Goal: Task Accomplishment & Management: Use online tool/utility

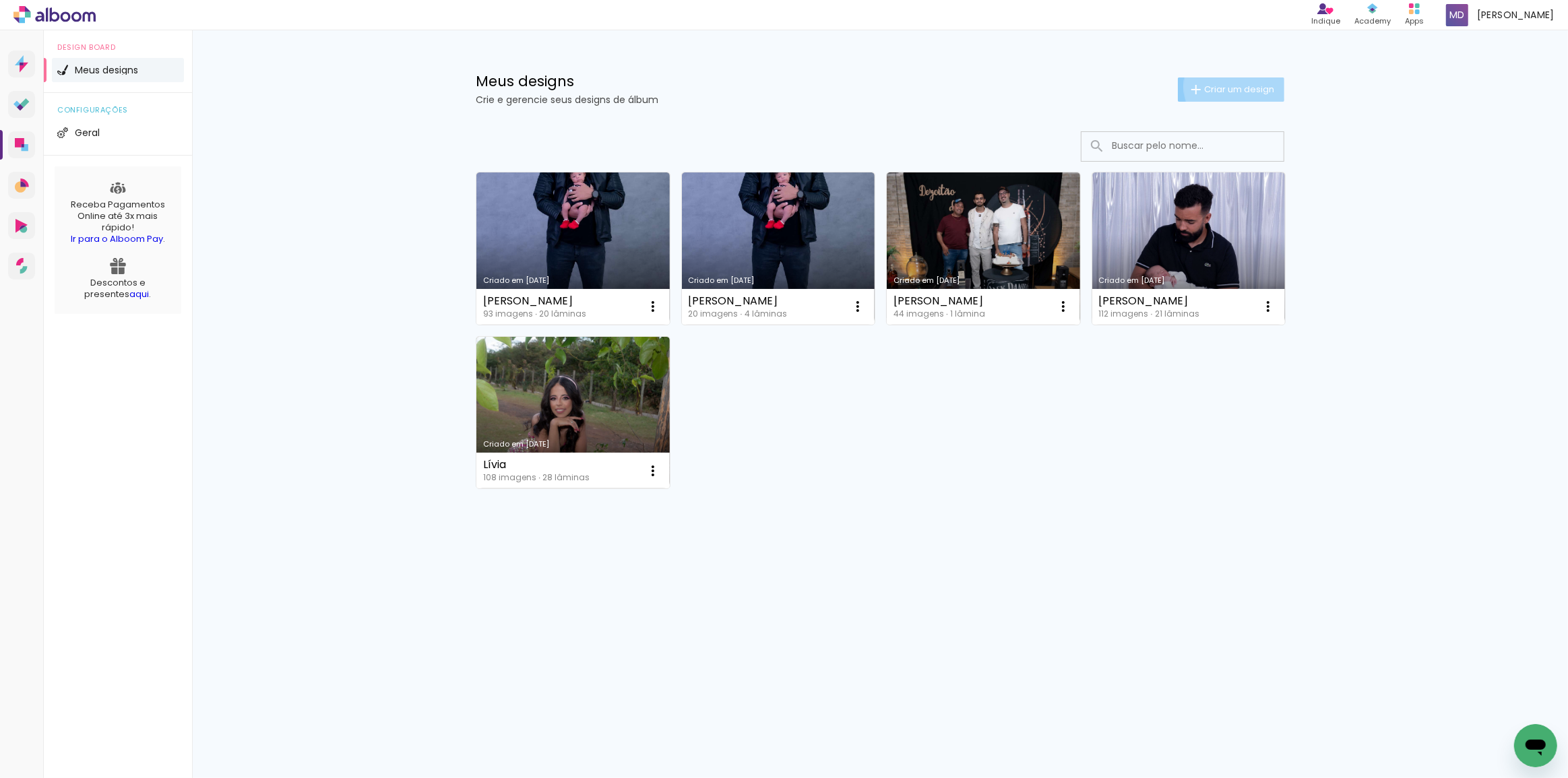
click at [1233, 86] on span "Criar um design" at bounding box center [1239, 89] width 70 height 9
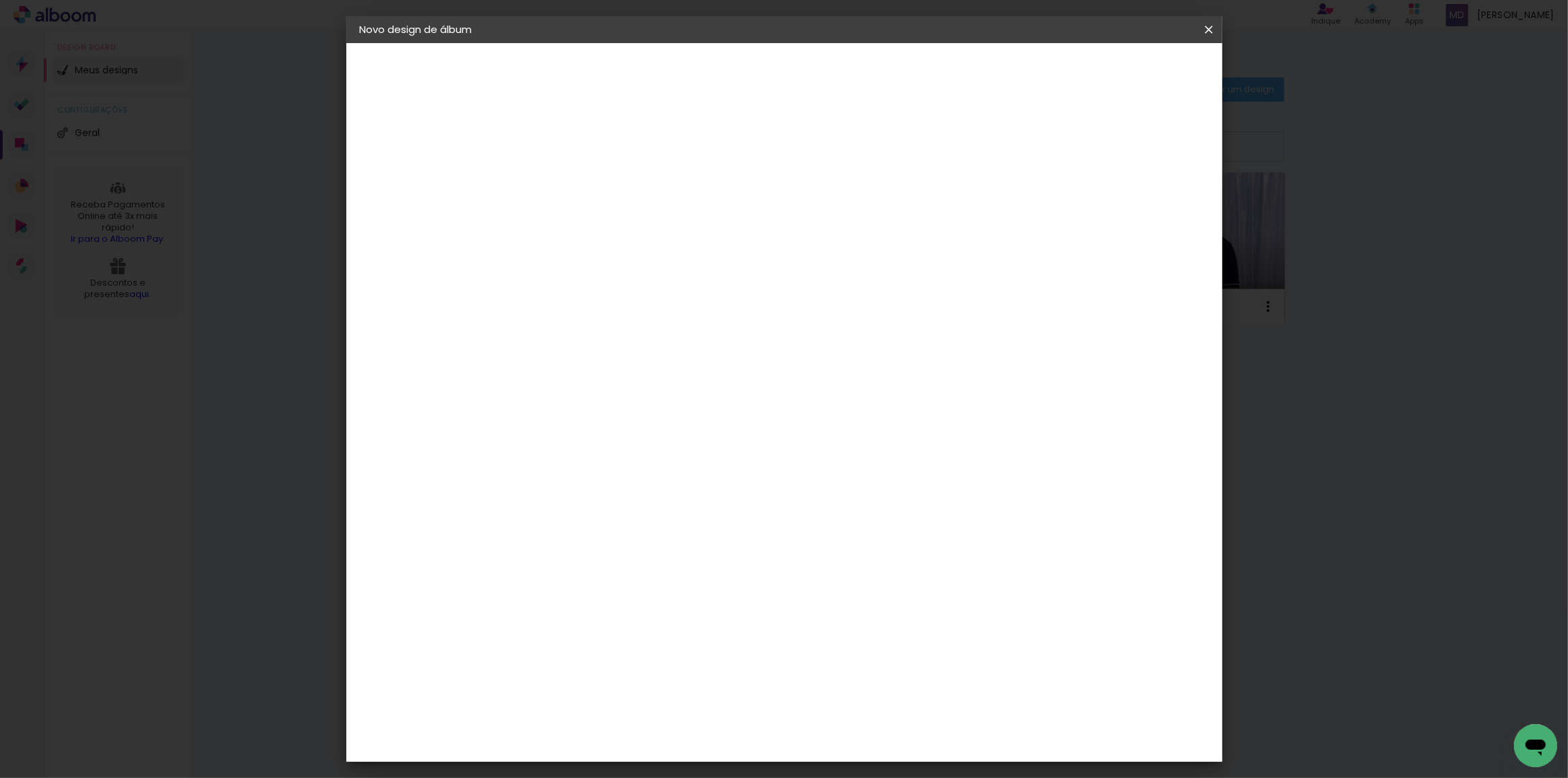
click at [580, 178] on input at bounding box center [580, 181] width 0 height 21
type input "[PERSON_NAME] 15 ANOS"
type paper-input "[PERSON_NAME] 15 ANOS"
click at [0, 0] on slot "Avançar" at bounding box center [0, 0] width 0 height 0
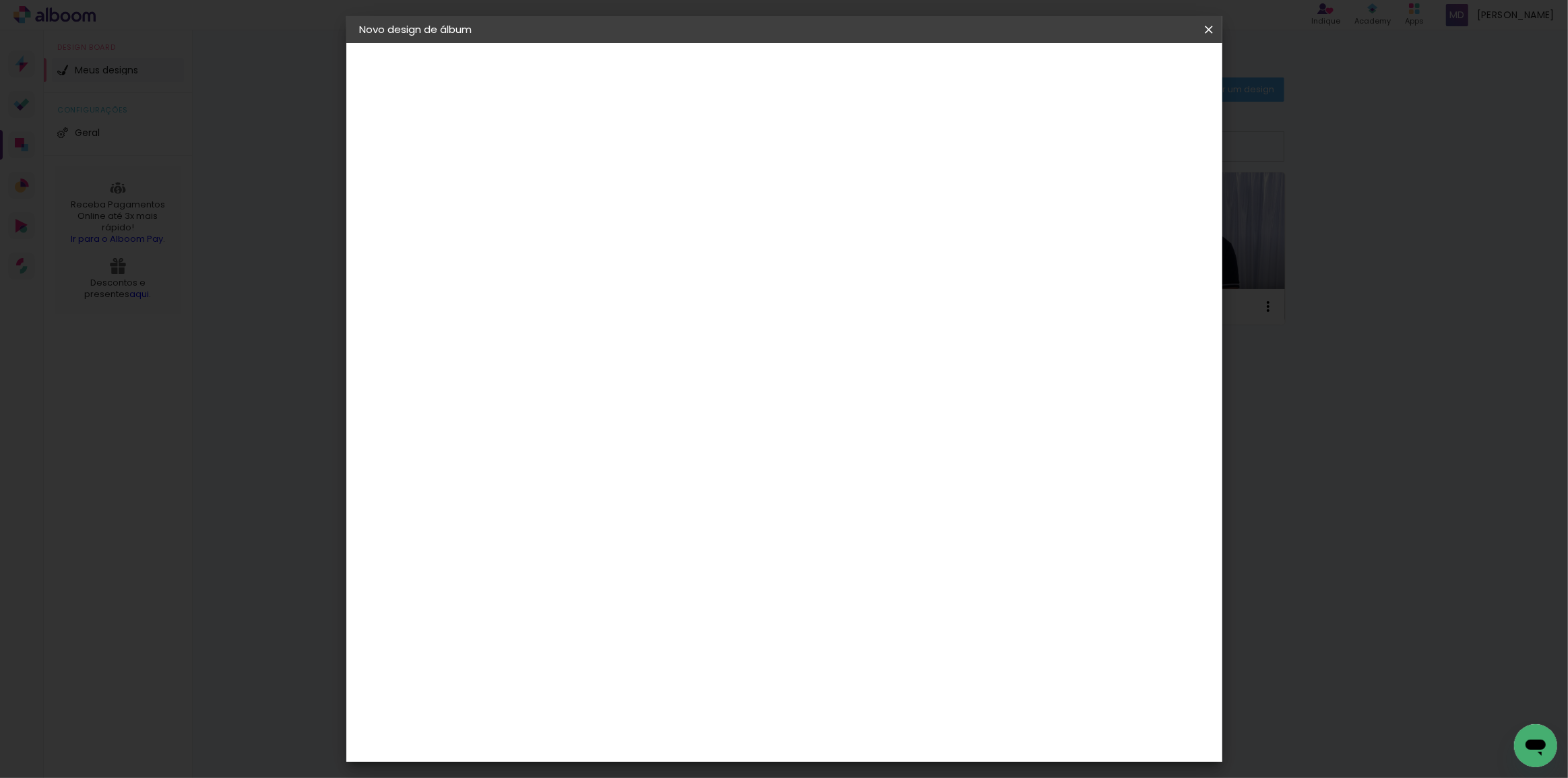
click at [658, 390] on div "DreambooksPro" at bounding box center [614, 396] width 88 height 11
click at [0, 0] on slot "Avançar" at bounding box center [0, 0] width 0 height 0
click at [649, 226] on iron-icon at bounding box center [641, 234] width 16 height 16
click at [707, 158] on div "Opções disponíveis Álbum Réplica Pequena Réplica Grande Tamanho Escolha o taman…" at bounding box center [614, 100] width 186 height 115
click at [654, 281] on div "Escolha o tamanho" at bounding box center [614, 307] width 78 height 62
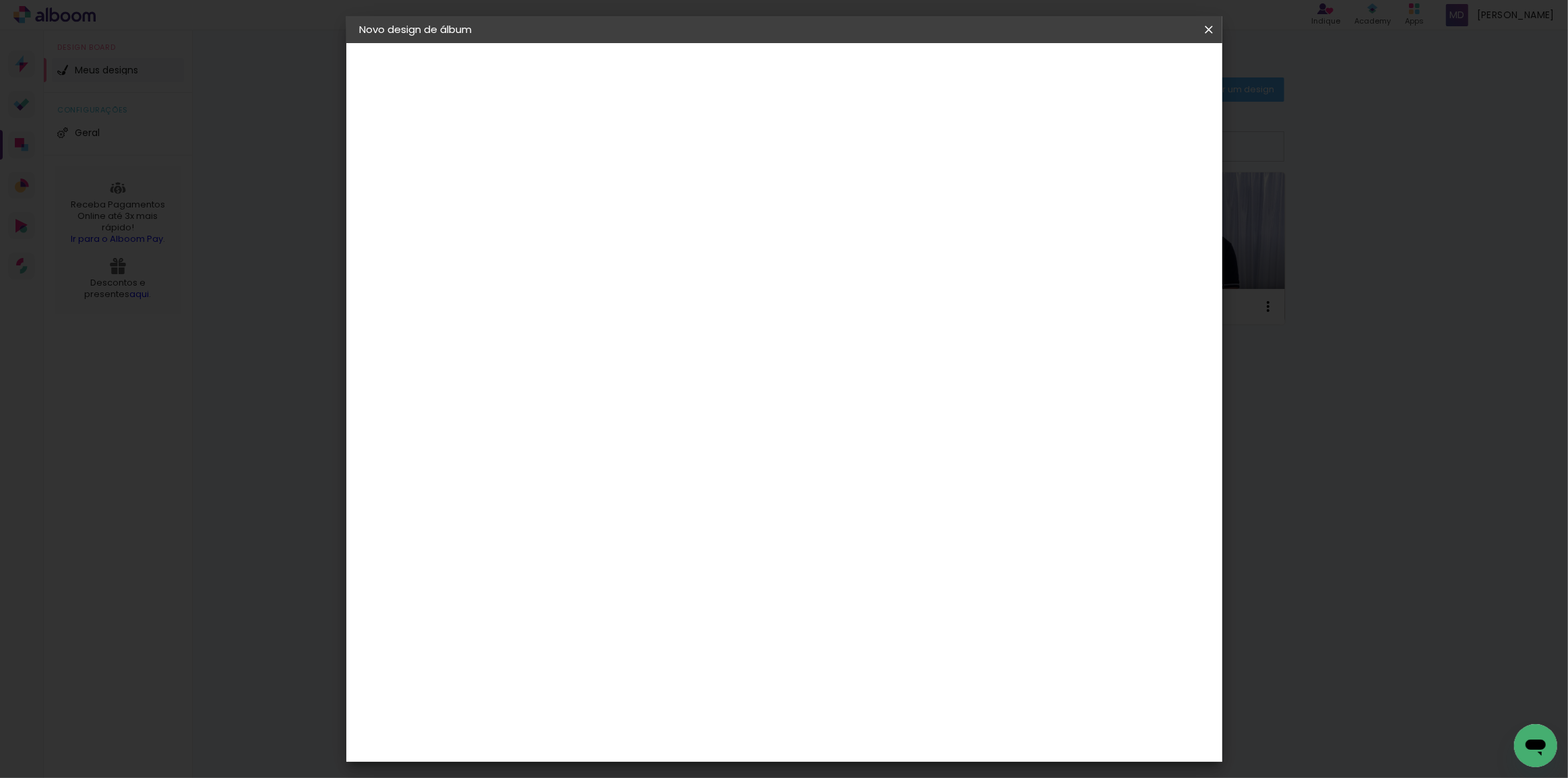
click at [654, 281] on div "Escolha o tamanho" at bounding box center [614, 307] width 78 height 62
click at [654, 276] on div "Escolha o tamanho" at bounding box center [614, 307] width 78 height 62
click at [649, 226] on iron-icon at bounding box center [641, 234] width 16 height 16
click at [0, 0] on slot "Réplica Grande" at bounding box center [0, 0] width 0 height 0
type input "Réplica Grande"
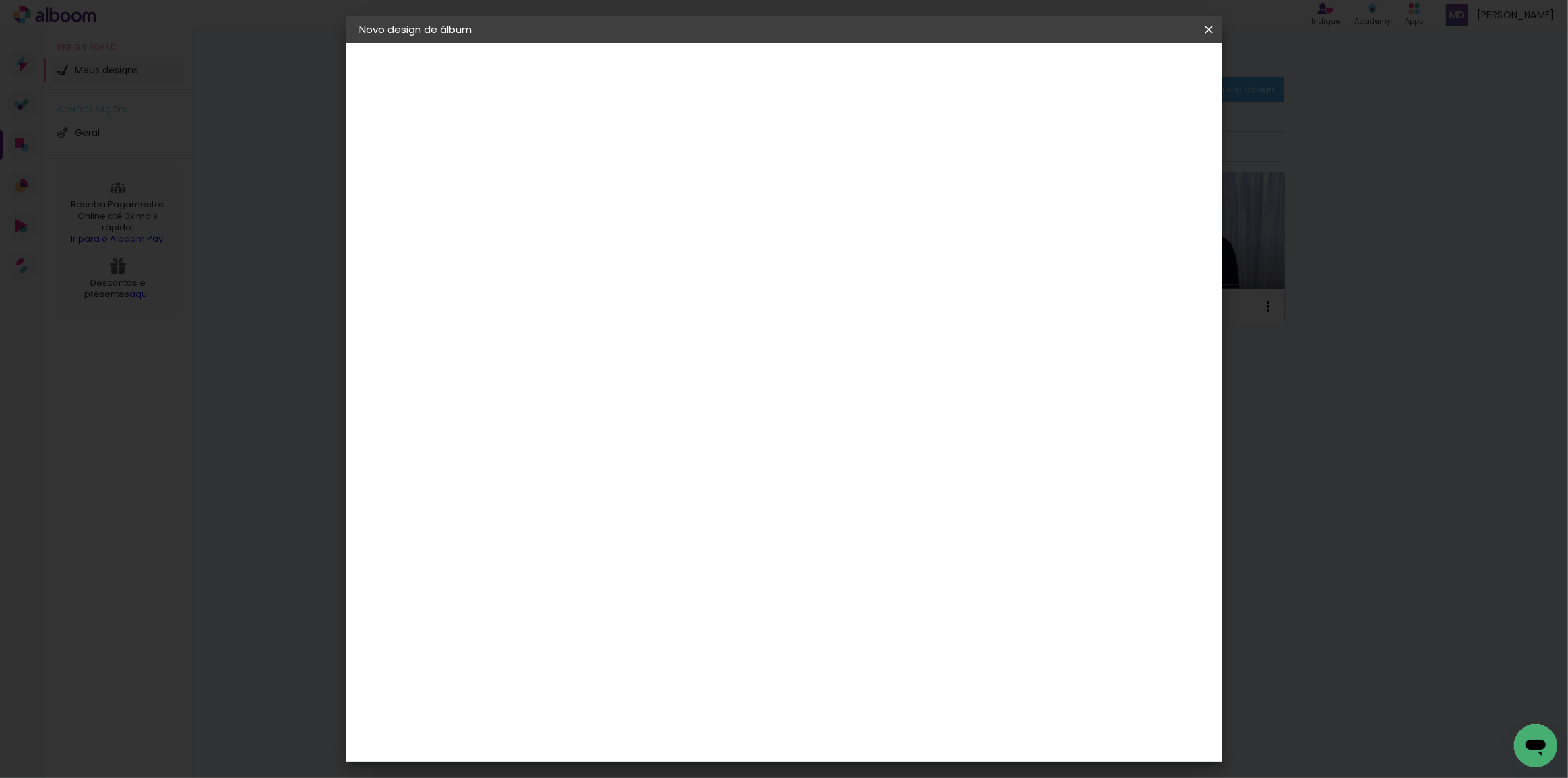
click at [671, 319] on span "25 × 20" at bounding box center [639, 325] width 62 height 27
click at [0, 0] on slot "Avançar" at bounding box center [0, 0] width 0 height 0
click at [1049, 145] on div at bounding box center [1043, 146] width 12 height 12
type paper-checkbox "on"
click at [1125, 68] on span "Iniciar design" at bounding box center [1095, 71] width 61 height 10
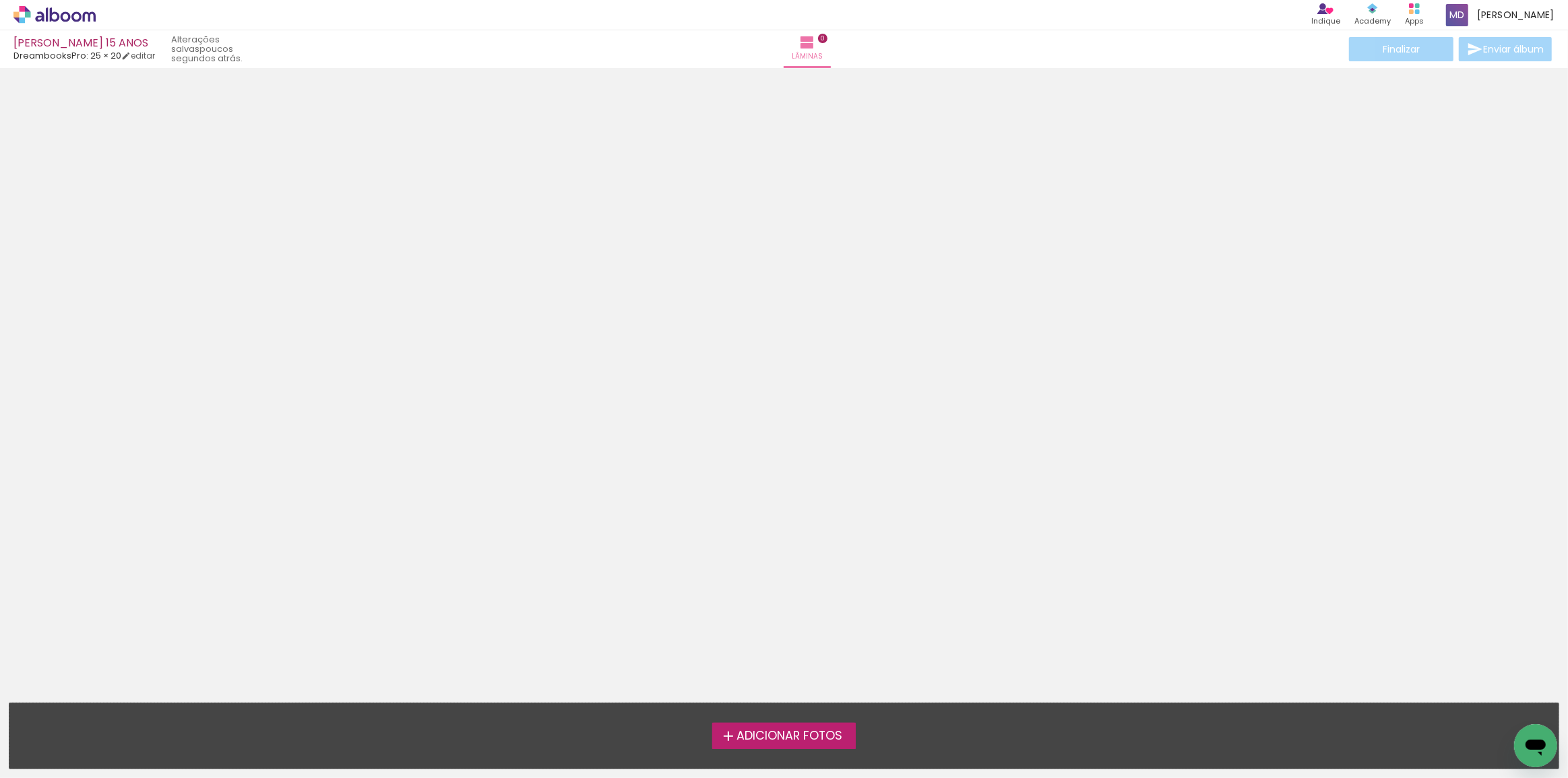
click at [811, 732] on span "Adicionar Fotos" at bounding box center [789, 736] width 106 height 12
click at [0, 0] on input "file" at bounding box center [0, 0] width 0 height 0
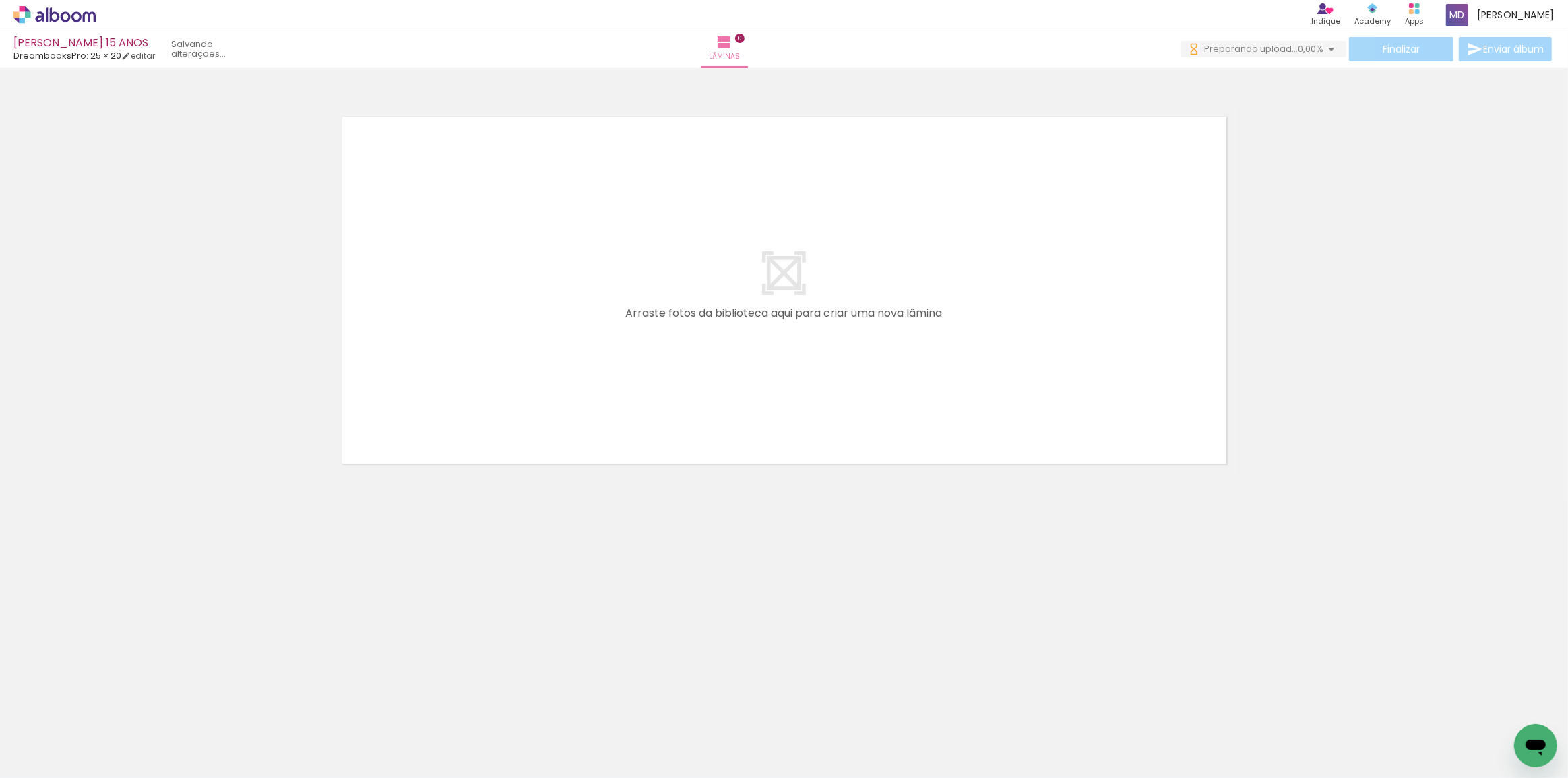
click at [723, 330] on quentale-layouter at bounding box center [784, 290] width 903 height 367
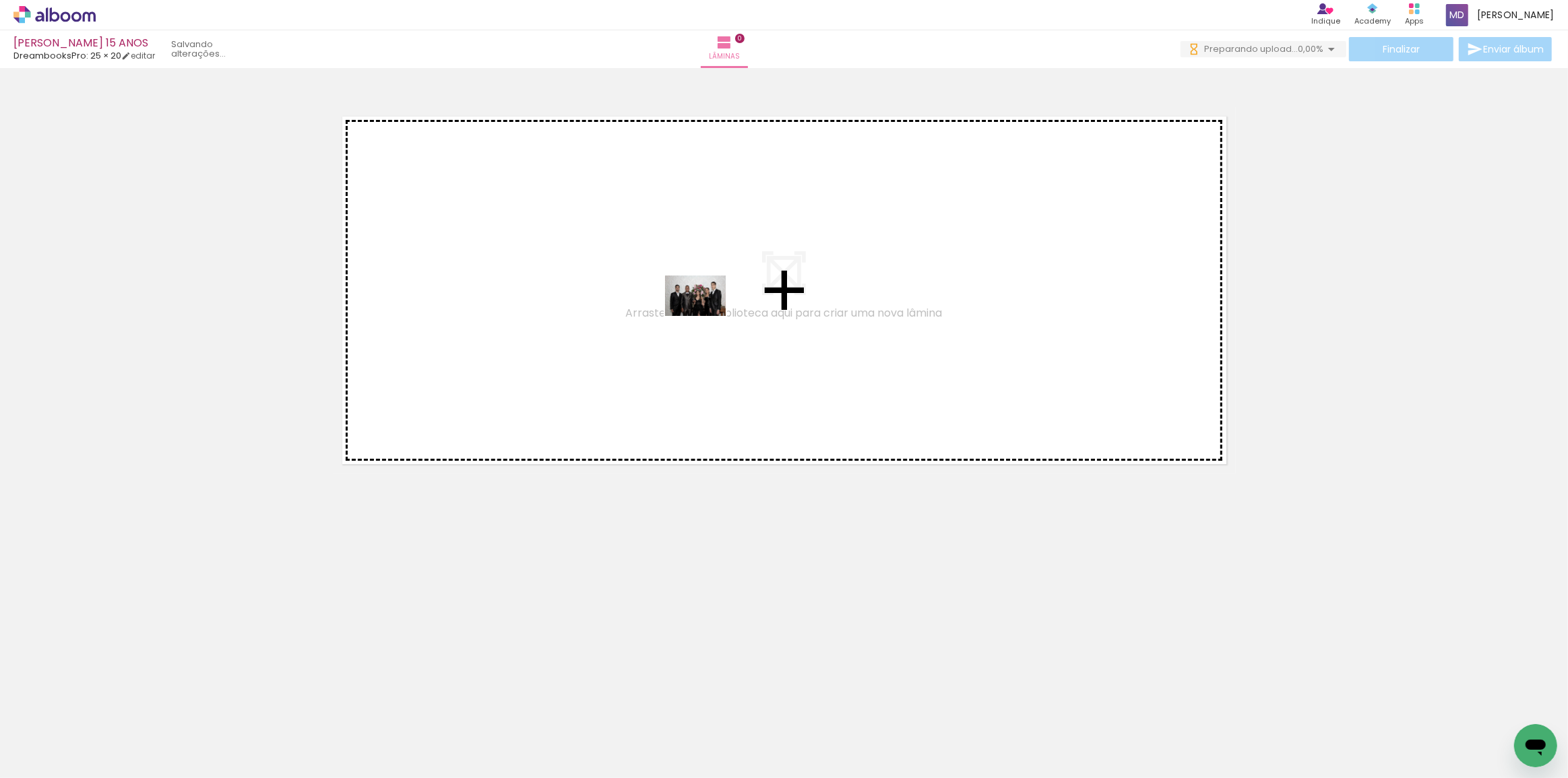
drag, startPoint x: 140, startPoint y: 740, endPoint x: 705, endPoint y: 316, distance: 706.4
click at [705, 316] on quentale-workspace at bounding box center [784, 389] width 1568 height 778
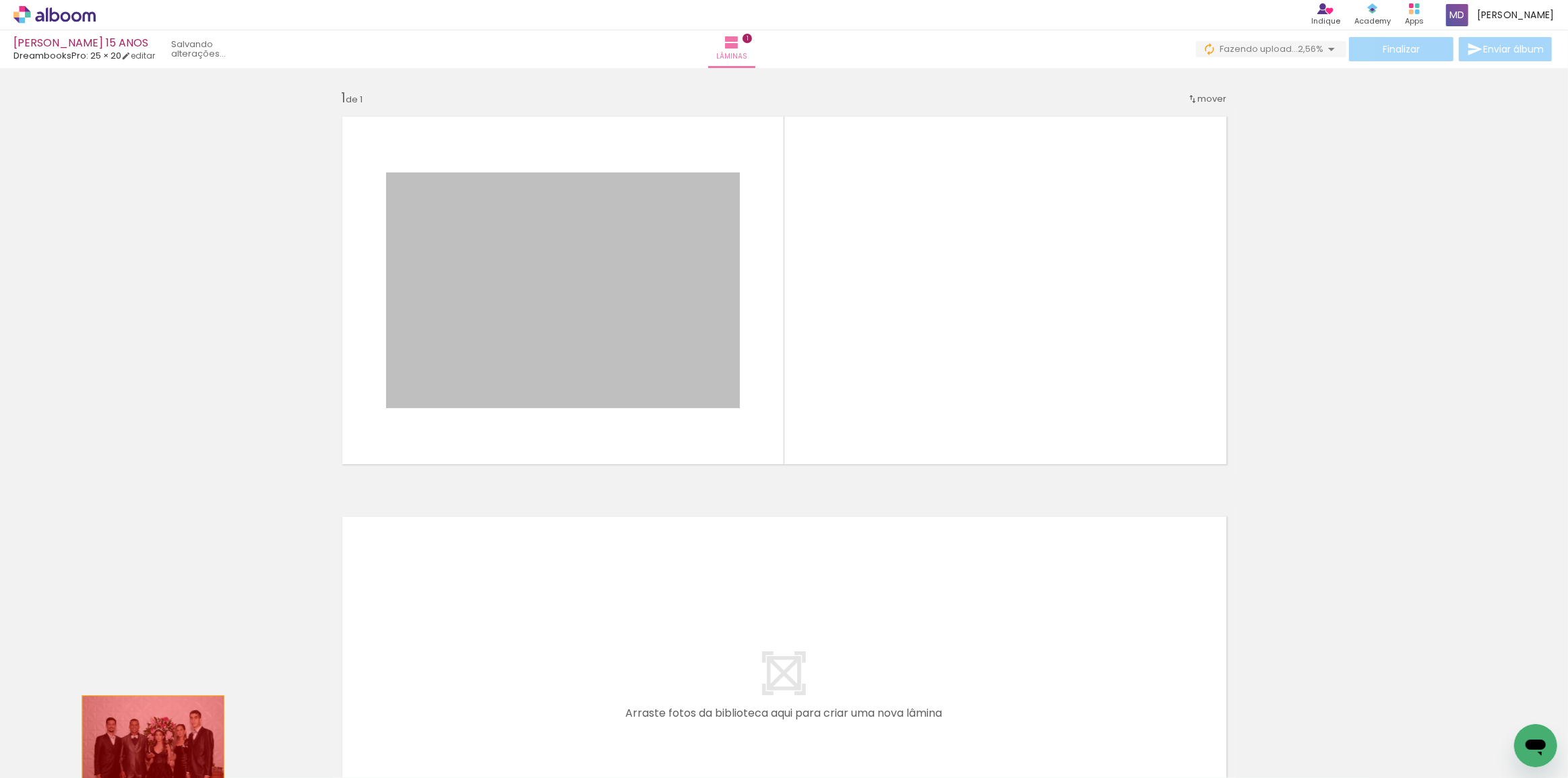
drag, startPoint x: 655, startPoint y: 296, endPoint x: 148, endPoint y: 743, distance: 675.9
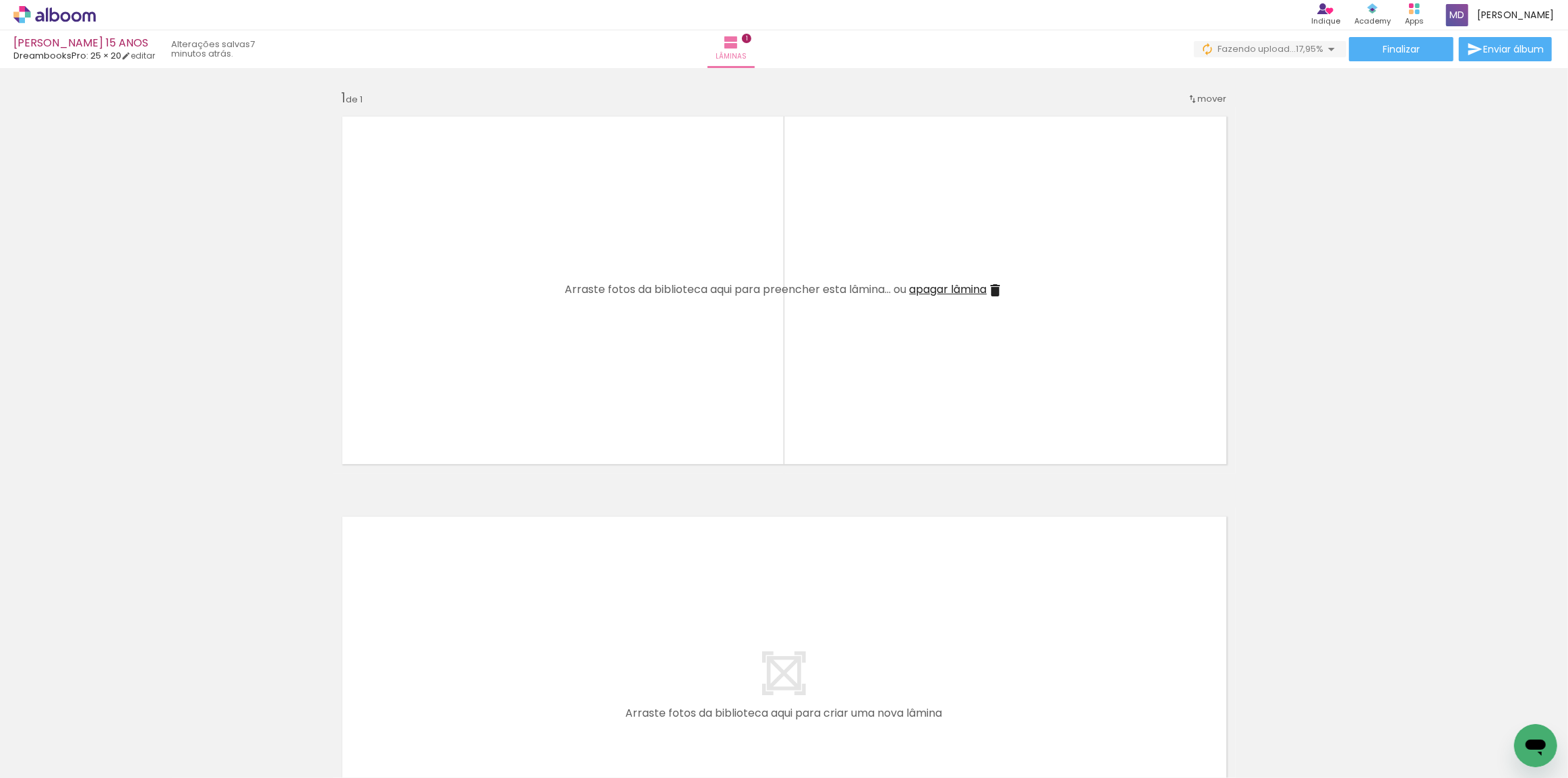
scroll to position [0, 1489]
click at [1497, 736] on div at bounding box center [1514, 732] width 67 height 54
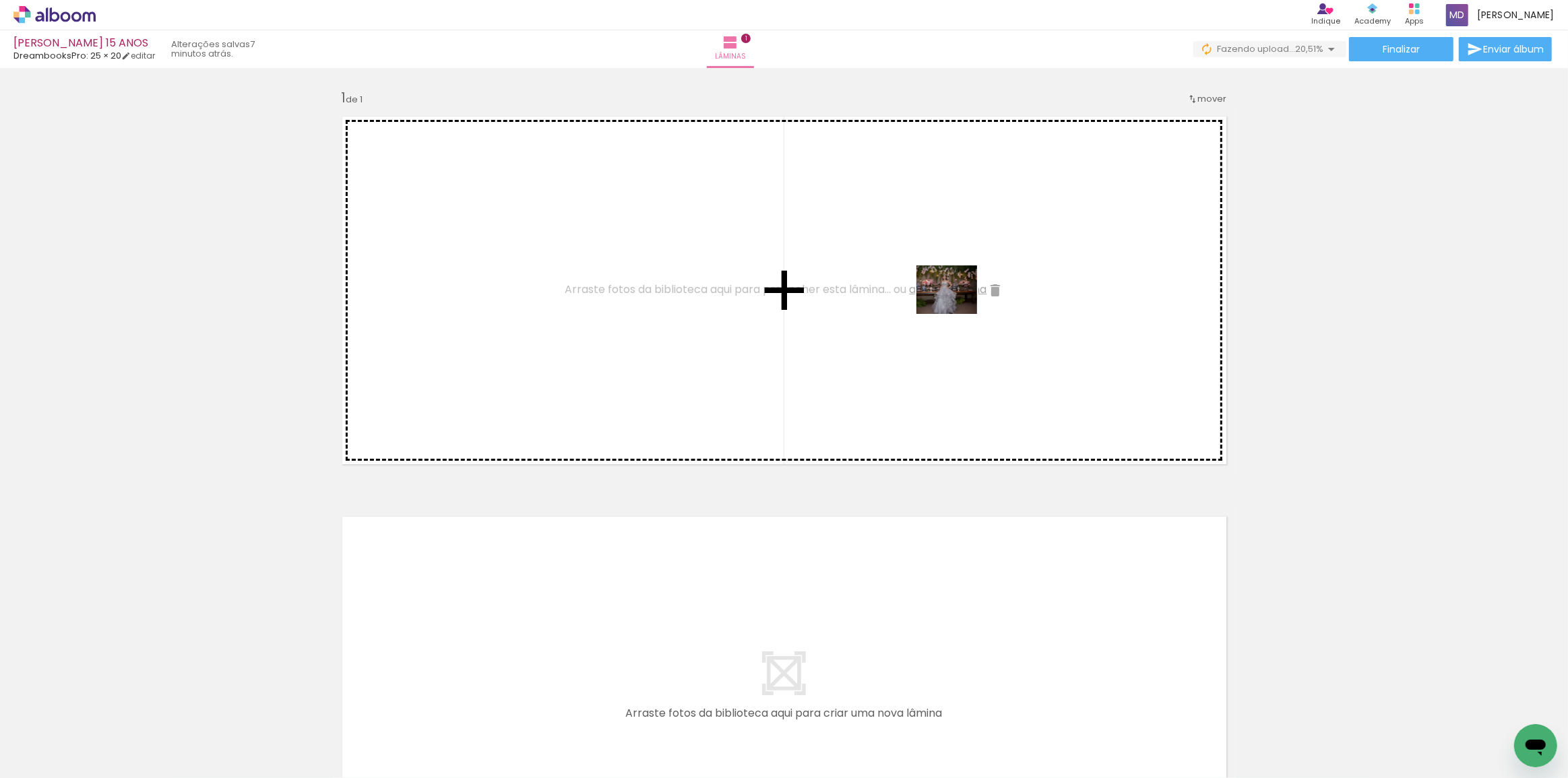
drag, startPoint x: 1504, startPoint y: 734, endPoint x: 956, endPoint y: 307, distance: 694.7
click at [956, 307] on quentale-workspace at bounding box center [784, 389] width 1568 height 778
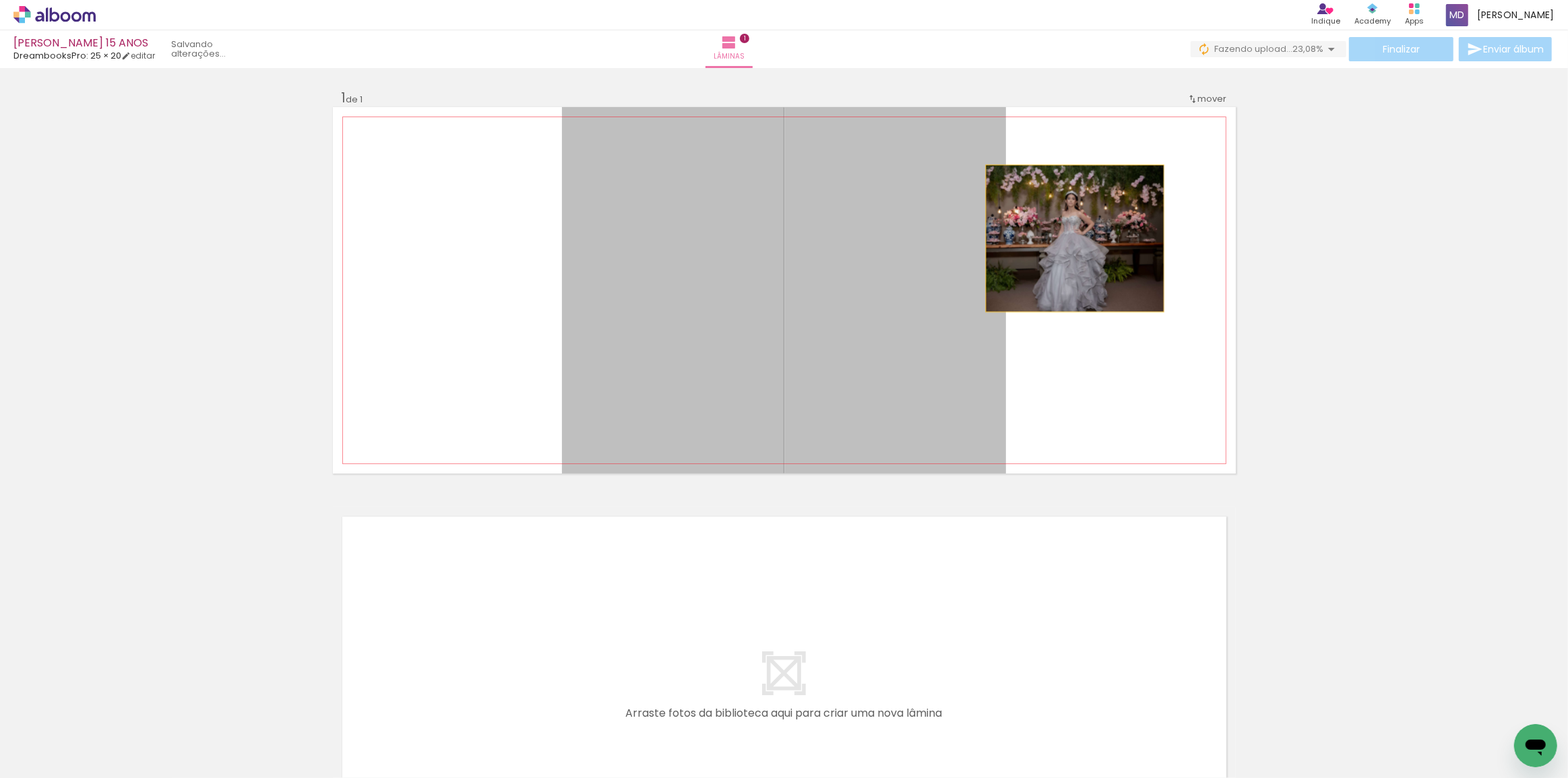
drag, startPoint x: 856, startPoint y: 231, endPoint x: 1070, endPoint y: 239, distance: 214.1
click at [1070, 239] on quentale-layouter at bounding box center [784, 290] width 903 height 367
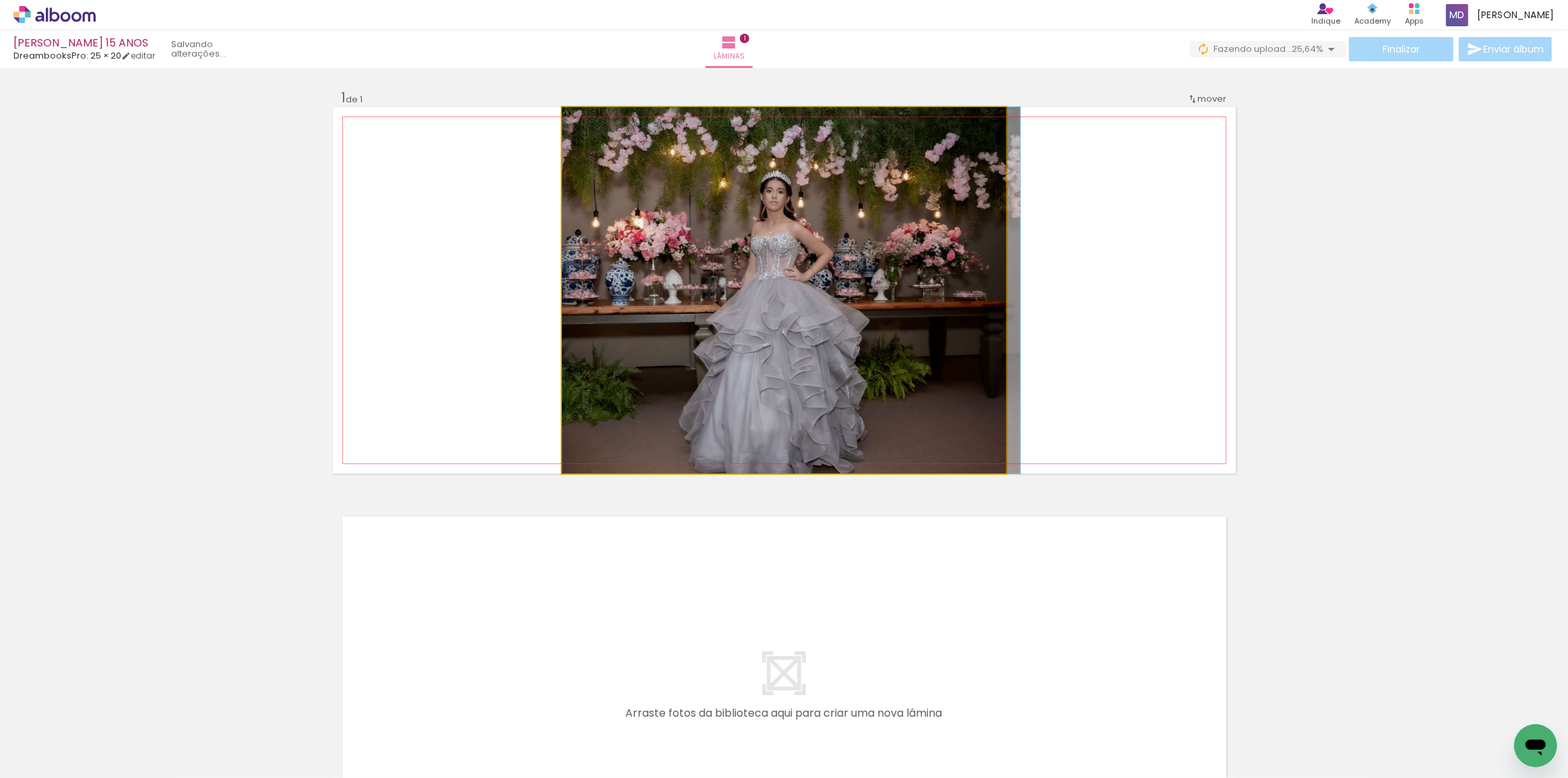
drag, startPoint x: 677, startPoint y: 204, endPoint x: 860, endPoint y: 211, distance: 183.1
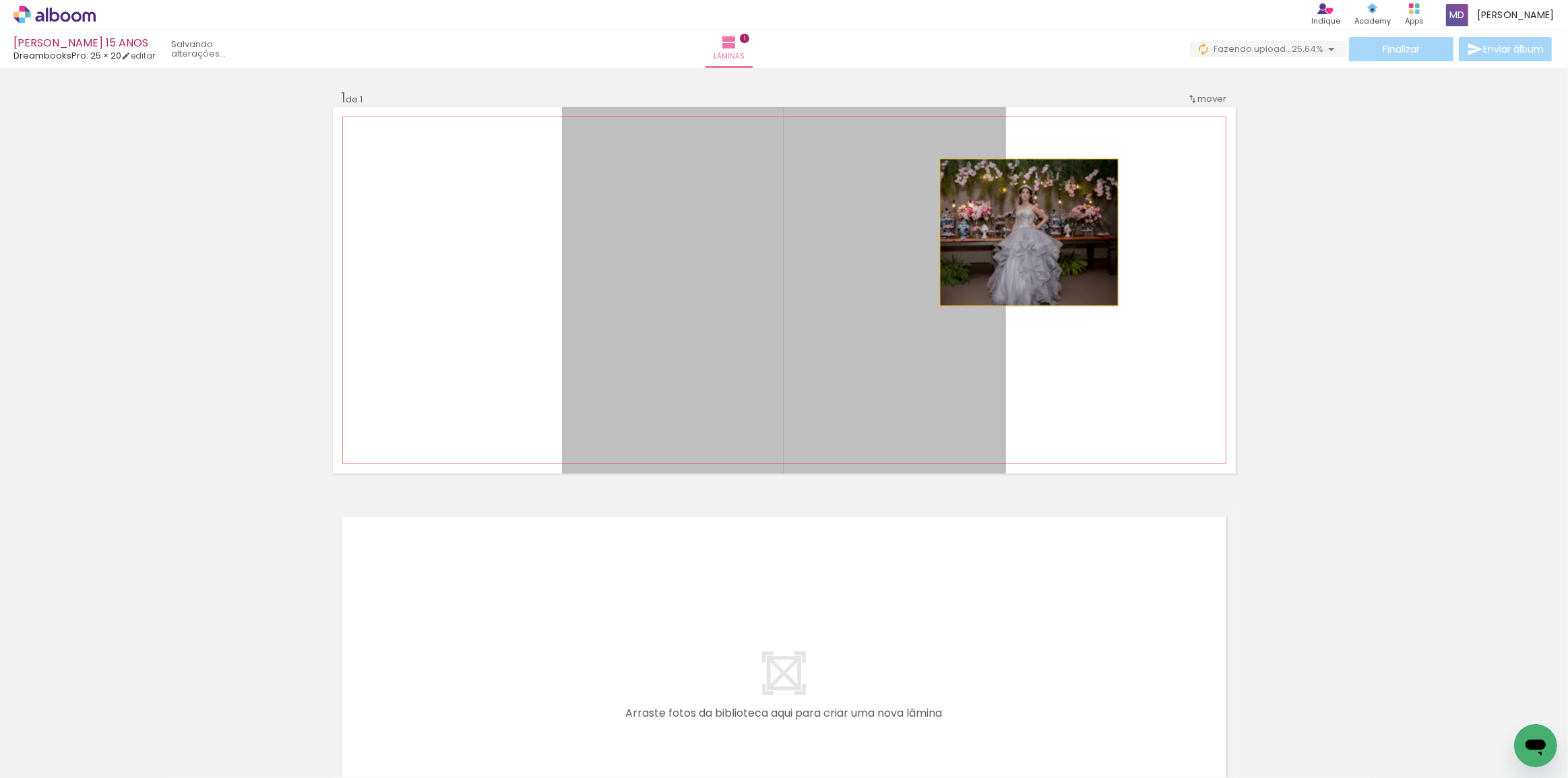
drag, startPoint x: 866, startPoint y: 225, endPoint x: 1024, endPoint y: 232, distance: 158.2
click at [1024, 232] on quentale-layouter at bounding box center [784, 290] width 903 height 367
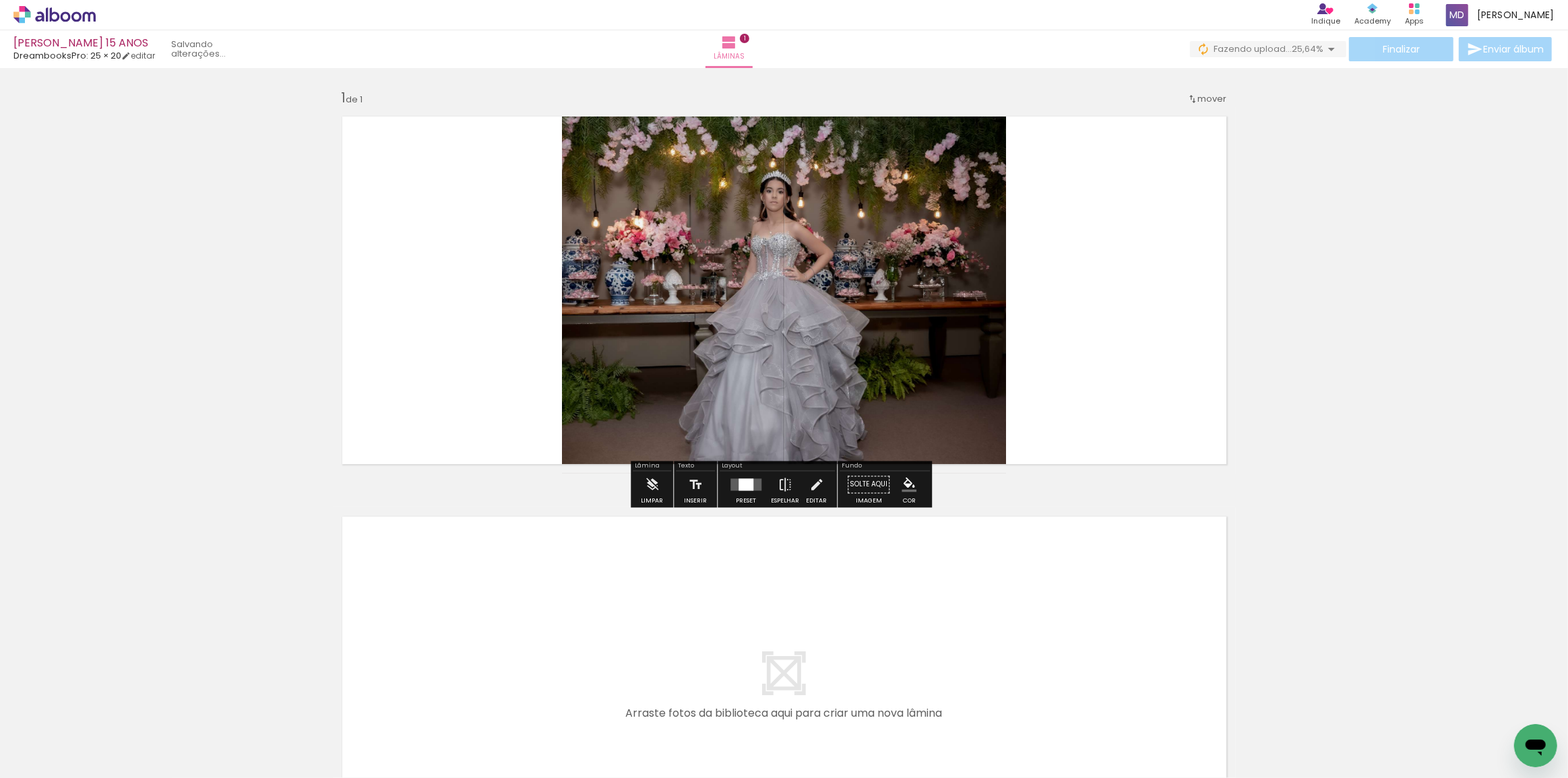
click at [1027, 233] on quentale-layouter at bounding box center [784, 290] width 903 height 367
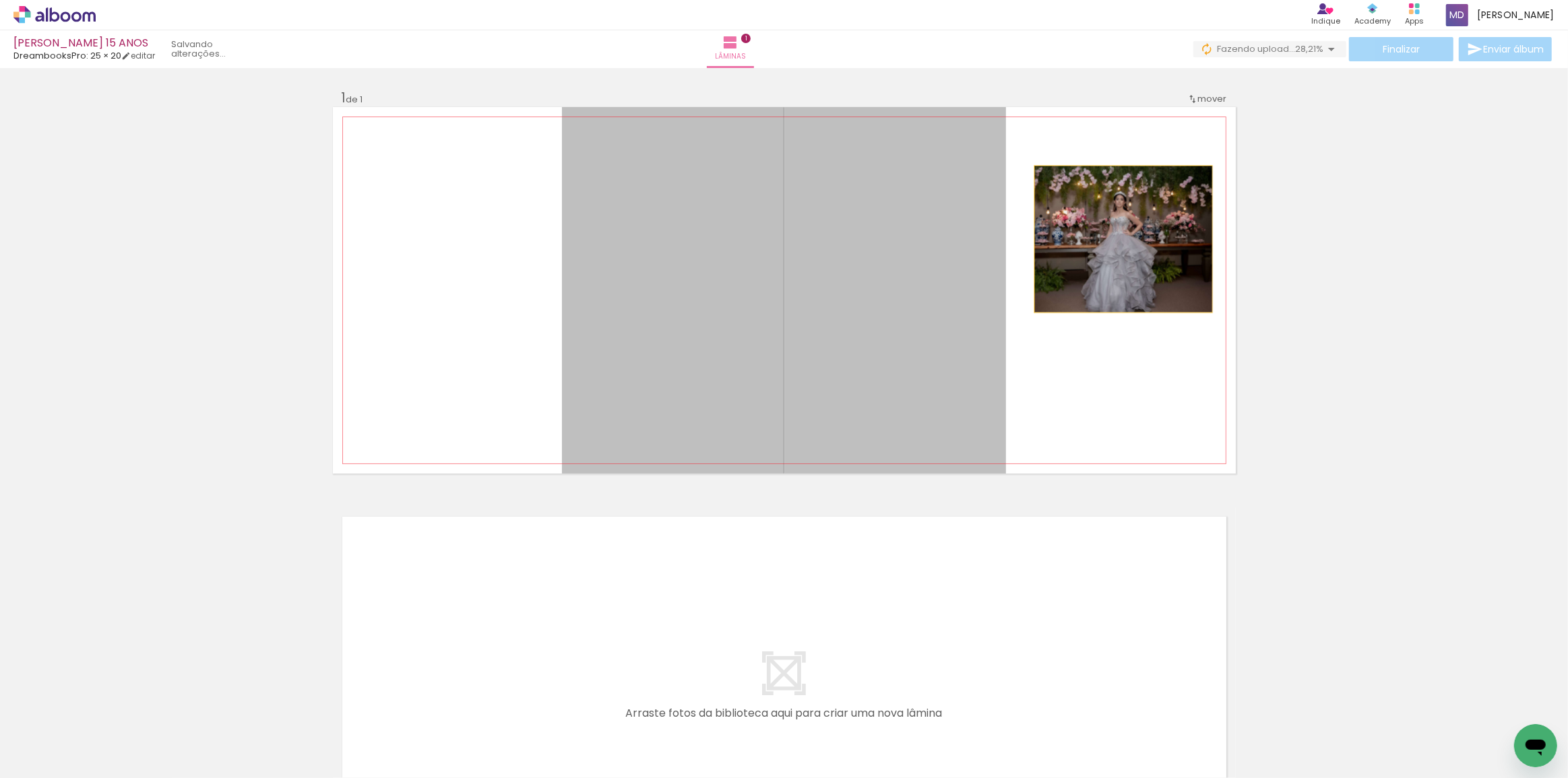
drag, startPoint x: 969, startPoint y: 232, endPoint x: 1119, endPoint y: 239, distance: 150.2
click at [1119, 239] on quentale-layouter at bounding box center [784, 290] width 903 height 367
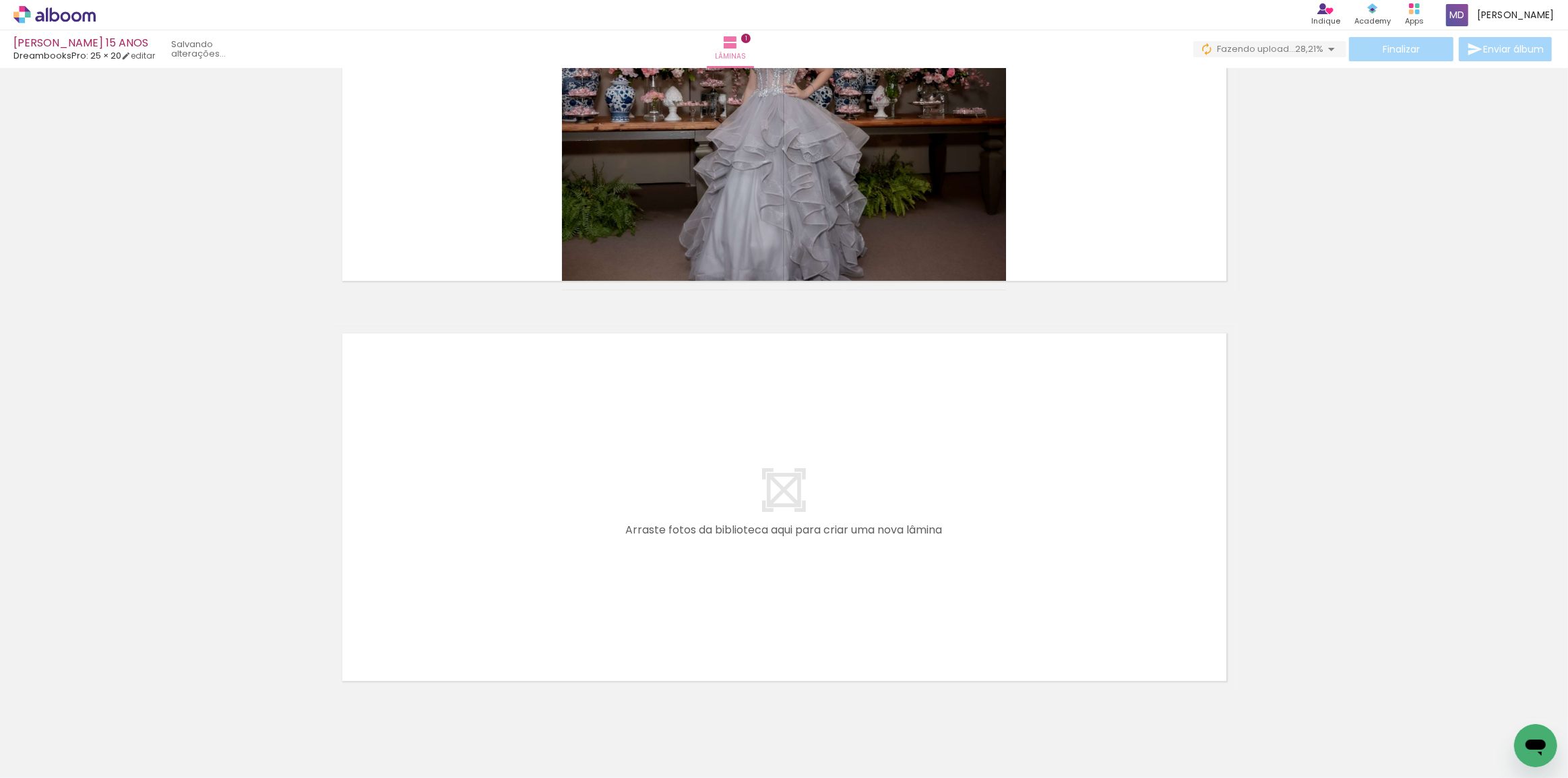
scroll to position [0, 0]
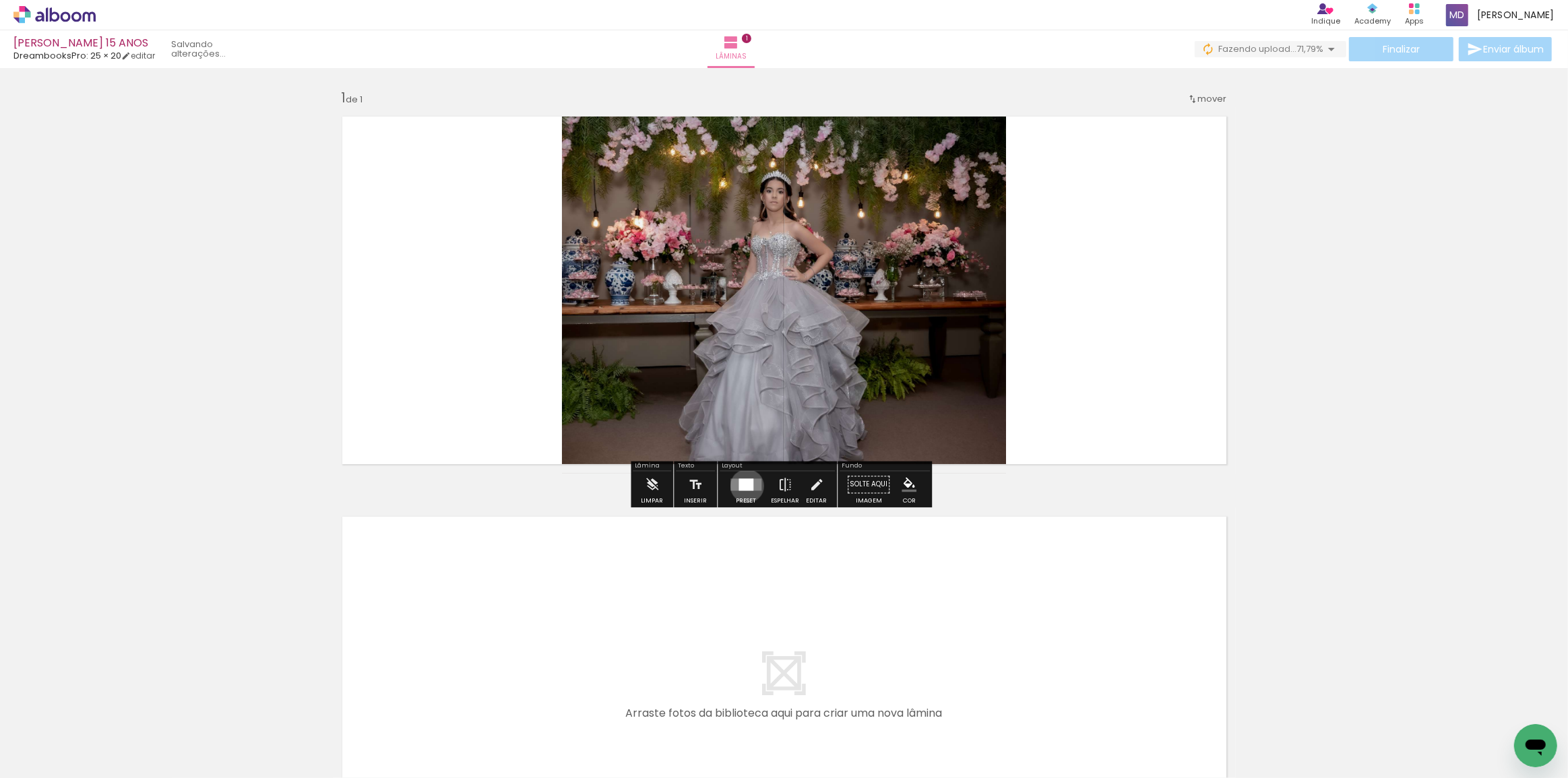
click at [744, 486] on div at bounding box center [746, 485] width 15 height 12
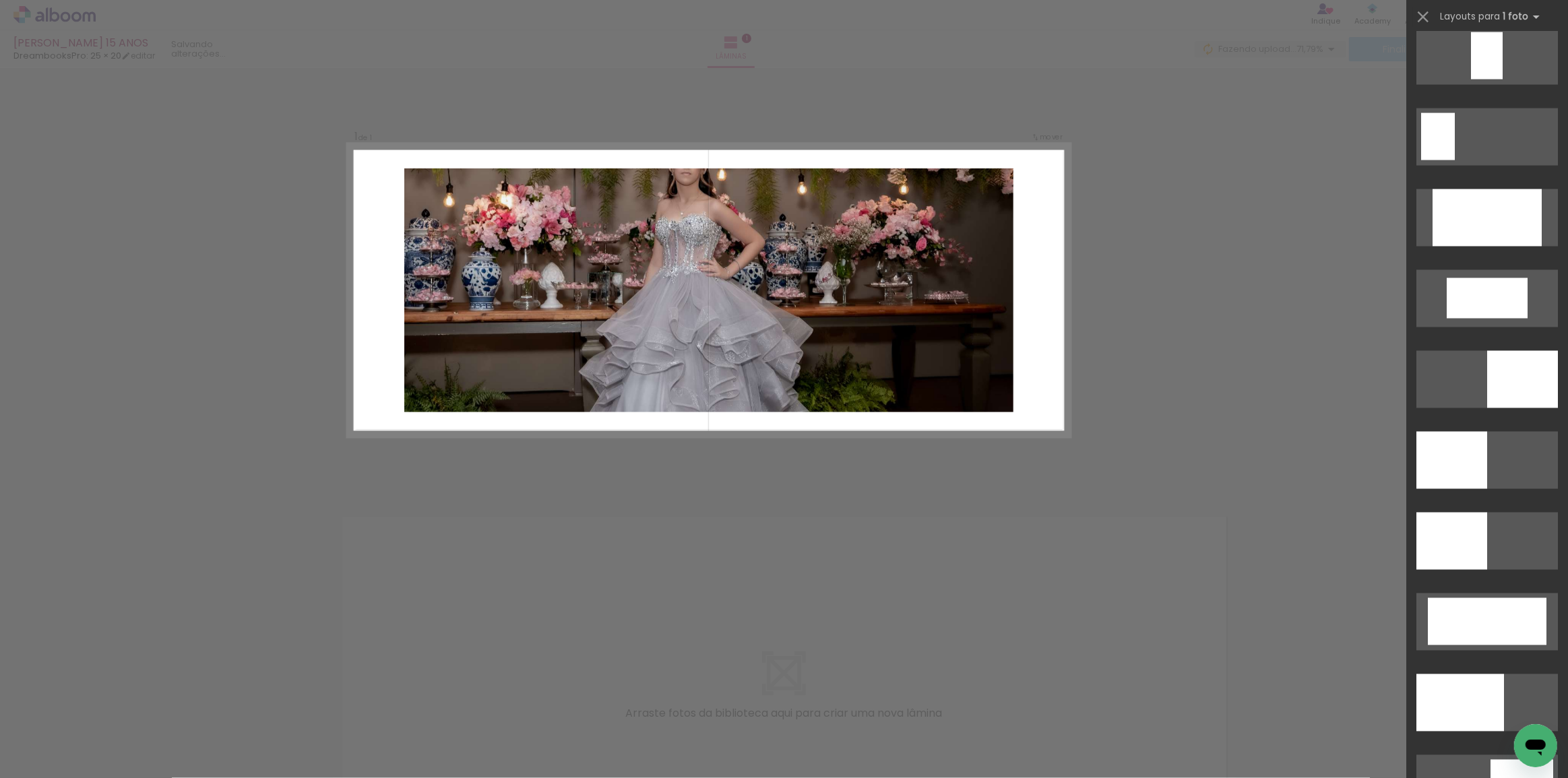
scroll to position [2878, 0]
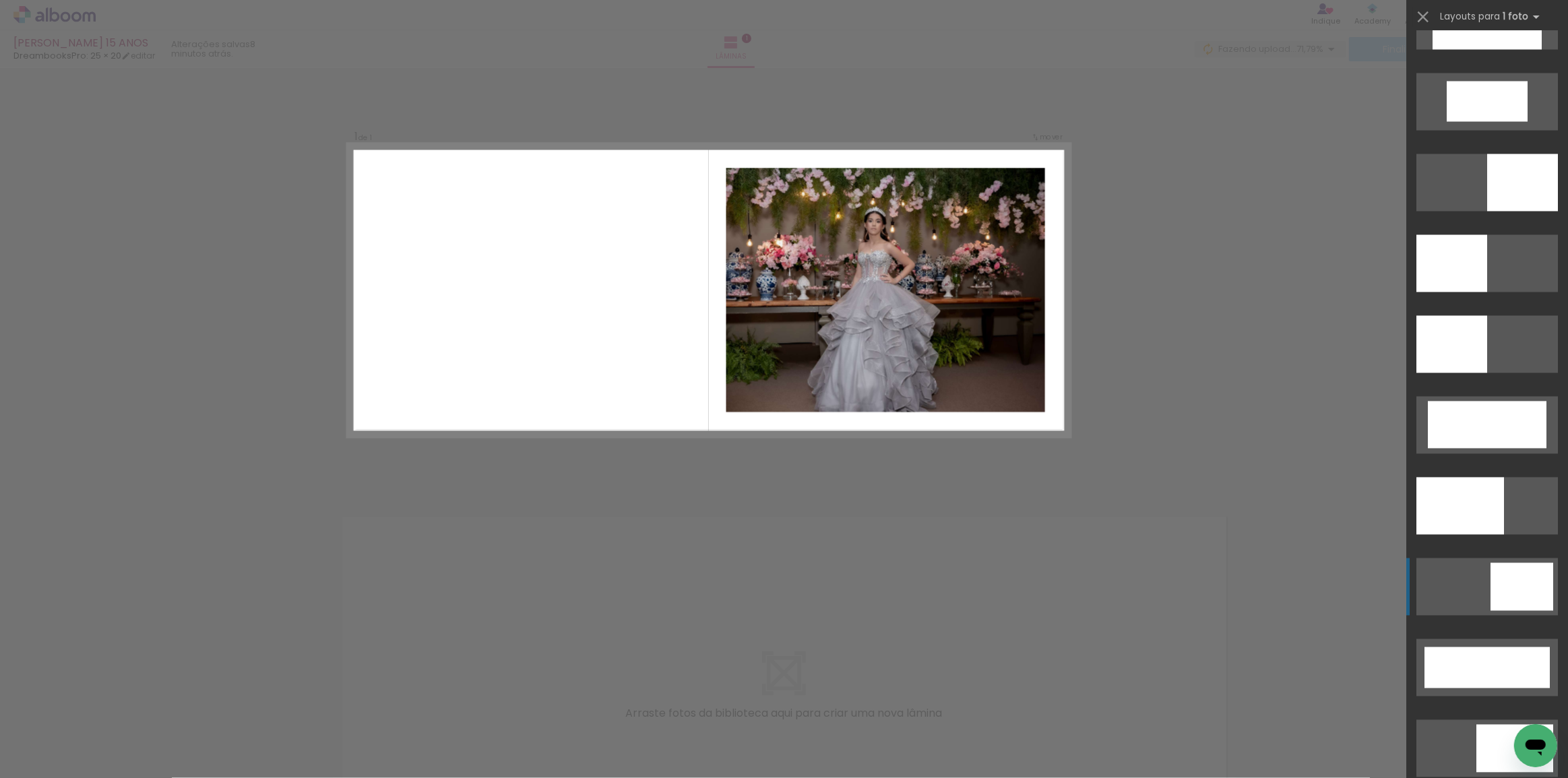
click at [1523, 592] on div at bounding box center [1521, 587] width 62 height 48
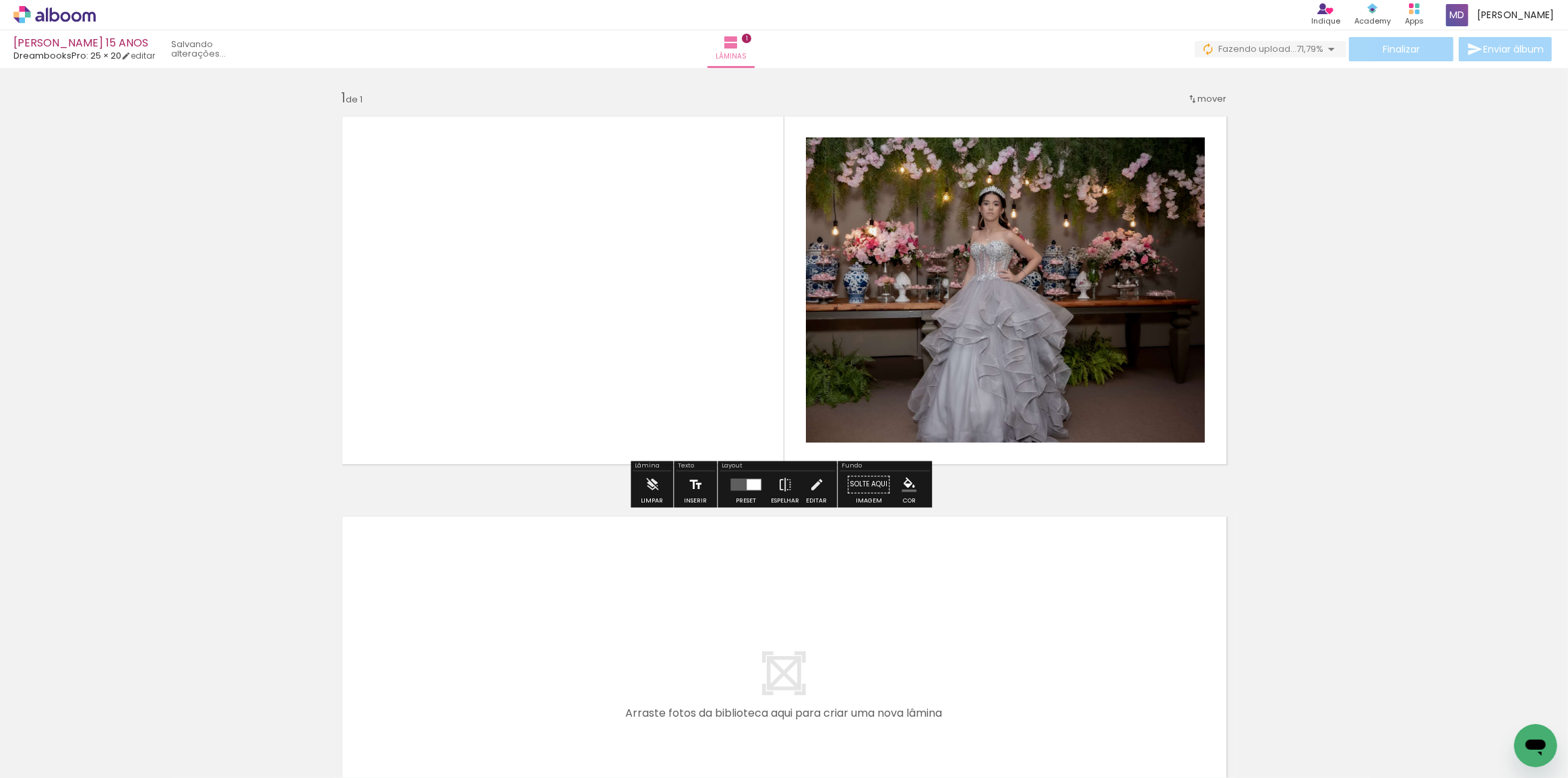
click at [696, 480] on iron-icon at bounding box center [695, 485] width 15 height 27
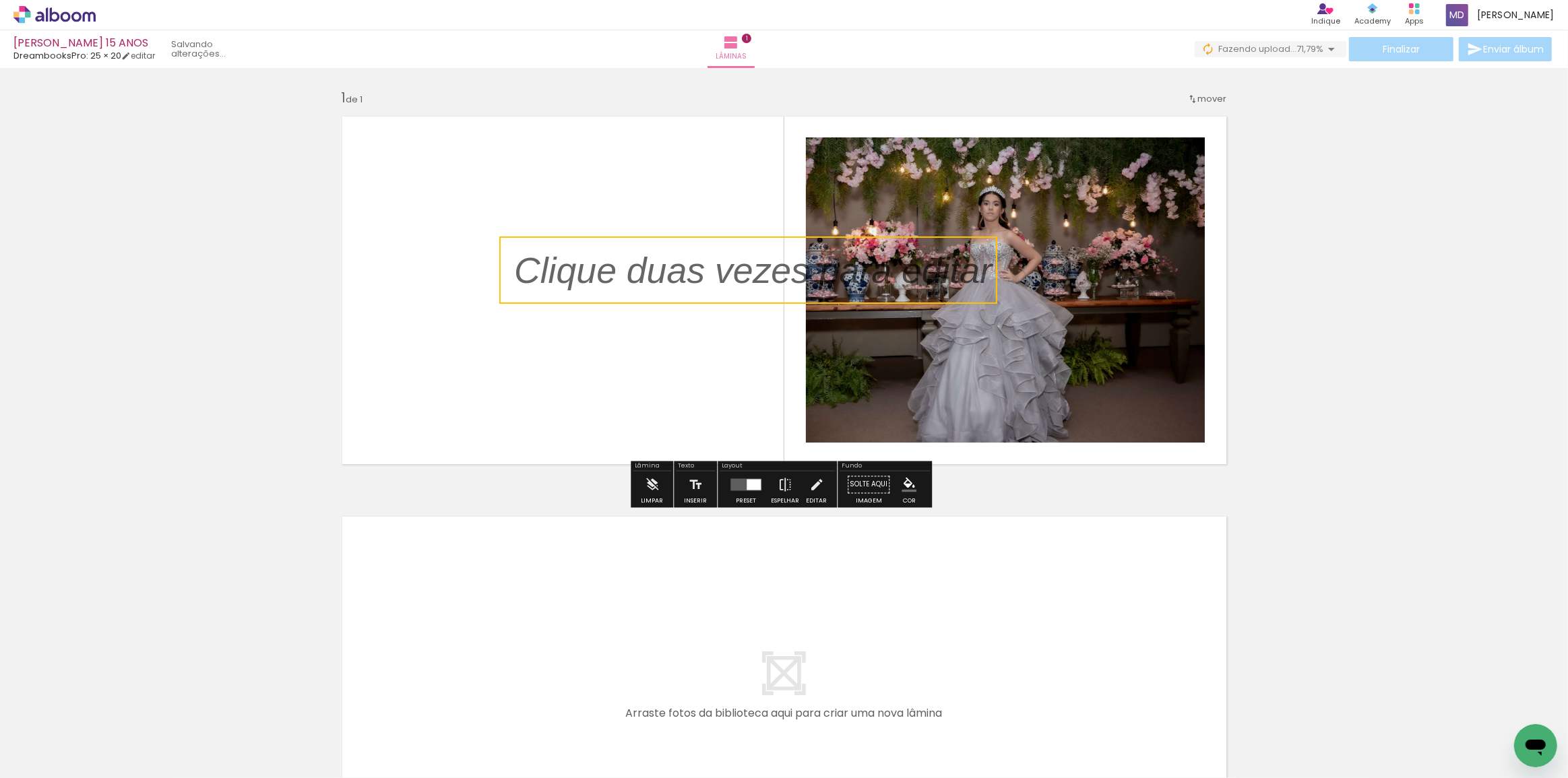
click at [572, 282] on quentale-selection at bounding box center [748, 270] width 498 height 68
type input "Sans Serif"
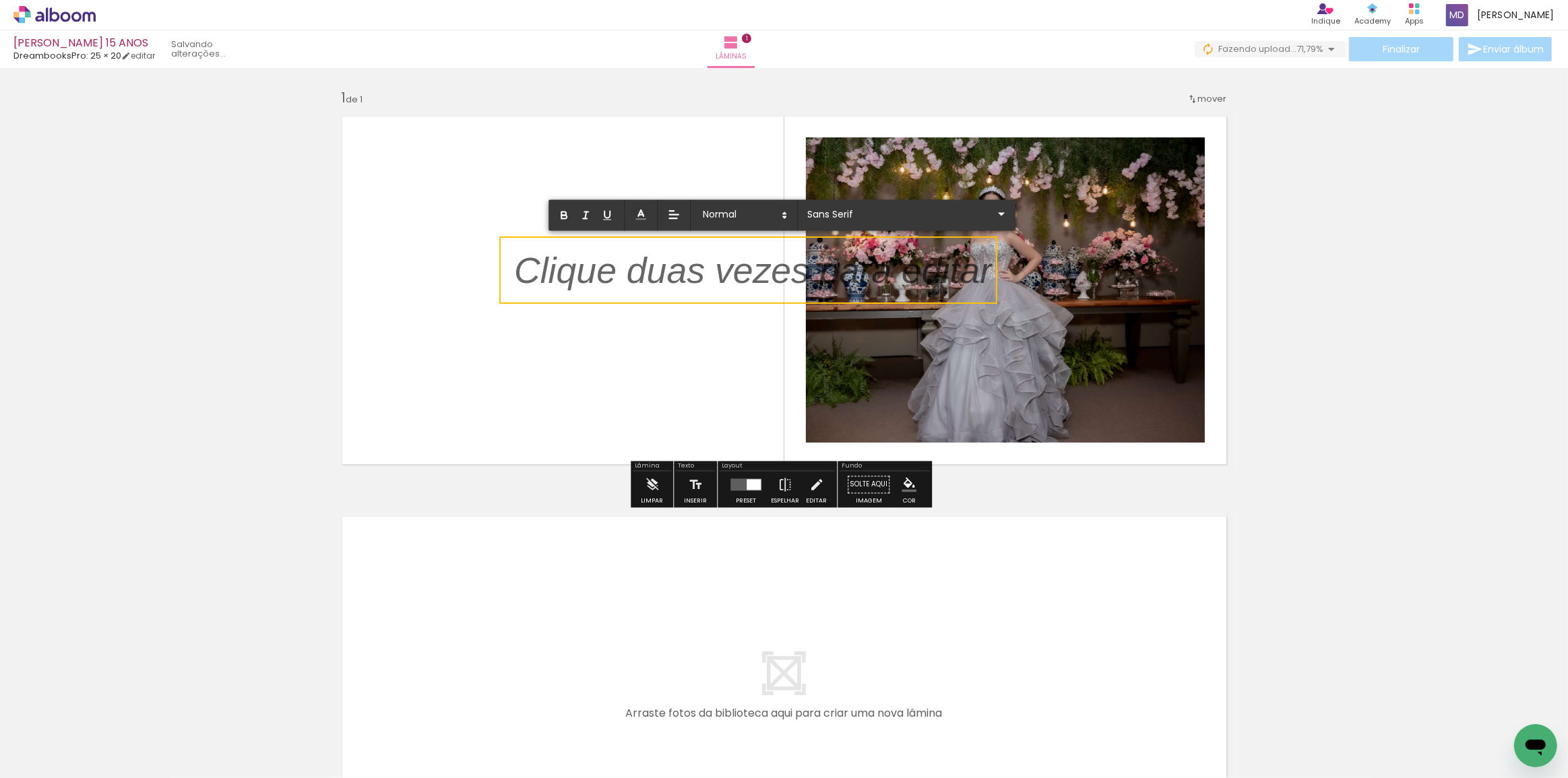
click at [572, 282] on p at bounding box center [753, 278] width 477 height 51
click at [543, 264] on p at bounding box center [753, 278] width 477 height 51
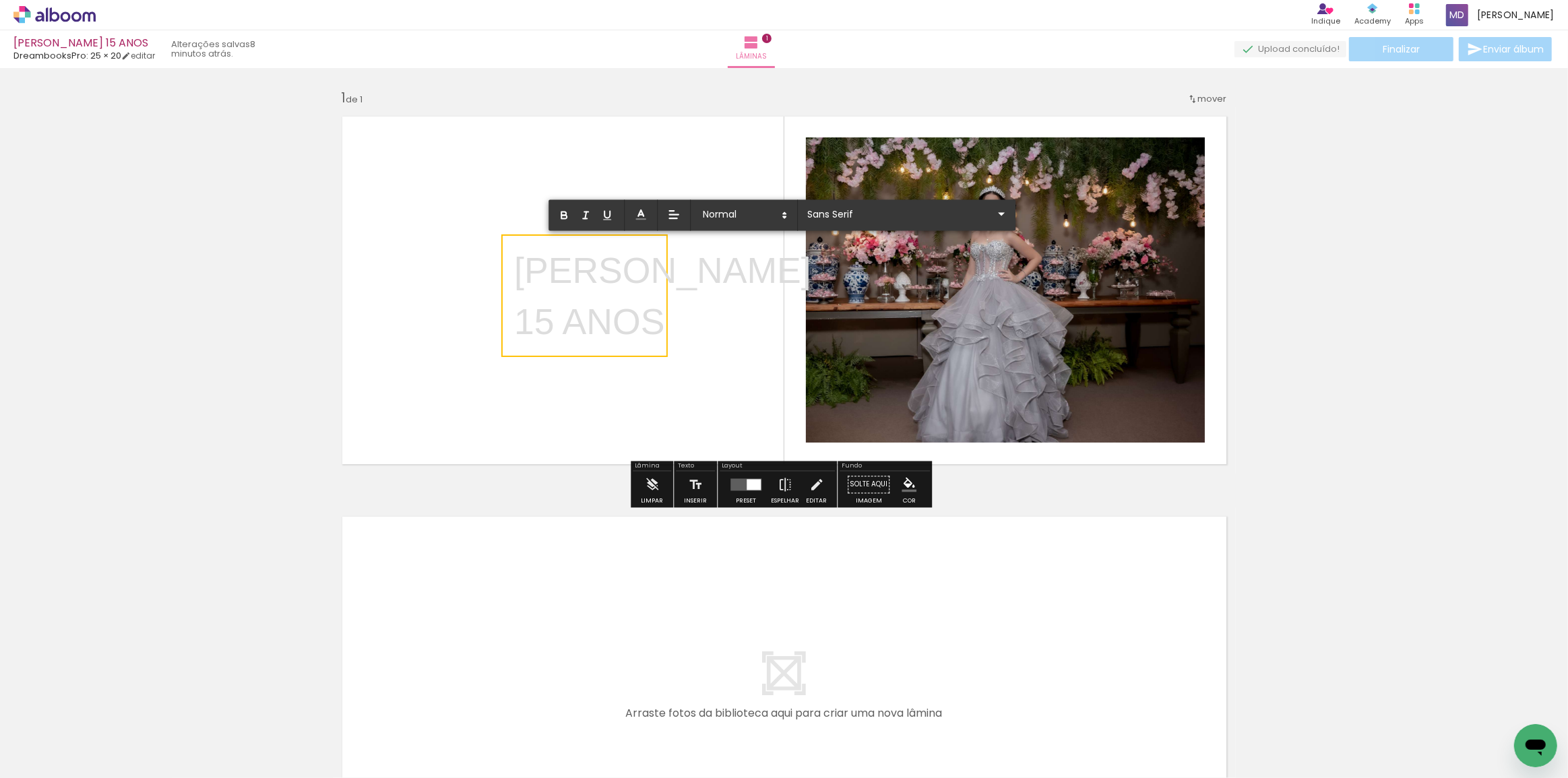
drag, startPoint x: 510, startPoint y: 271, endPoint x: 658, endPoint y: 325, distance: 157.5
click at [658, 325] on div "LAURA 15 ANOS" at bounding box center [662, 296] width 297 height 103
click at [993, 215] on iron-icon at bounding box center [1001, 214] width 16 height 16
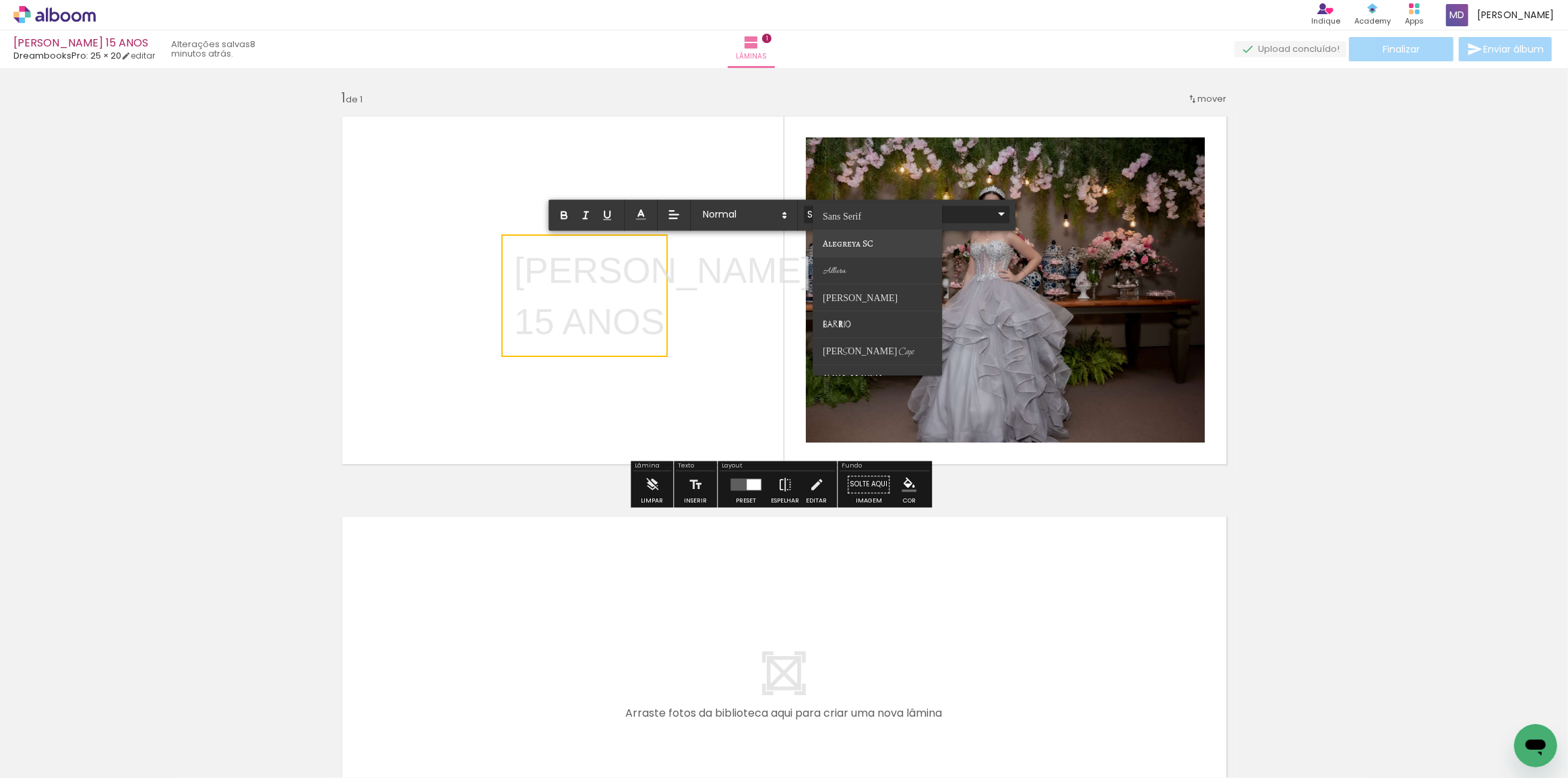
click at [837, 240] on span "Alegreya SC" at bounding box center [848, 243] width 51 height 13
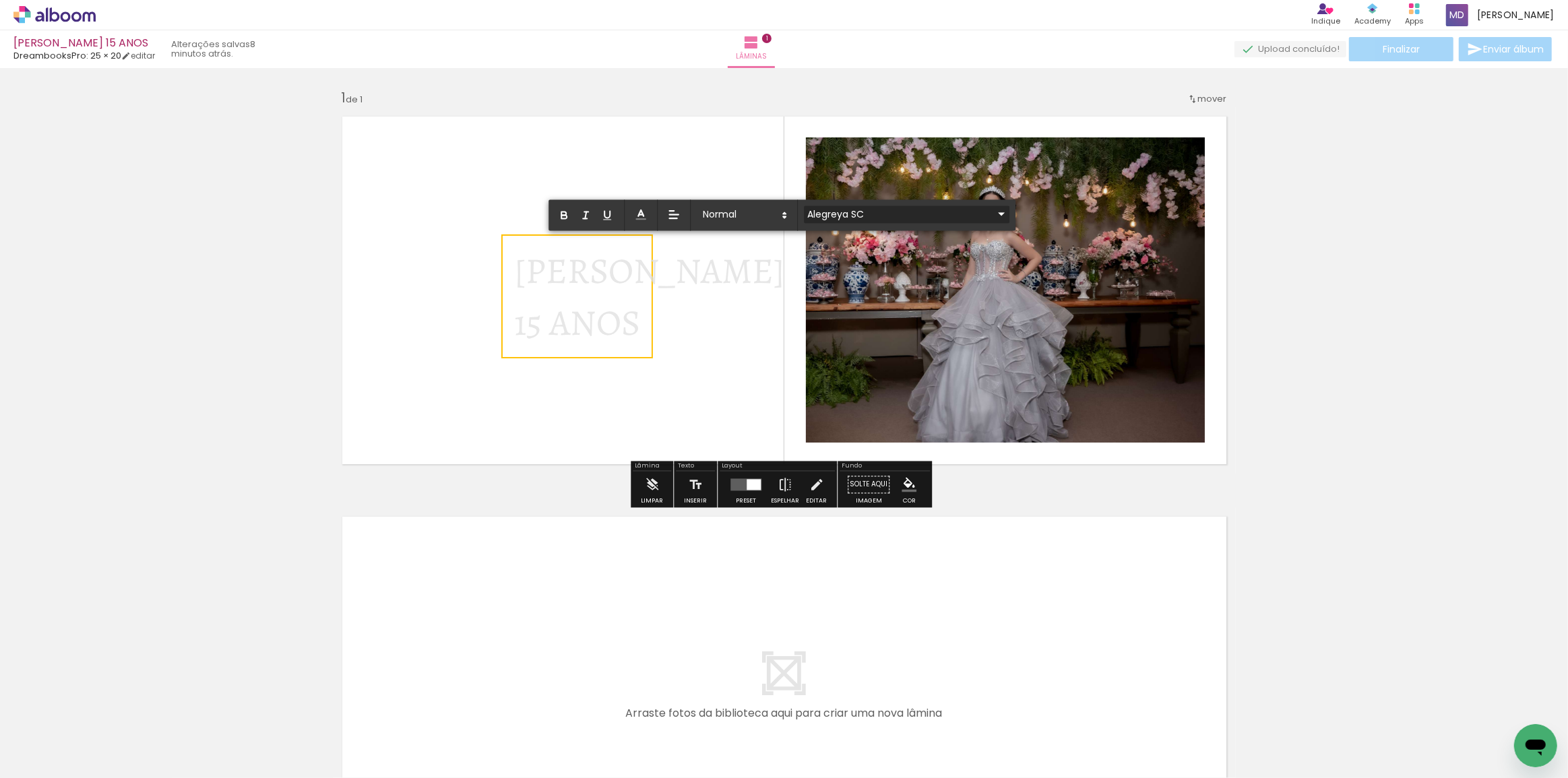
click at [993, 213] on iron-icon at bounding box center [1001, 214] width 16 height 16
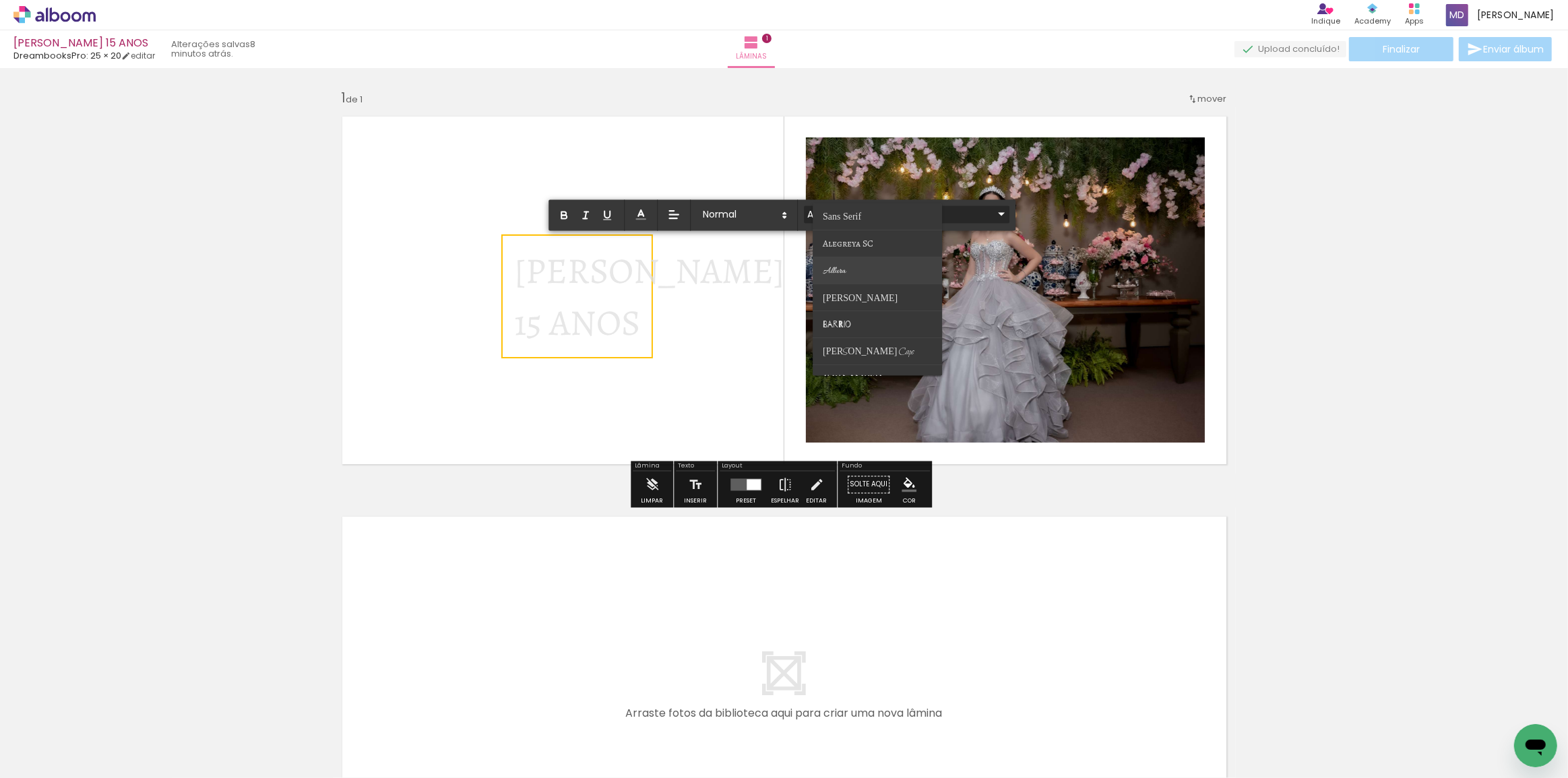
click at [853, 270] on paper-item at bounding box center [877, 270] width 129 height 27
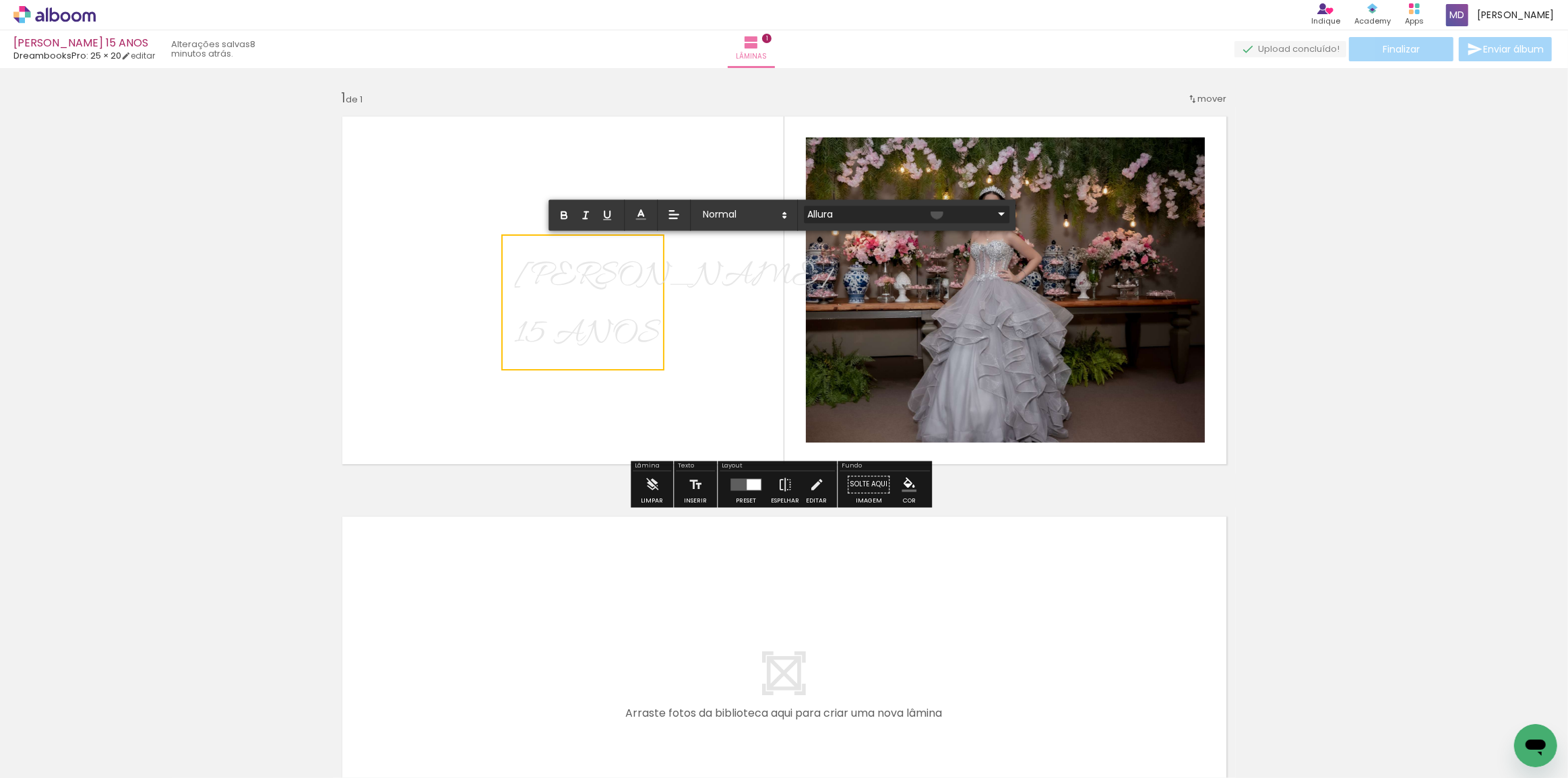
click at [993, 213] on iron-icon at bounding box center [1001, 214] width 16 height 16
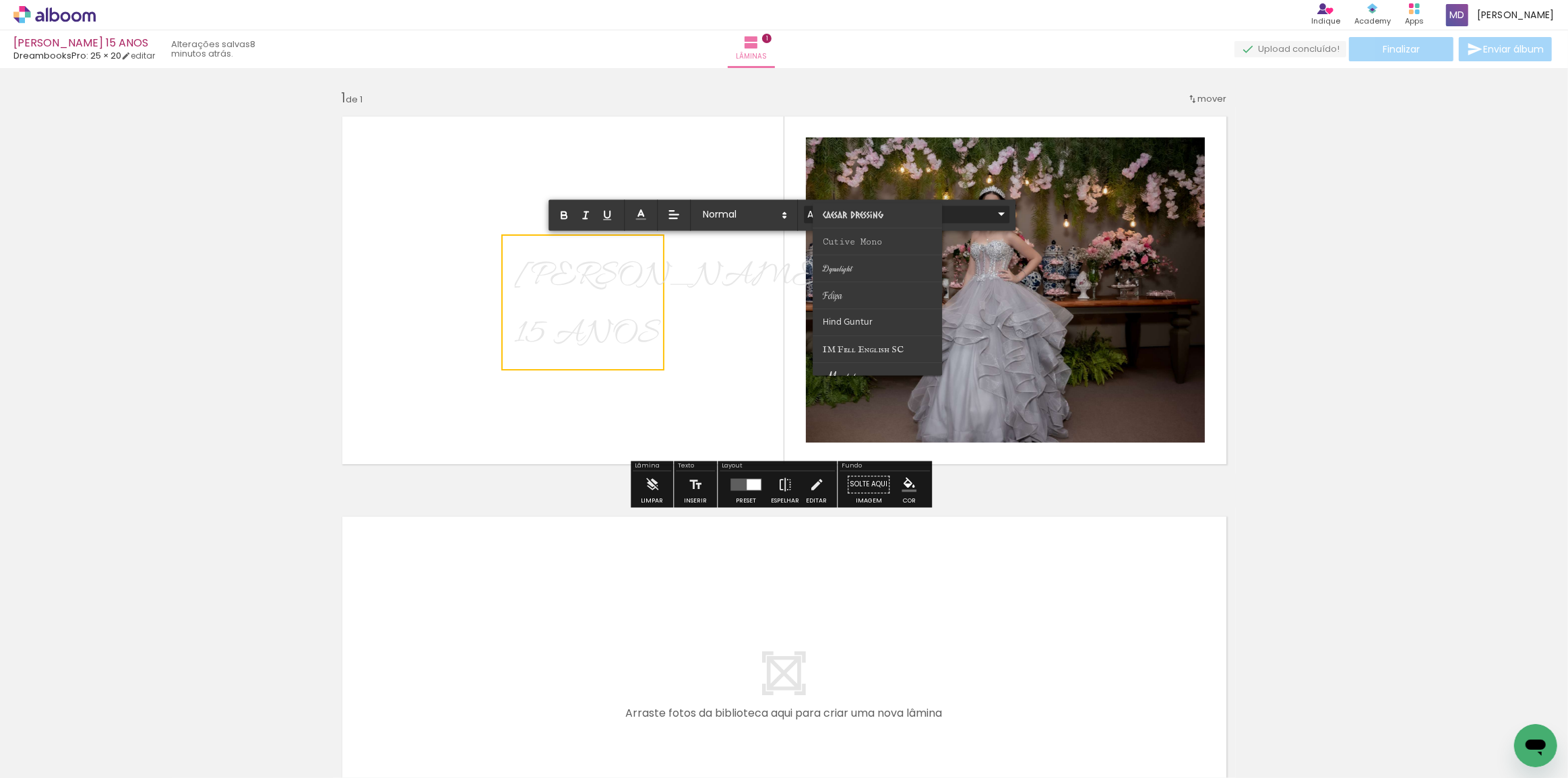
scroll to position [183, 0]
click at [836, 269] on span "Felipa" at bounding box center [833, 275] width 19 height 12
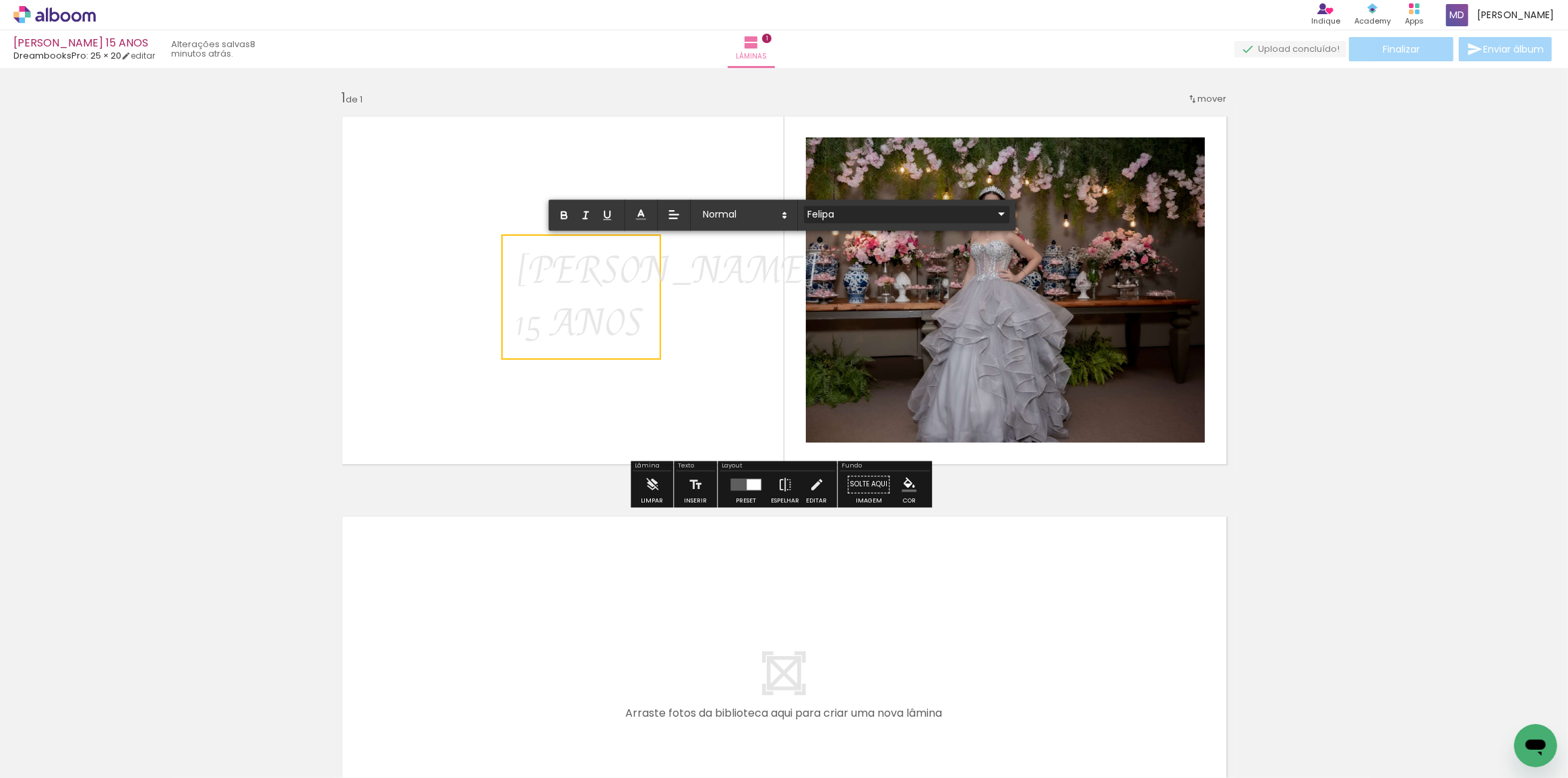
click at [993, 212] on iron-icon at bounding box center [1001, 214] width 16 height 16
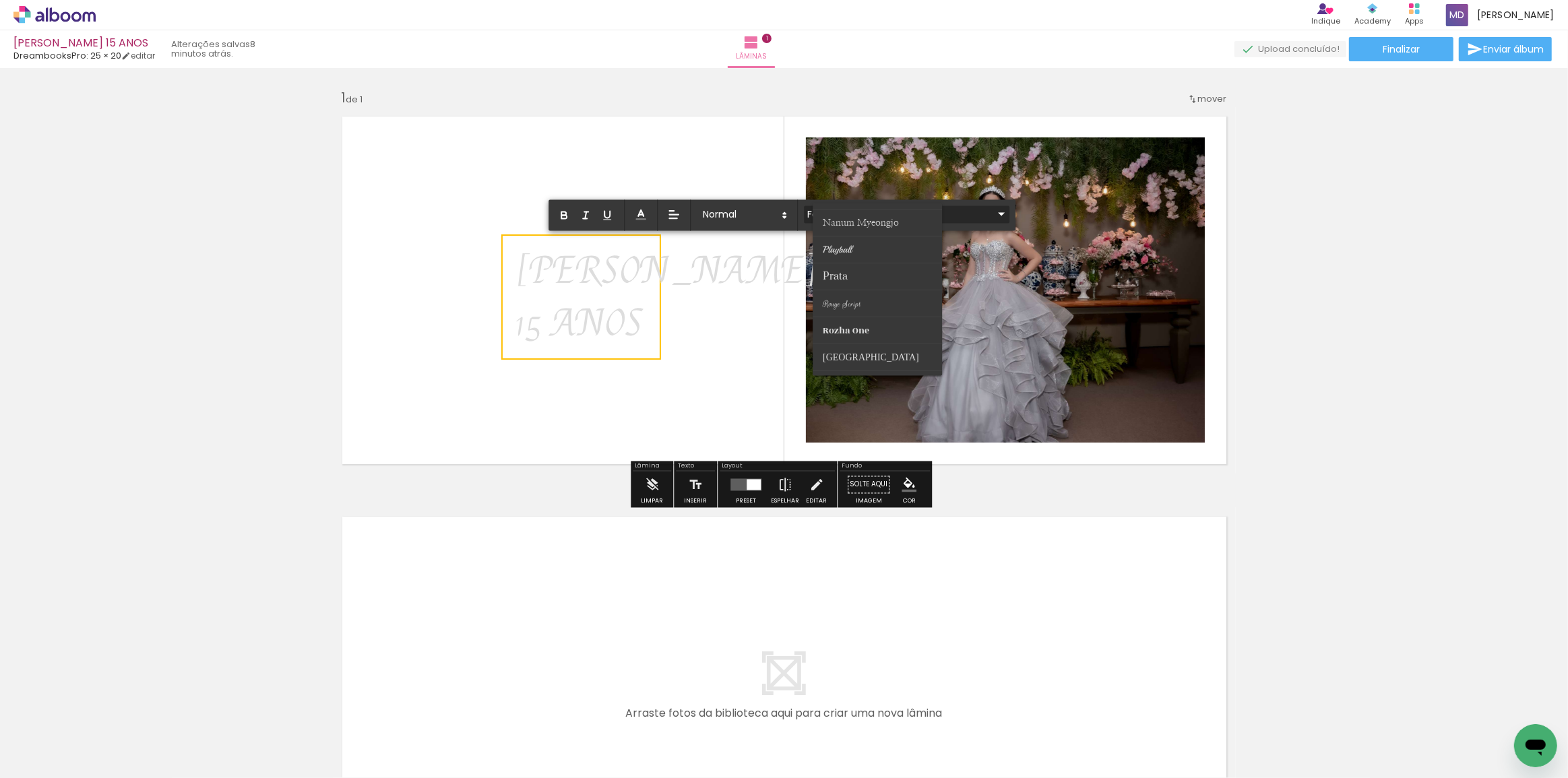
scroll to position [428, 0]
click at [837, 269] on span "Prata" at bounding box center [835, 273] width 25 height 13
type input "Prata"
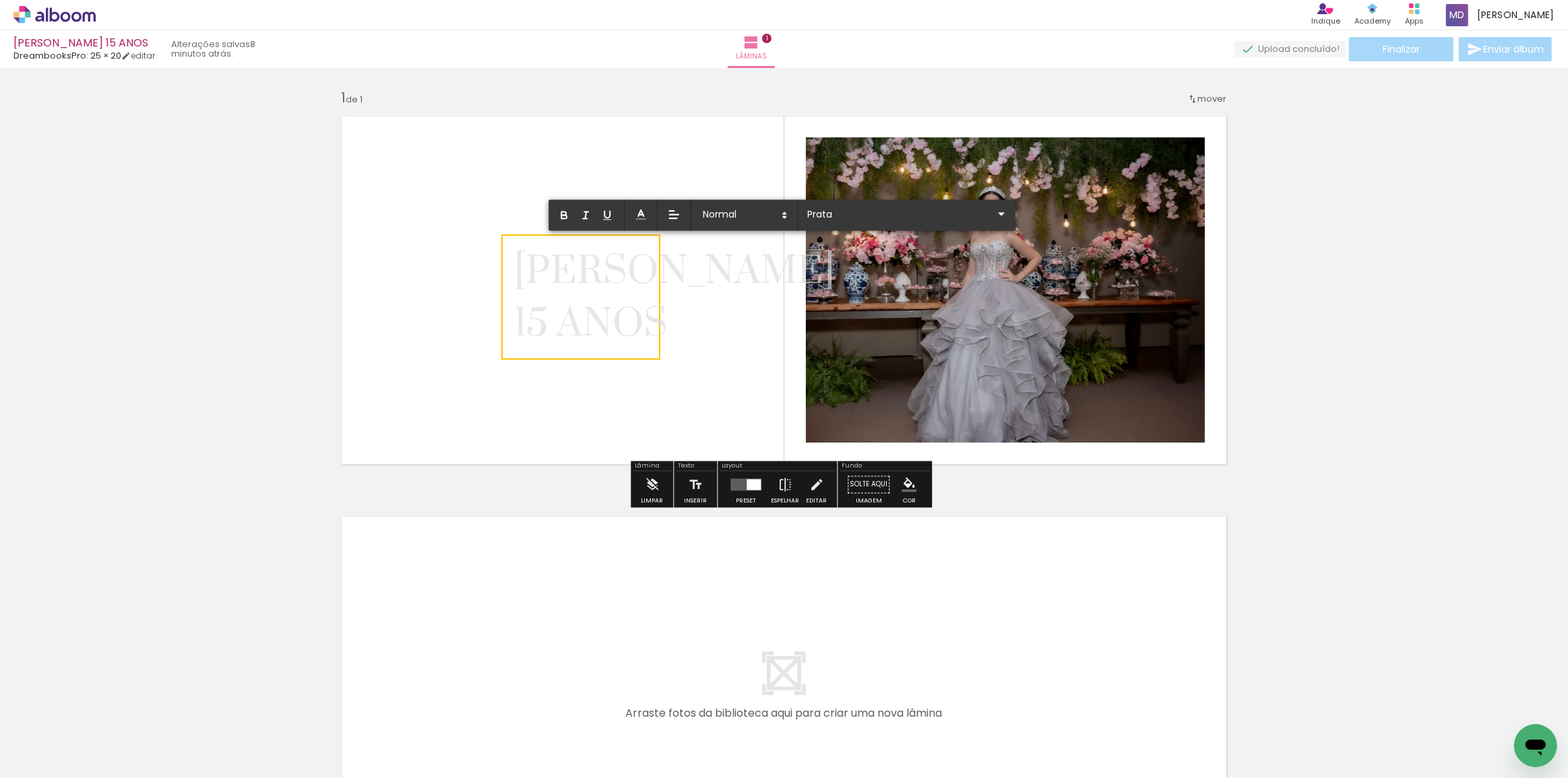
click at [712, 351] on quentale-layouter at bounding box center [784, 290] width 903 height 367
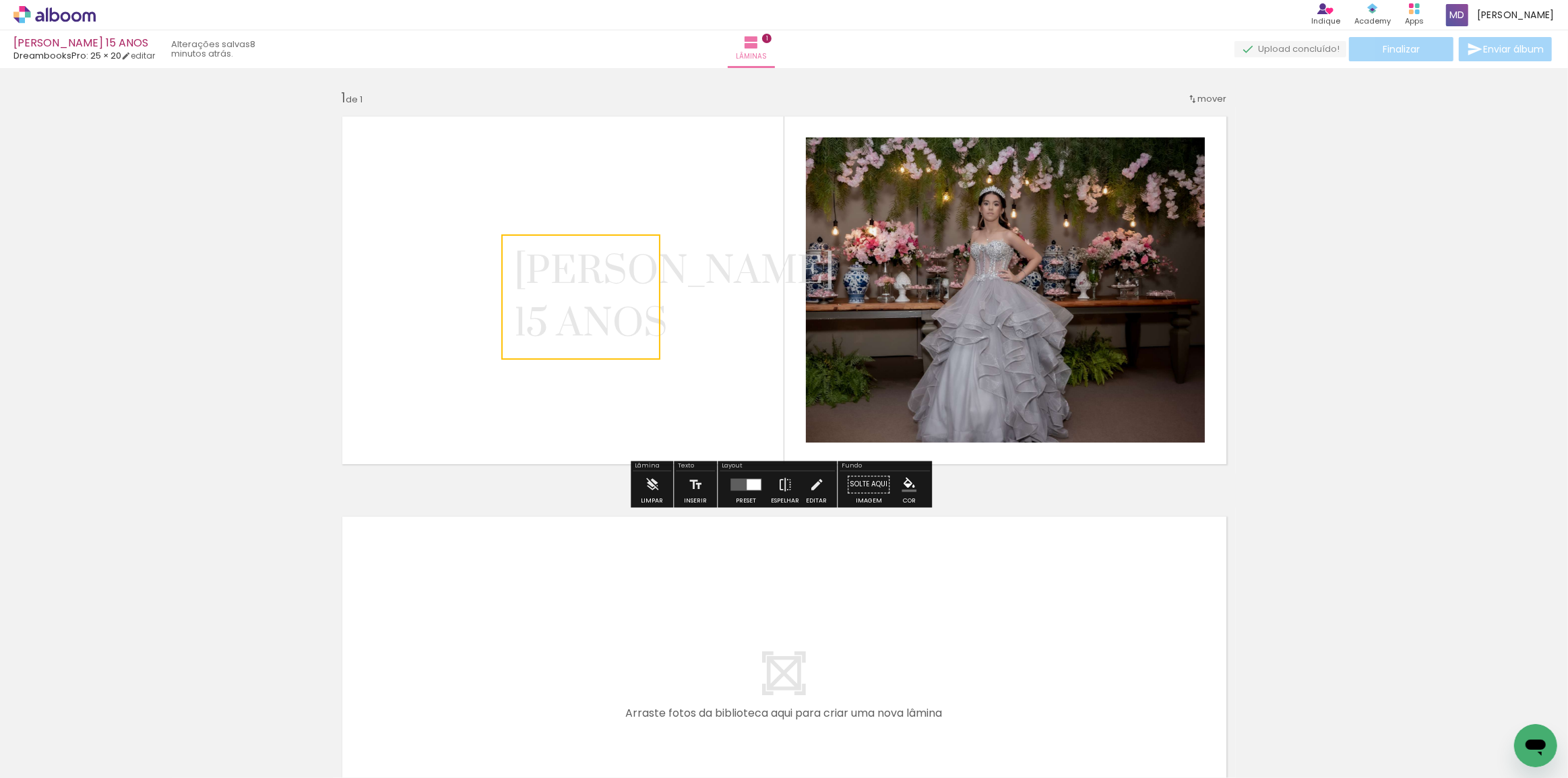
click at [612, 309] on quentale-selection at bounding box center [580, 296] width 159 height 125
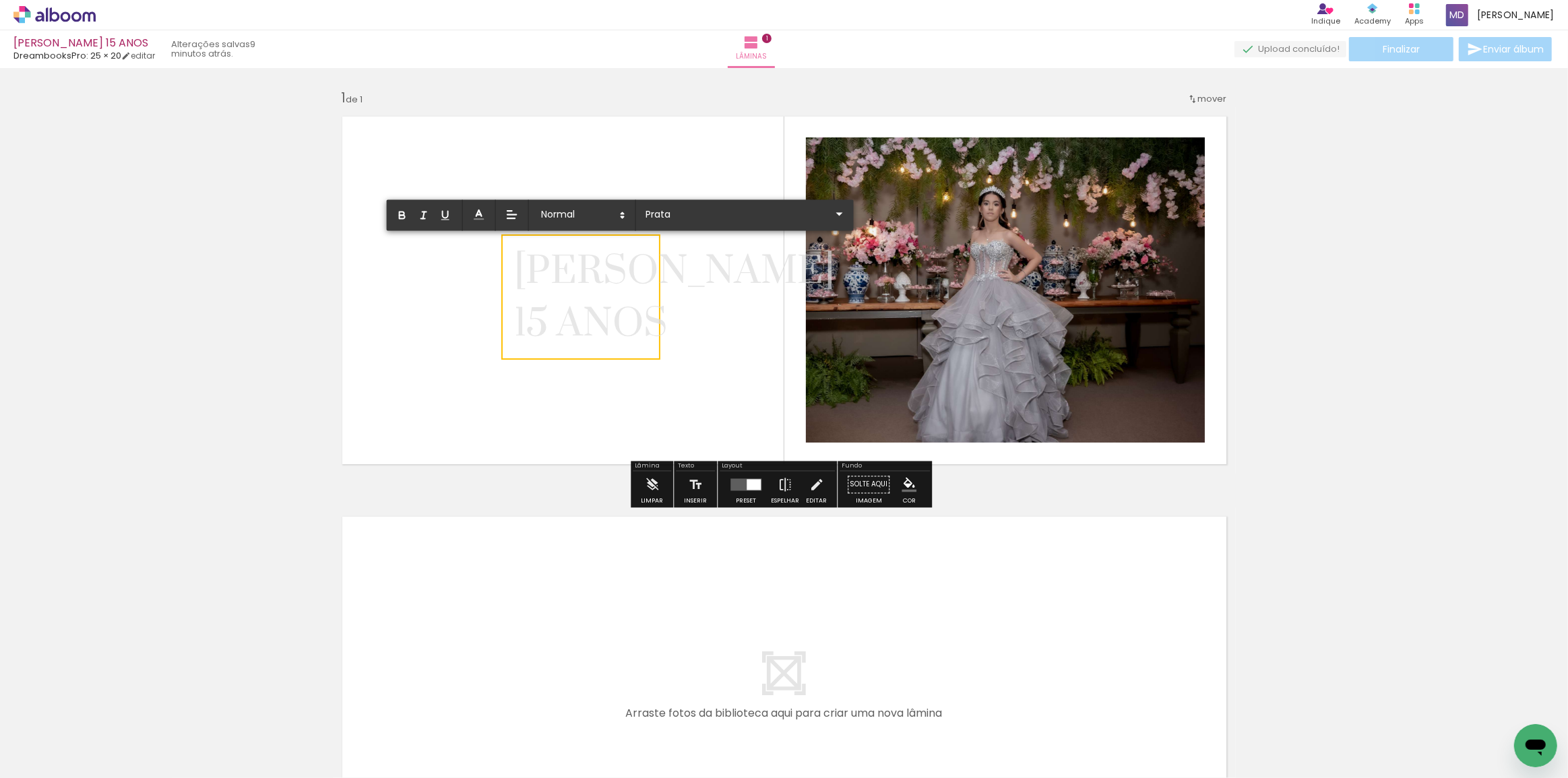
click at [725, 324] on quentale-layouter at bounding box center [784, 290] width 903 height 367
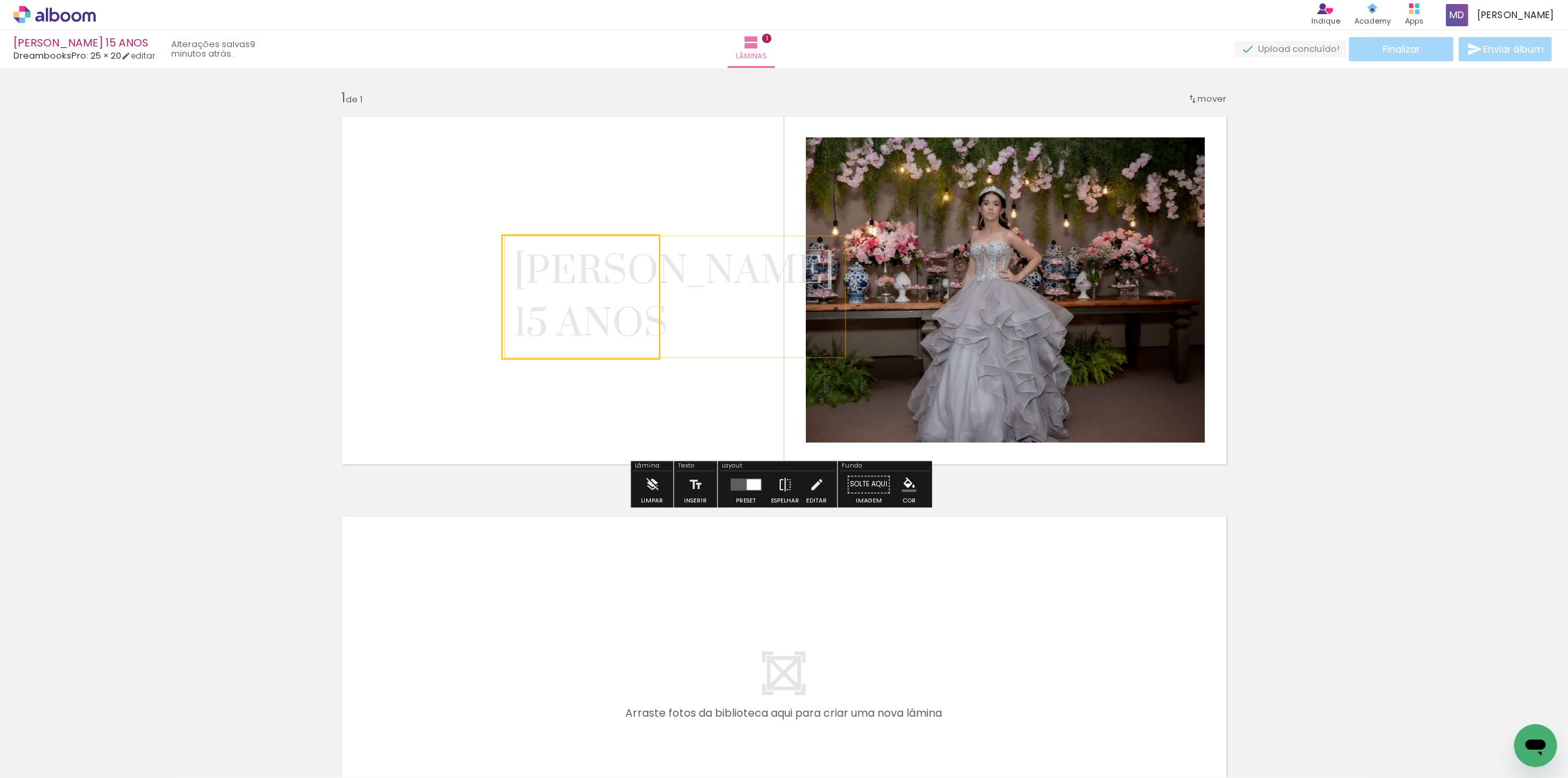
click at [632, 323] on quentale-selection at bounding box center [580, 296] width 159 height 125
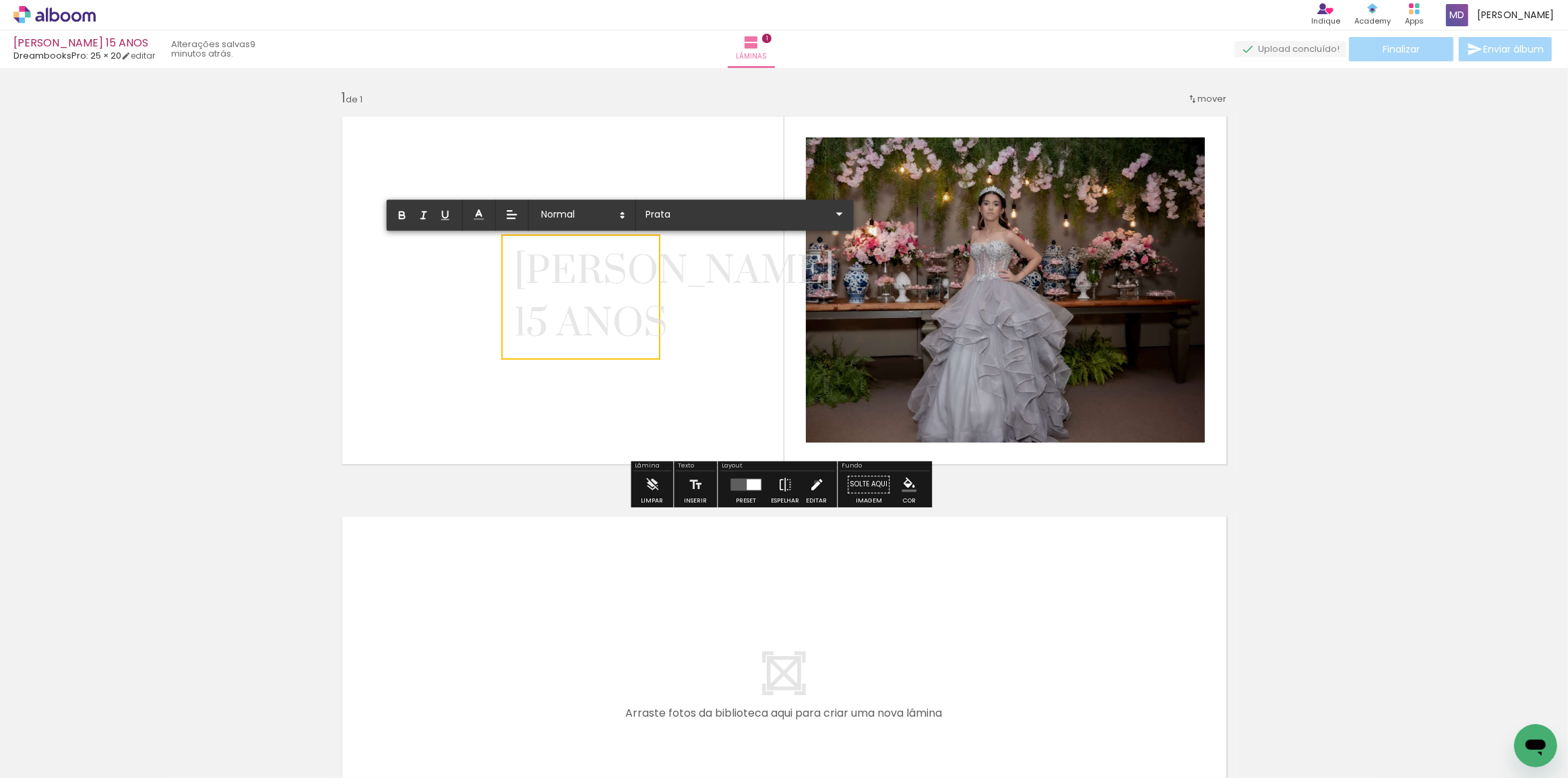
click at [813, 482] on iron-icon at bounding box center [816, 485] width 15 height 27
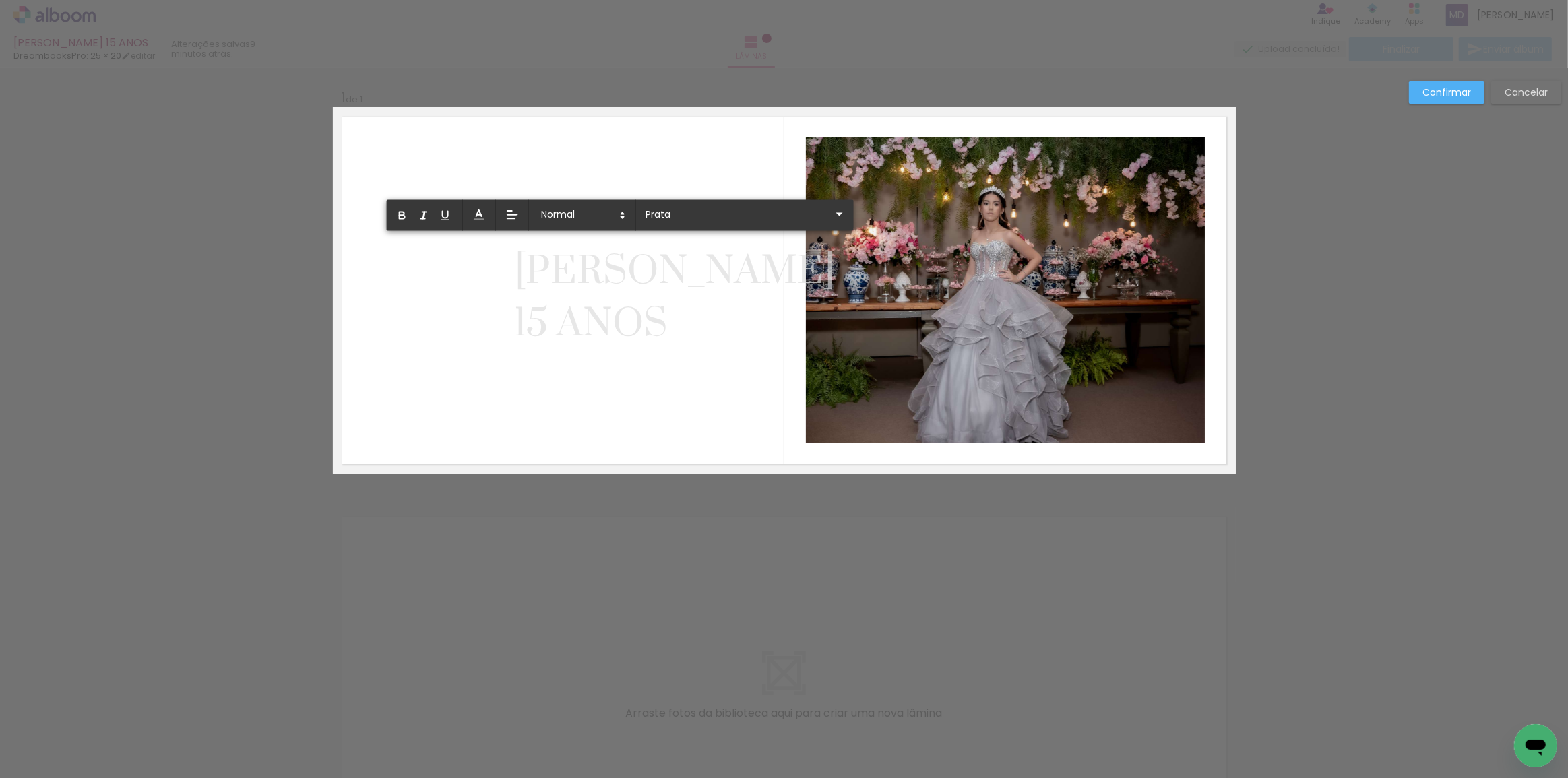
click at [725, 316] on quentale-layouter at bounding box center [784, 290] width 903 height 367
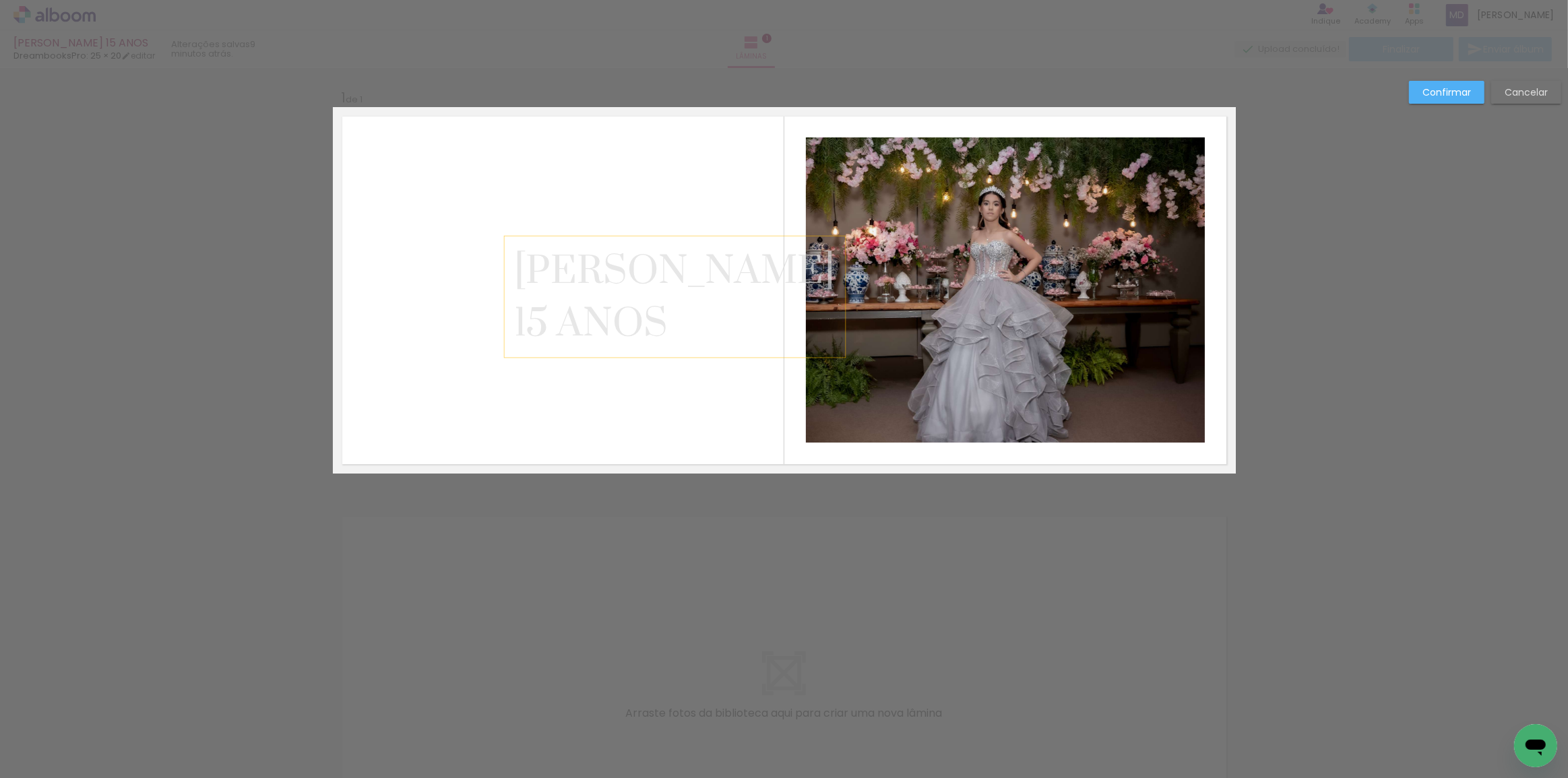
click at [598, 295] on span "[PERSON_NAME]" at bounding box center [675, 271] width 321 height 48
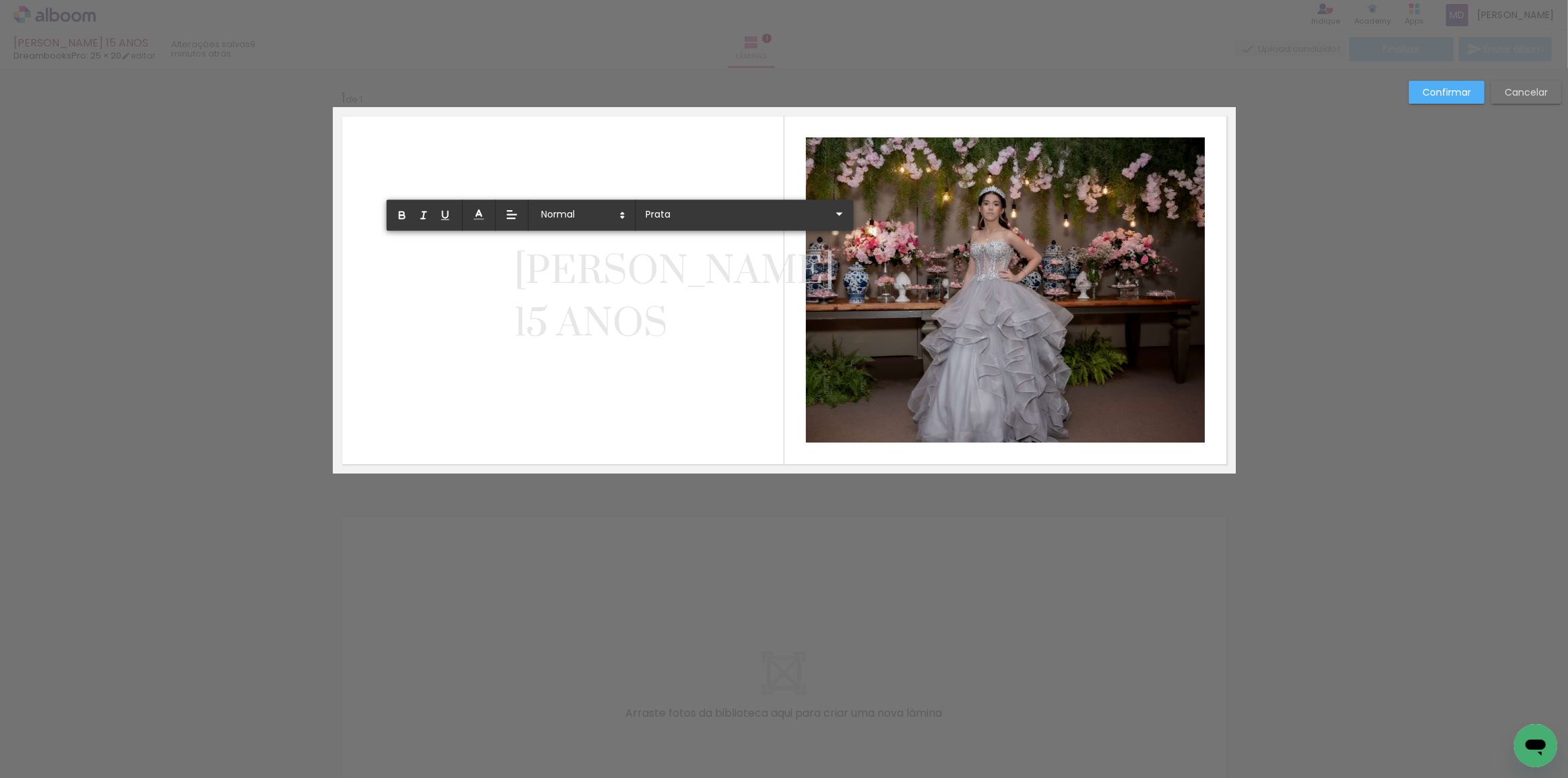
click at [598, 295] on span "[PERSON_NAME]" at bounding box center [675, 271] width 321 height 48
click at [621, 217] on polygon at bounding box center [622, 218] width 3 height 2
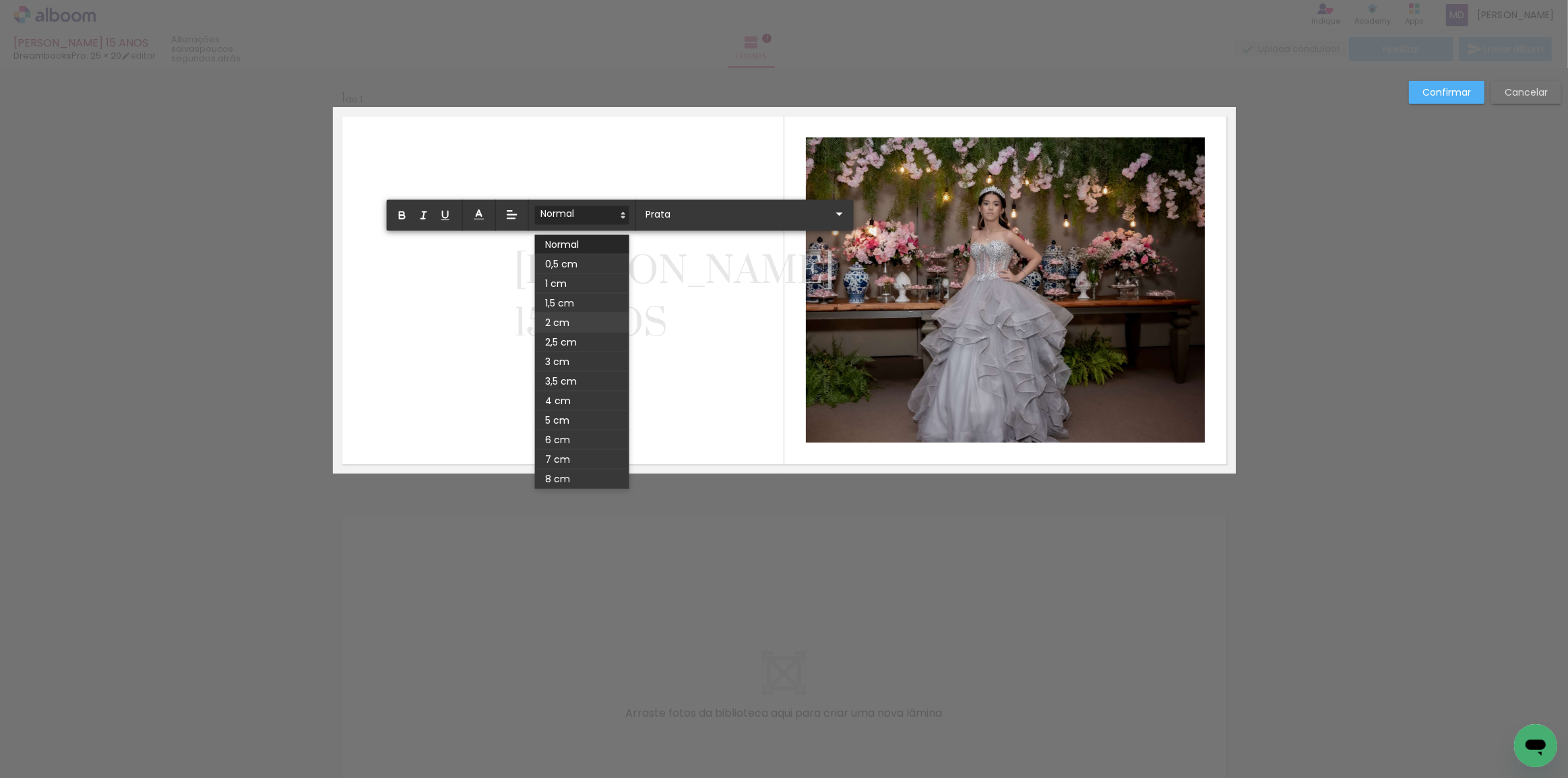
click at [568, 321] on span at bounding box center [583, 323] width 95 height 19
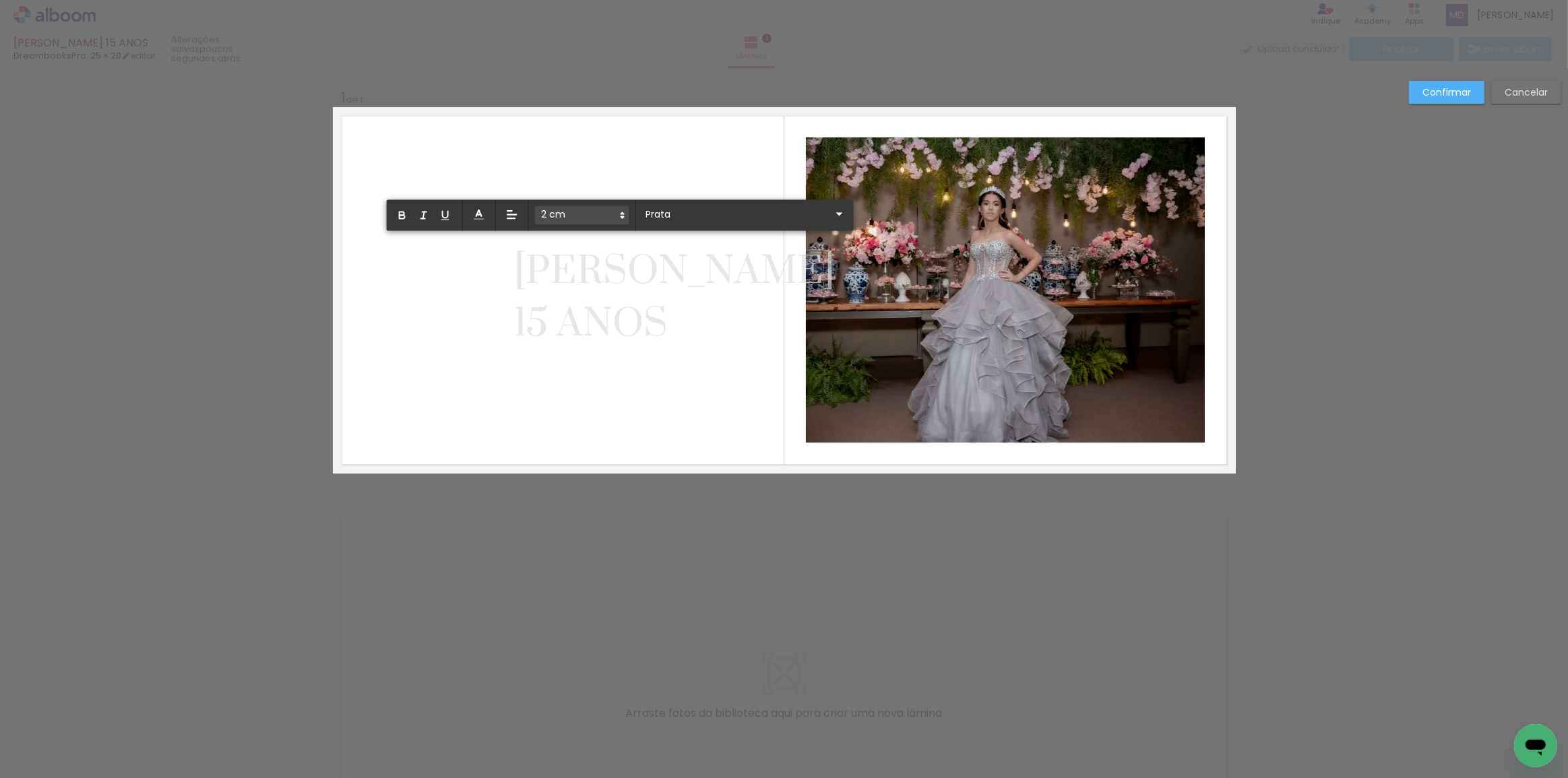
click at [675, 276] on quentale-layouter at bounding box center [784, 290] width 903 height 367
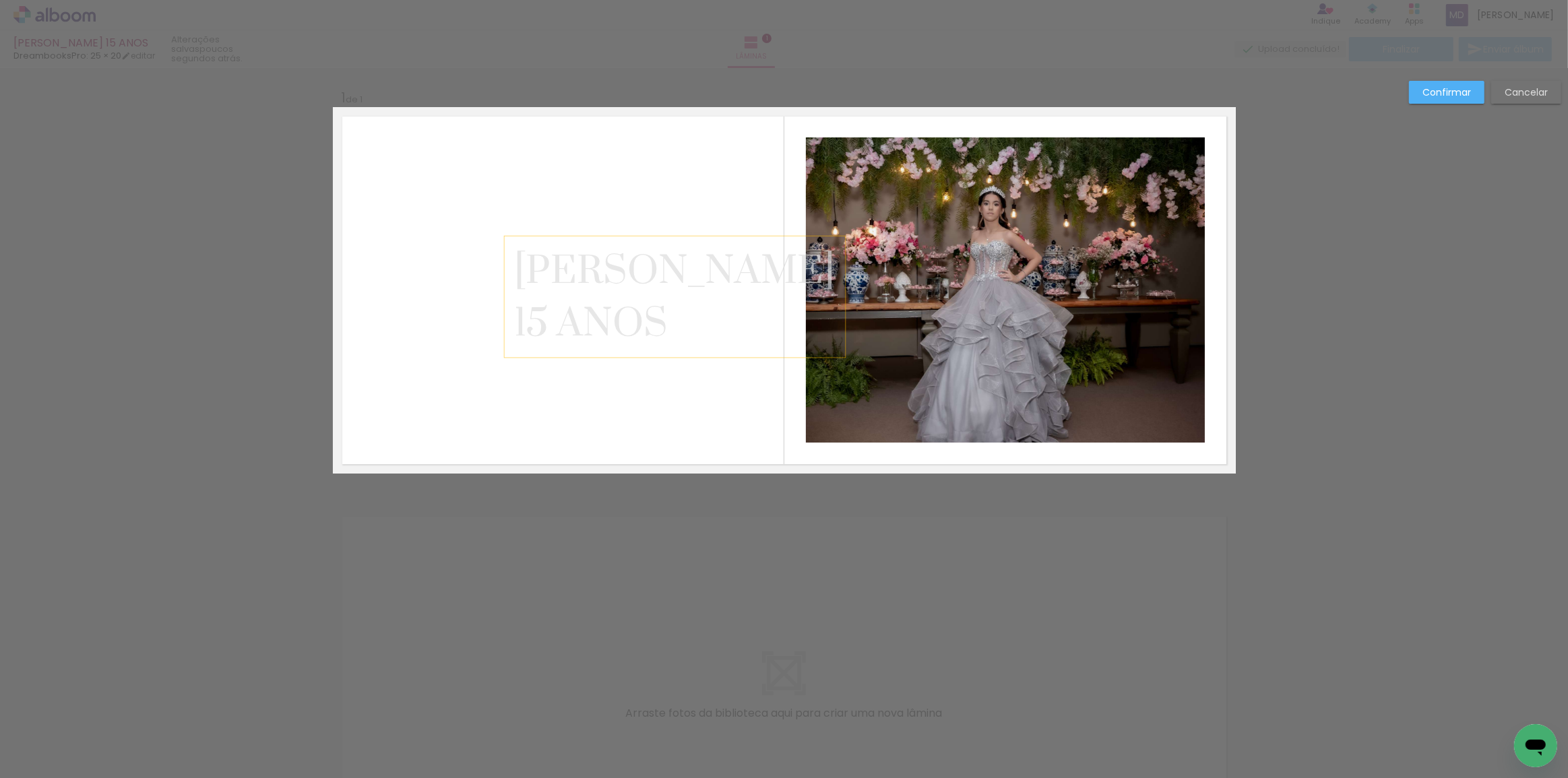
click at [616, 317] on span "15 ANOS" at bounding box center [591, 324] width 154 height 48
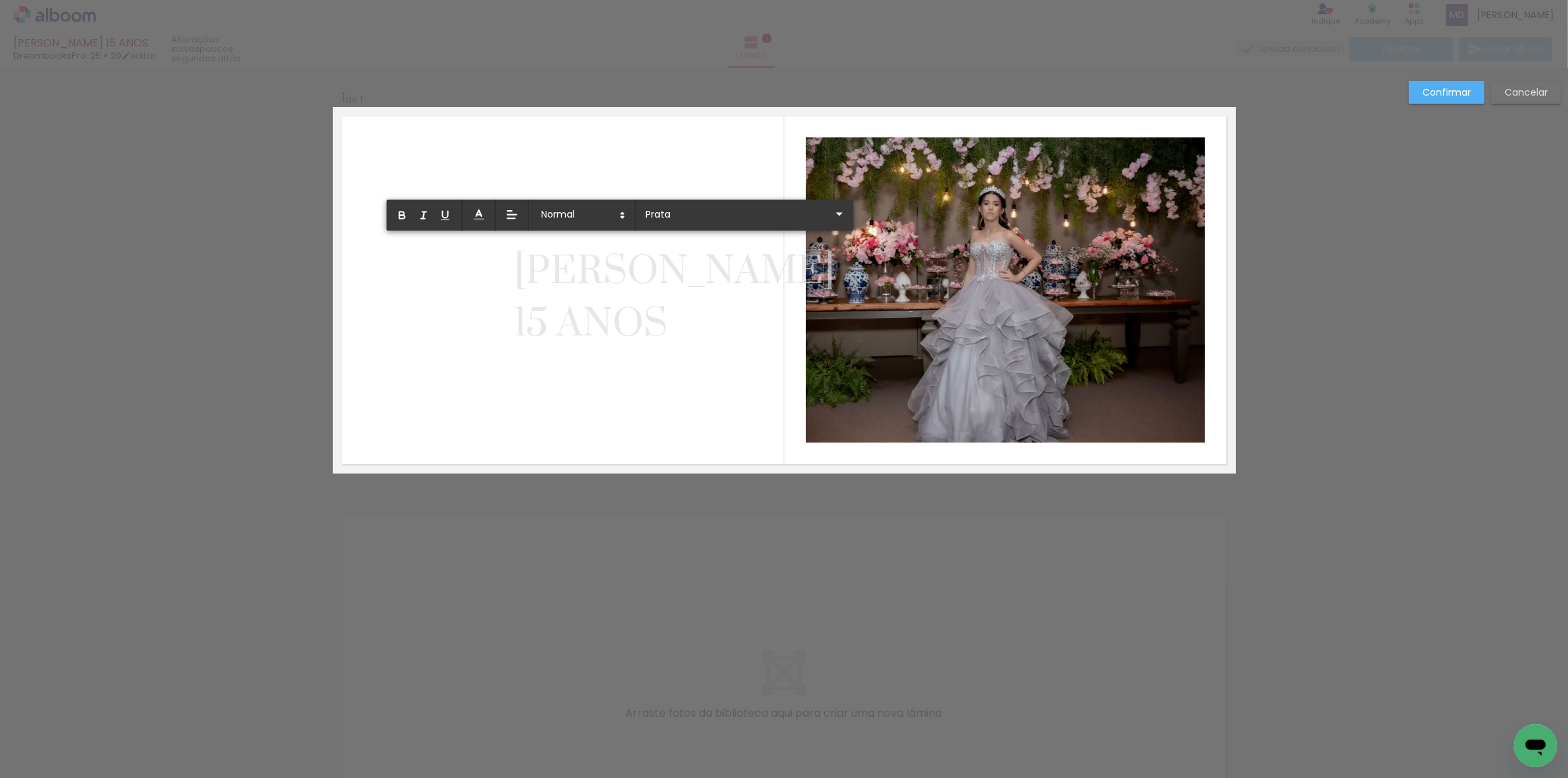
click at [616, 317] on span "15 ANOS" at bounding box center [591, 324] width 154 height 48
click at [521, 318] on span "15 ANOS" at bounding box center [591, 324] width 154 height 48
click at [402, 218] on icon "button" at bounding box center [402, 218] width 5 height 4
click at [0, 0] on slot "Confirmar" at bounding box center [0, 0] width 0 height 0
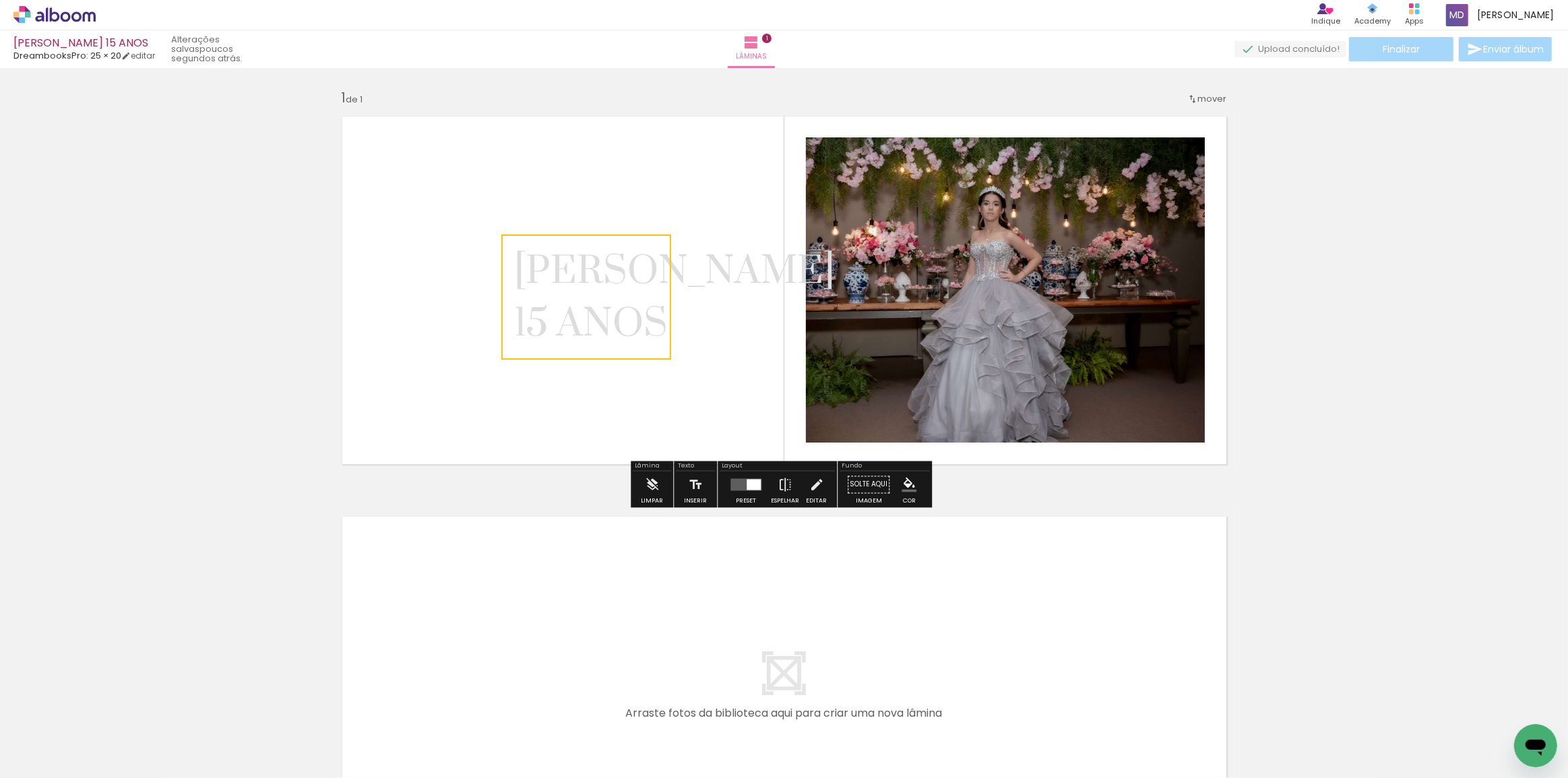
click at [592, 309] on quentale-selection at bounding box center [586, 296] width 170 height 125
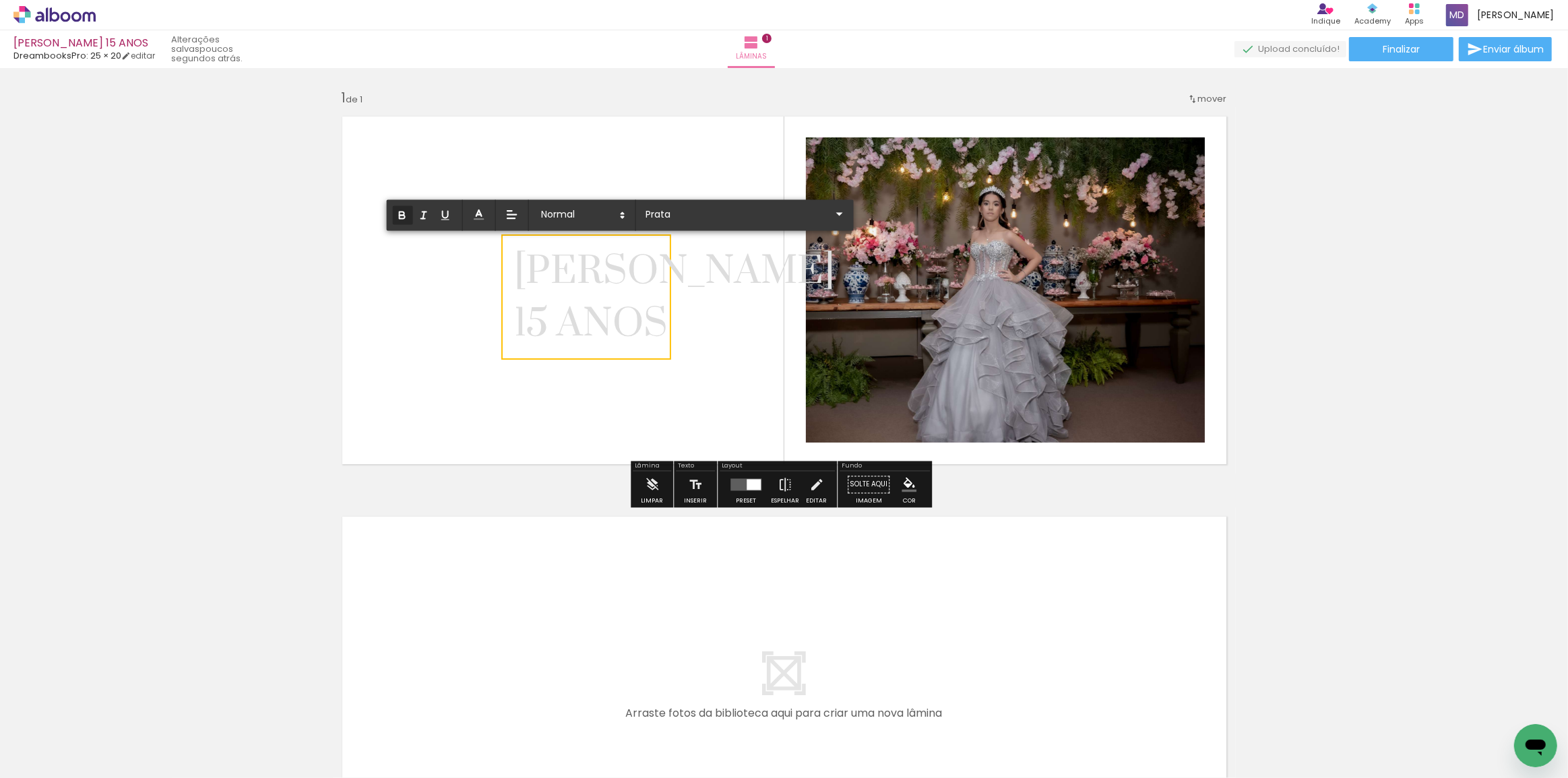
drag, startPoint x: 519, startPoint y: 266, endPoint x: 653, endPoint y: 304, distance: 139.3
click at [653, 304] on div "LAURA 1 ﻿ 5 ANOS" at bounding box center [675, 297] width 321 height 105
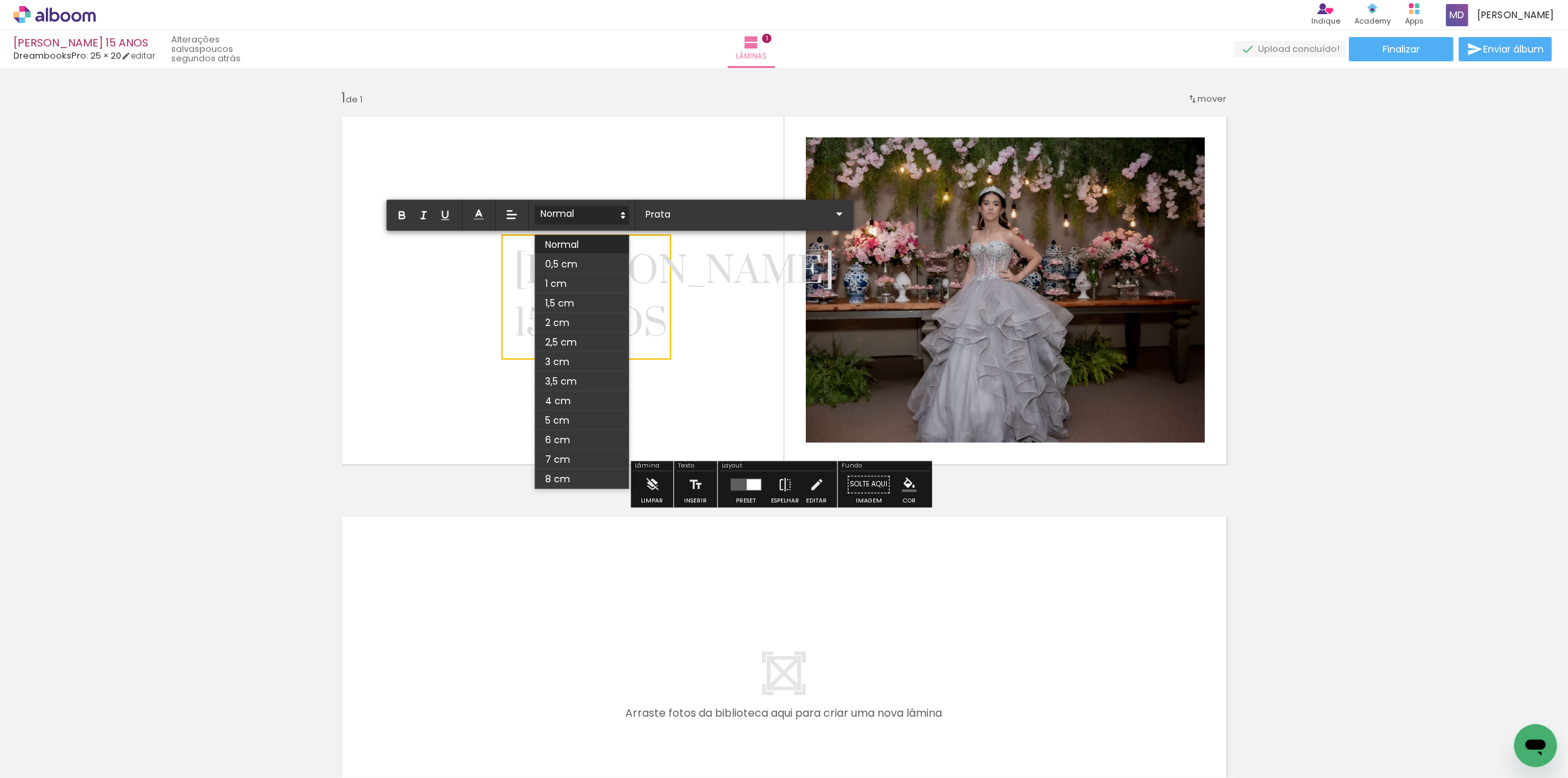
click at [620, 212] on icon at bounding box center [623, 216] width 12 height 12
click at [561, 341] on span at bounding box center [583, 342] width 95 height 19
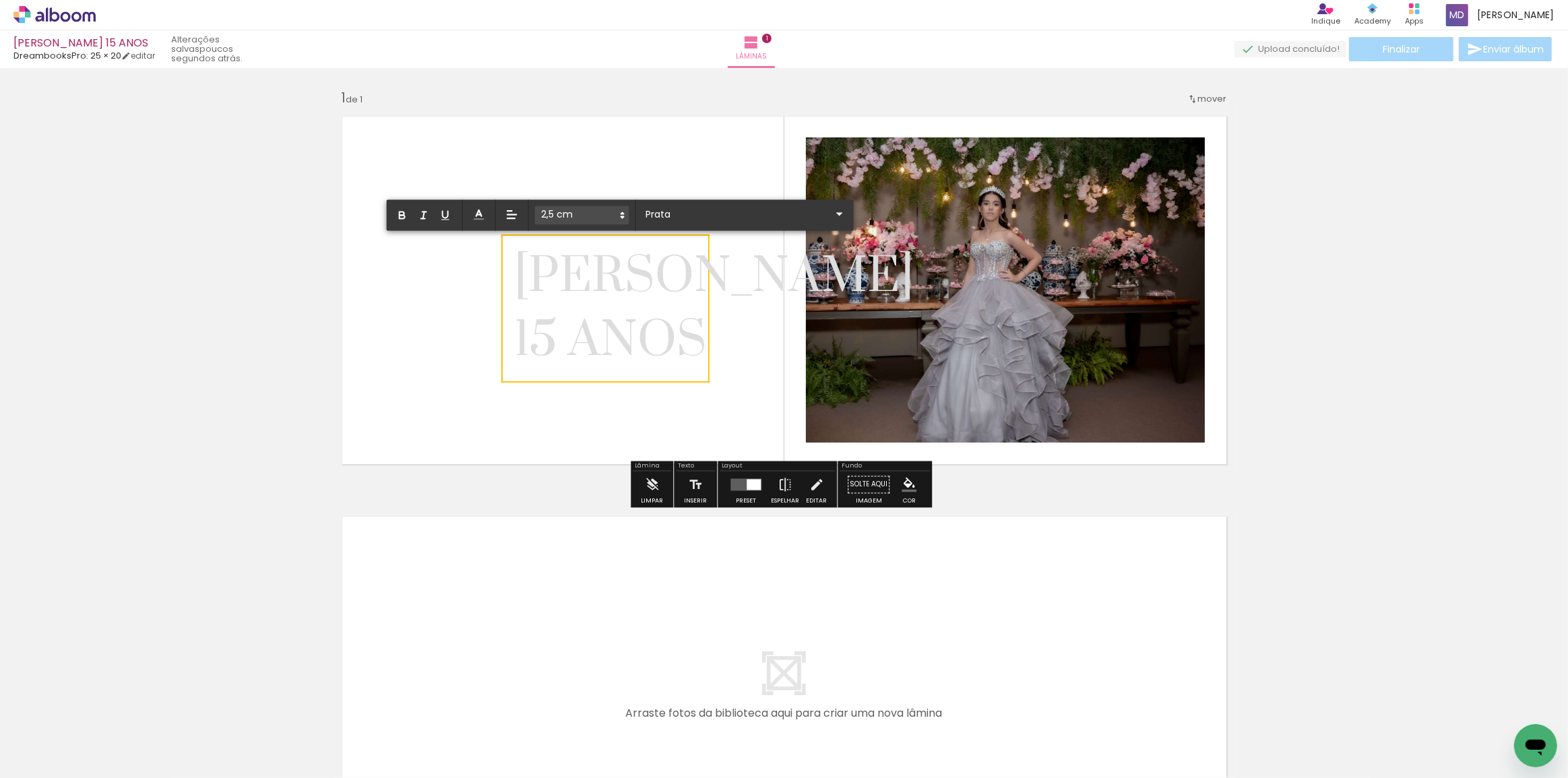
click at [621, 211] on icon at bounding box center [623, 216] width 12 height 12
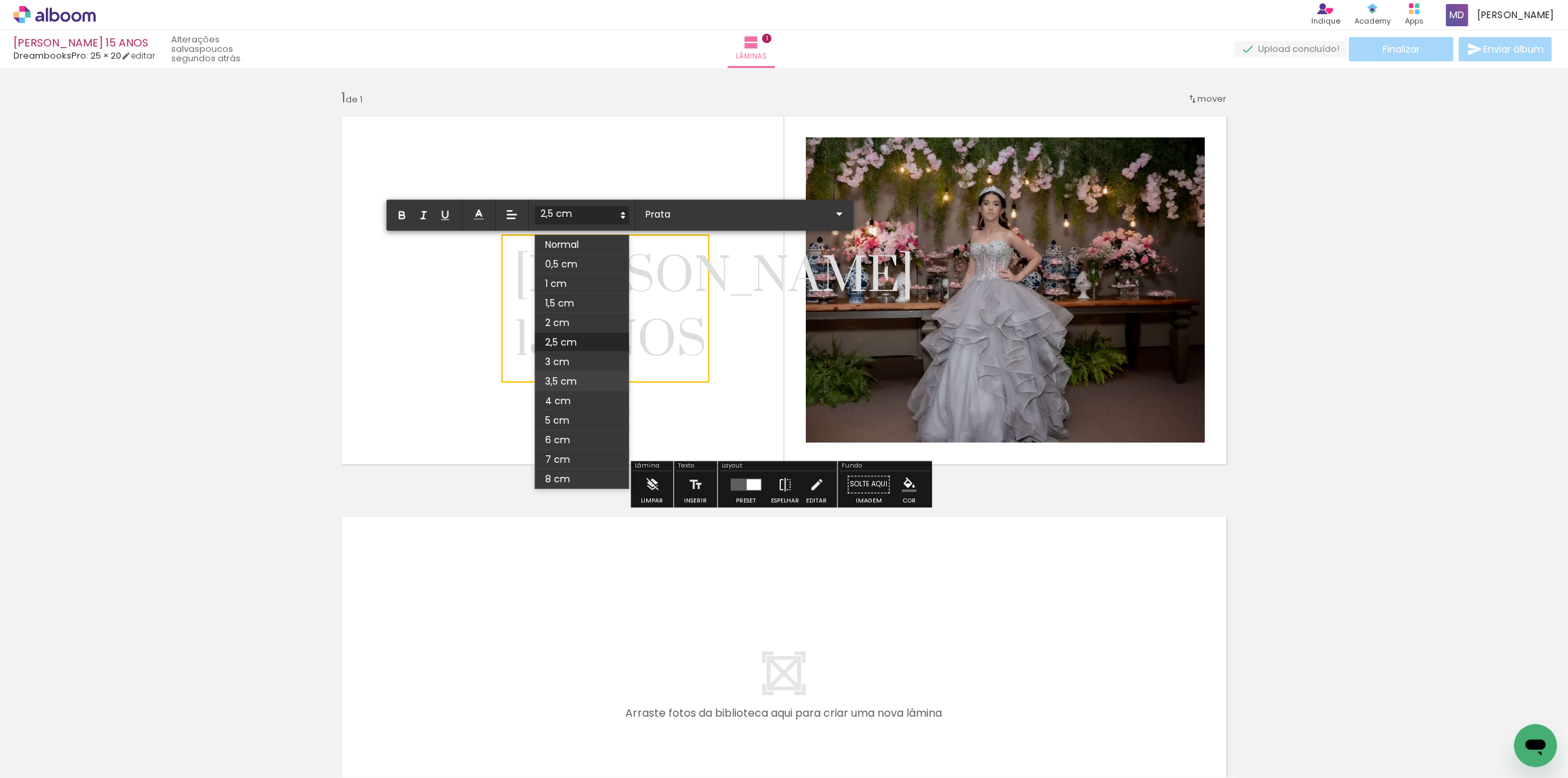
click at [575, 377] on span at bounding box center [583, 382] width 95 height 19
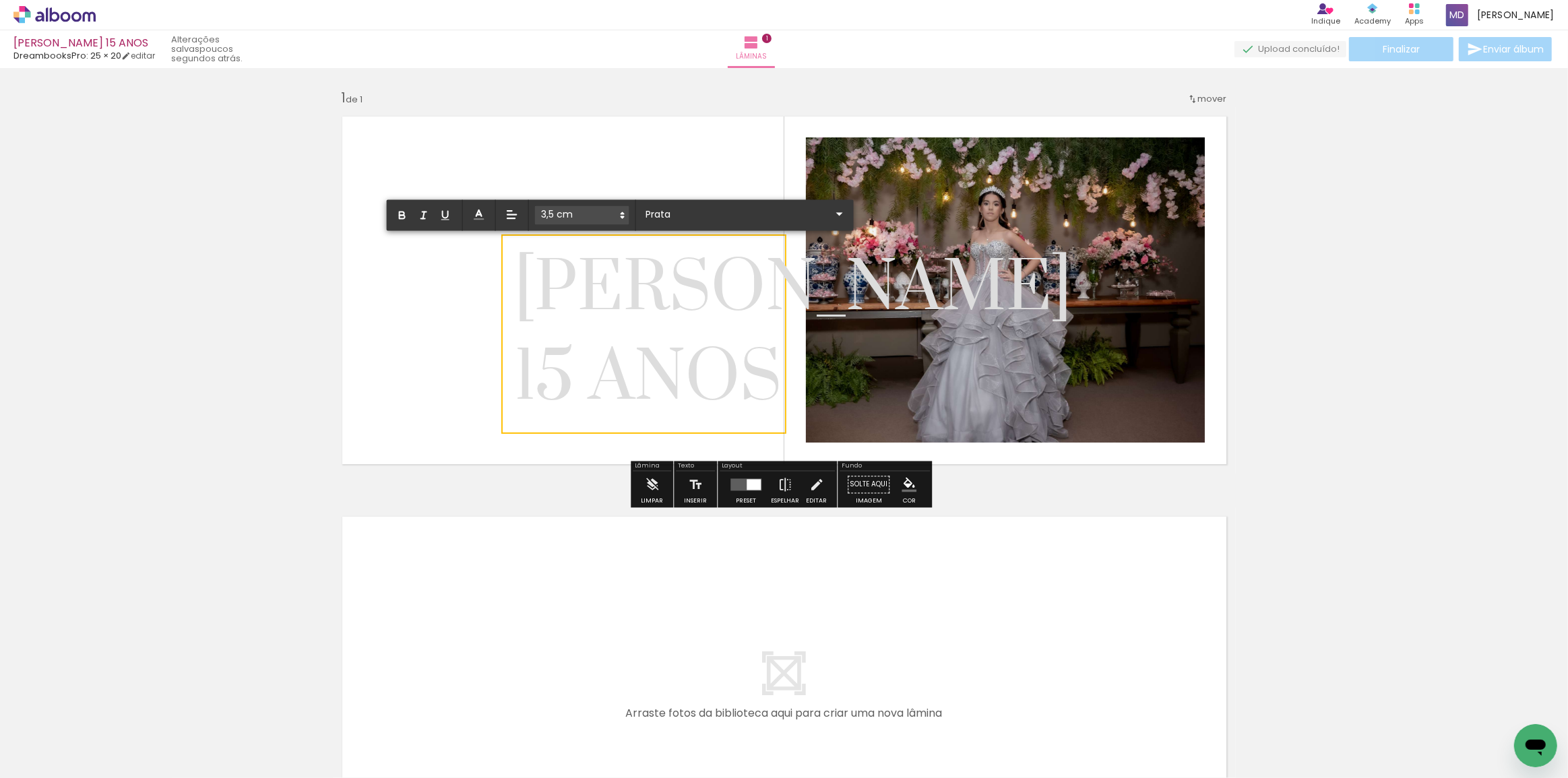
click at [428, 162] on quentale-layouter at bounding box center [784, 290] width 903 height 367
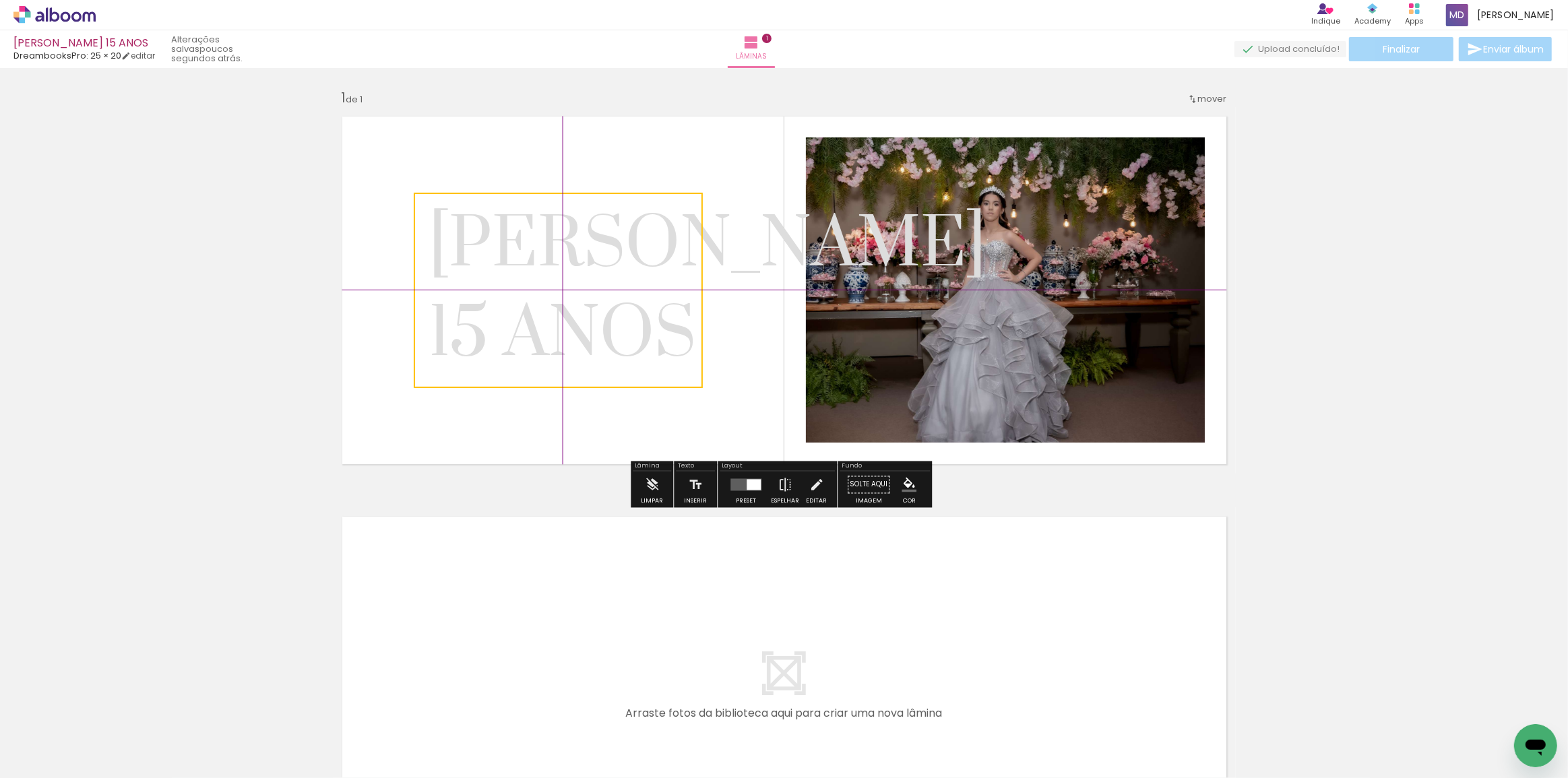
drag, startPoint x: 578, startPoint y: 292, endPoint x: 491, endPoint y: 251, distance: 96.2
click at [491, 251] on quentale-selection at bounding box center [558, 290] width 289 height 196
click at [721, 303] on quentale-layouter at bounding box center [784, 290] width 903 height 367
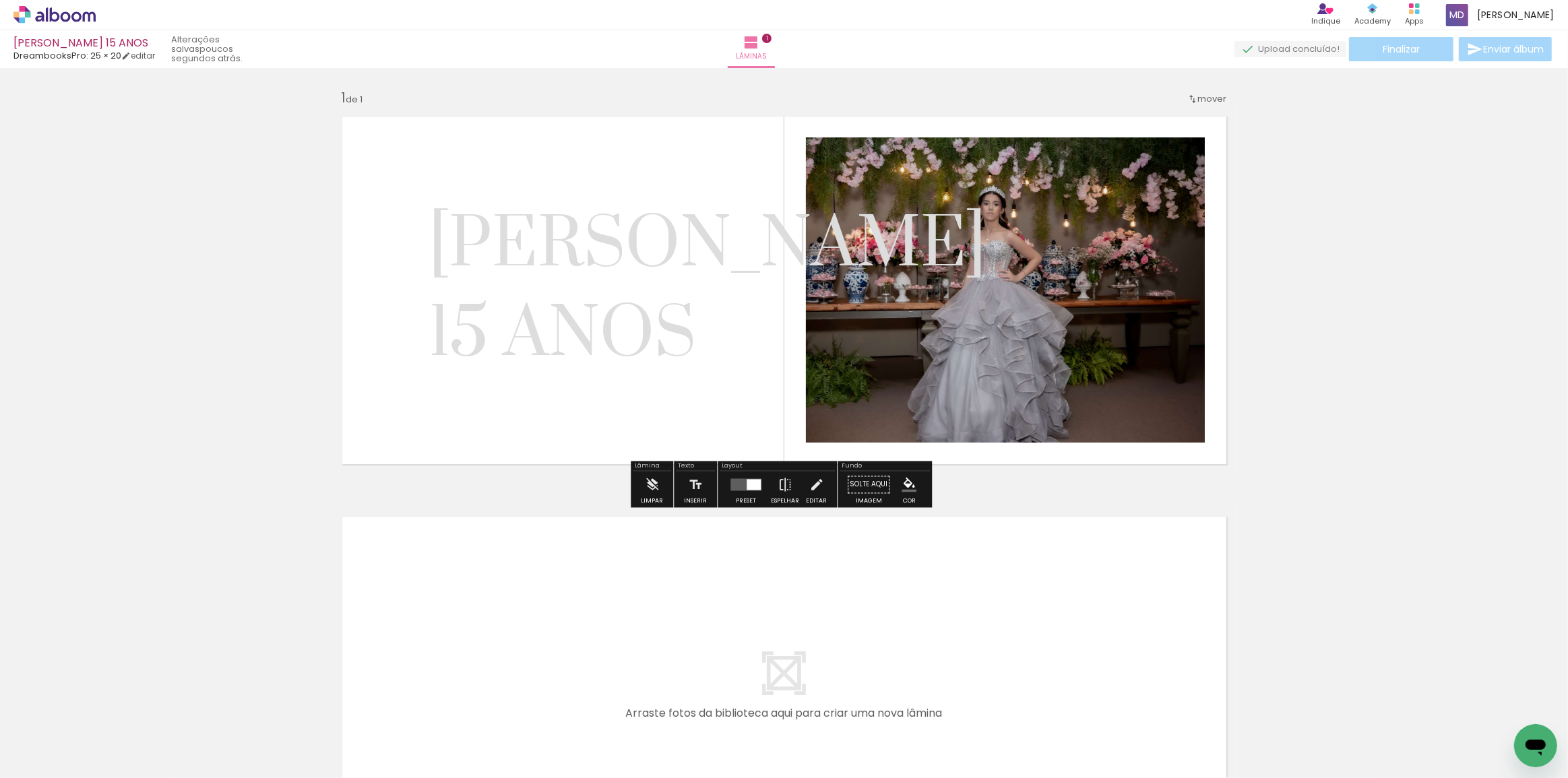
click at [571, 330] on span "15 ANOS" at bounding box center [562, 335] width 268 height 86
click at [455, 326] on quentale-selection at bounding box center [558, 290] width 289 height 196
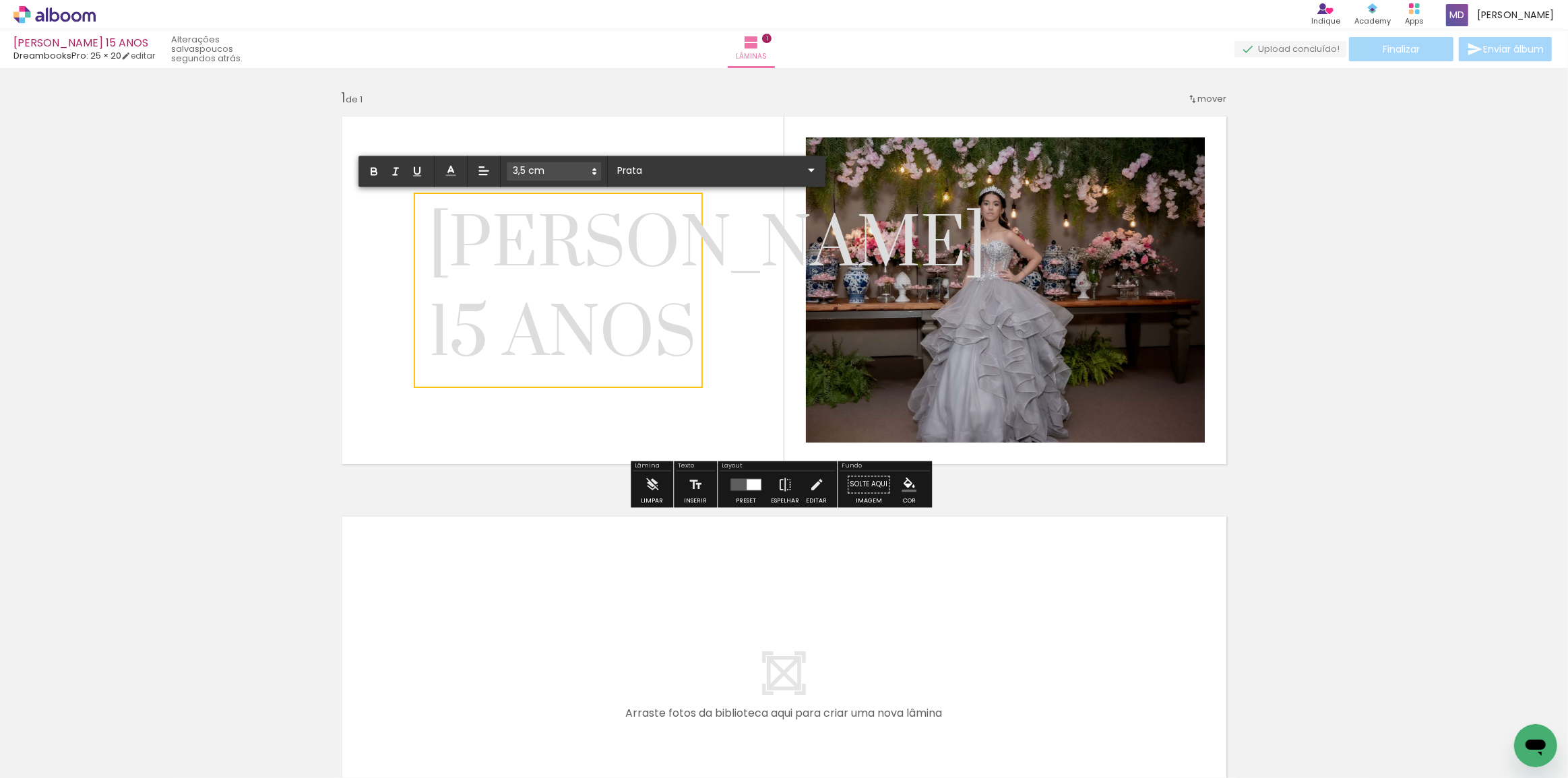
click at [595, 172] on icon at bounding box center [594, 172] width 12 height 12
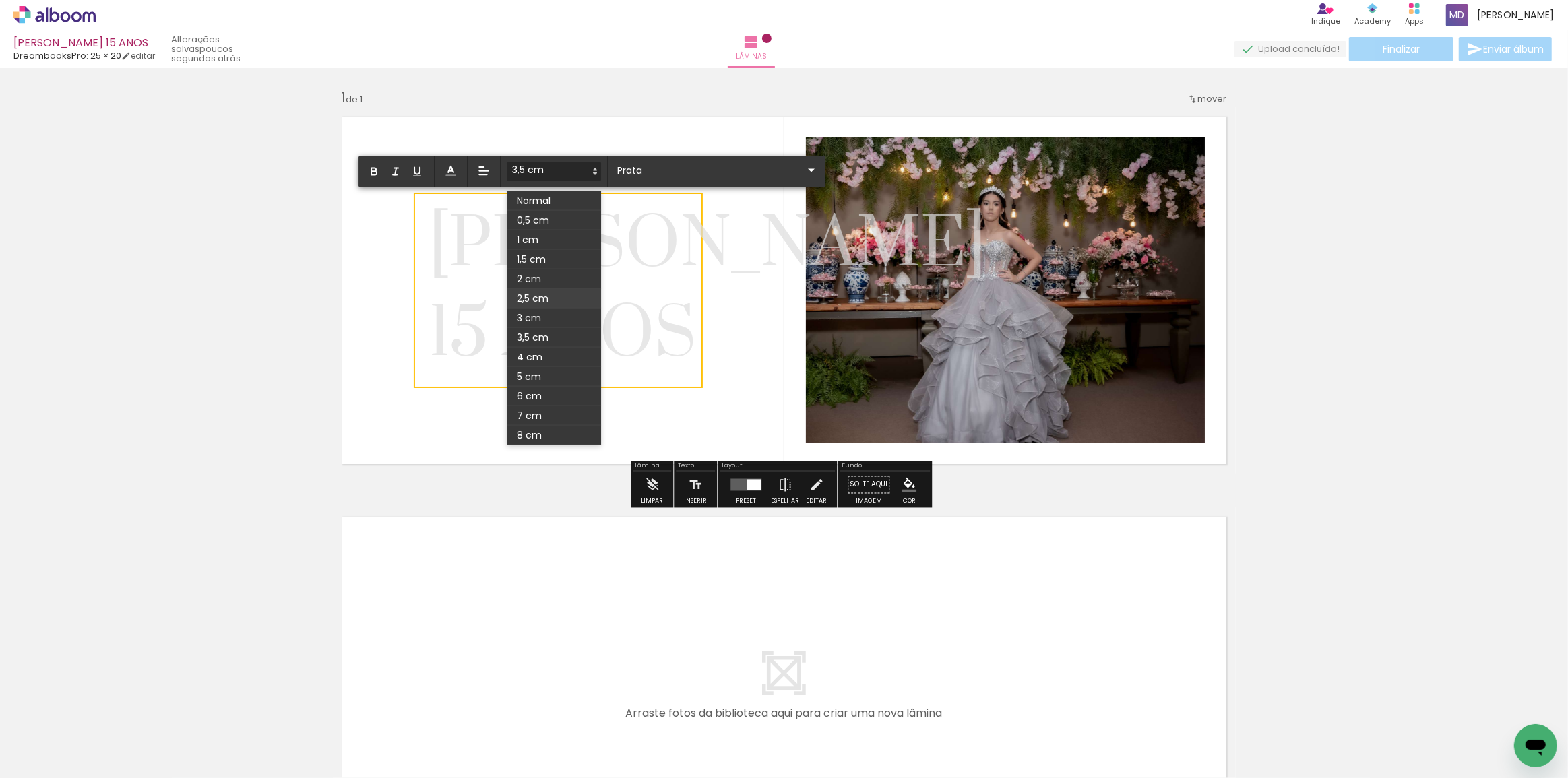
click at [553, 296] on span at bounding box center [554, 298] width 95 height 19
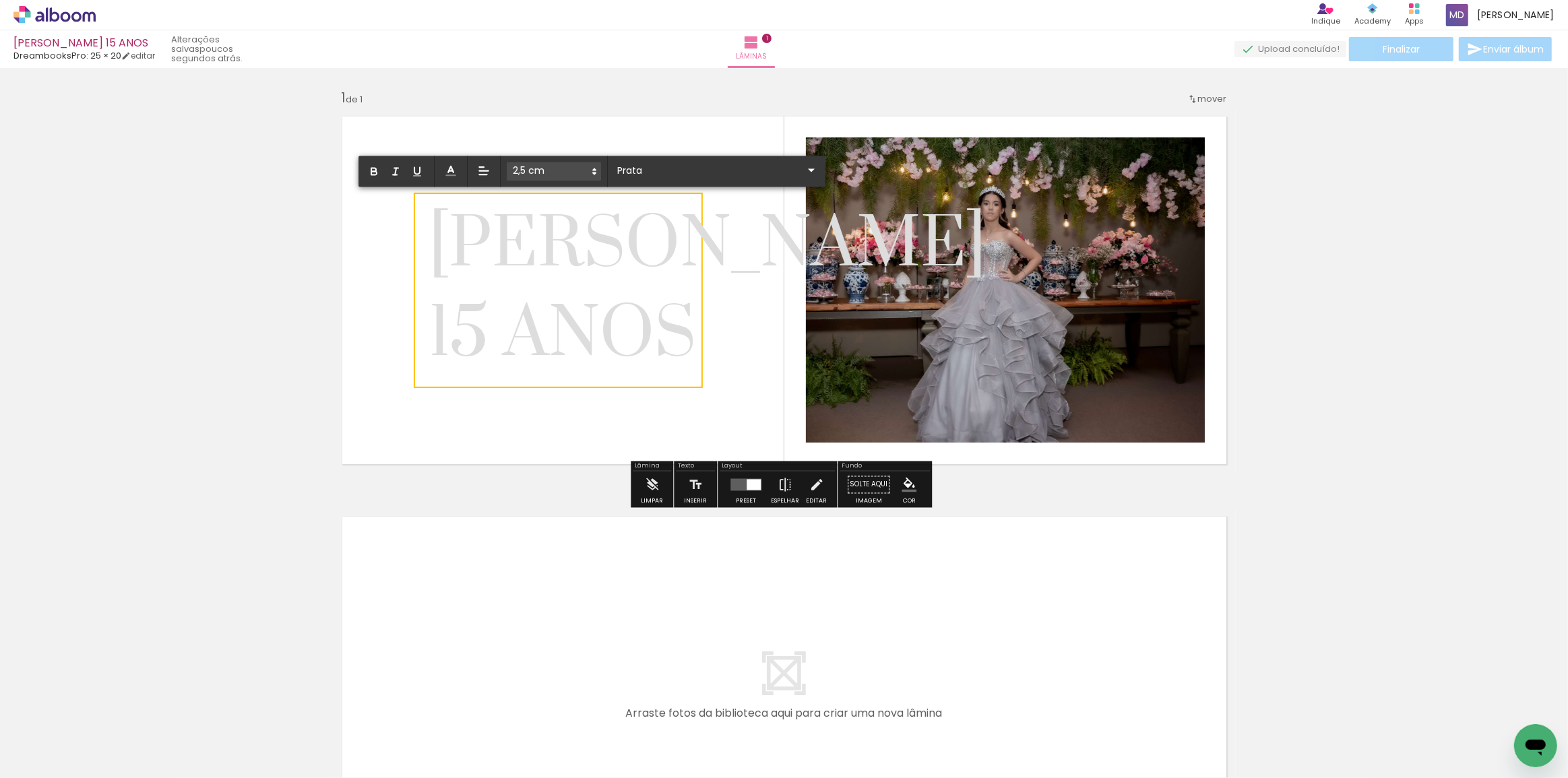
click at [452, 246] on span "[PERSON_NAME]" at bounding box center [707, 246] width 558 height 86
drag, startPoint x: 431, startPoint y: 242, endPoint x: 701, endPoint y: 338, distance: 286.6
click at [701, 338] on div "Inserir lâmina 1 de 1" at bounding box center [784, 473] width 1568 height 801
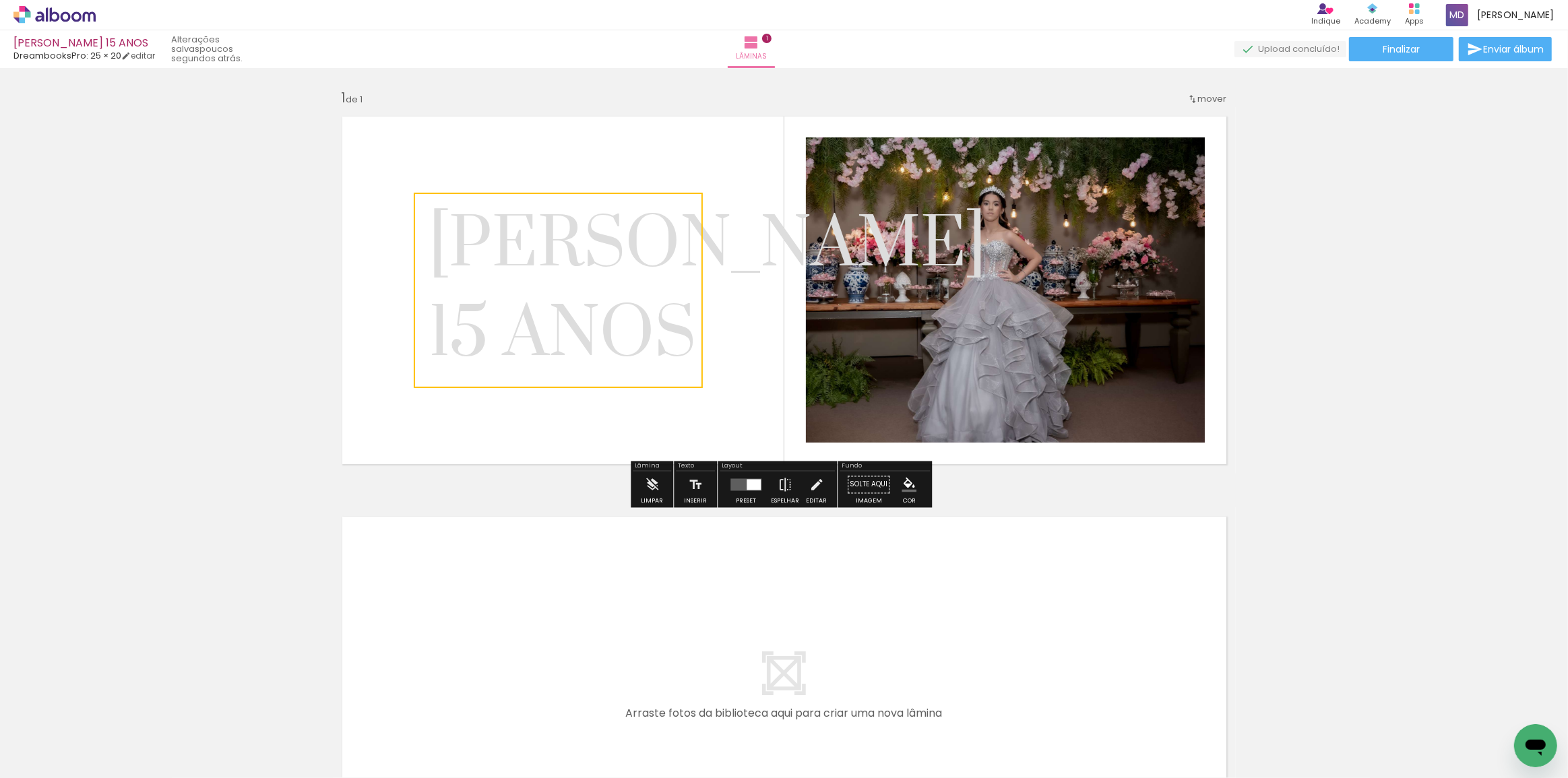
click at [472, 336] on quentale-selection at bounding box center [558, 290] width 289 height 196
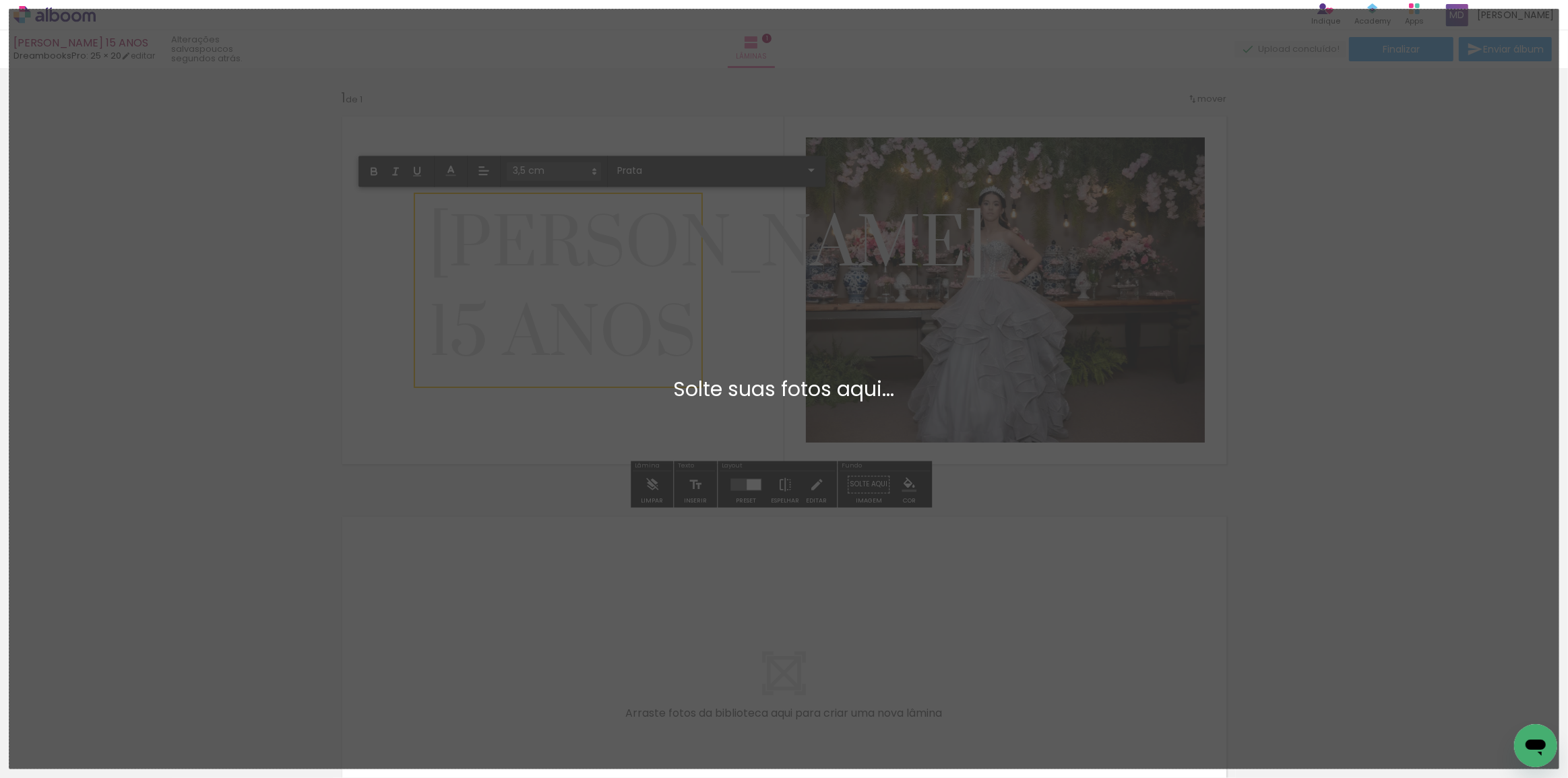
click at [571, 322] on div "Adicionar Fotos Solte suas fotos aqui..." at bounding box center [784, 389] width 1549 height 759
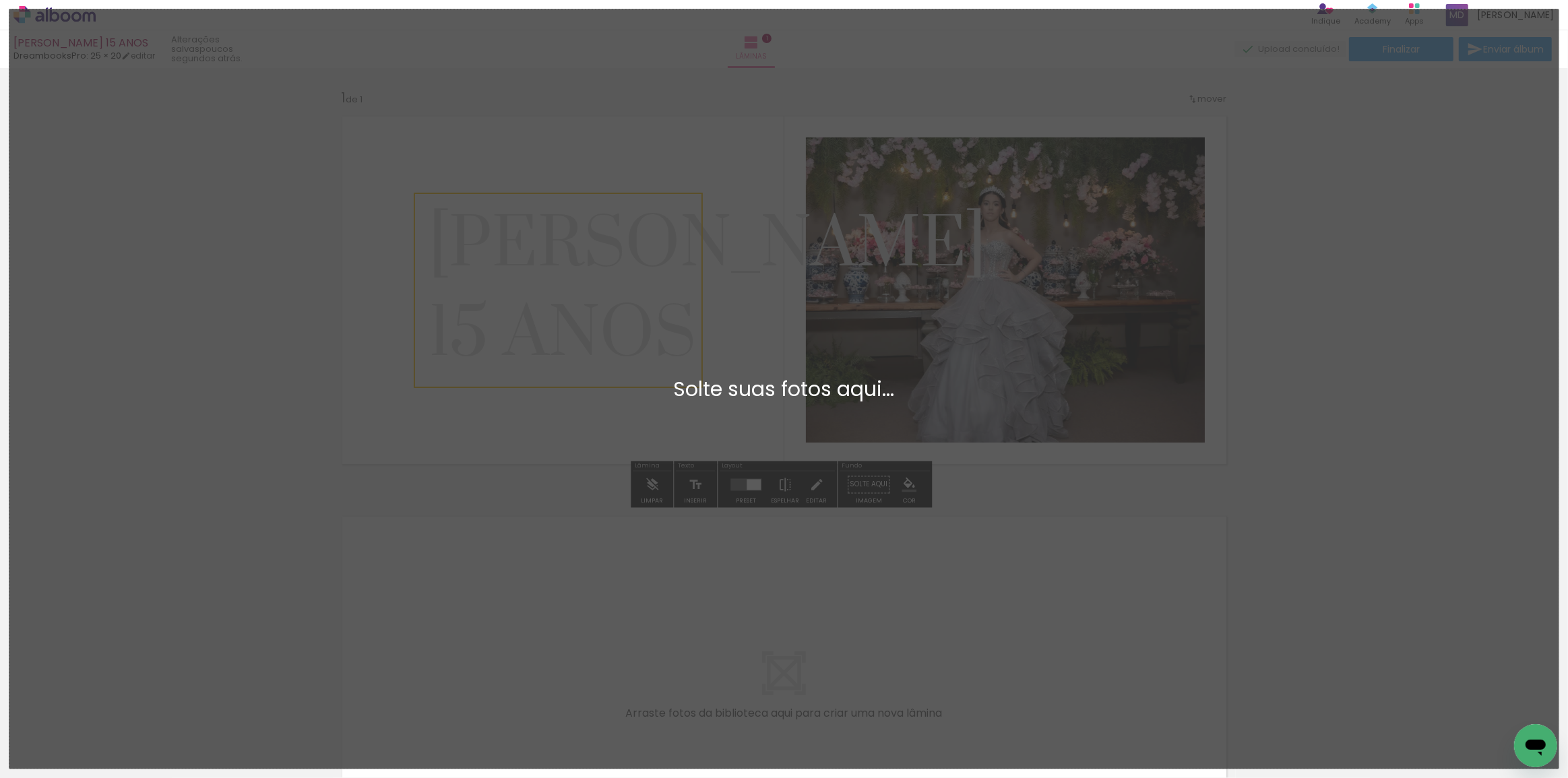
click at [571, 322] on div "Adicionar Fotos Solte suas fotos aqui..." at bounding box center [784, 389] width 1549 height 759
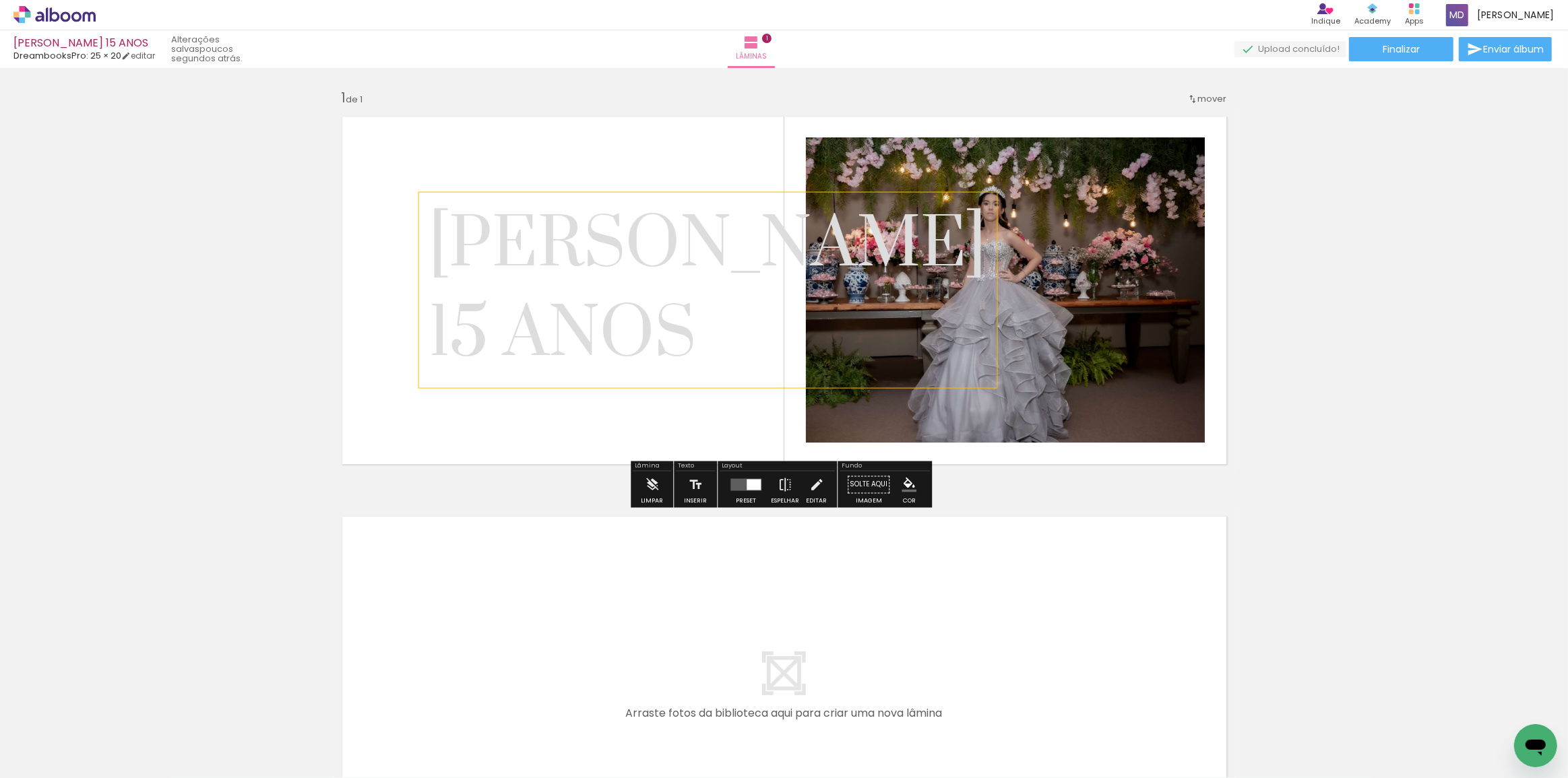
click at [440, 325] on span "15 ANOS" at bounding box center [562, 335] width 268 height 86
click at [432, 325] on quentale-selection at bounding box center [558, 290] width 289 height 196
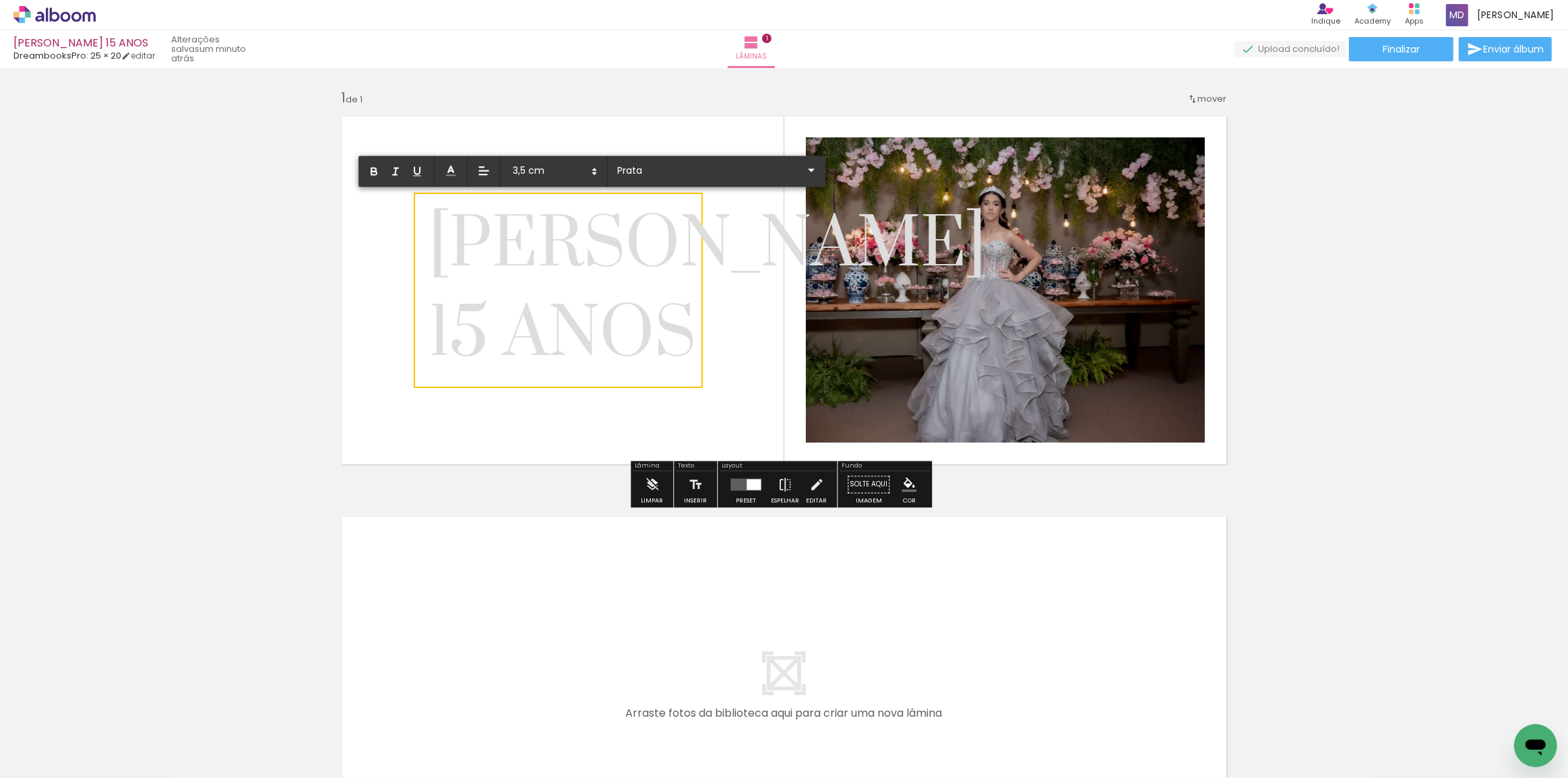
drag, startPoint x: 430, startPoint y: 323, endPoint x: 680, endPoint y: 325, distance: 250.0
click at [680, 325] on span "15 ANOS" at bounding box center [562, 335] width 268 height 86
click at [593, 174] on icon at bounding box center [594, 172] width 12 height 12
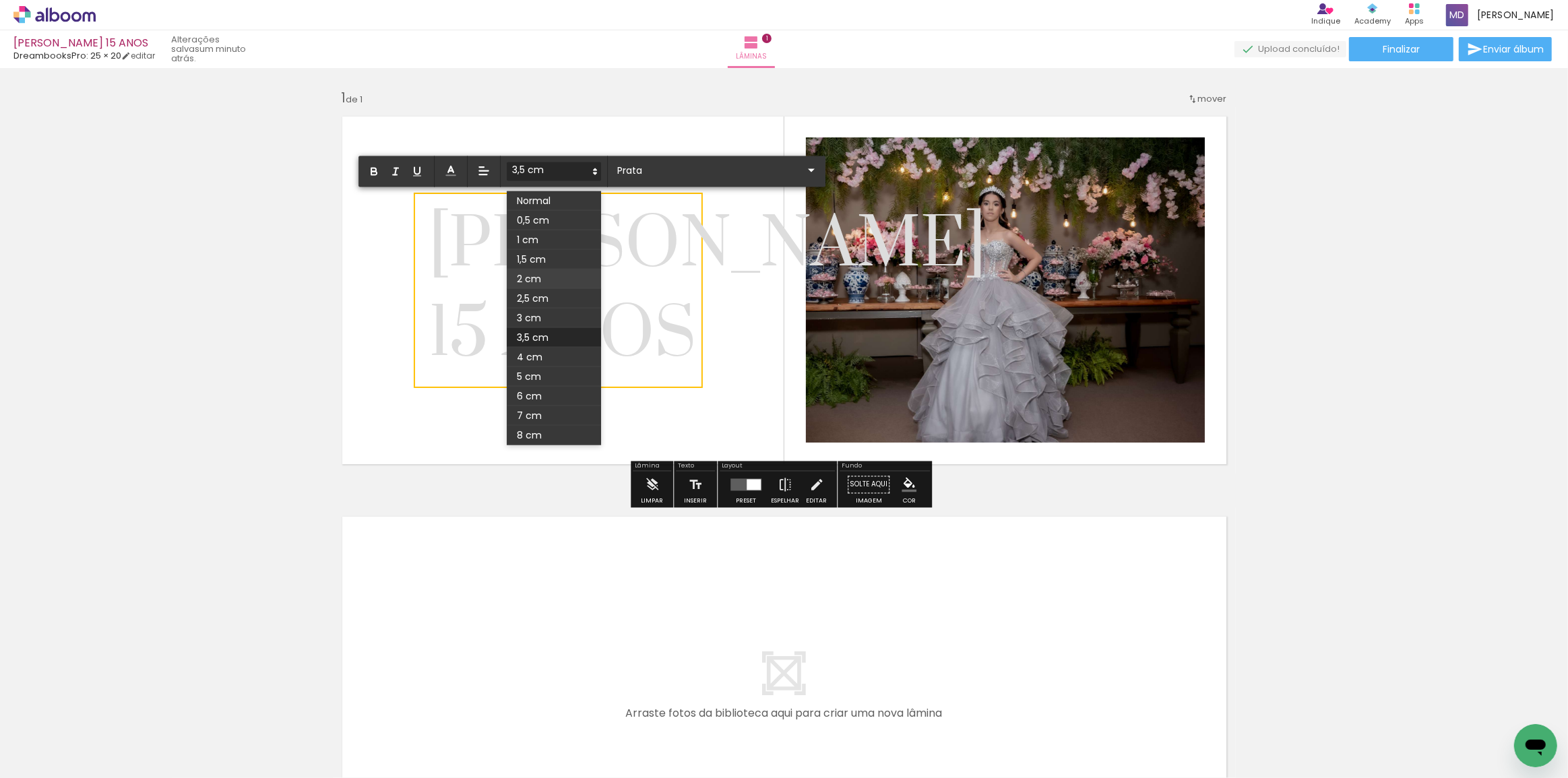
click at [533, 279] on span at bounding box center [554, 279] width 95 height 19
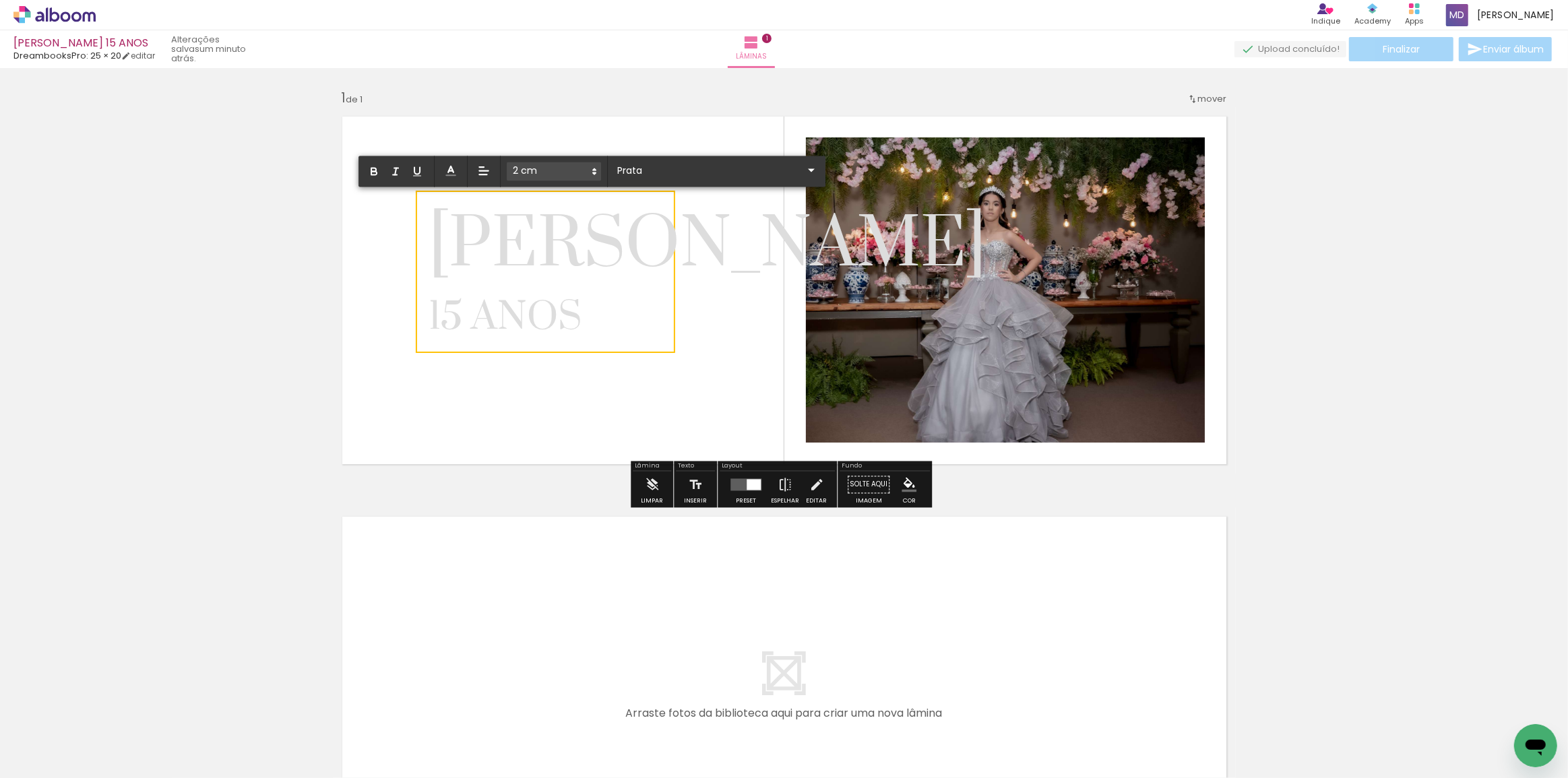
click at [741, 335] on quentale-layouter at bounding box center [784, 290] width 903 height 367
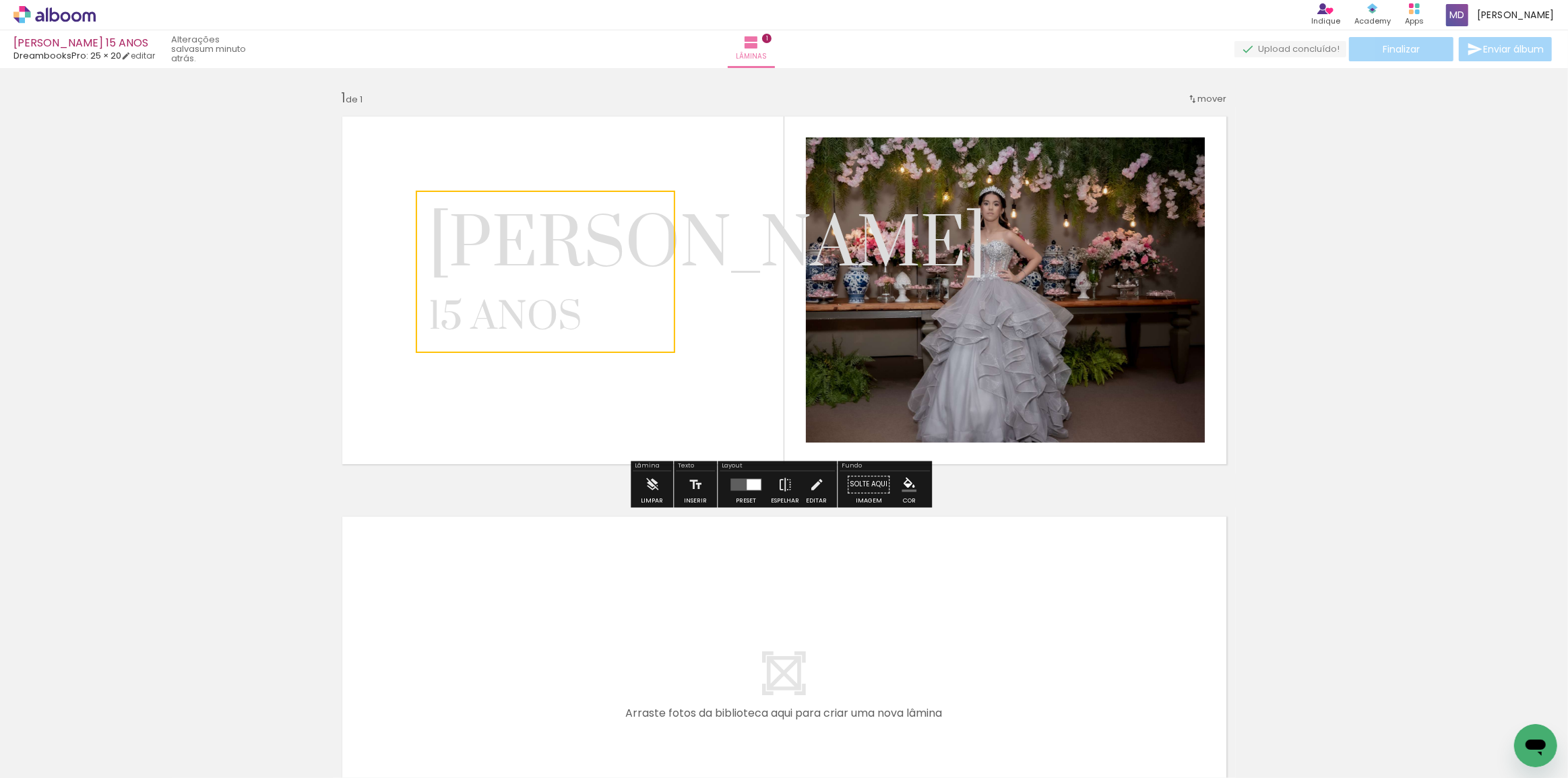
click at [554, 332] on quentale-selection at bounding box center [546, 271] width 260 height 162
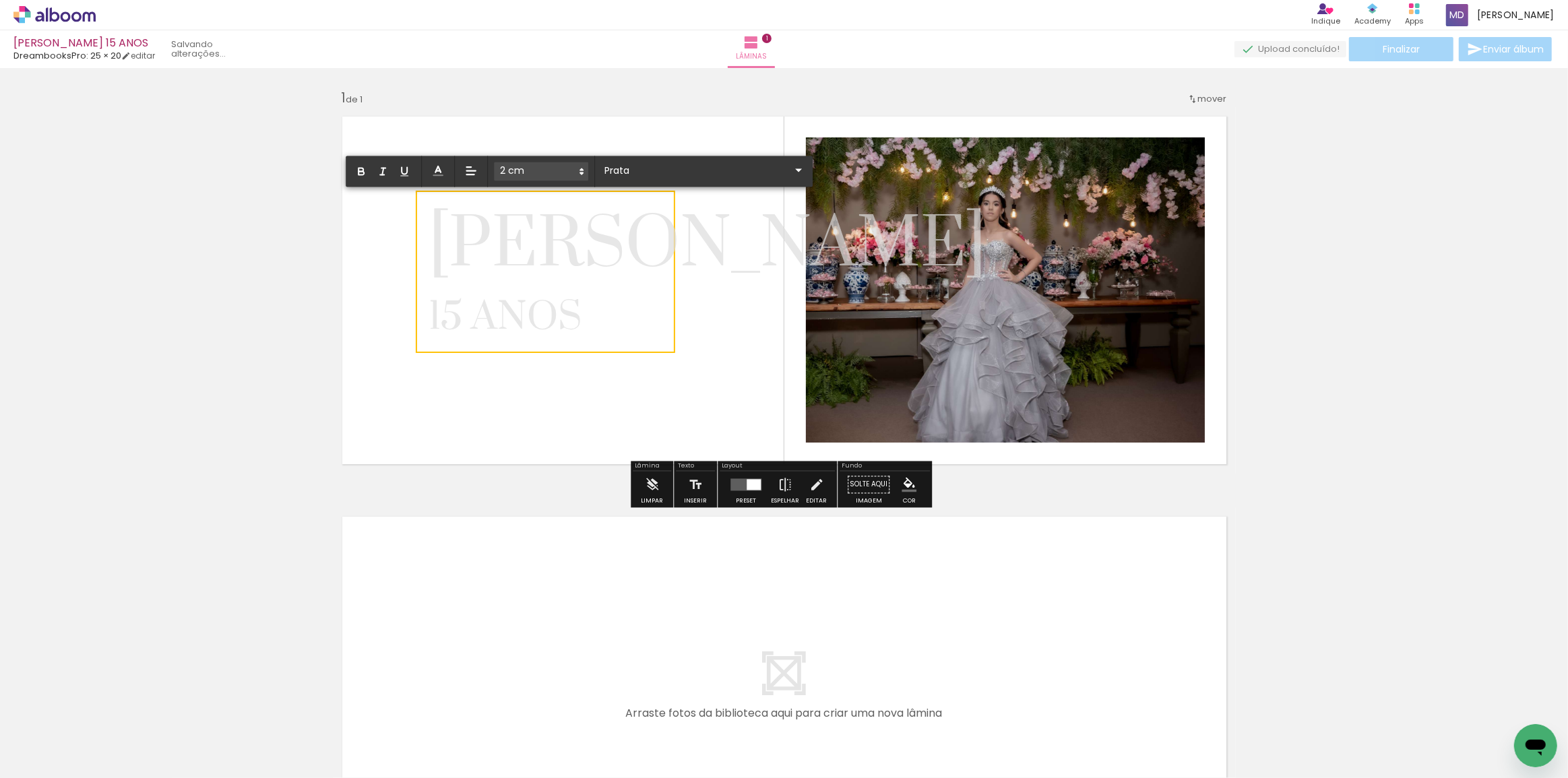
click at [723, 277] on quentale-layouter at bounding box center [784, 290] width 903 height 367
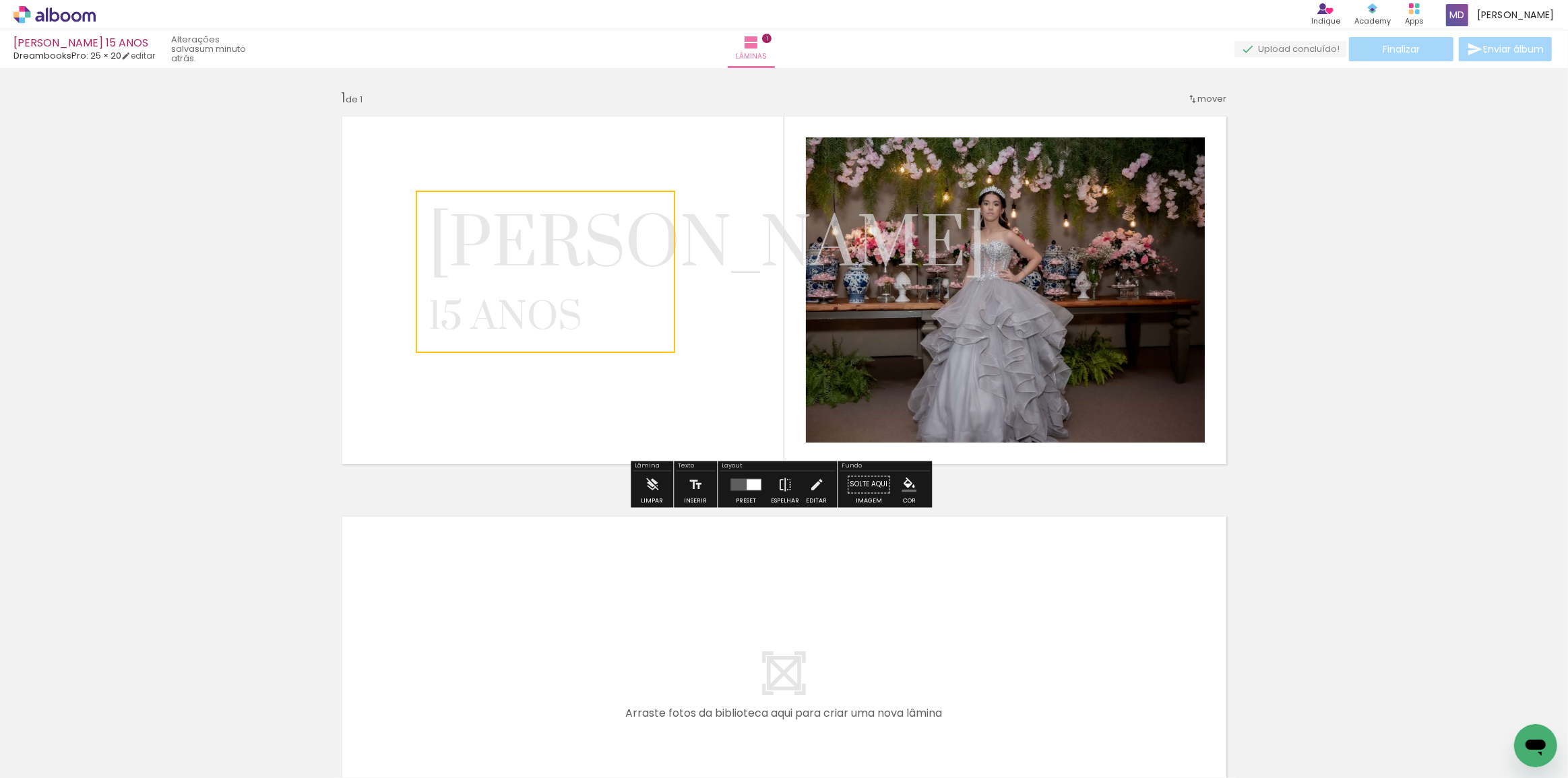
click at [604, 261] on quentale-selection at bounding box center [546, 271] width 260 height 162
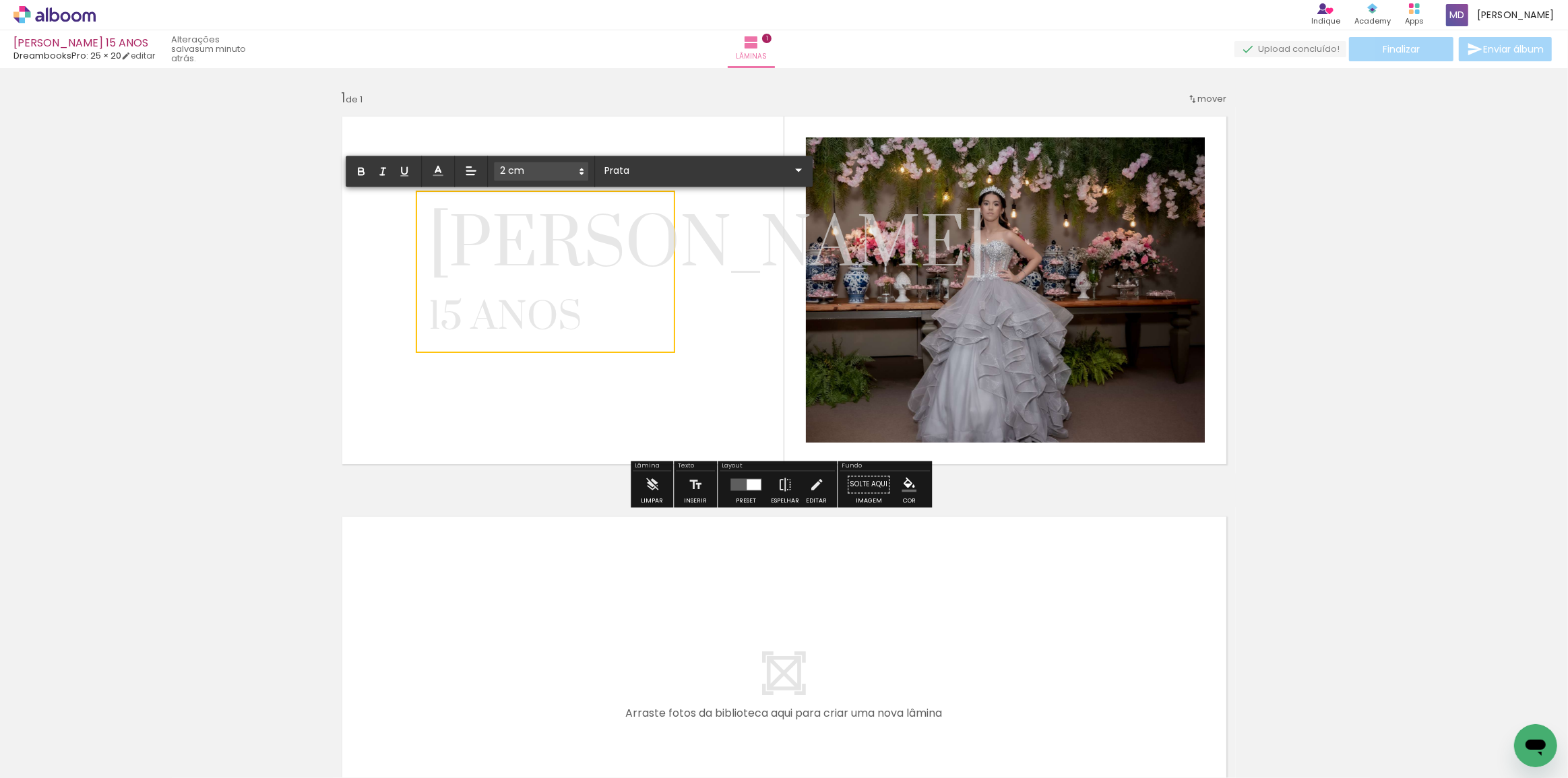
click at [503, 244] on span "[PERSON_NAME]" at bounding box center [707, 246] width 558 height 86
click at [725, 341] on quentale-layouter at bounding box center [784, 290] width 903 height 367
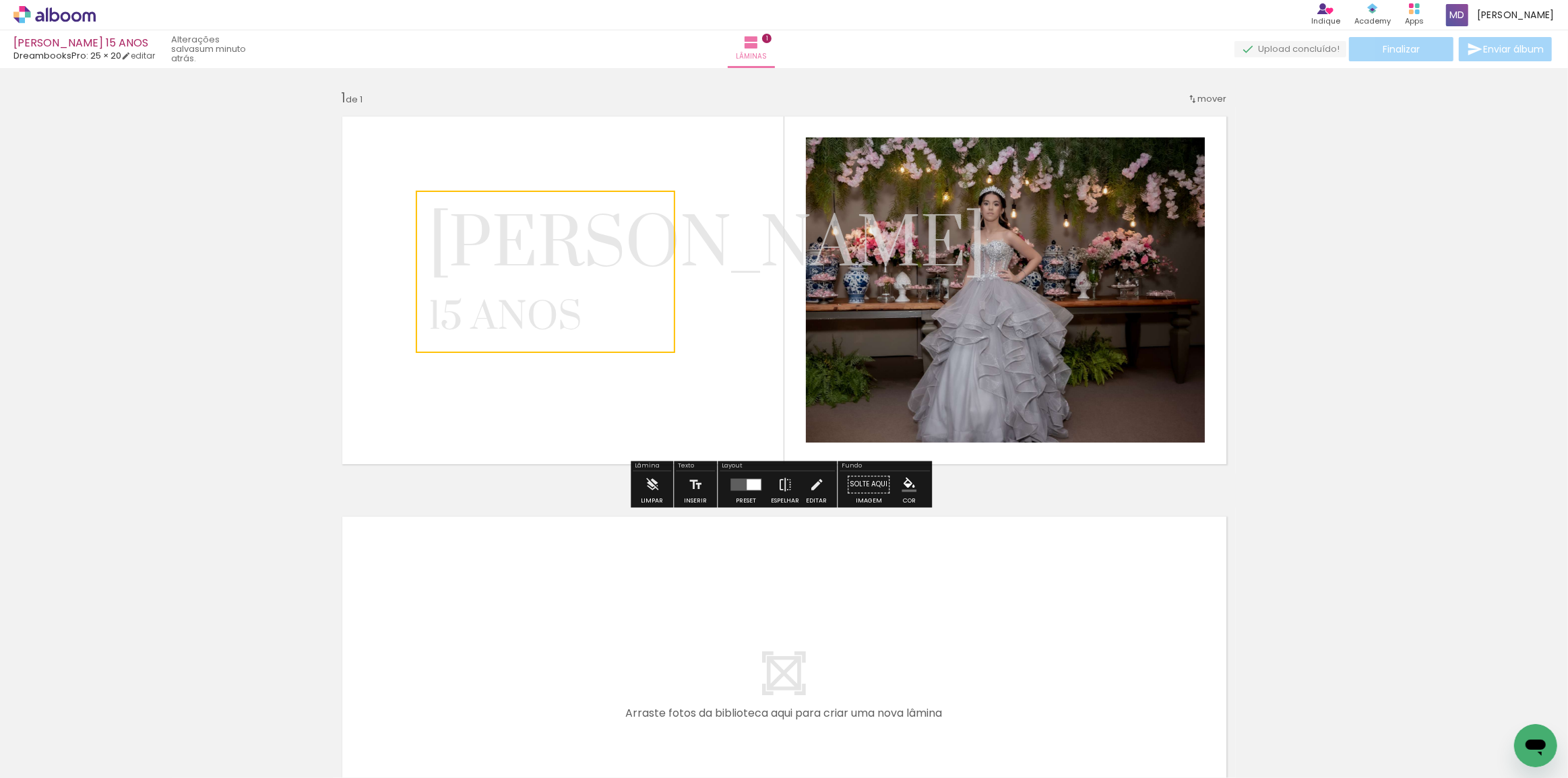
click at [1448, 192] on div "Inserir lâmina 1 de 1" at bounding box center [784, 473] width 1568 height 801
click at [592, 255] on span "[PERSON_NAME]" at bounding box center [707, 246] width 558 height 86
click at [812, 491] on iron-icon at bounding box center [816, 485] width 15 height 27
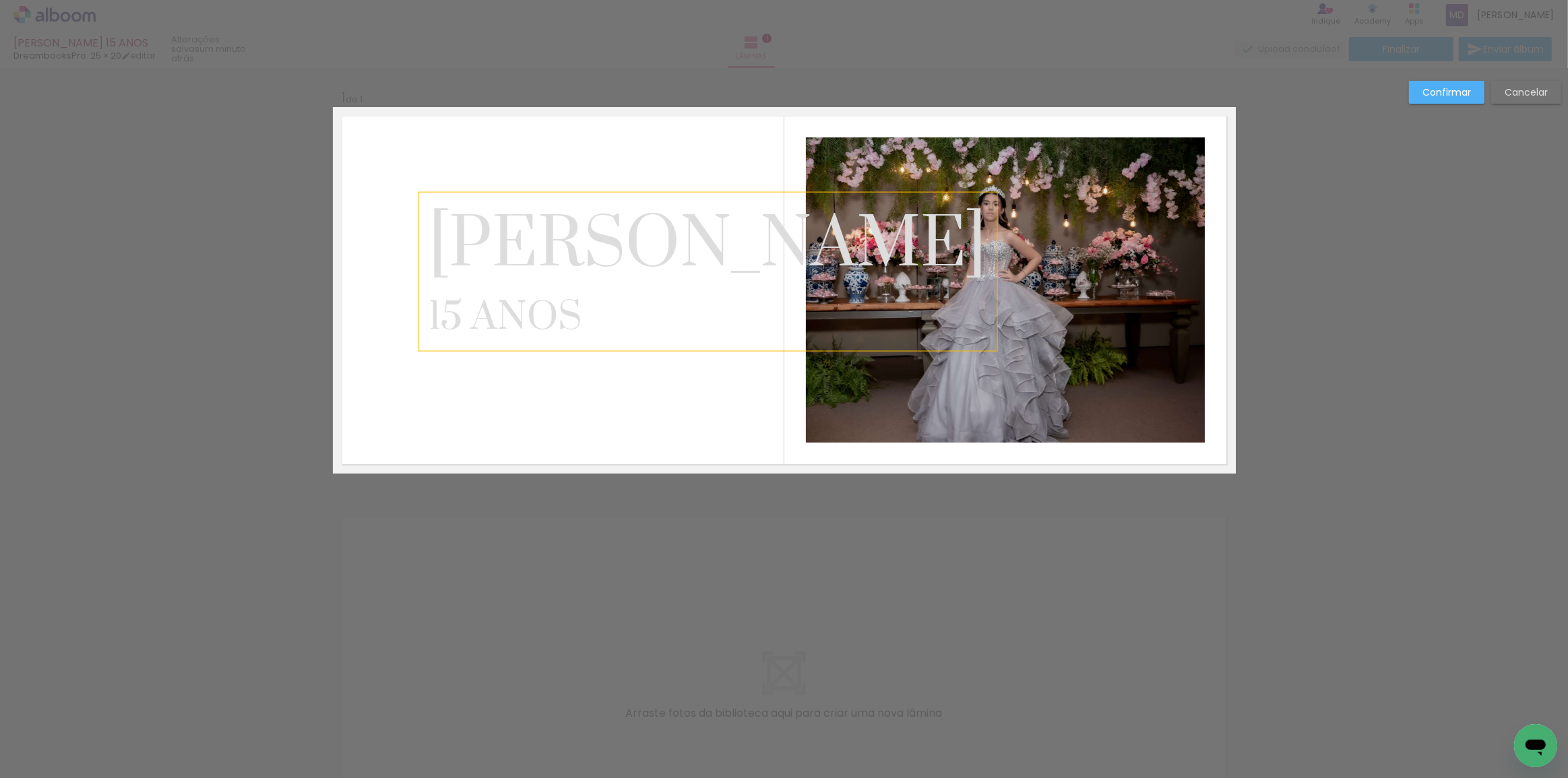
drag, startPoint x: 426, startPoint y: 237, endPoint x: 673, endPoint y: 300, distance: 254.9
click at [673, 300] on div "LAURA 15 ANOS" at bounding box center [707, 272] width 578 height 158
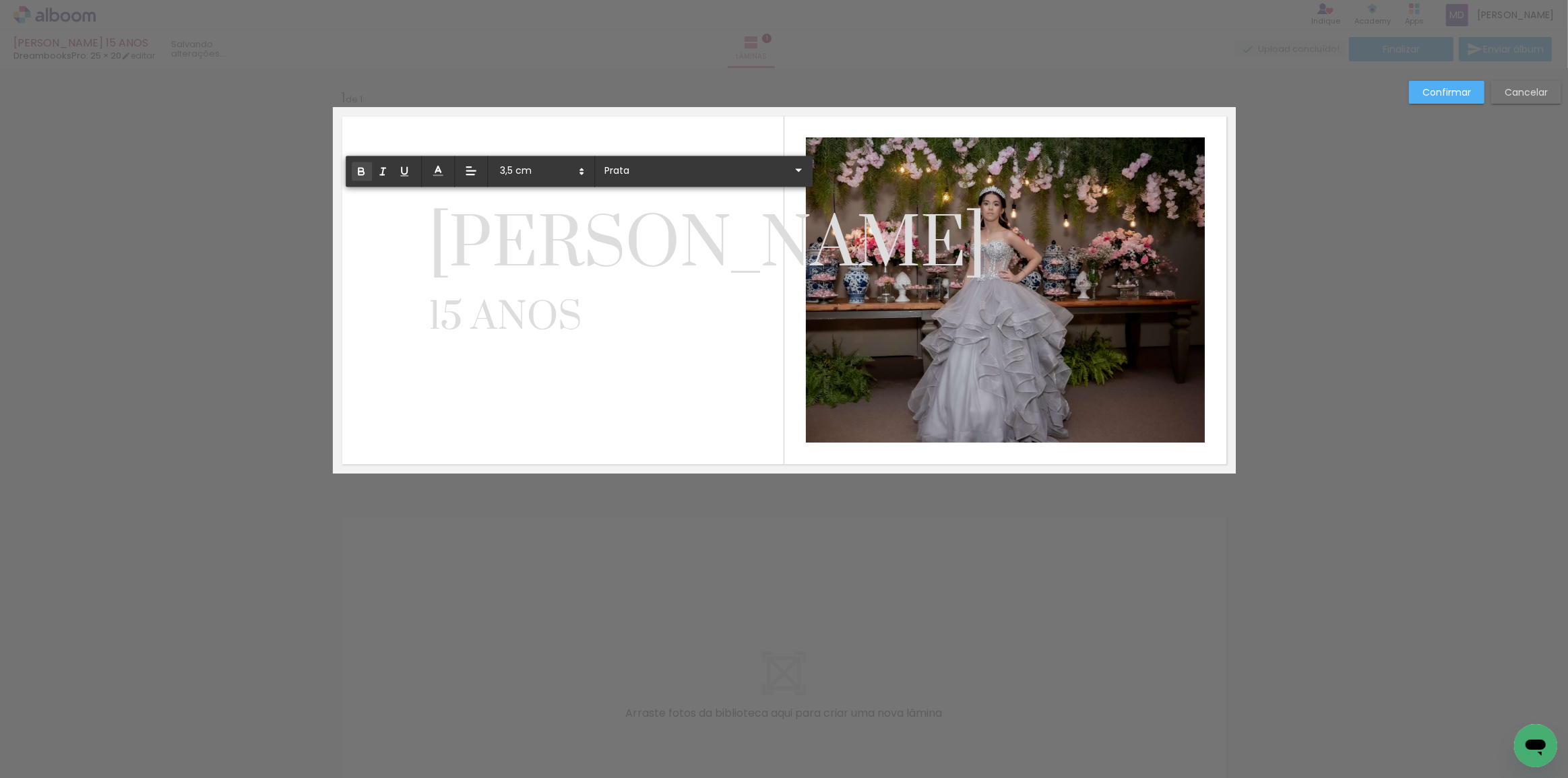
click at [360, 174] on icon "button" at bounding box center [362, 172] width 12 height 12
click at [579, 172] on icon at bounding box center [582, 172] width 12 height 12
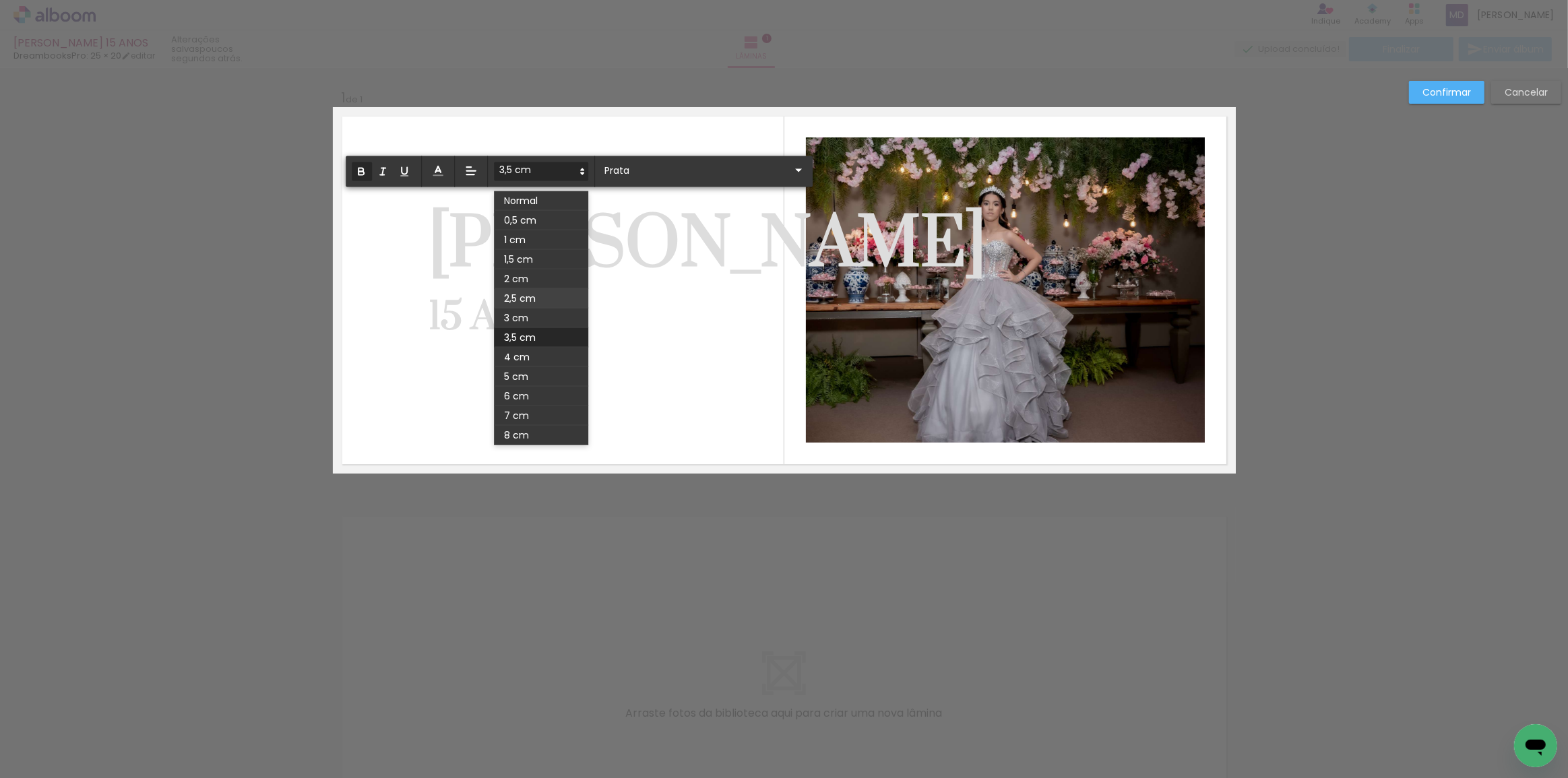
click at [530, 296] on span at bounding box center [541, 298] width 95 height 19
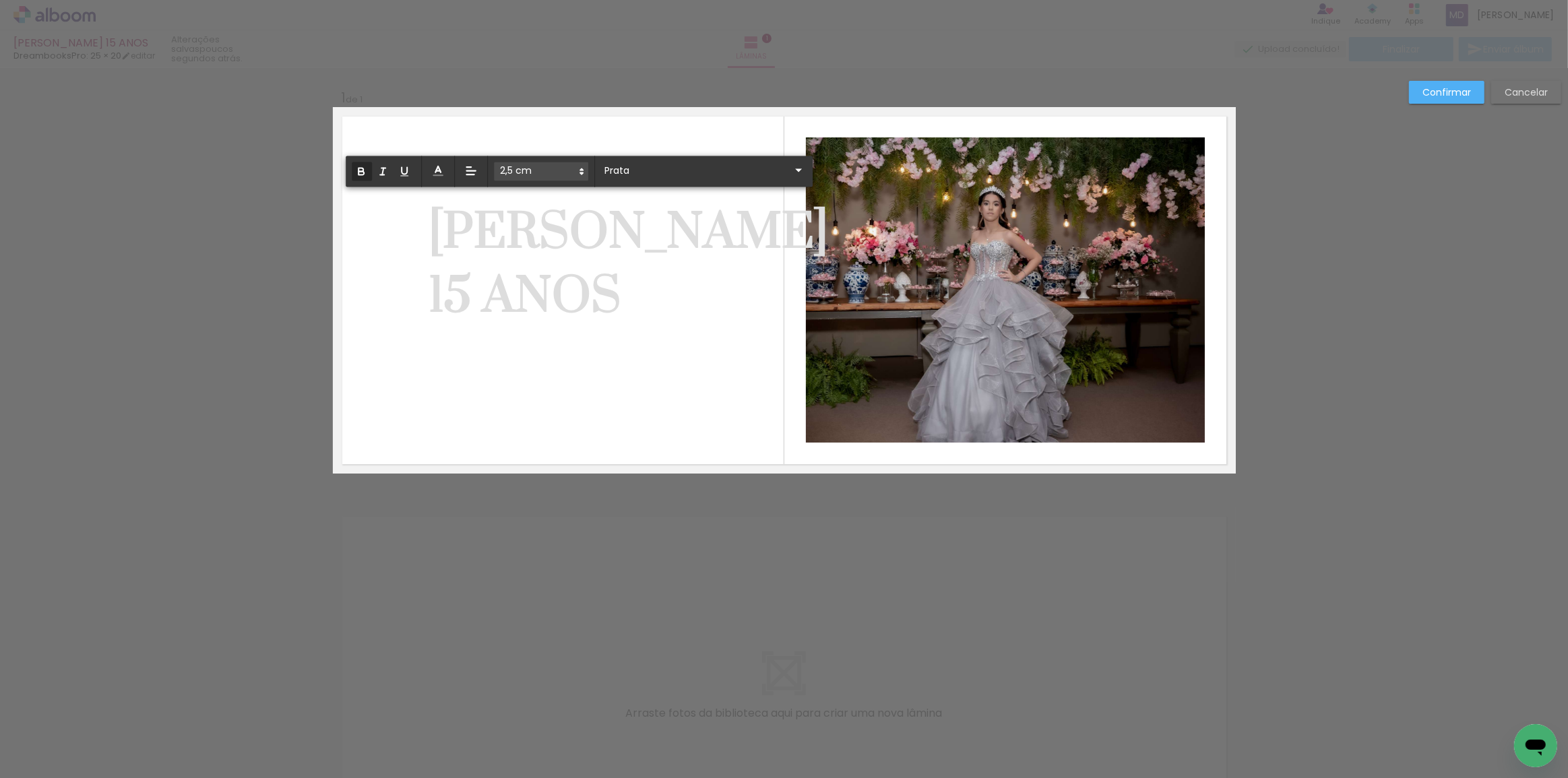
click at [696, 341] on quentale-layouter at bounding box center [784, 290] width 903 height 367
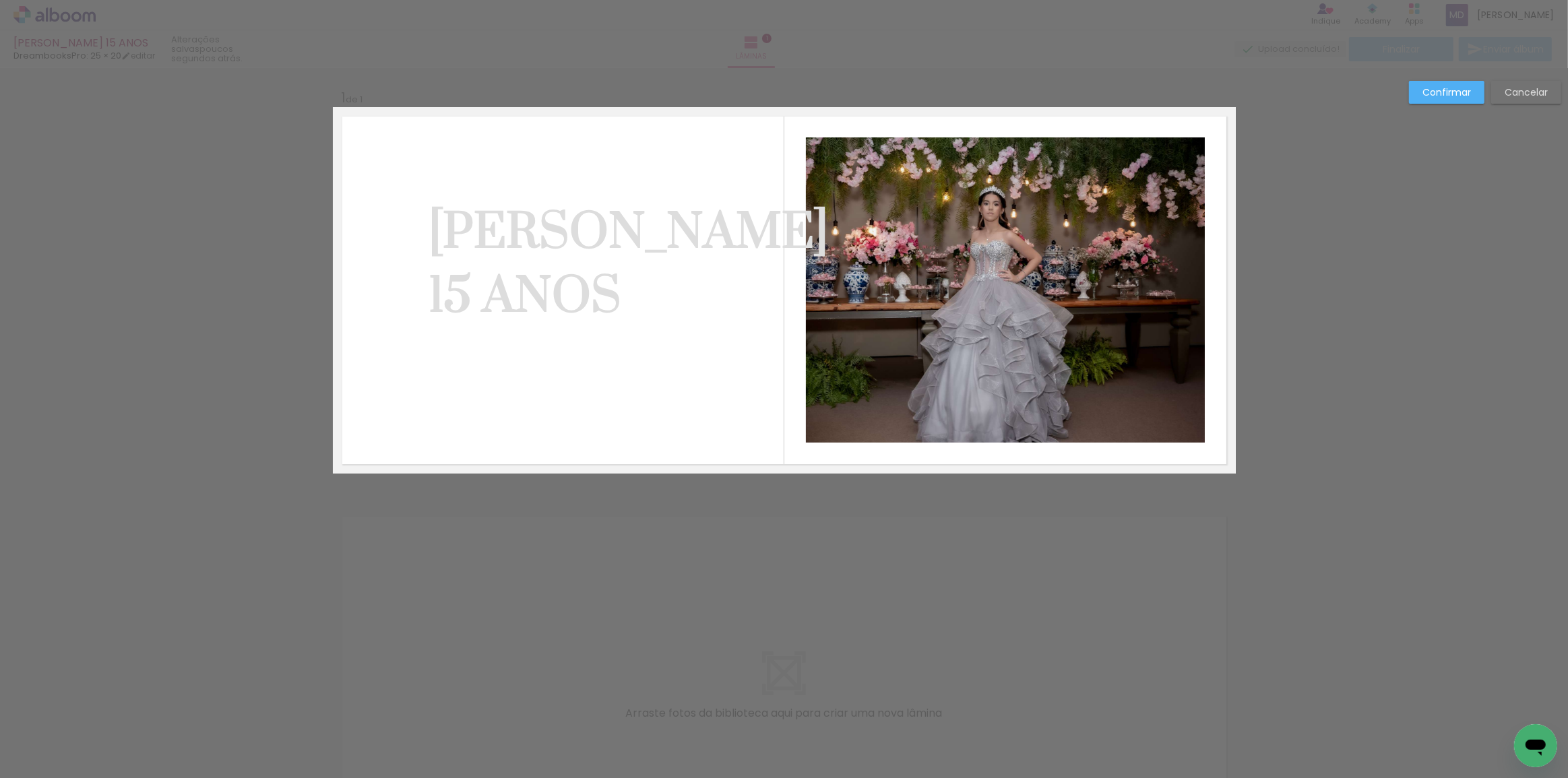
click at [0, 0] on slot "Confirmar" at bounding box center [0, 0] width 0 height 0
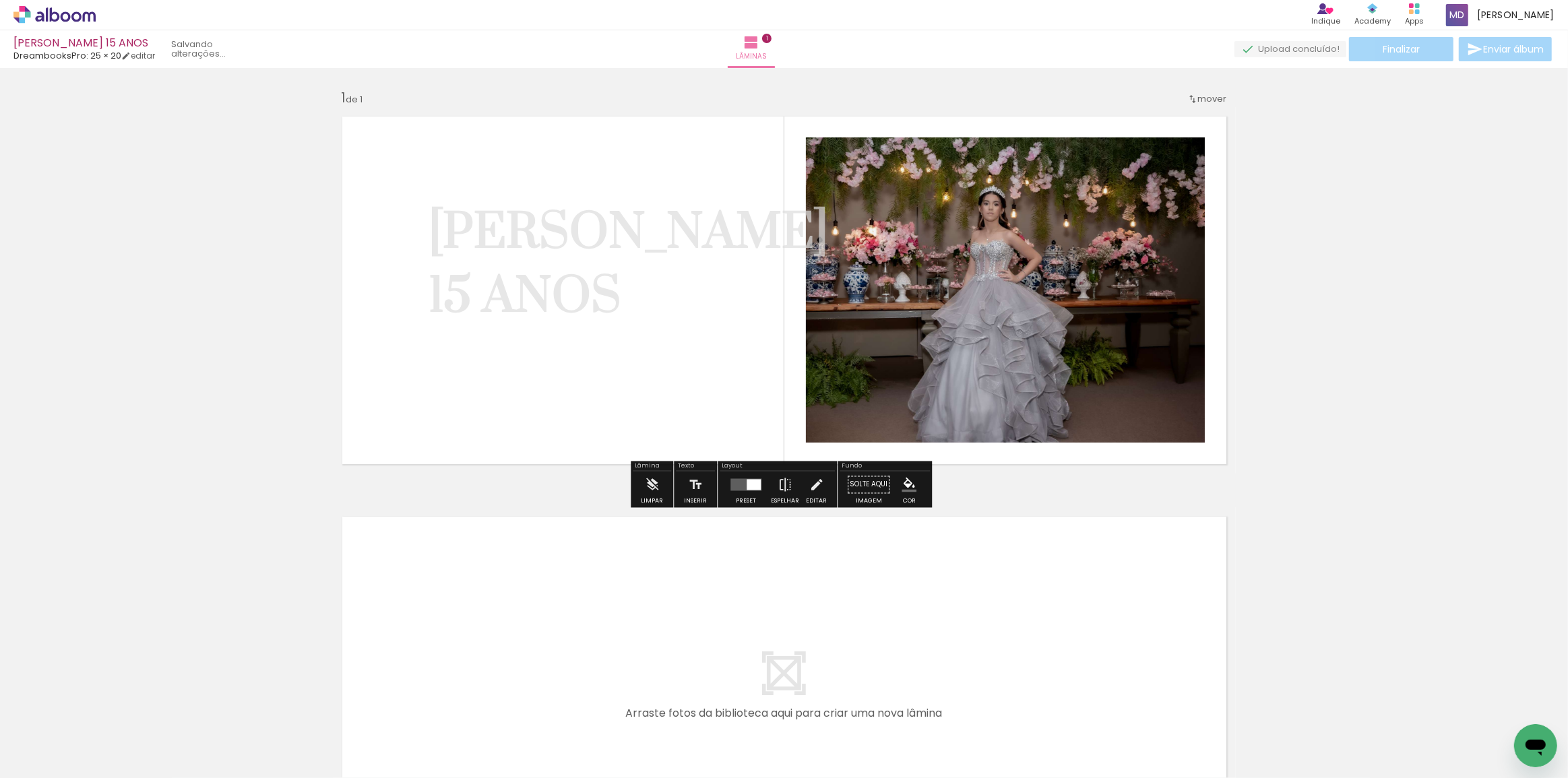
drag, startPoint x: 486, startPoint y: 233, endPoint x: 533, endPoint y: 260, distance: 54.2
click at [535, 262] on strong "[PERSON_NAME]" at bounding box center [627, 232] width 399 height 61
click at [583, 304] on quentale-selection at bounding box center [520, 265] width 212 height 144
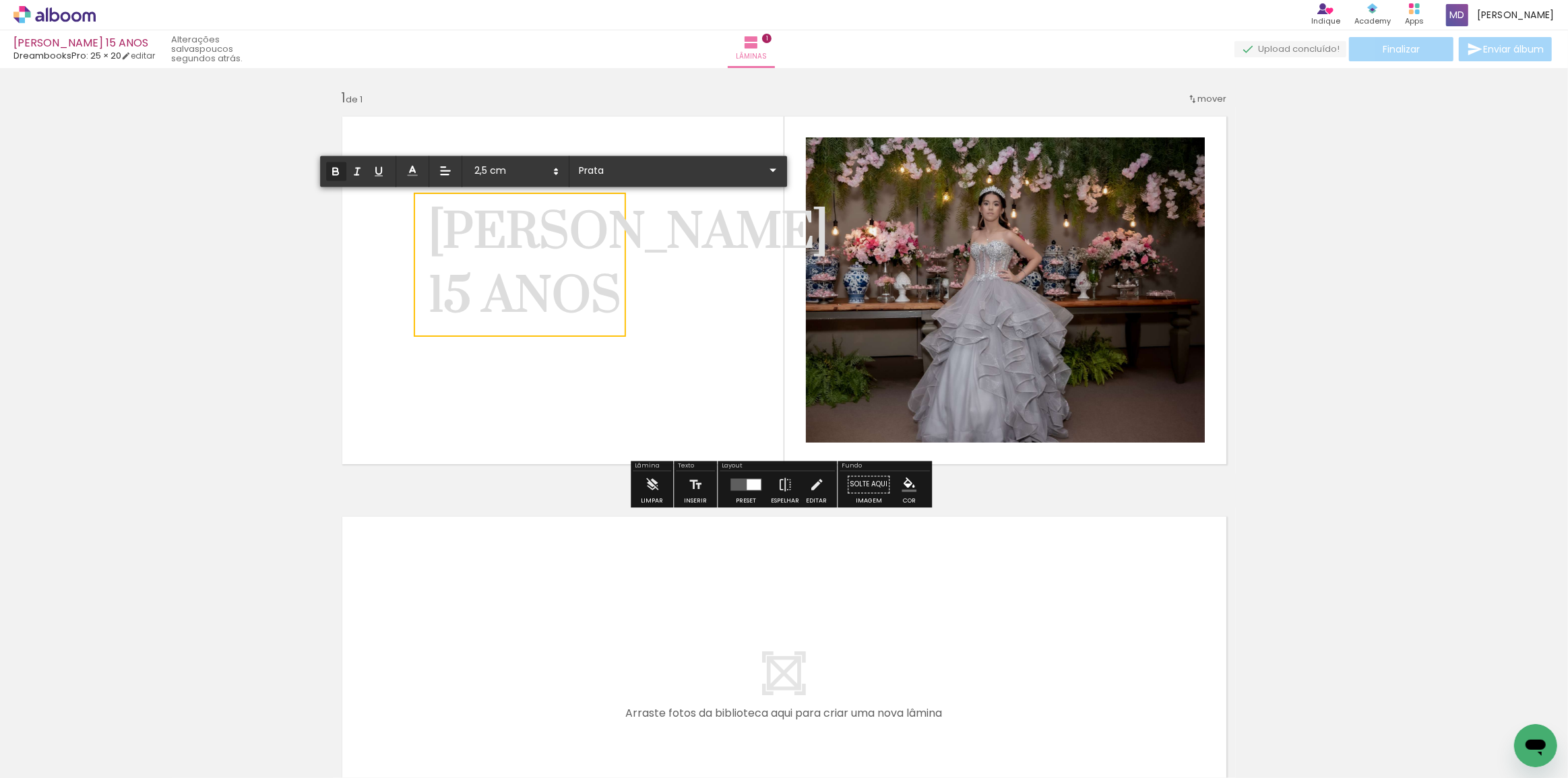
drag, startPoint x: 486, startPoint y: 242, endPoint x: 528, endPoint y: 263, distance: 47.0
click at [528, 263] on p "[PERSON_NAME]" at bounding box center [627, 232] width 399 height 64
drag, startPoint x: 640, startPoint y: 271, endPoint x: 621, endPoint y: 271, distance: 19.0
click at [640, 271] on quentale-layouter at bounding box center [784, 290] width 903 height 367
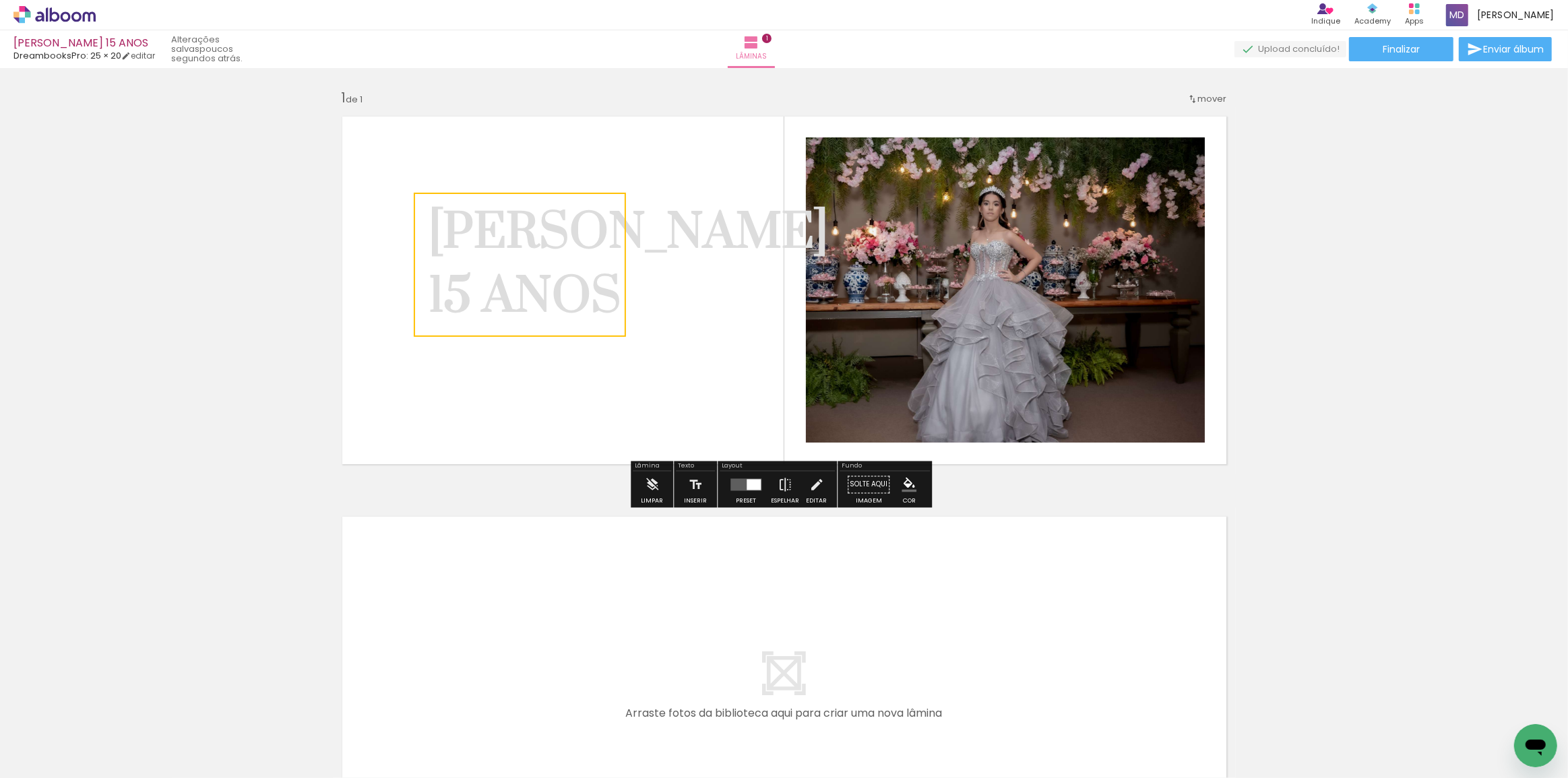
click at [532, 239] on quentale-selection at bounding box center [520, 265] width 212 height 144
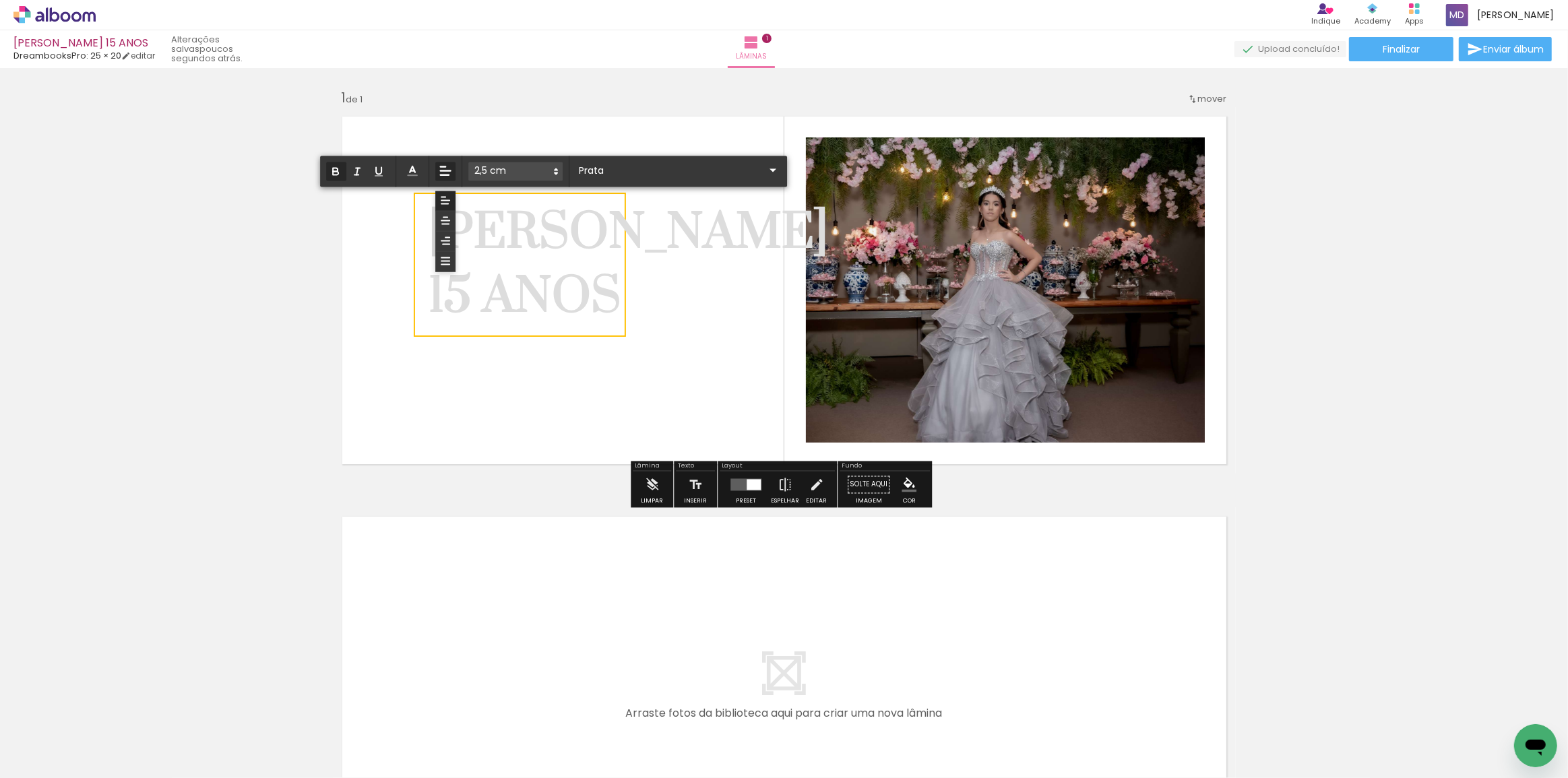
click at [446, 173] on icon at bounding box center [445, 171] width 15 height 15
click at [673, 282] on quentale-layouter at bounding box center [784, 290] width 903 height 367
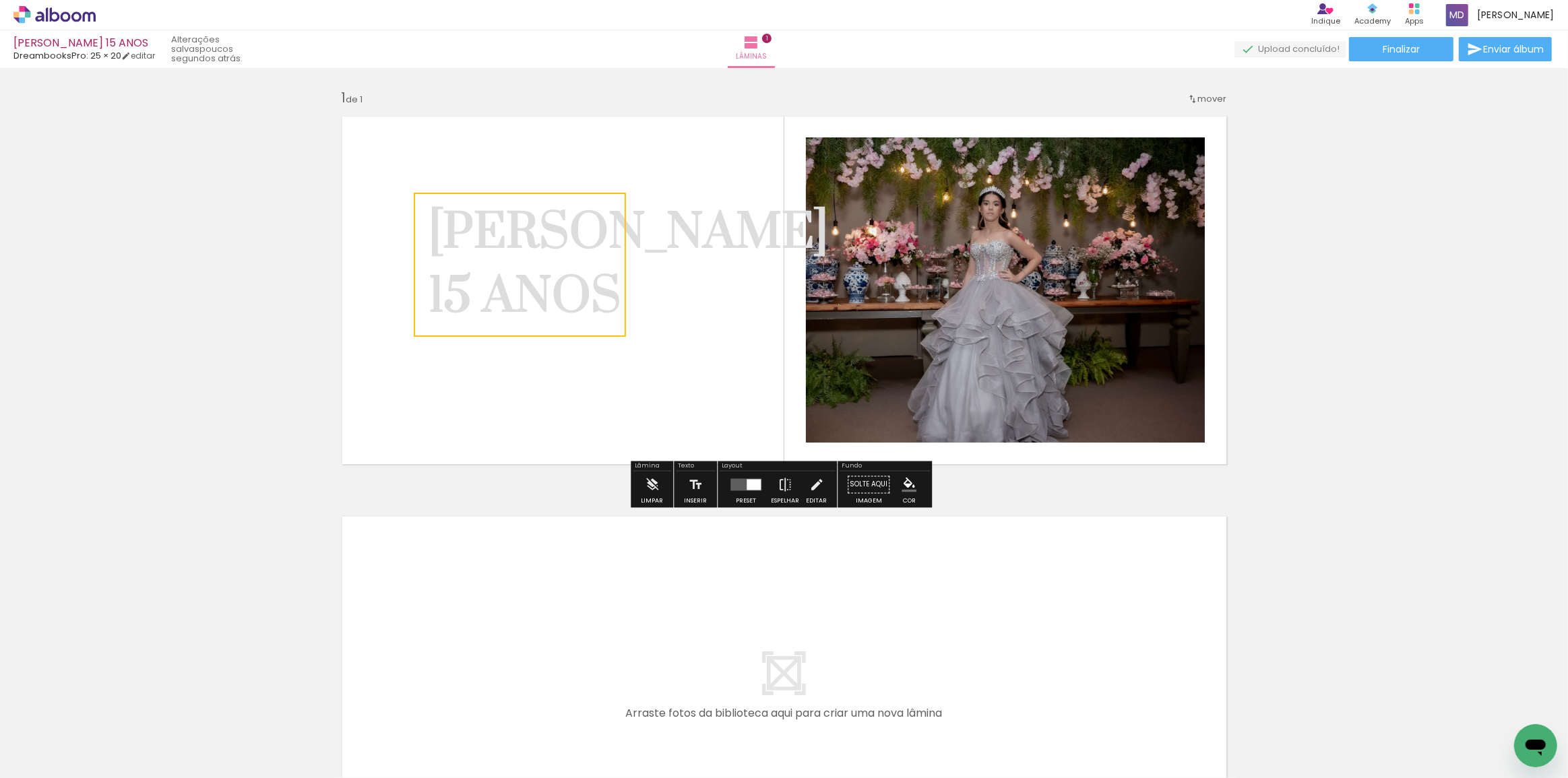
click at [431, 232] on quentale-selection at bounding box center [520, 265] width 212 height 144
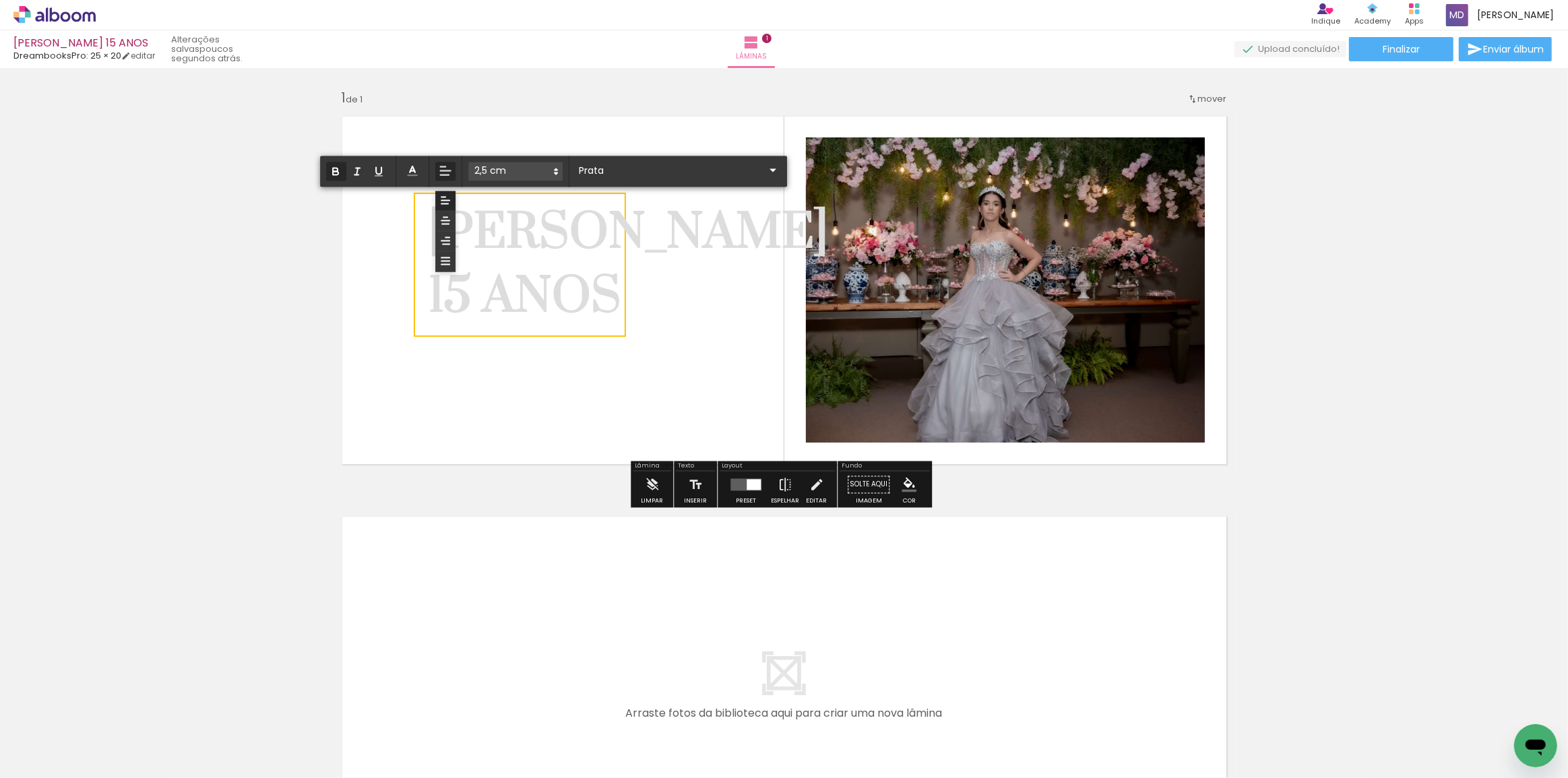
drag, startPoint x: 426, startPoint y: 232, endPoint x: 612, endPoint y: 280, distance: 192.1
click at [612, 280] on div "LAURA 15 ANOS" at bounding box center [627, 265] width 399 height 128
click at [443, 219] on icon at bounding box center [446, 221] width 12 height 12
click at [673, 313] on quentale-layouter at bounding box center [784, 290] width 903 height 367
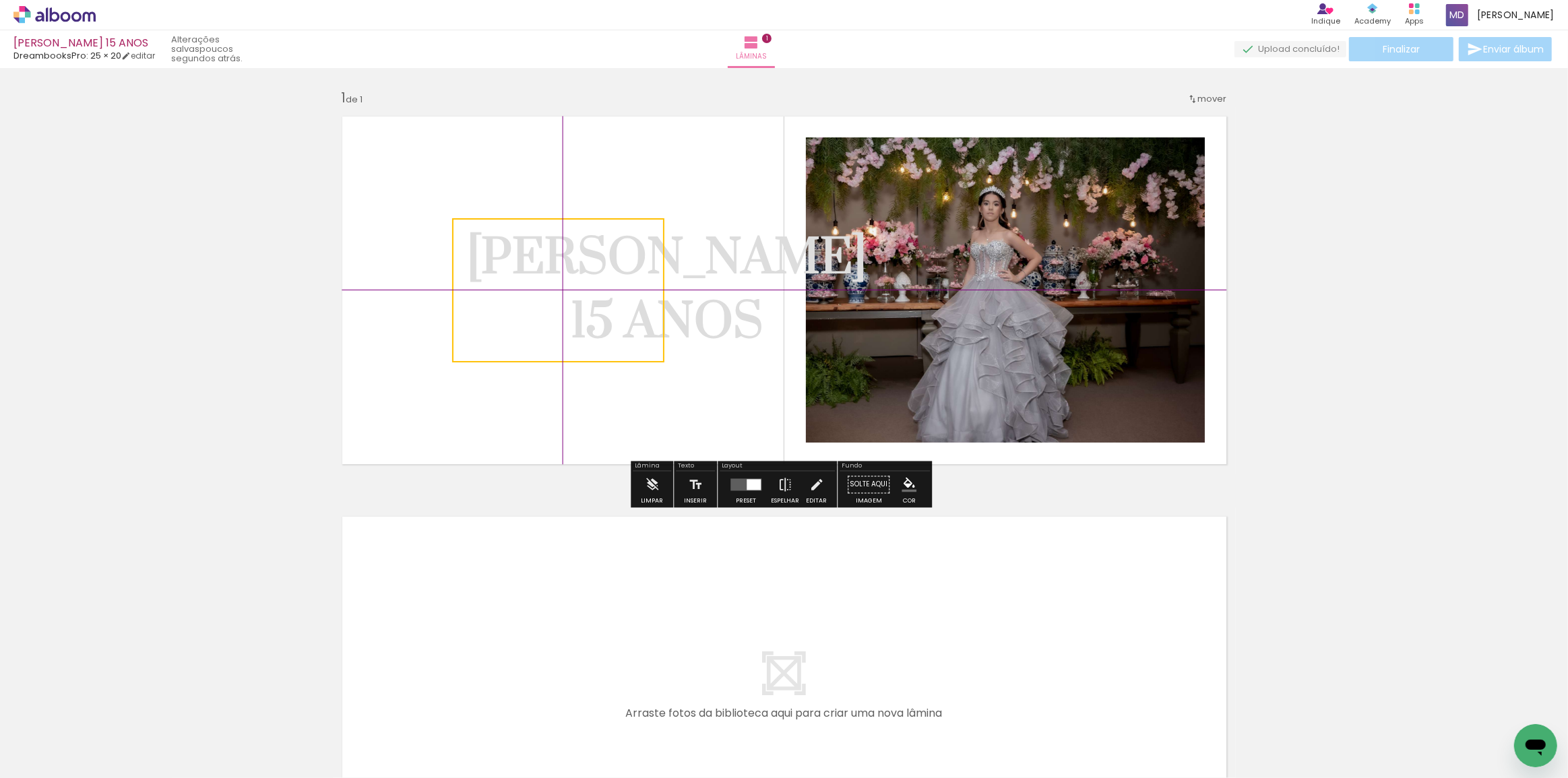
drag, startPoint x: 546, startPoint y: 244, endPoint x: 615, endPoint y: 289, distance: 82.4
click at [615, 289] on quentale-selection at bounding box center [558, 290] width 212 height 144
click at [1389, 316] on div "Inserir lâmina 1 de 1" at bounding box center [784, 473] width 1568 height 801
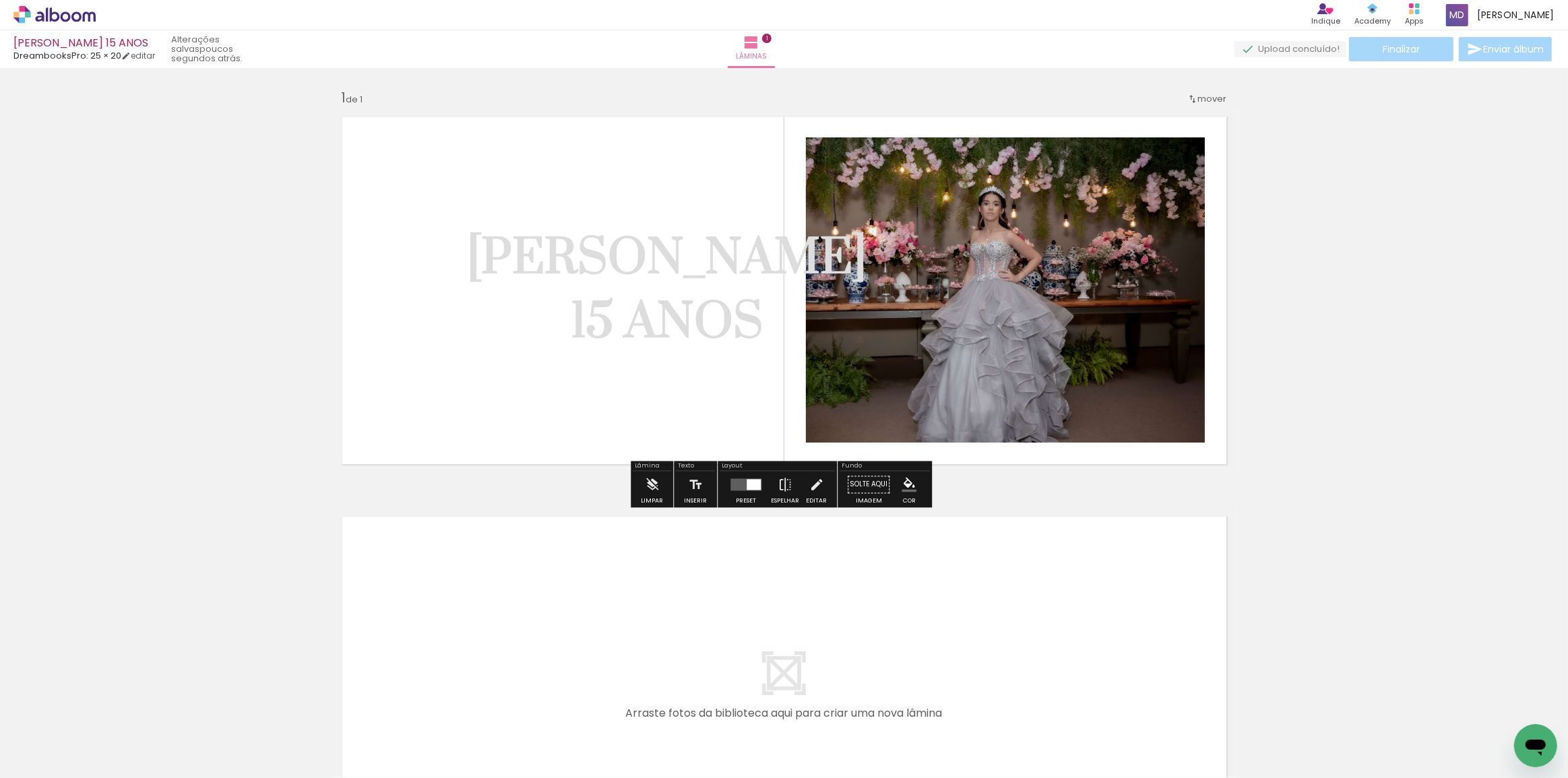
scroll to position [226, 0]
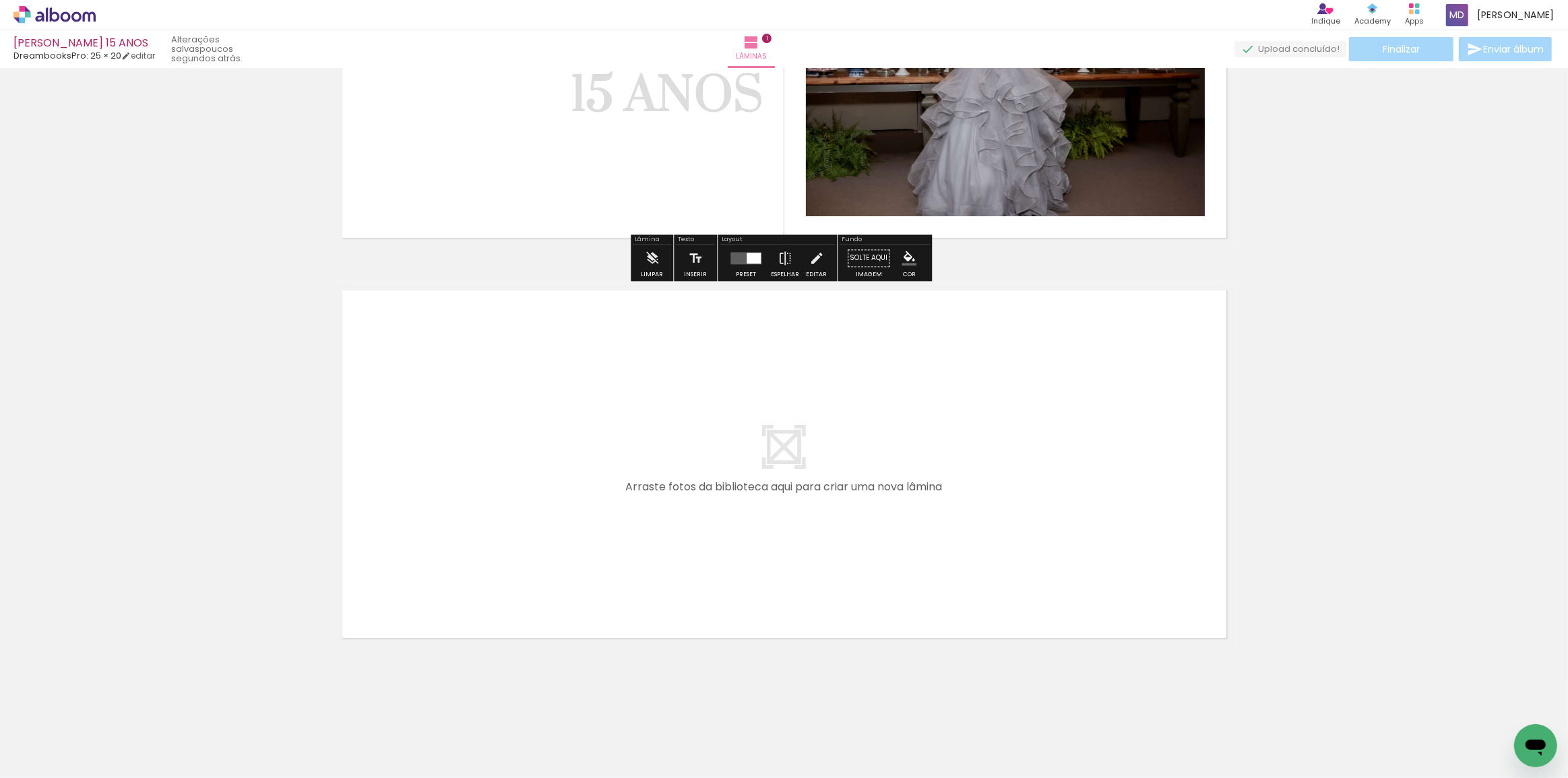
click at [994, 483] on quentale-layouter at bounding box center [784, 464] width 903 height 367
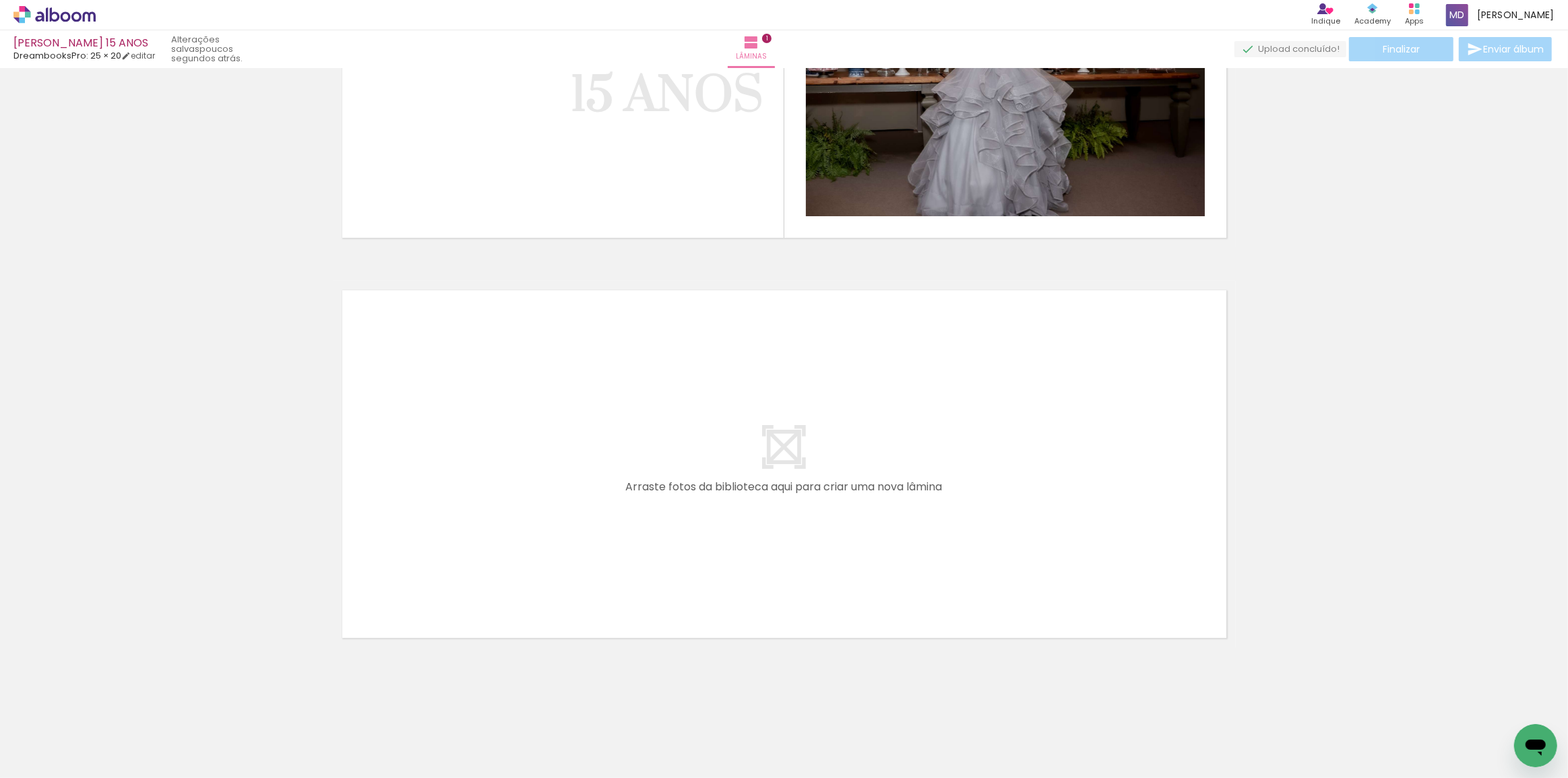
scroll to position [0, 0]
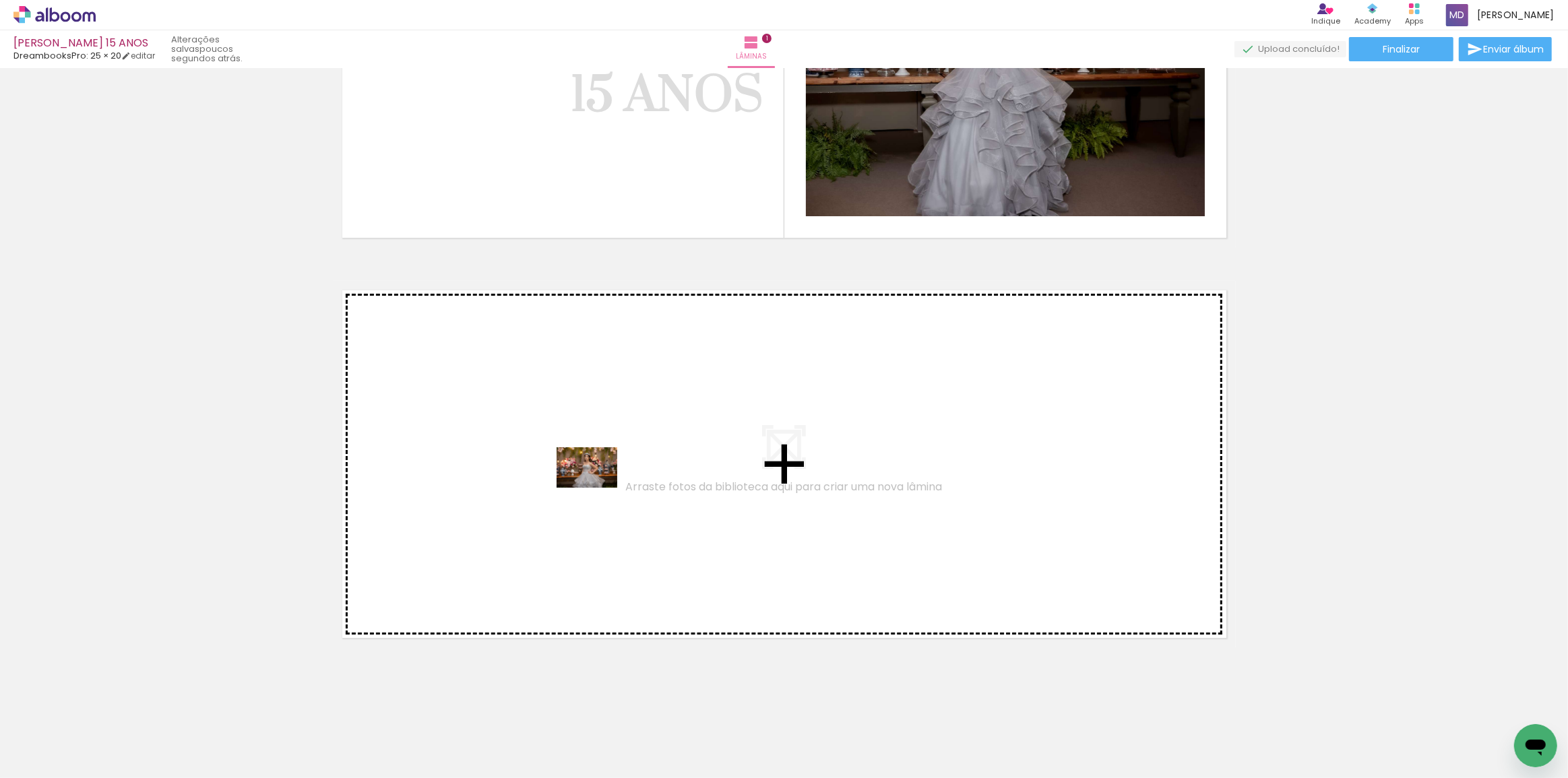
drag, startPoint x: 364, startPoint y: 736, endPoint x: 597, endPoint y: 488, distance: 340.3
click at [597, 488] on quentale-workspace at bounding box center [784, 389] width 1568 height 778
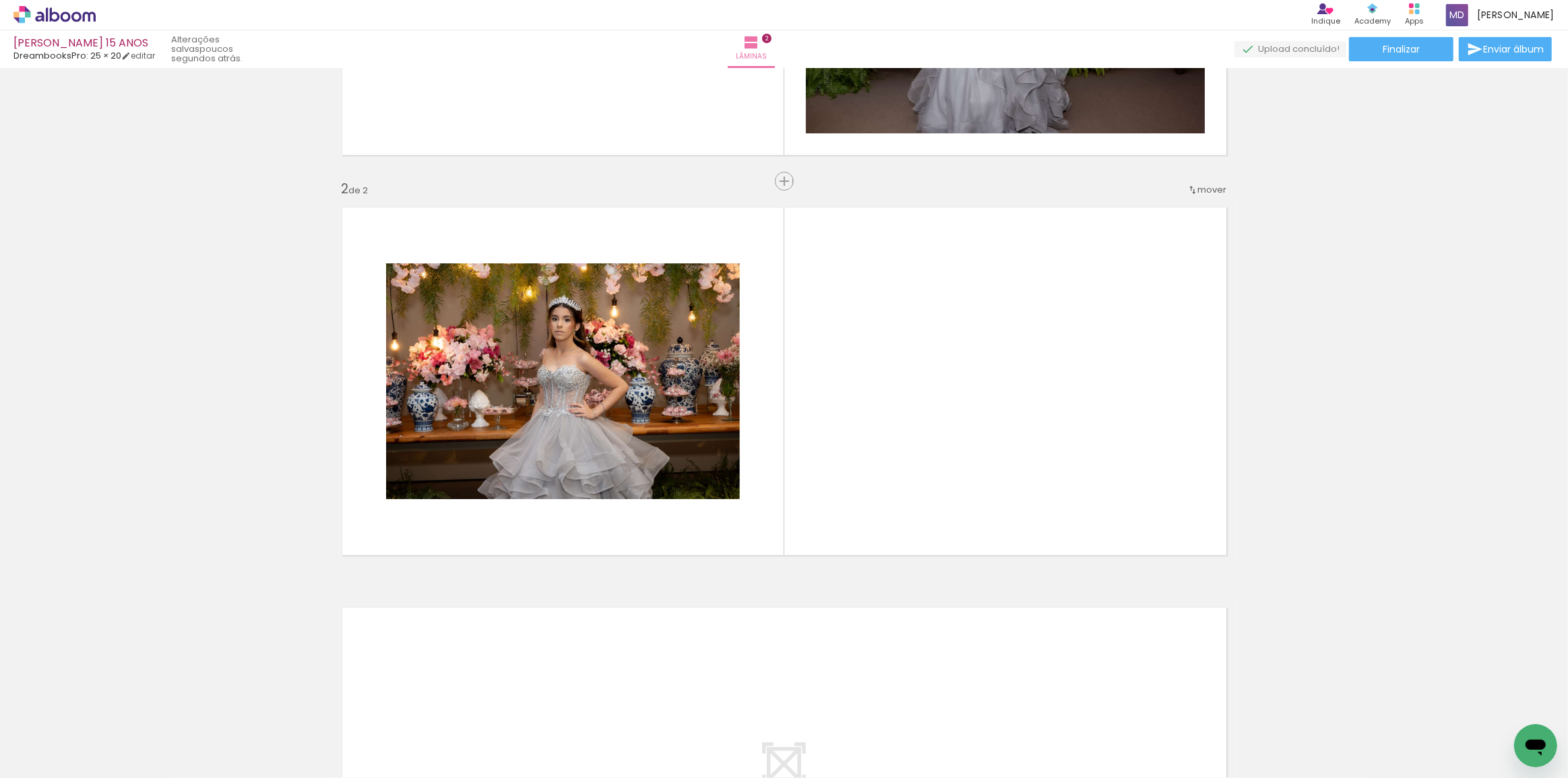
scroll to position [0, 282]
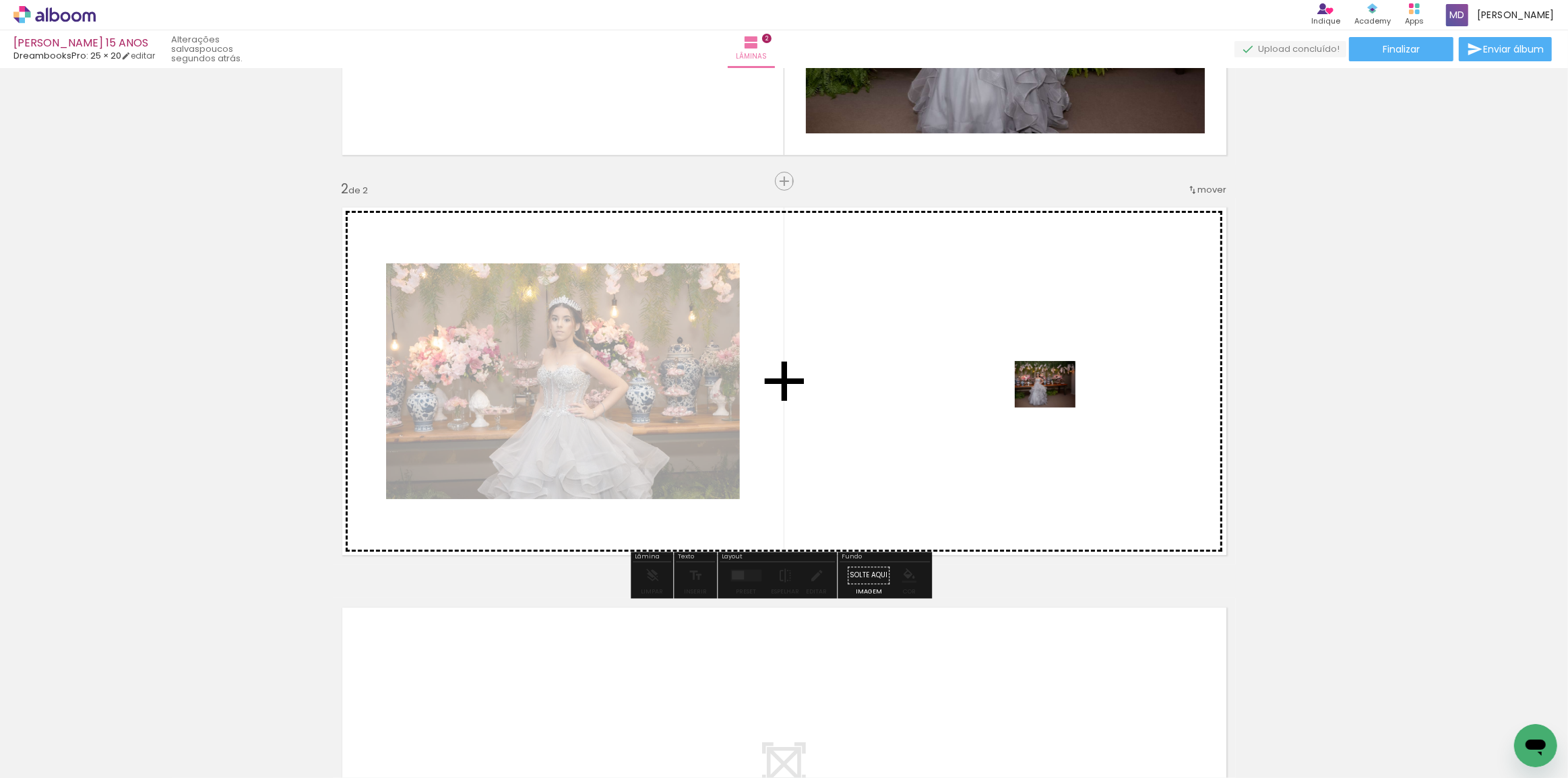
drag, startPoint x: 689, startPoint y: 736, endPoint x: 1043, endPoint y: 405, distance: 484.6
click at [1043, 405] on quentale-workspace at bounding box center [784, 389] width 1568 height 778
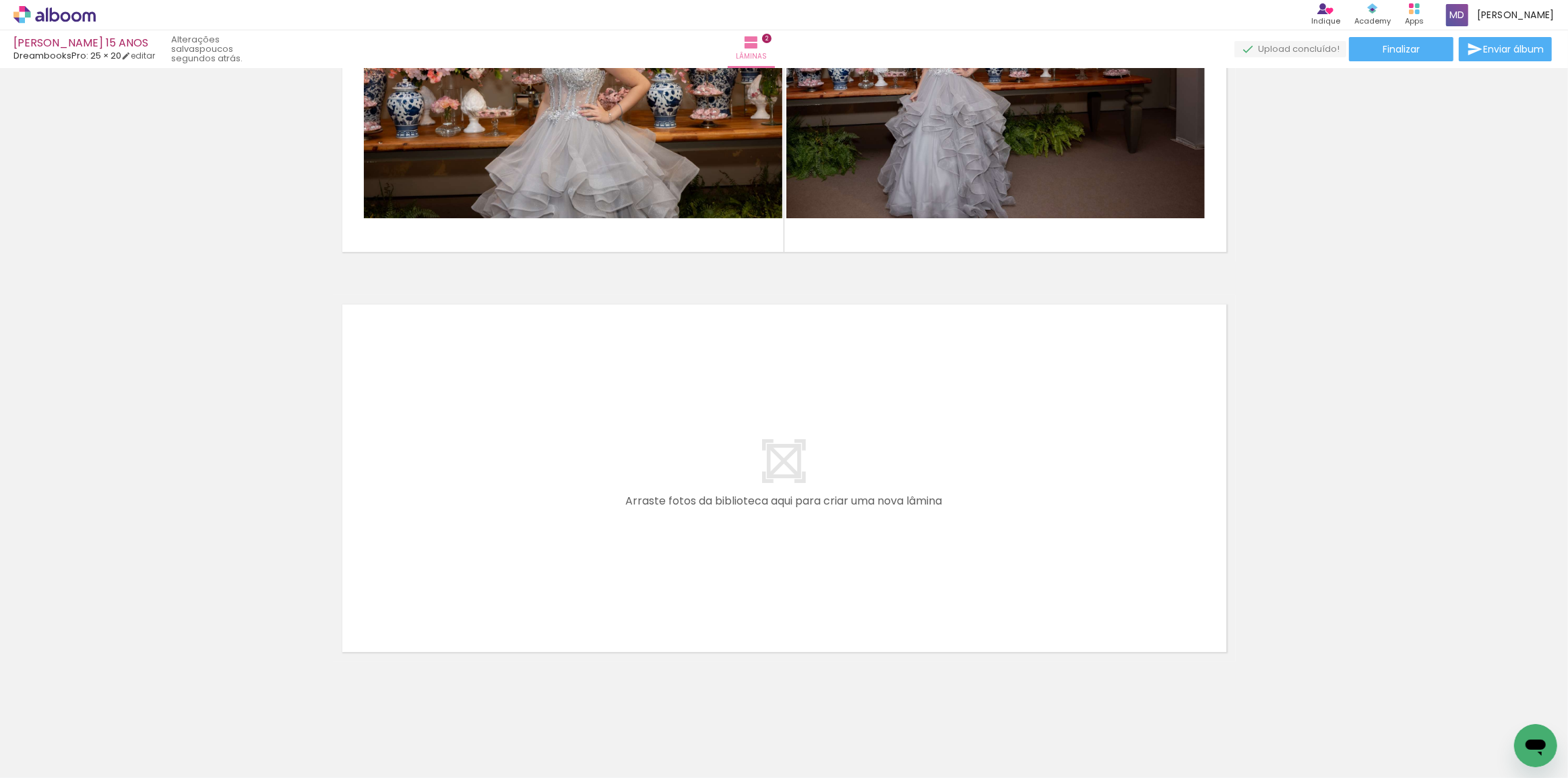
scroll to position [626, 0]
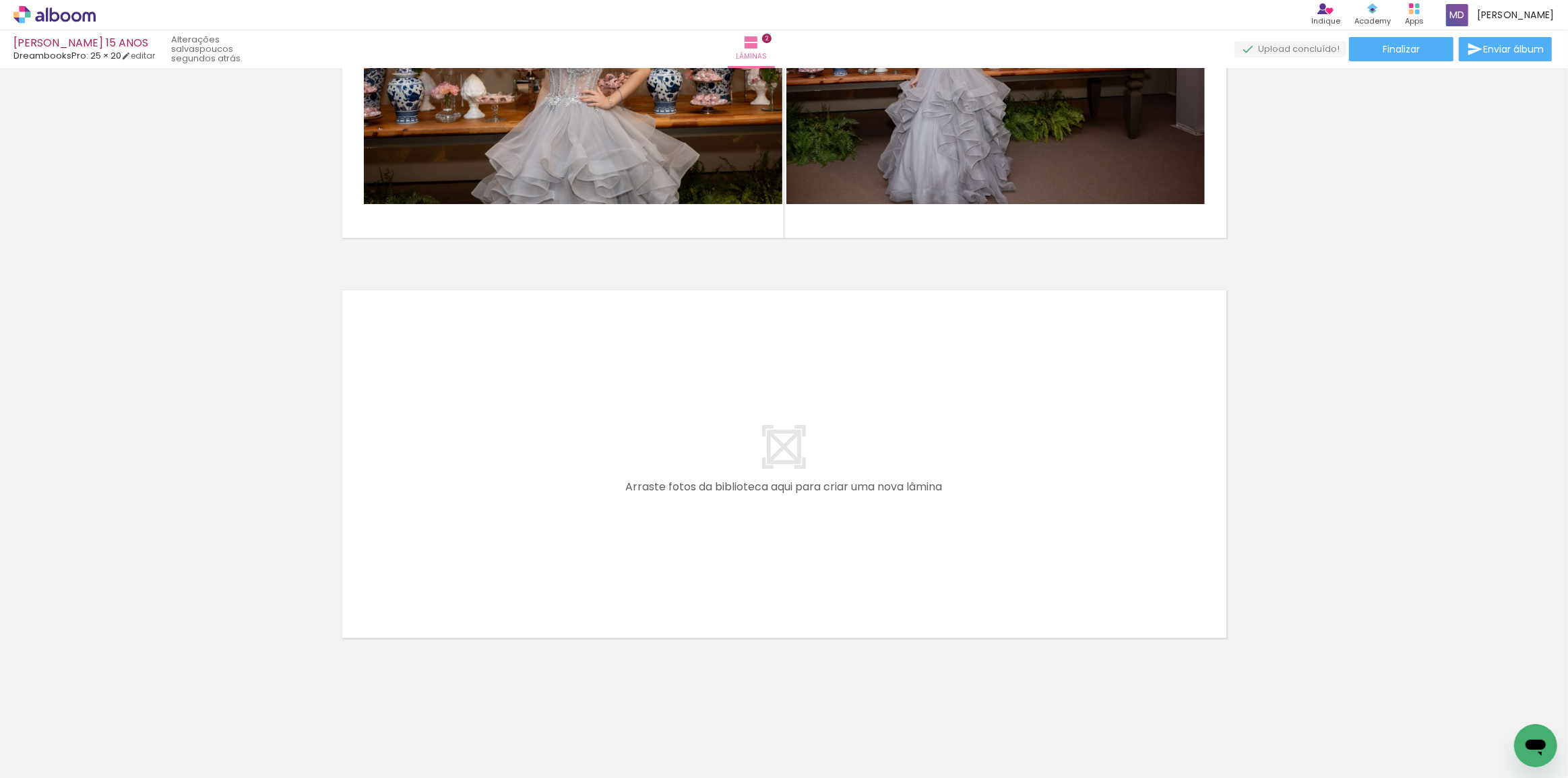
click at [1023, 484] on quentale-layouter at bounding box center [784, 464] width 903 height 367
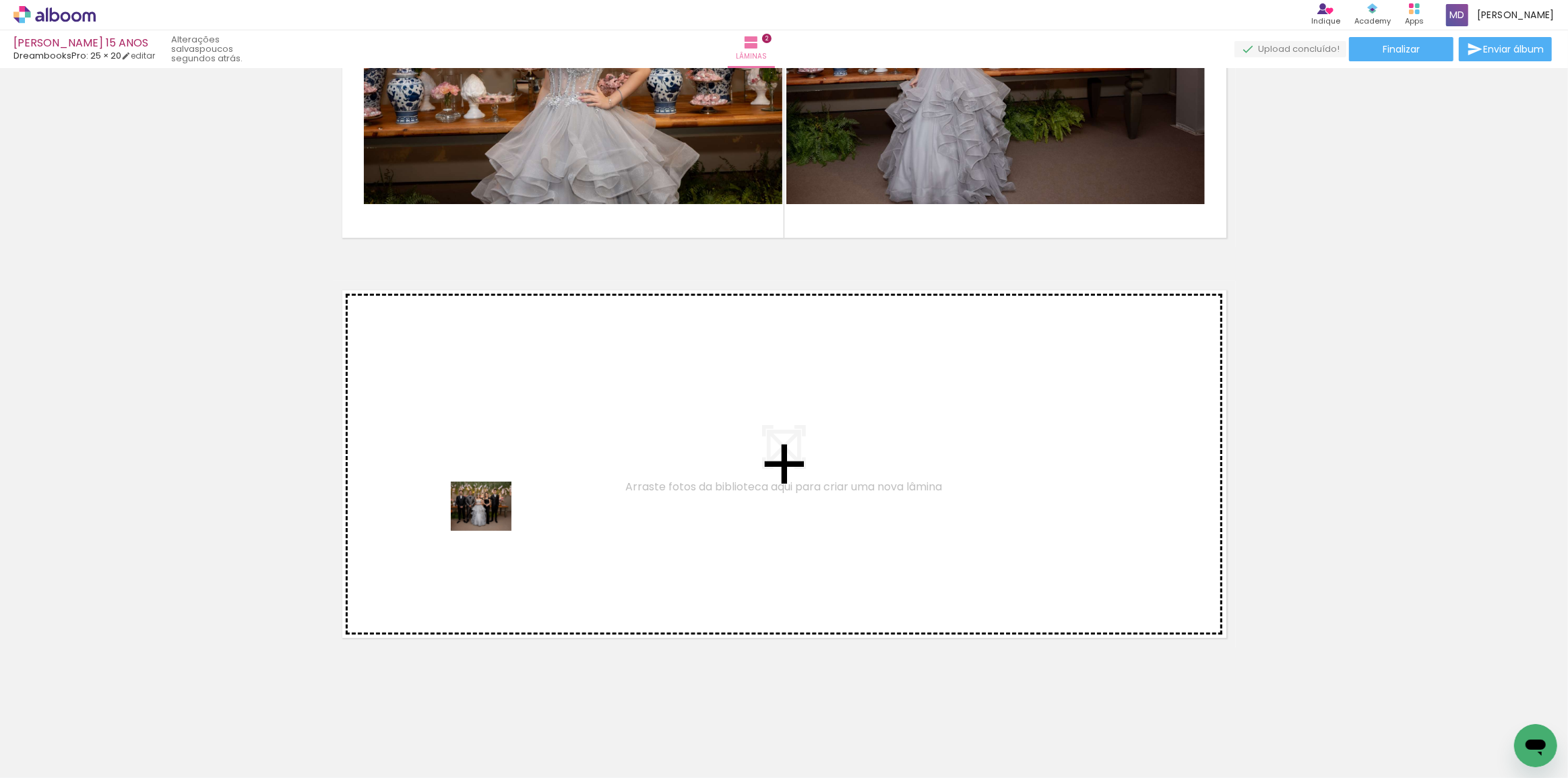
drag, startPoint x: 160, startPoint y: 743, endPoint x: 492, endPoint y: 521, distance: 399.4
click at [492, 521] on quentale-workspace at bounding box center [784, 389] width 1568 height 778
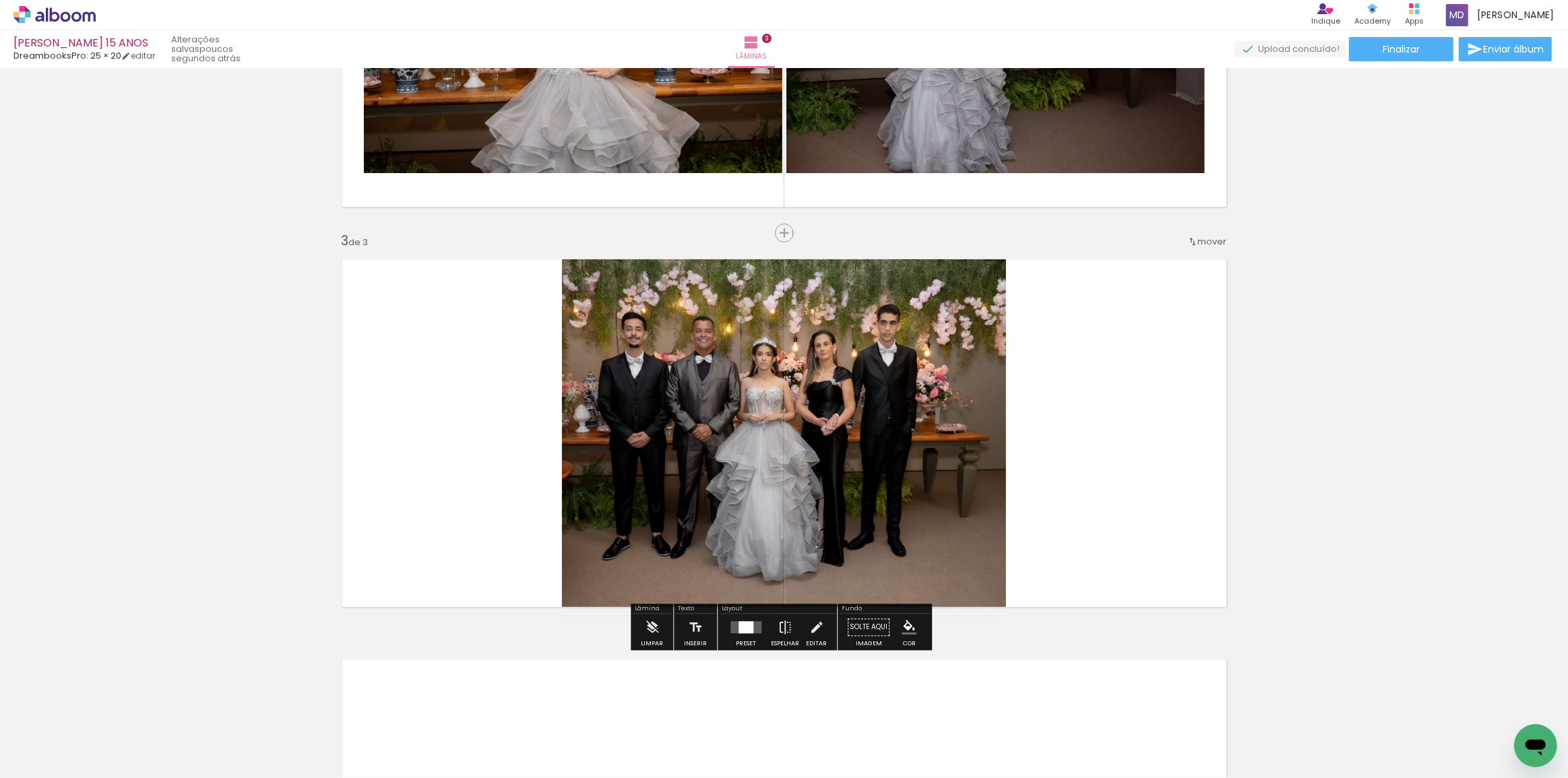
scroll to position [710, 0]
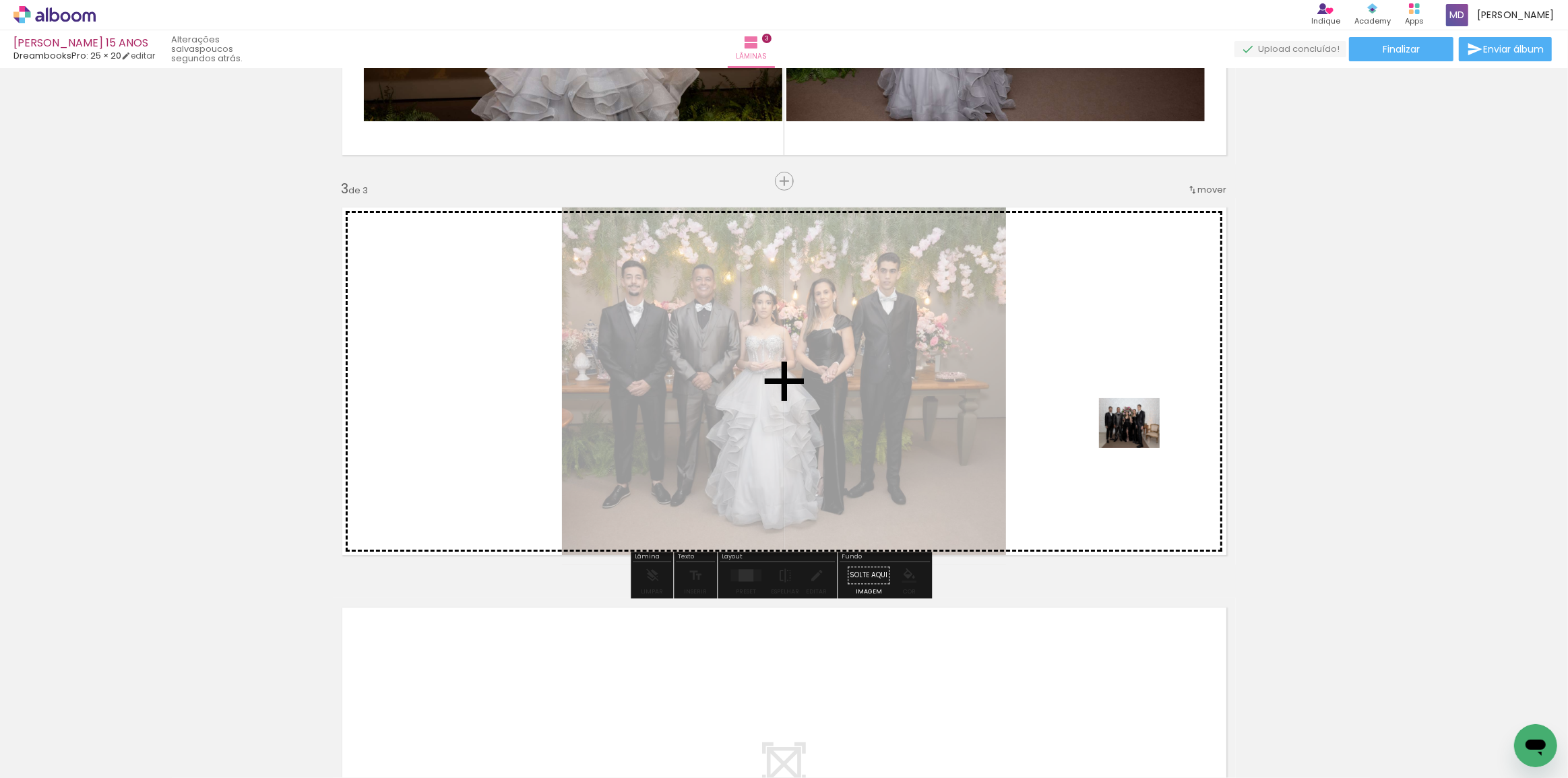
drag, startPoint x: 536, startPoint y: 746, endPoint x: 1140, endPoint y: 439, distance: 677.5
click at [1140, 439] on quentale-workspace at bounding box center [784, 389] width 1568 height 778
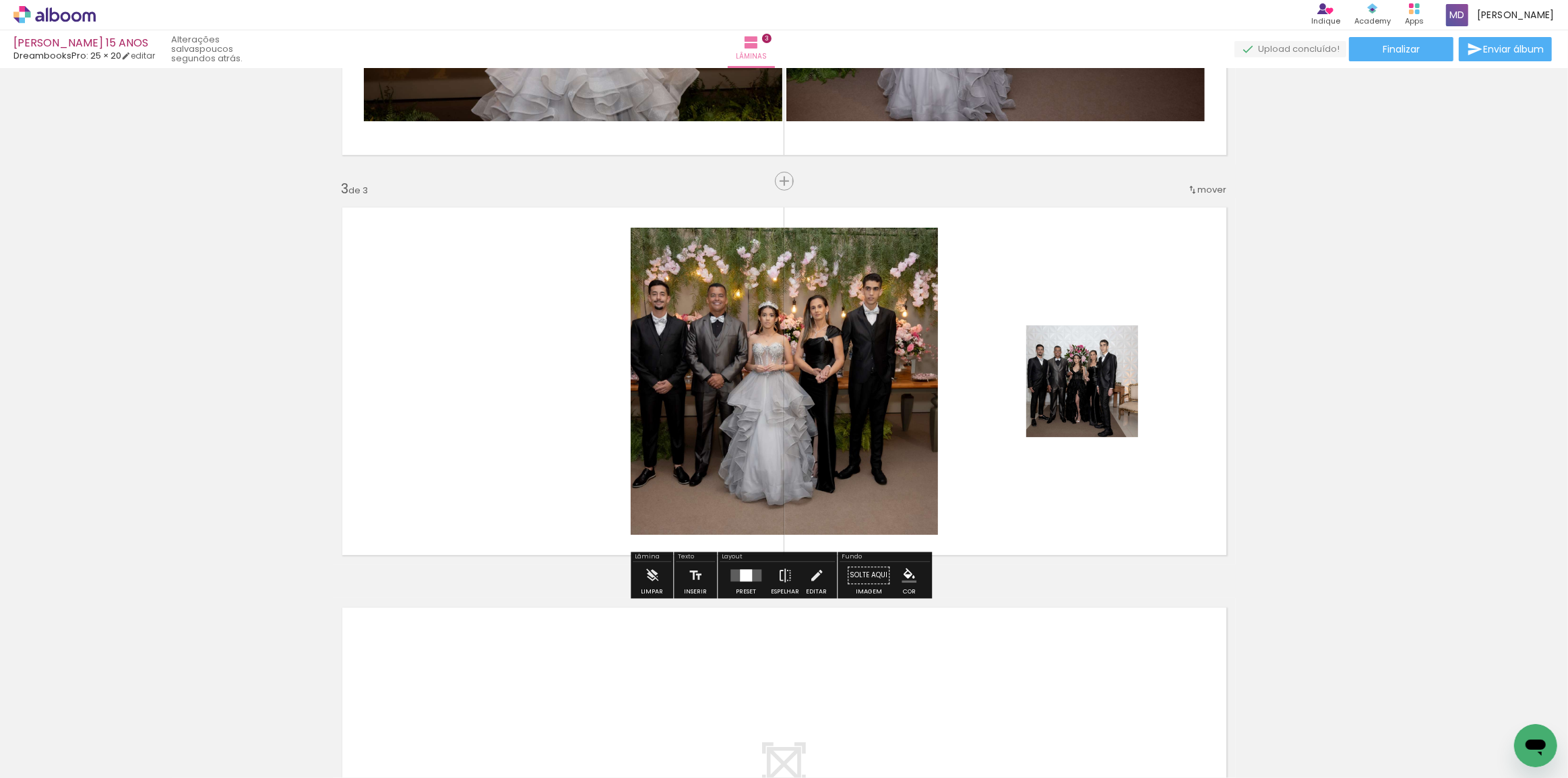
click at [742, 576] on div at bounding box center [746, 576] width 12 height 12
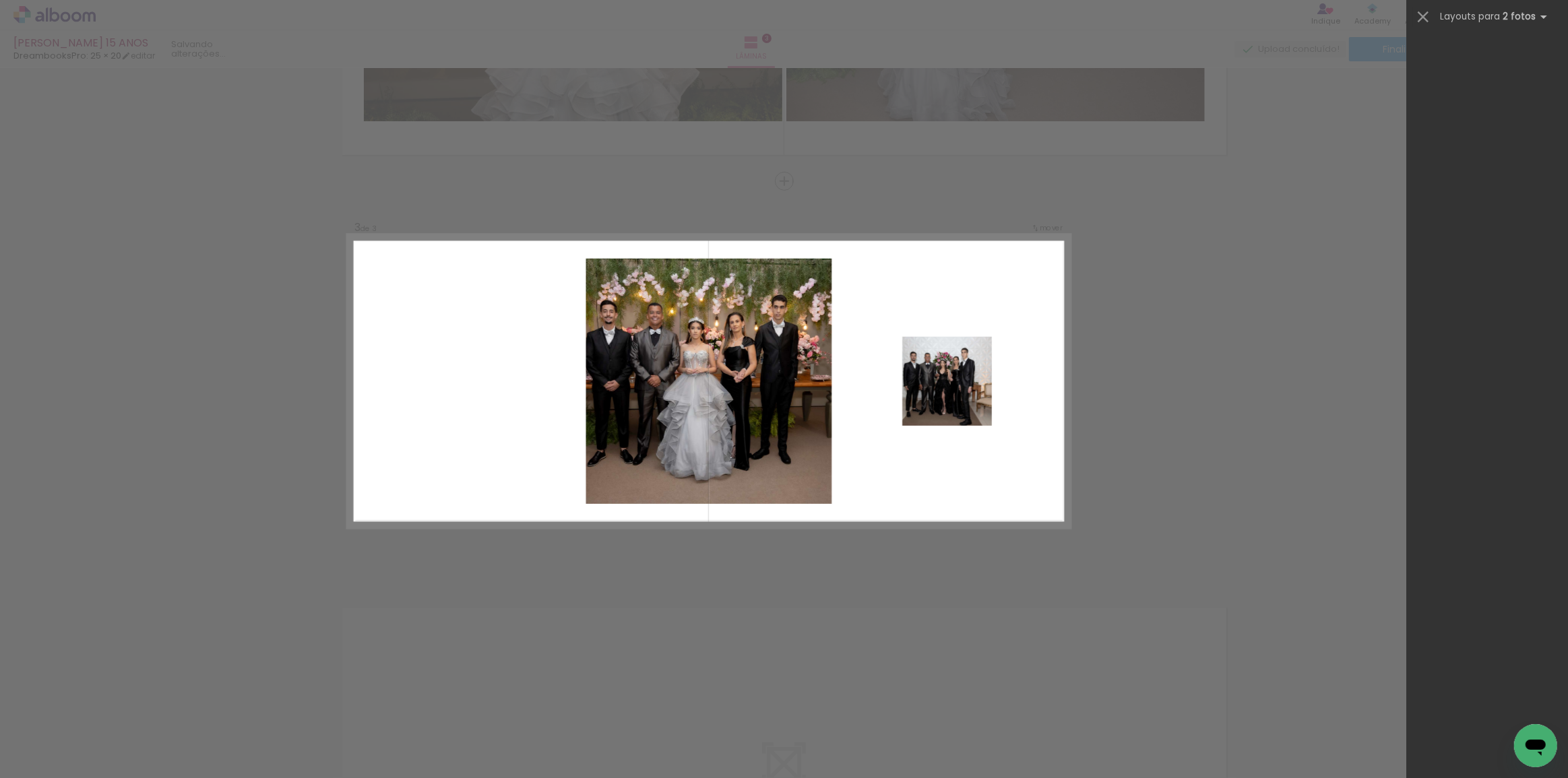
scroll to position [0, 0]
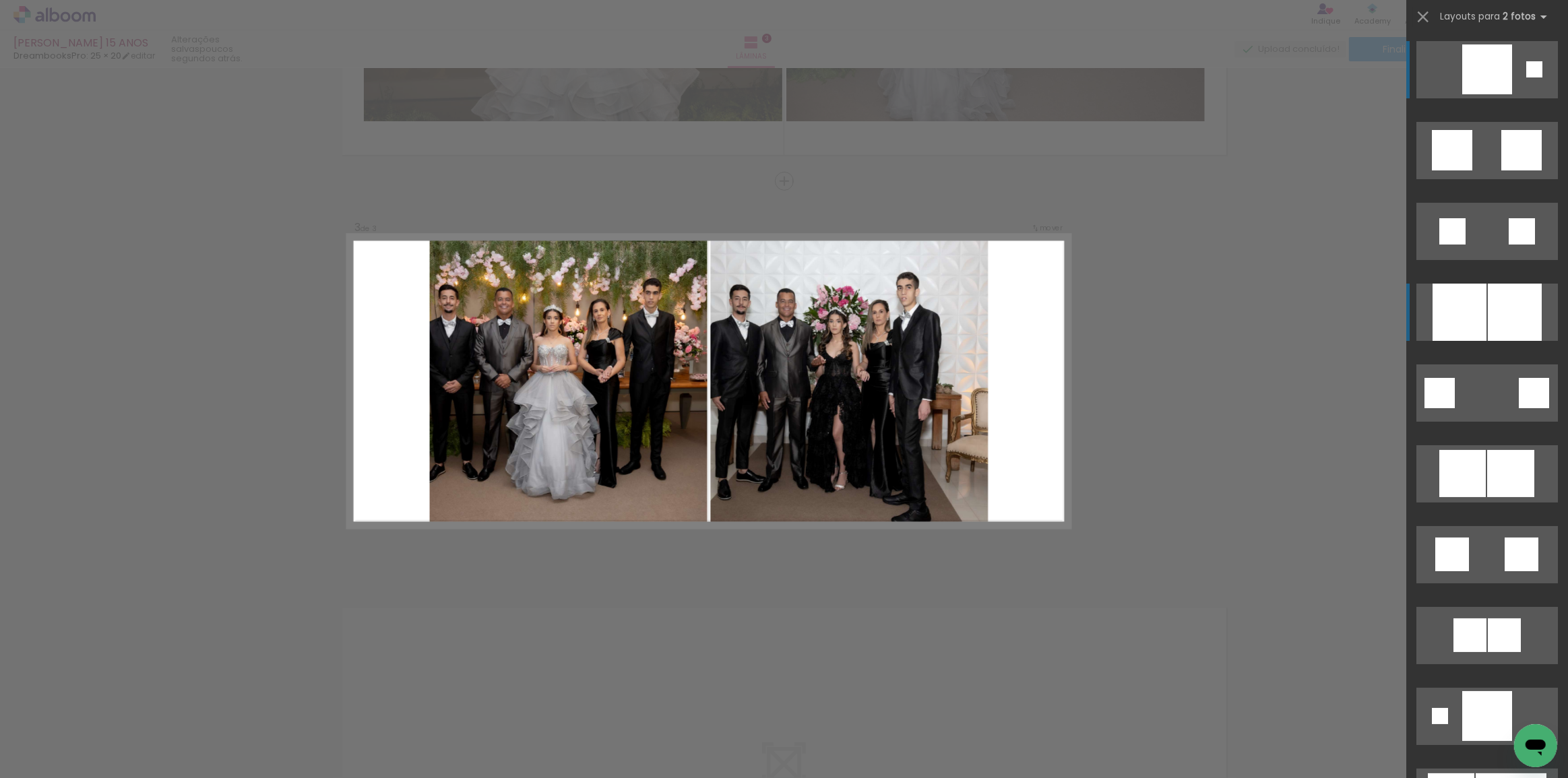
click at [1482, 332] on div at bounding box center [1459, 311] width 54 height 57
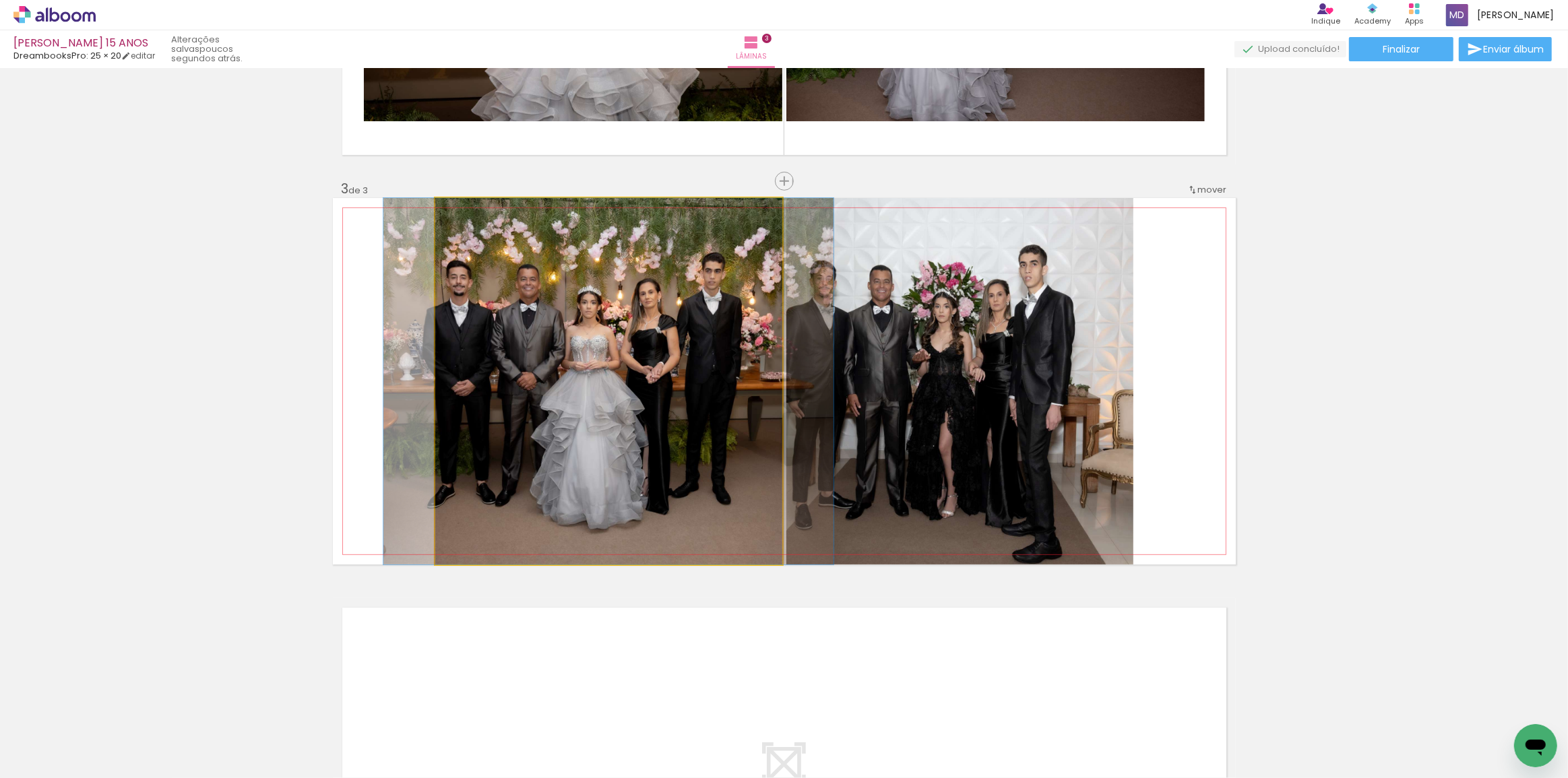
type paper-slider "100"
click at [461, 214] on div at bounding box center [467, 212] width 12 height 12
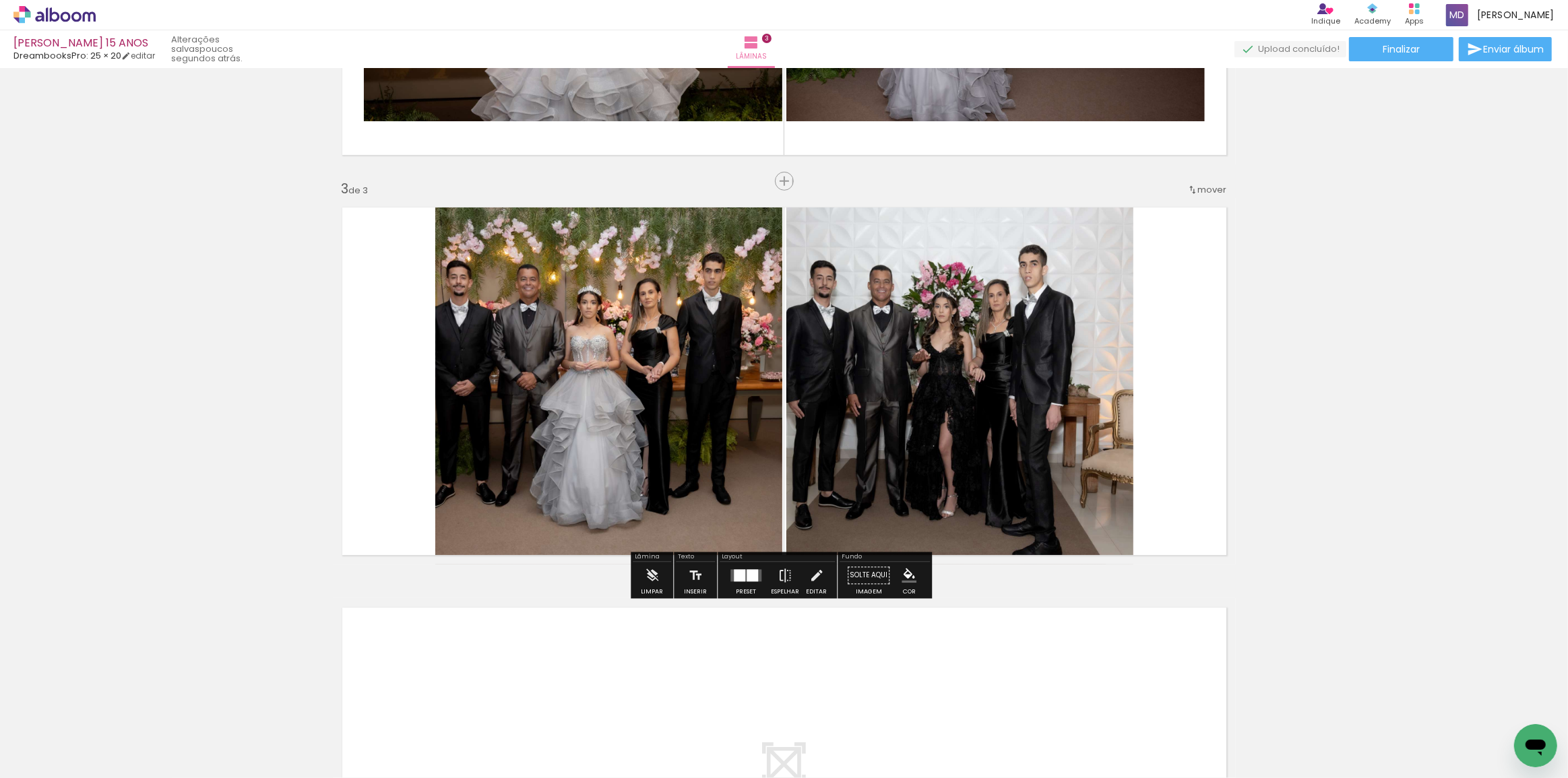
click at [1187, 378] on quentale-layouter at bounding box center [784, 382] width 903 height 367
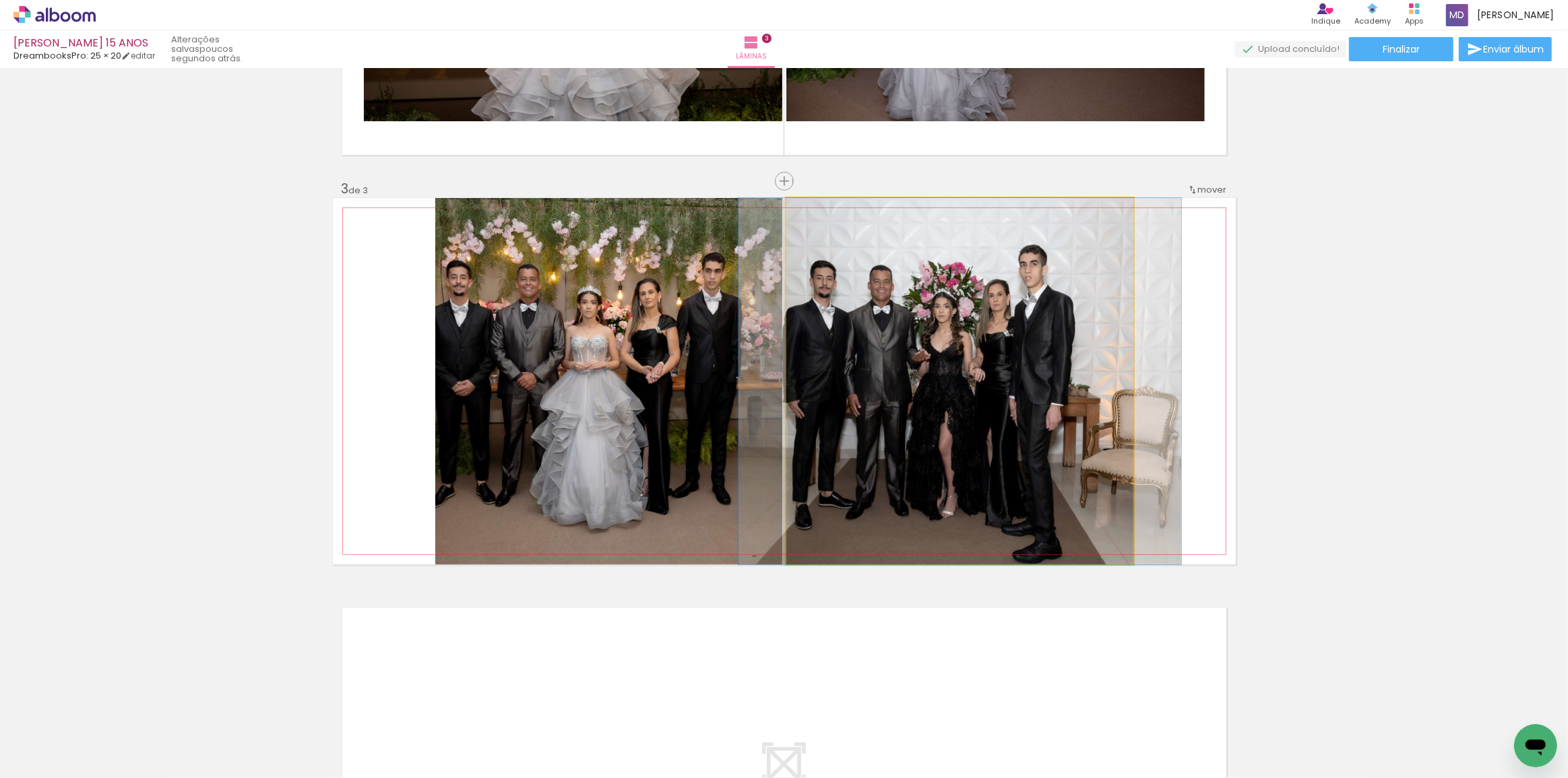
click at [1038, 384] on quentale-photo at bounding box center [959, 382] width 347 height 367
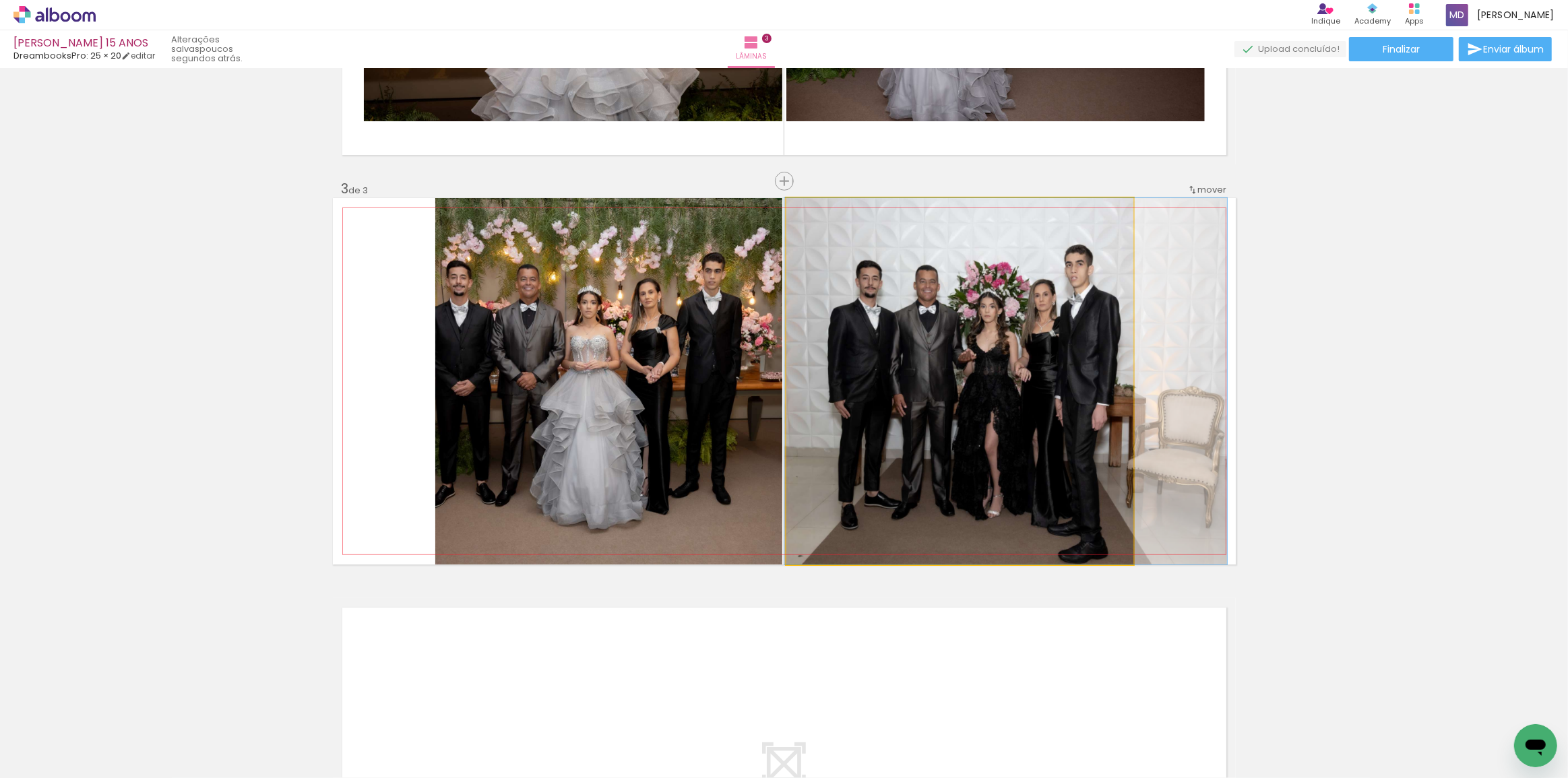
drag, startPoint x: 964, startPoint y: 383, endPoint x: 1009, endPoint y: 383, distance: 45.0
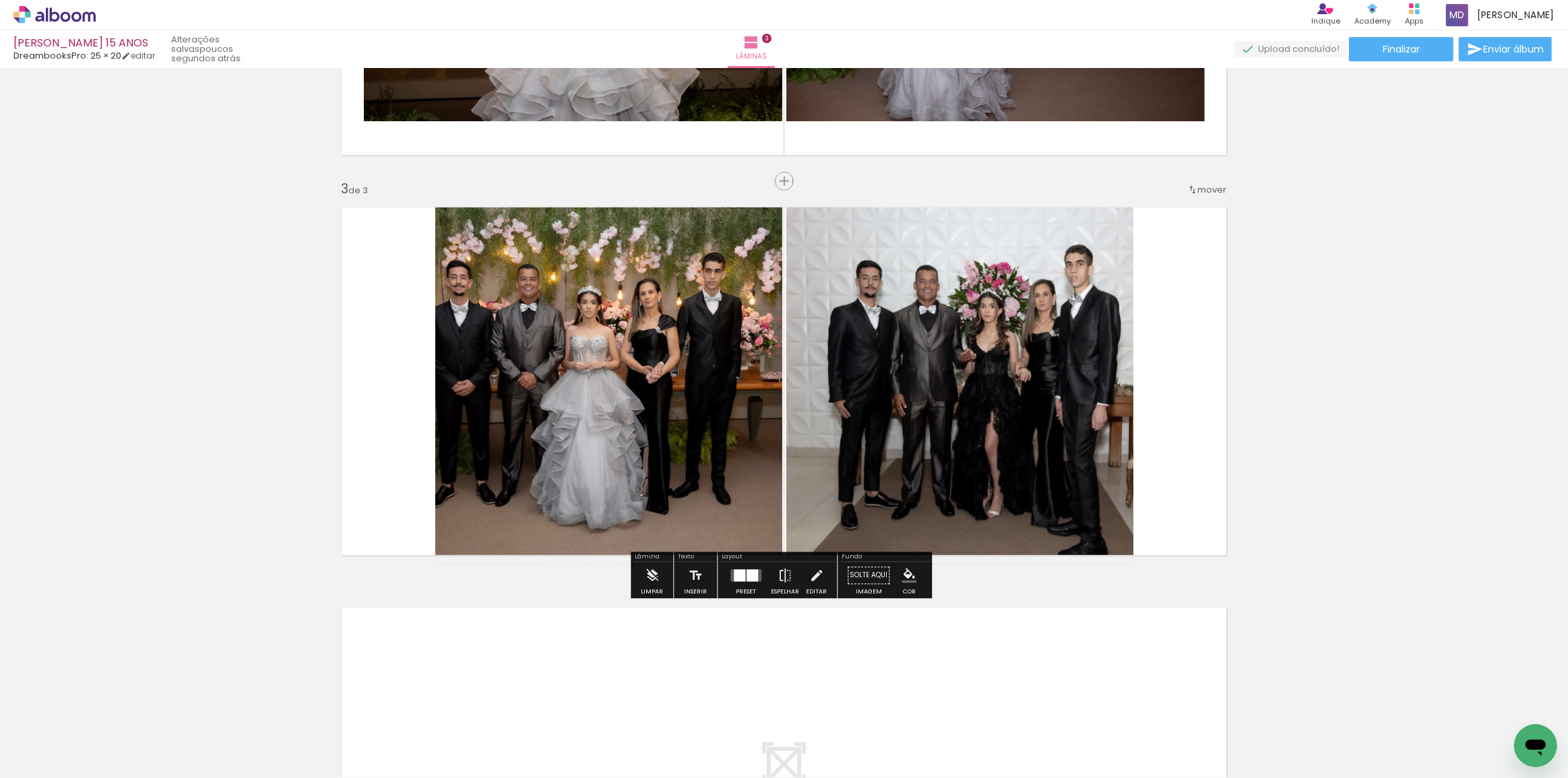
click at [1359, 389] on div "Inserir lâmina 1 de 3 Inserir lâmina 2 de 3 Inserir lâmina 3 de 3" at bounding box center [784, 163] width 1568 height 1601
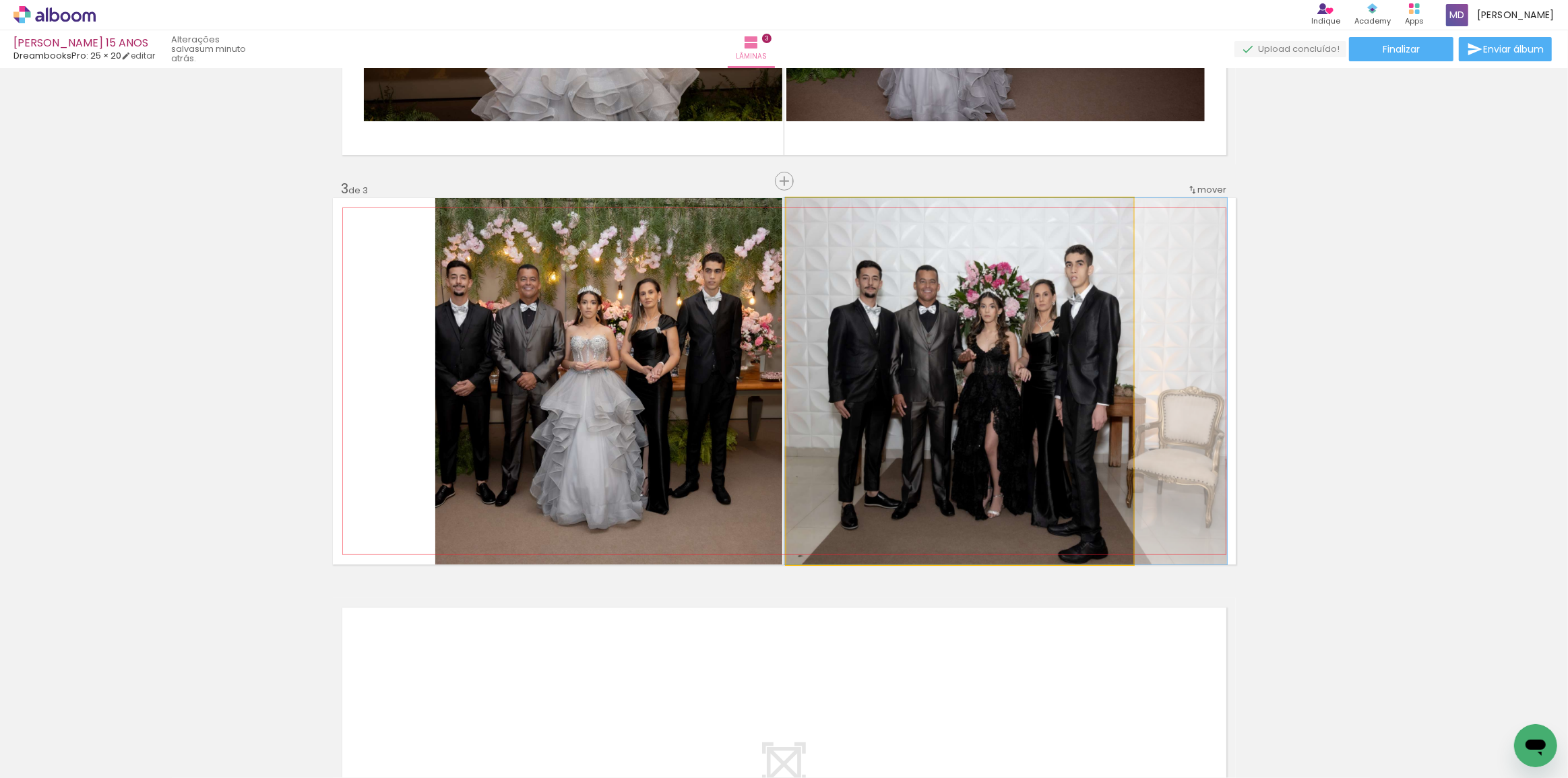
click at [1047, 398] on quentale-photo at bounding box center [959, 382] width 347 height 367
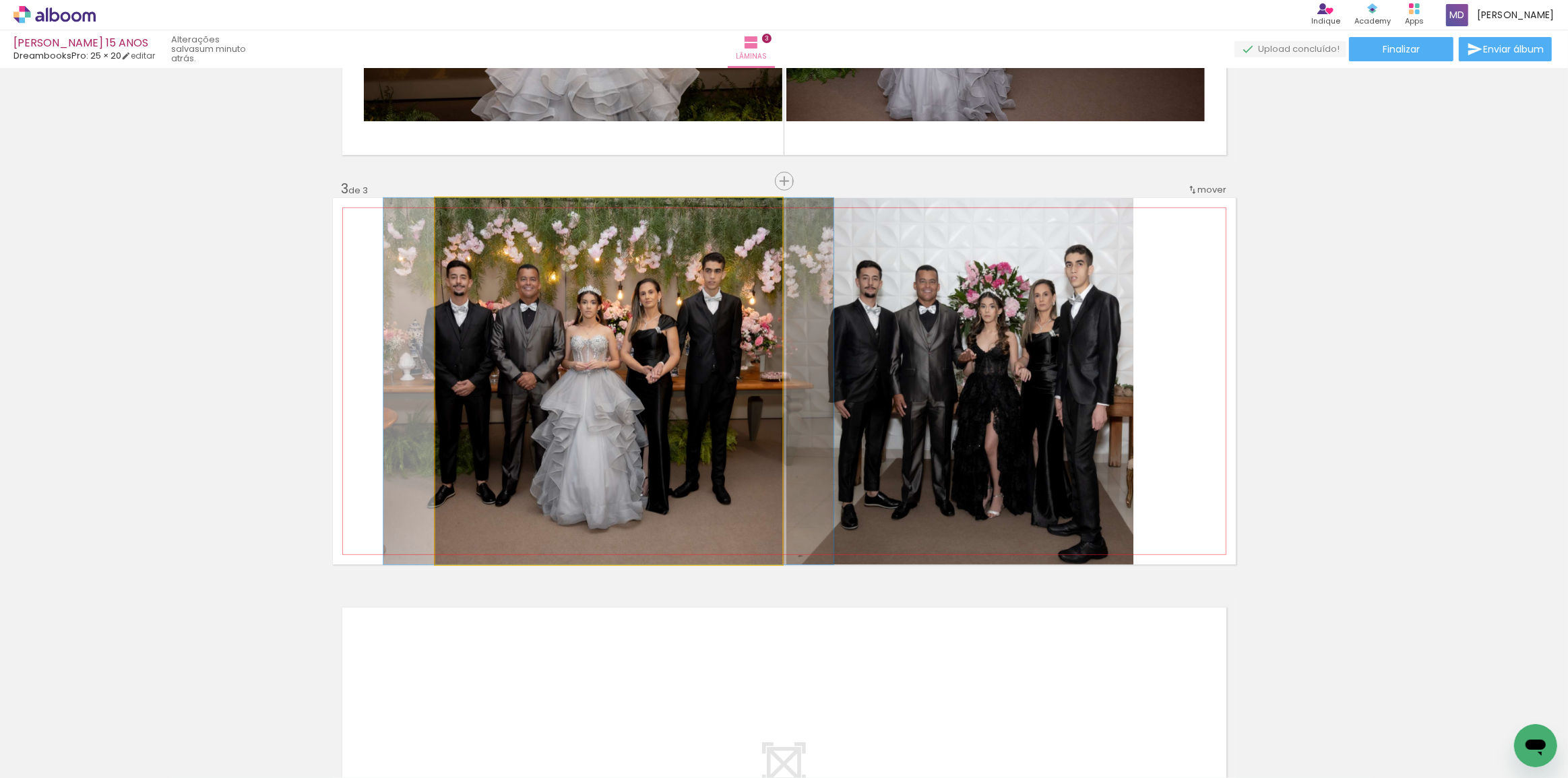
click at [612, 410] on quentale-photo at bounding box center [608, 382] width 347 height 367
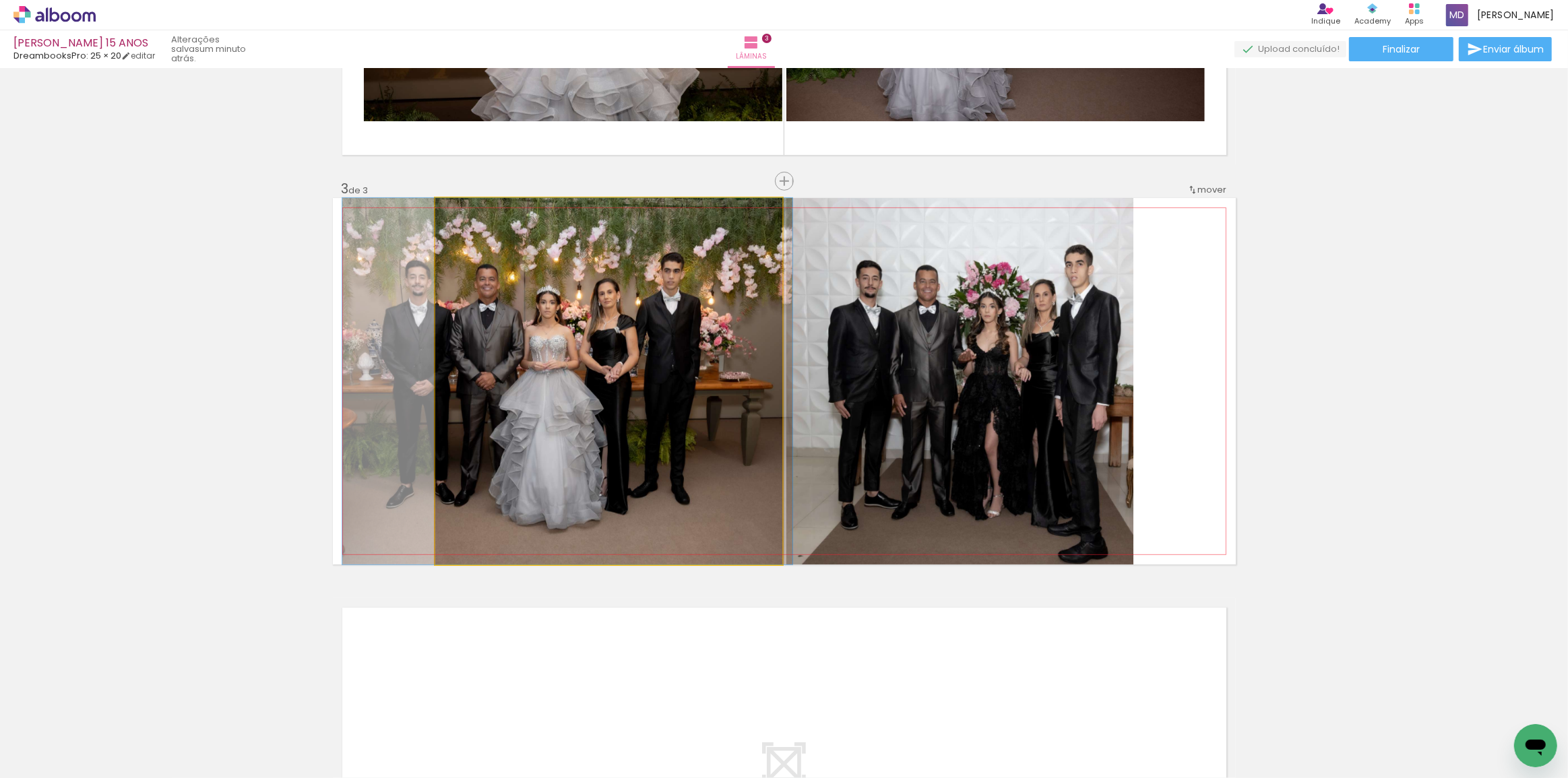
drag, startPoint x: 622, startPoint y: 405, endPoint x: 581, endPoint y: 405, distance: 41.0
click at [435, 398] on quentale-photo at bounding box center [608, 382] width 347 height 367
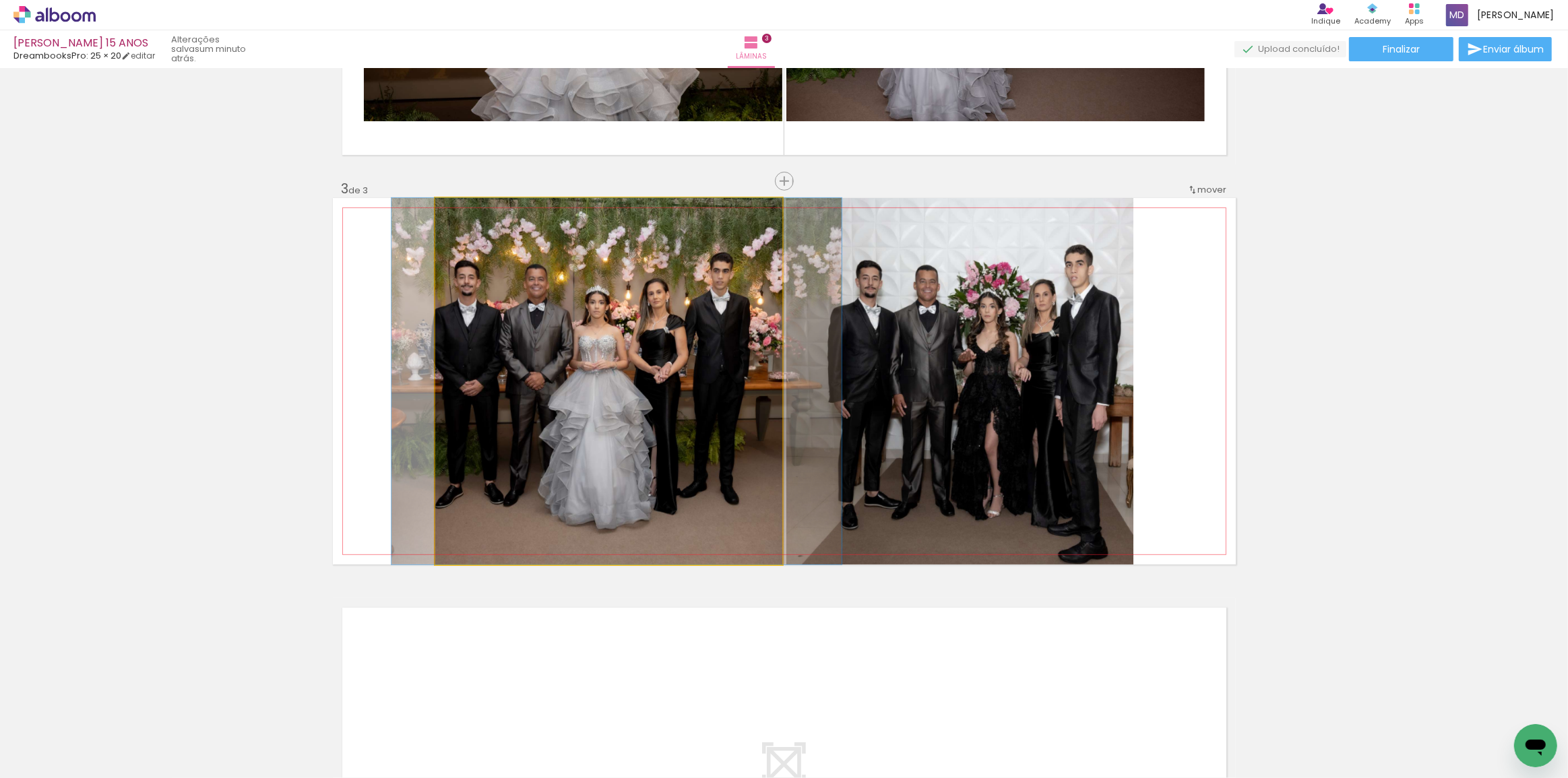
drag, startPoint x: 521, startPoint y: 370, endPoint x: 570, endPoint y: 368, distance: 49.0
drag, startPoint x: 466, startPoint y: 213, endPoint x: 443, endPoint y: 215, distance: 23.1
click at [443, 215] on div at bounding box center [486, 211] width 94 height 20
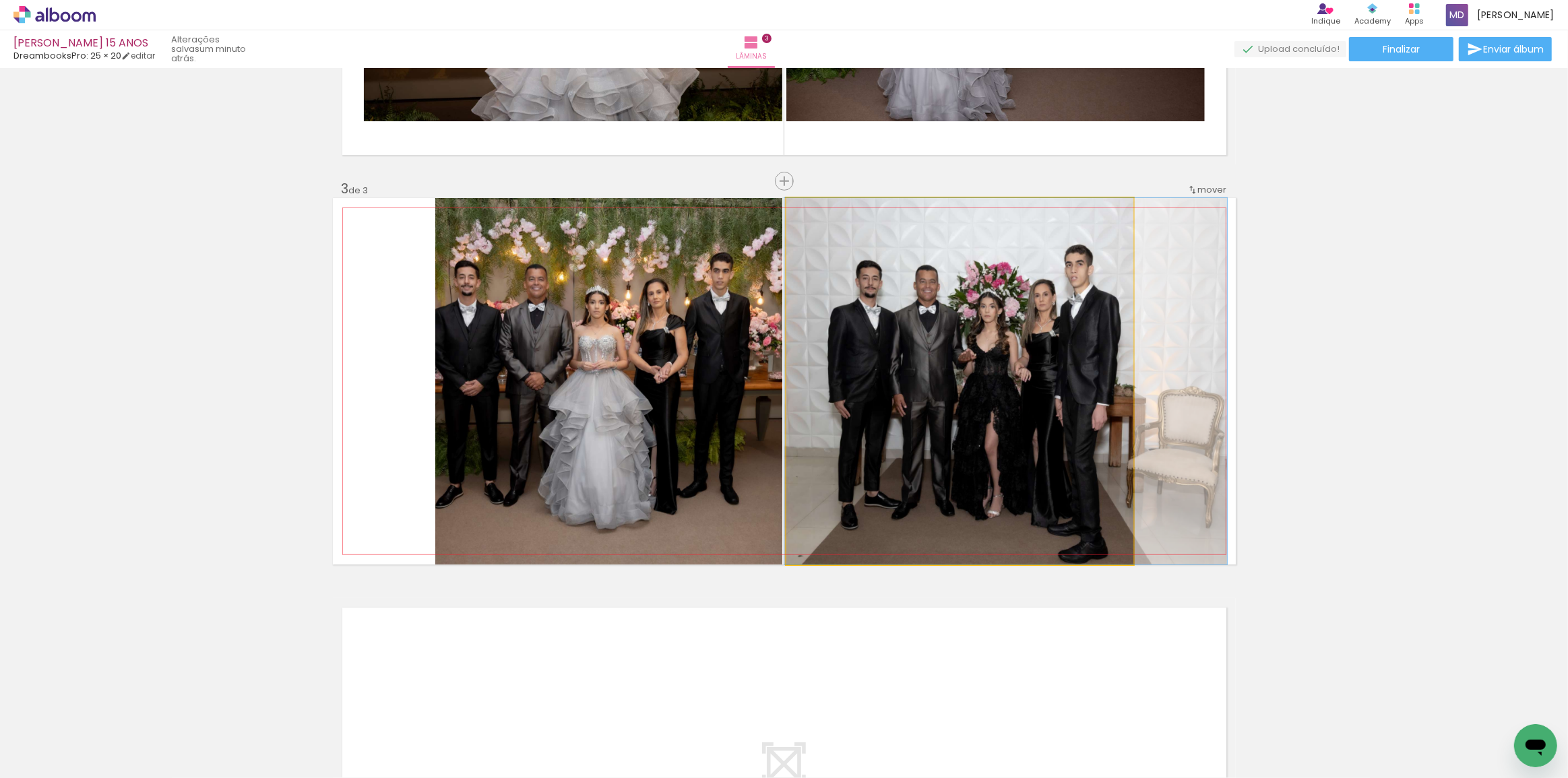
click at [858, 368] on quentale-photo at bounding box center [959, 382] width 347 height 367
drag, startPoint x: 992, startPoint y: 308, endPoint x: 1047, endPoint y: 304, distance: 55.1
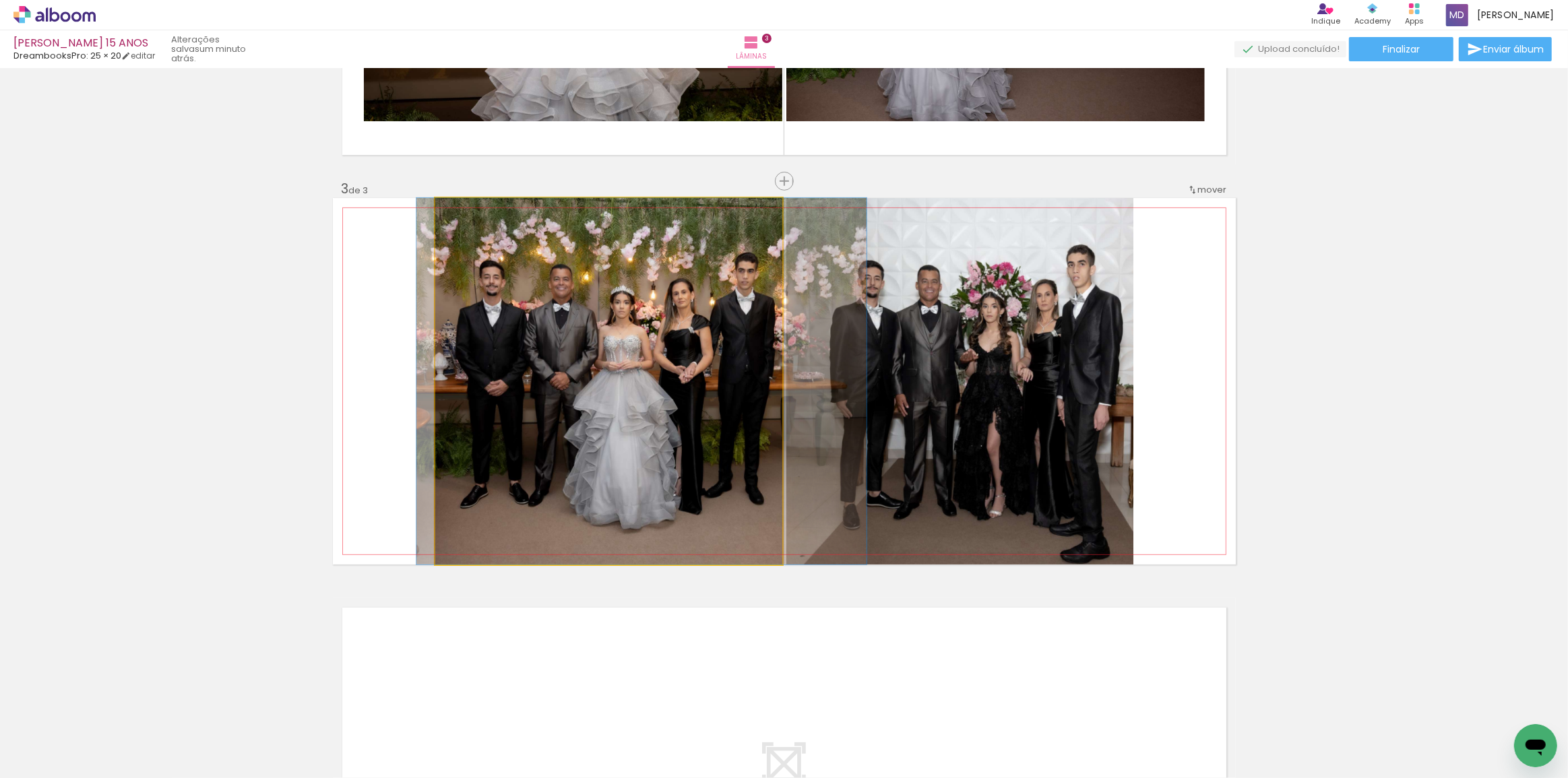
drag, startPoint x: 588, startPoint y: 378, endPoint x: 613, endPoint y: 381, distance: 25.2
click at [532, 361] on quentale-photo at bounding box center [608, 382] width 347 height 367
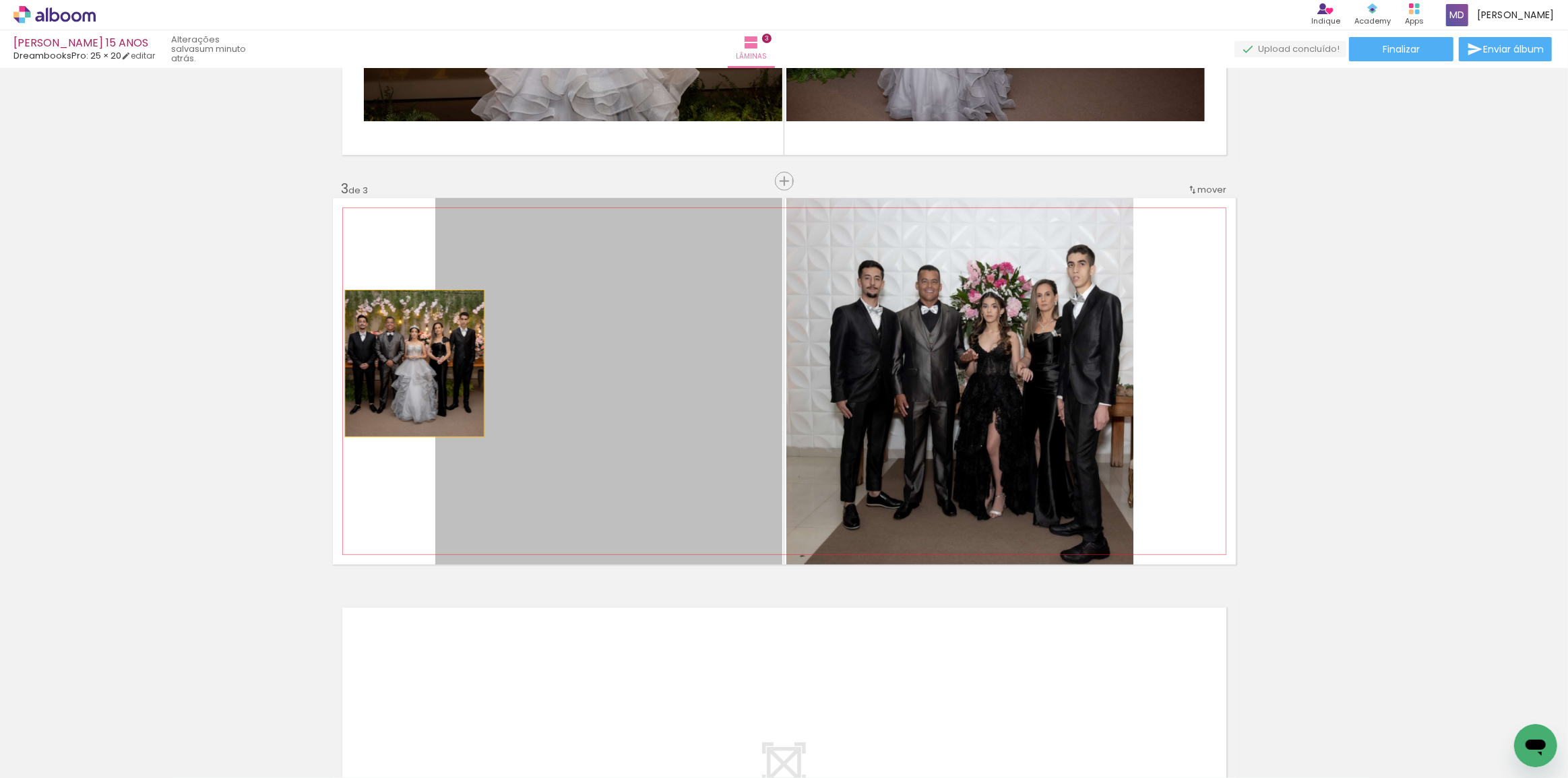
drag, startPoint x: 431, startPoint y: 363, endPoint x: 410, endPoint y: 363, distance: 21.0
click at [410, 363] on quentale-layouter at bounding box center [784, 382] width 903 height 367
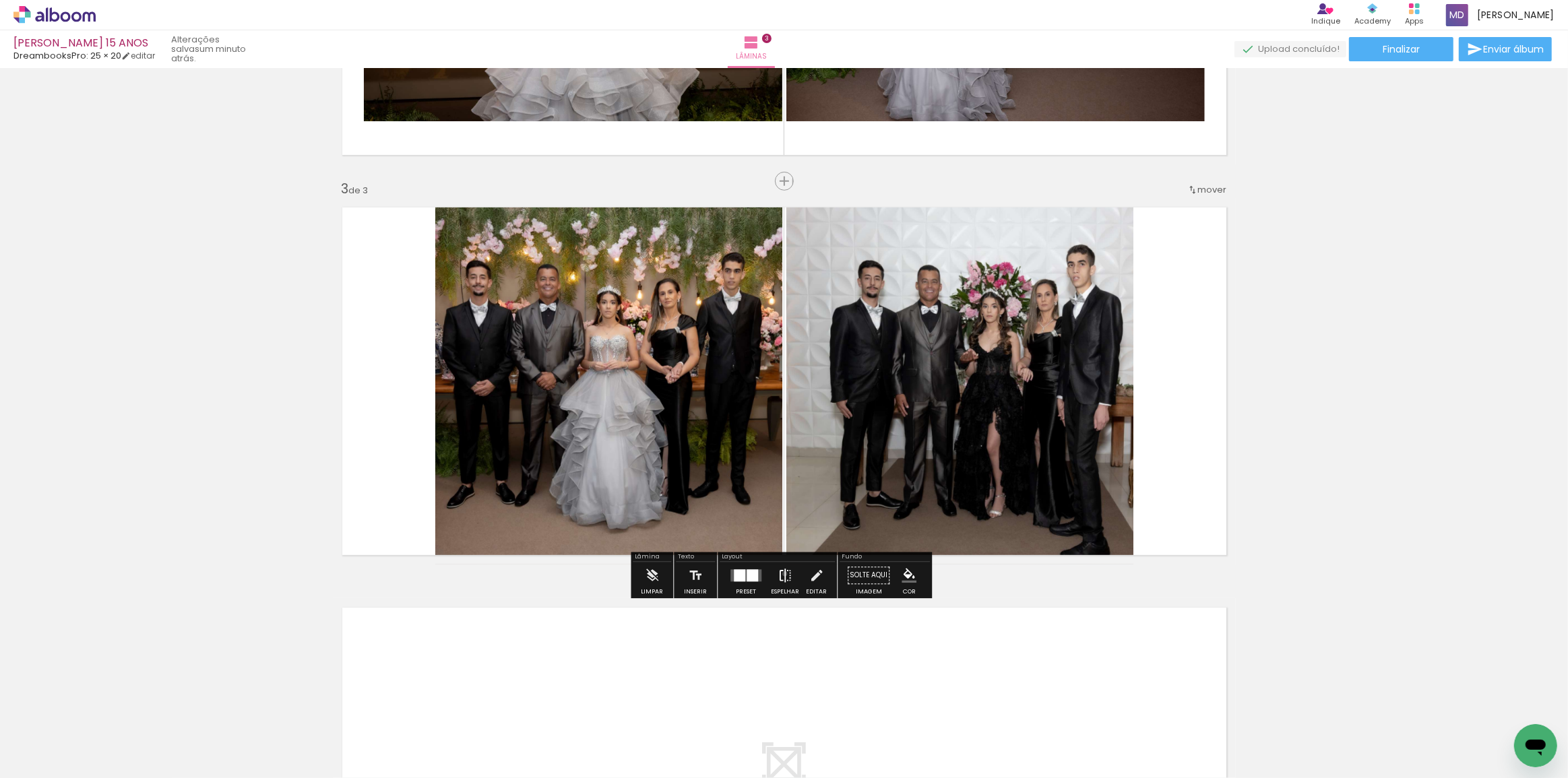
click at [782, 574] on iron-icon at bounding box center [784, 575] width 15 height 27
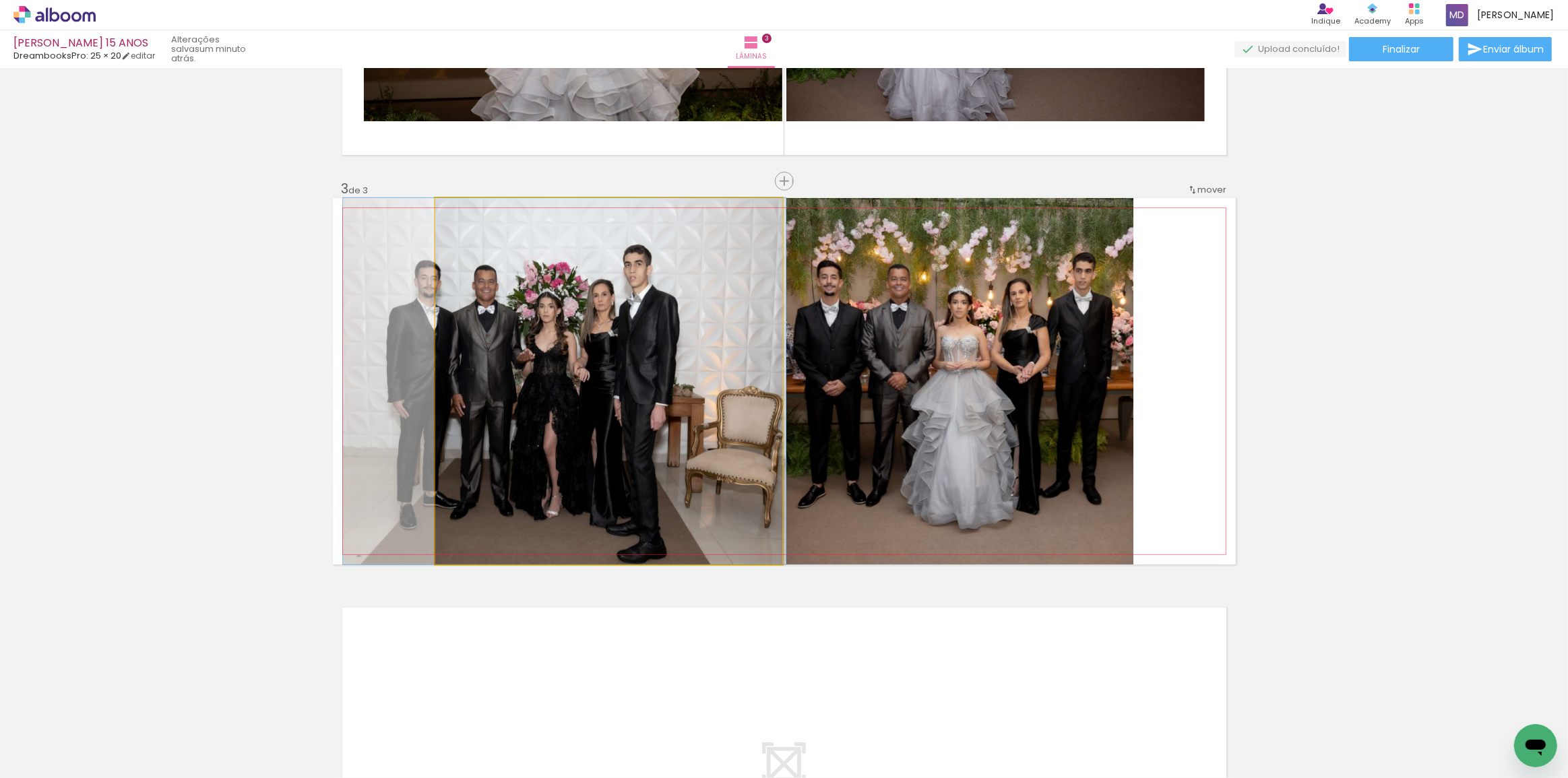
drag, startPoint x: 687, startPoint y: 370, endPoint x: 598, endPoint y: 373, distance: 89.1
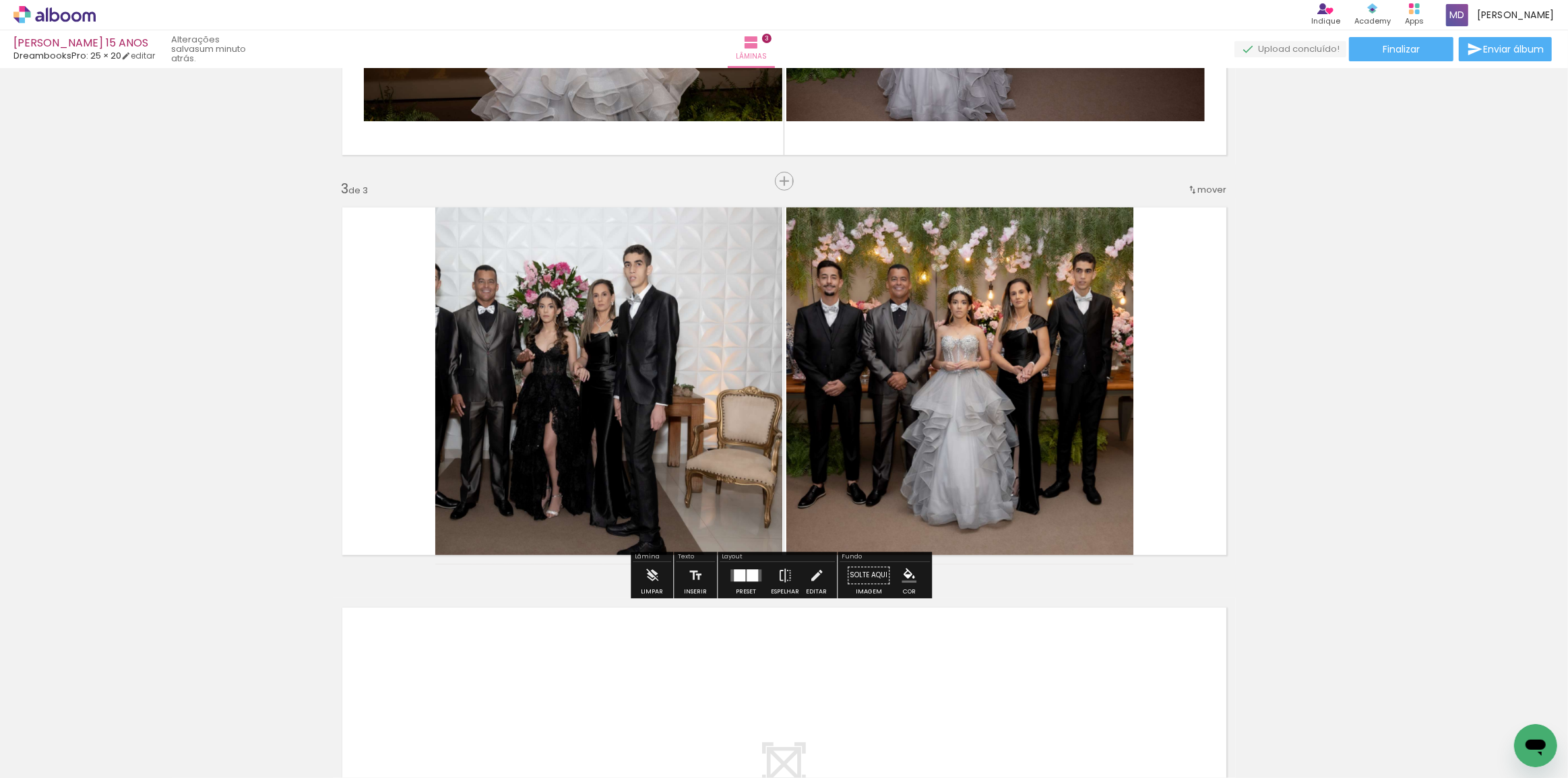
click at [747, 575] on div at bounding box center [752, 576] width 11 height 12
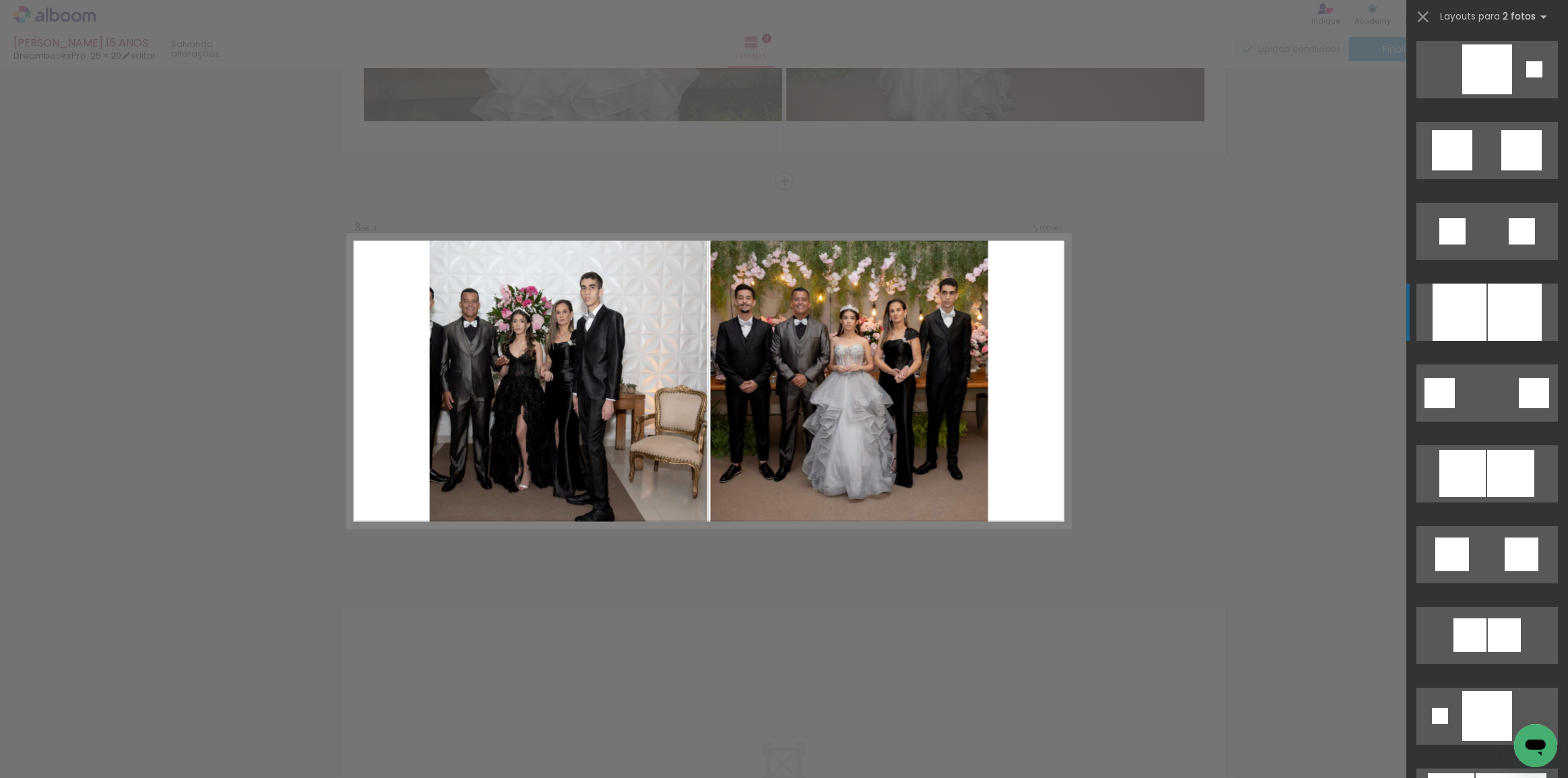
scroll to position [242, 0]
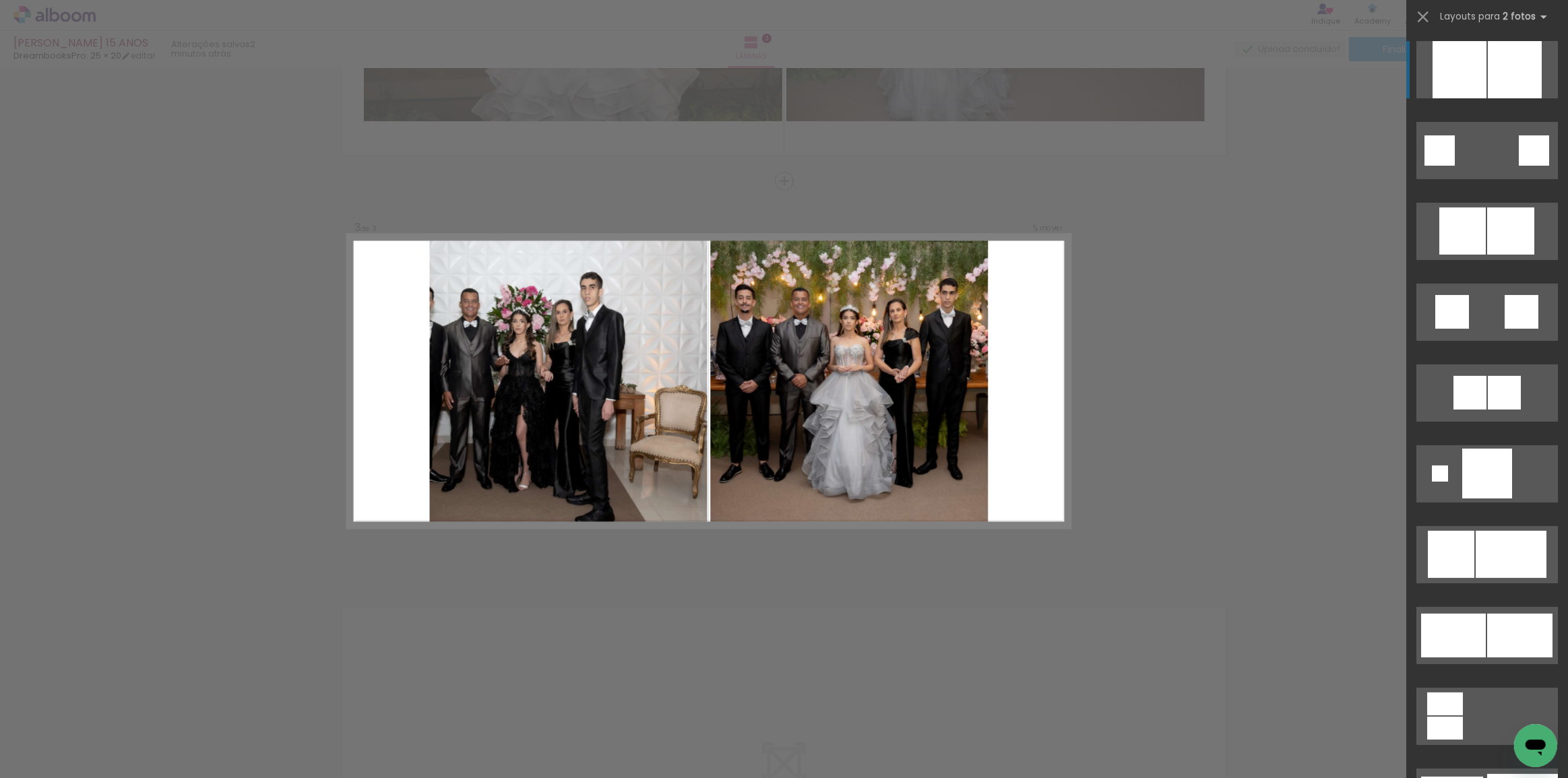
click at [1462, 68] on div at bounding box center [1459, 69] width 54 height 57
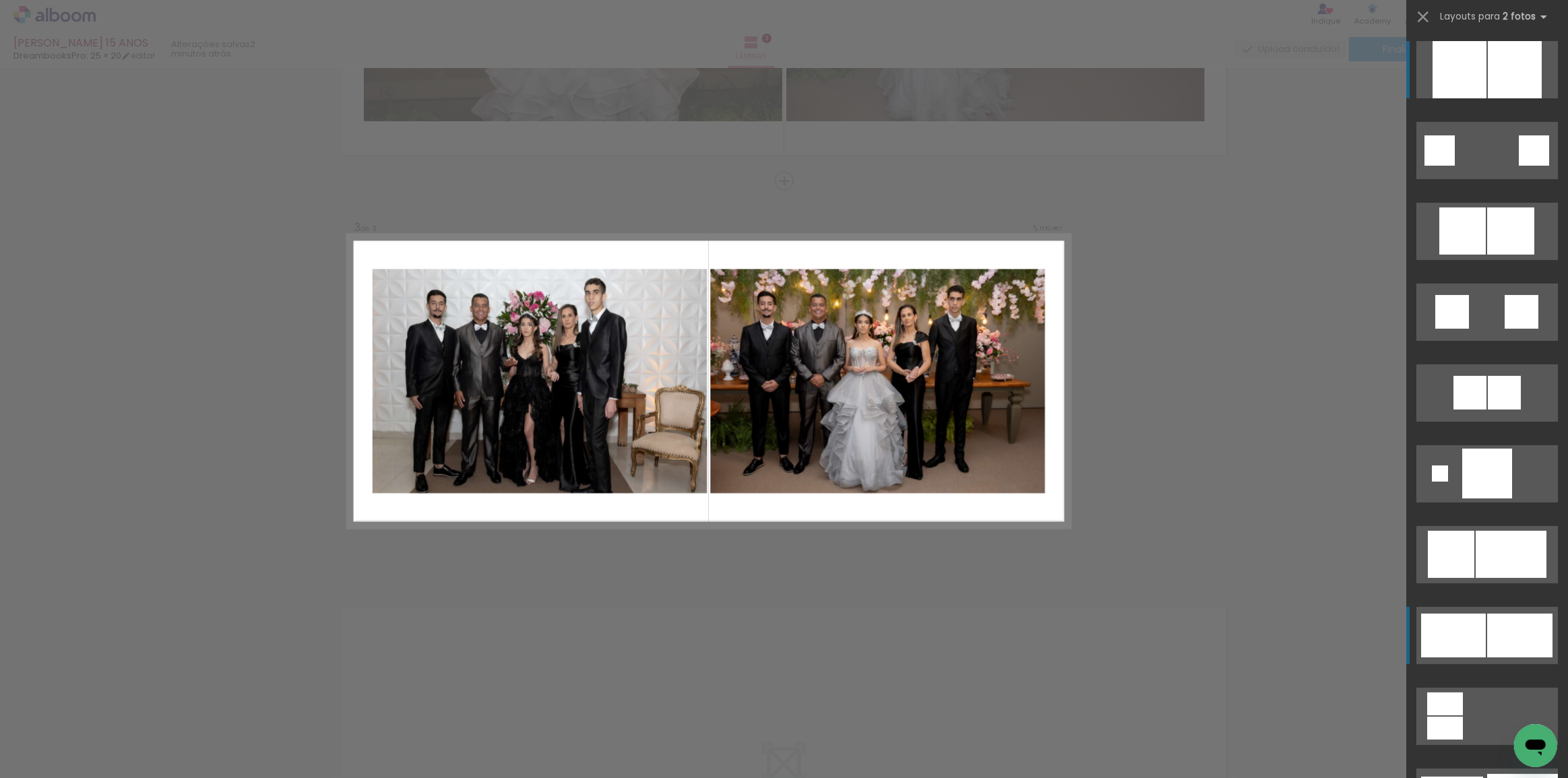
click at [1494, 630] on div at bounding box center [1520, 636] width 65 height 44
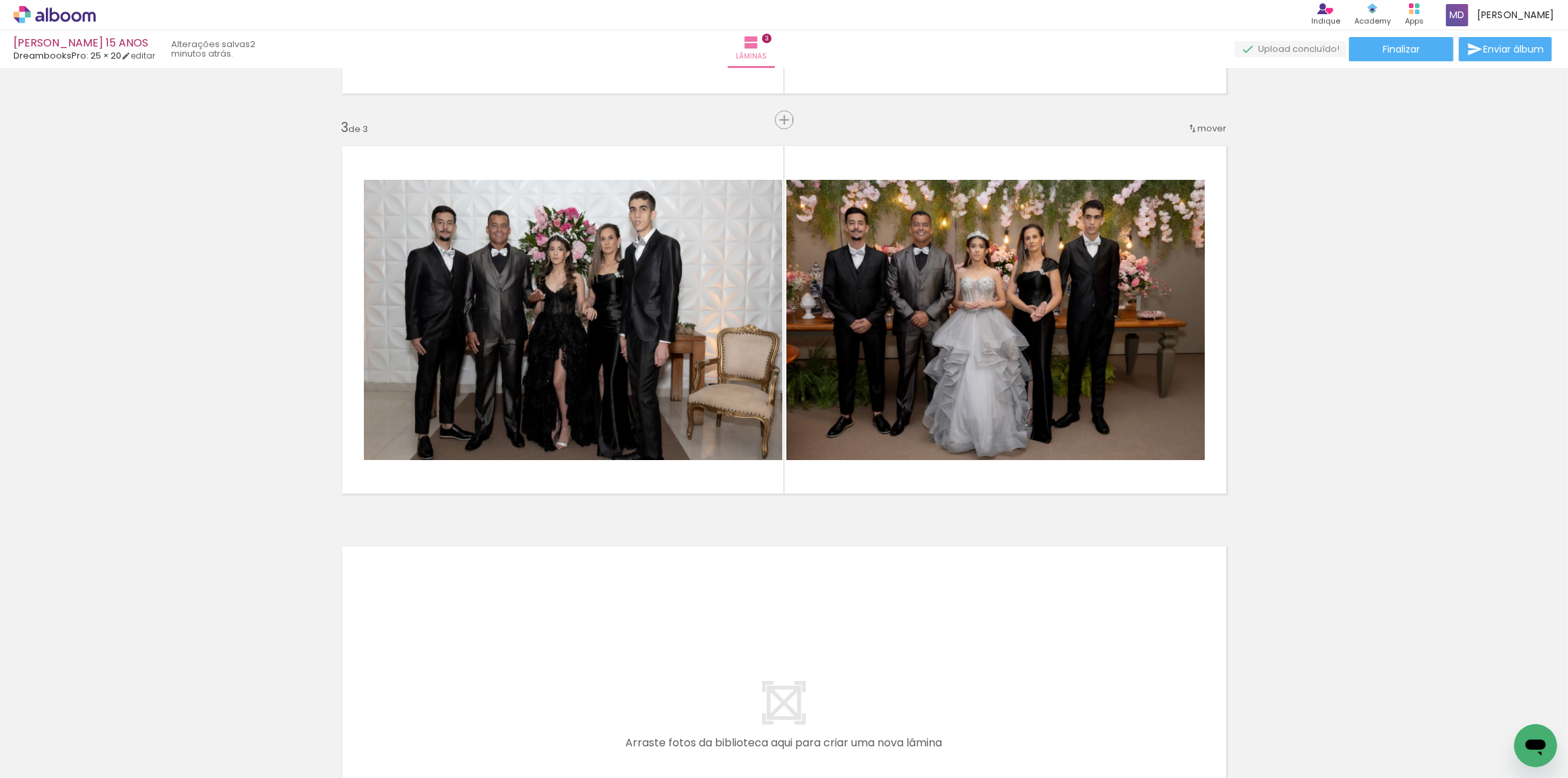
scroll to position [954, 0]
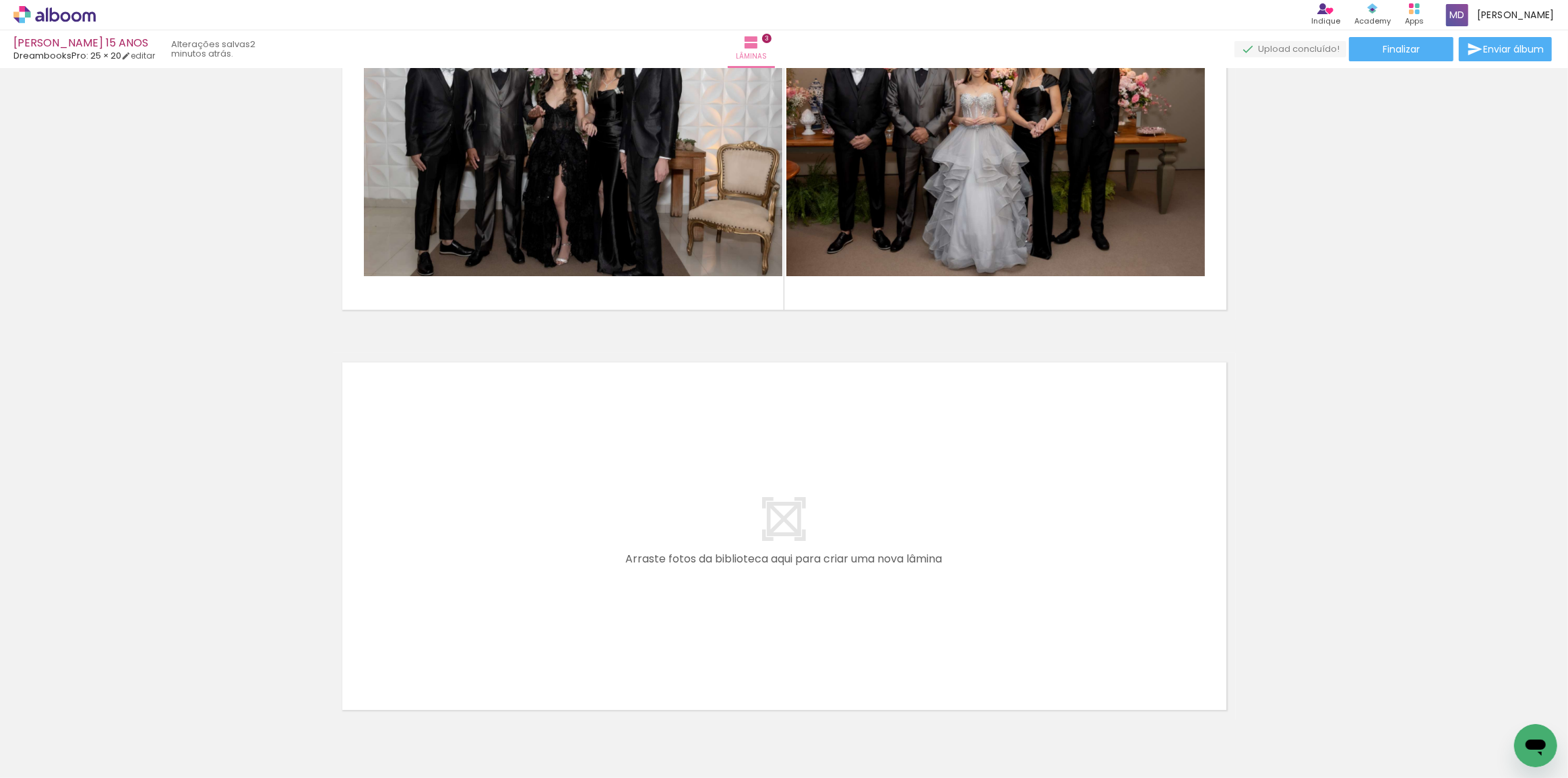
click at [1062, 512] on quentale-layouter at bounding box center [784, 536] width 903 height 367
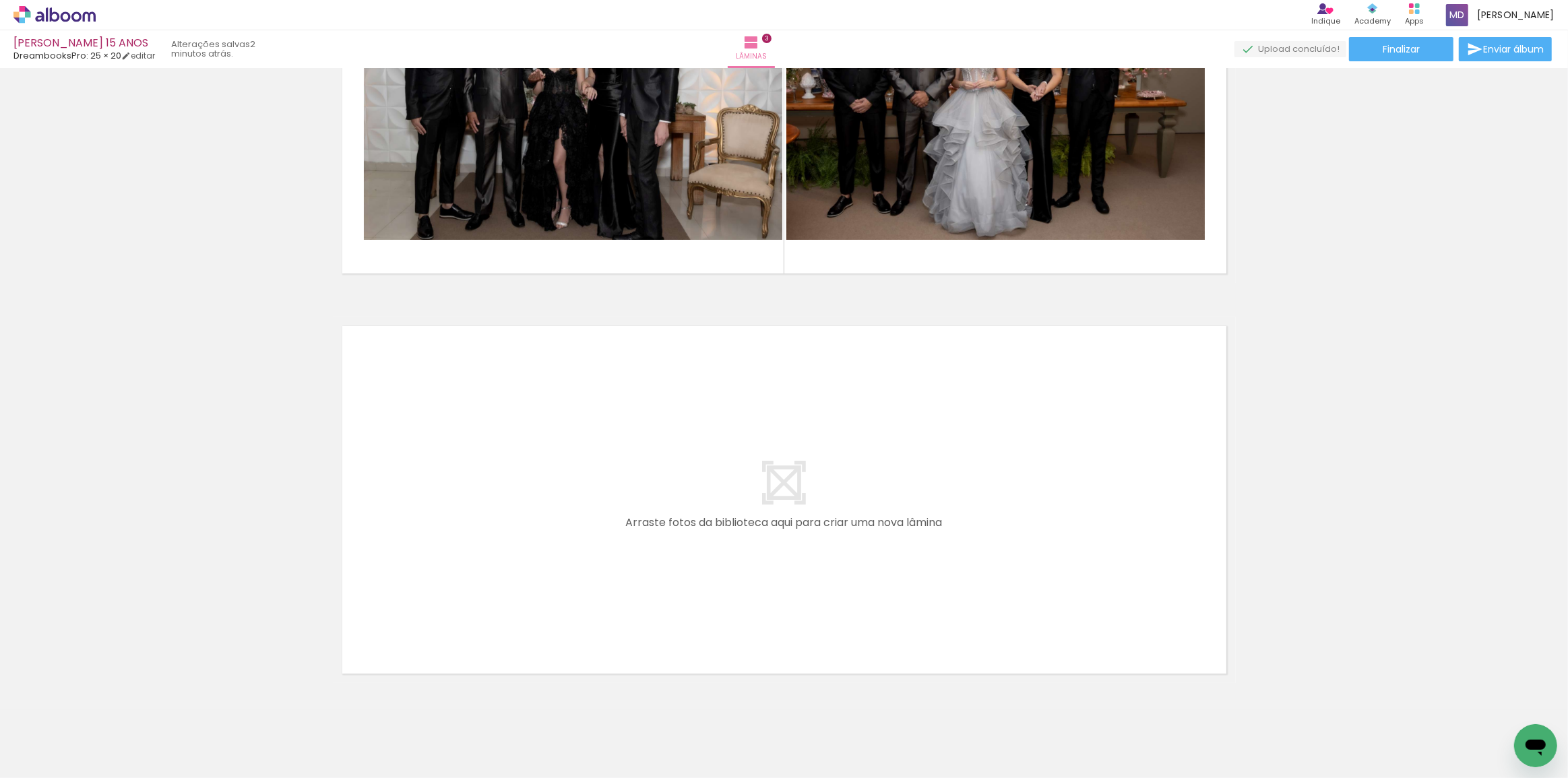
scroll to position [1026, 0]
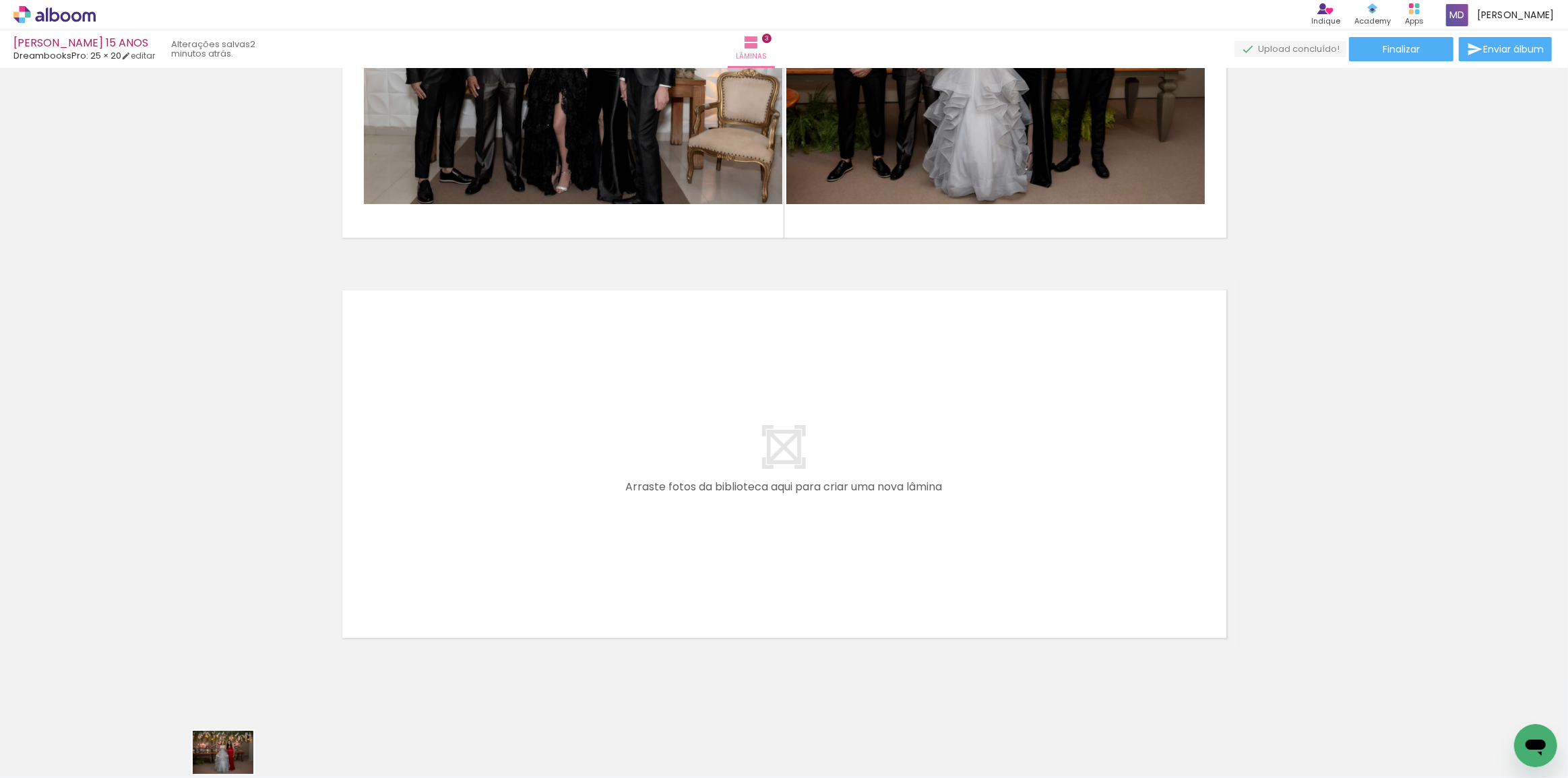
drag, startPoint x: 239, startPoint y: 746, endPoint x: 236, endPoint y: 765, distance: 19.2
click at [236, 756] on div at bounding box center [231, 732] width 67 height 47
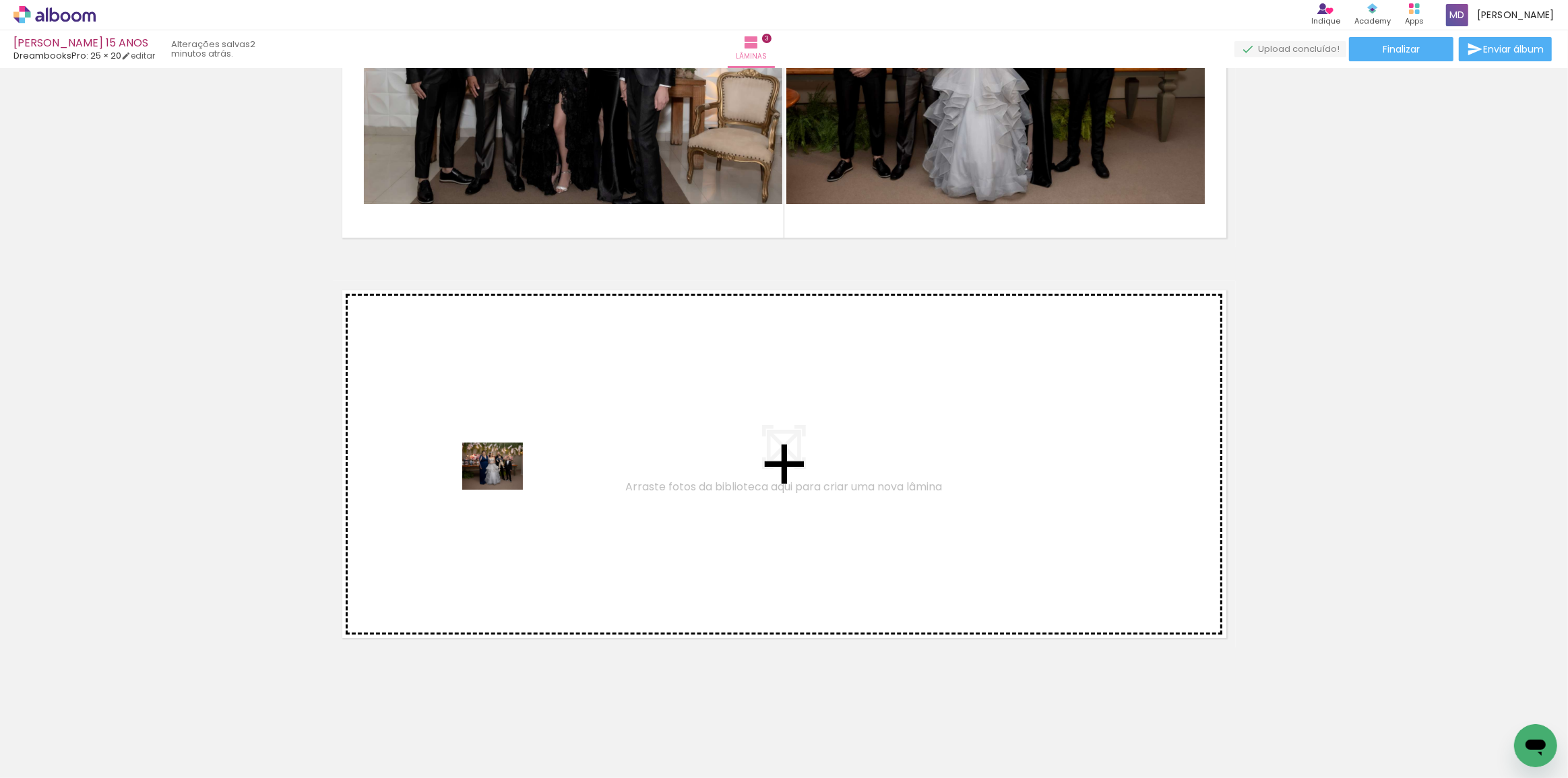
drag, startPoint x: 318, startPoint y: 749, endPoint x: 503, endPoint y: 482, distance: 324.8
click at [503, 482] on quentale-workspace at bounding box center [784, 389] width 1568 height 778
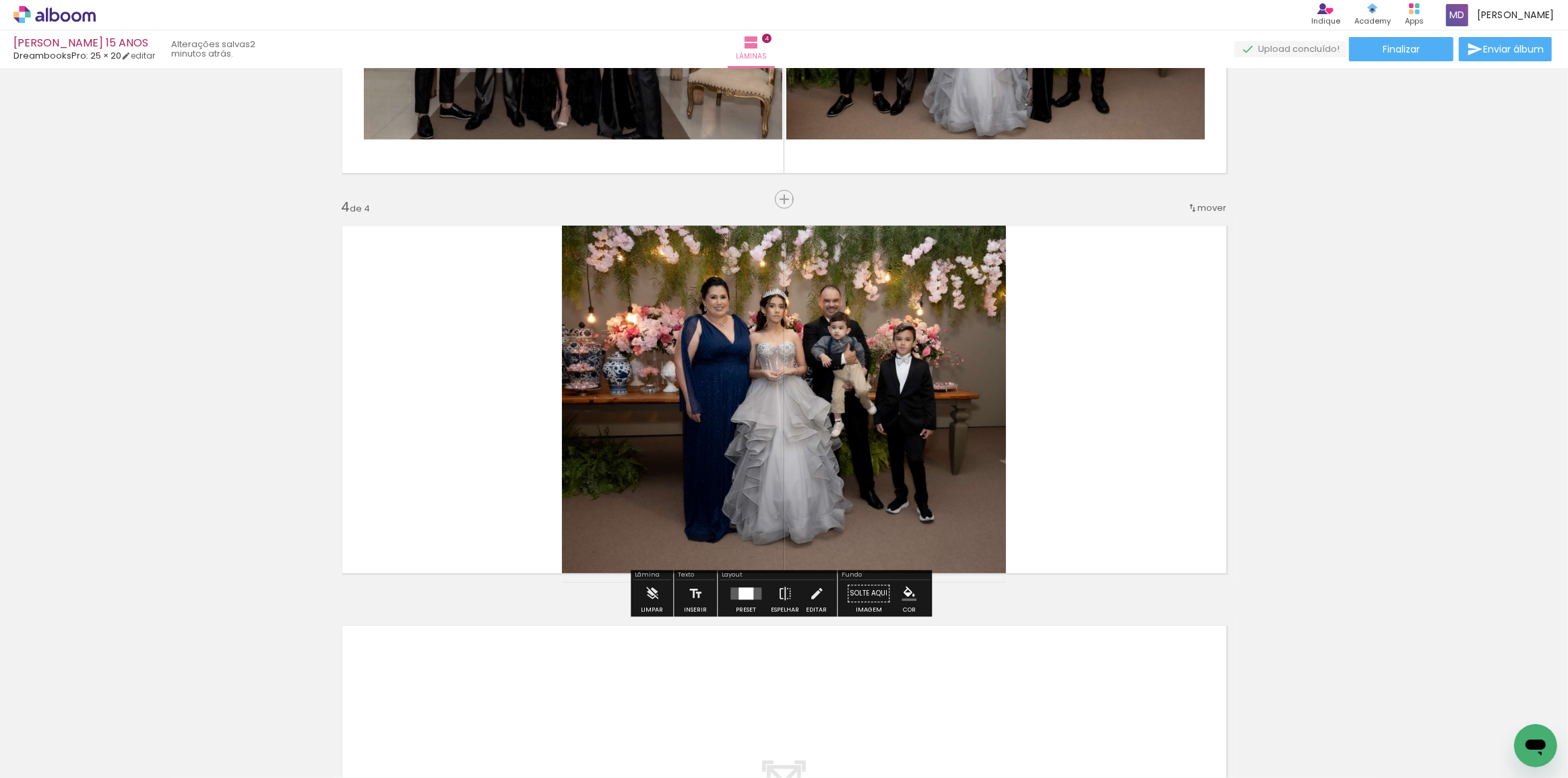
scroll to position [1110, 0]
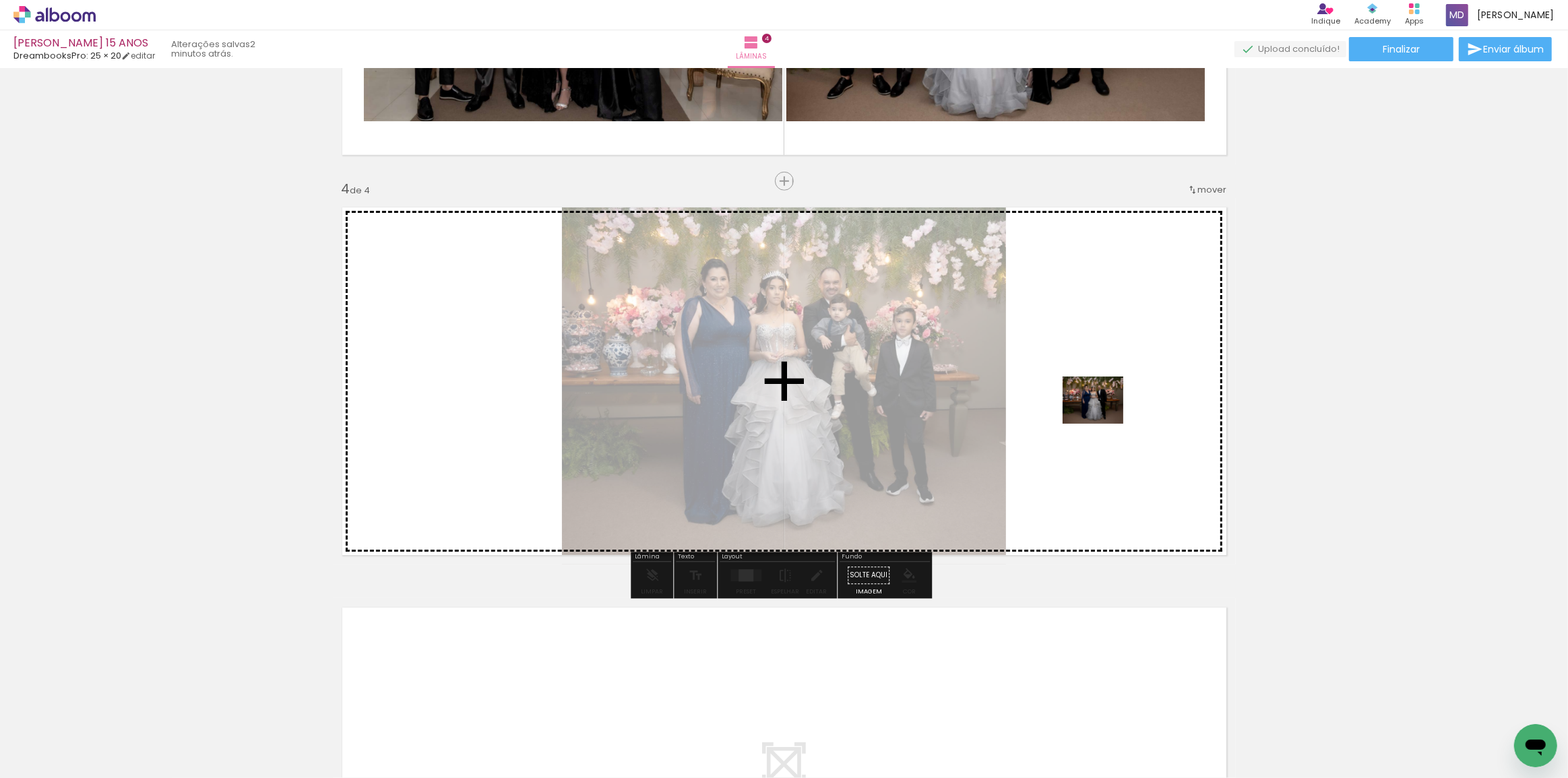
drag, startPoint x: 384, startPoint y: 741, endPoint x: 1103, endPoint y: 417, distance: 788.6
click at [1103, 417] on quentale-workspace at bounding box center [784, 389] width 1568 height 778
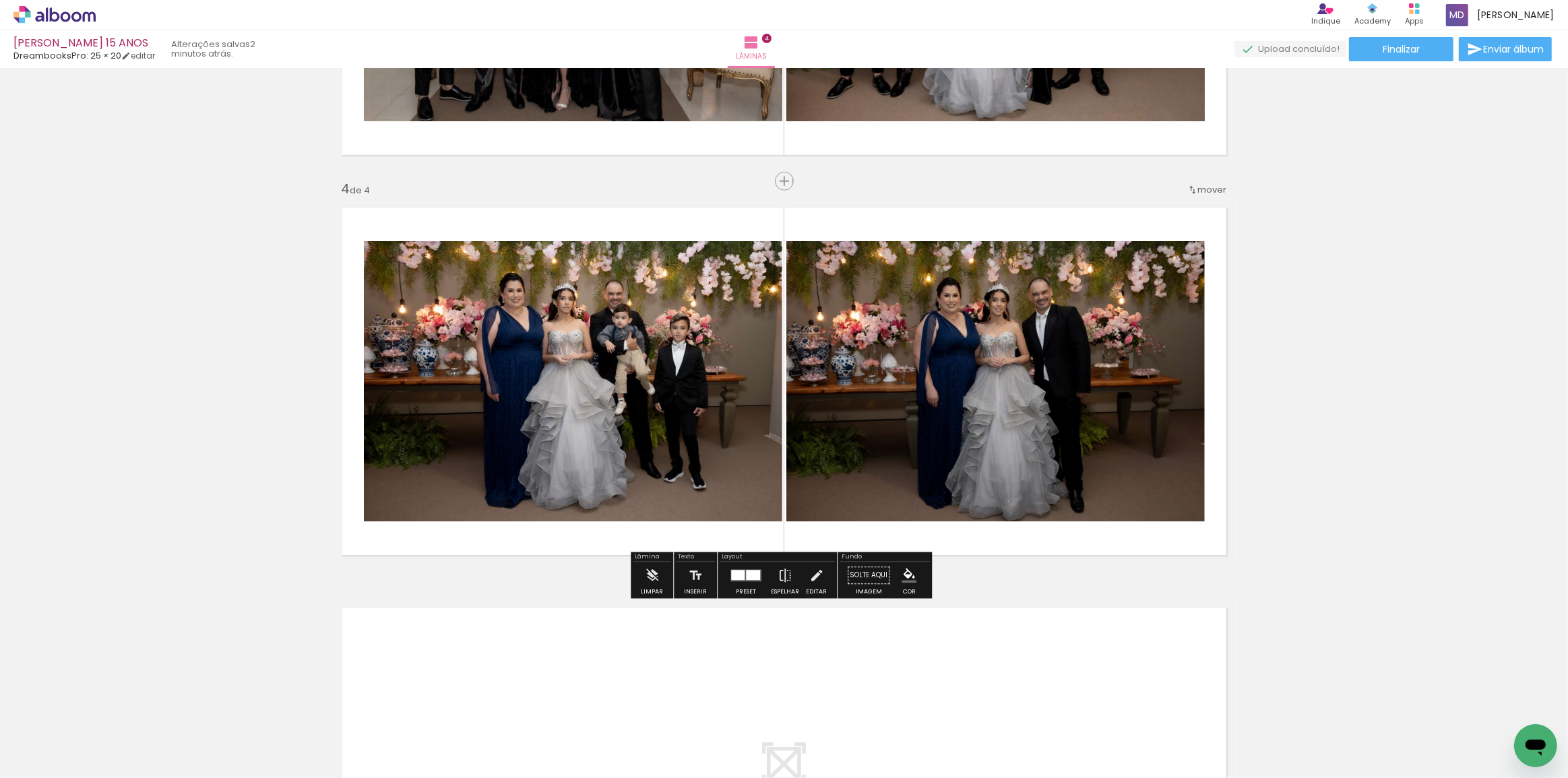
click at [840, 737] on div at bounding box center [834, 732] width 67 height 56
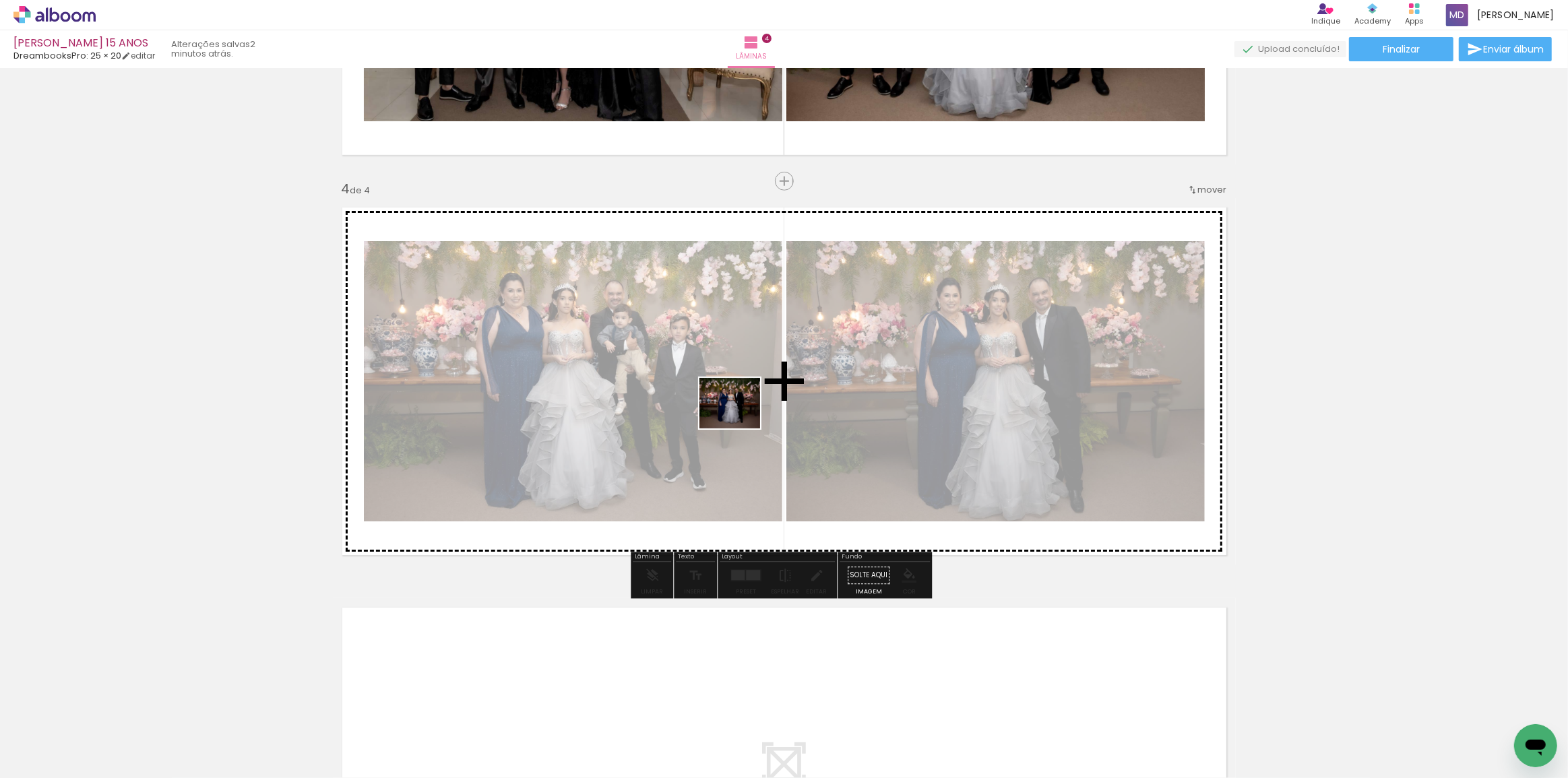
drag, startPoint x: 840, startPoint y: 737, endPoint x: 740, endPoint y: 418, distance: 334.3
click at [740, 418] on quentale-workspace at bounding box center [784, 389] width 1568 height 778
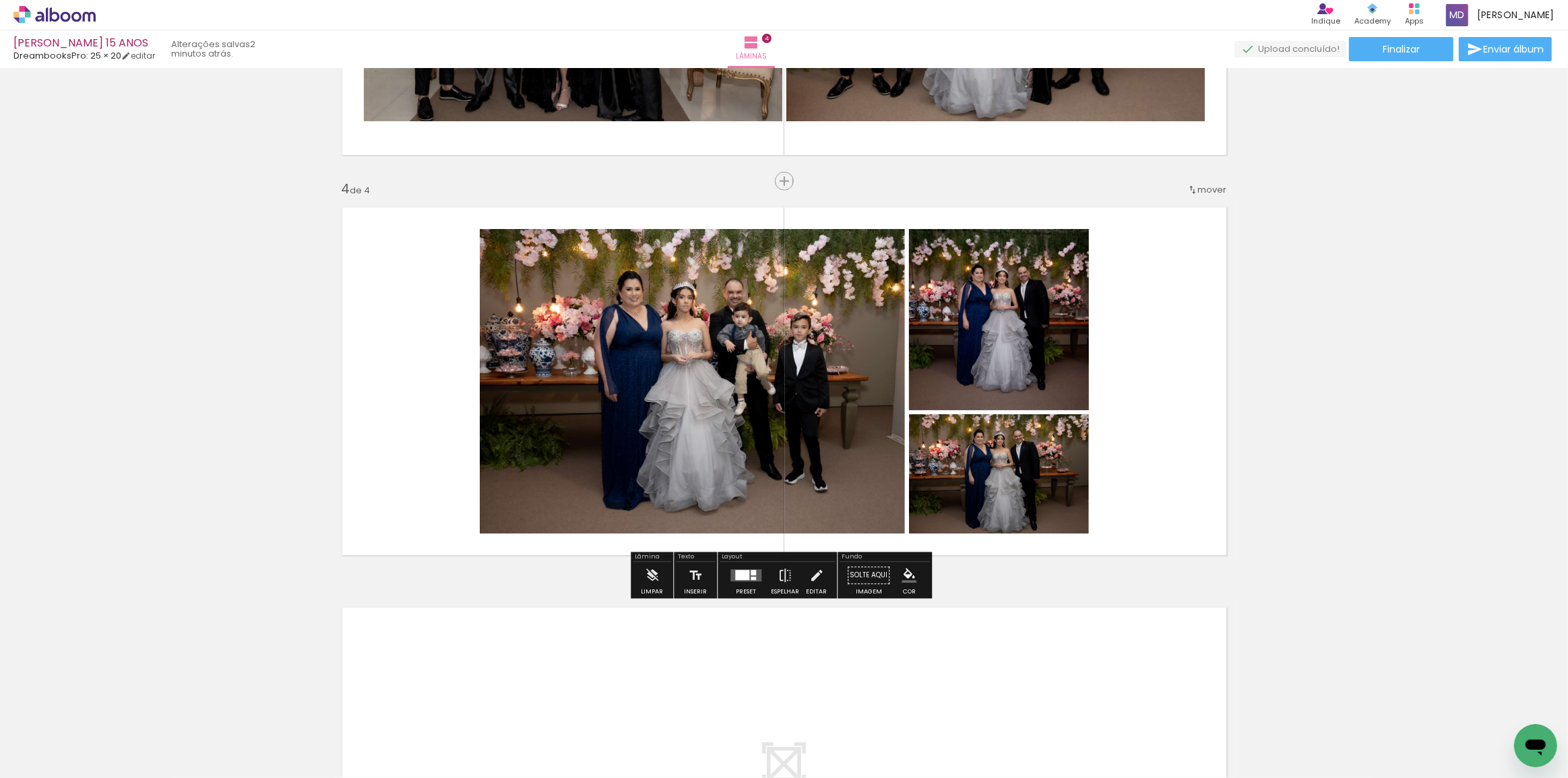
click at [991, 523] on quentale-photo at bounding box center [999, 474] width 180 height 119
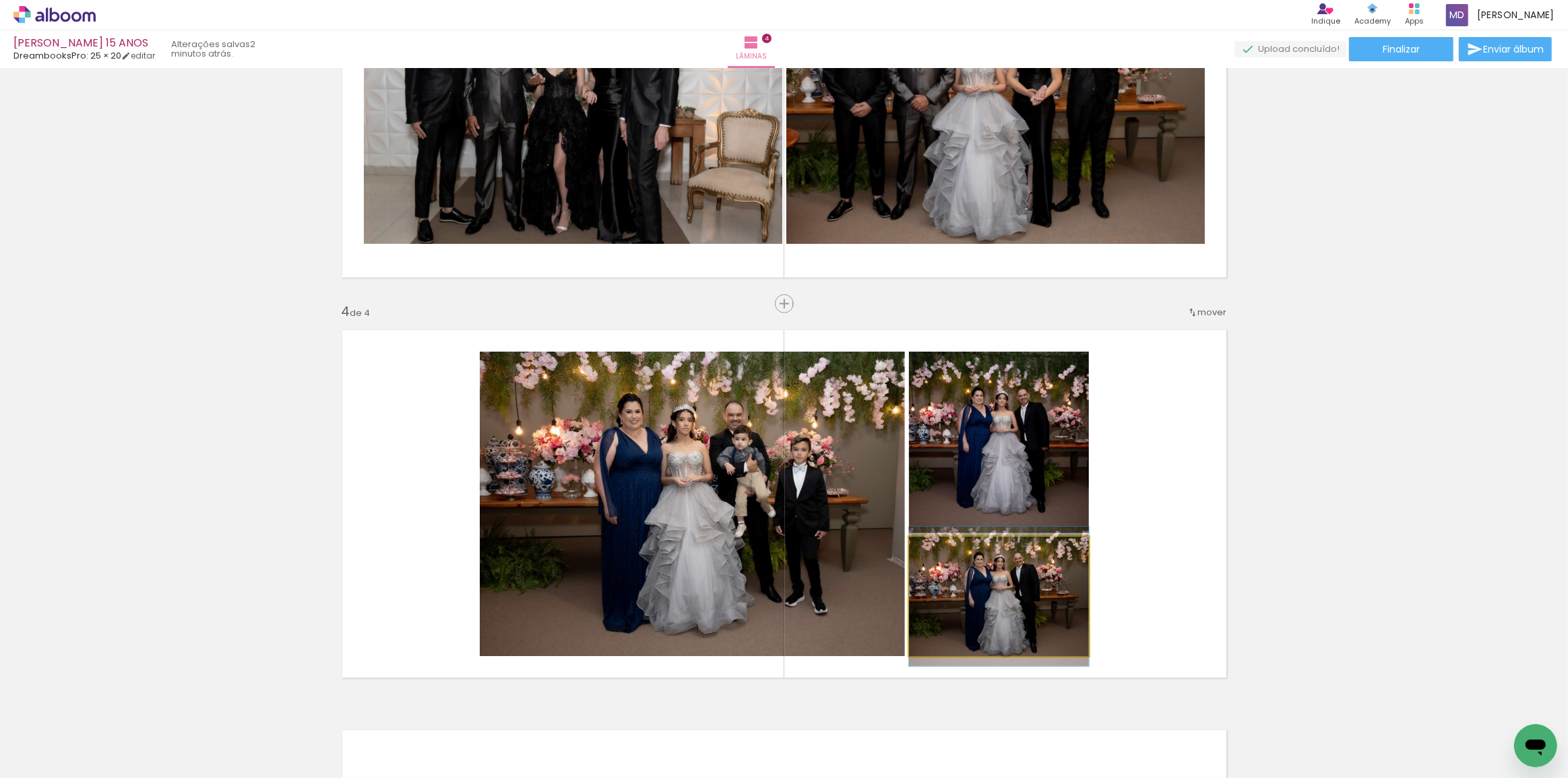
drag, startPoint x: 950, startPoint y: 551, endPoint x: 934, endPoint y: 558, distance: 17.5
type paper-slider "100"
click at [934, 558] on div at bounding box center [941, 551] width 22 height 22
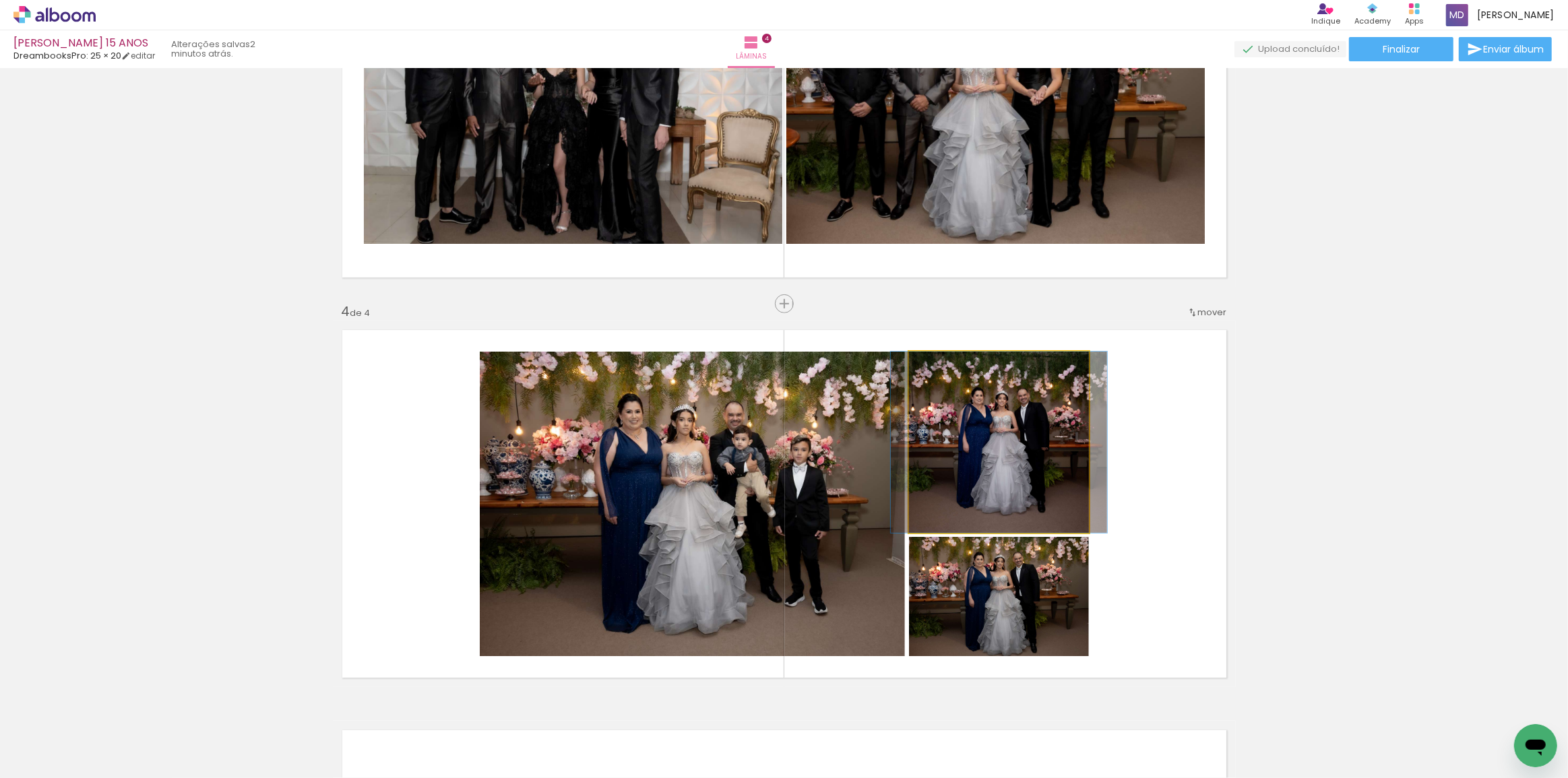
click at [1011, 454] on quentale-photo at bounding box center [999, 442] width 180 height 182
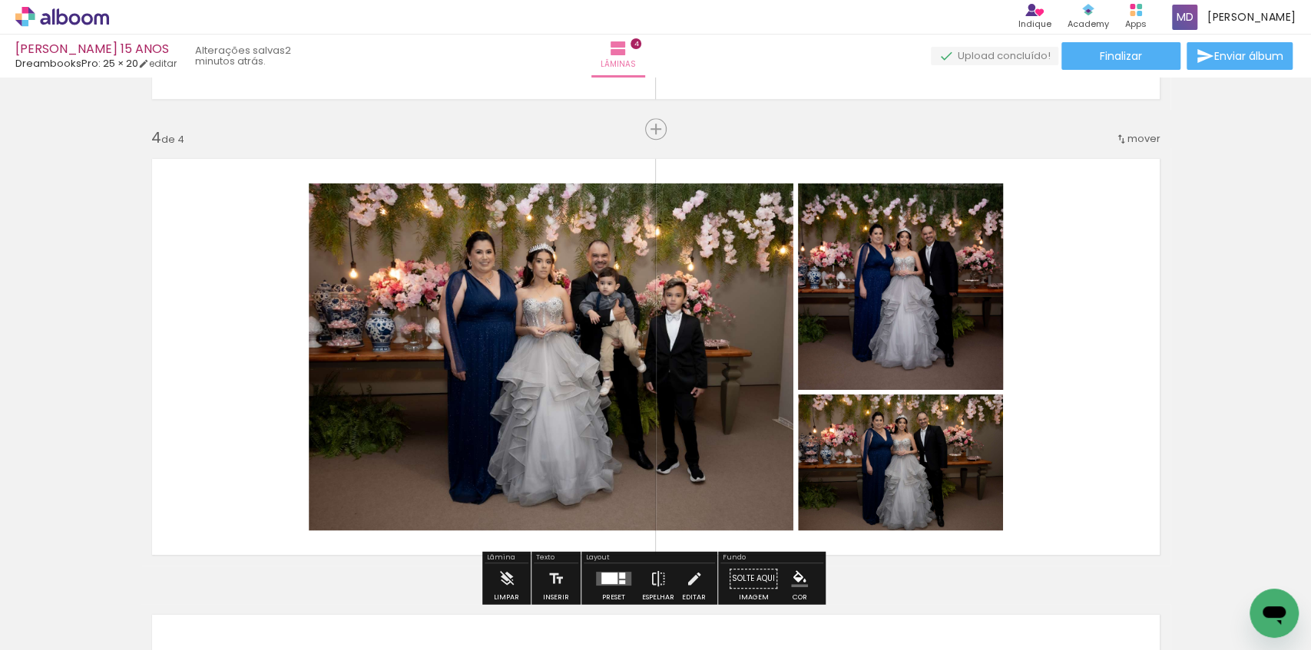
scroll to position [1432, 0]
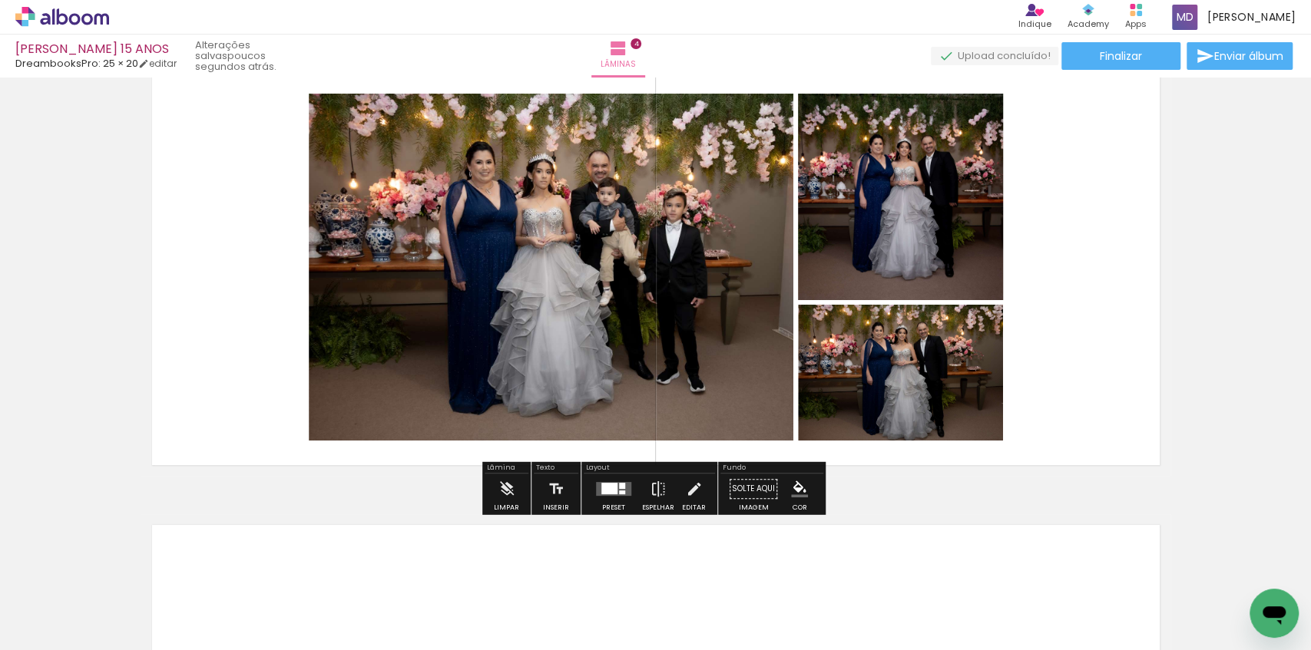
click at [918, 400] on quentale-photo at bounding box center [900, 373] width 205 height 136
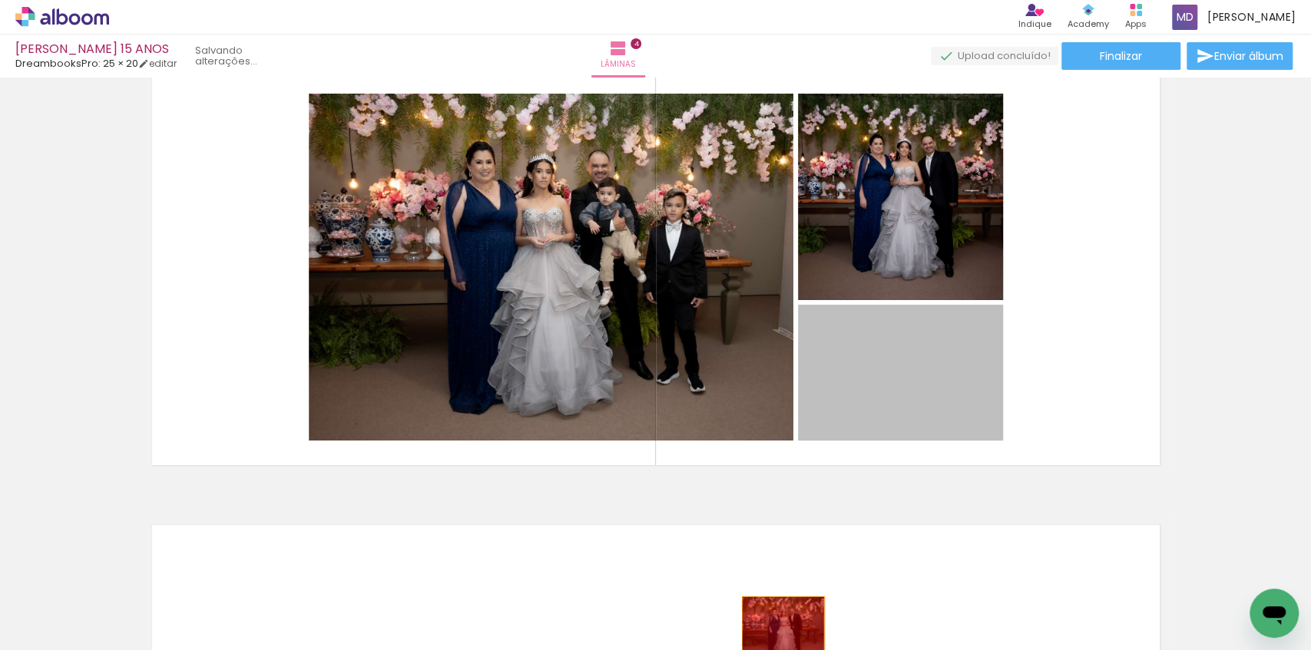
drag, startPoint x: 917, startPoint y: 368, endPoint x: 782, endPoint y: 619, distance: 285.2
click at [782, 620] on quentale-workspace at bounding box center [655, 325] width 1311 height 650
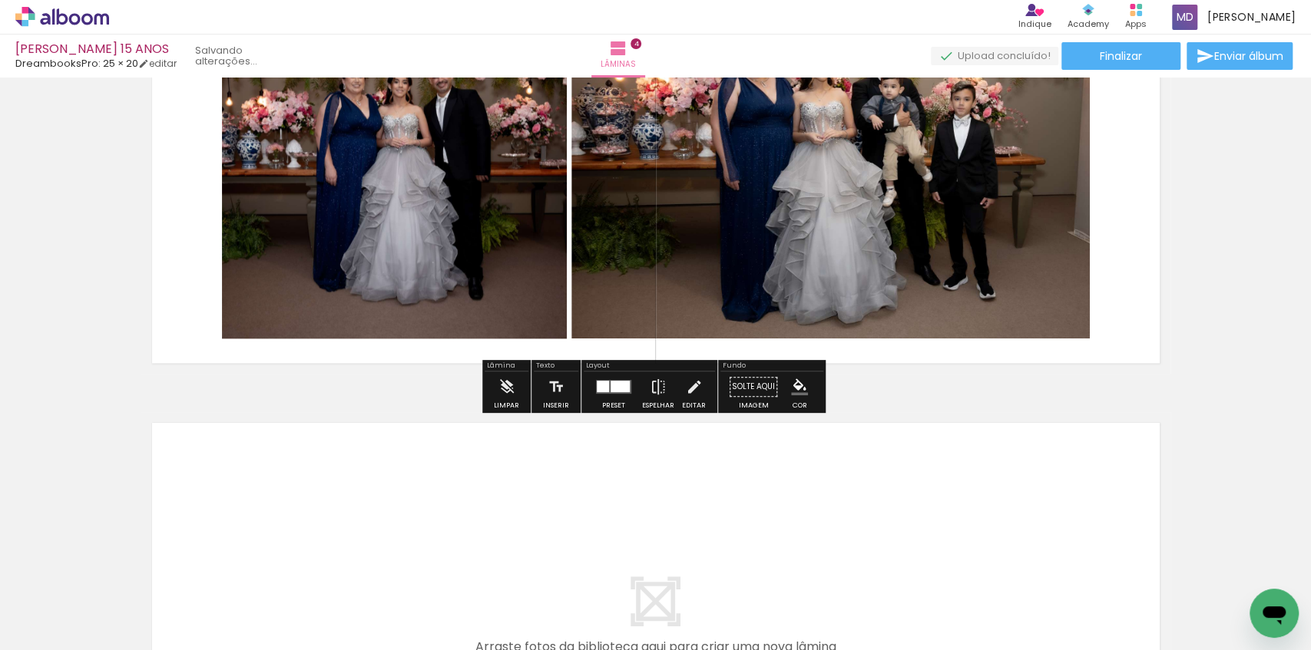
scroll to position [1381, 0]
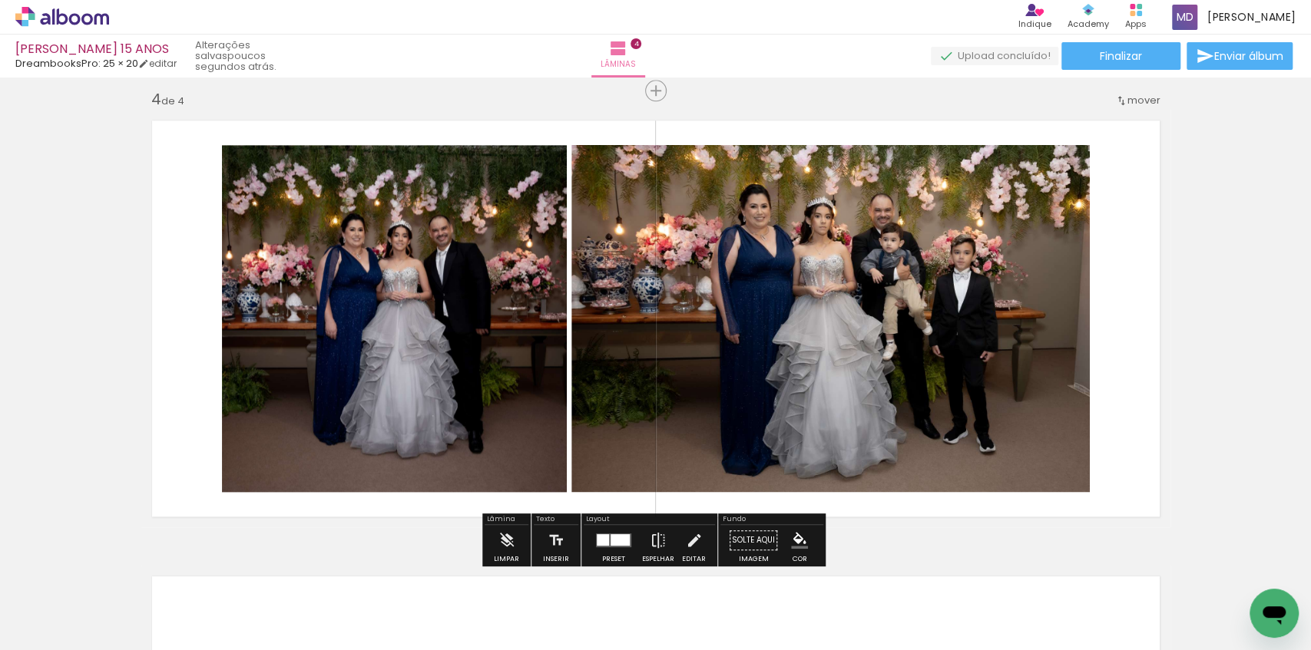
click at [873, 608] on div at bounding box center [865, 599] width 76 height 64
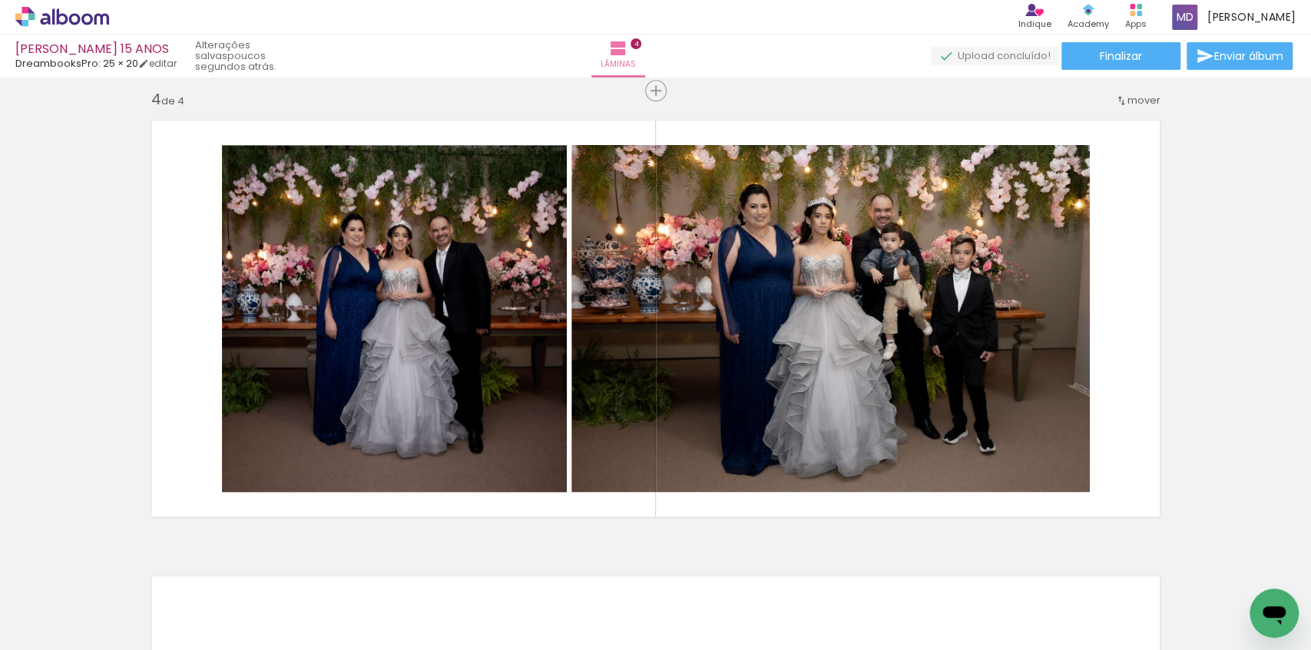
click at [835, 569] on iron-icon at bounding box center [831, 568] width 16 height 16
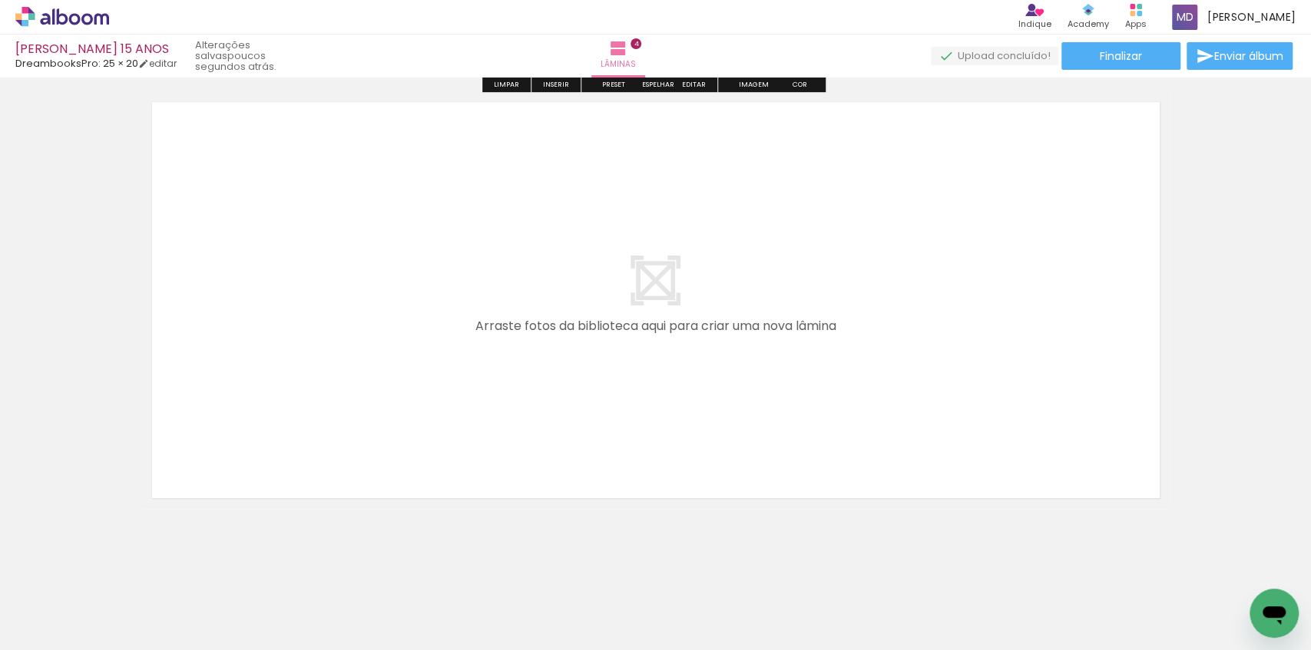
scroll to position [1863, 0]
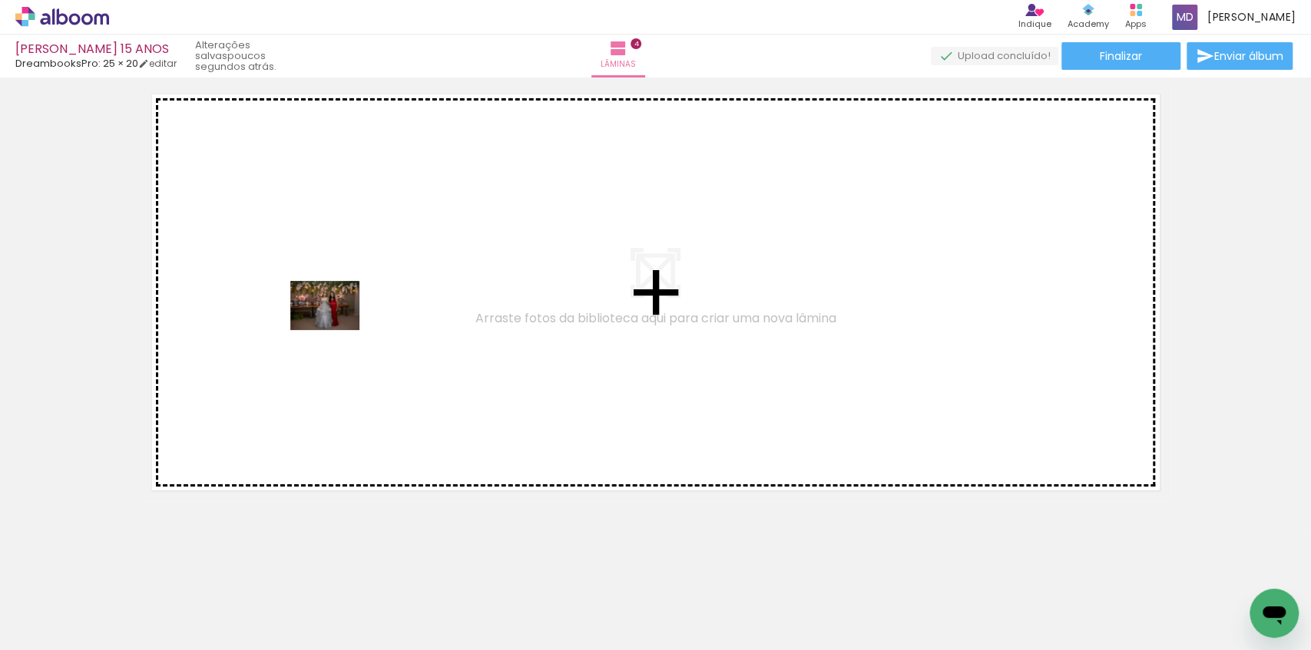
drag, startPoint x: 280, startPoint y: 591, endPoint x: 339, endPoint y: 323, distance: 275.2
click at [339, 323] on quentale-workspace at bounding box center [655, 325] width 1311 height 650
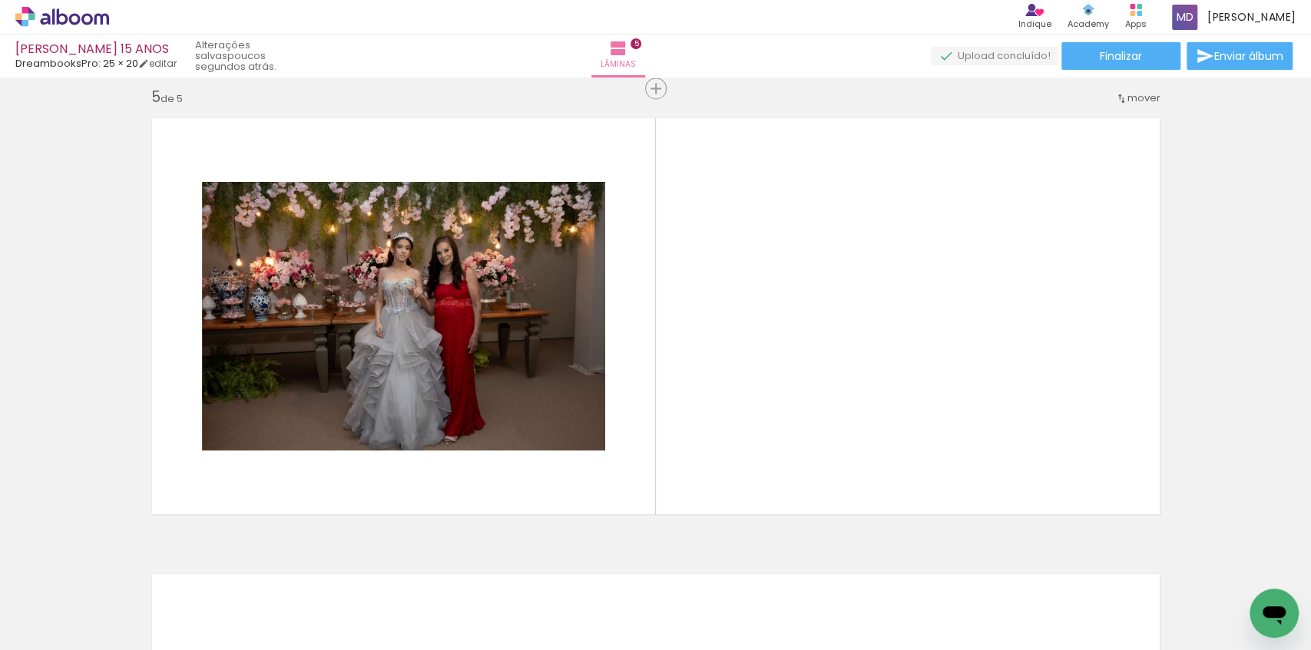
scroll to position [0, 1585]
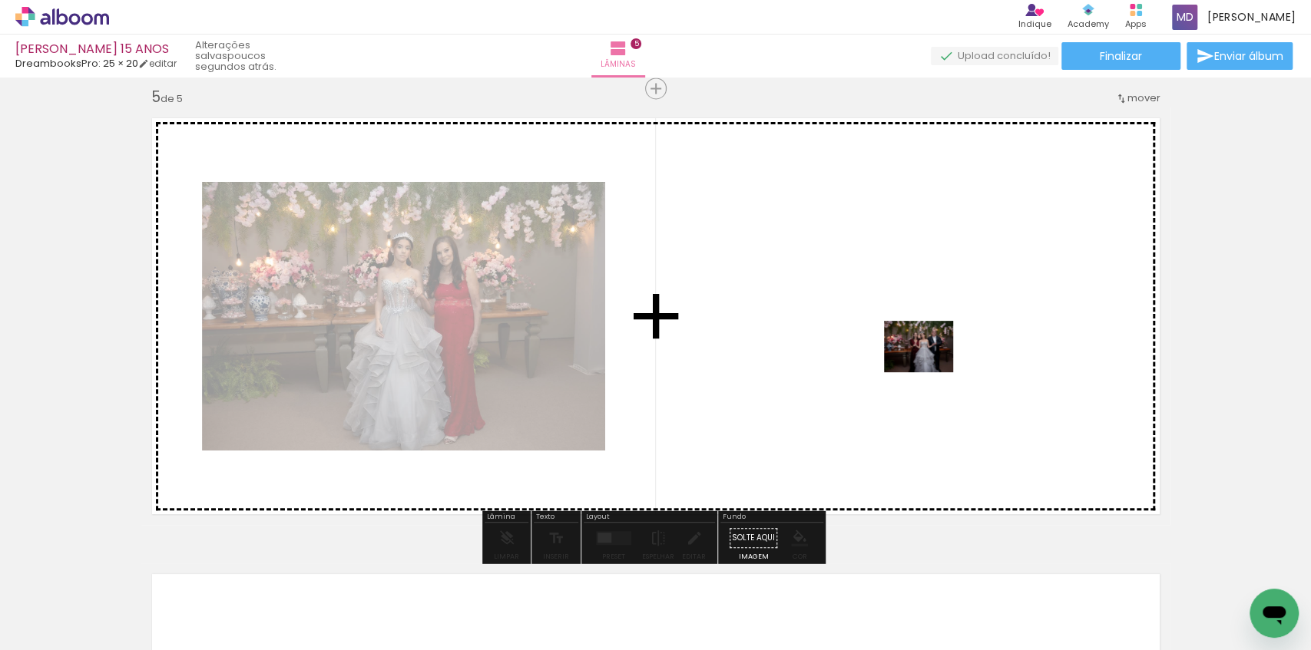
drag, startPoint x: 989, startPoint y: 607, endPoint x: 930, endPoint y: 352, distance: 261.7
click at [930, 352] on quentale-workspace at bounding box center [655, 325] width 1311 height 650
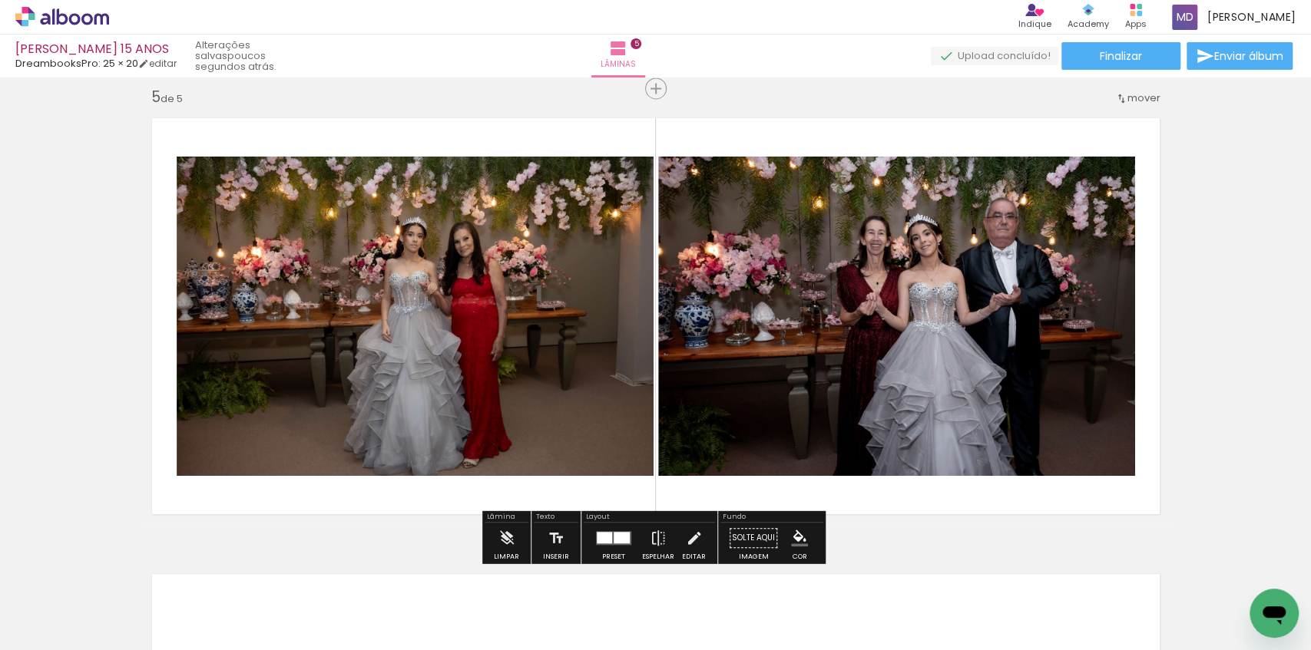
click at [614, 539] on div at bounding box center [622, 538] width 16 height 12
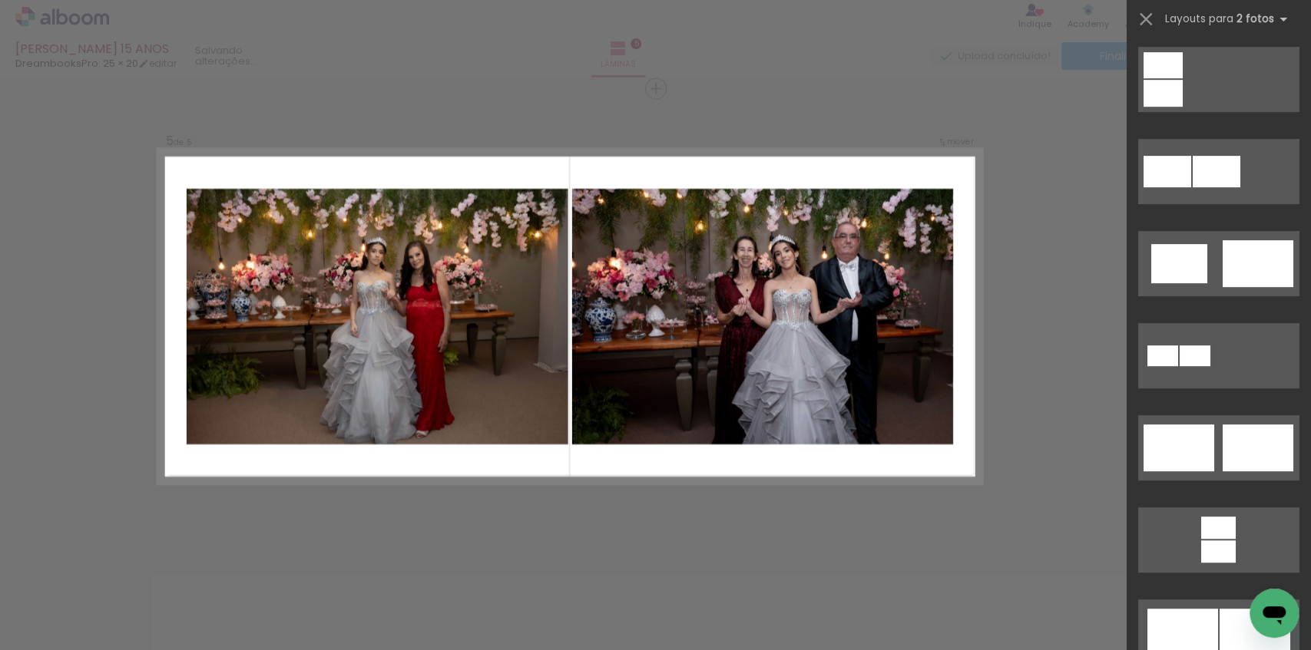
scroll to position [0, 0]
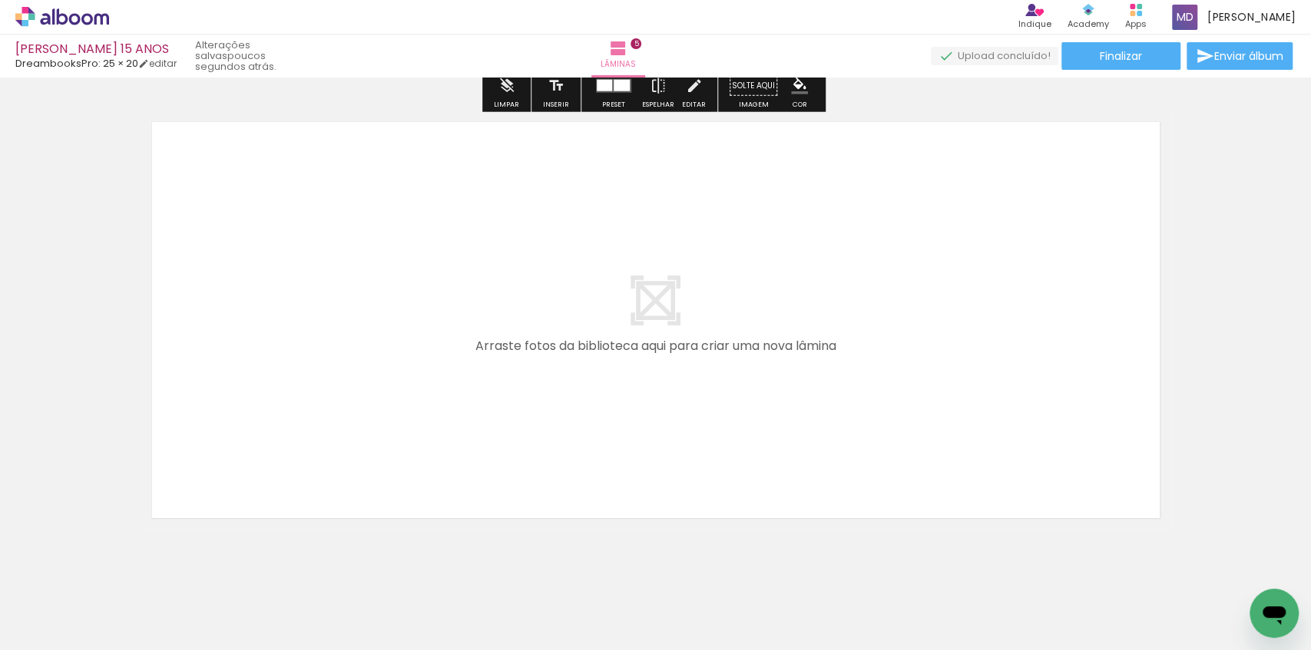
scroll to position [2319, 0]
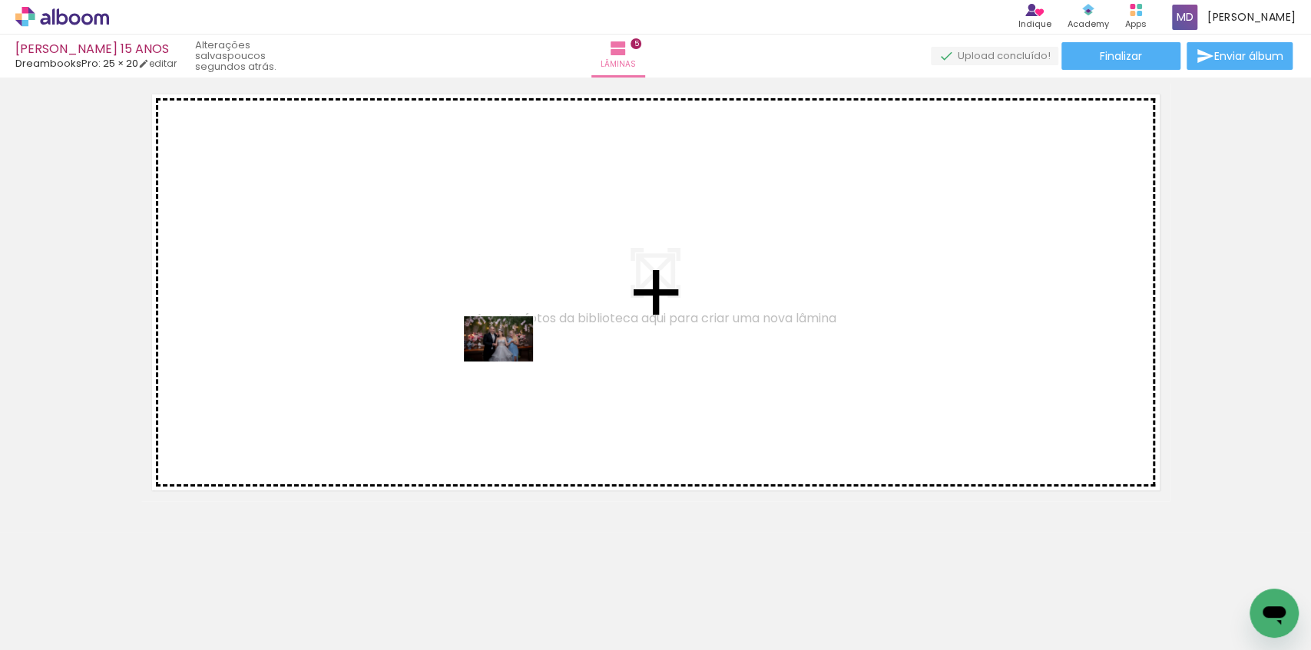
drag, startPoint x: 1070, startPoint y: 605, endPoint x: 510, endPoint y: 362, distance: 610.9
click at [510, 362] on quentale-workspace at bounding box center [655, 325] width 1311 height 650
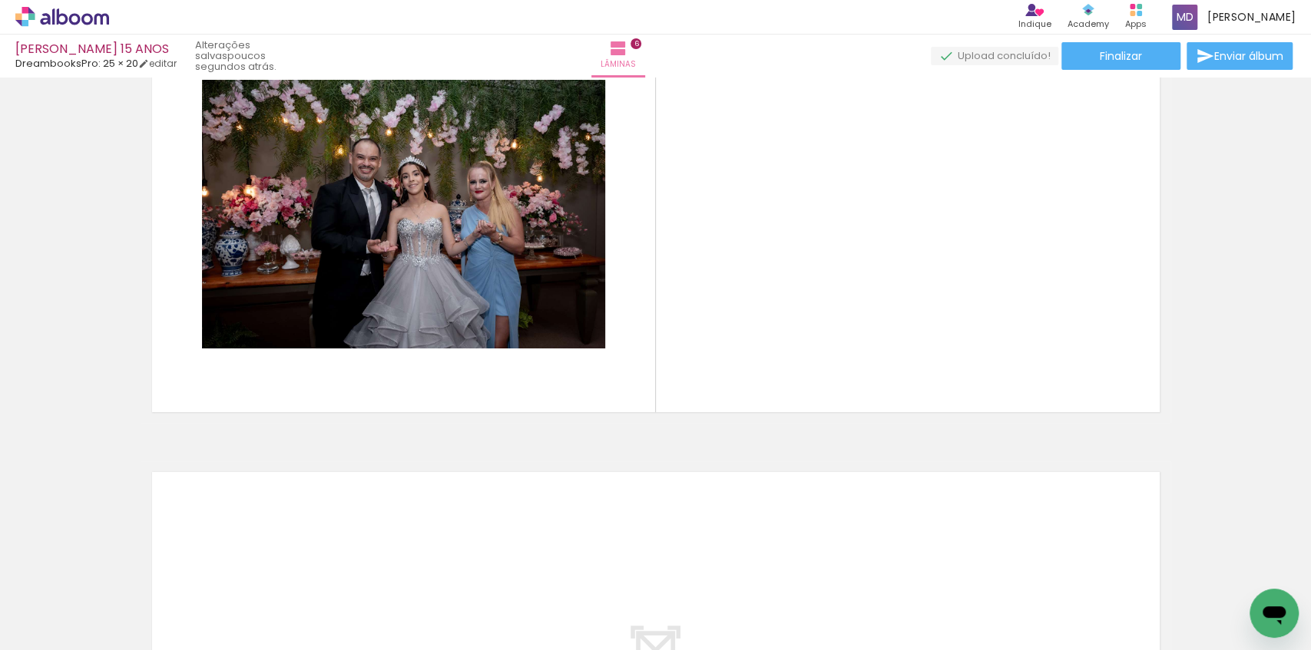
scroll to position [0, 1932]
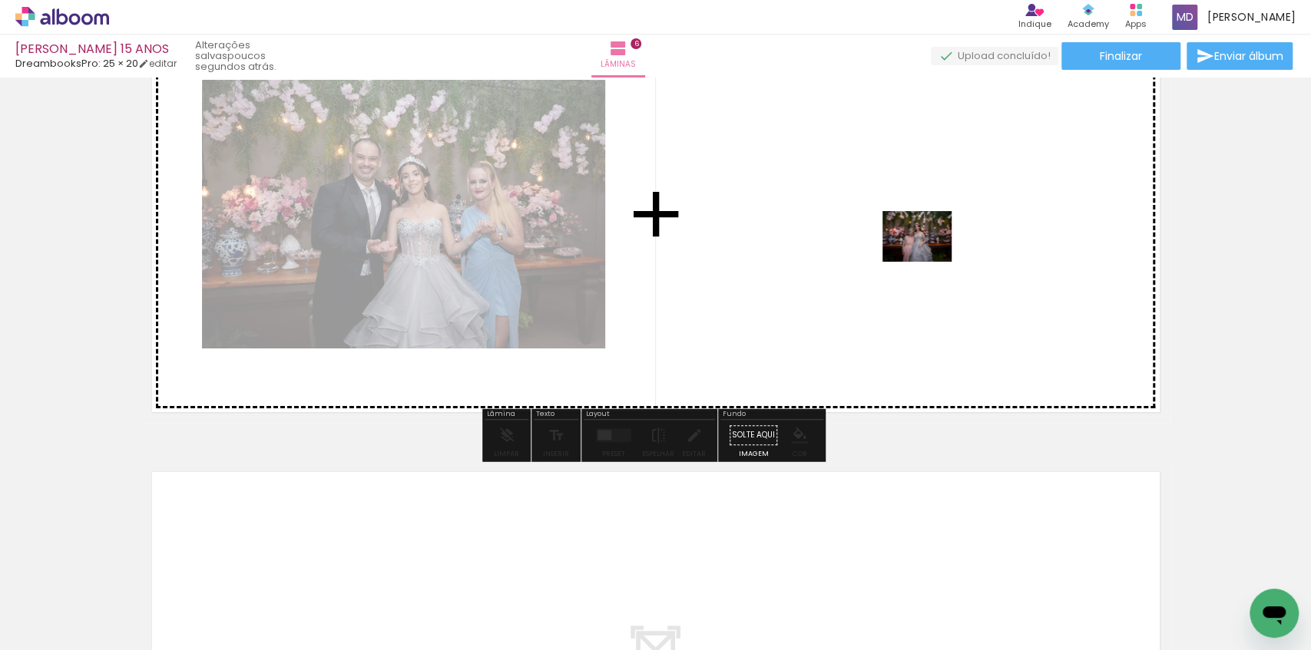
drag, startPoint x: 978, startPoint y: 607, endPoint x: 928, endPoint y: 257, distance: 353.7
click at [928, 257] on quentale-workspace at bounding box center [655, 325] width 1311 height 650
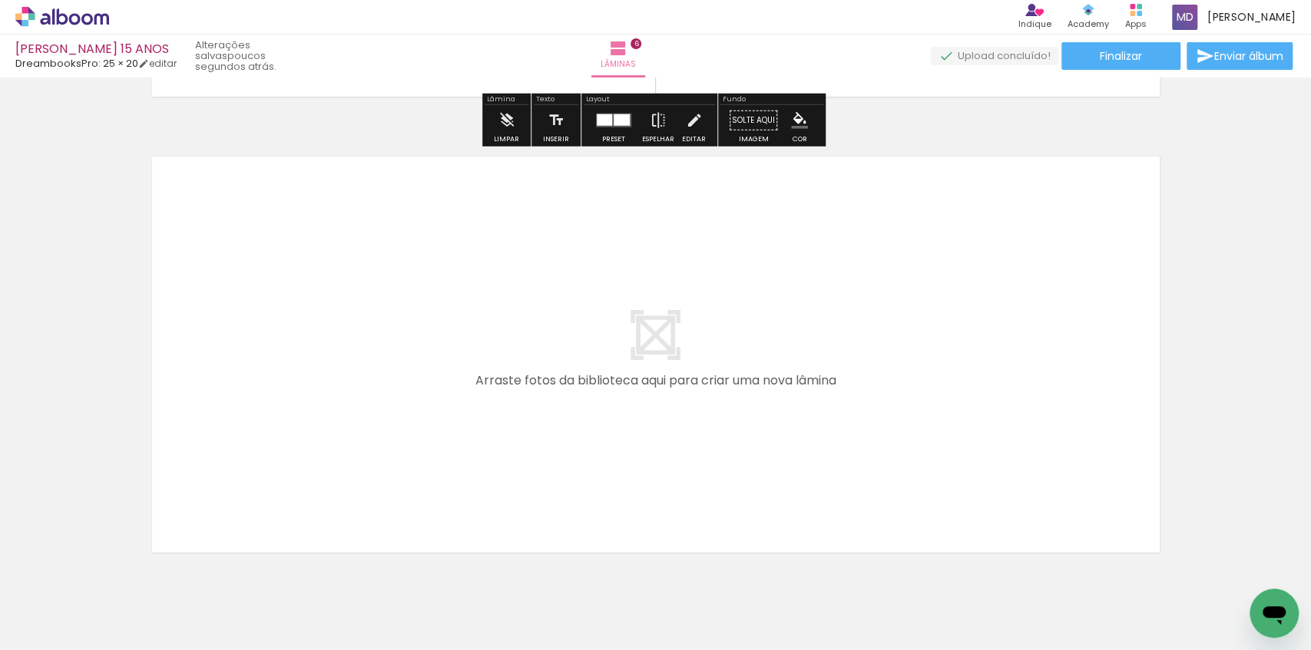
scroll to position [2756, 0]
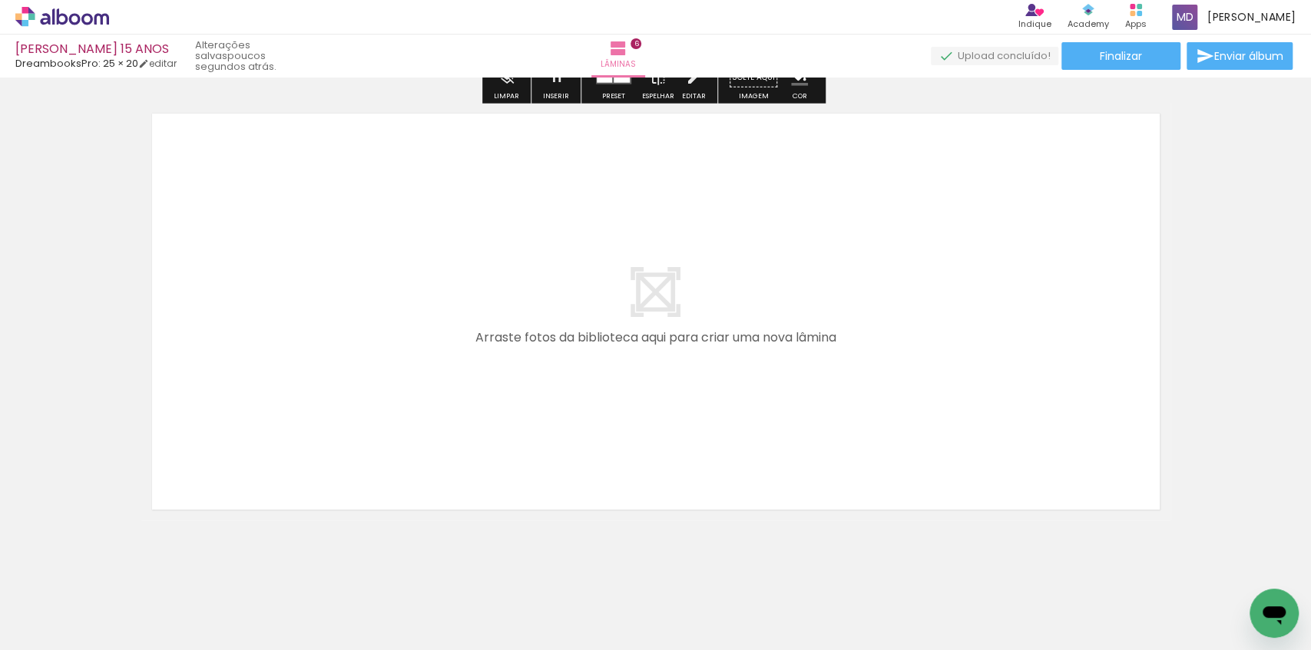
click at [650, 324] on quentale-layouter at bounding box center [655, 312] width 1029 height 418
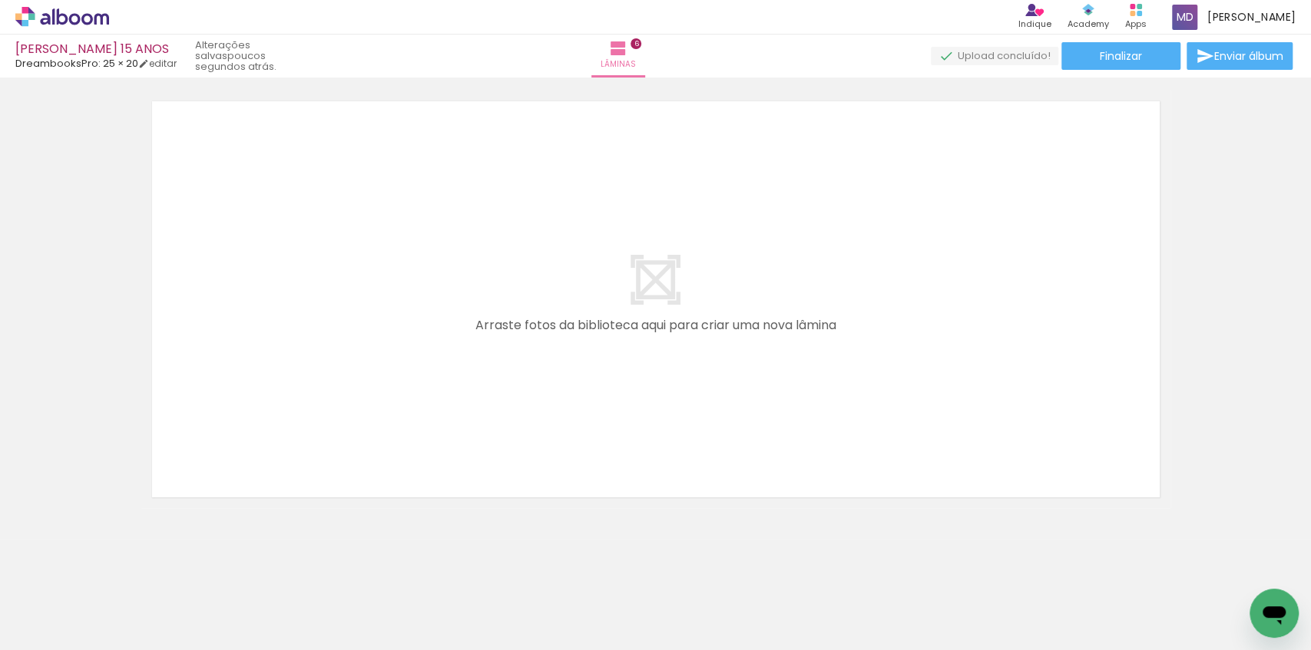
scroll to position [2775, 0]
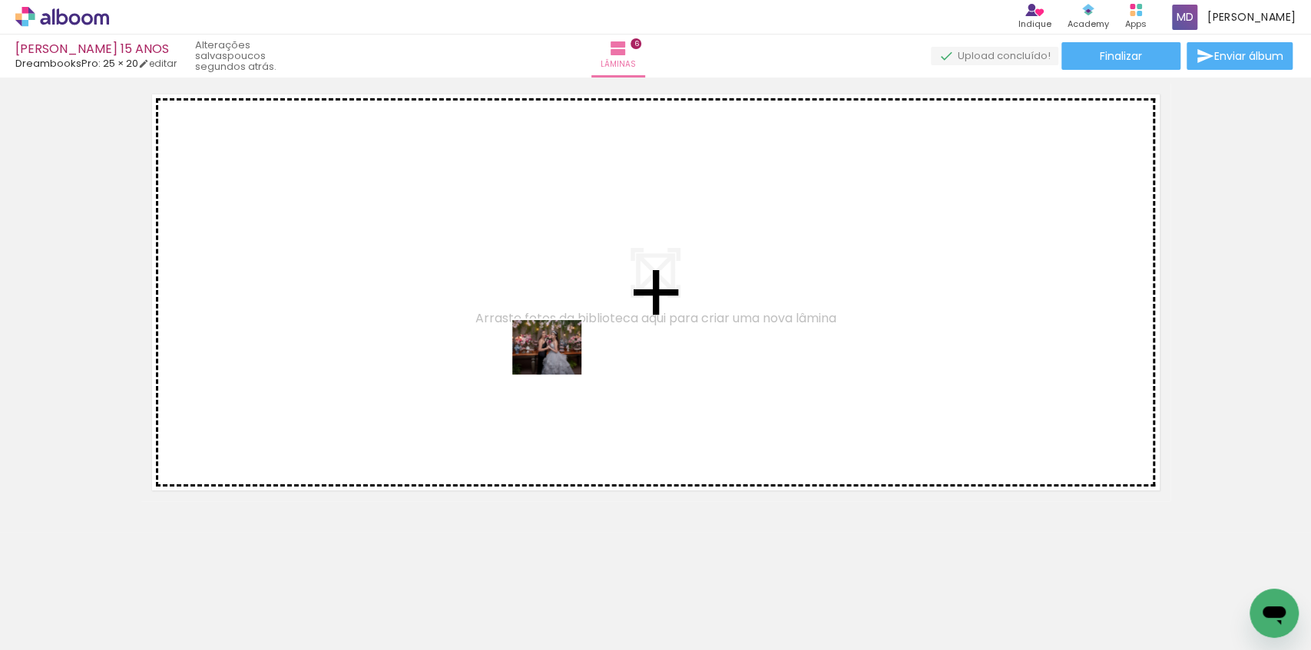
drag, startPoint x: 819, startPoint y: 610, endPoint x: 519, endPoint y: 323, distance: 414.9
click at [519, 323] on quentale-workspace at bounding box center [655, 325] width 1311 height 650
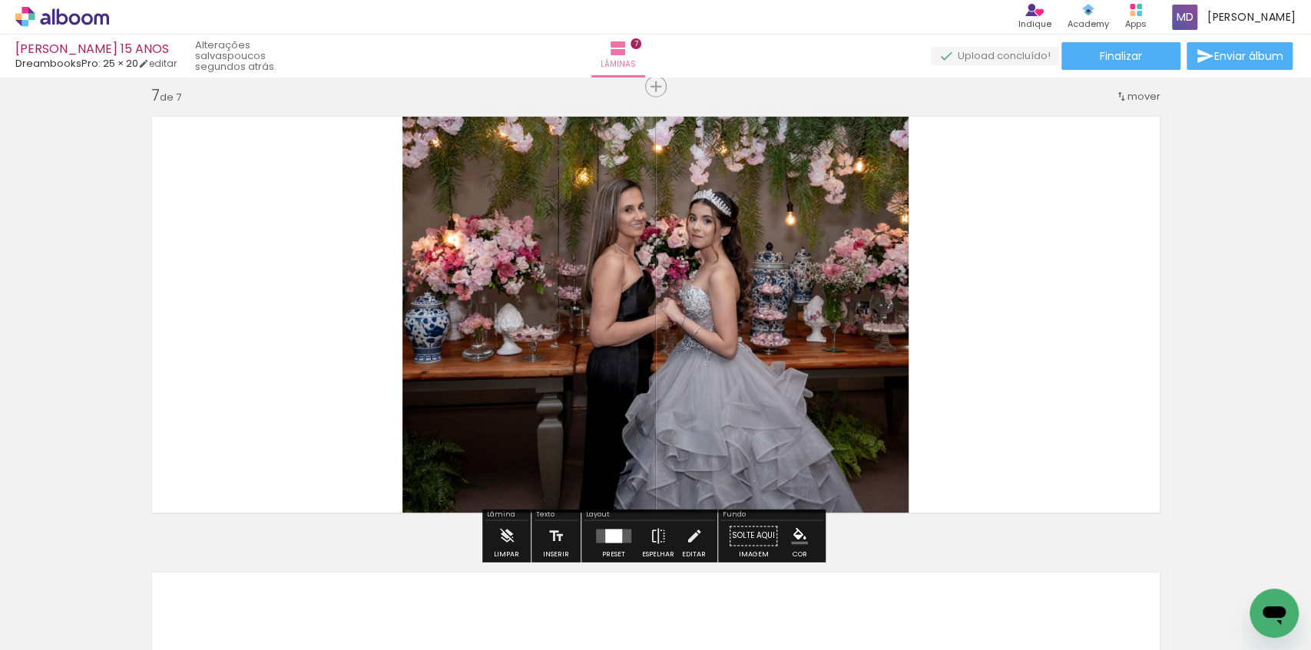
scroll to position [2751, 0]
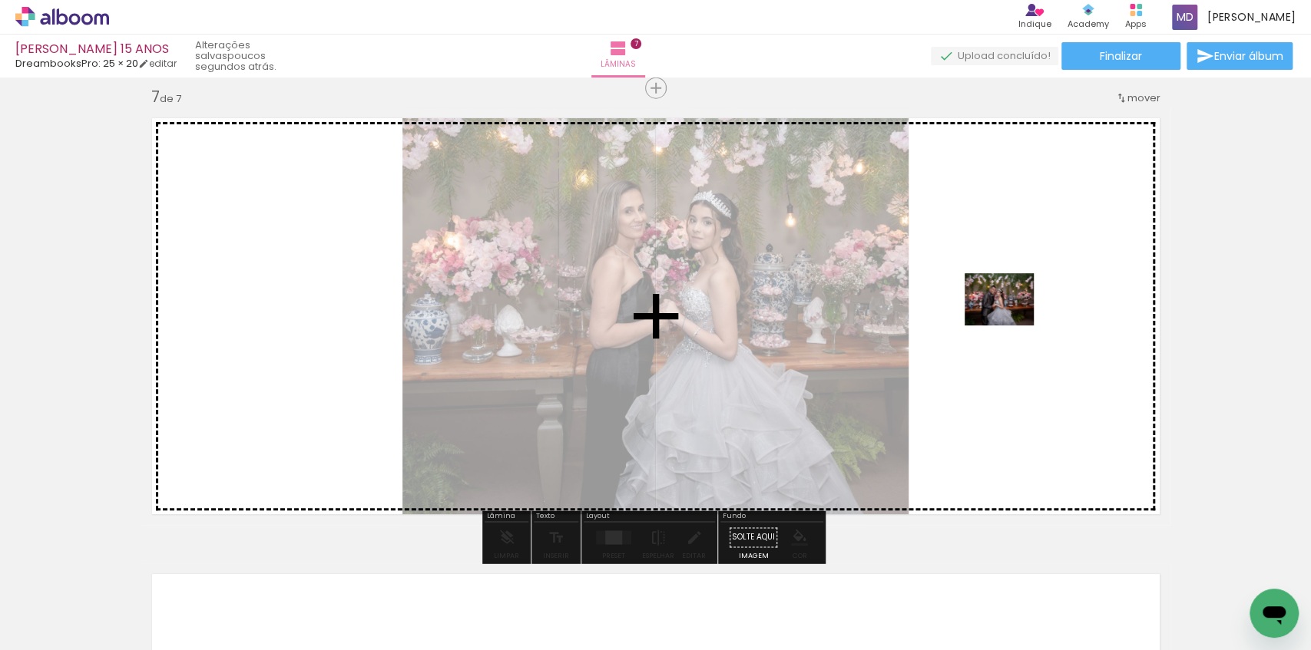
drag, startPoint x: 892, startPoint y: 609, endPoint x: 1011, endPoint y: 320, distance: 312.0
click at [1011, 320] on quentale-workspace at bounding box center [655, 325] width 1311 height 650
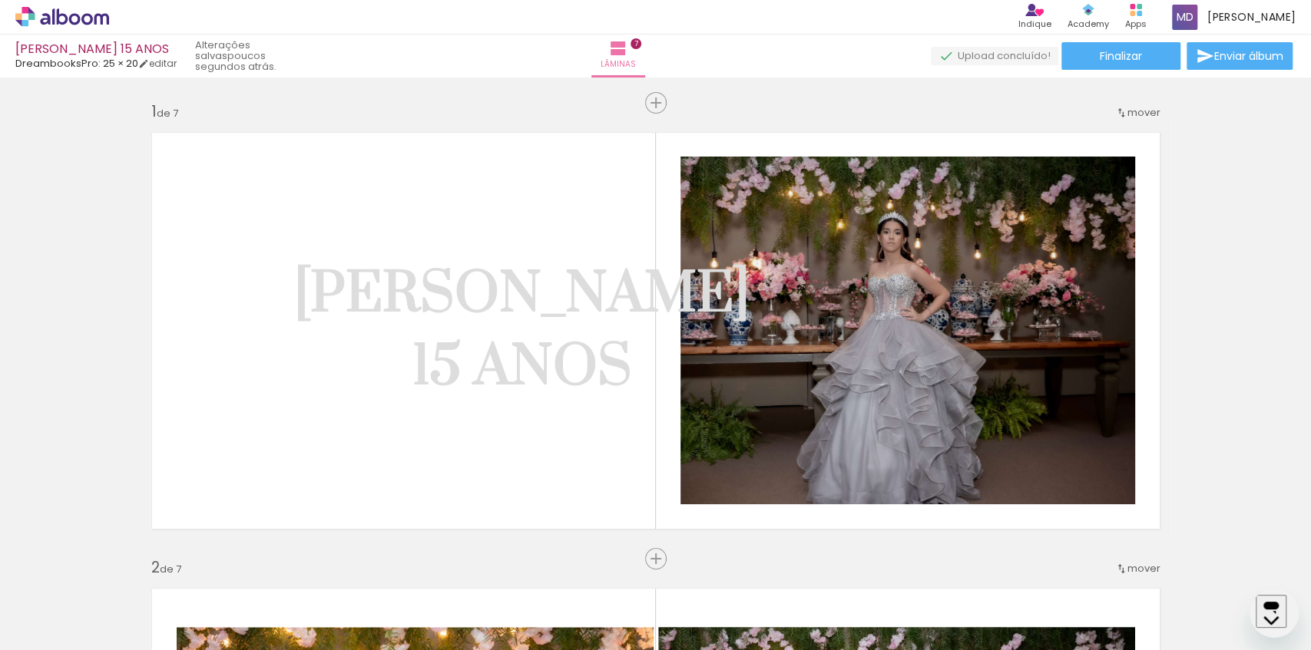
scroll to position [0, 1932]
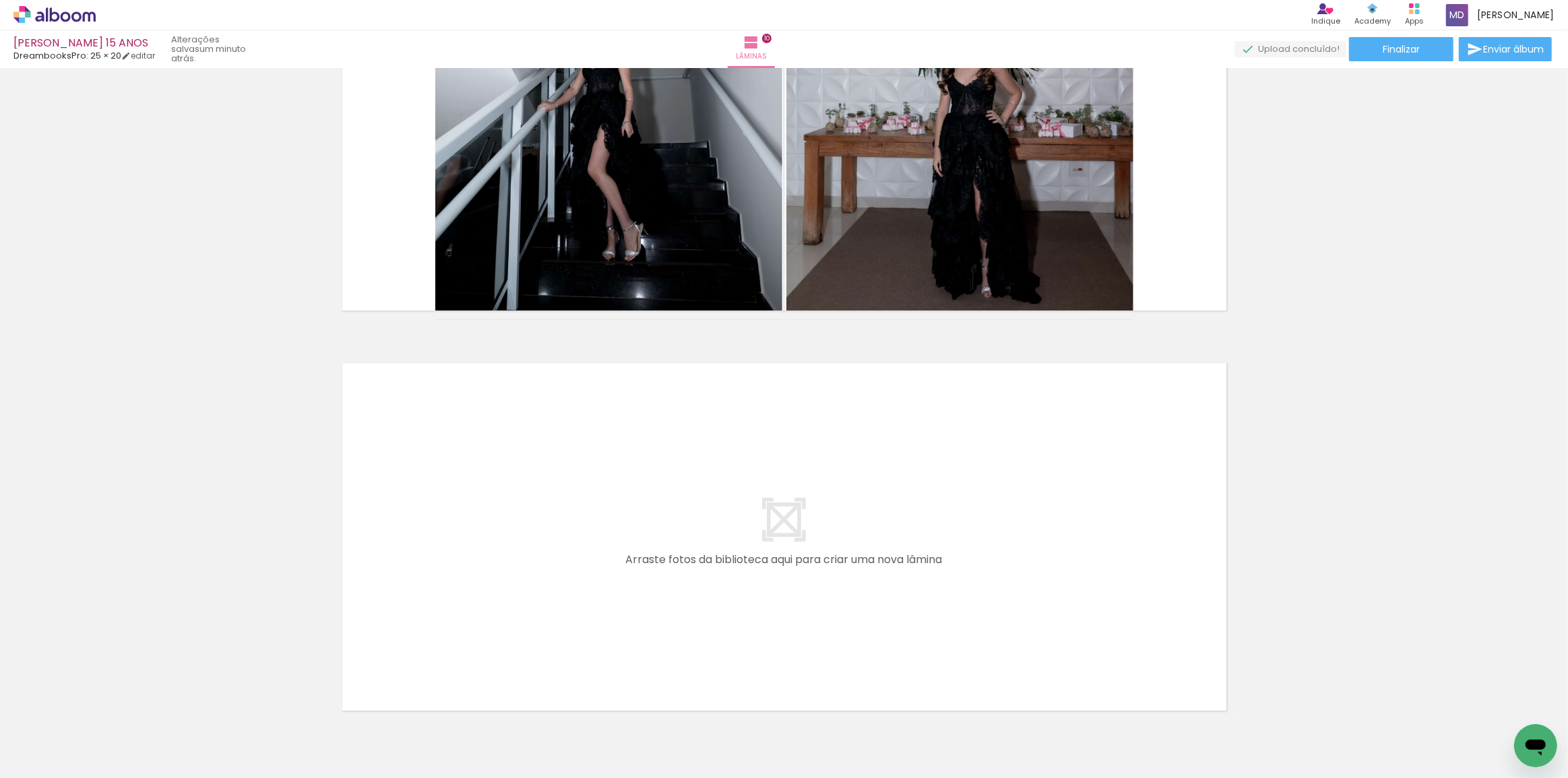
scroll to position [3827, 0]
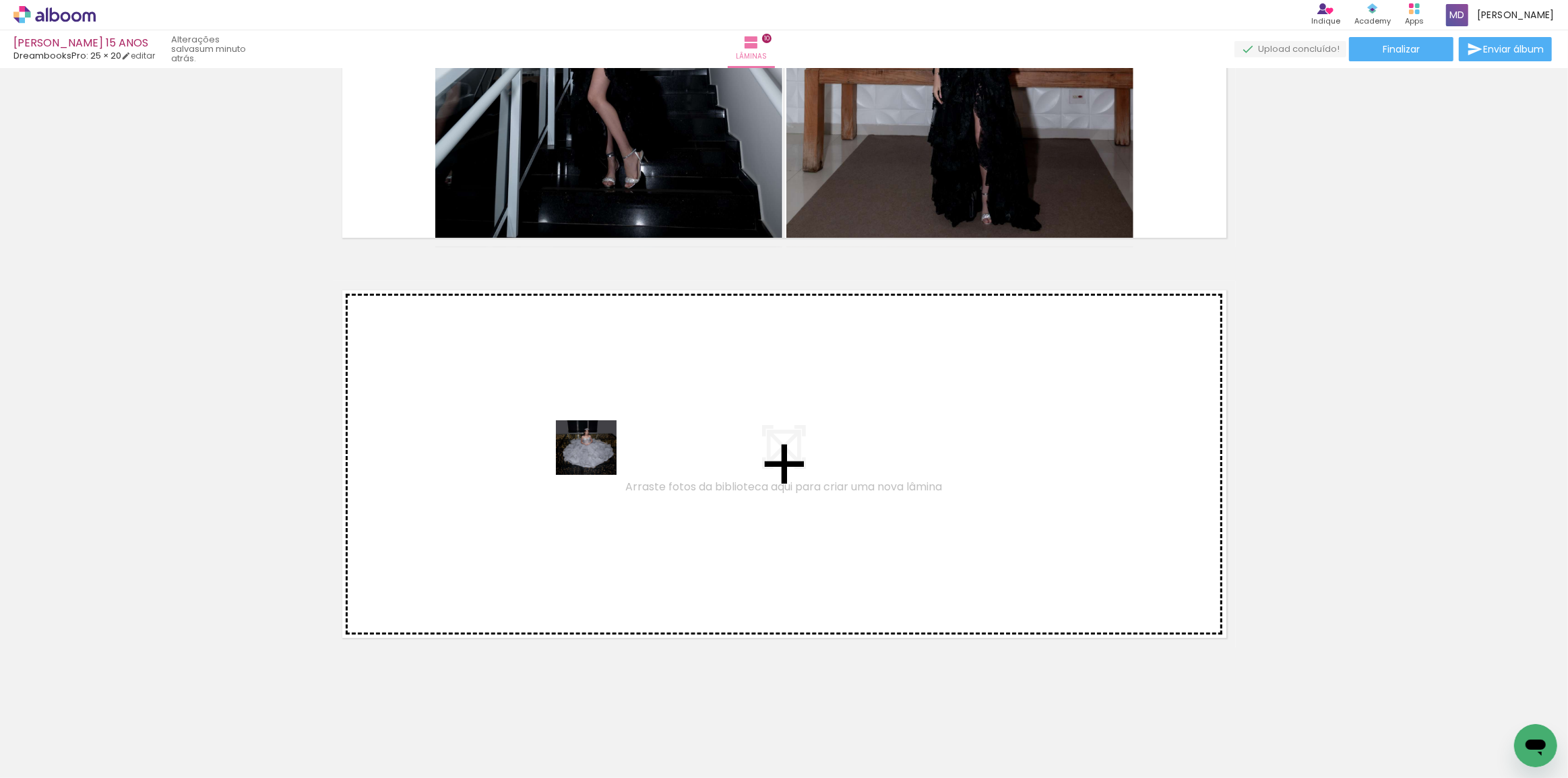
drag, startPoint x: 1038, startPoint y: 741, endPoint x: 597, endPoint y: 460, distance: 522.9
click at [597, 460] on quentale-workspace at bounding box center [784, 389] width 1568 height 778
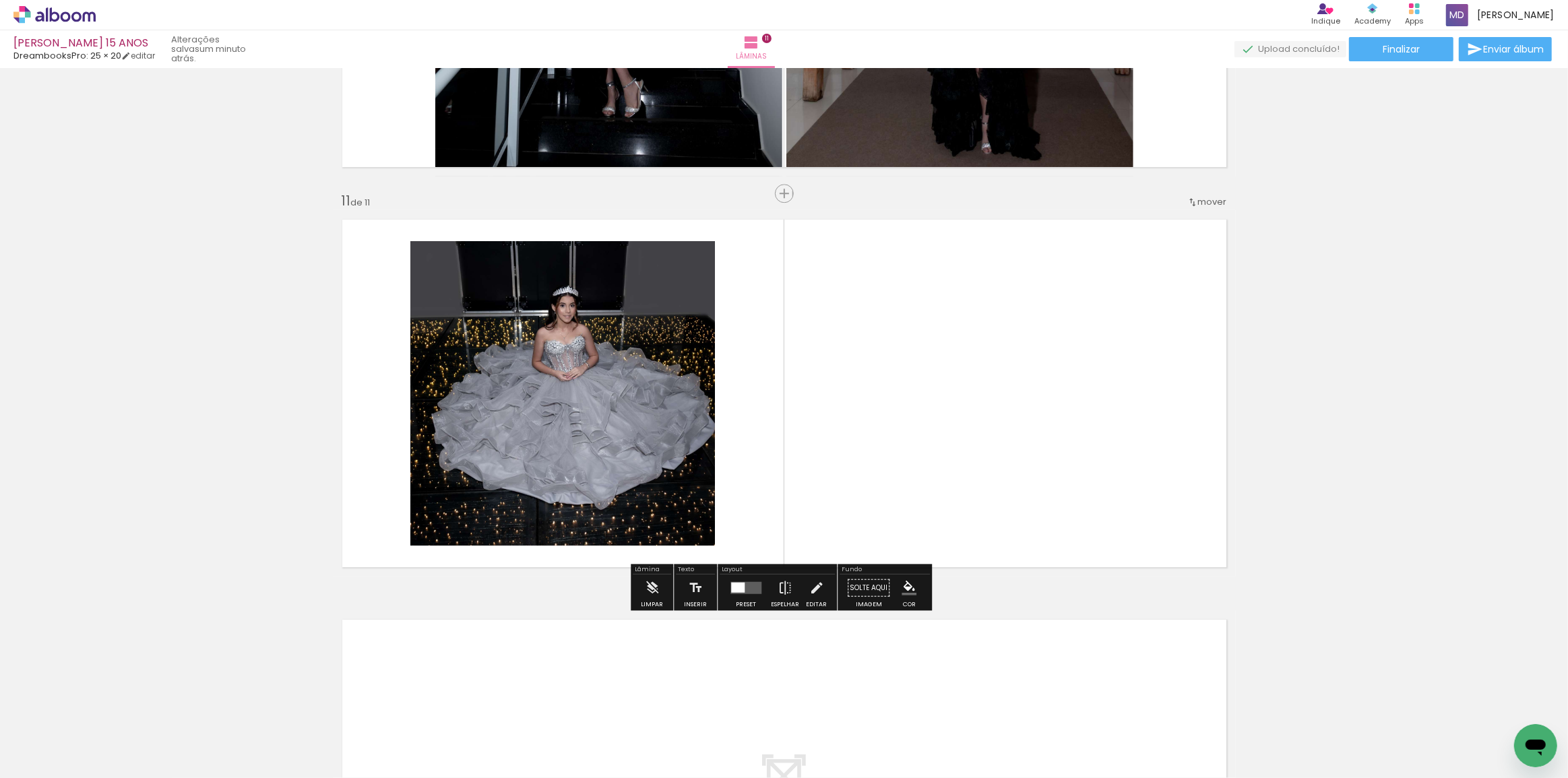
scroll to position [3910, 0]
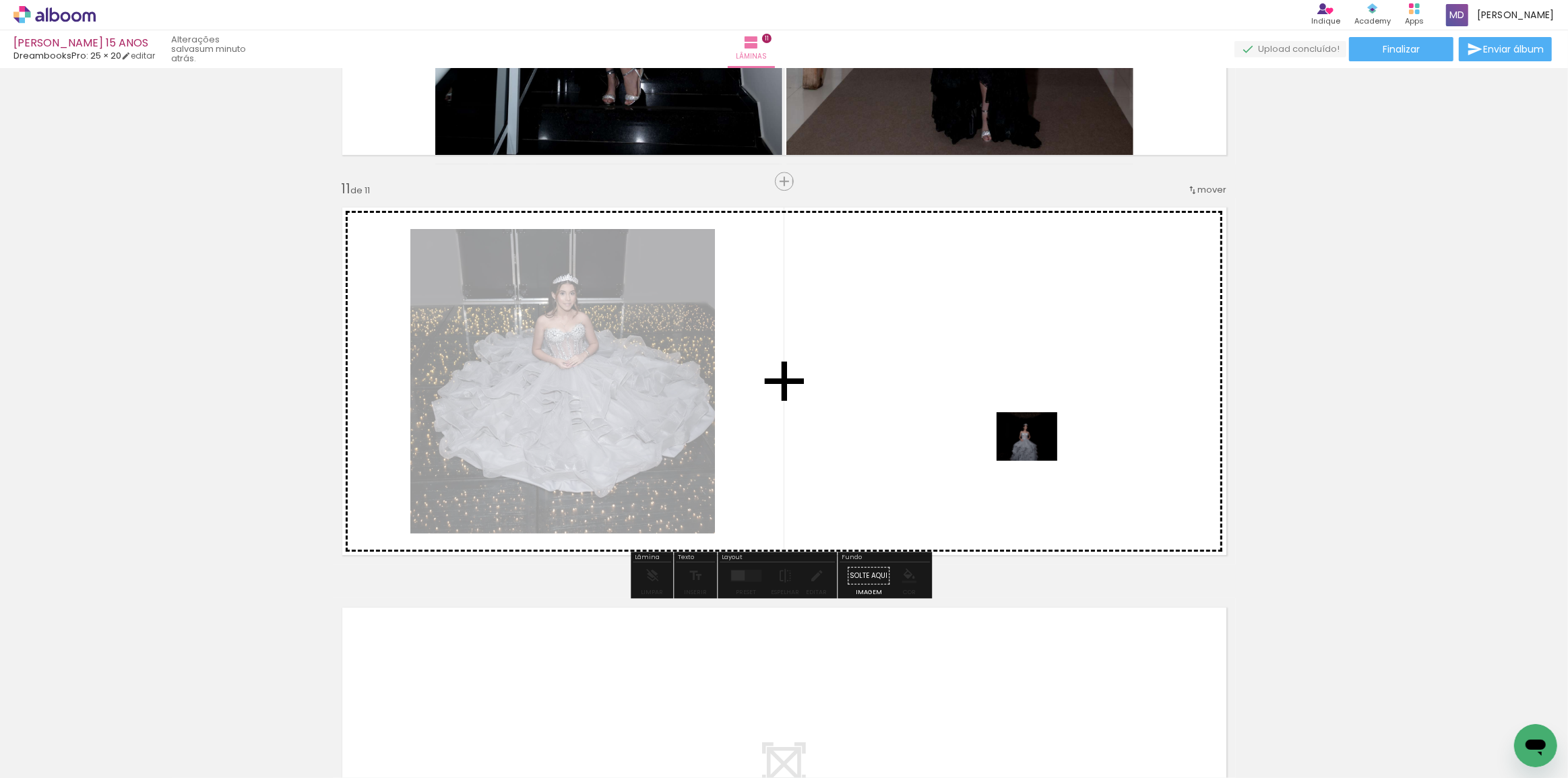
drag, startPoint x: 981, startPoint y: 751, endPoint x: 1070, endPoint y: 417, distance: 345.7
click at [1070, 417] on quentale-workspace at bounding box center [784, 389] width 1568 height 778
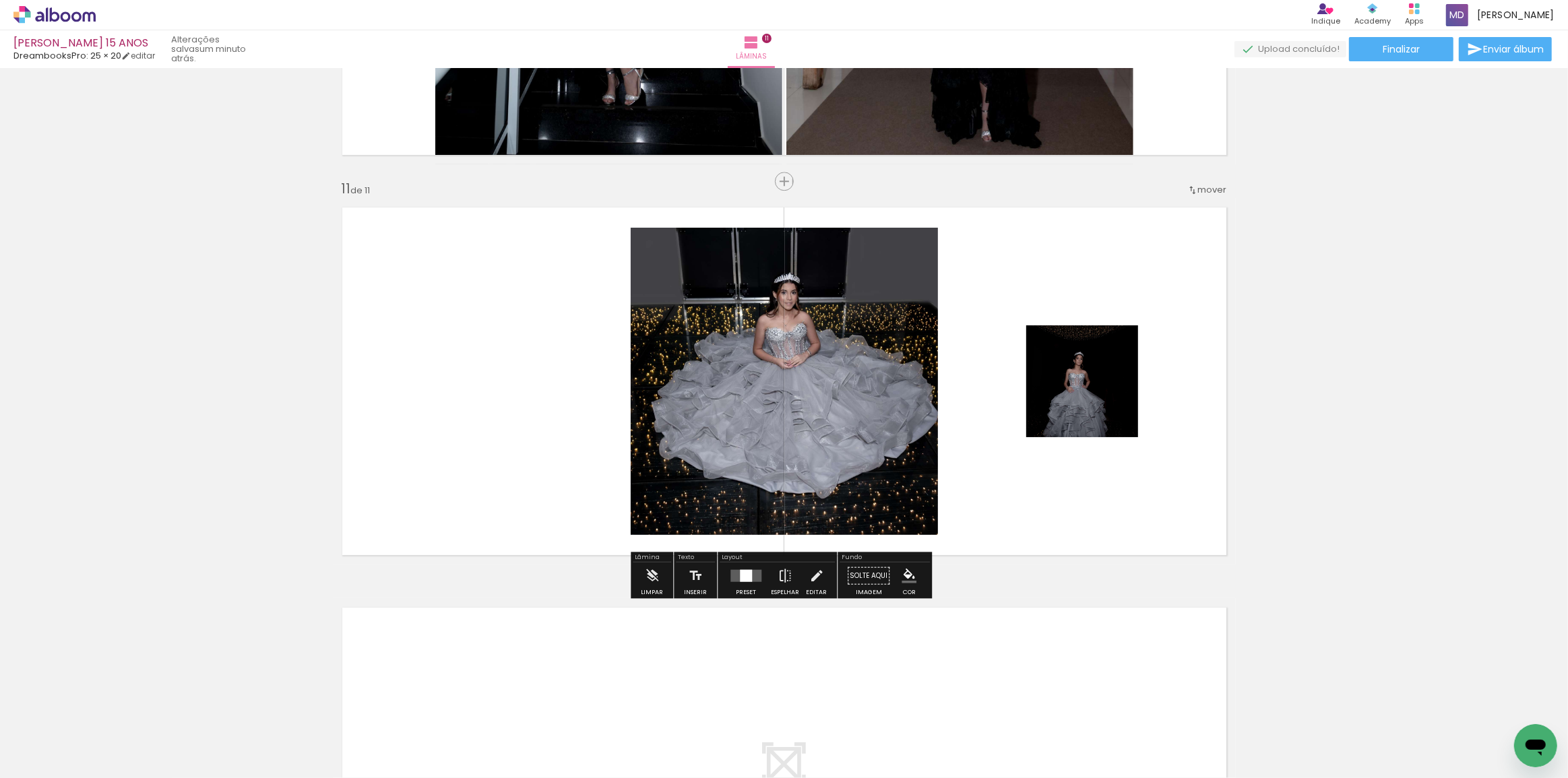
click at [741, 579] on div at bounding box center [746, 575] width 12 height 12
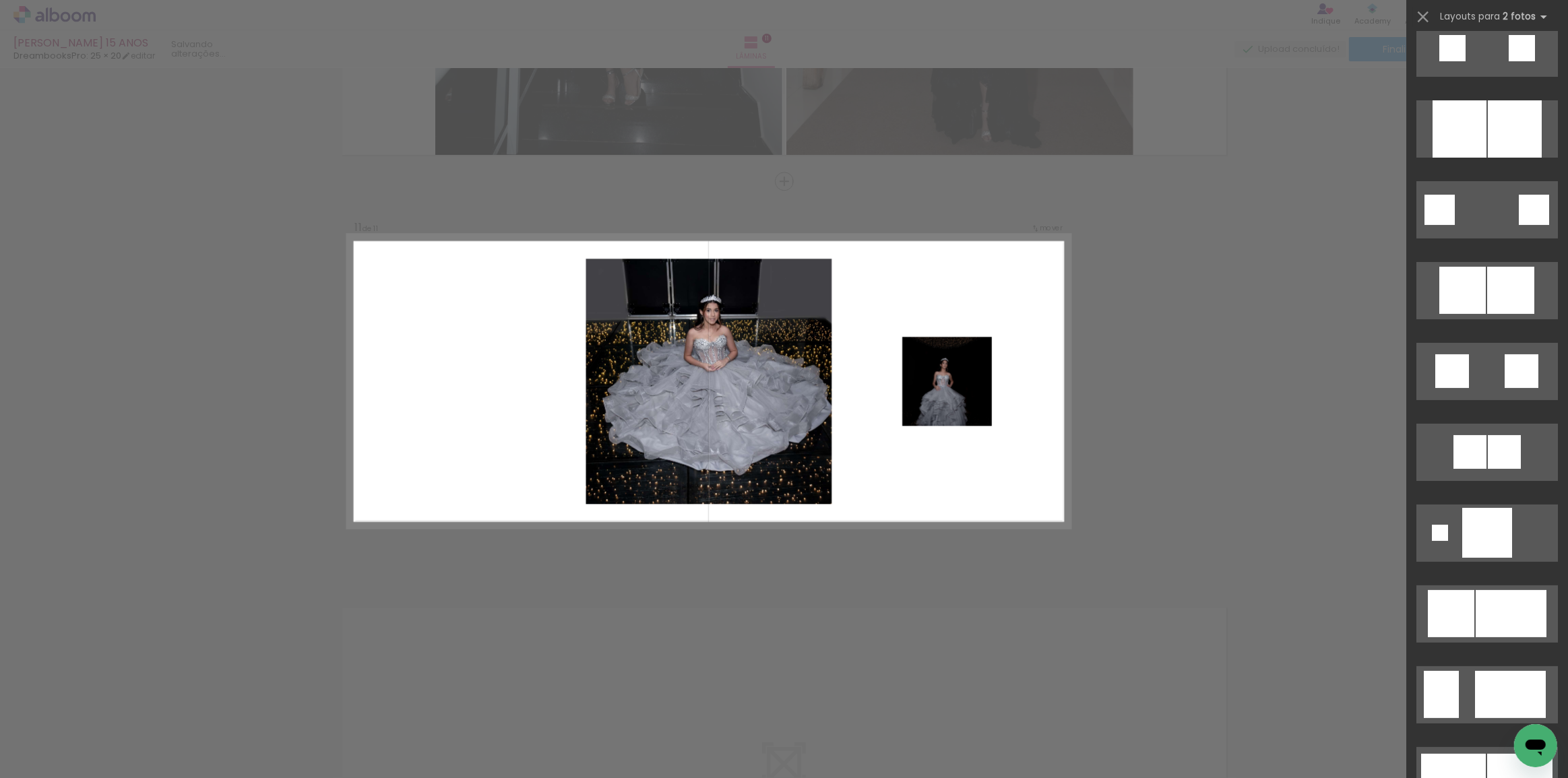
scroll to position [0, 0]
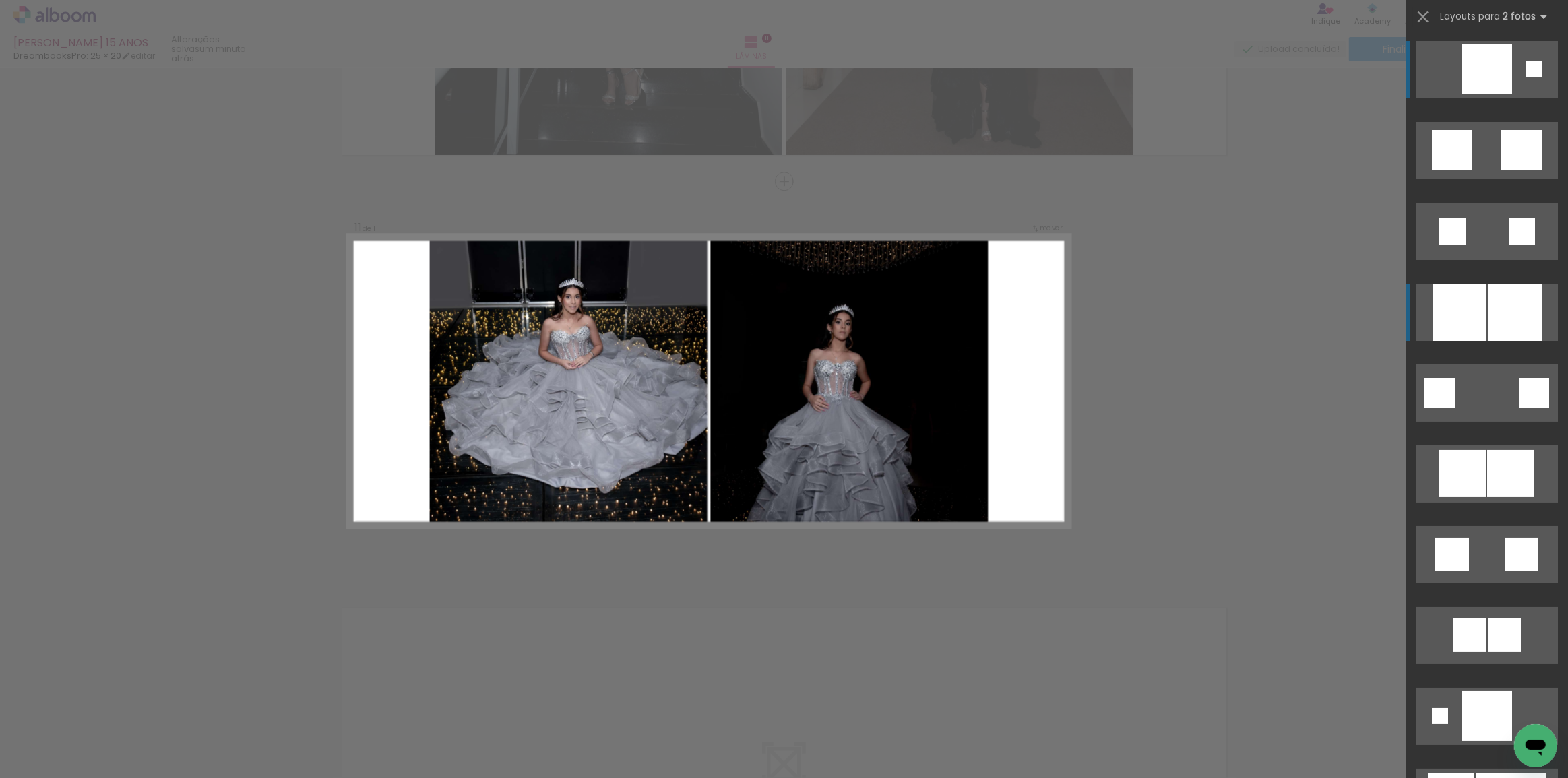
click at [1468, 321] on div at bounding box center [1459, 311] width 54 height 57
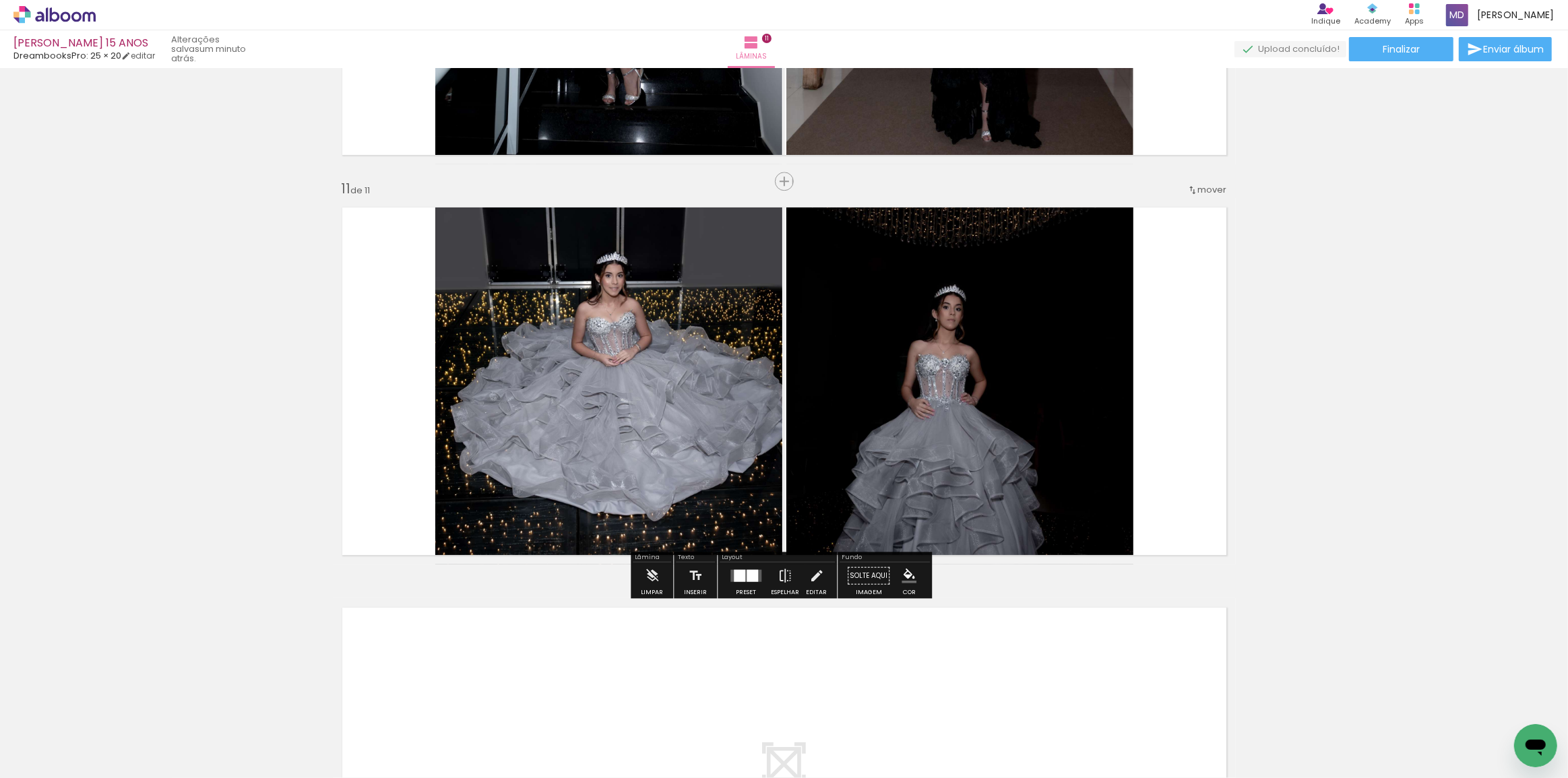
click at [1114, 743] on div at bounding box center [1116, 732] width 67 height 45
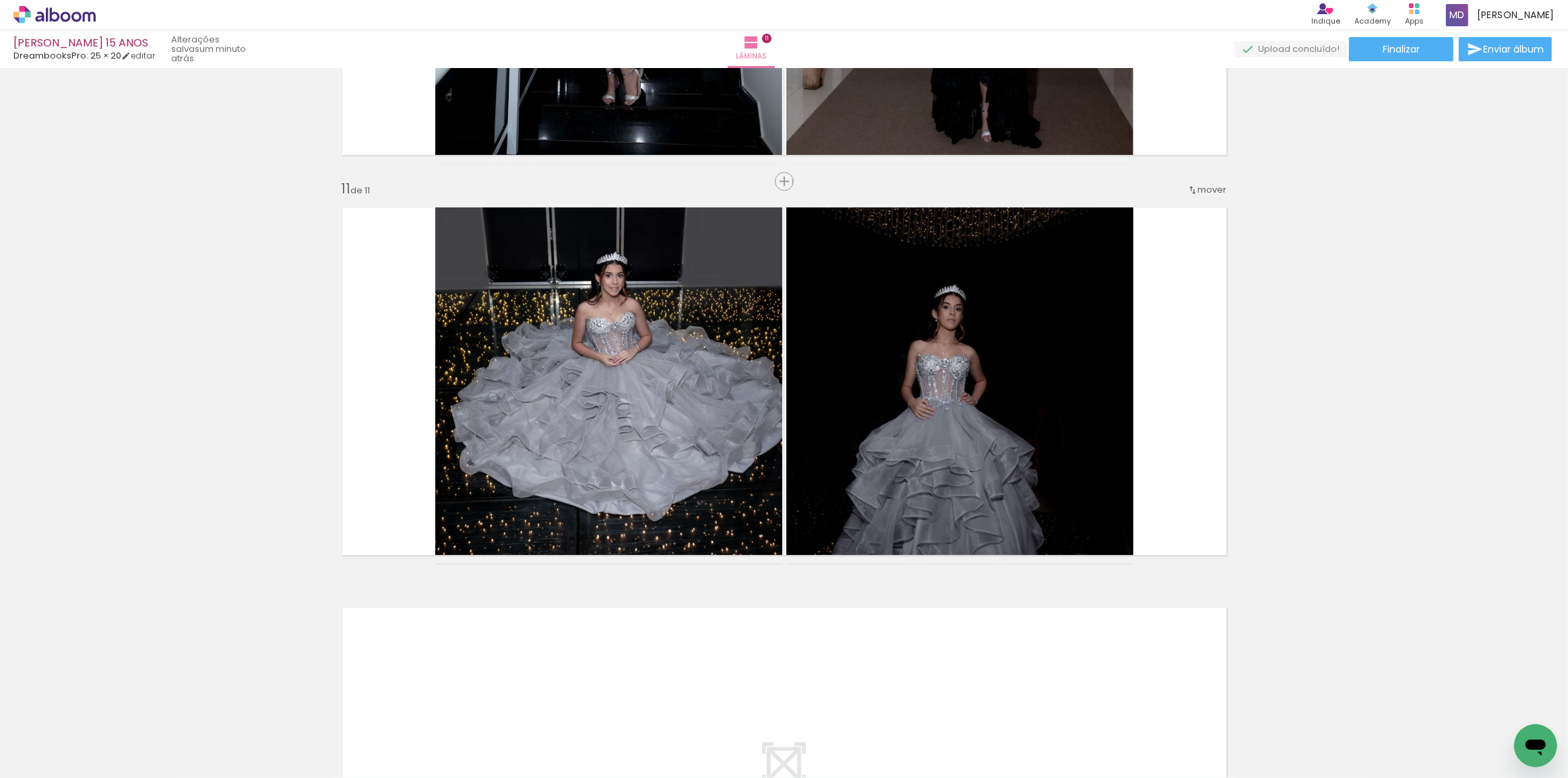
click at [1092, 713] on paper-icon-button at bounding box center [1086, 705] width 17 height 17
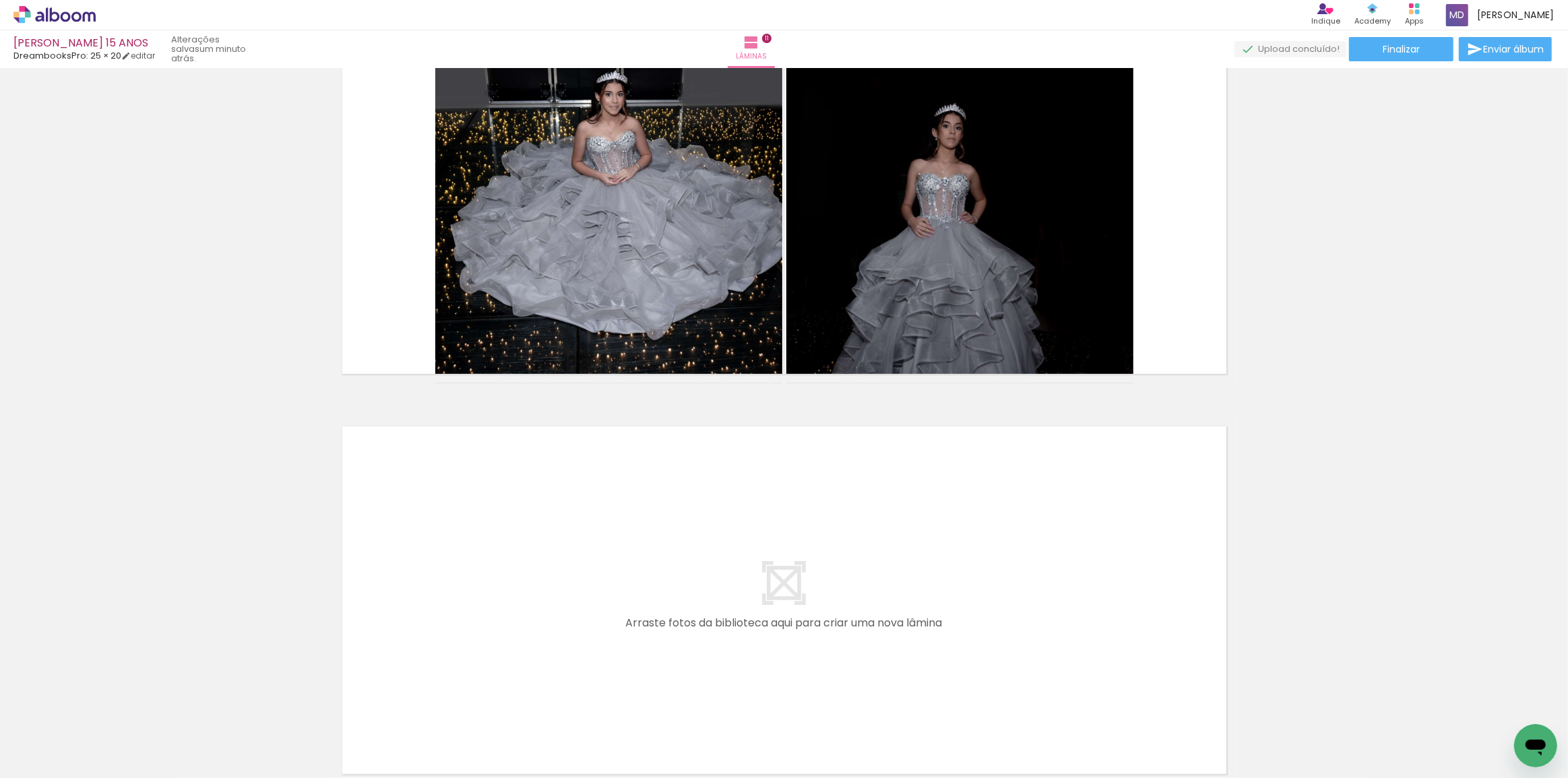
scroll to position [4093, 0]
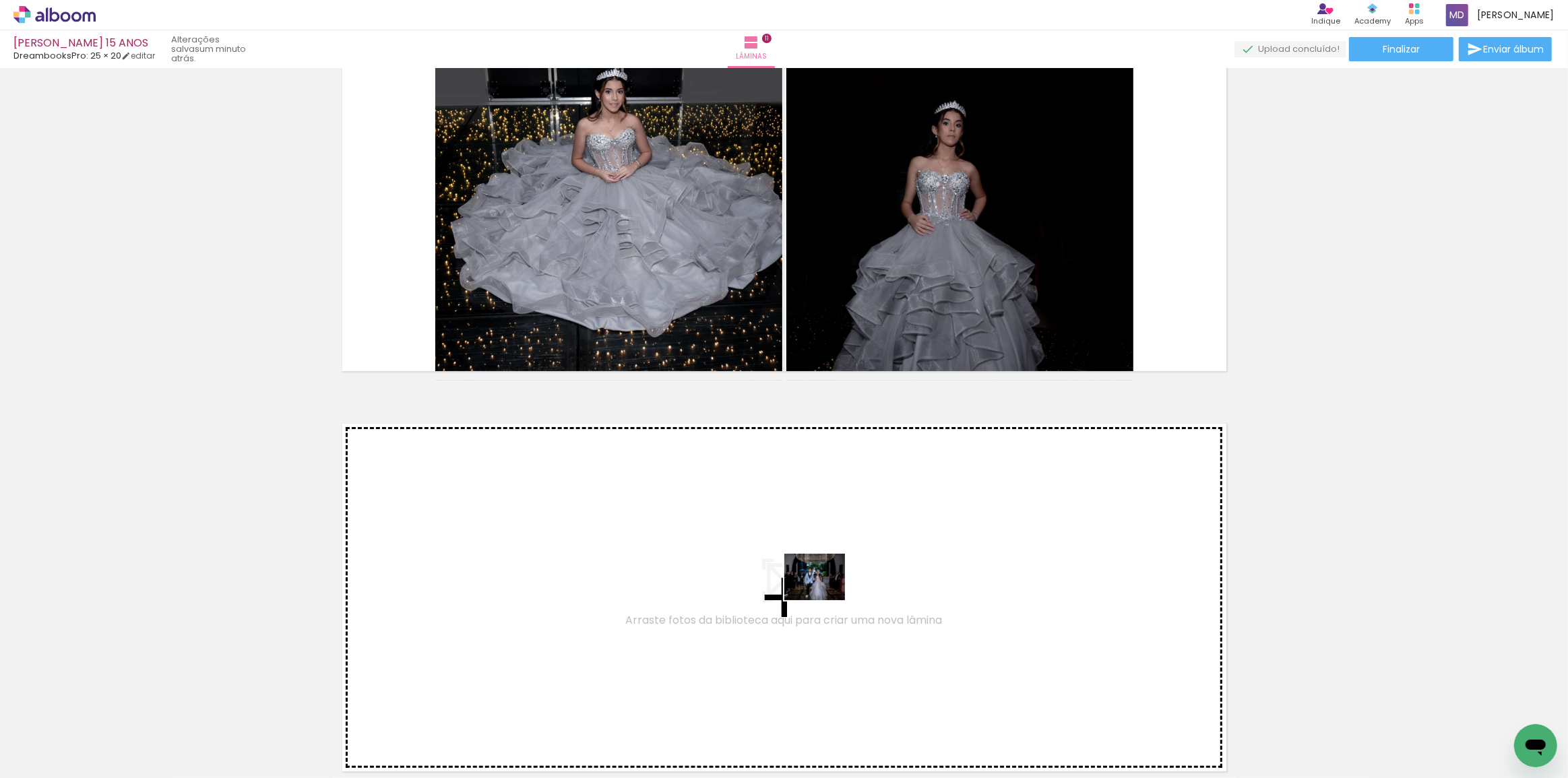
drag, startPoint x: 1345, startPoint y: 747, endPoint x: 805, endPoint y: 597, distance: 560.4
click at [805, 597] on quentale-workspace at bounding box center [784, 389] width 1568 height 778
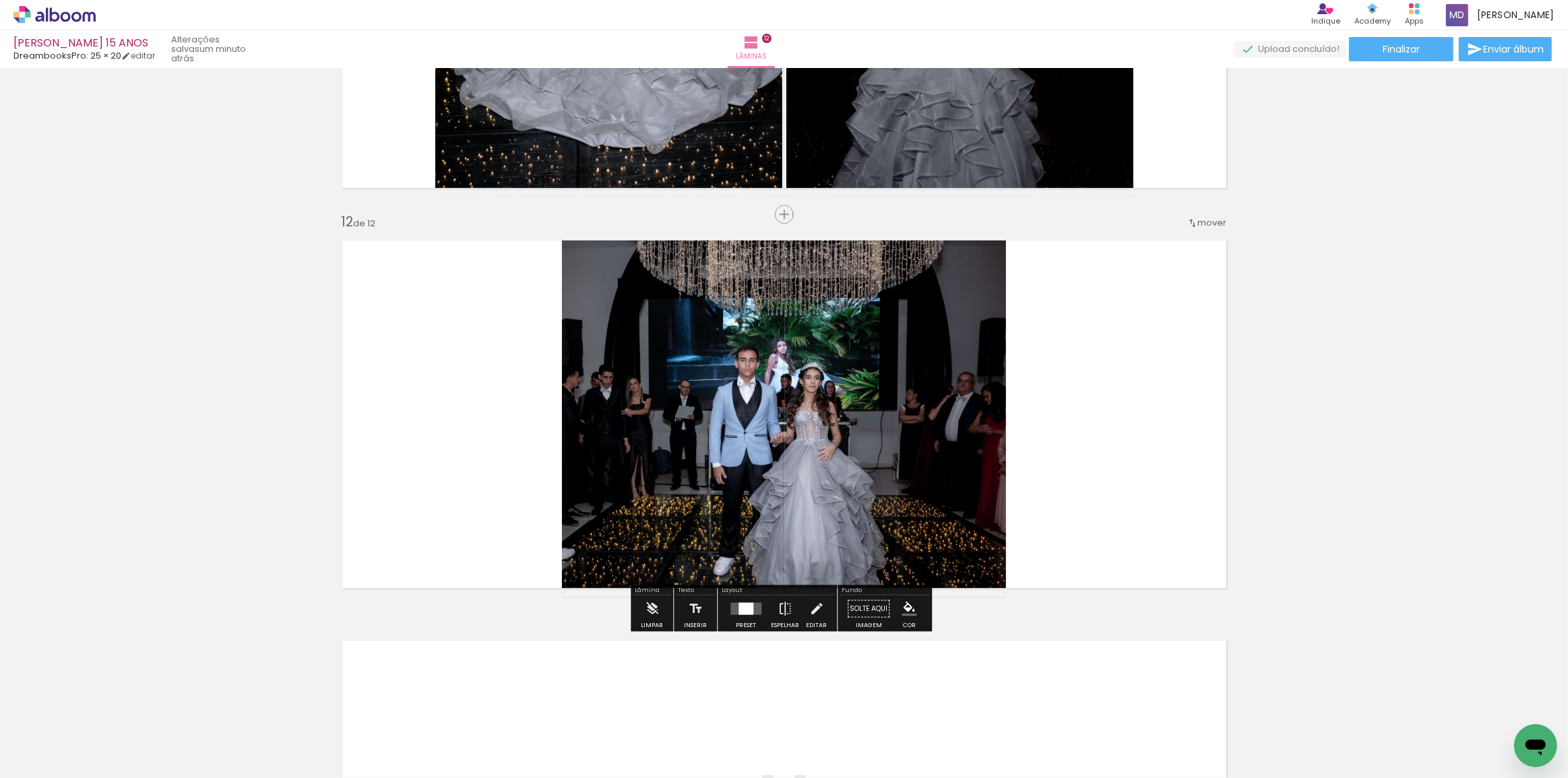
scroll to position [4310, 0]
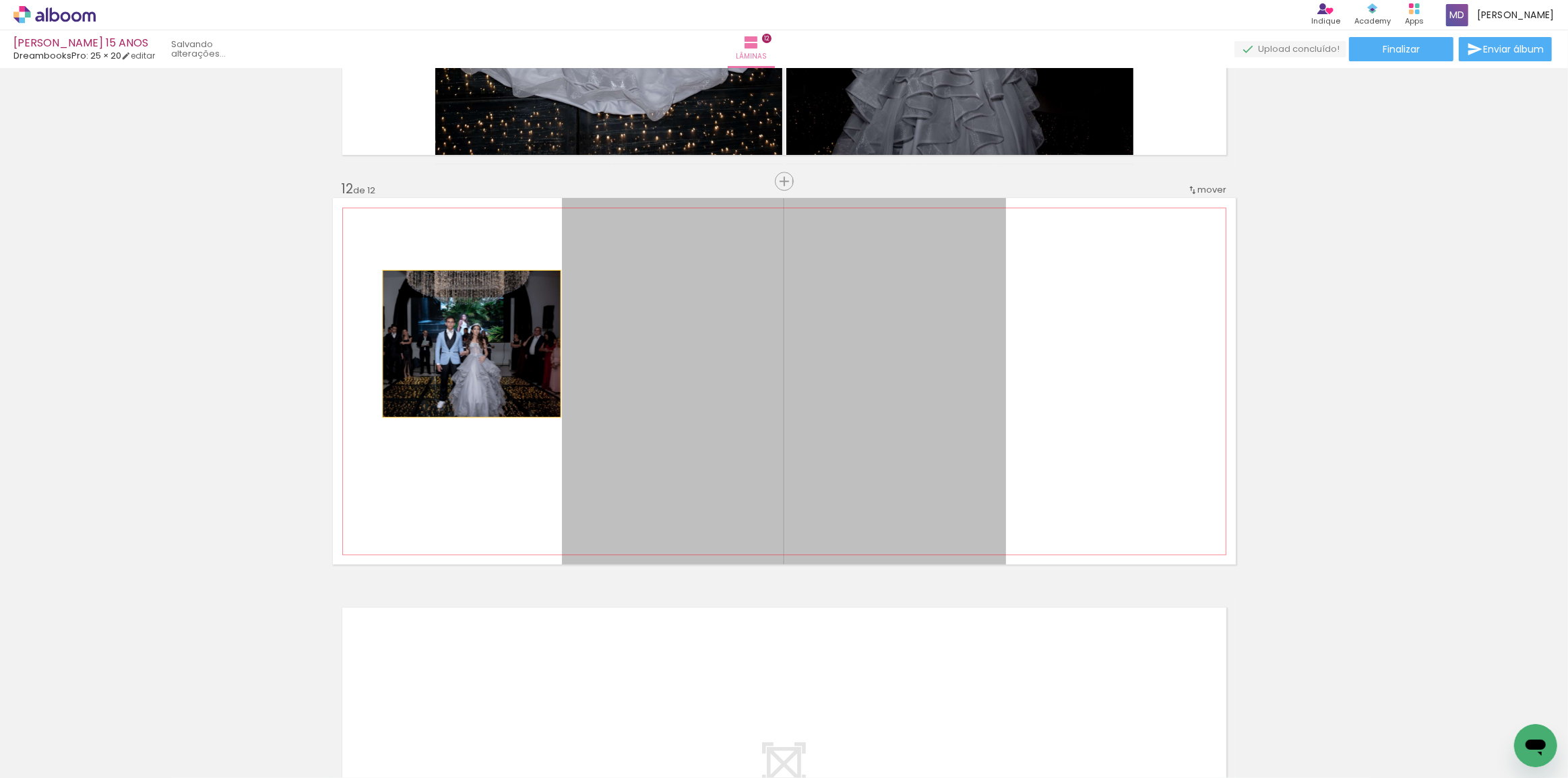
drag, startPoint x: 676, startPoint y: 347, endPoint x: 467, endPoint y: 344, distance: 209.0
click at [467, 344] on quentale-layouter at bounding box center [784, 382] width 903 height 367
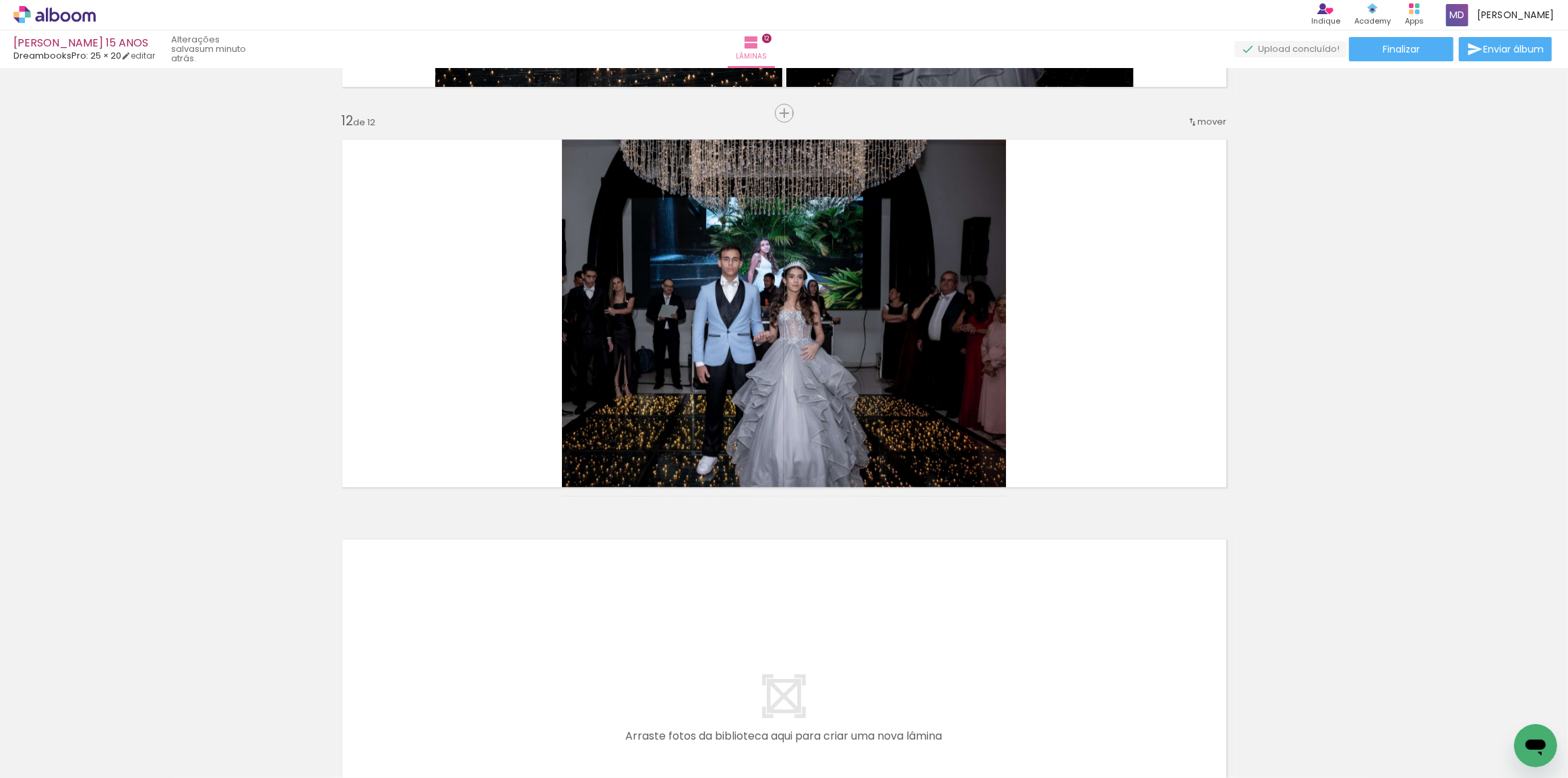
scroll to position [4372, 0]
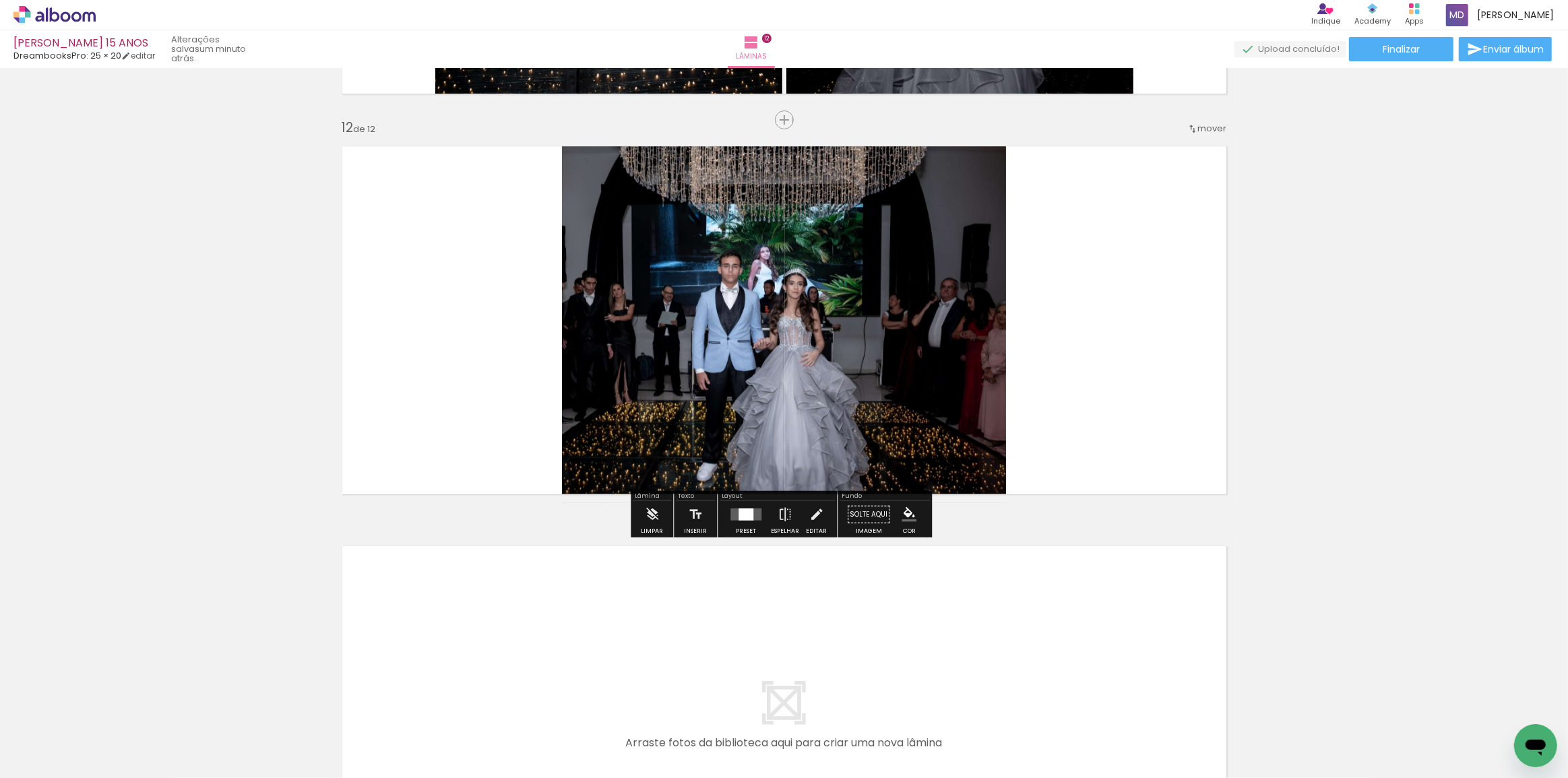
click at [739, 513] on div at bounding box center [746, 514] width 15 height 12
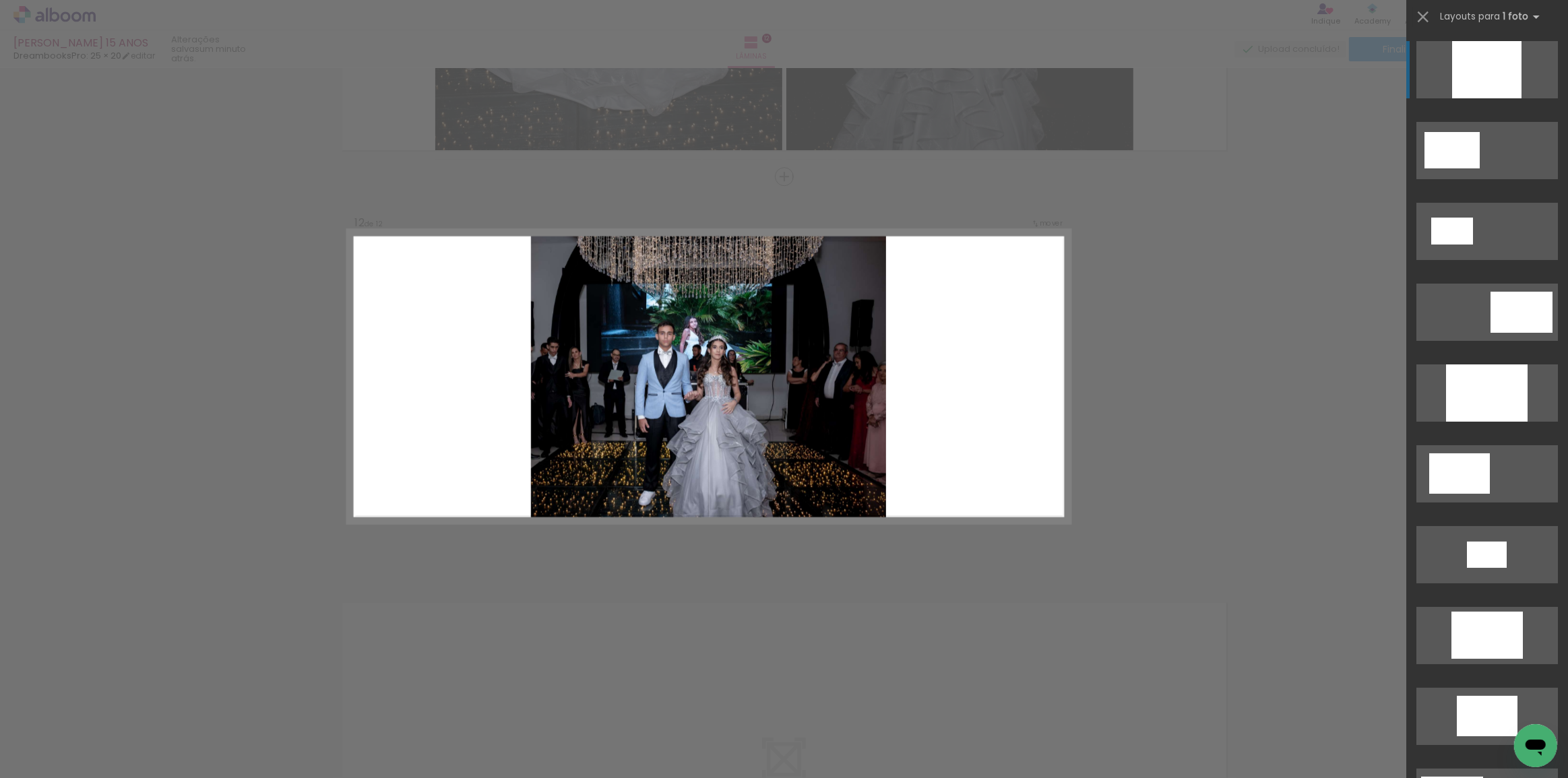
scroll to position [4310, 0]
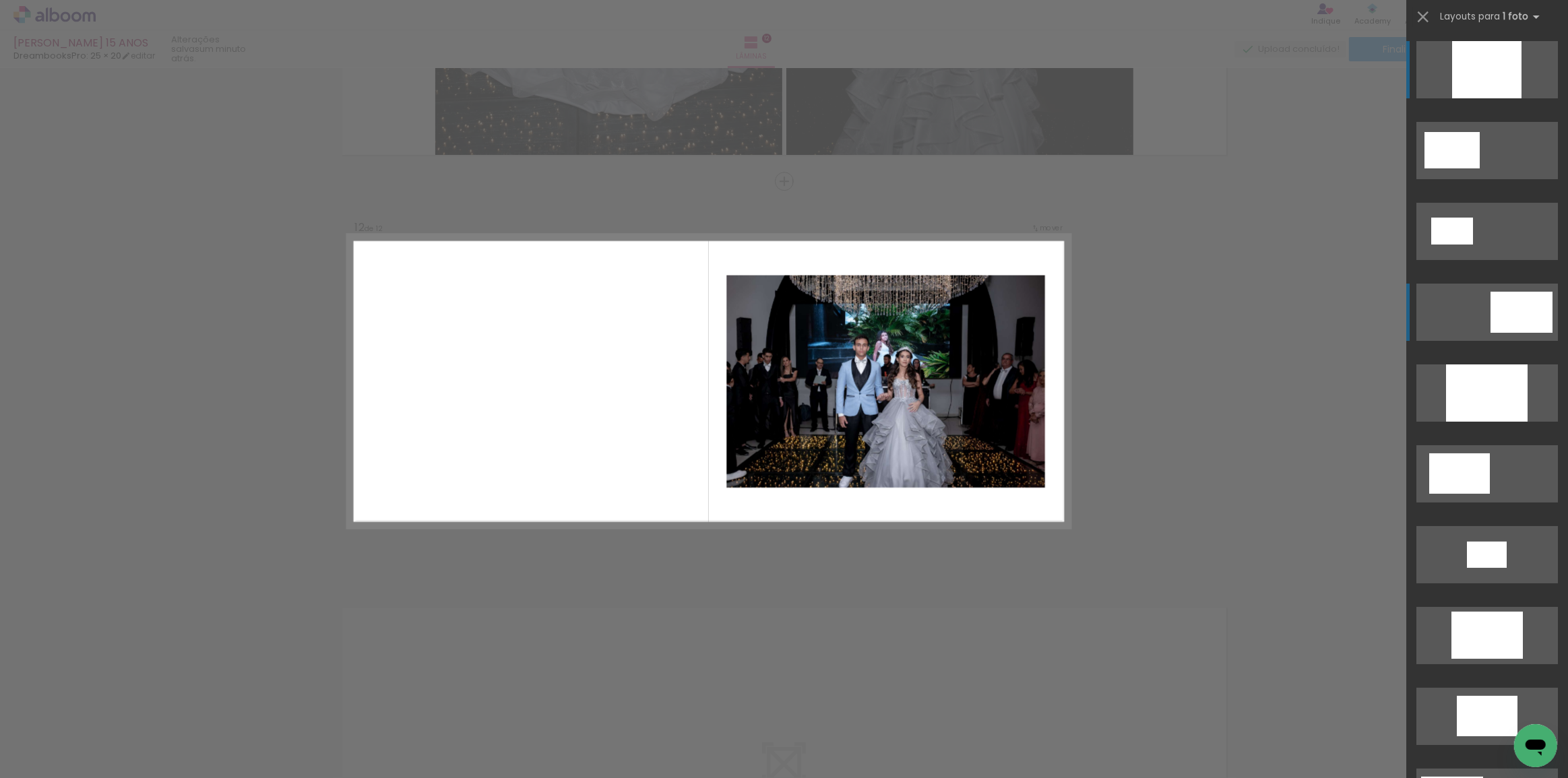
click at [1520, 309] on div at bounding box center [1521, 312] width 62 height 41
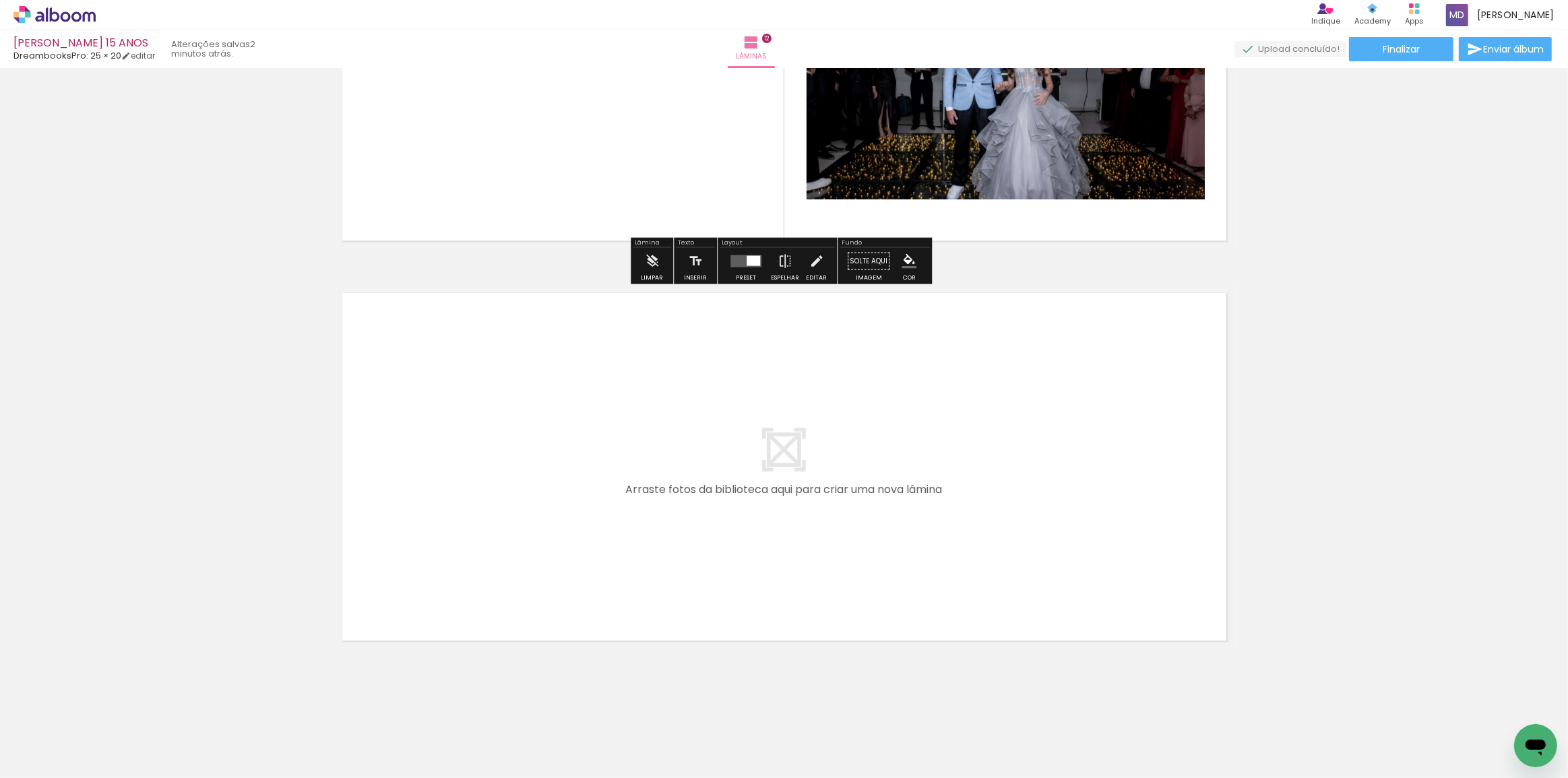
scroll to position [4628, 0]
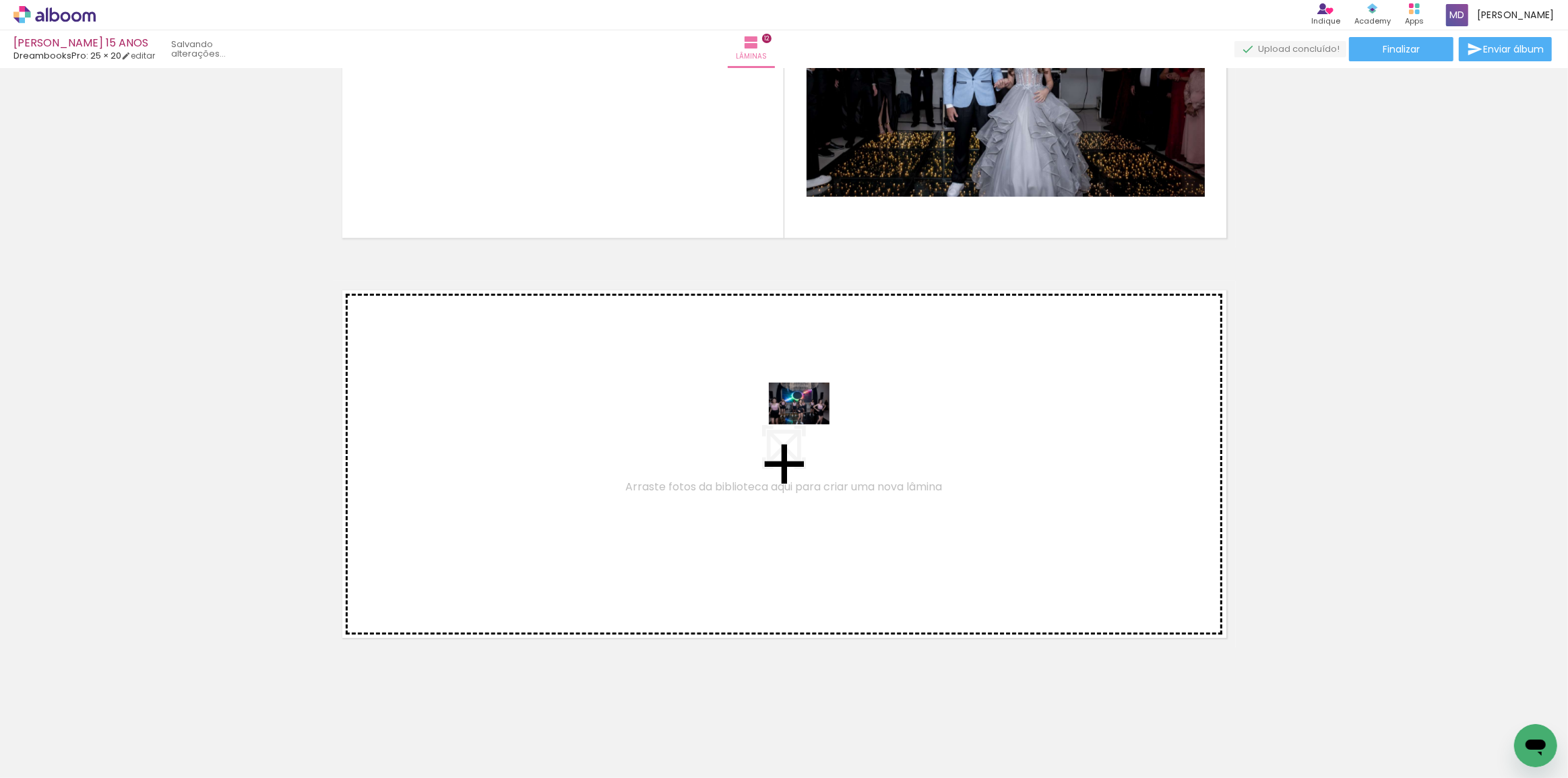
drag, startPoint x: 1300, startPoint y: 744, endPoint x: 795, endPoint y: 421, distance: 599.5
click at [795, 421] on quentale-workspace at bounding box center [784, 389] width 1568 height 778
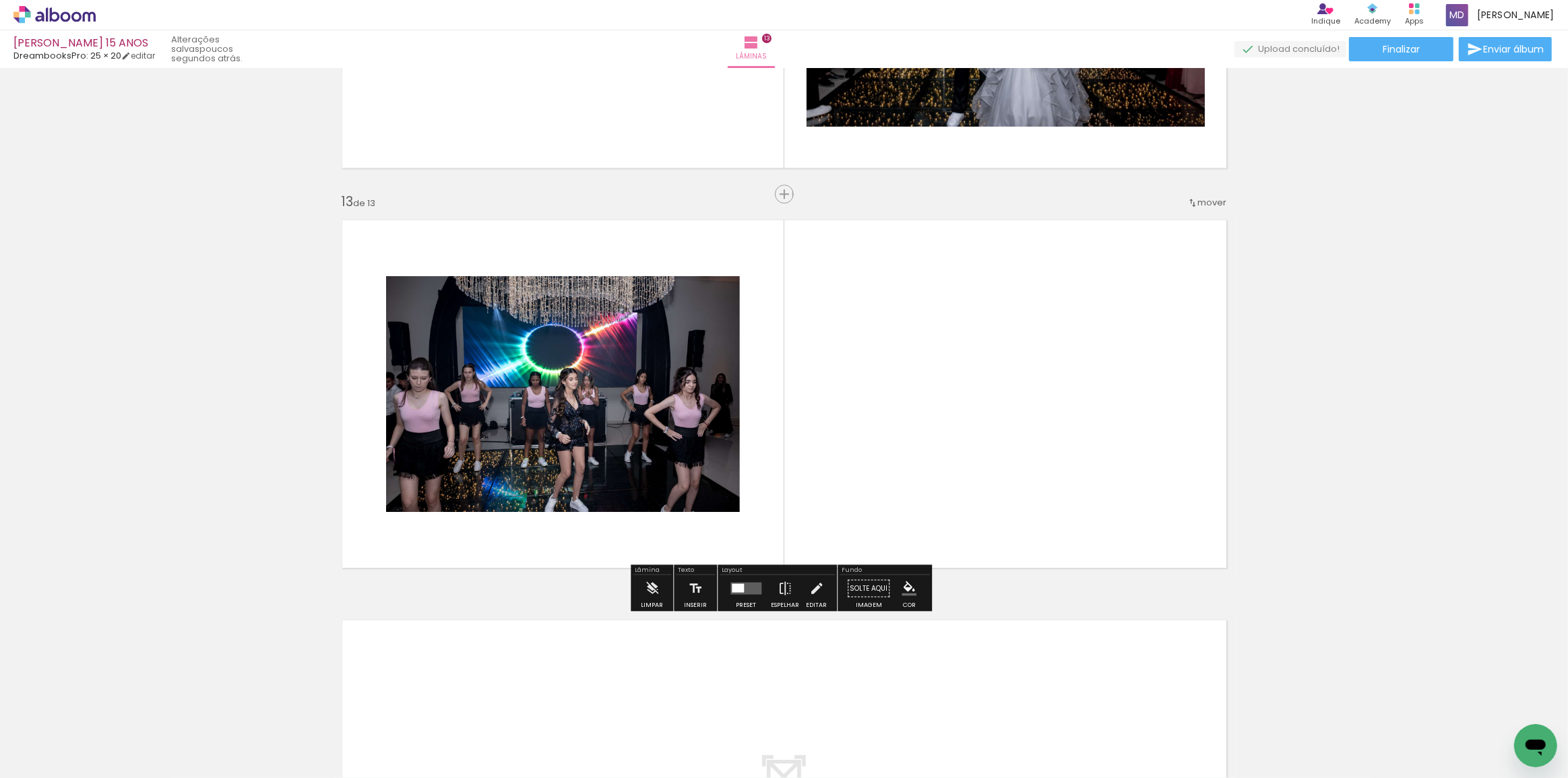
scroll to position [4709, 0]
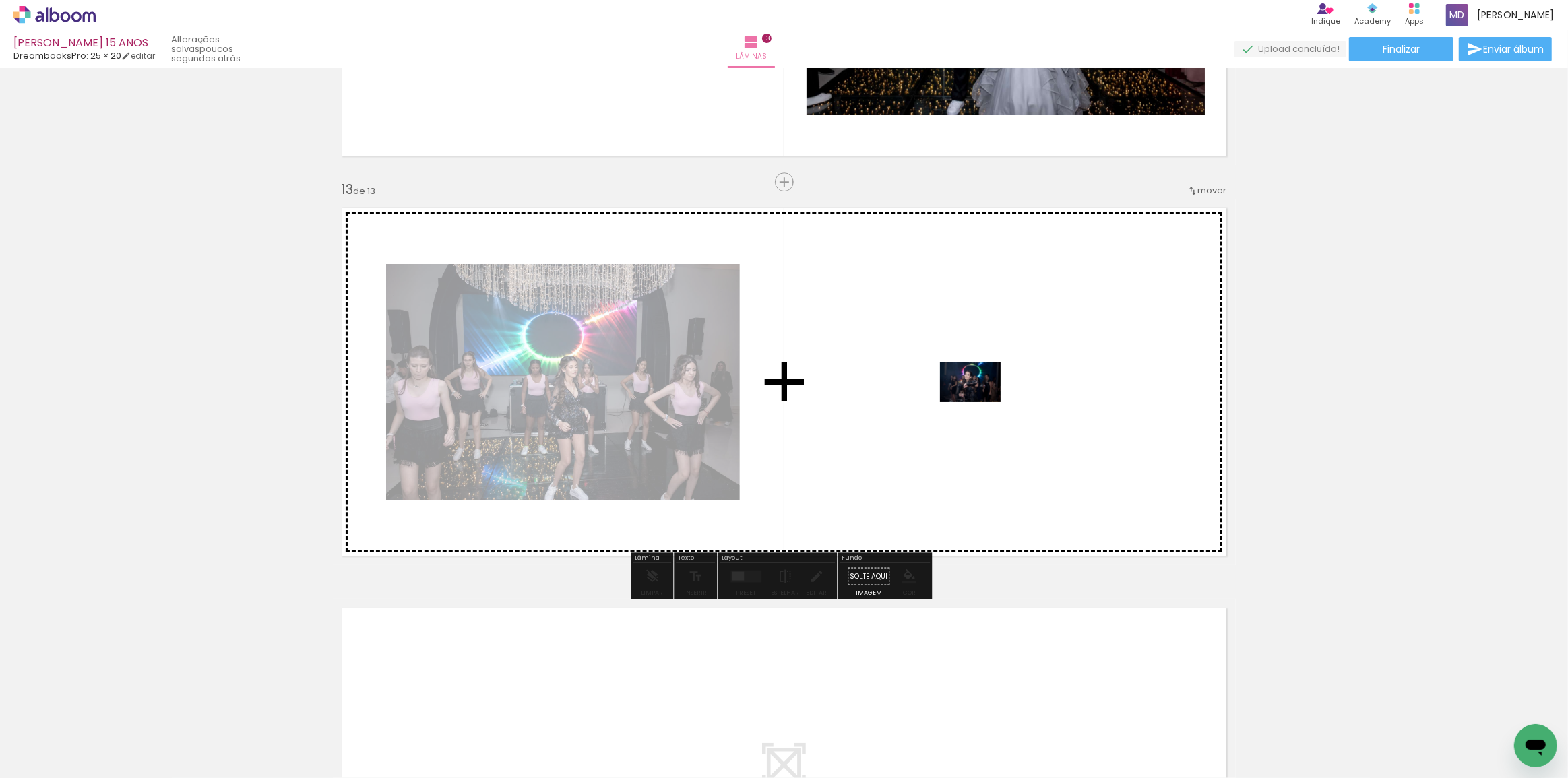
drag, startPoint x: 1364, startPoint y: 739, endPoint x: 974, endPoint y: 397, distance: 518.7
click at [974, 397] on quentale-workspace at bounding box center [784, 389] width 1568 height 778
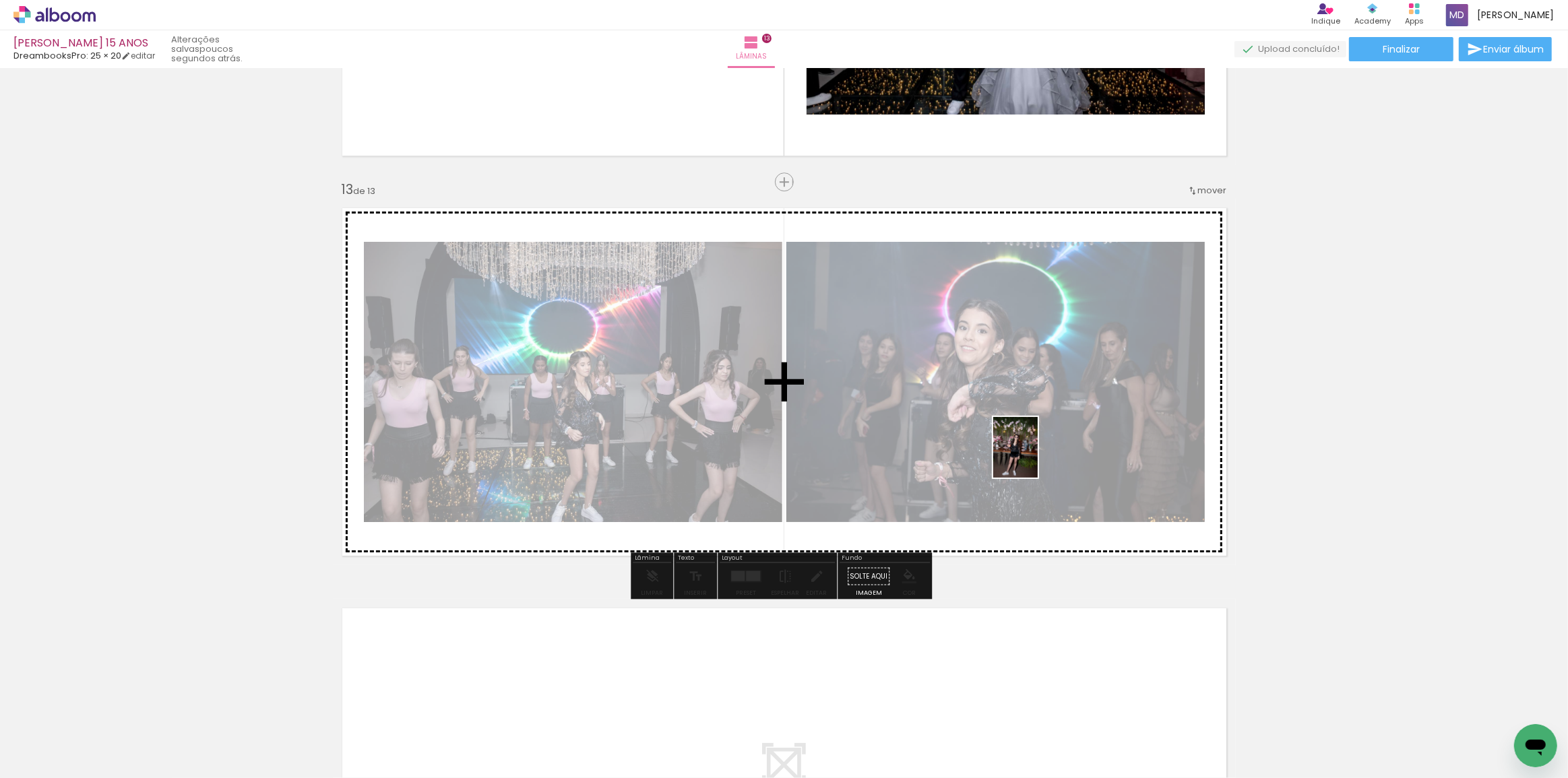
drag, startPoint x: 1440, startPoint y: 745, endPoint x: 1032, endPoint y: 457, distance: 499.4
click at [1033, 457] on quentale-workspace at bounding box center [784, 389] width 1568 height 778
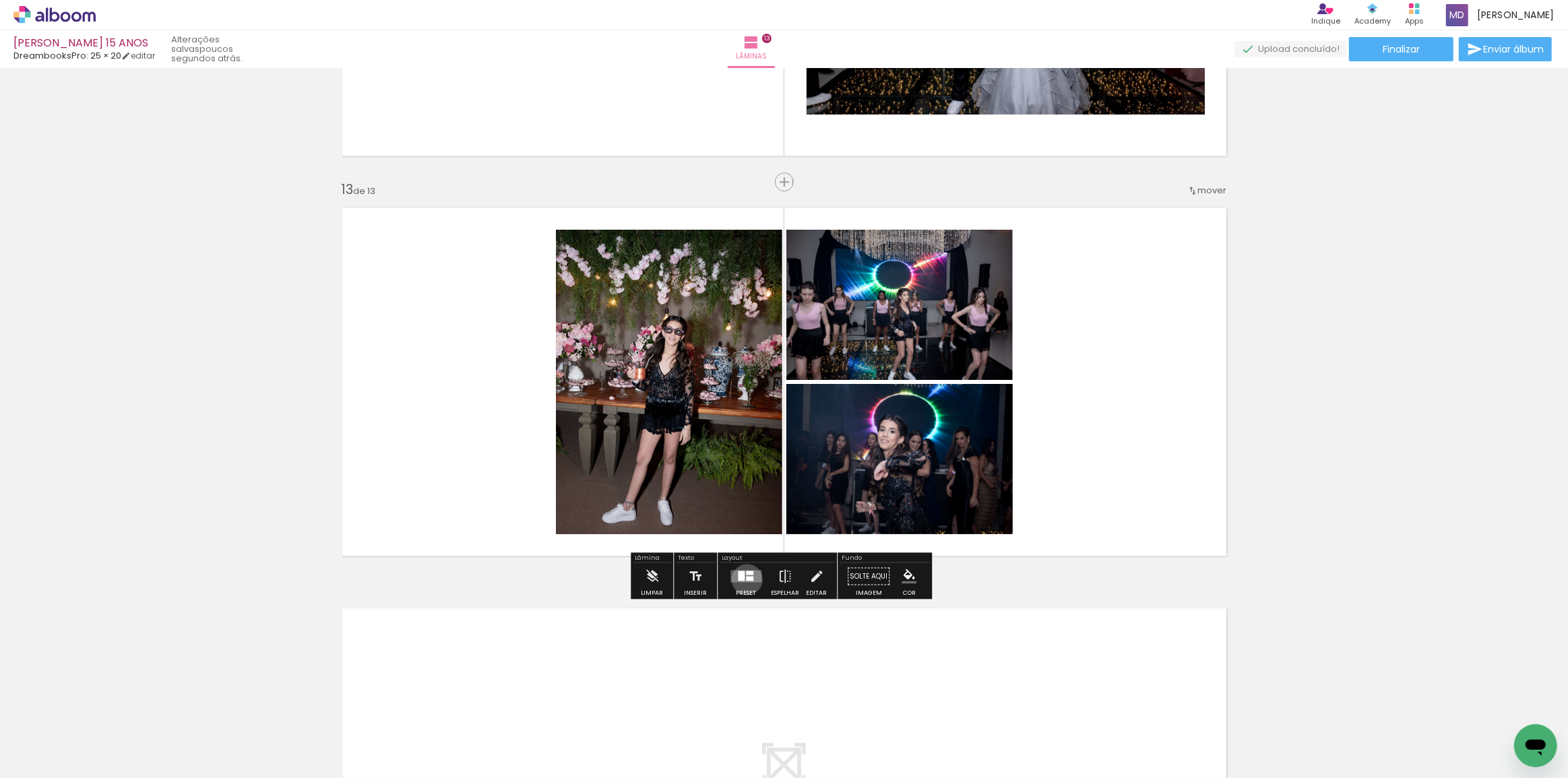
click at [746, 579] on div at bounding box center [749, 578] width 7 height 4
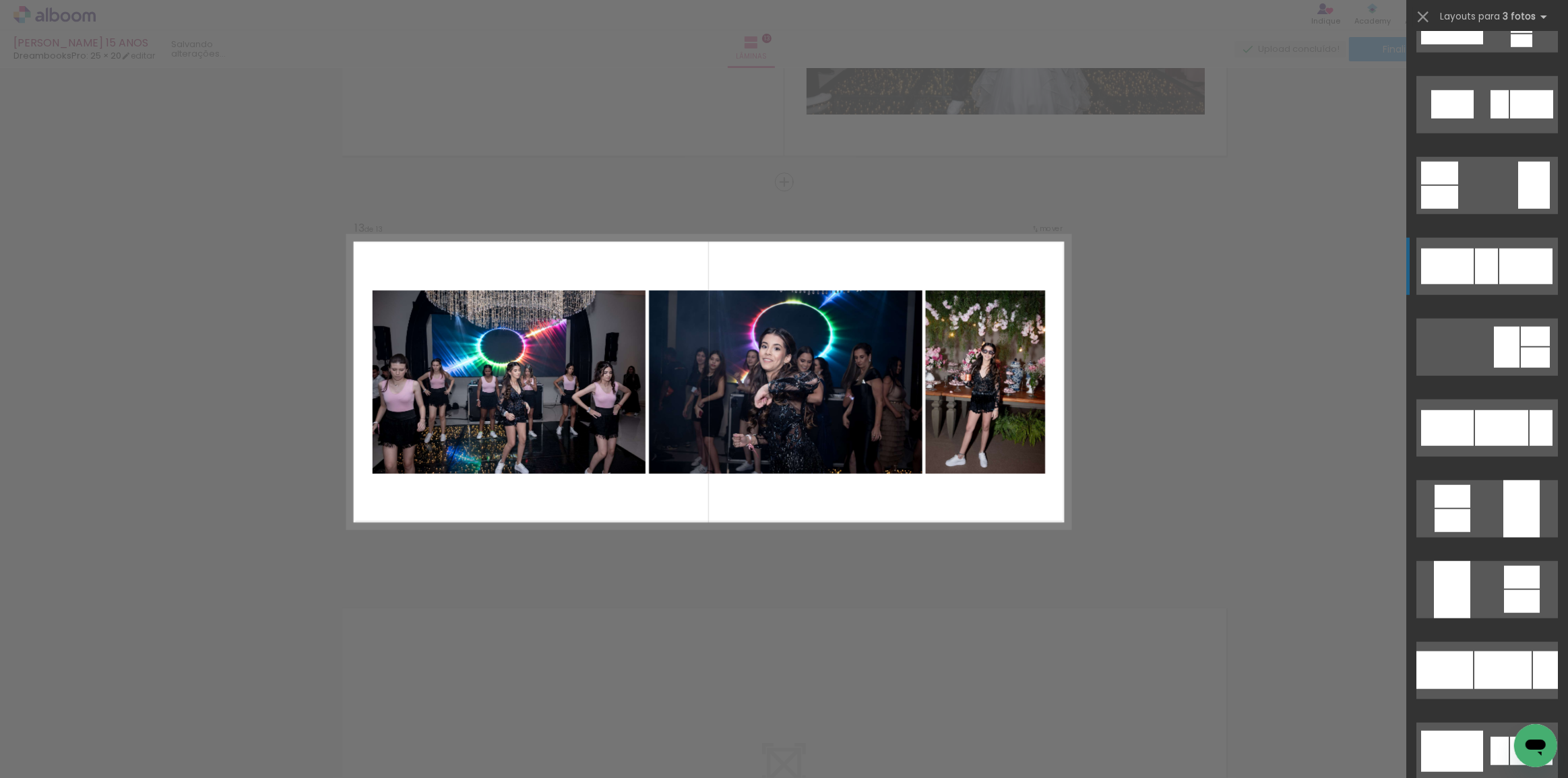
scroll to position [1347, 0]
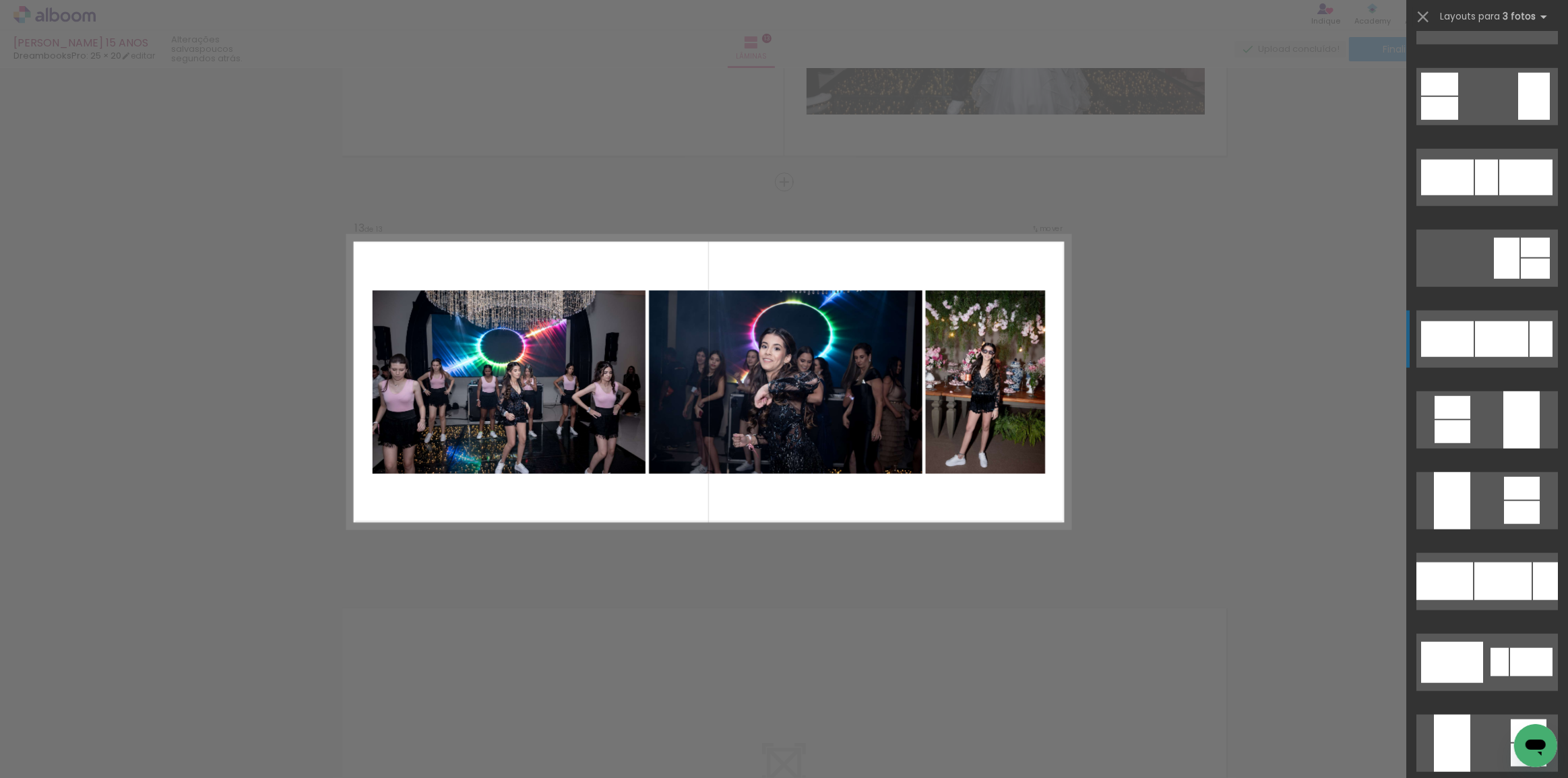
click at [1498, 343] on div at bounding box center [1501, 339] width 54 height 36
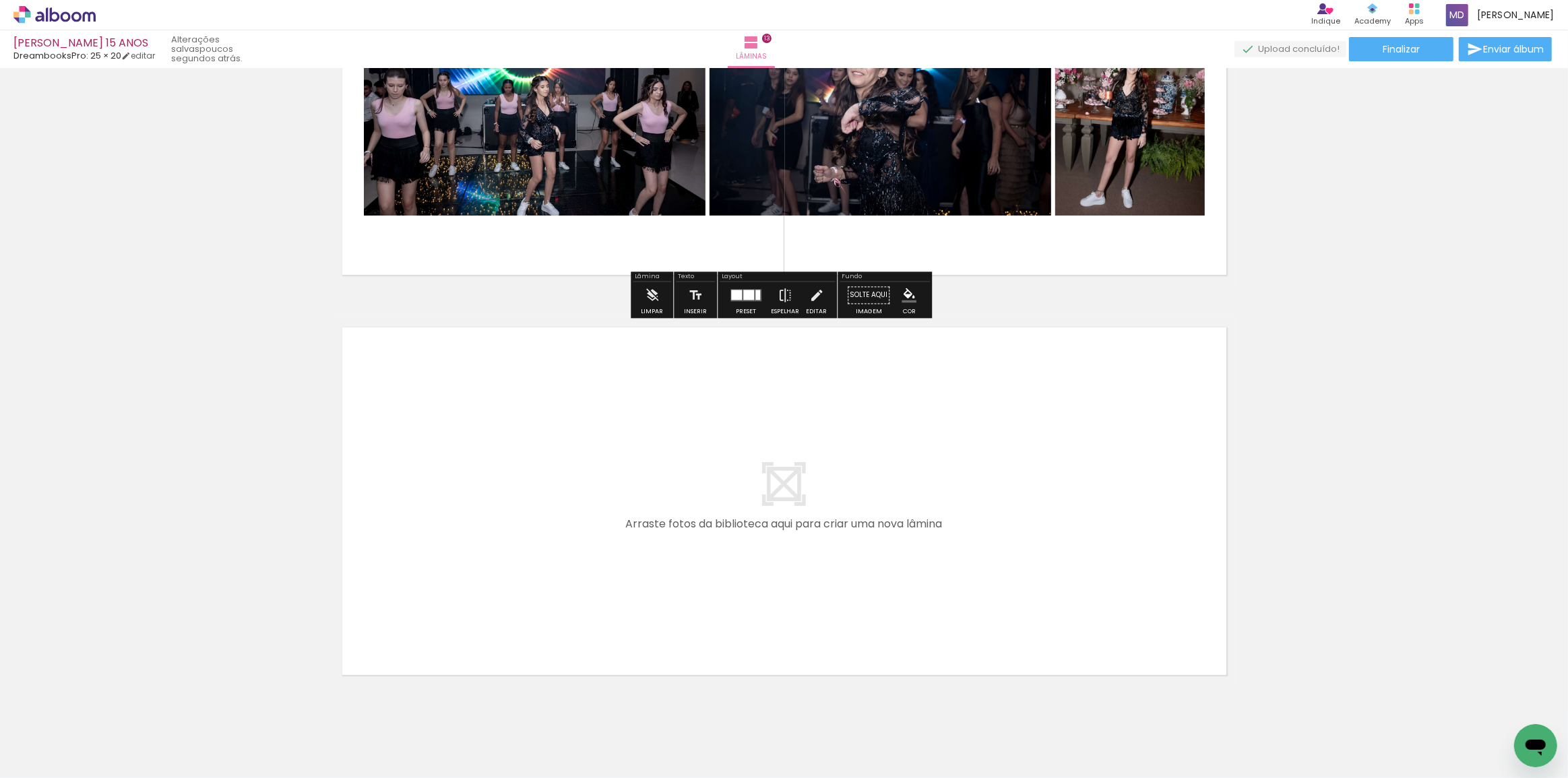
scroll to position [5016, 0]
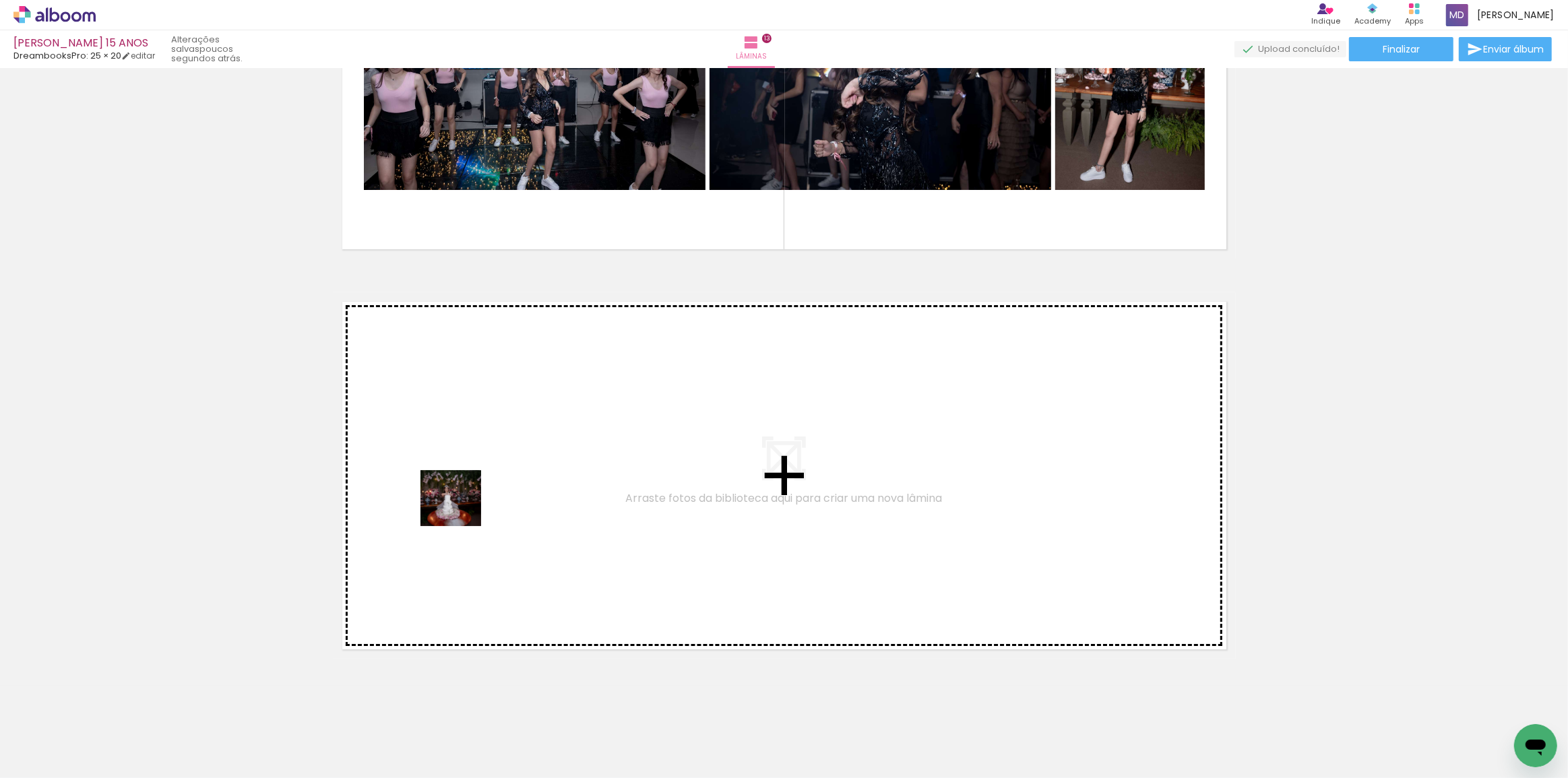
drag, startPoint x: 613, startPoint y: 738, endPoint x: 461, endPoint y: 510, distance: 274.0
click at [461, 510] on quentale-workspace at bounding box center [784, 389] width 1568 height 778
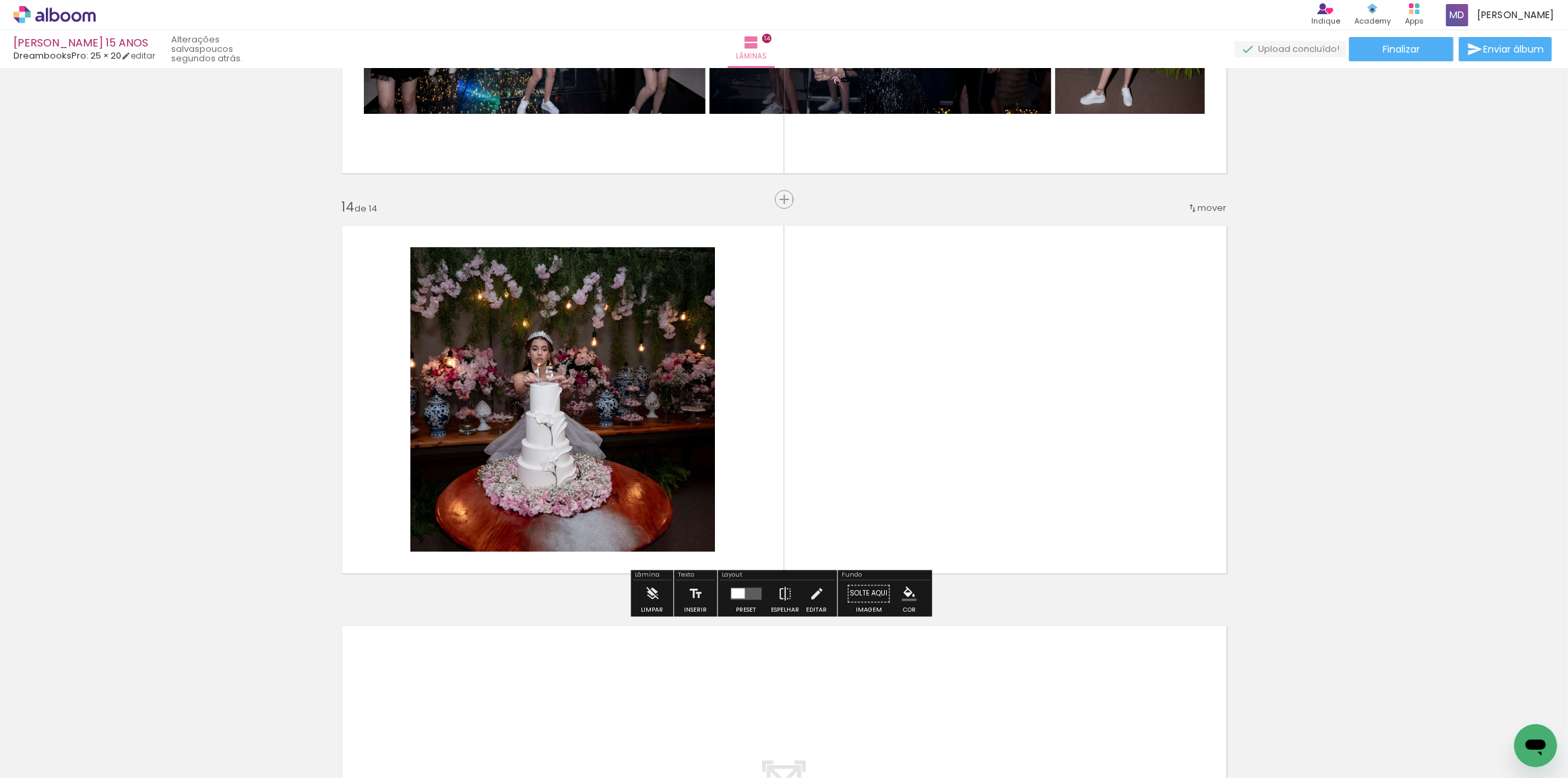
scroll to position [5110, 0]
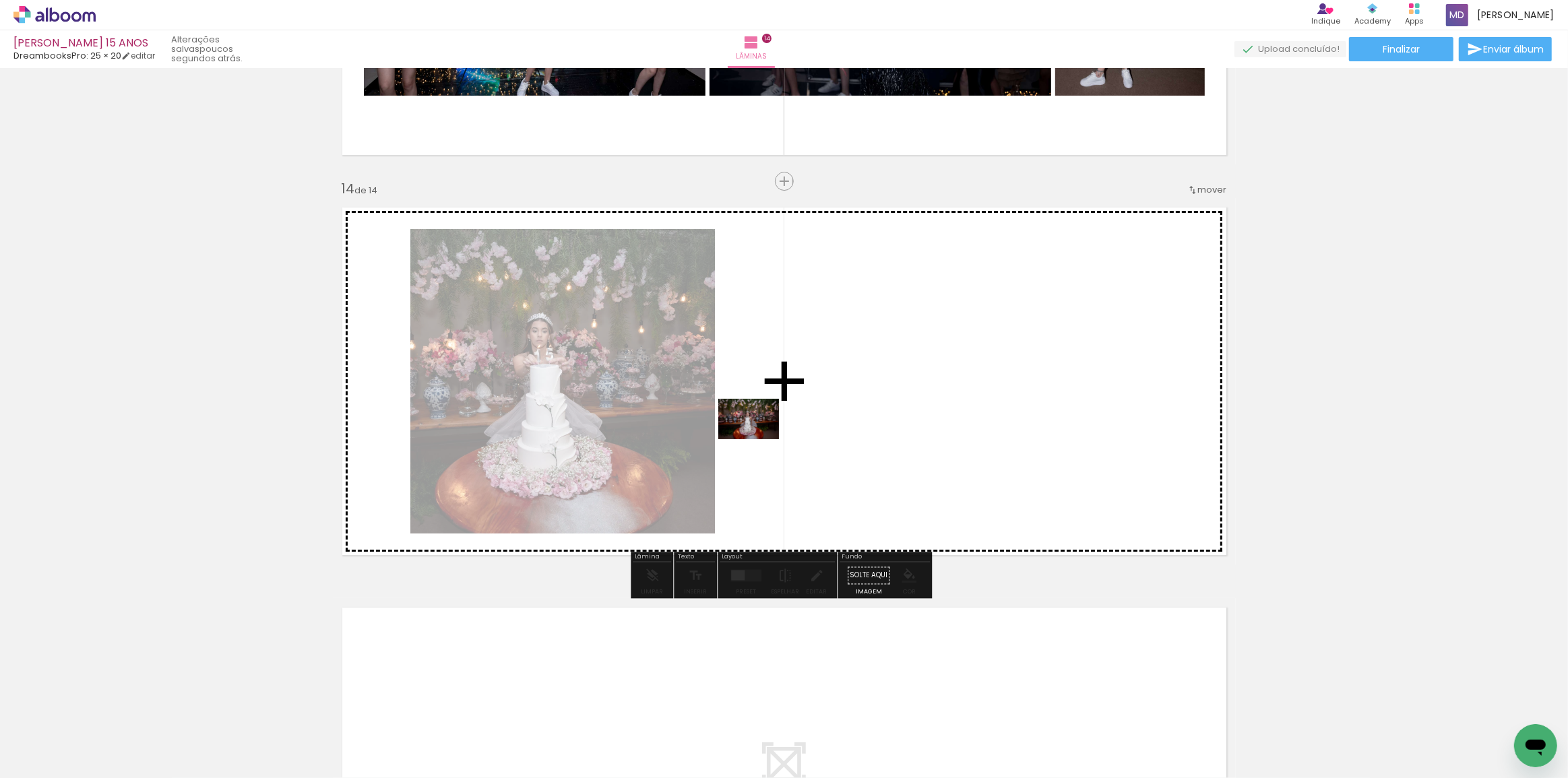
drag, startPoint x: 694, startPoint y: 683, endPoint x: 759, endPoint y: 439, distance: 252.5
click at [759, 439] on quentale-workspace at bounding box center [784, 389] width 1568 height 778
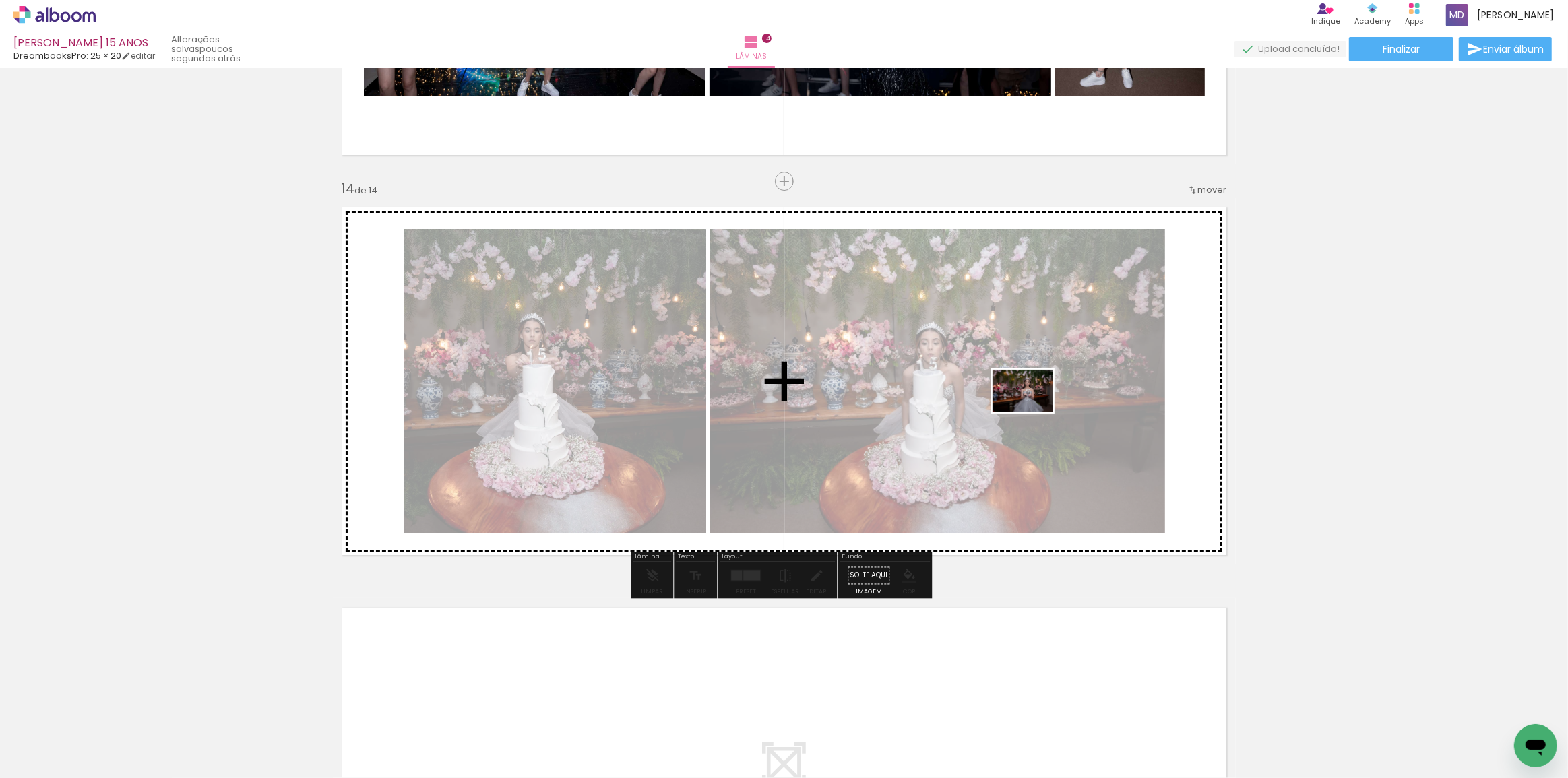
drag, startPoint x: 762, startPoint y: 737, endPoint x: 1032, endPoint y: 410, distance: 424.1
click at [1034, 410] on quentale-workspace at bounding box center [784, 389] width 1568 height 778
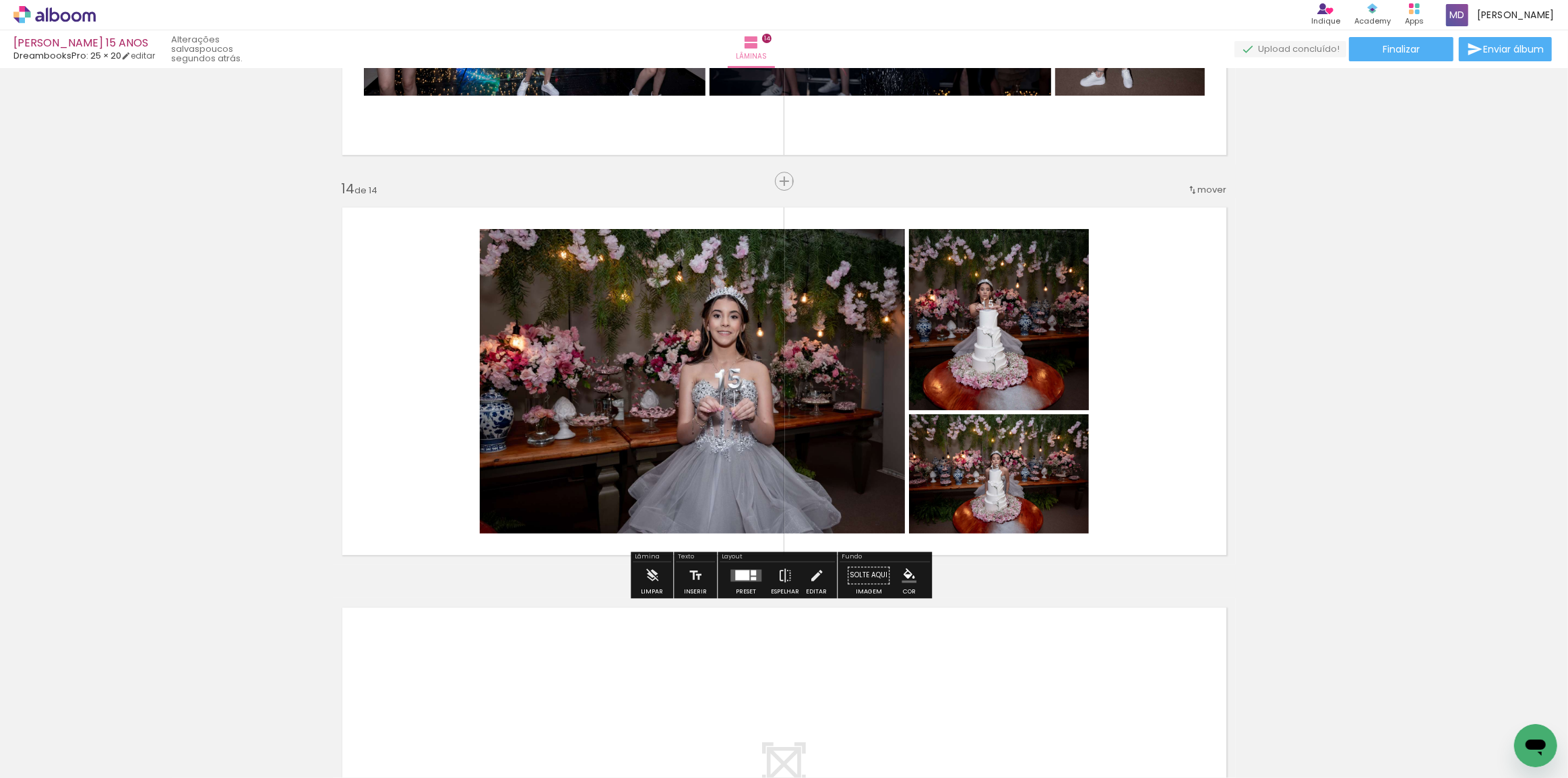
click at [741, 572] on div at bounding box center [742, 575] width 14 height 11
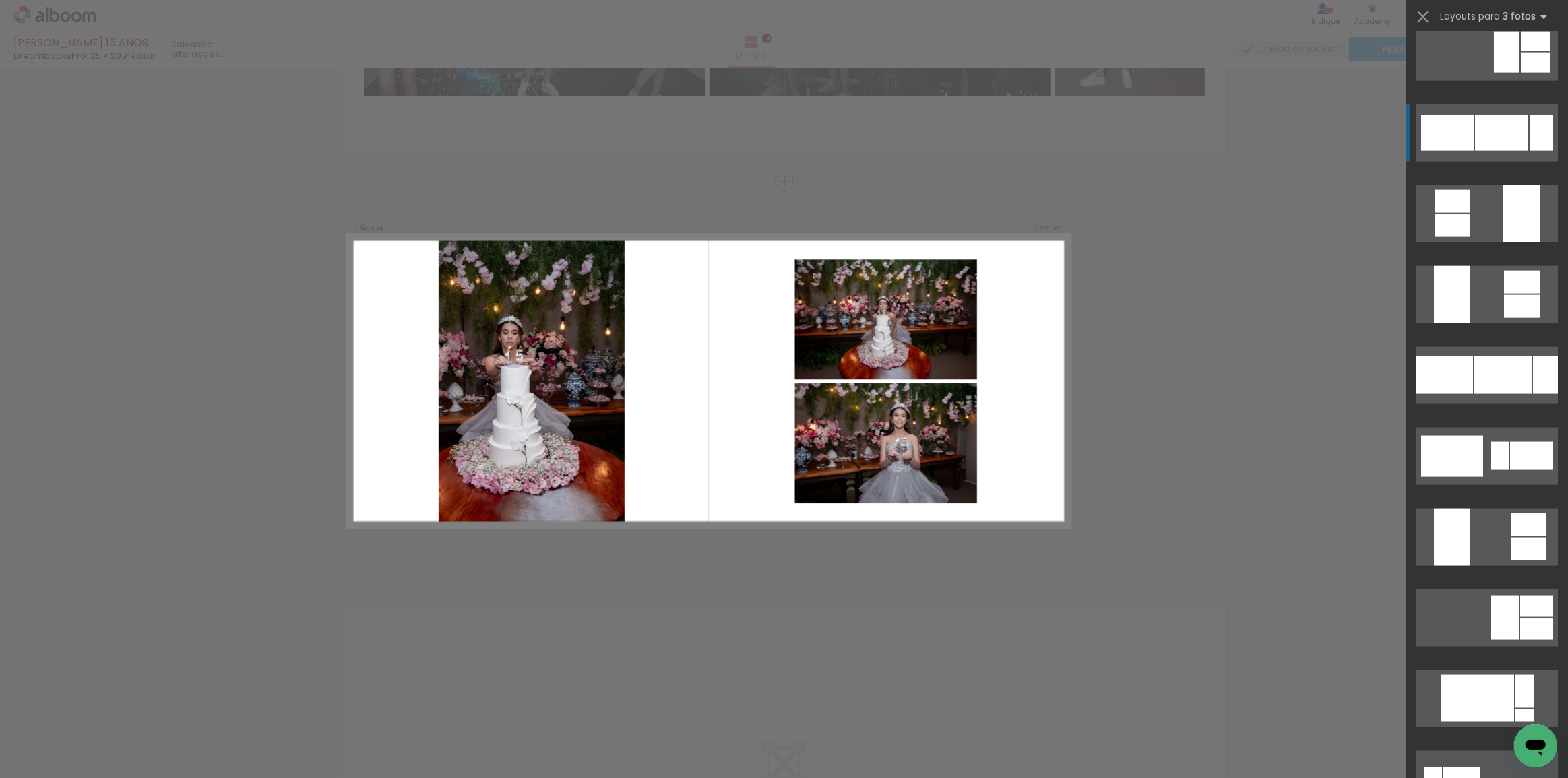
scroll to position [2204, 0]
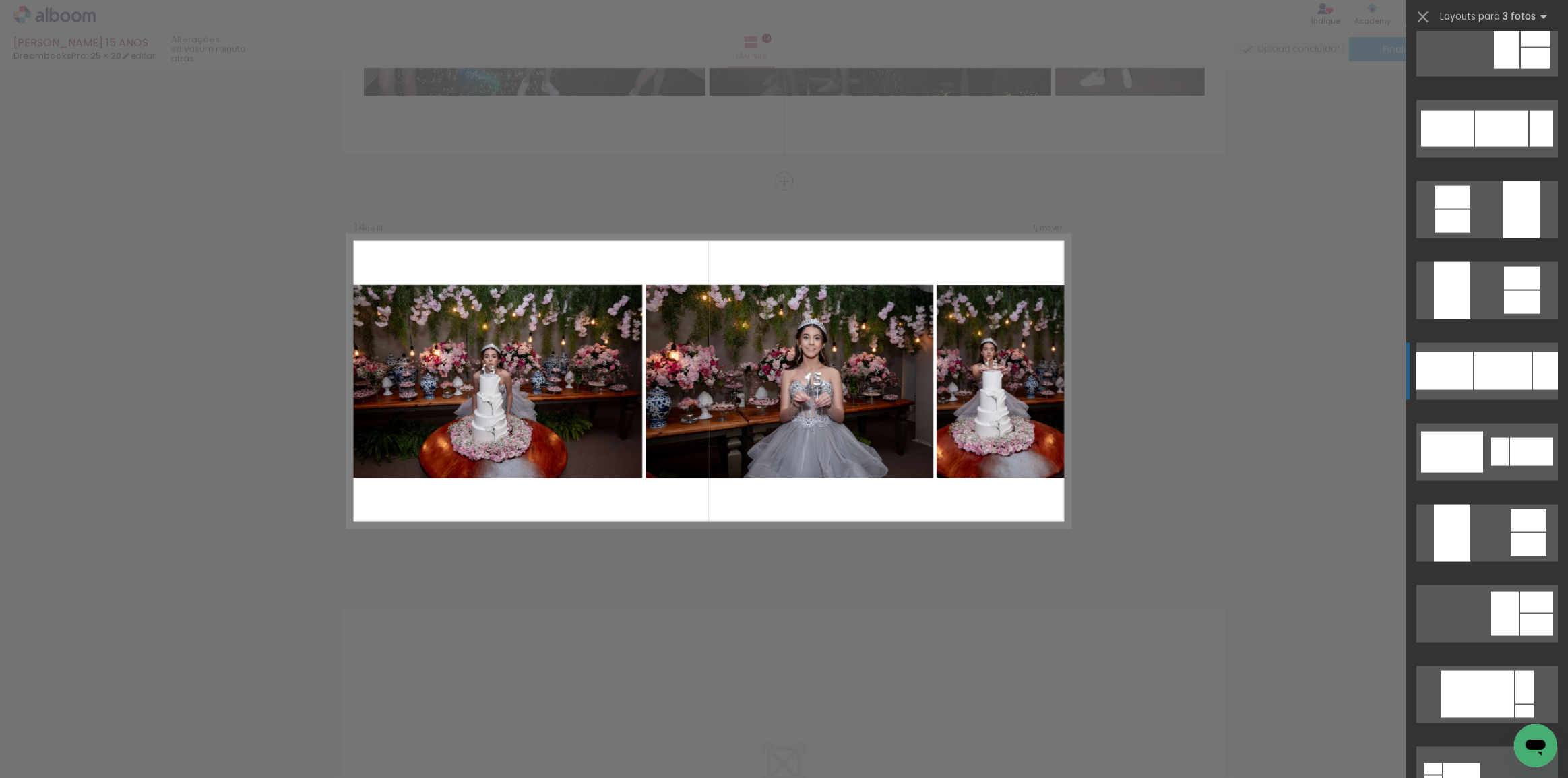
click at [1514, 382] on div at bounding box center [1502, 371] width 57 height 38
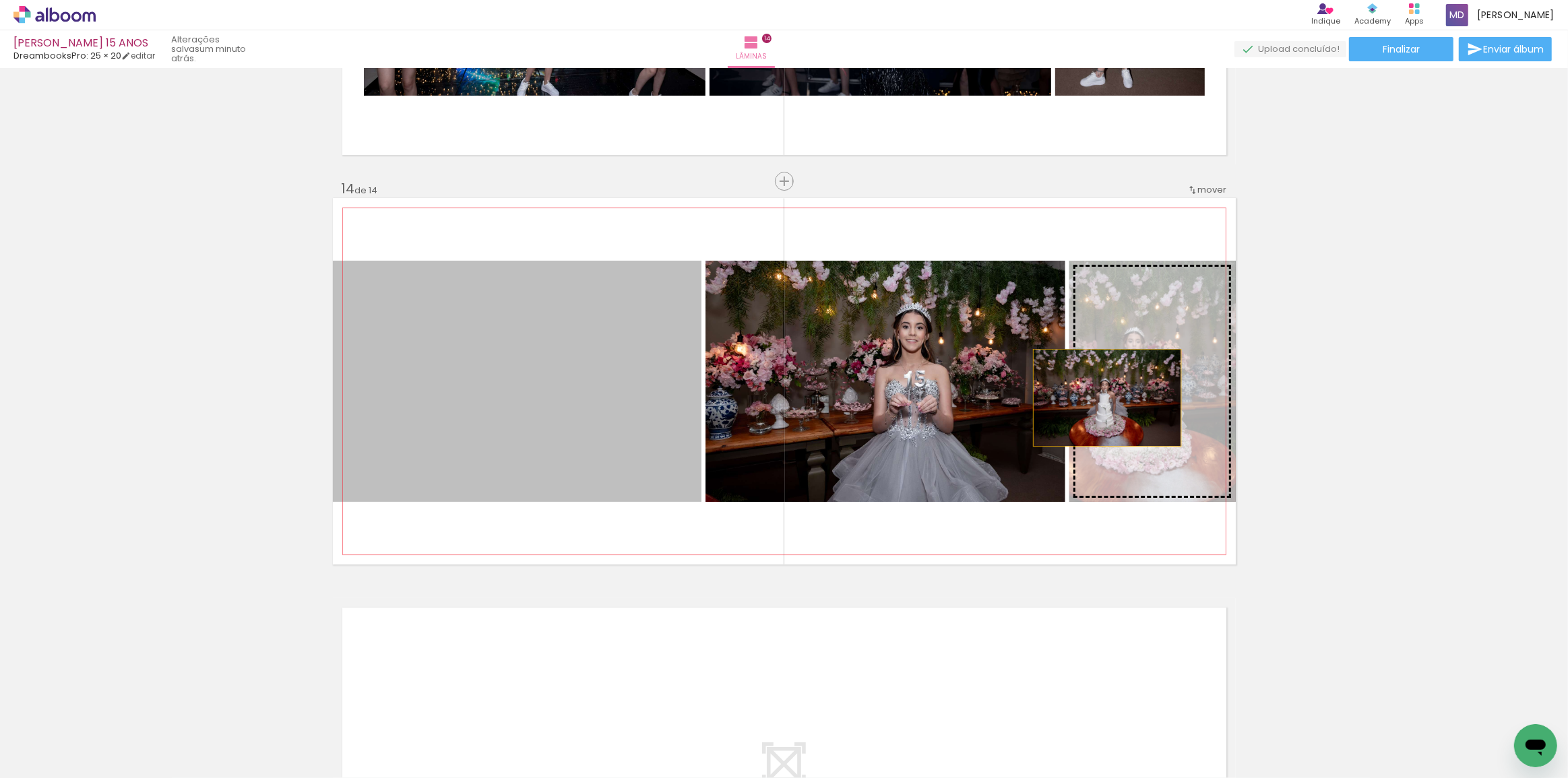
drag, startPoint x: 488, startPoint y: 394, endPoint x: 1102, endPoint y: 397, distance: 614.0
click at [0, 0] on slot at bounding box center [0, 0] width 0 height 0
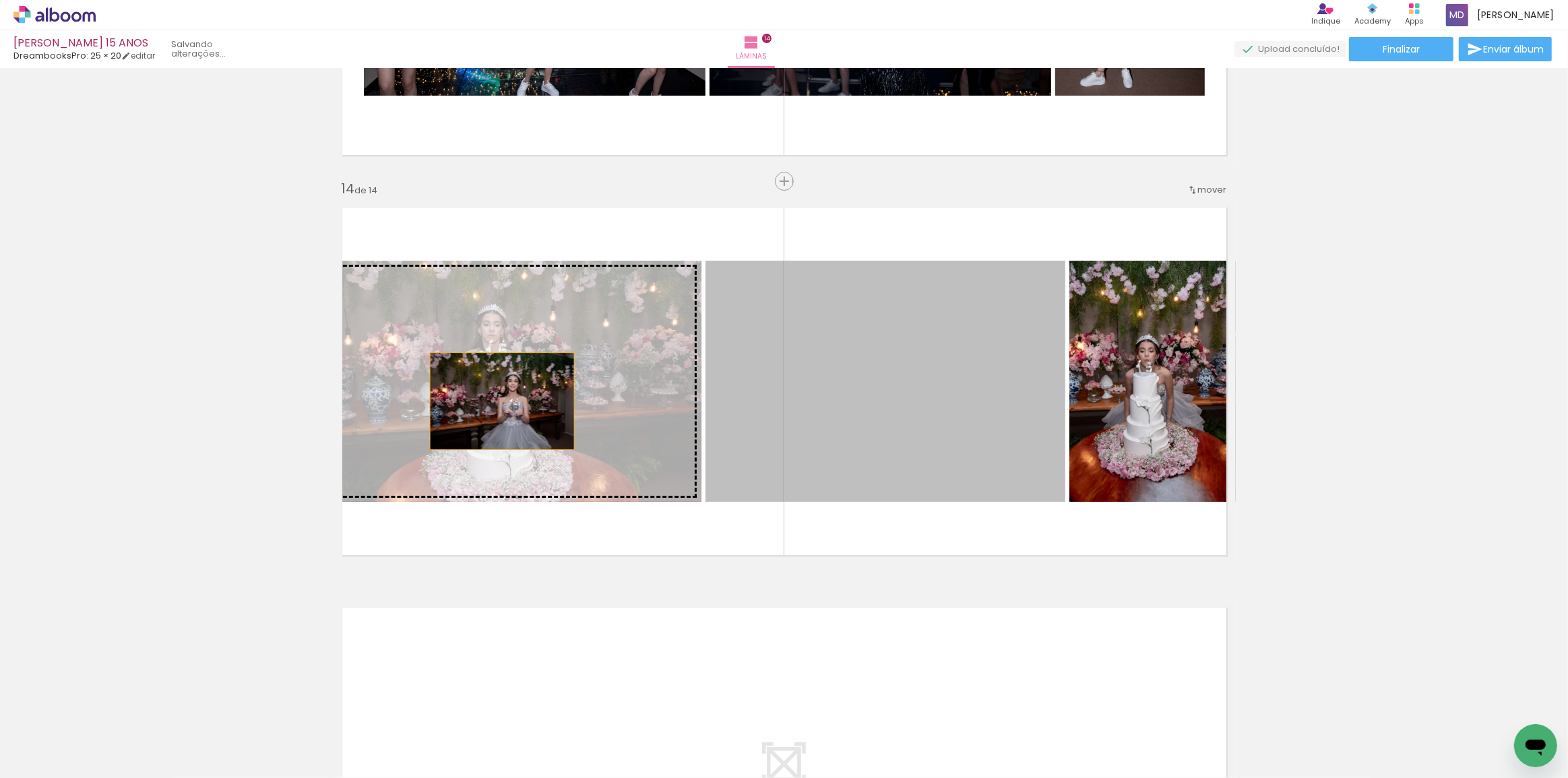
drag, startPoint x: 913, startPoint y: 367, endPoint x: 498, endPoint y: 401, distance: 416.4
click at [0, 0] on slot at bounding box center [0, 0] width 0 height 0
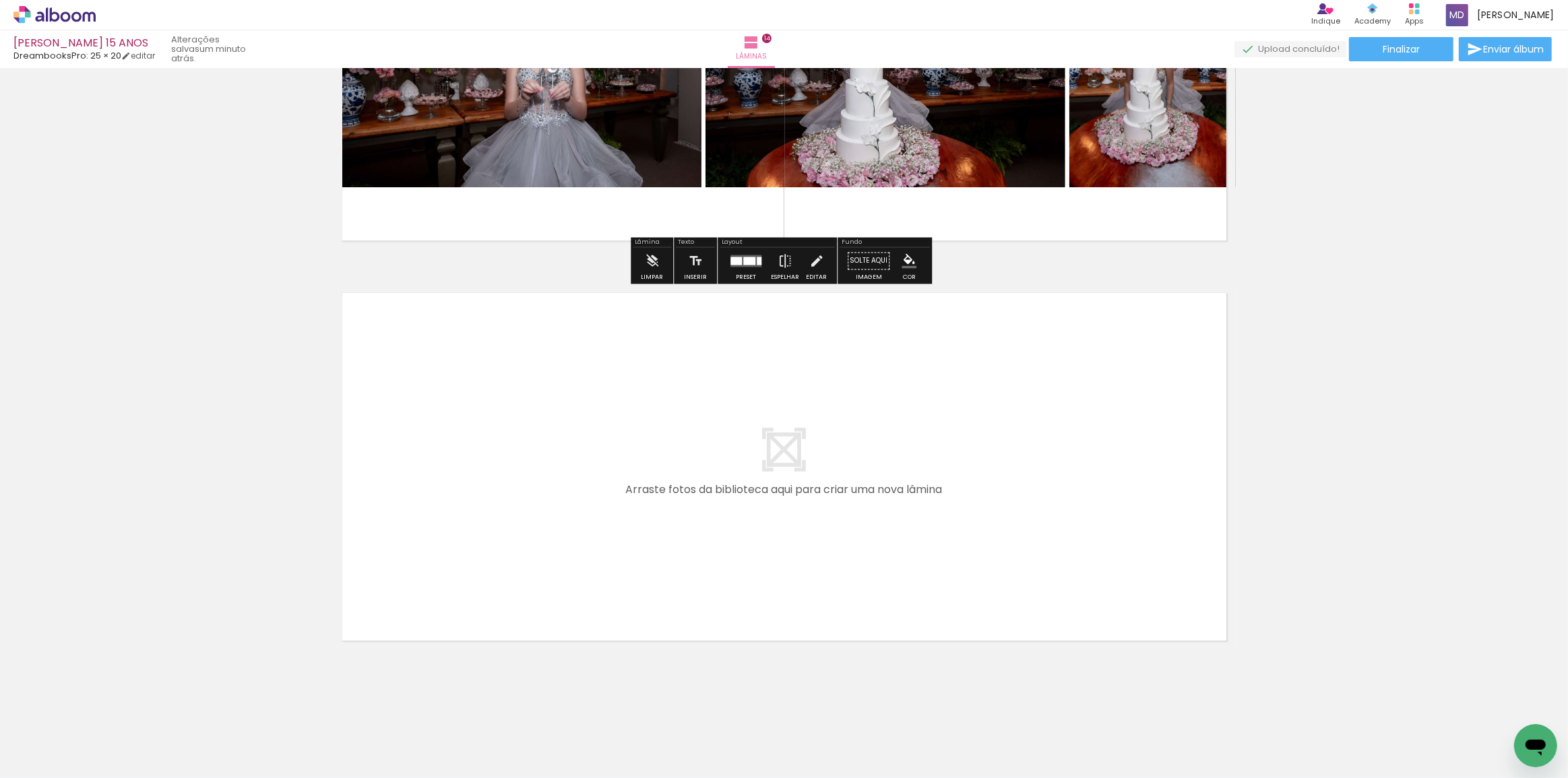
scroll to position [5428, 0]
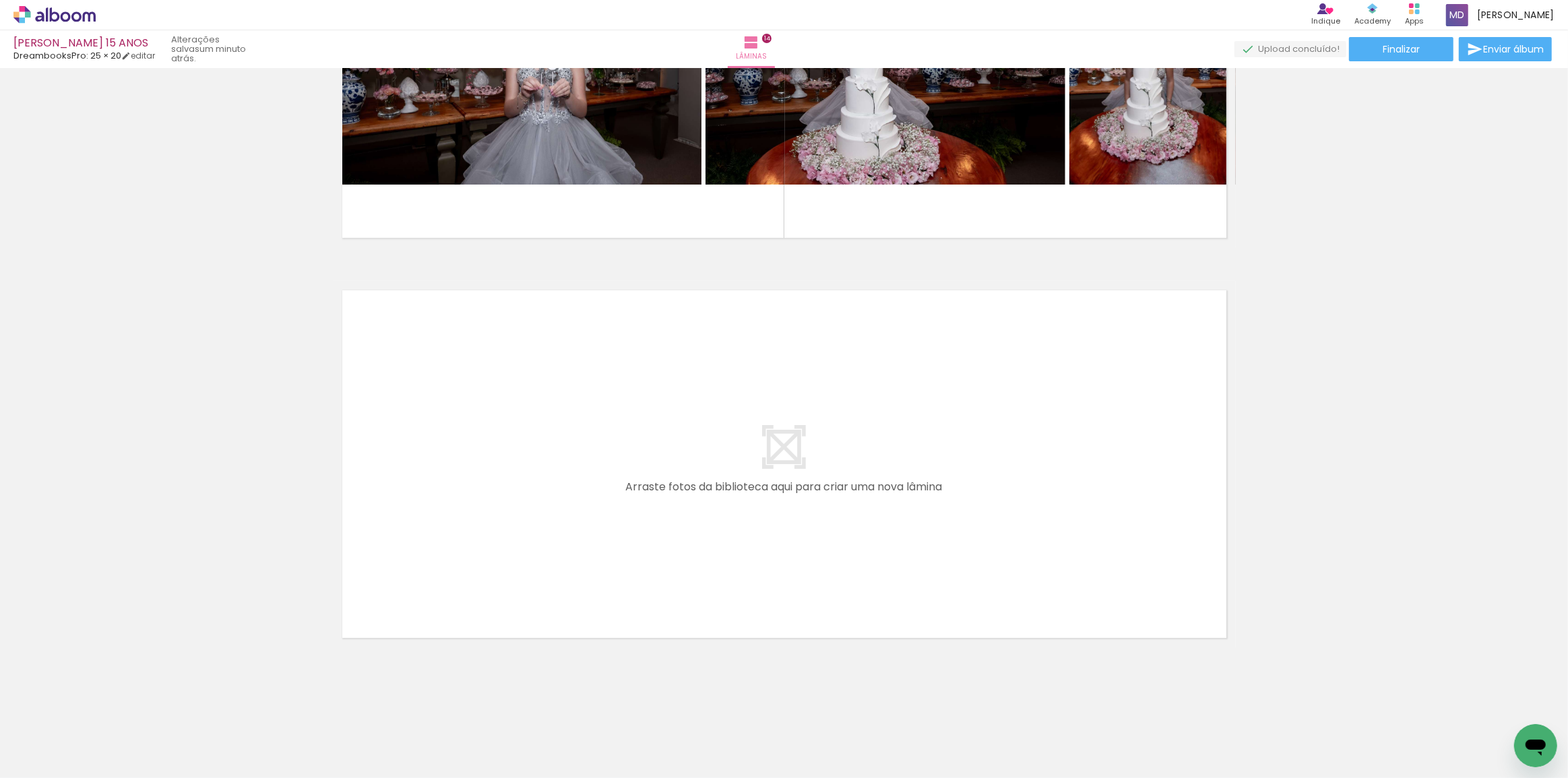
click at [765, 468] on quentale-layouter at bounding box center [784, 464] width 903 height 367
click at [321, 739] on div at bounding box center [306, 732] width 67 height 48
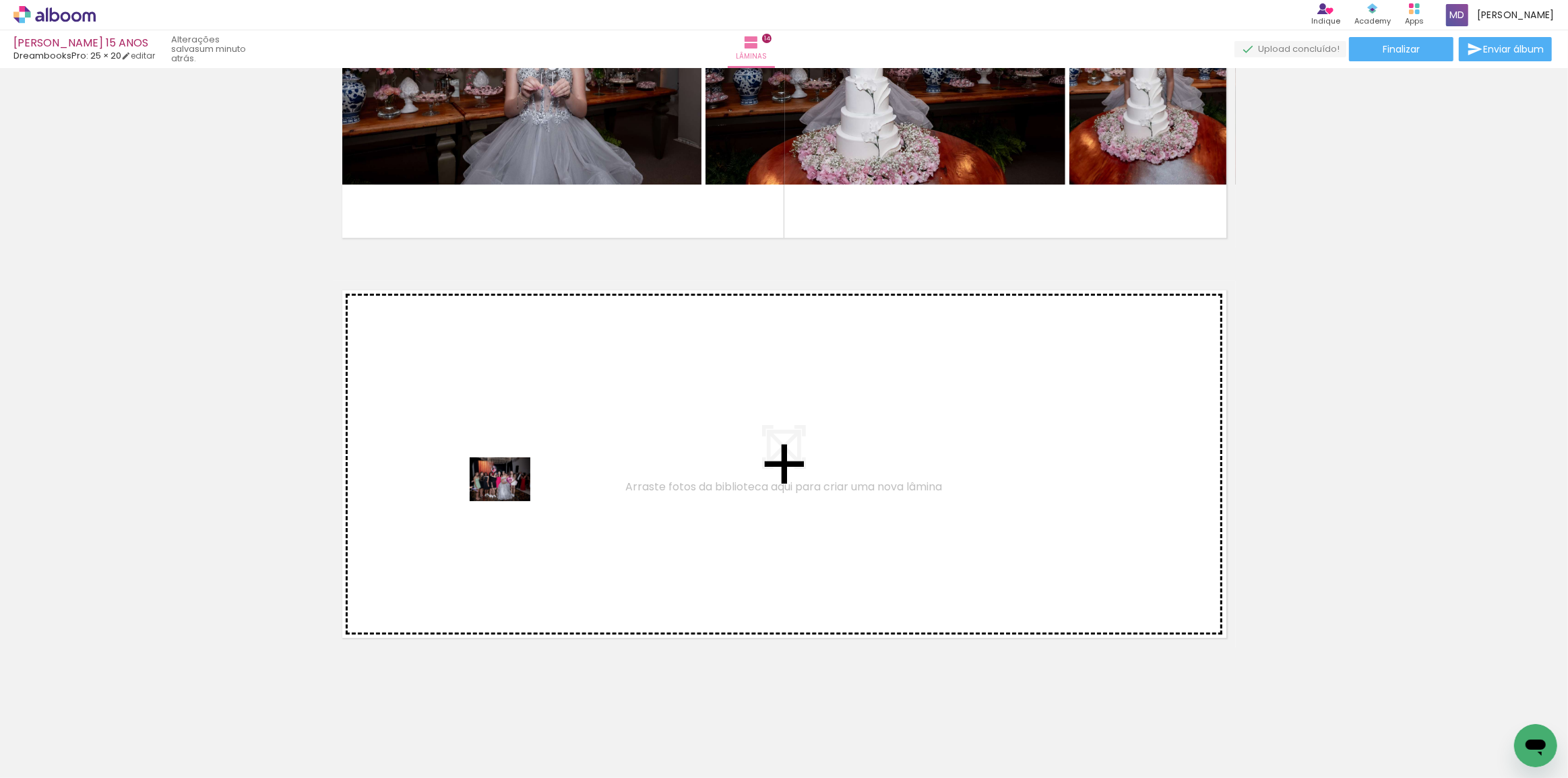
drag, startPoint x: 321, startPoint y: 739, endPoint x: 510, endPoint y: 497, distance: 307.1
click at [510, 497] on quentale-workspace at bounding box center [784, 389] width 1568 height 778
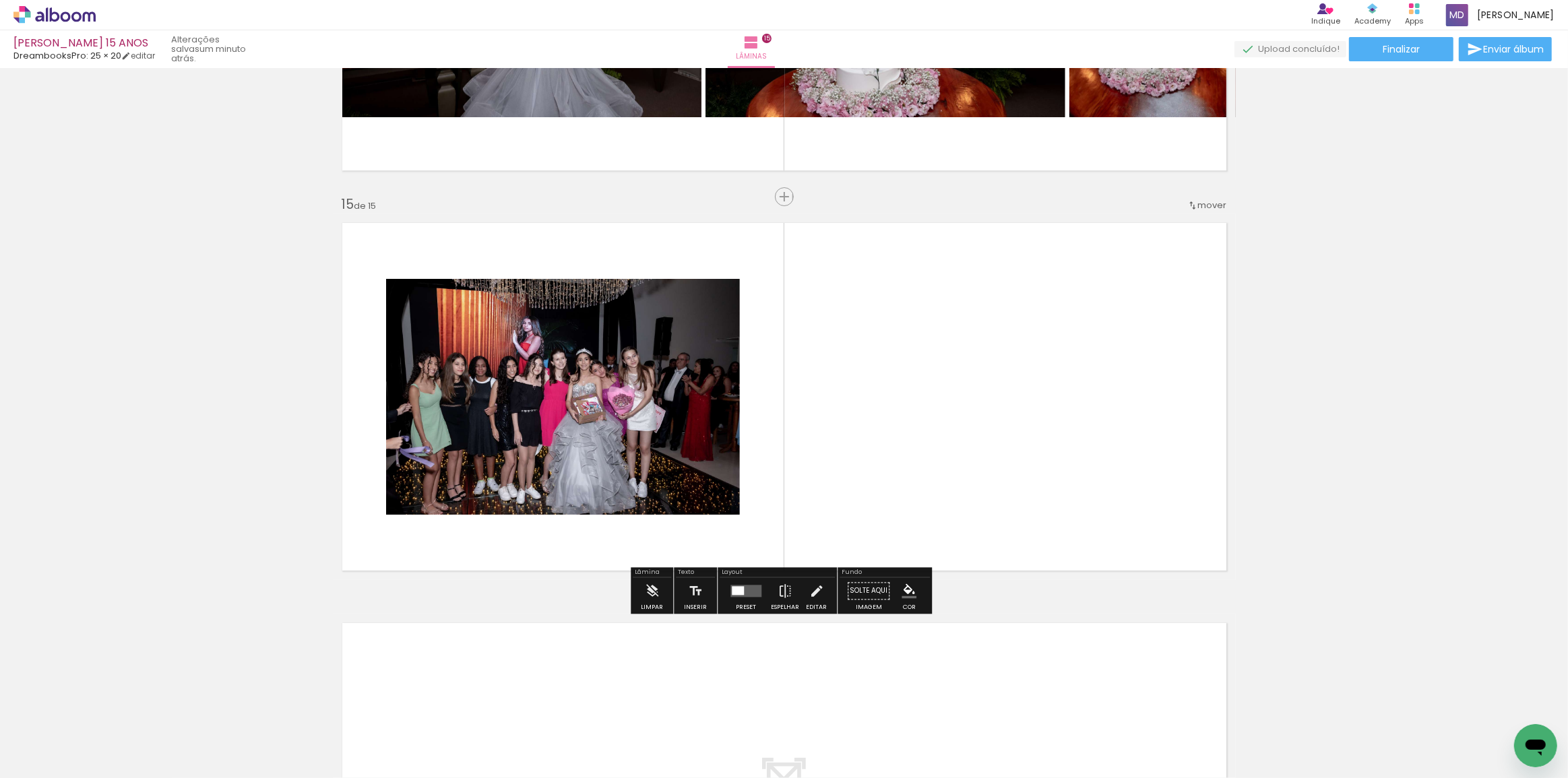
scroll to position [5510, 0]
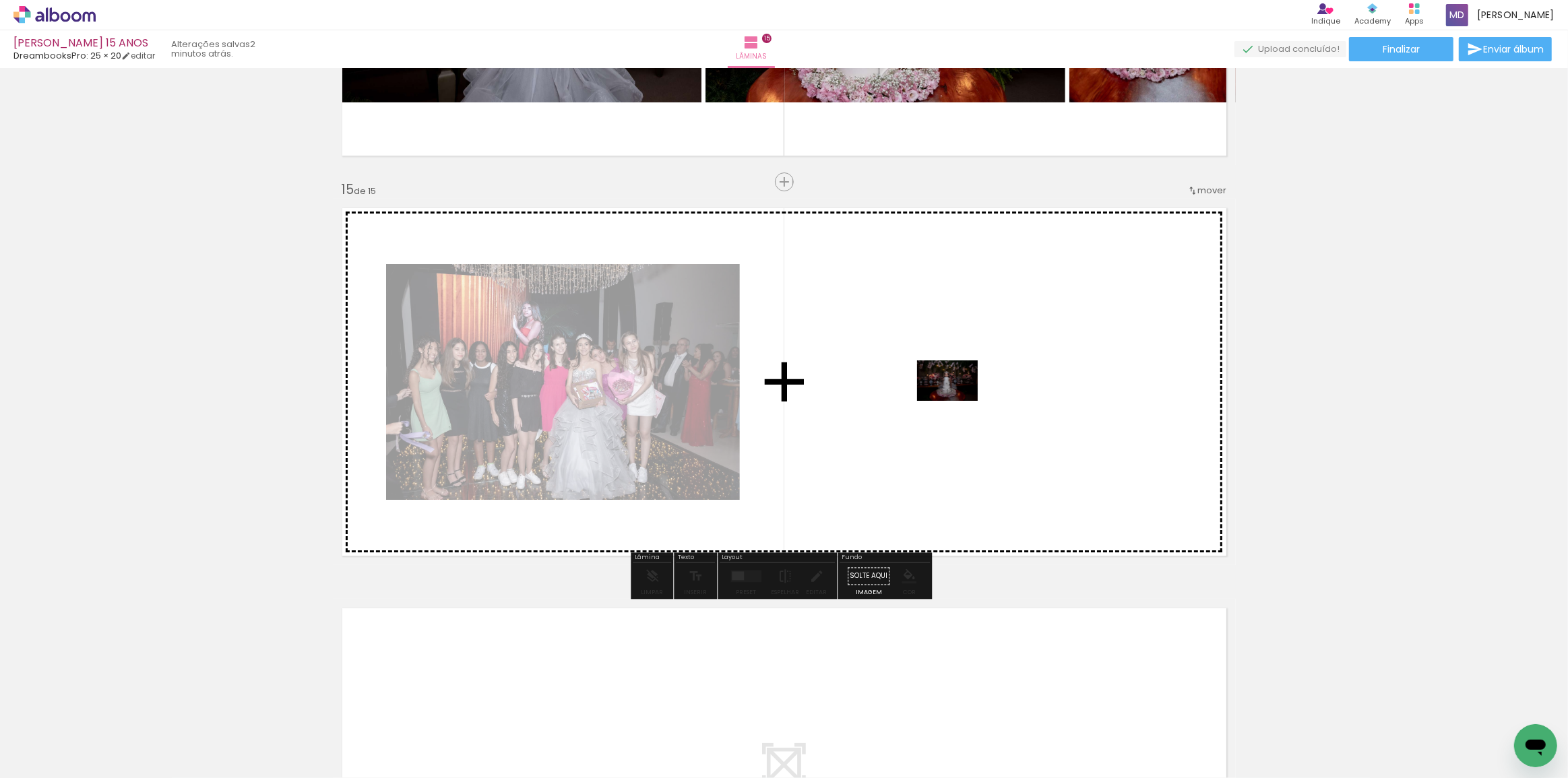
drag, startPoint x: 524, startPoint y: 741, endPoint x: 957, endPoint y: 401, distance: 550.5
click at [957, 401] on quentale-workspace at bounding box center [784, 389] width 1568 height 778
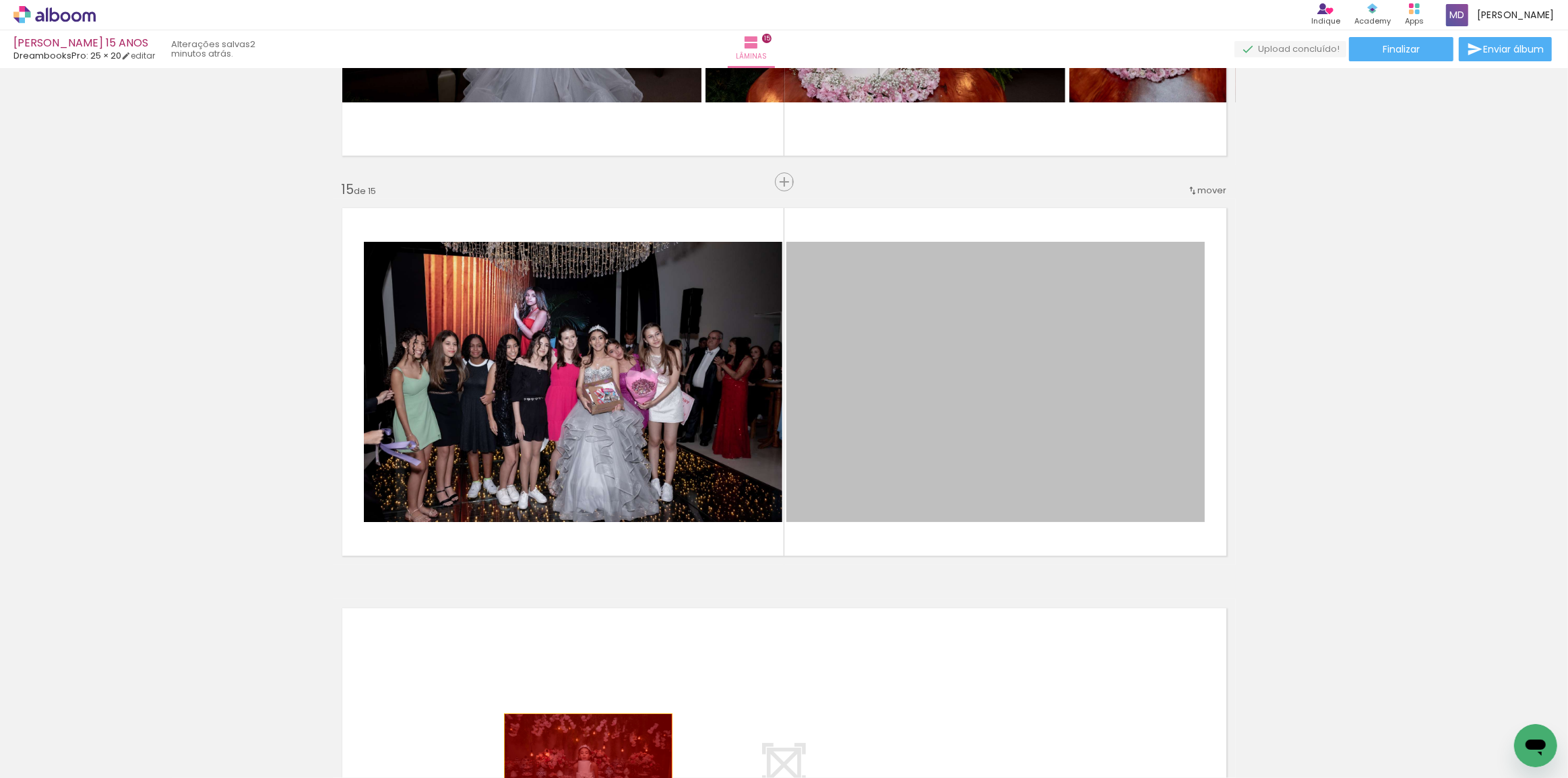
drag, startPoint x: 980, startPoint y: 341, endPoint x: 576, endPoint y: 776, distance: 593.7
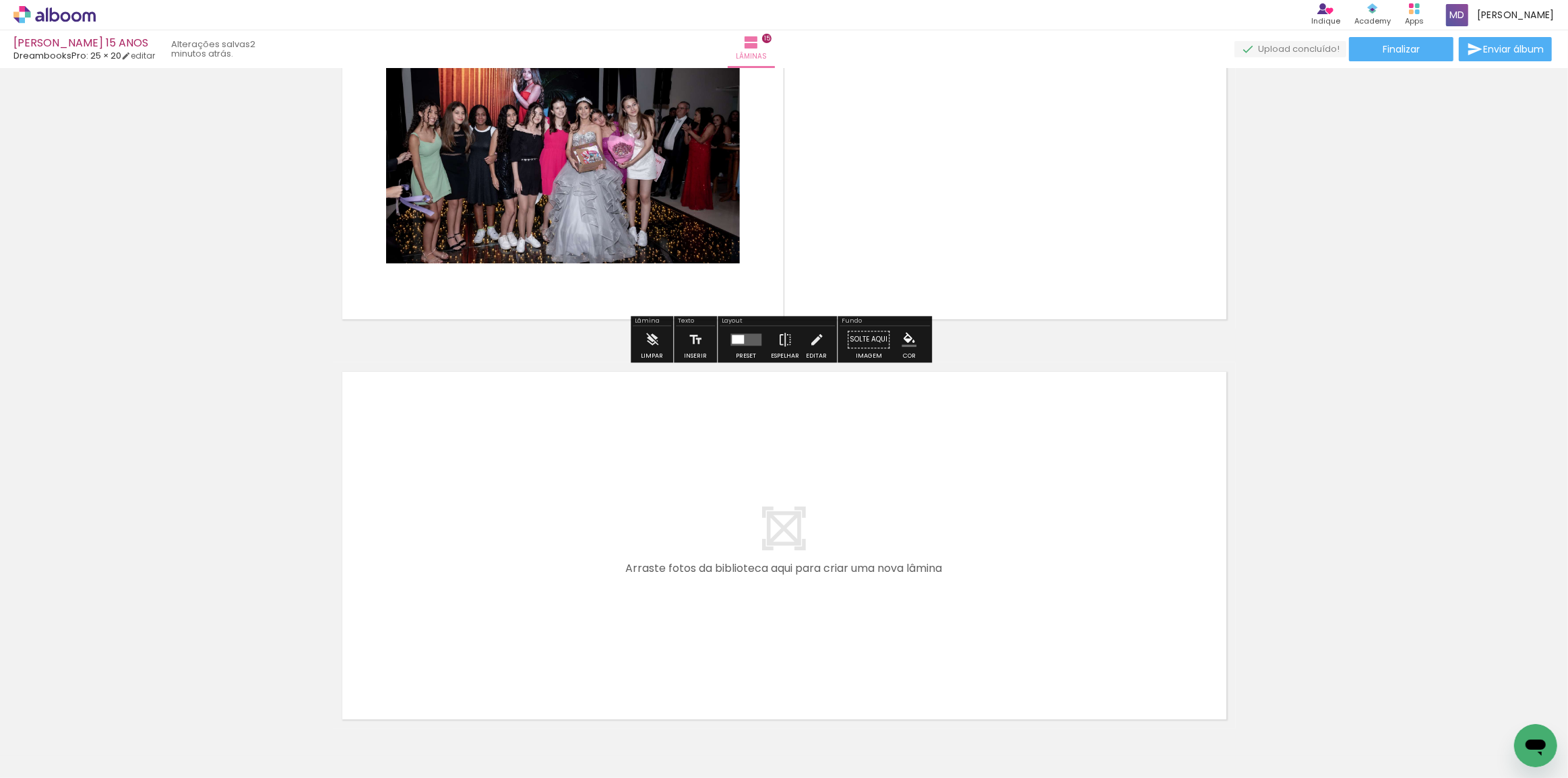
scroll to position [5828, 0]
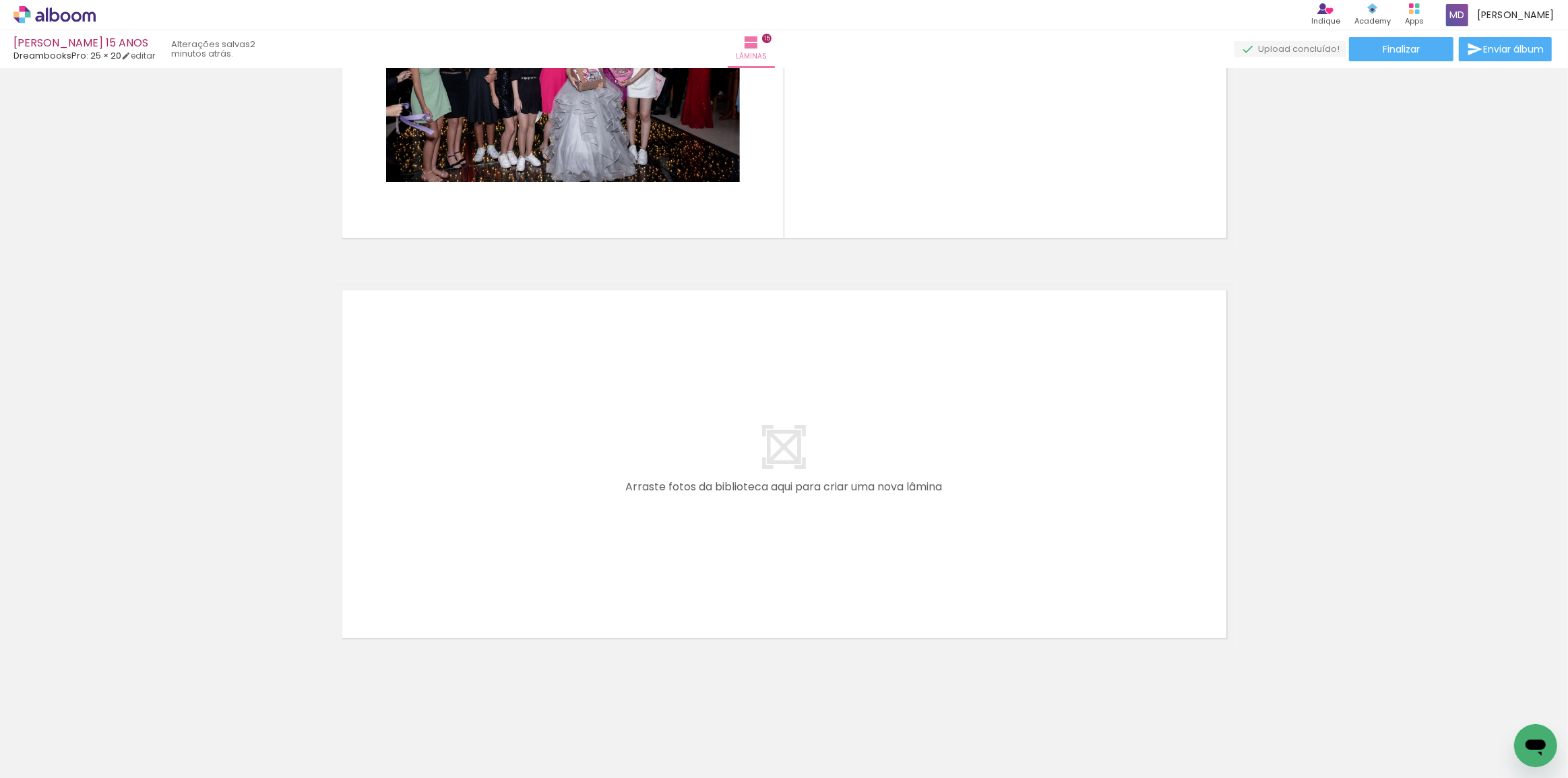
click at [132, 714] on div at bounding box center [155, 732] width 67 height 65
click at [107, 707] on iron-icon at bounding box center [105, 705] width 14 height 14
click at [1165, 705] on iron-icon at bounding box center [1162, 705] width 14 height 14
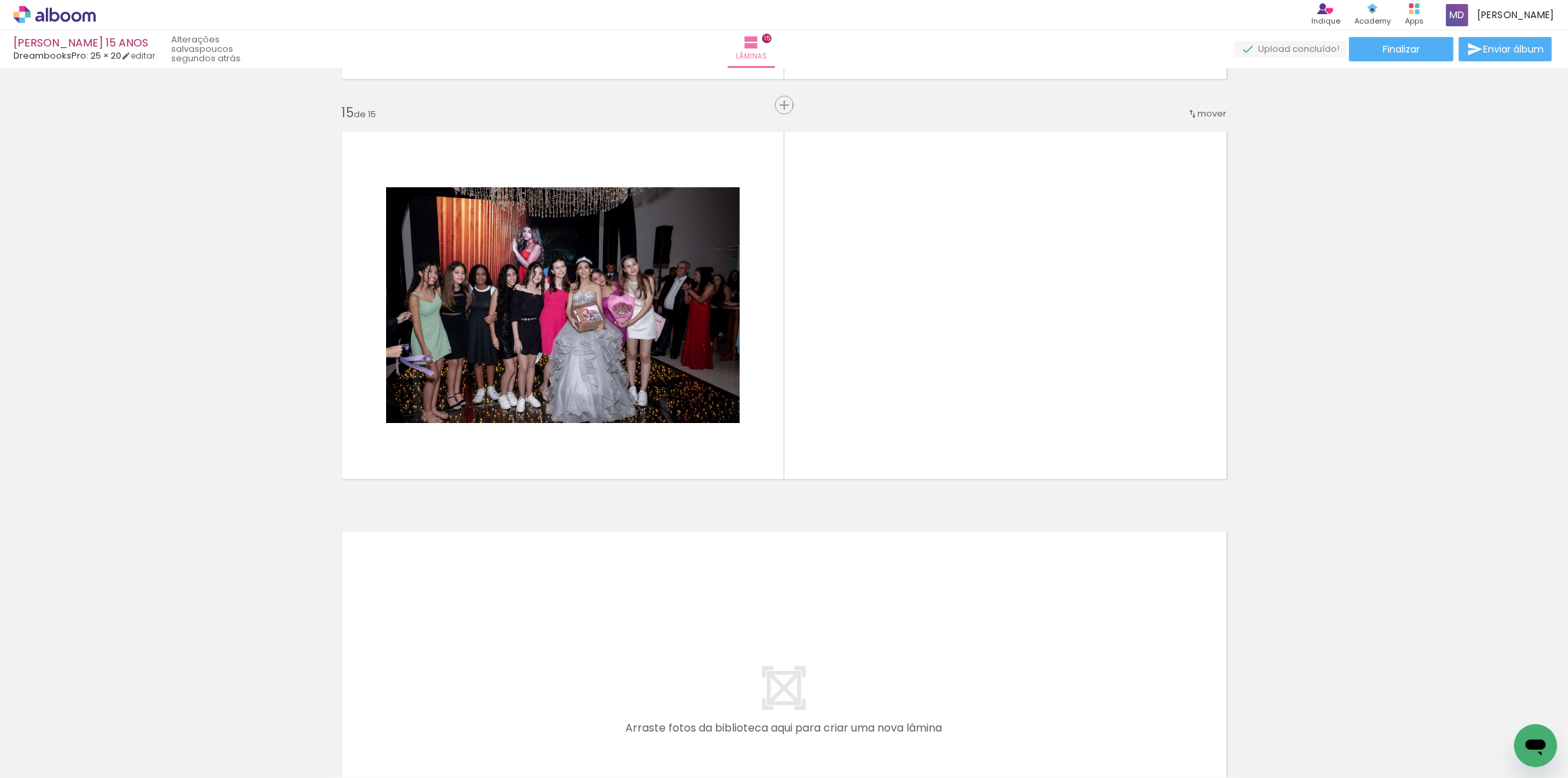
scroll to position [5583, 0]
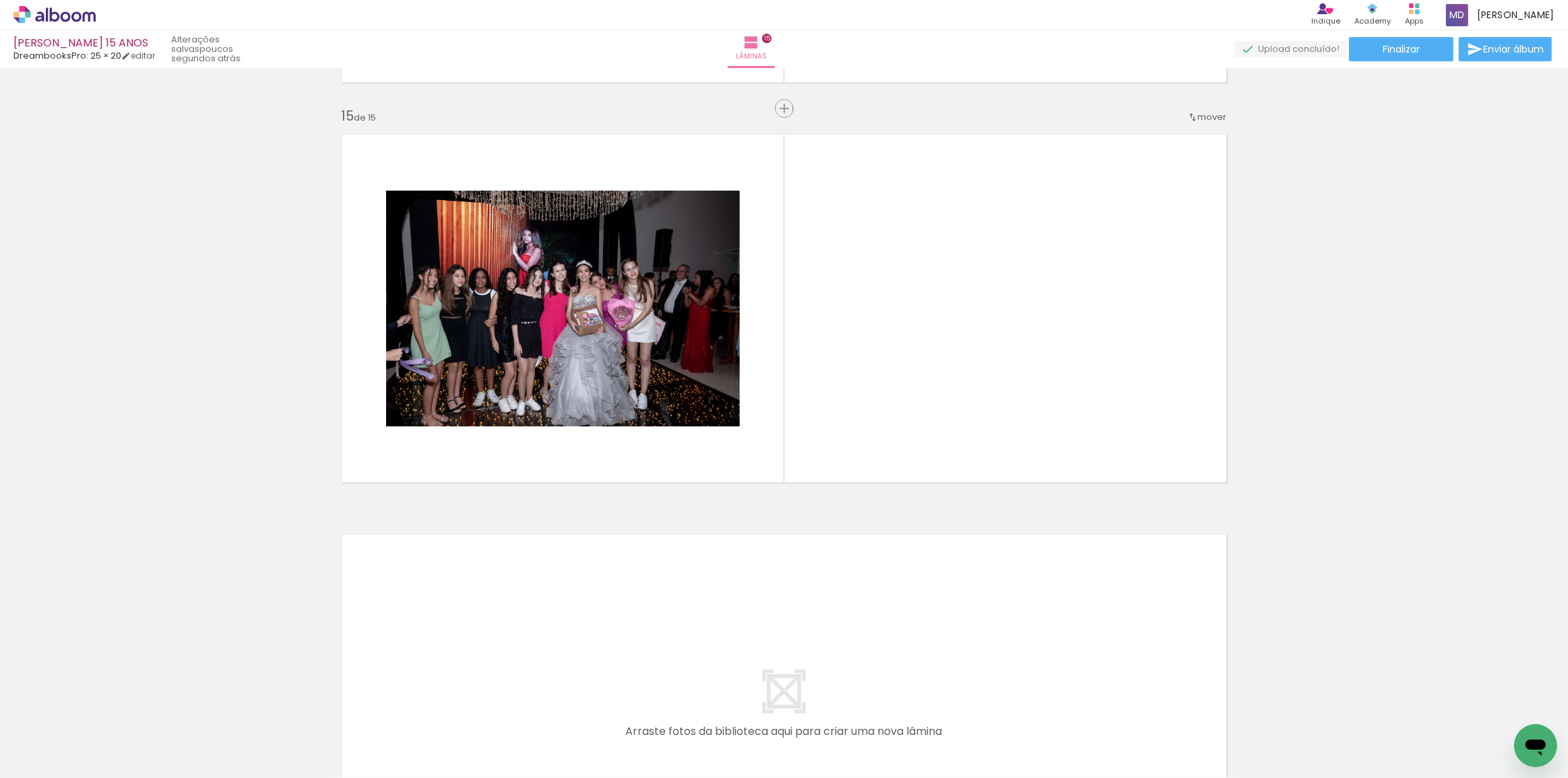
scroll to position [2204, 0]
click at [56, 757] on span "Adicionar Fotos" at bounding box center [47, 760] width 40 height 15
click at [0, 0] on input "file" at bounding box center [0, 0] width 0 height 0
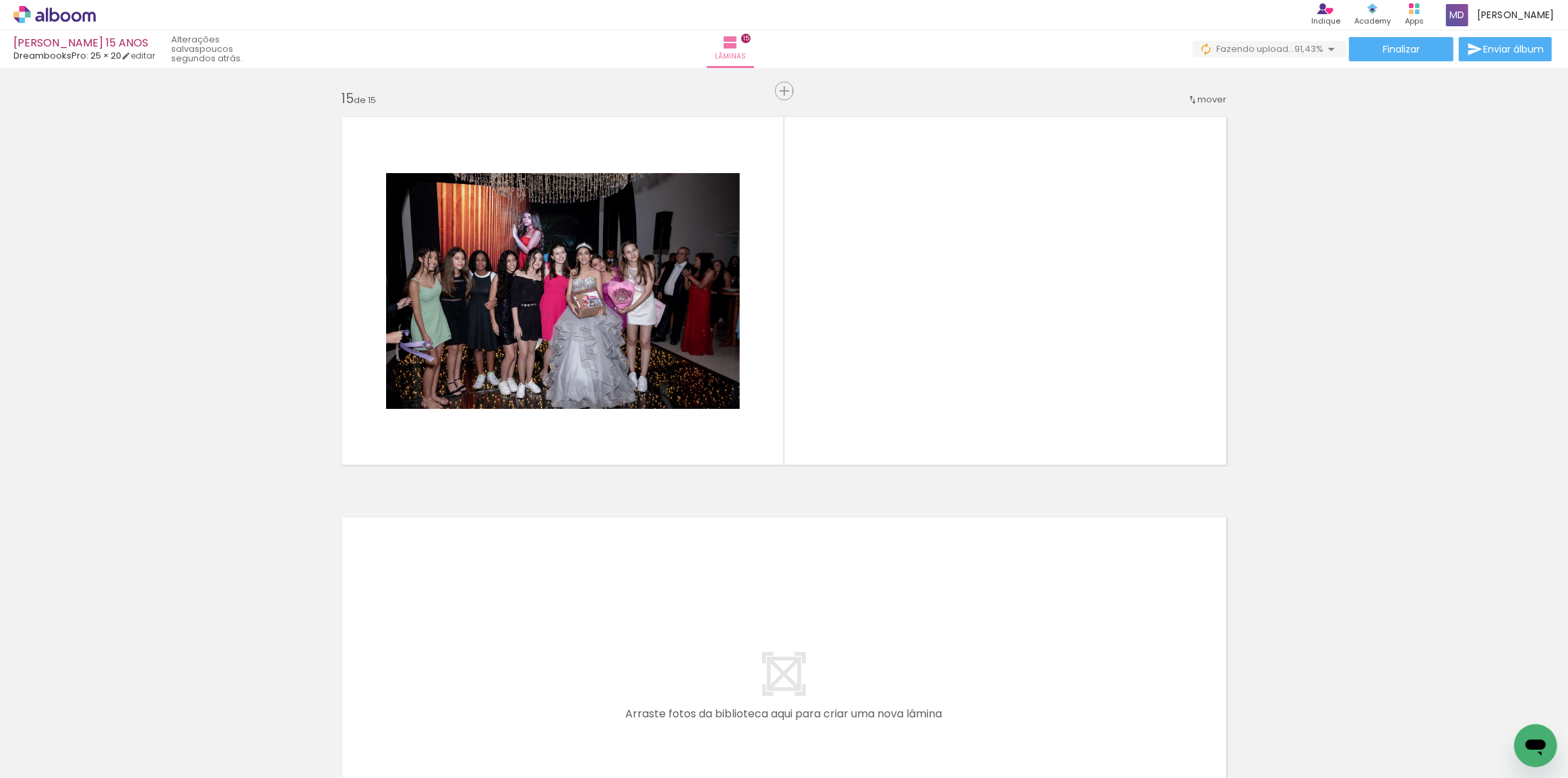
scroll to position [5583, 0]
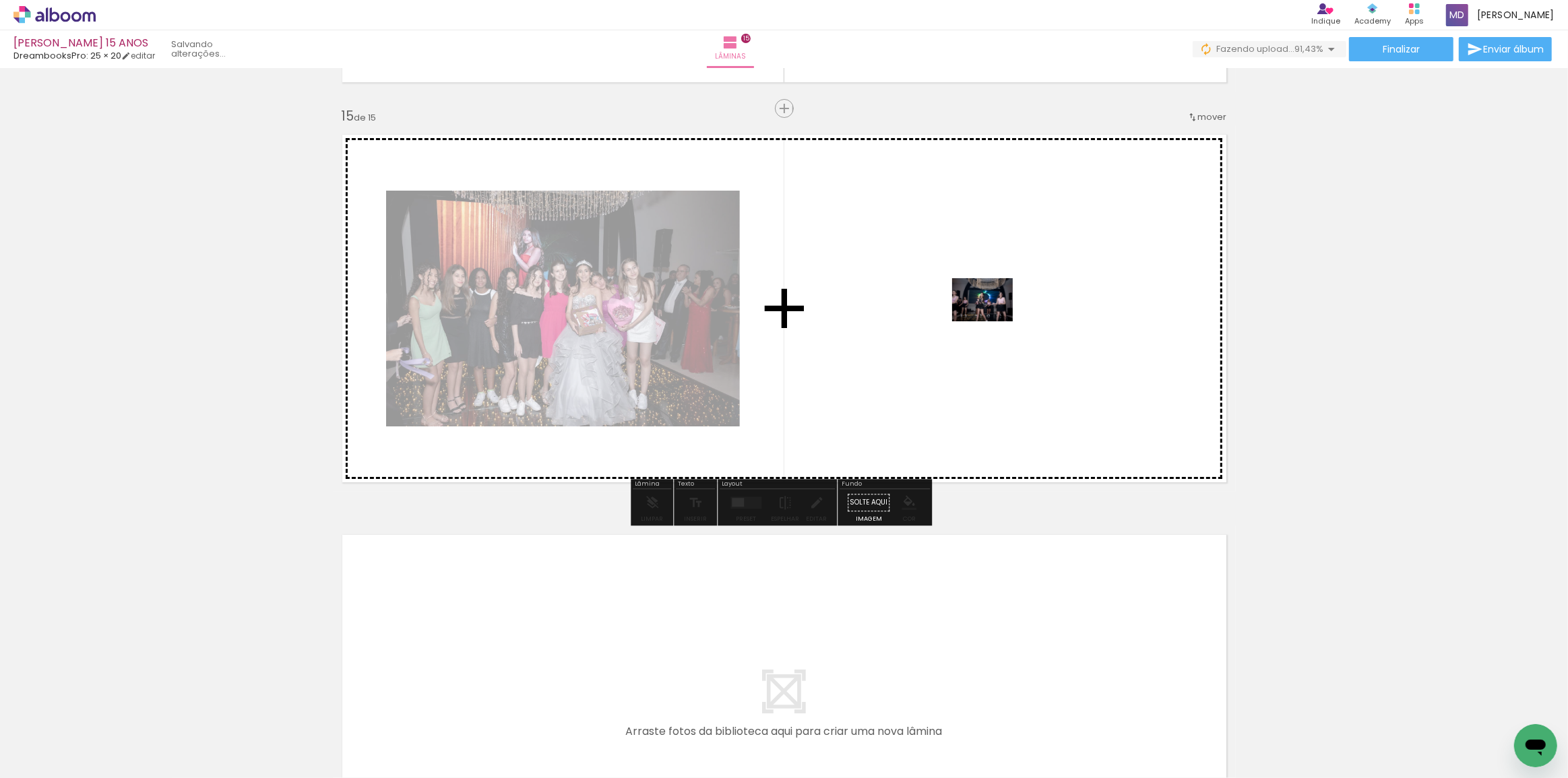
drag, startPoint x: 1374, startPoint y: 741, endPoint x: 992, endPoint y: 318, distance: 570.0
click at [992, 318] on quentale-workspace at bounding box center [784, 389] width 1568 height 778
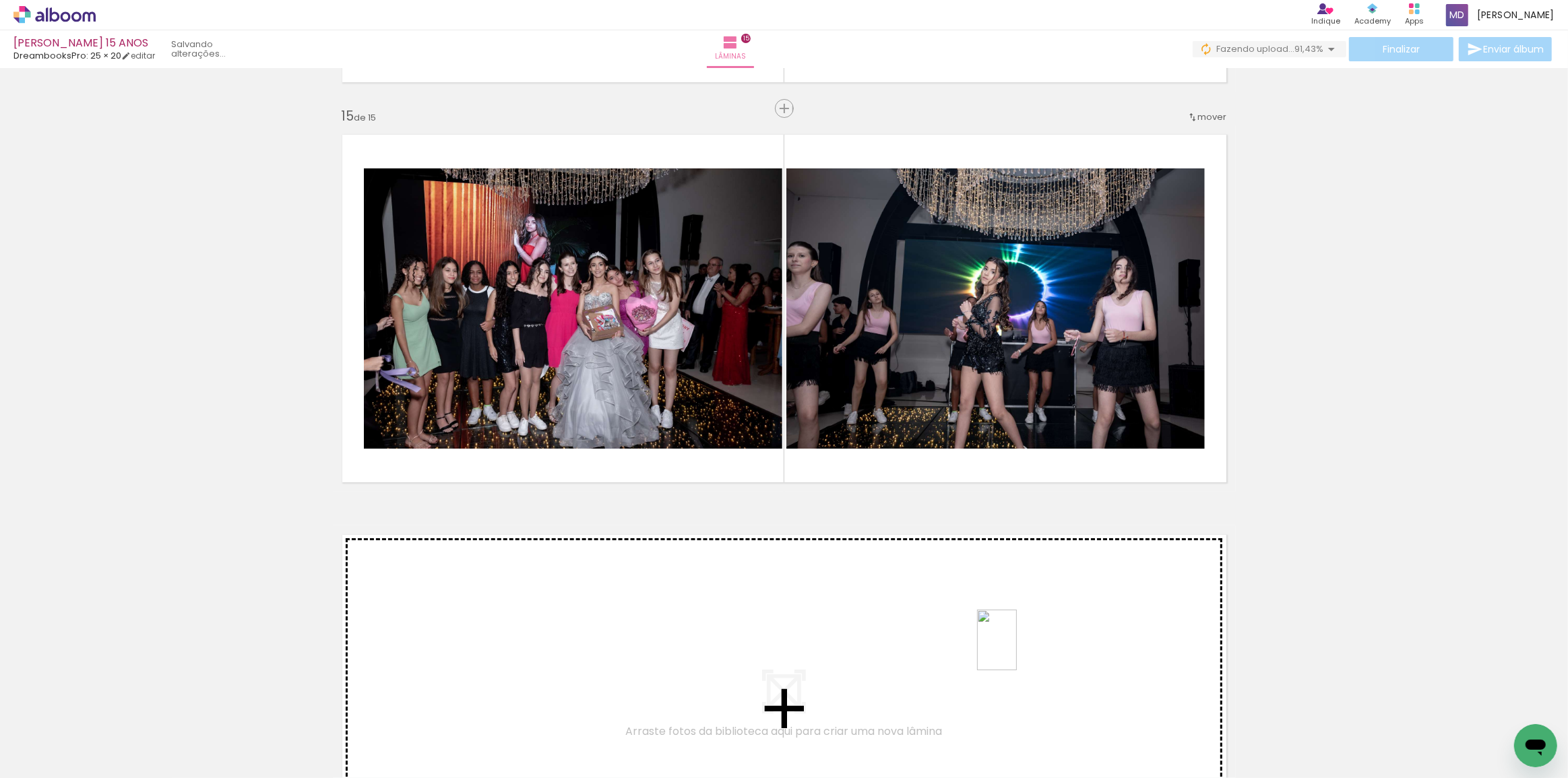
drag, startPoint x: 1441, startPoint y: 745, endPoint x: 1018, endPoint y: 650, distance: 433.5
click at [1018, 650] on quentale-workspace at bounding box center [784, 389] width 1568 height 778
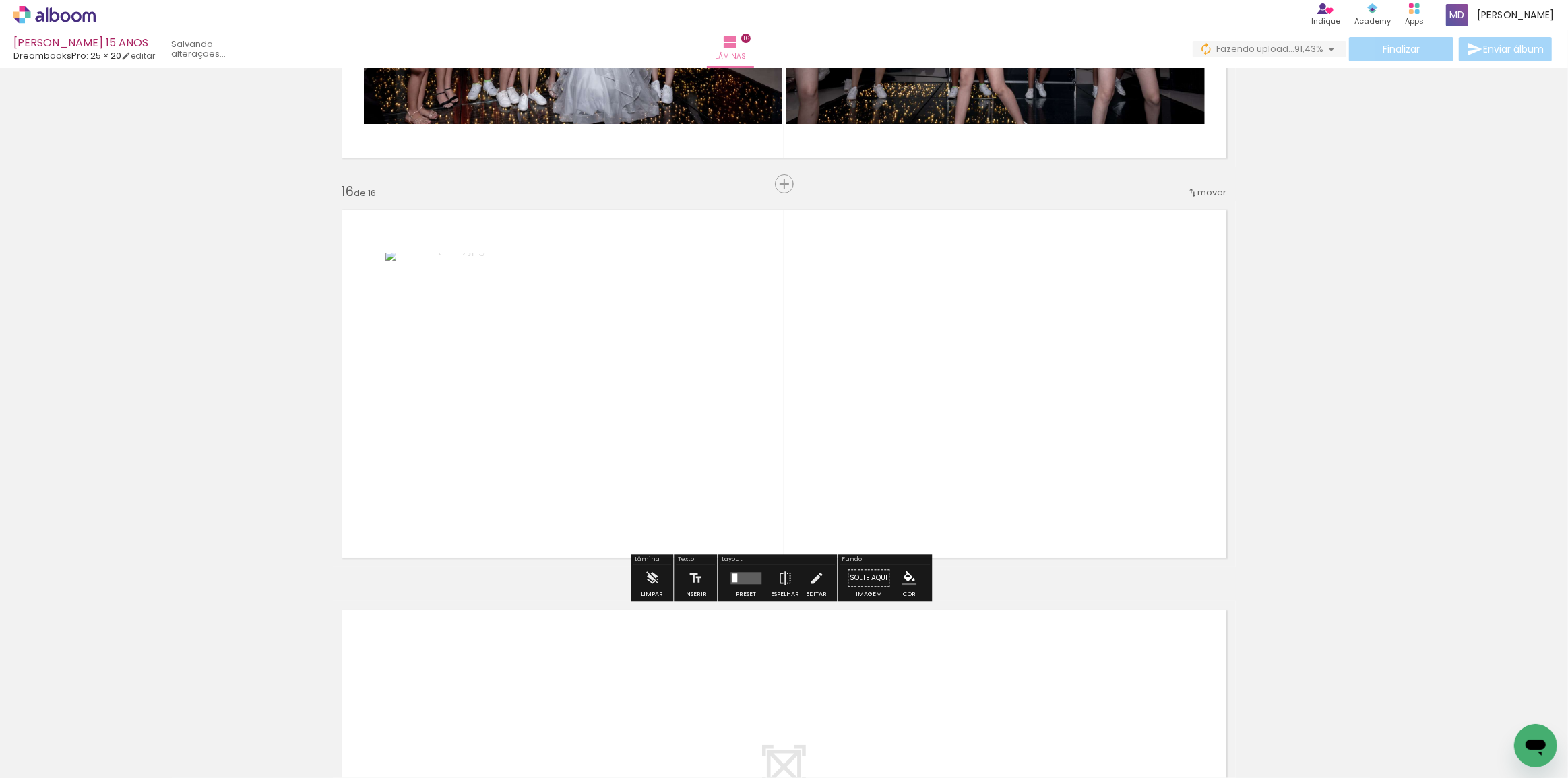
scroll to position [5911, 0]
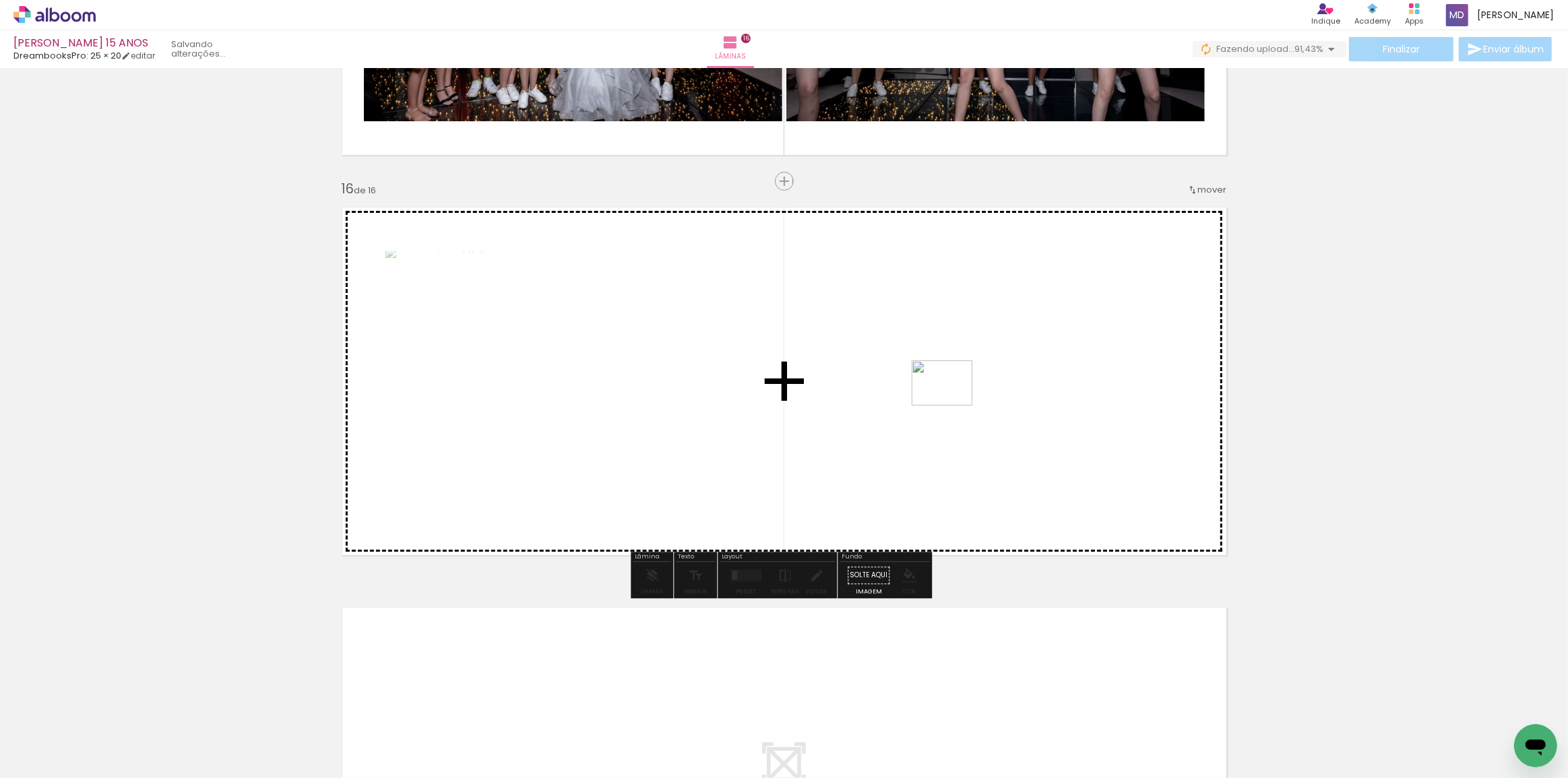
drag, startPoint x: 1505, startPoint y: 747, endPoint x: 952, endPoint y: 401, distance: 652.3
click at [952, 401] on quentale-workspace at bounding box center [784, 389] width 1568 height 778
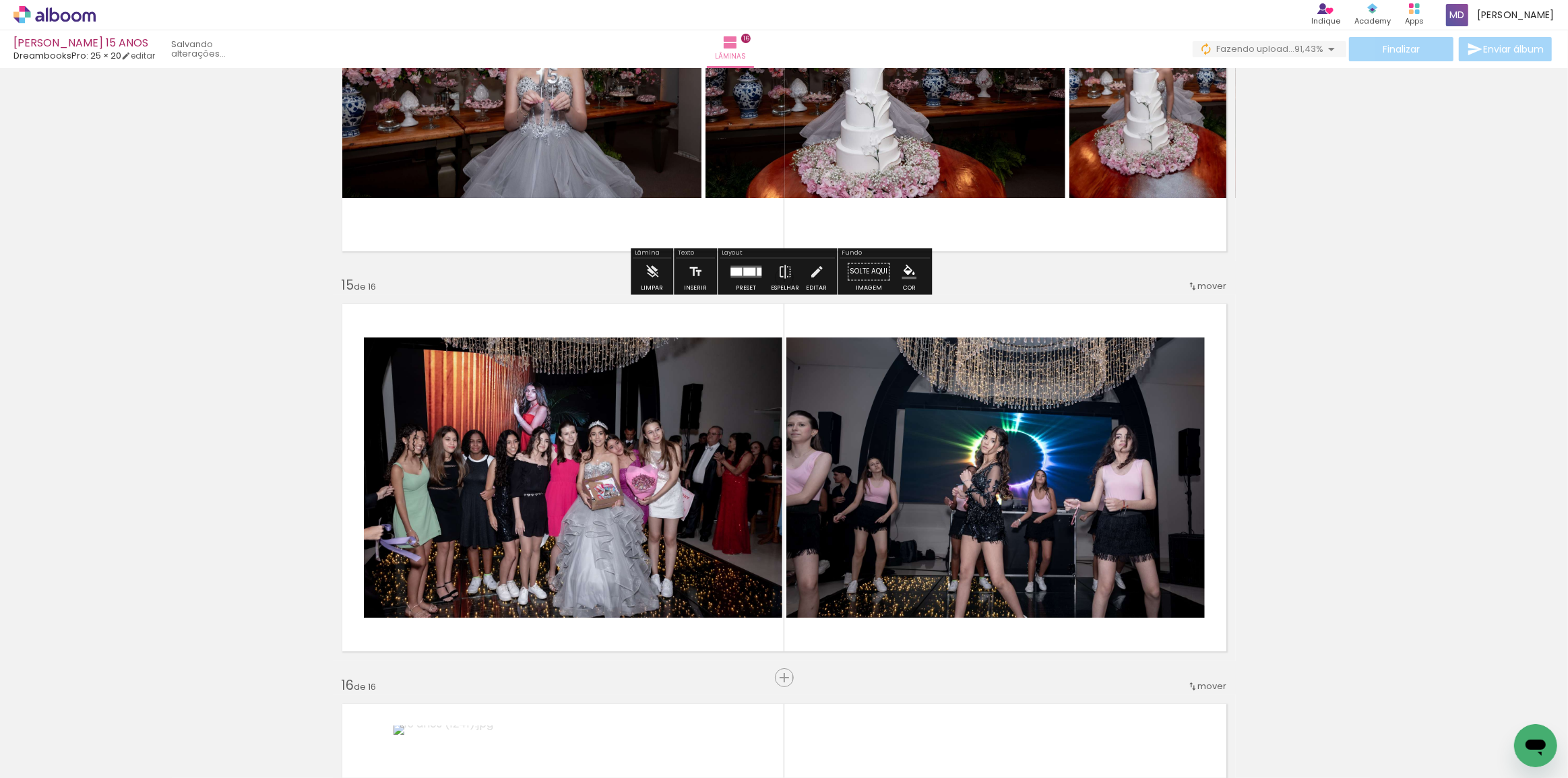
scroll to position [5421, 0]
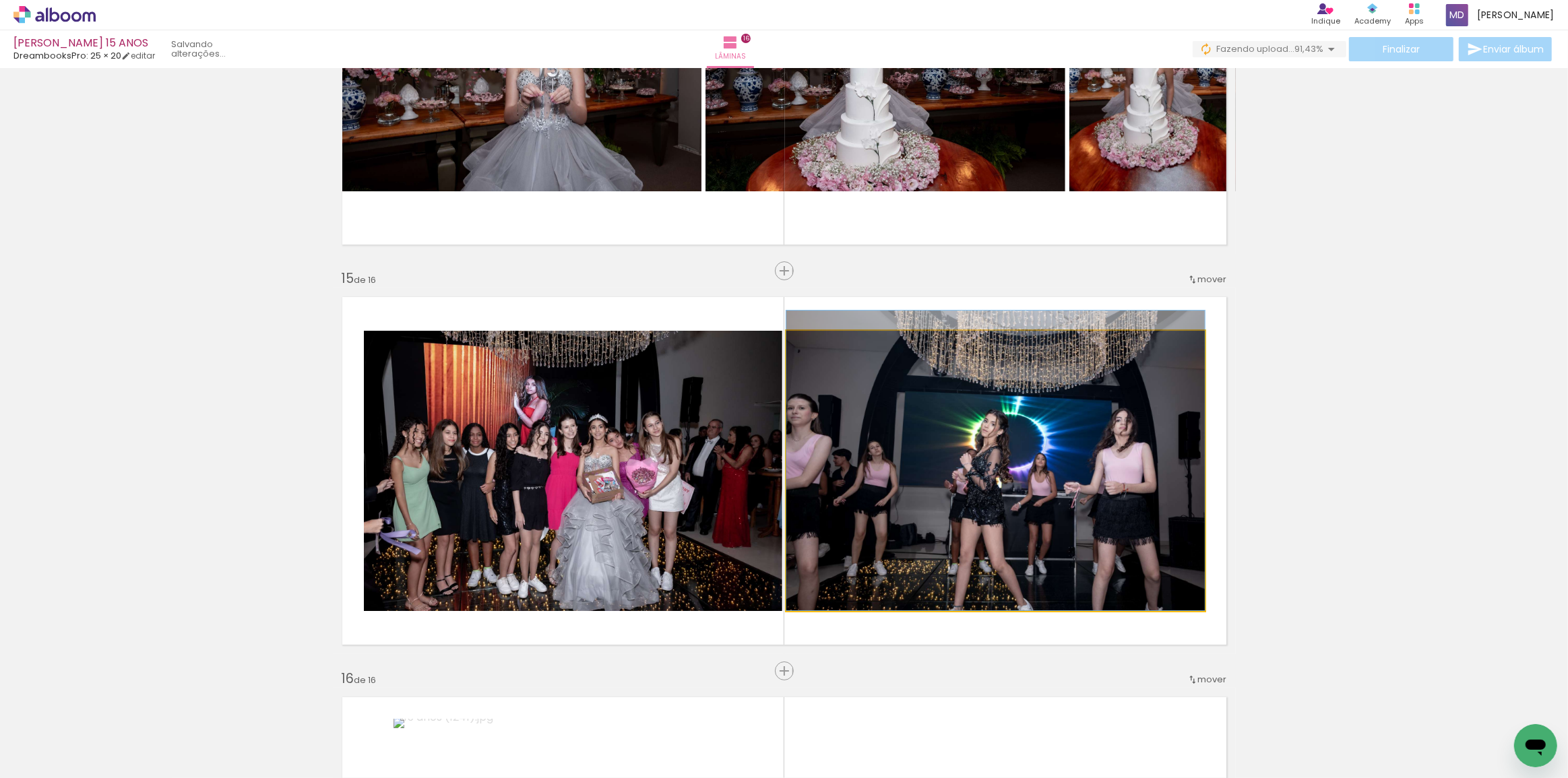
drag, startPoint x: 1044, startPoint y: 543, endPoint x: 910, endPoint y: 468, distance: 153.6
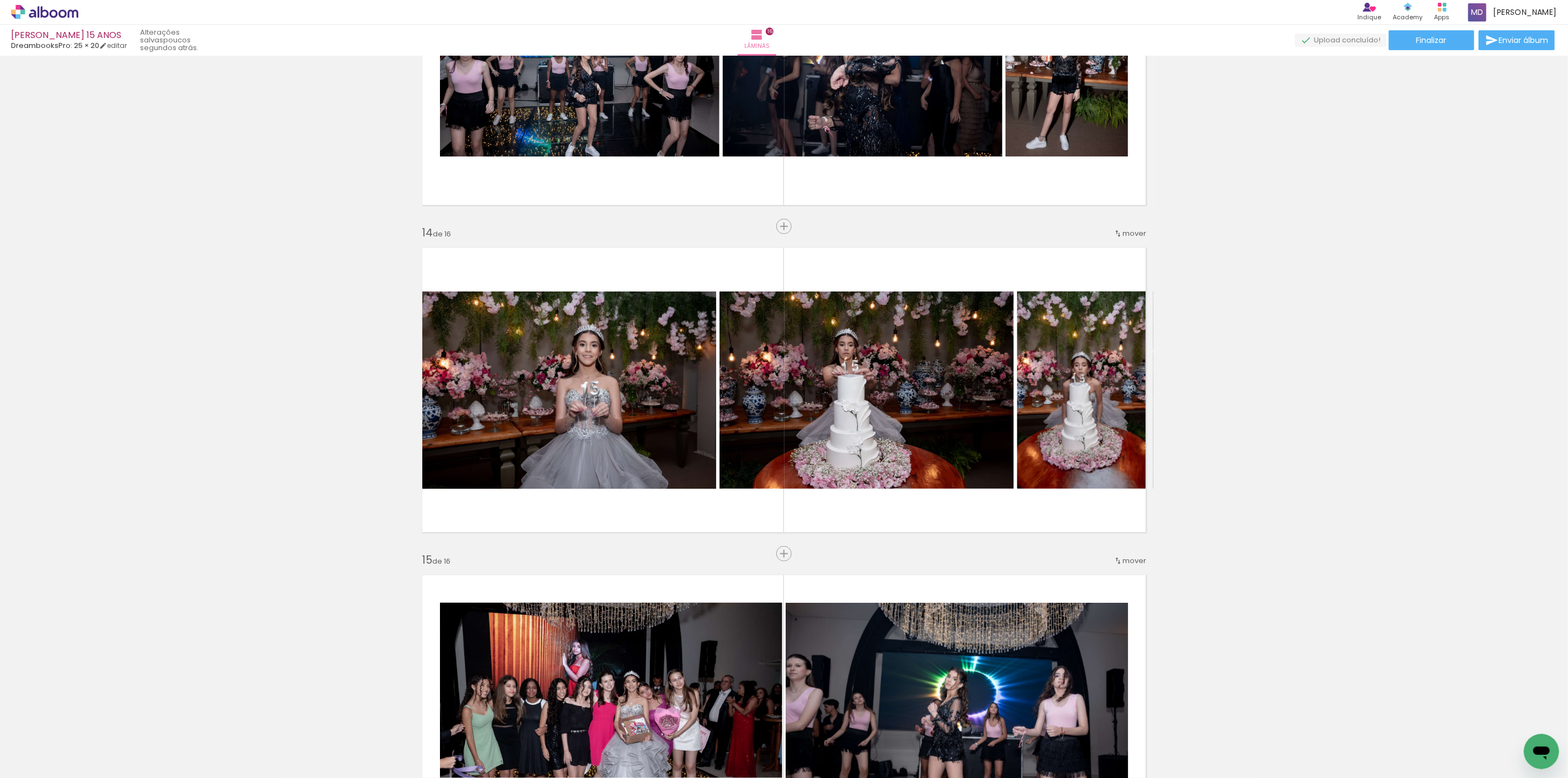
scroll to position [4102, 0]
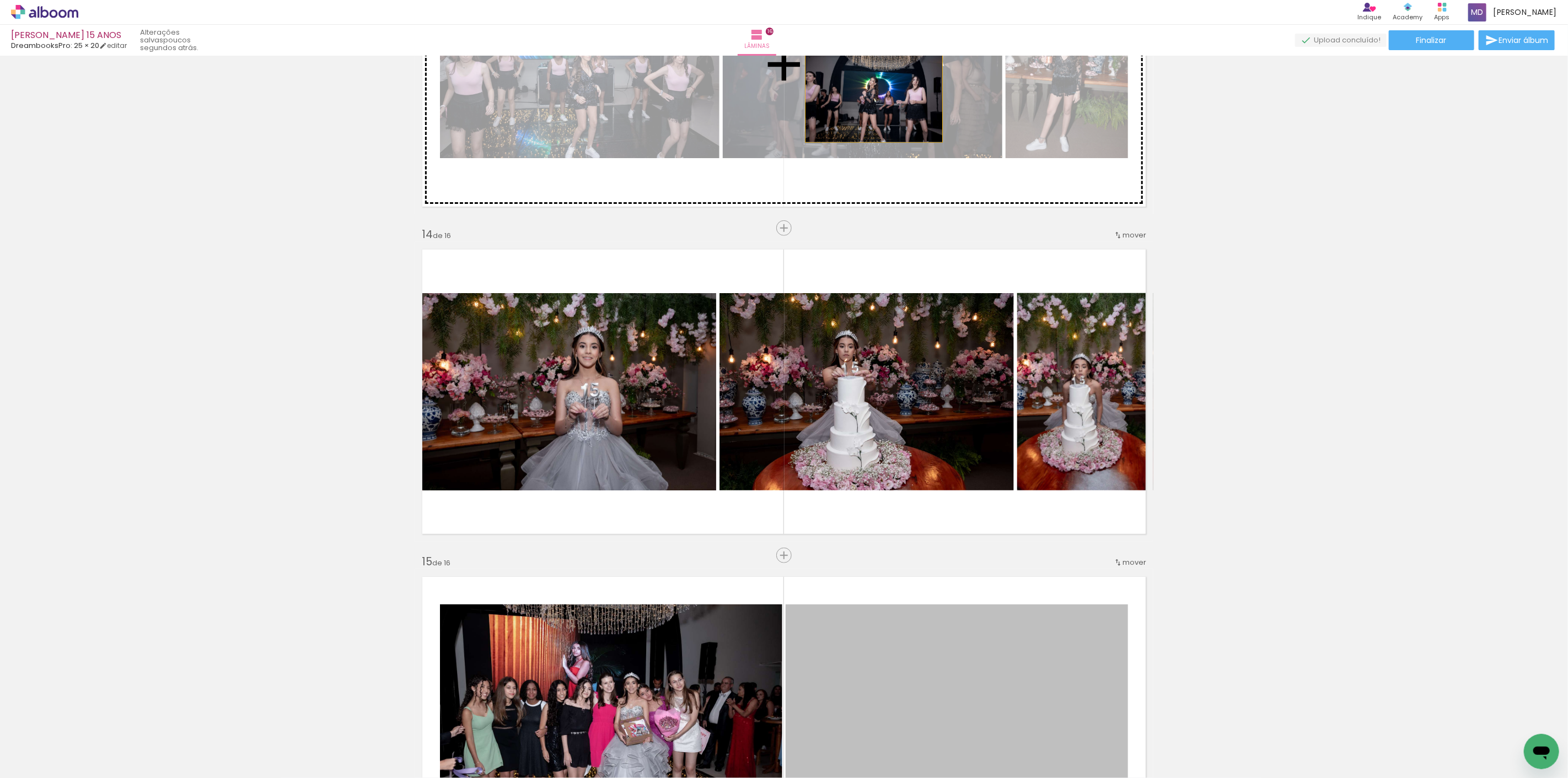
drag, startPoint x: 990, startPoint y: 680, endPoint x: 869, endPoint y: 96, distance: 596.4
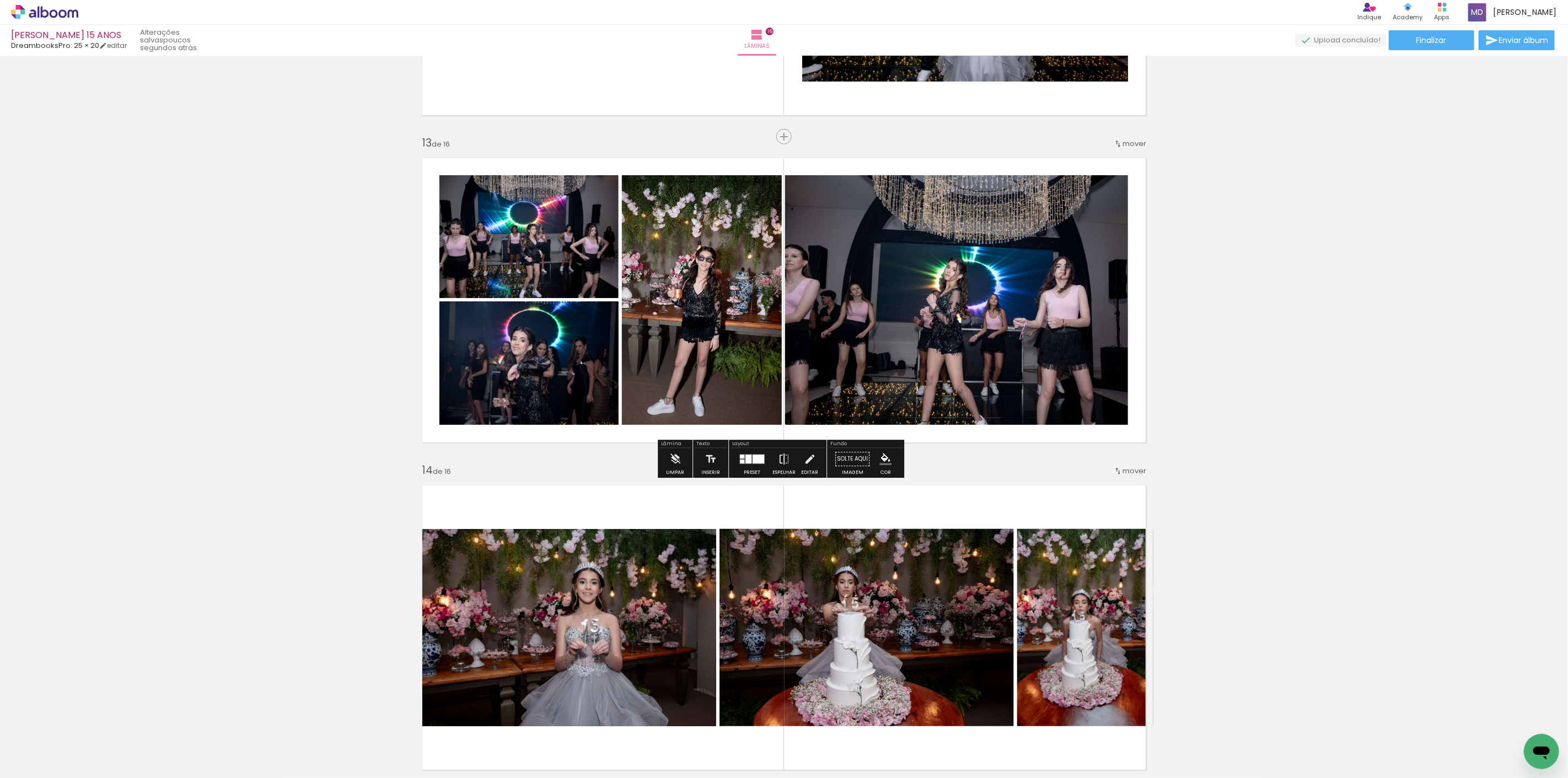
scroll to position [3856, 0]
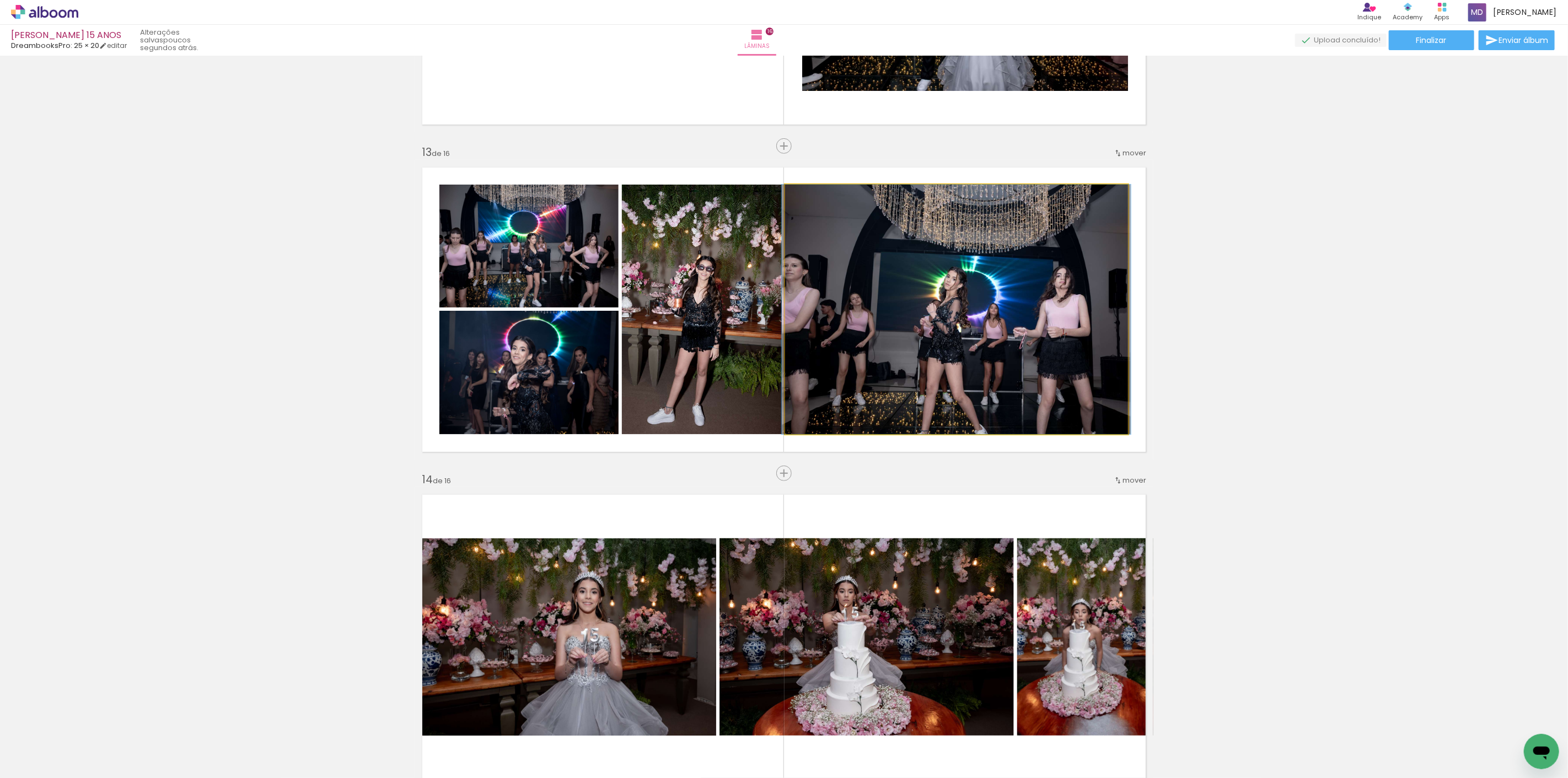
click at [973, 388] on quentale-photo at bounding box center [957, 309] width 343 height 250
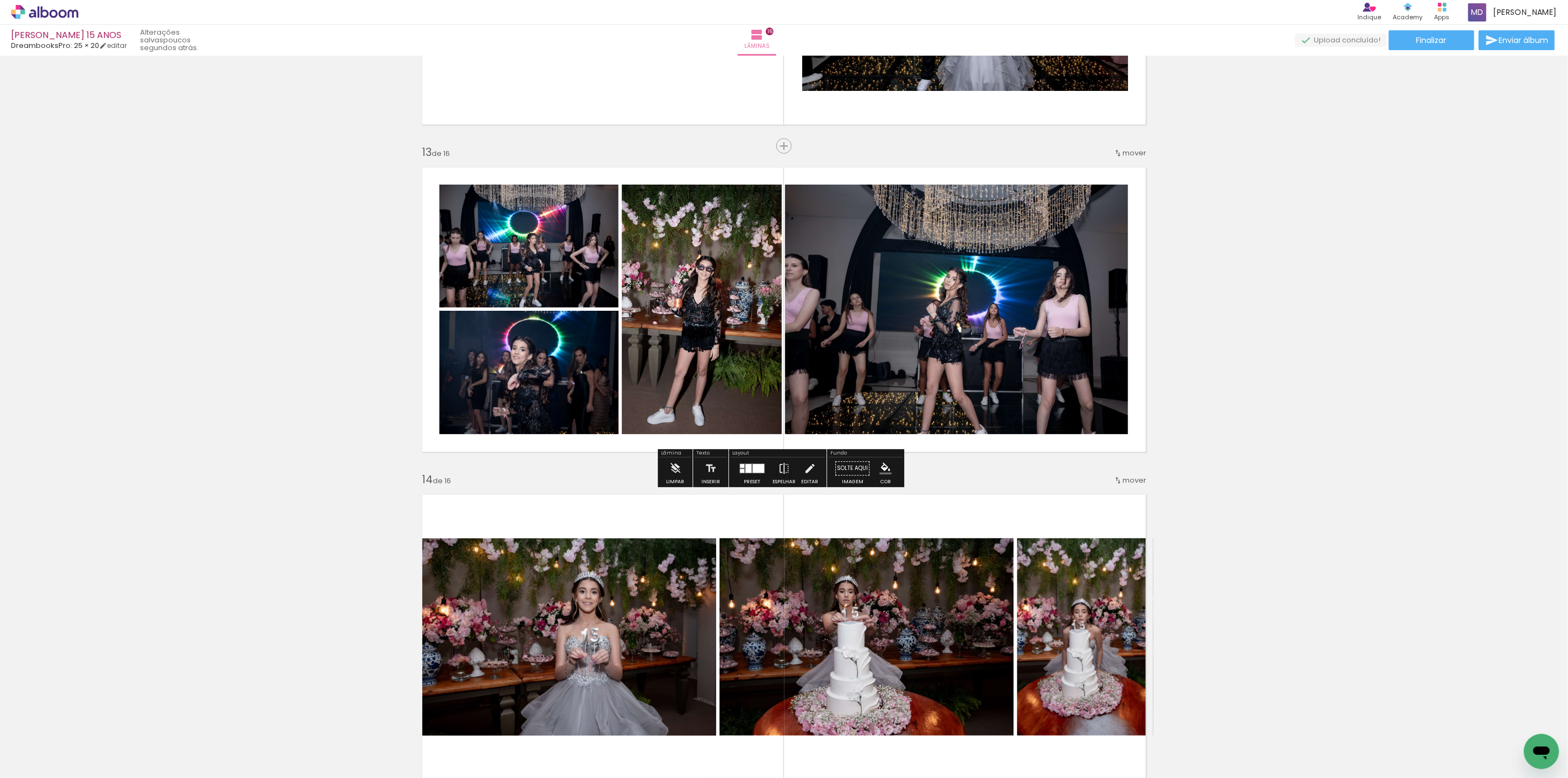
click at [740, 470] on div at bounding box center [742, 471] width 4 height 4
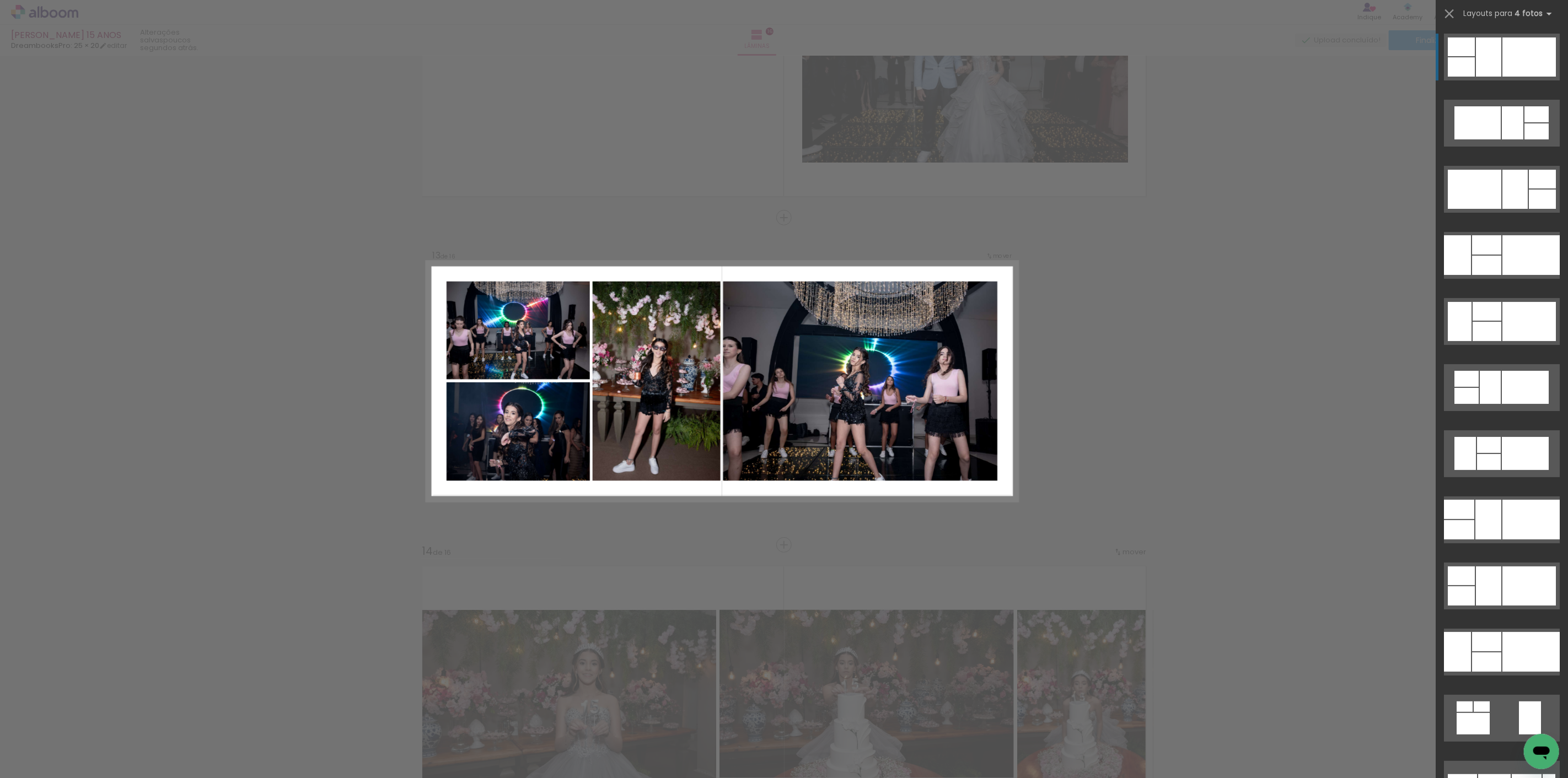
scroll to position [3783, 0]
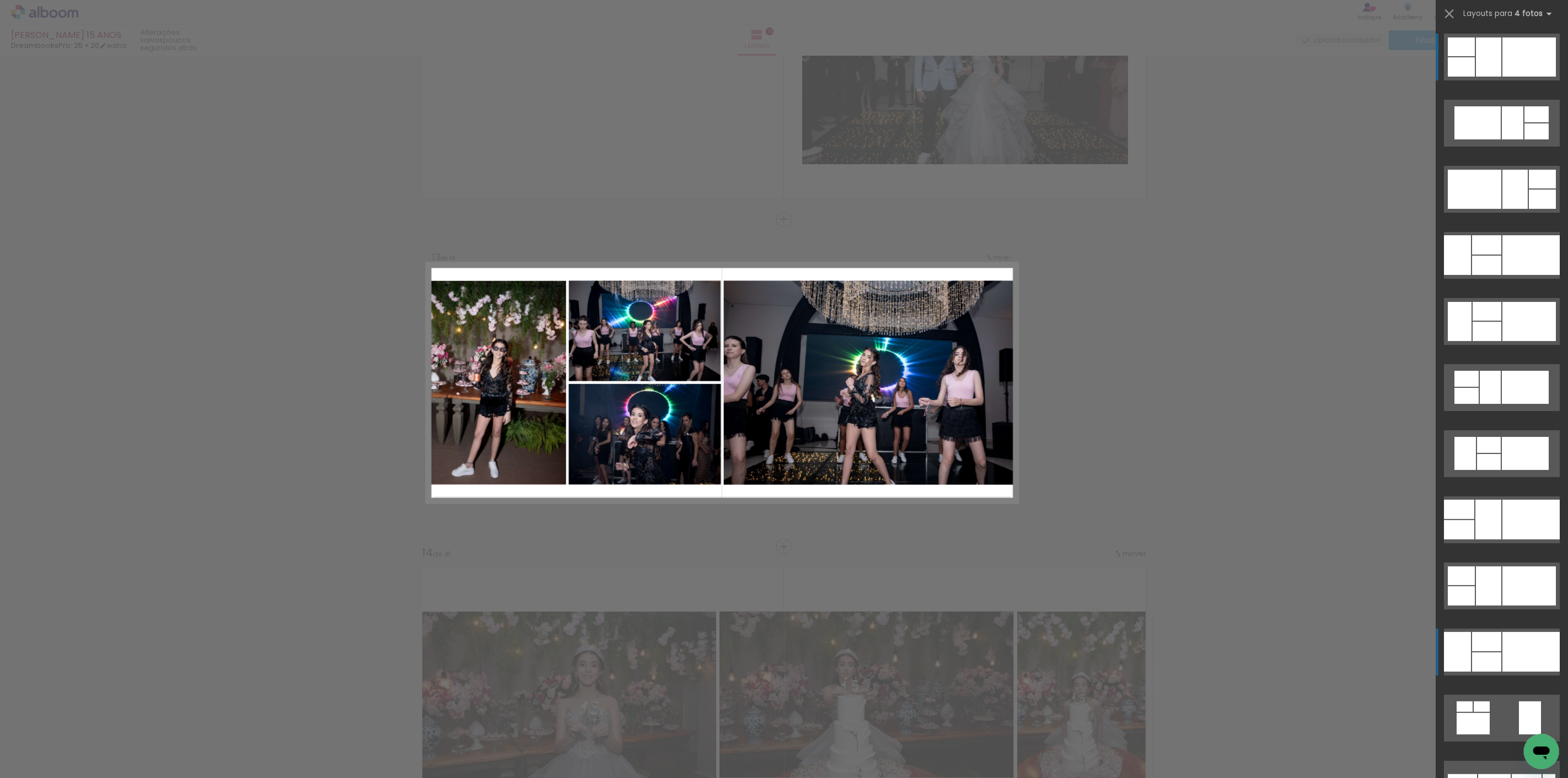
click at [1282, 636] on div at bounding box center [1531, 652] width 57 height 39
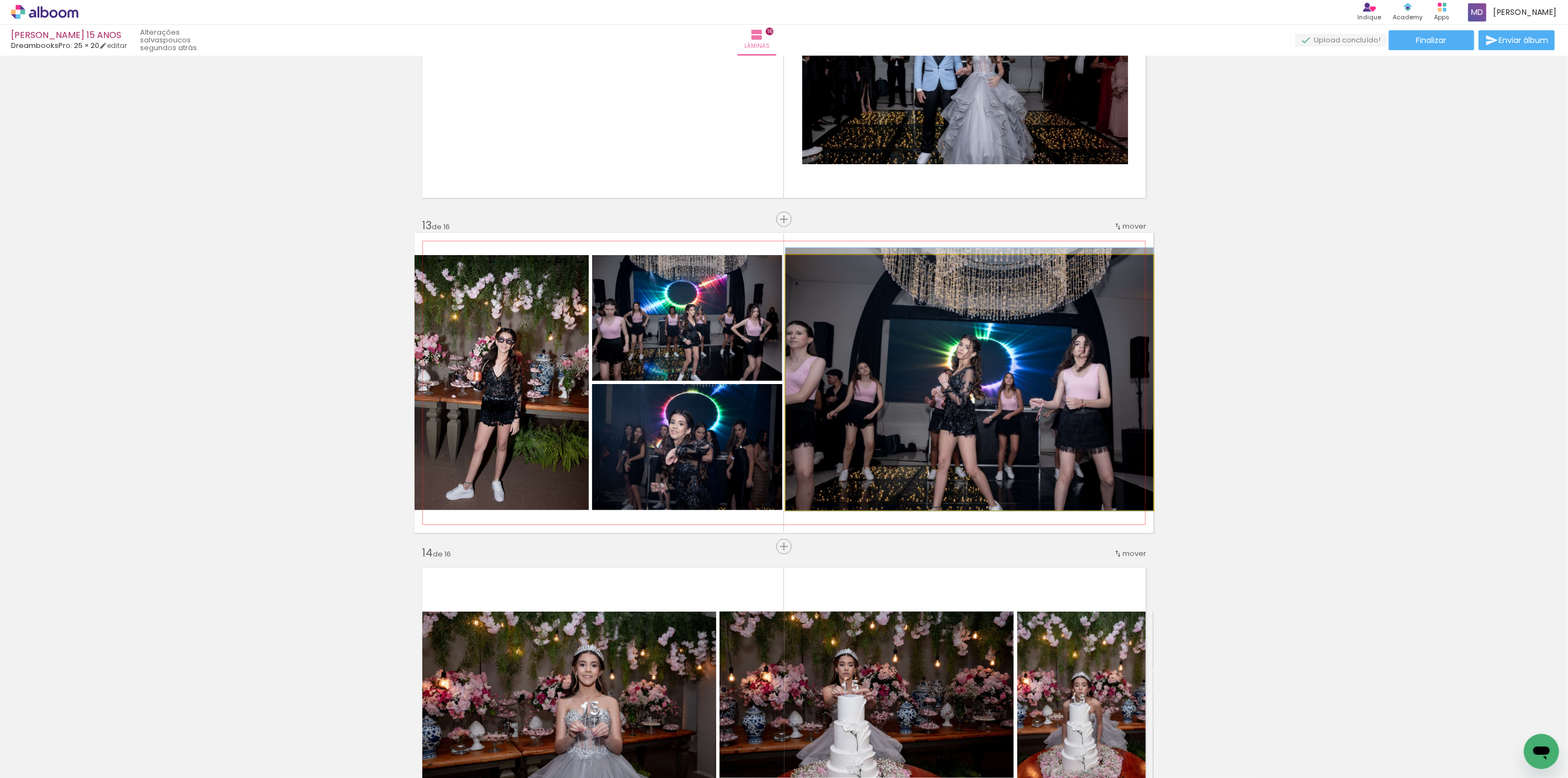
drag, startPoint x: 956, startPoint y: 384, endPoint x: 1019, endPoint y: 381, distance: 63.1
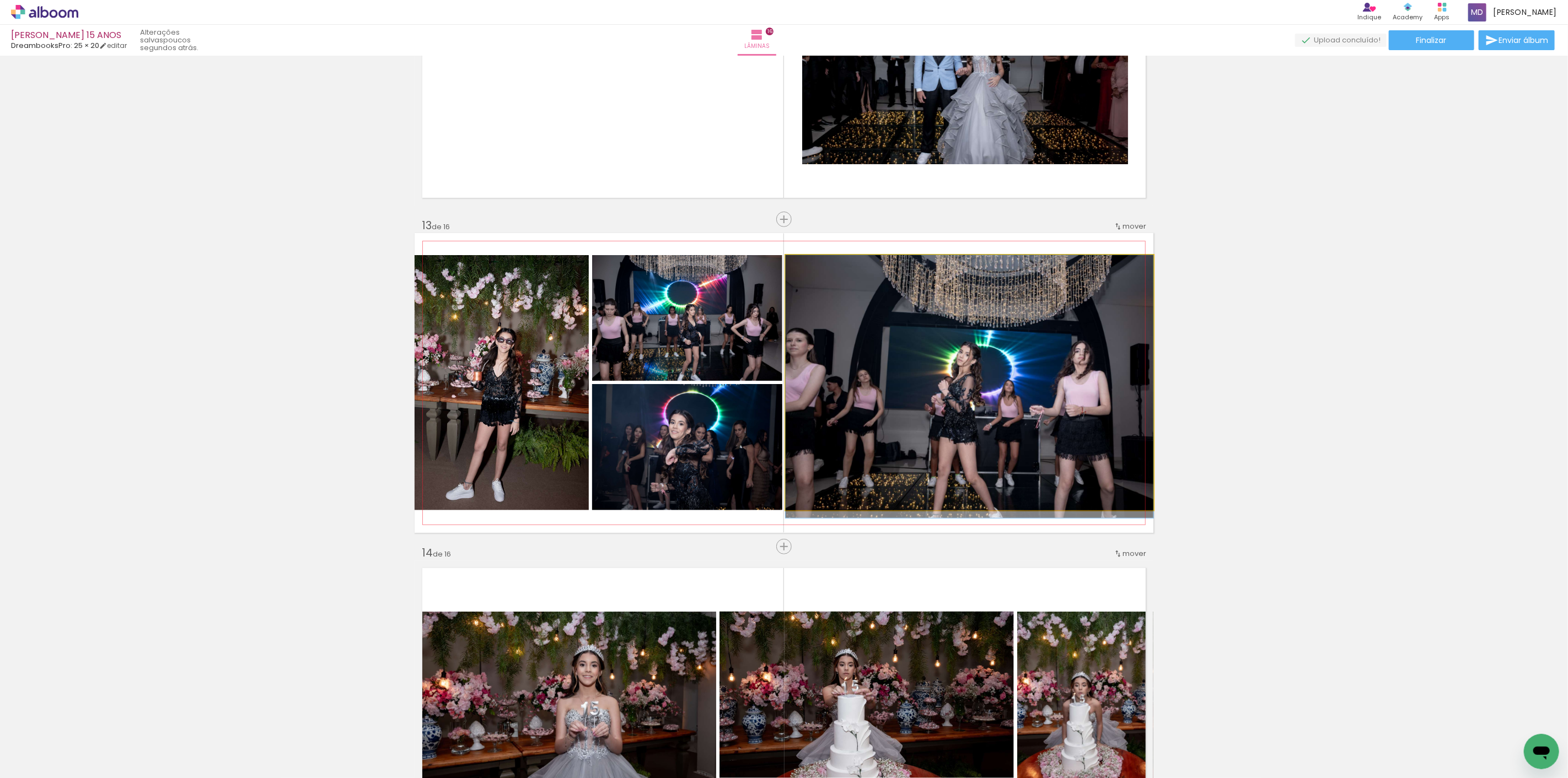
drag, startPoint x: 963, startPoint y: 367, endPoint x: 1016, endPoint y: 387, distance: 56.6
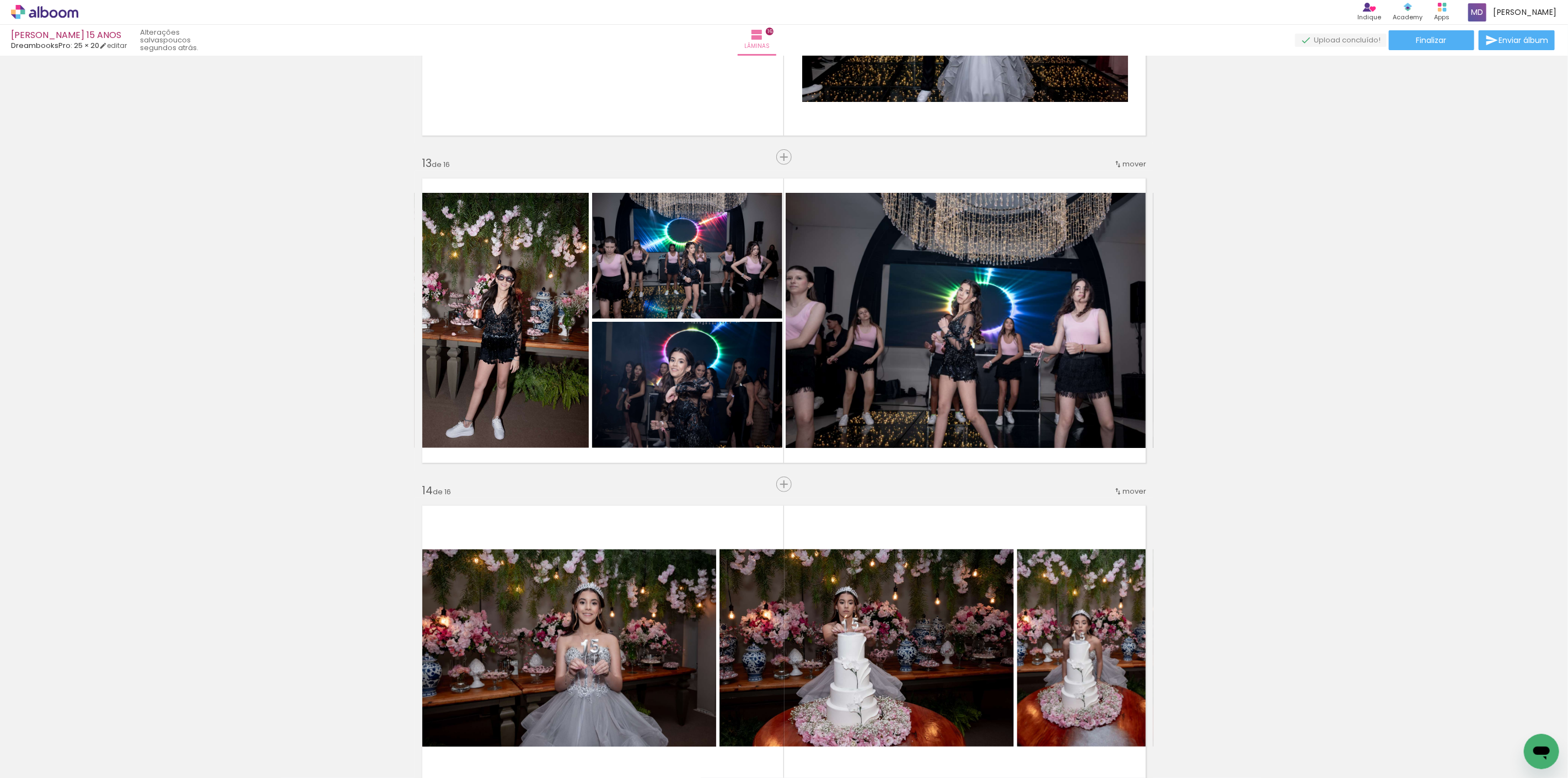
scroll to position [3844, 0]
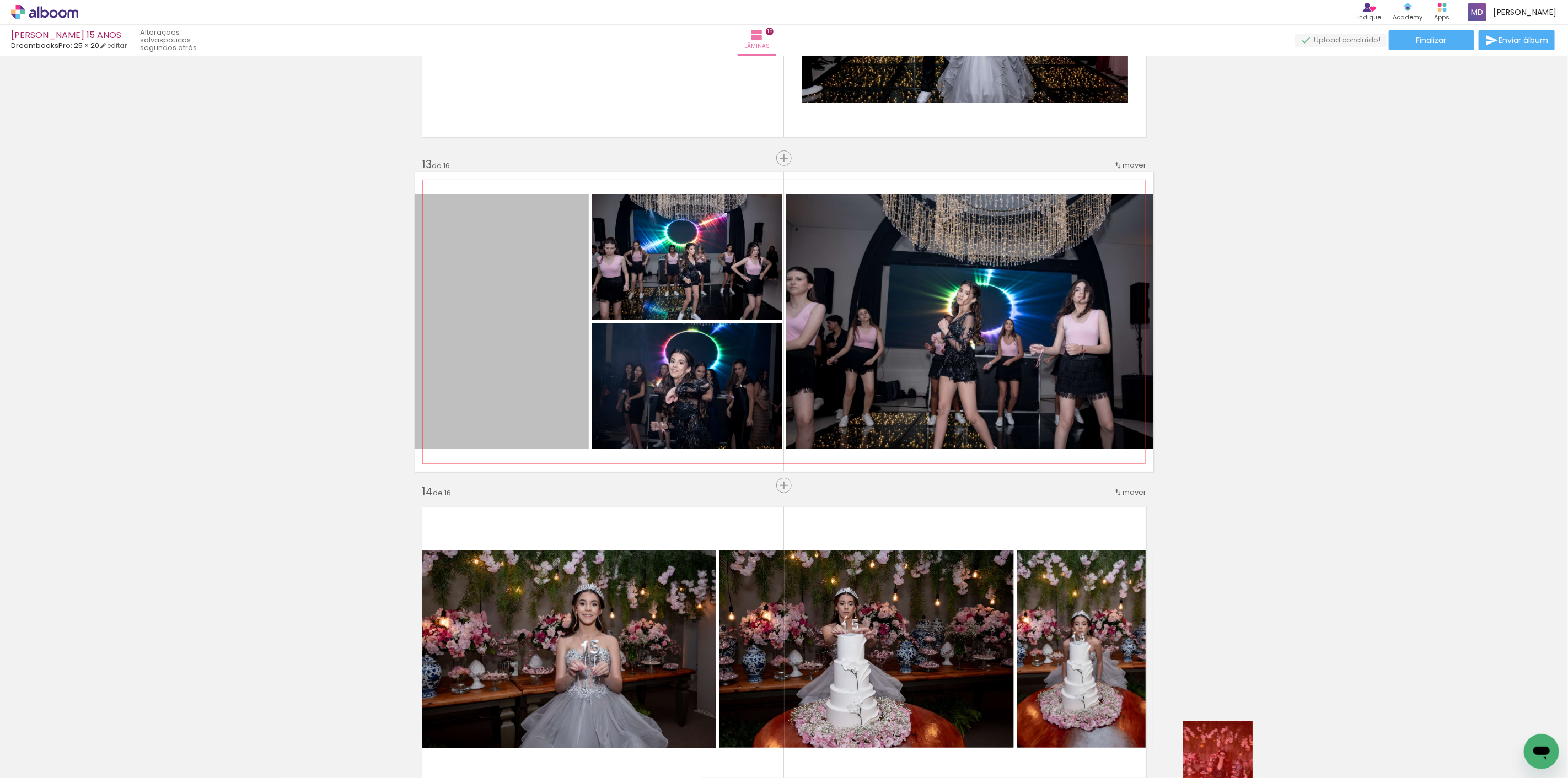
drag, startPoint x: 487, startPoint y: 317, endPoint x: 1213, endPoint y: 774, distance: 857.9
click at [1213, 774] on quentale-workspace at bounding box center [784, 389] width 1568 height 778
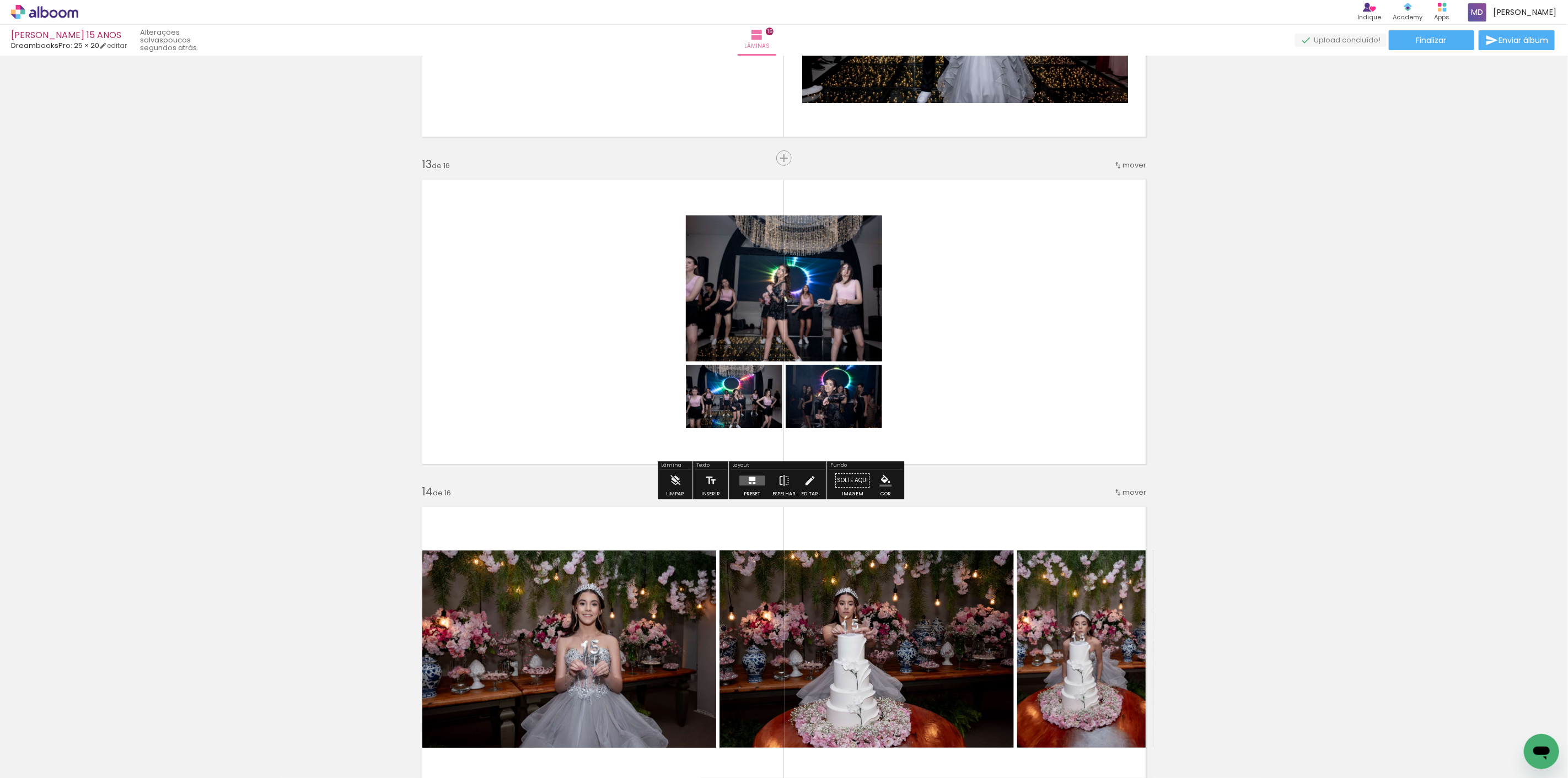
click at [749, 482] on div at bounding box center [750, 483] width 3 height 1
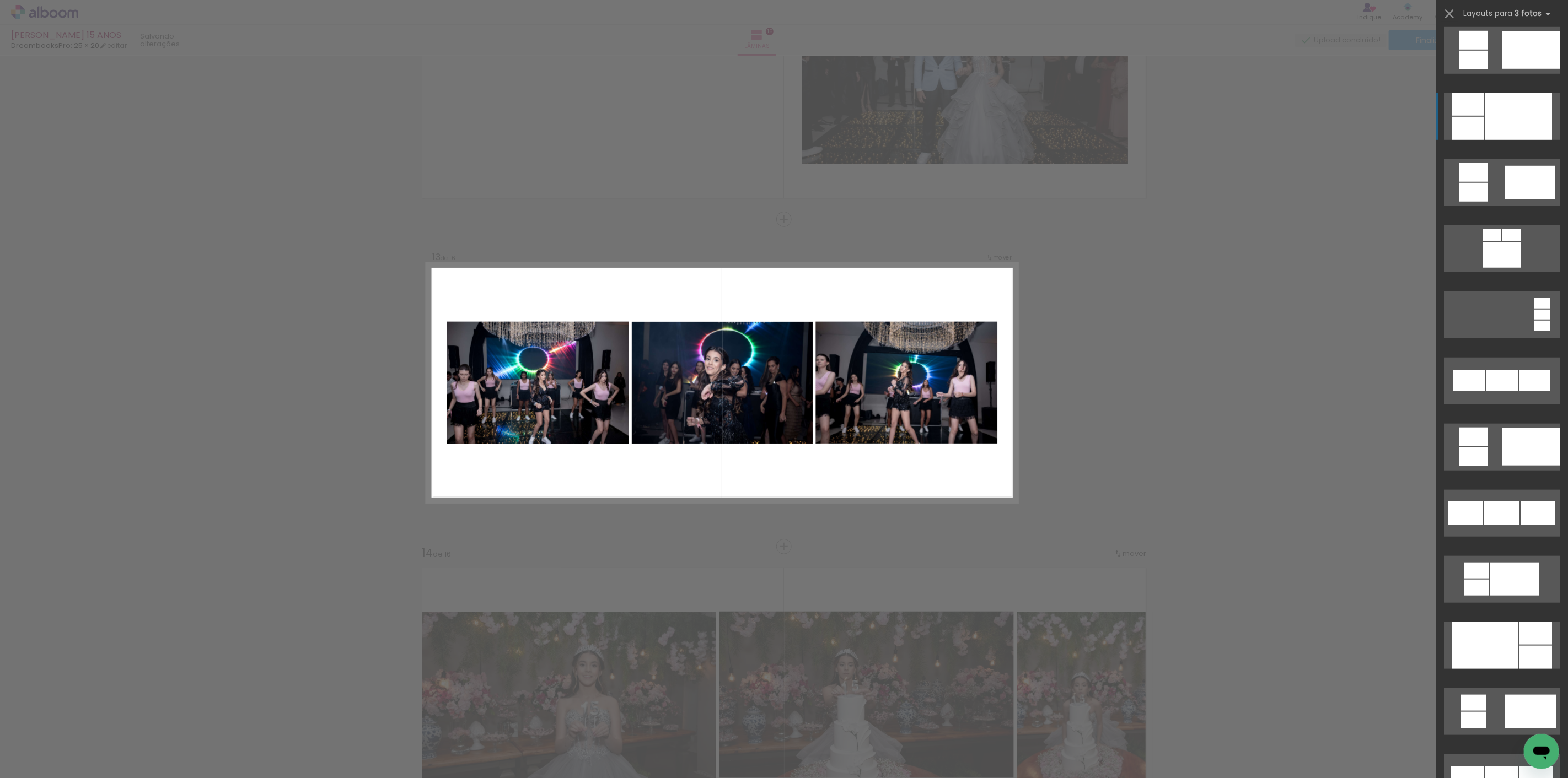
scroll to position [735, 0]
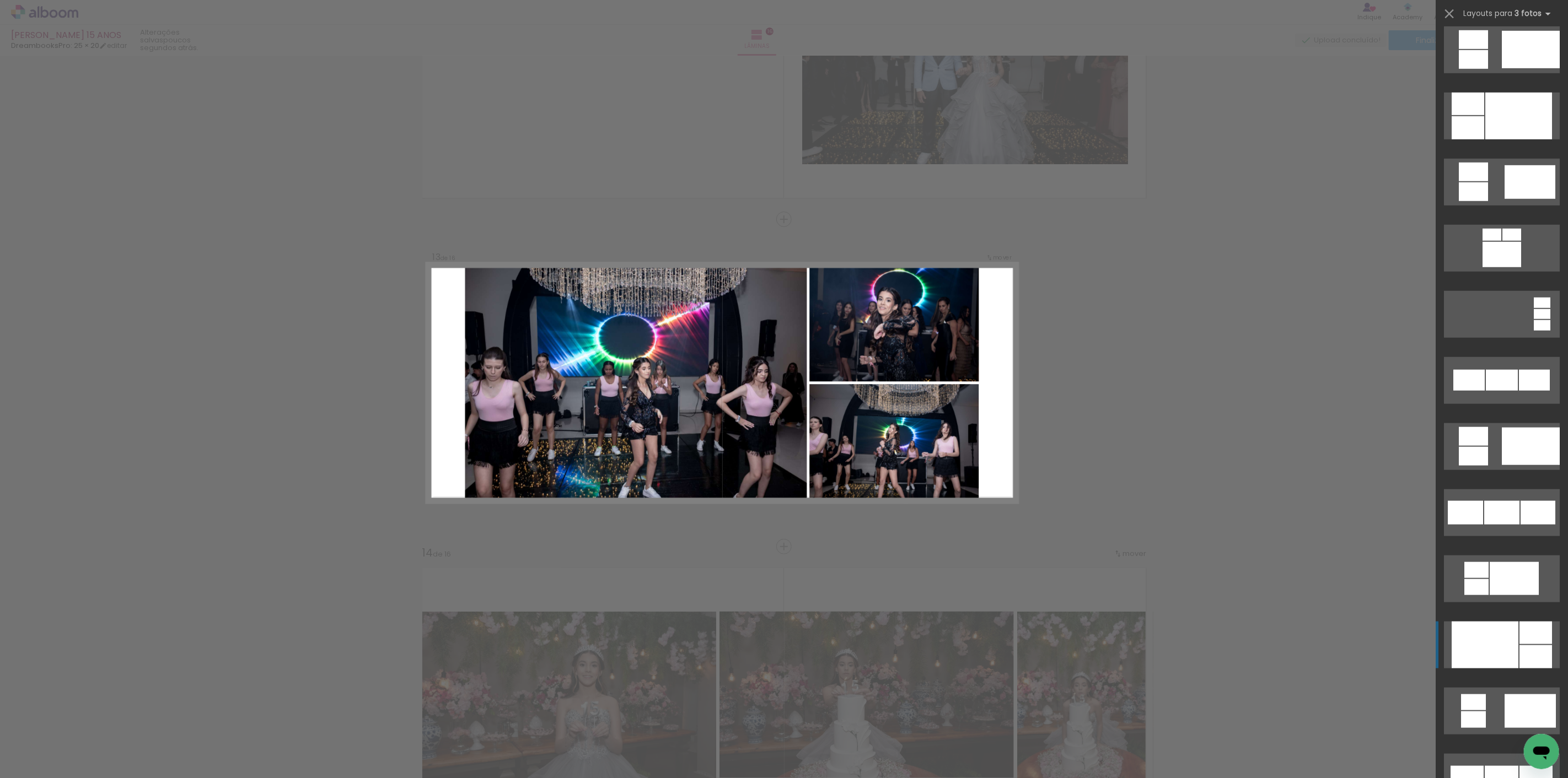
click at [1486, 650] on div at bounding box center [1485, 645] width 67 height 47
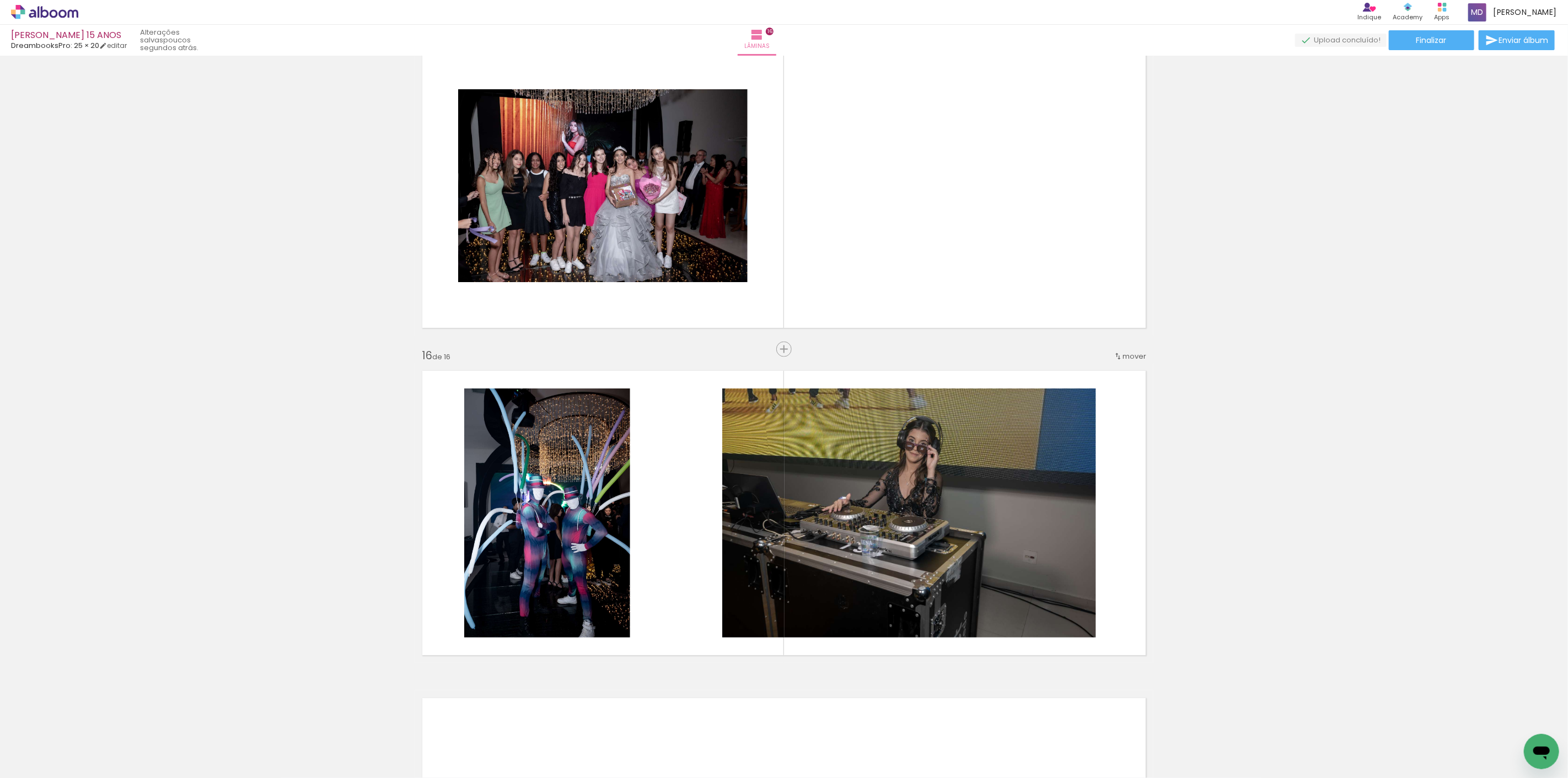
scroll to position [4641, 0]
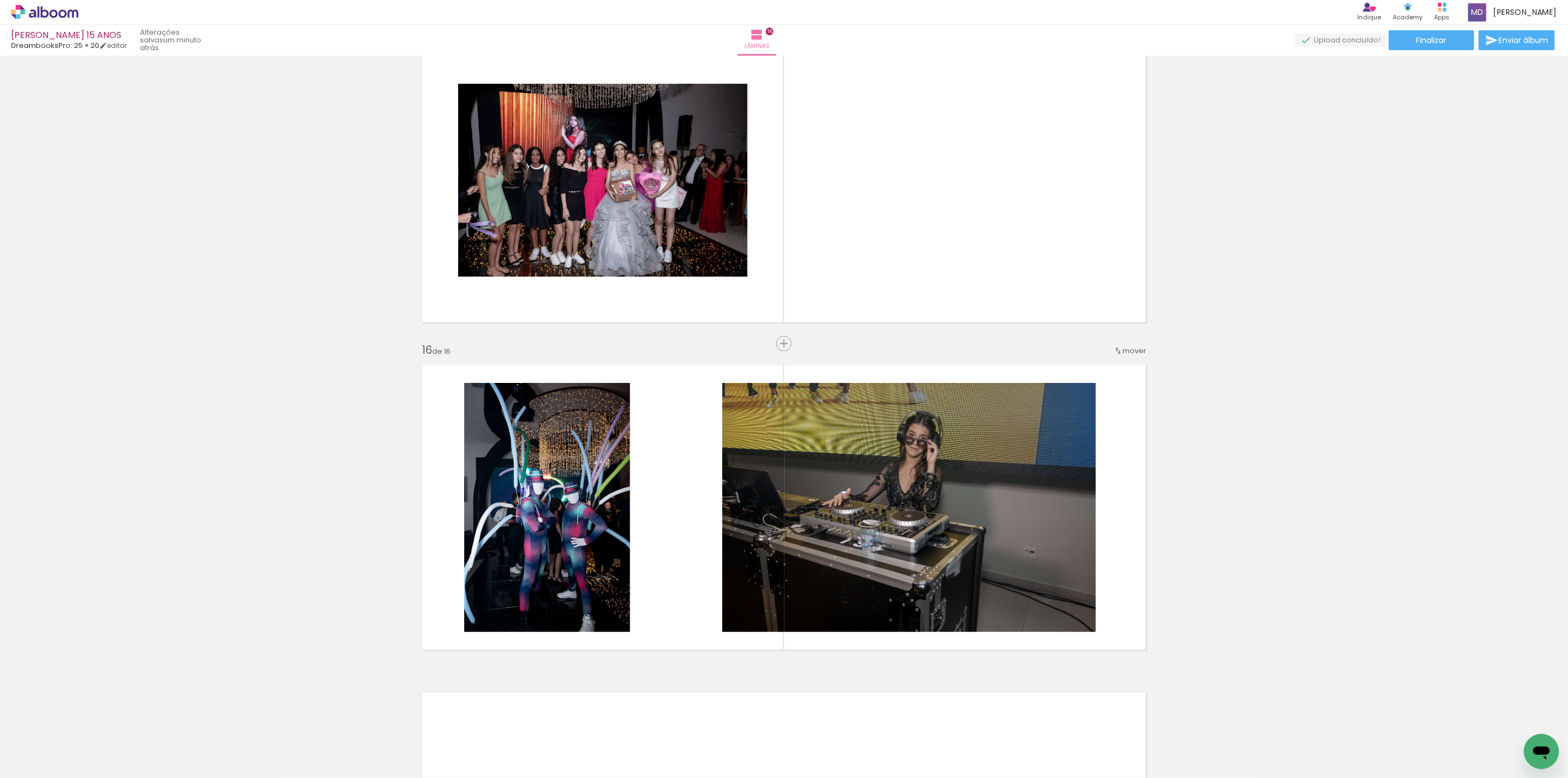
click at [31, 764] on span "Adicionar Fotos" at bounding box center [39, 763] width 33 height 12
click at [0, 0] on input "file" at bounding box center [0, 0] width 0 height 0
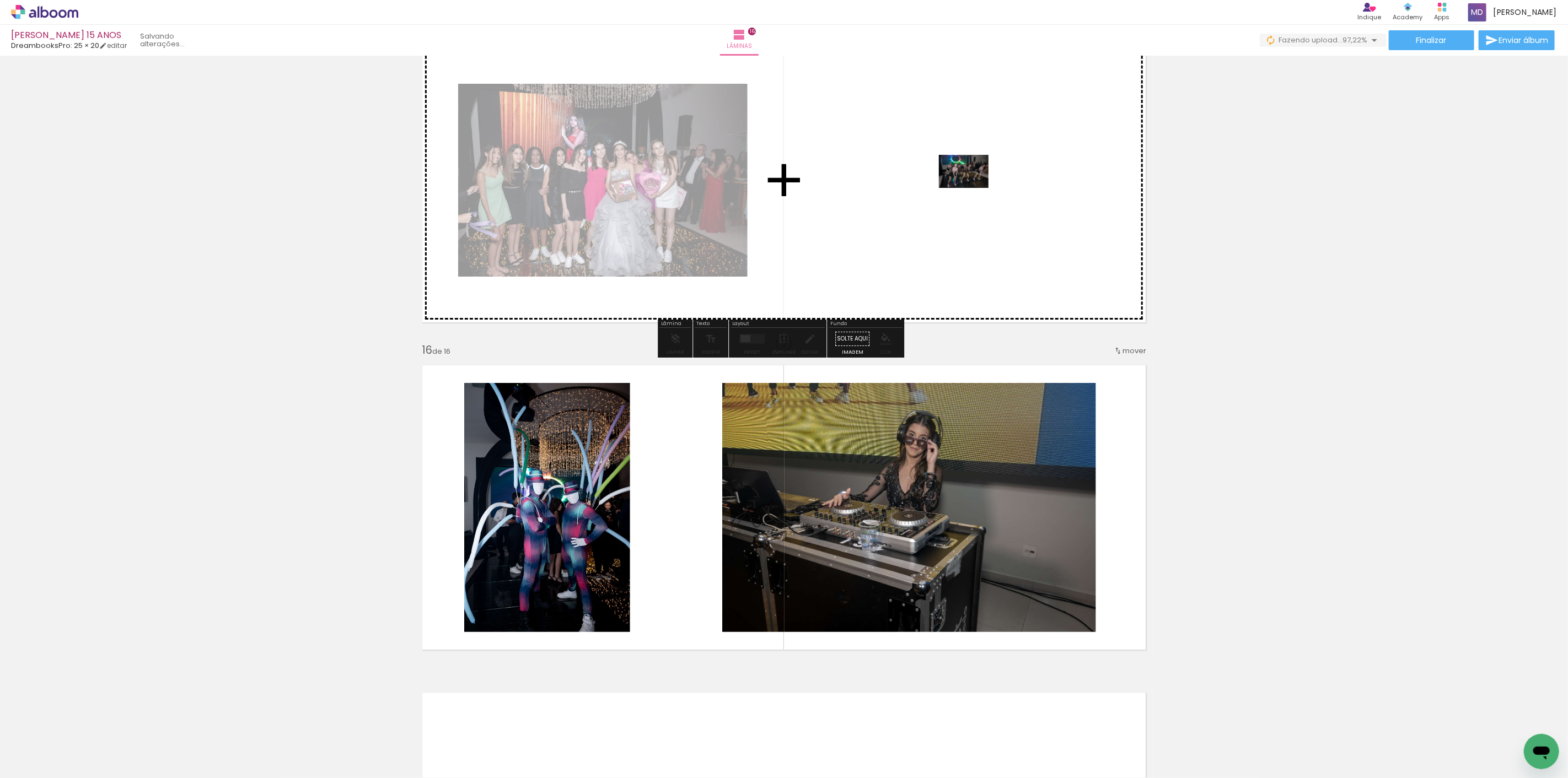
drag, startPoint x: 1512, startPoint y: 740, endPoint x: 971, endPoint y: 191, distance: 770.8
click at [971, 191] on quentale-workspace at bounding box center [784, 389] width 1568 height 778
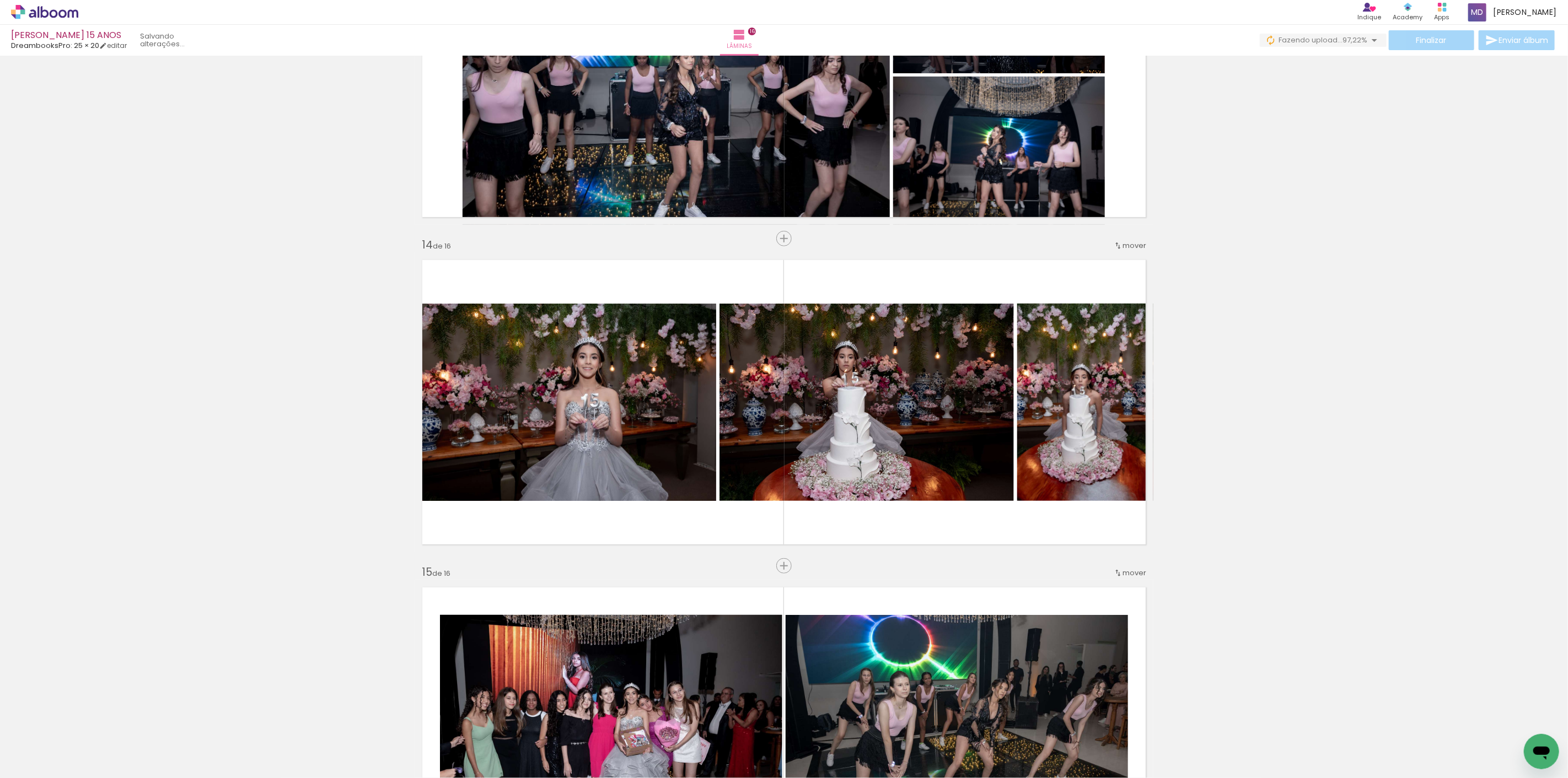
scroll to position [4090, 0]
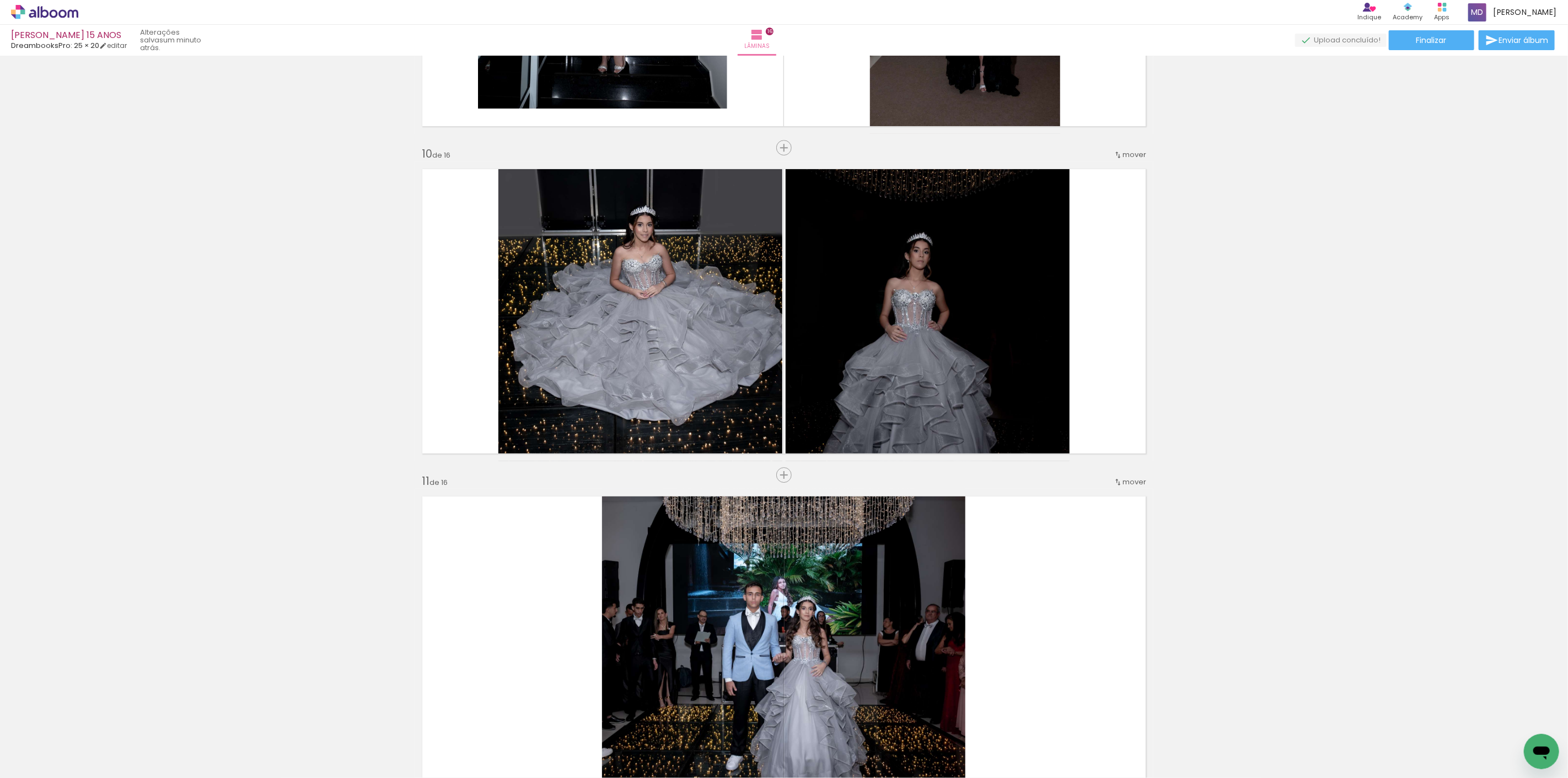
scroll to position [0, 748]
click at [44, 763] on span "Adicionar Fotos" at bounding box center [39, 763] width 33 height 12
click at [0, 0] on input "file" at bounding box center [0, 0] width 0 height 0
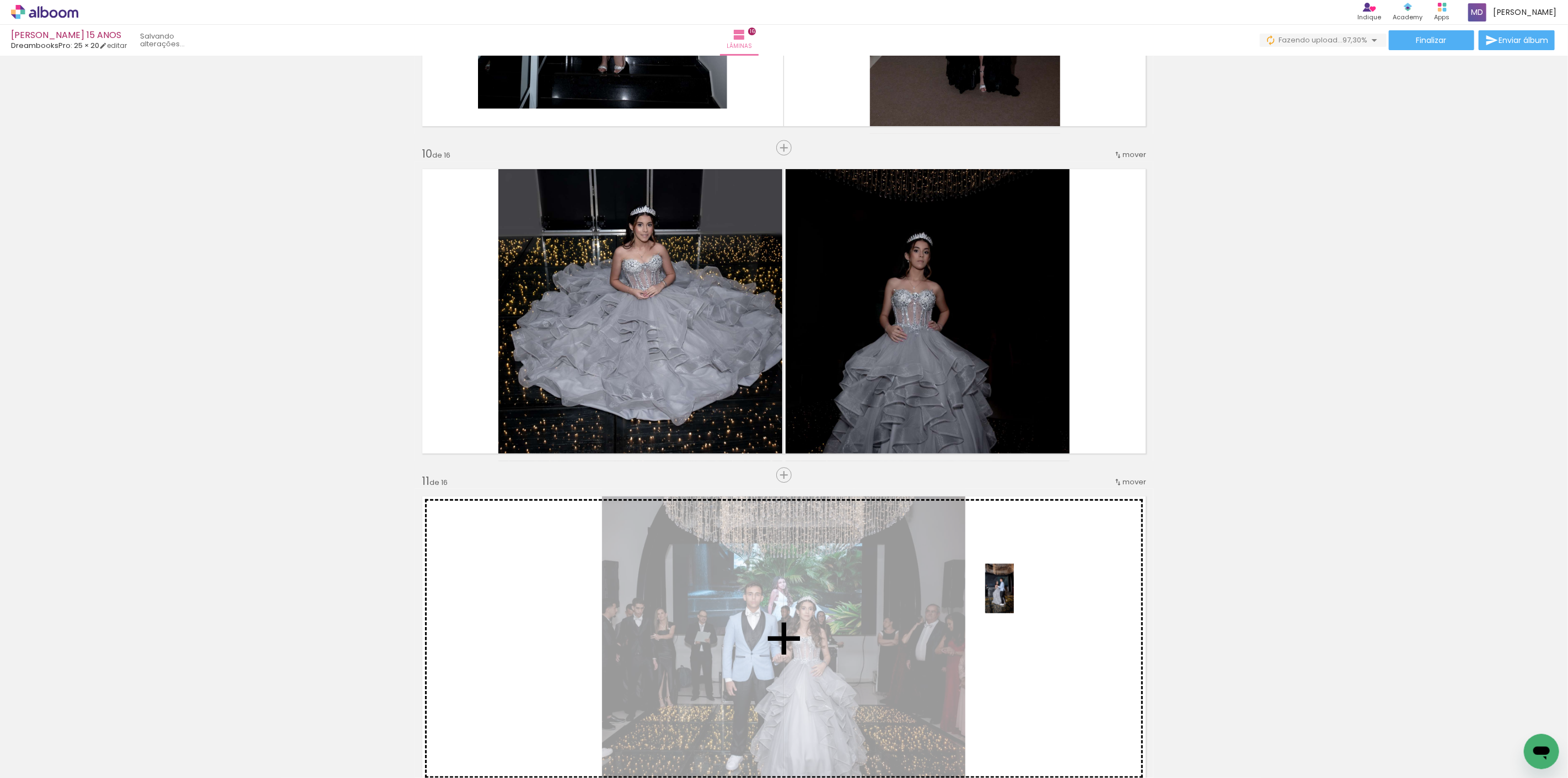
drag, startPoint x: 1521, startPoint y: 730, endPoint x: 1018, endPoint y: 597, distance: 520.3
click at [1018, 597] on quentale-workspace at bounding box center [784, 389] width 1568 height 778
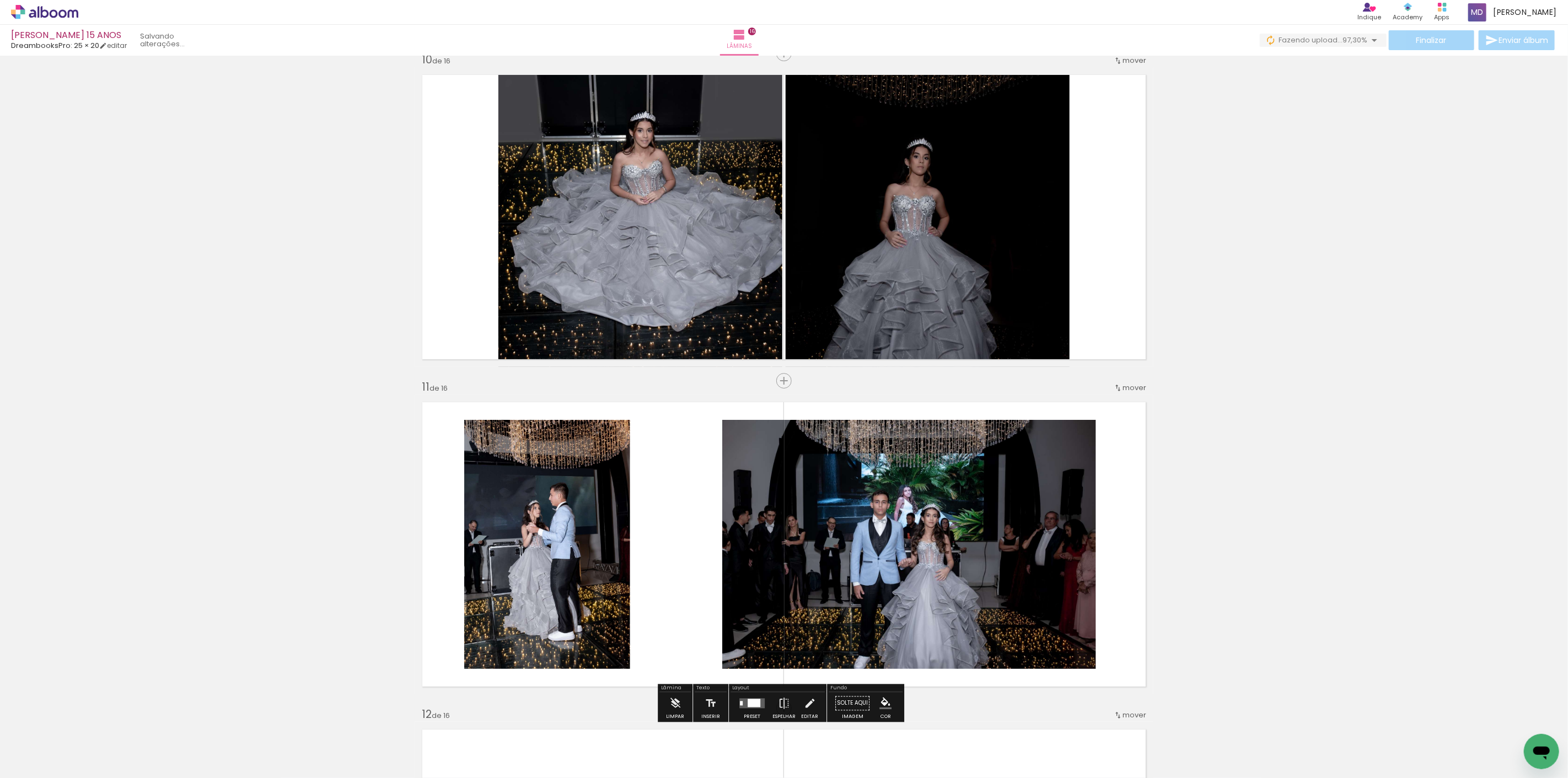
scroll to position [3117, 0]
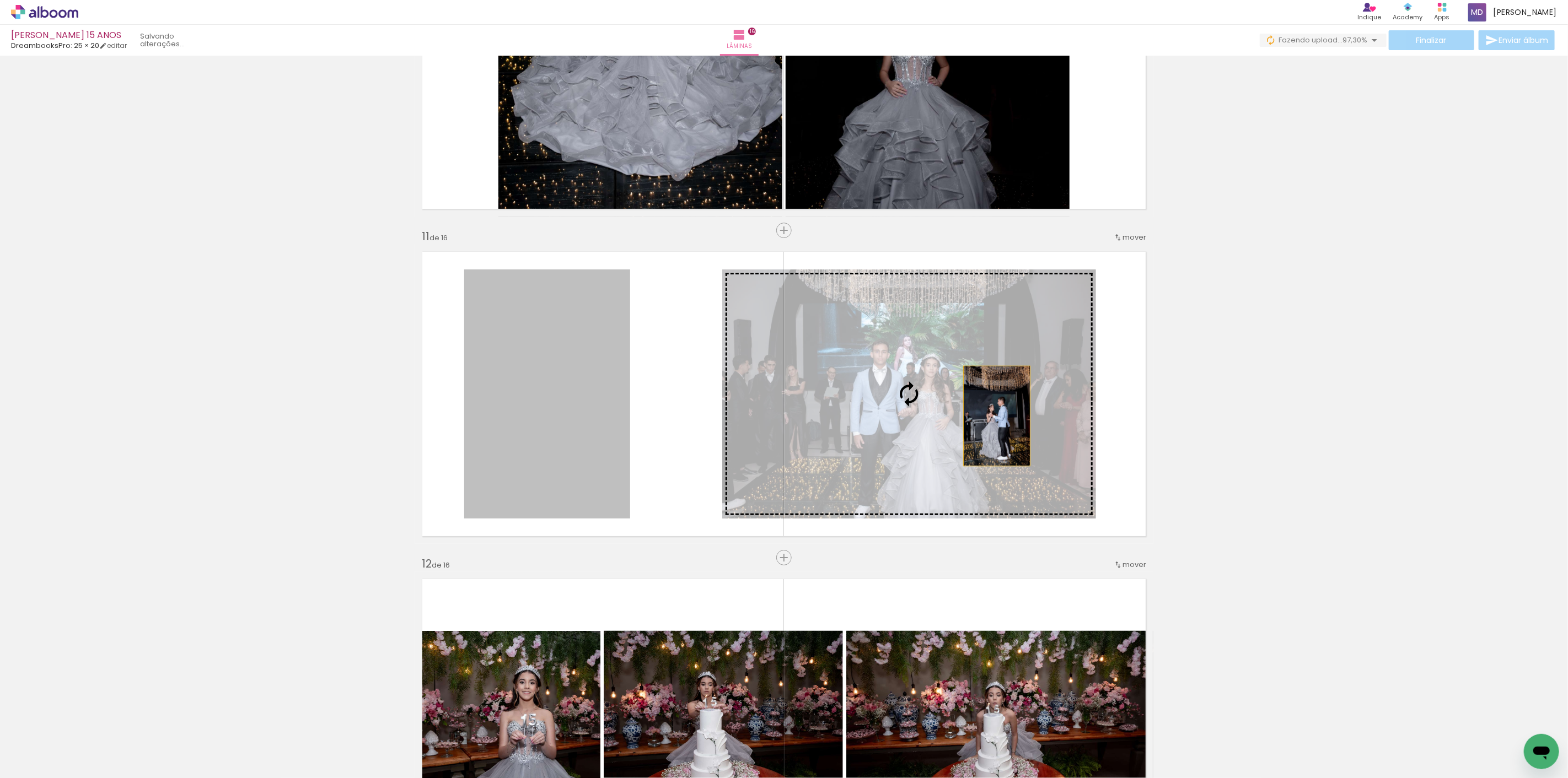
drag, startPoint x: 519, startPoint y: 415, endPoint x: 998, endPoint y: 412, distance: 479.0
click at [0, 0] on slot at bounding box center [0, 0] width 0 height 0
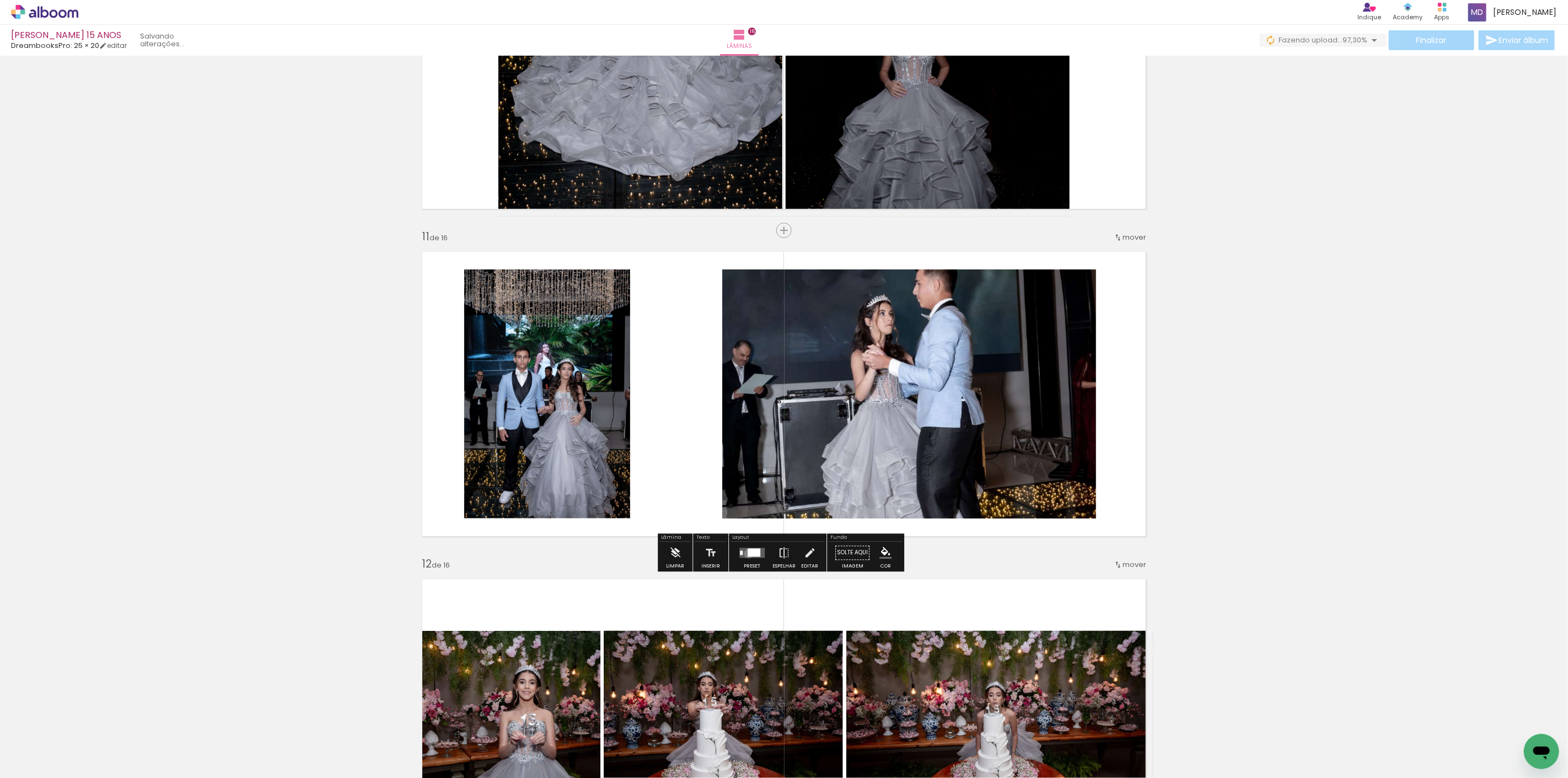
click at [747, 553] on div at bounding box center [754, 553] width 13 height 9
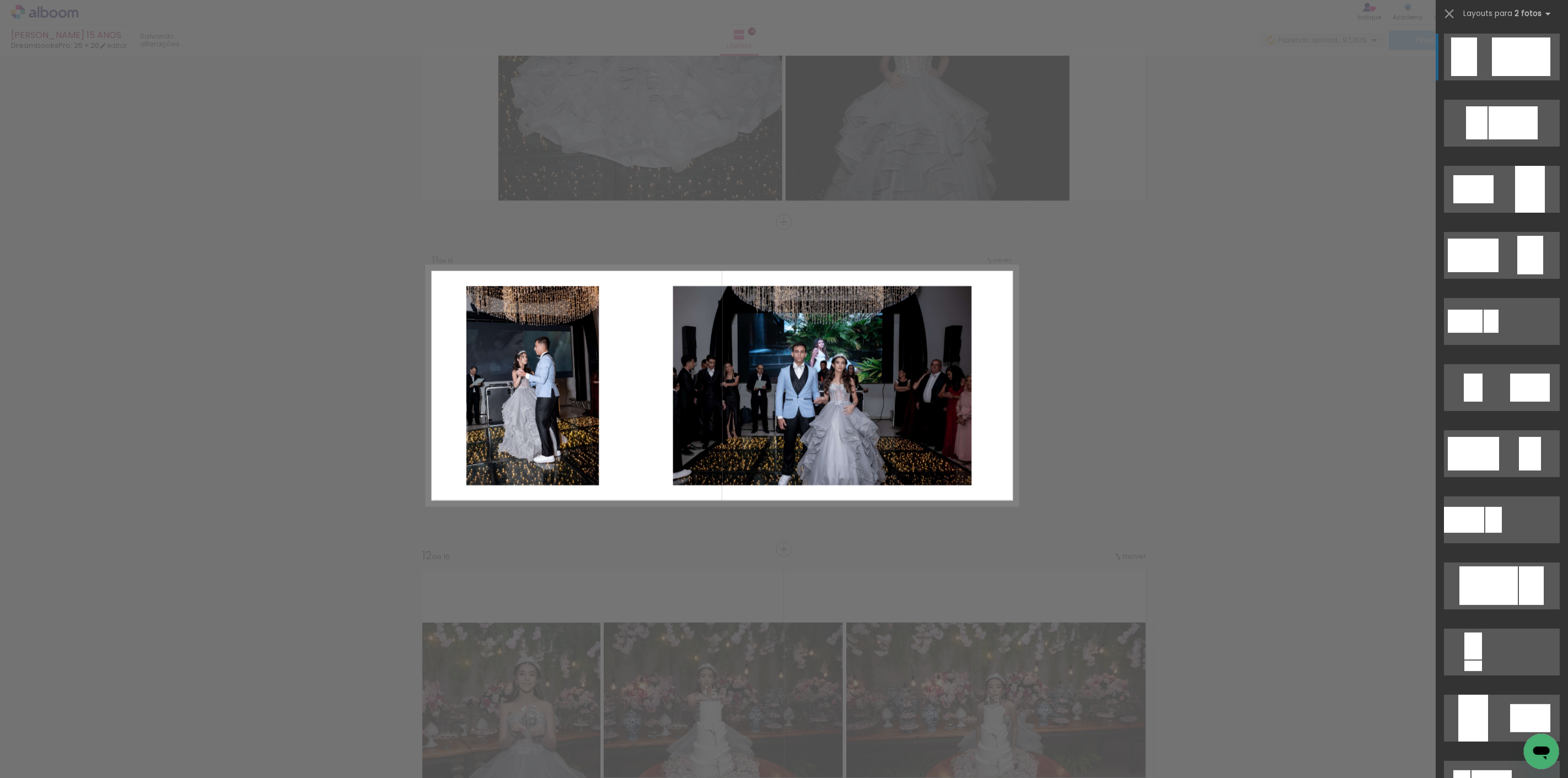
scroll to position [3129, 0]
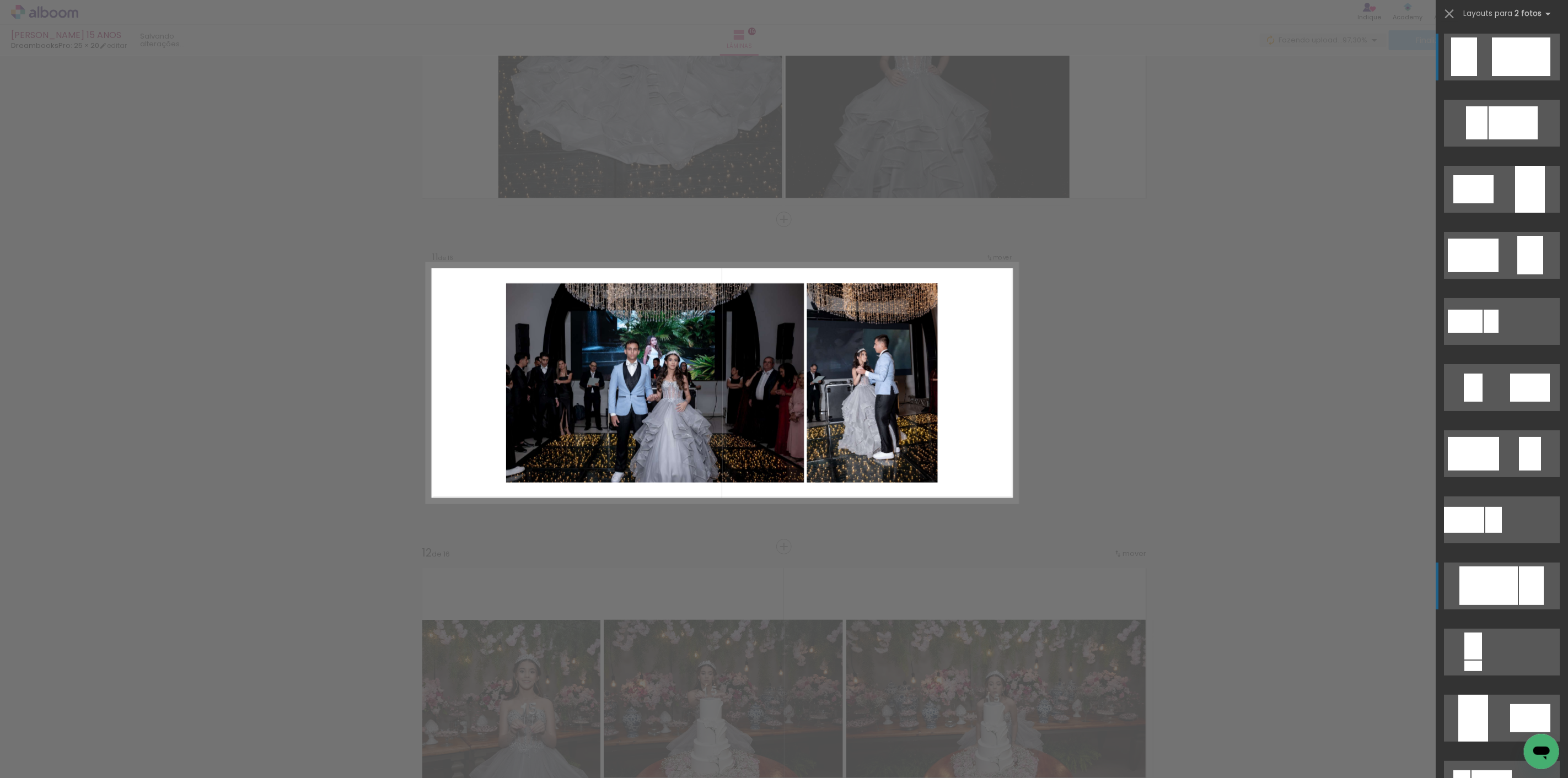
click at [1490, 594] on div at bounding box center [1488, 586] width 58 height 39
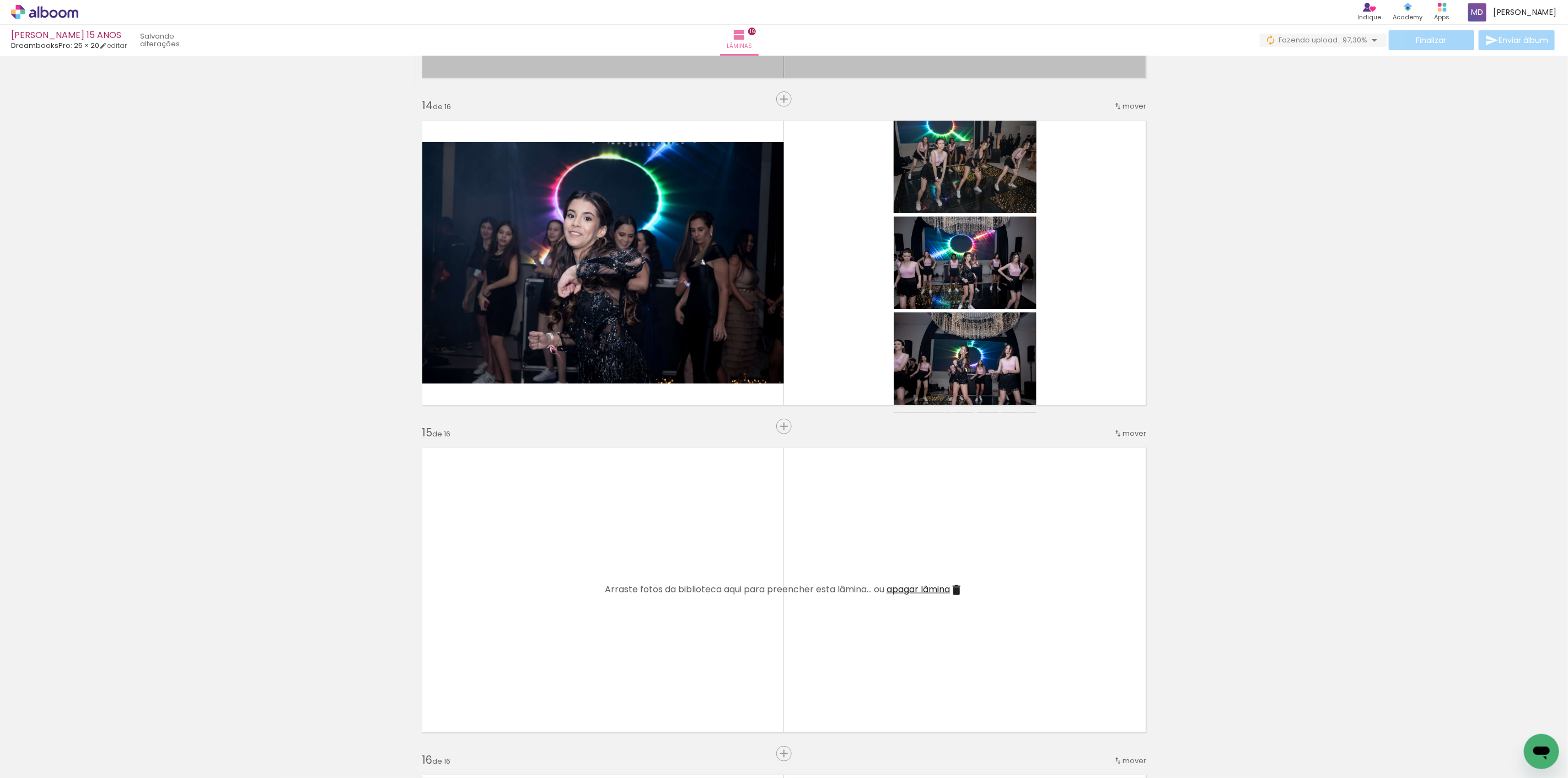
scroll to position [3924, 0]
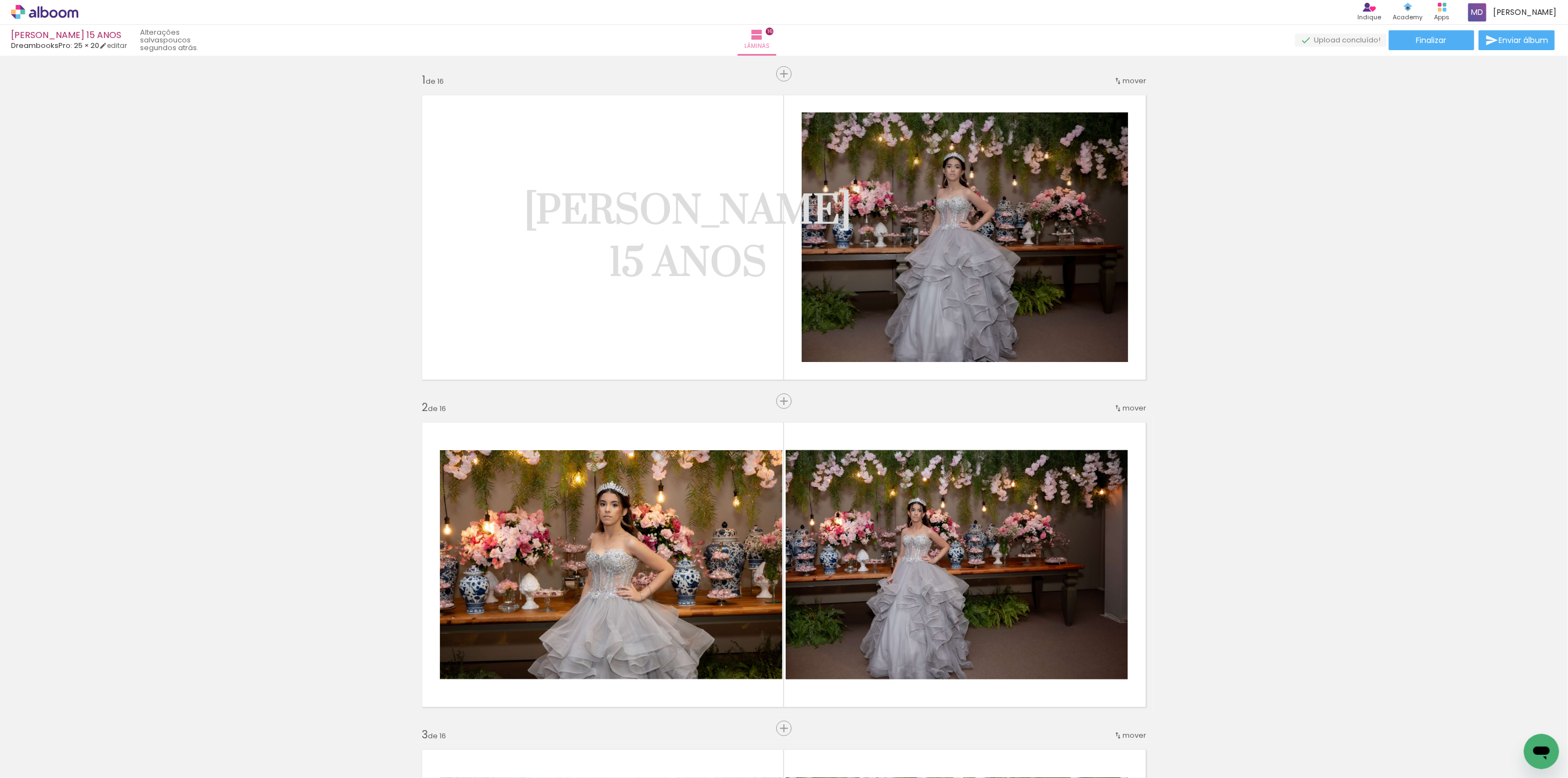
scroll to position [0, 811]
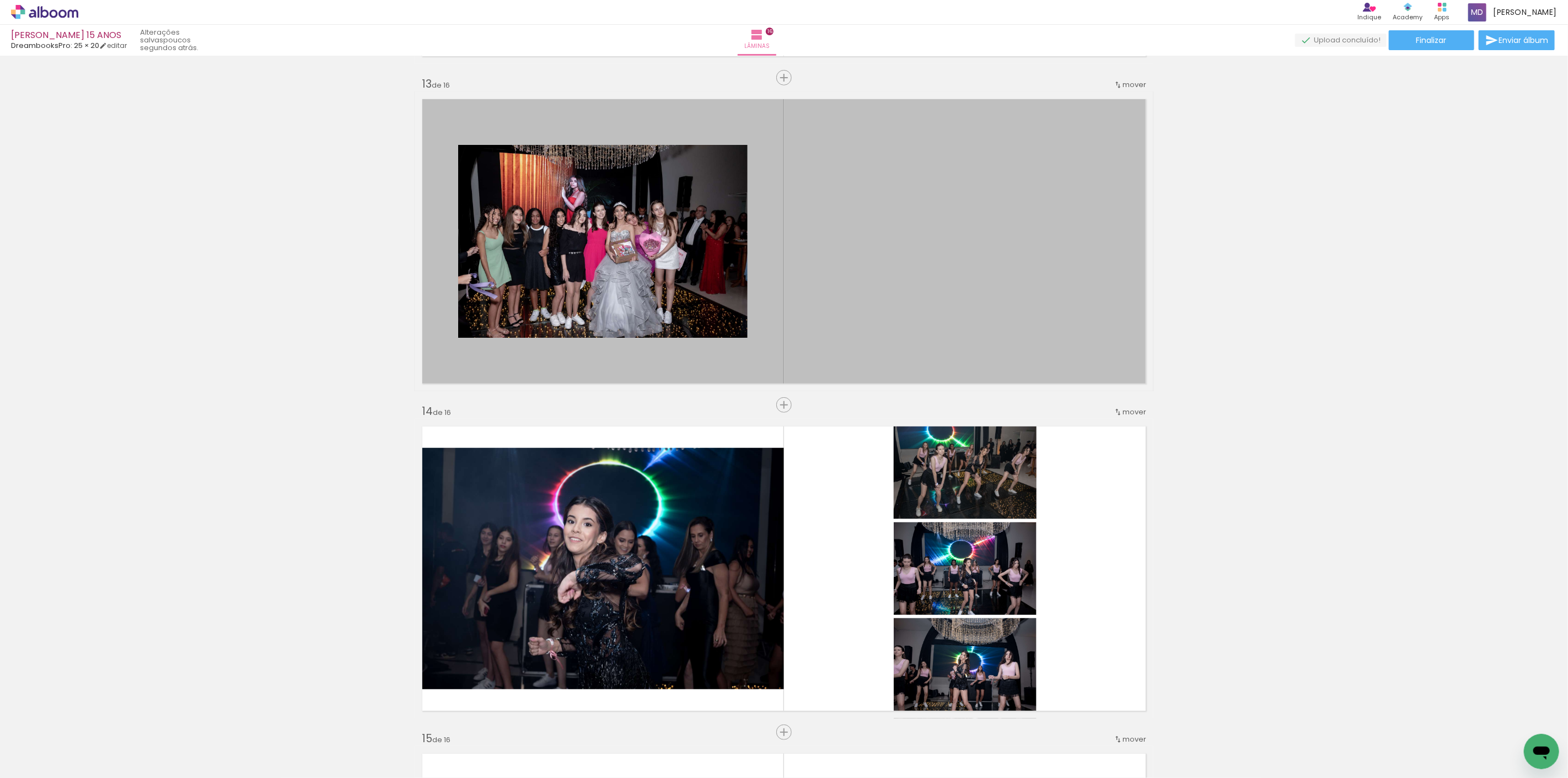
click at [42, 761] on span "Adicionar Fotos" at bounding box center [39, 763] width 33 height 12
click at [0, 0] on input "file" at bounding box center [0, 0] width 0 height 0
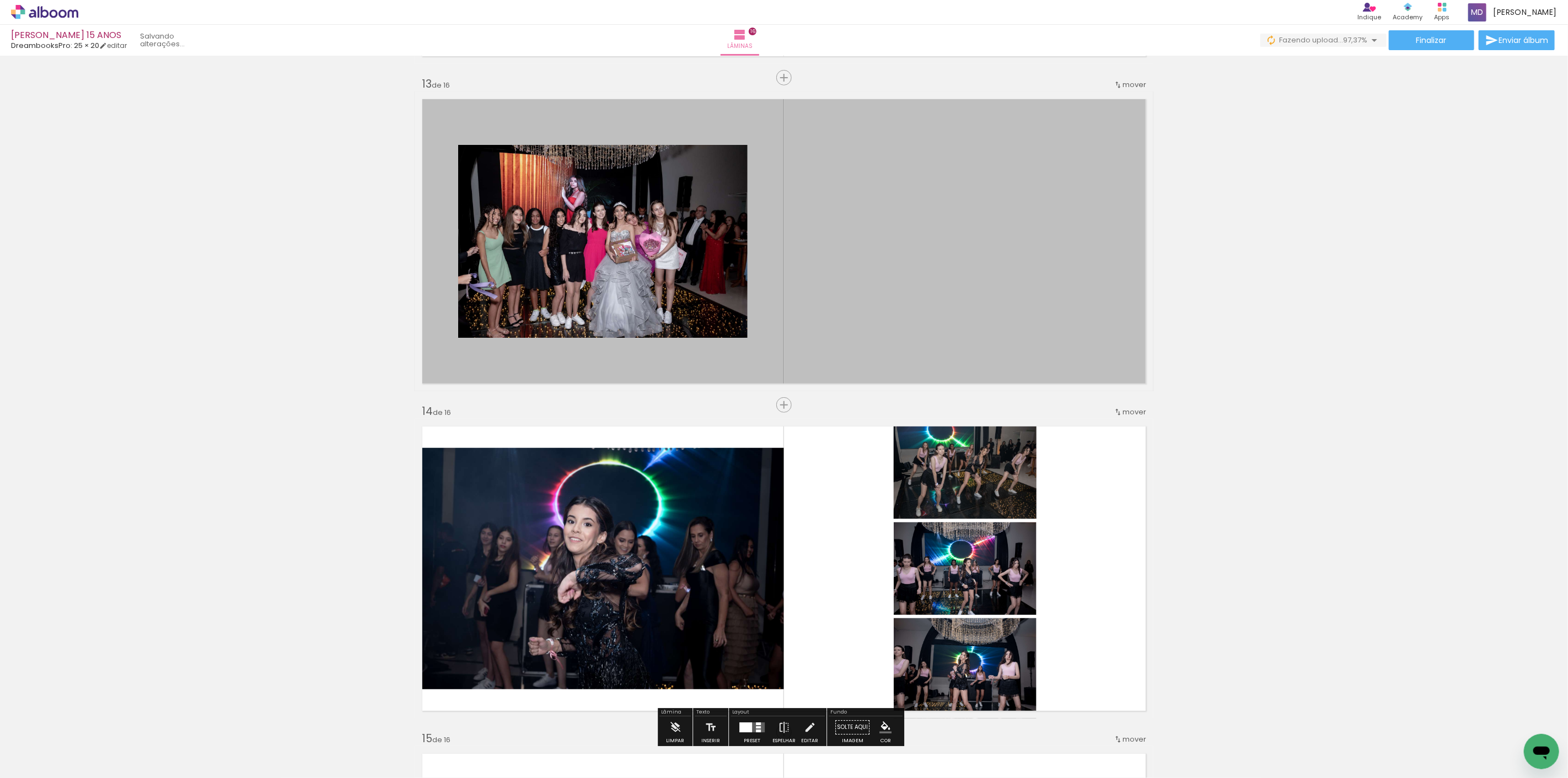
scroll to position [0, 872]
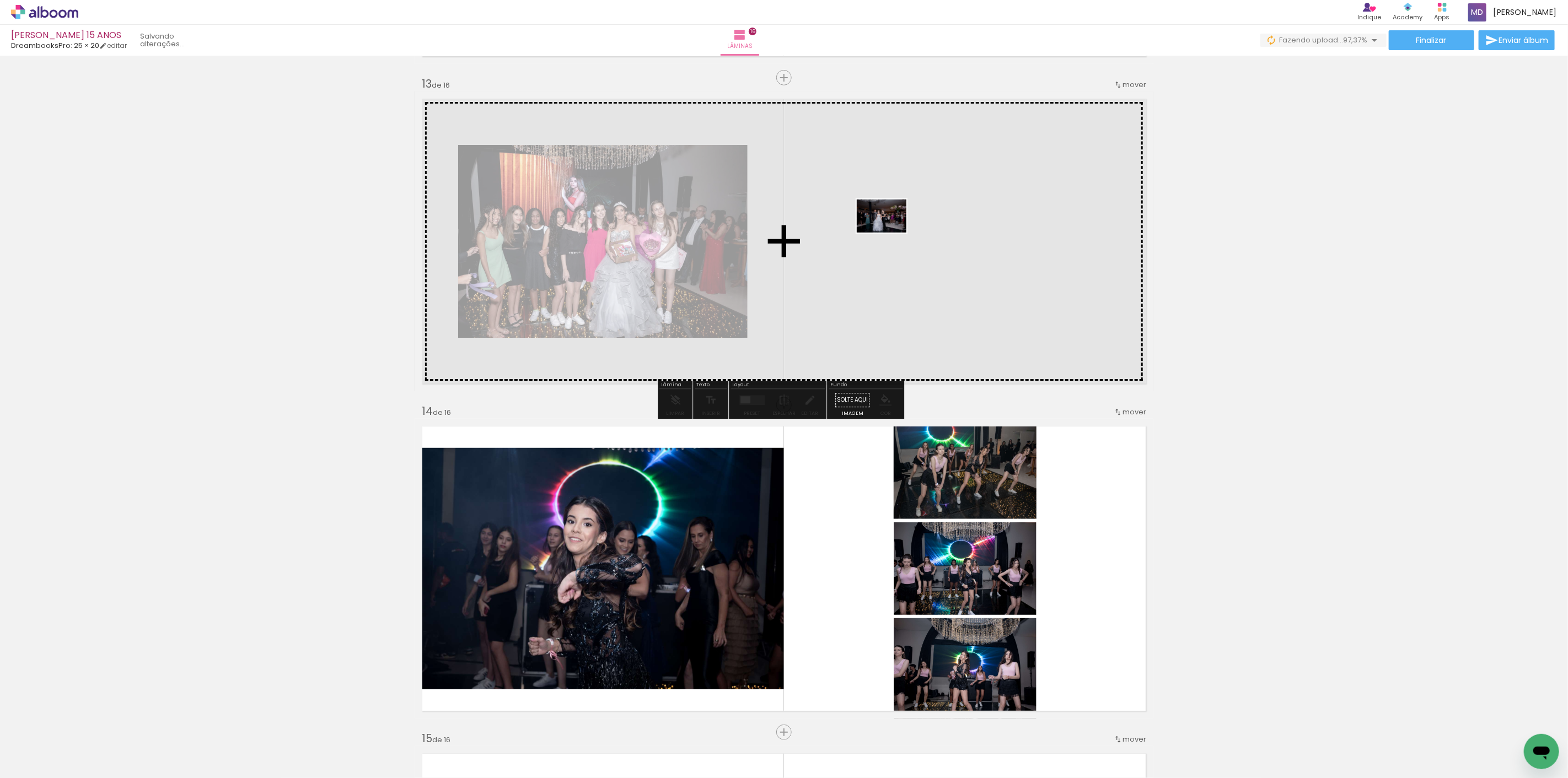
drag, startPoint x: 1514, startPoint y: 743, endPoint x: 905, endPoint y: 248, distance: 784.8
click at [905, 248] on quentale-workspace at bounding box center [784, 389] width 1568 height 778
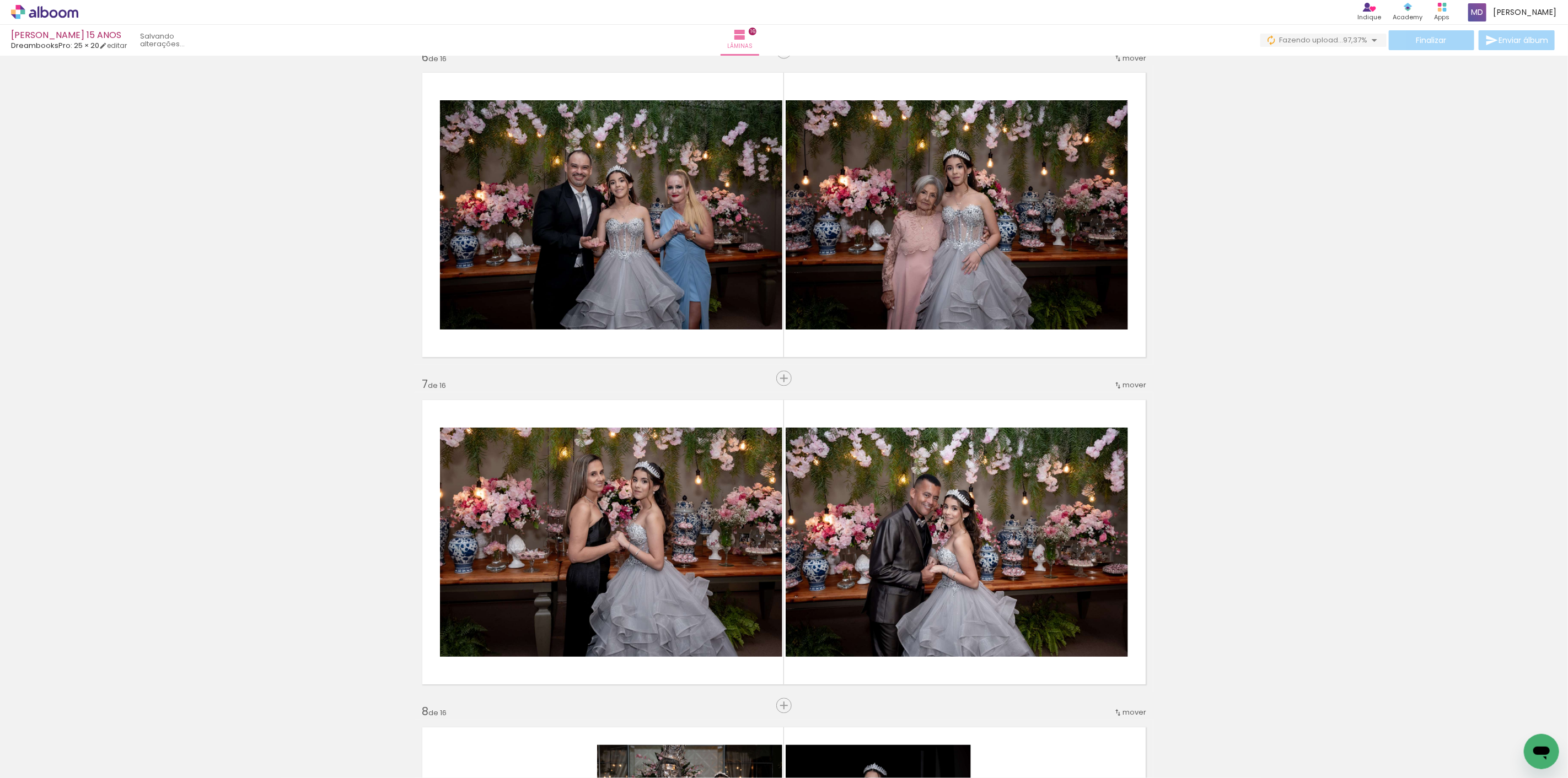
scroll to position [1659, 0]
click at [34, 764] on span "Adicionar Fotos" at bounding box center [39, 763] width 33 height 12
click at [0, 0] on input "file" at bounding box center [0, 0] width 0 height 0
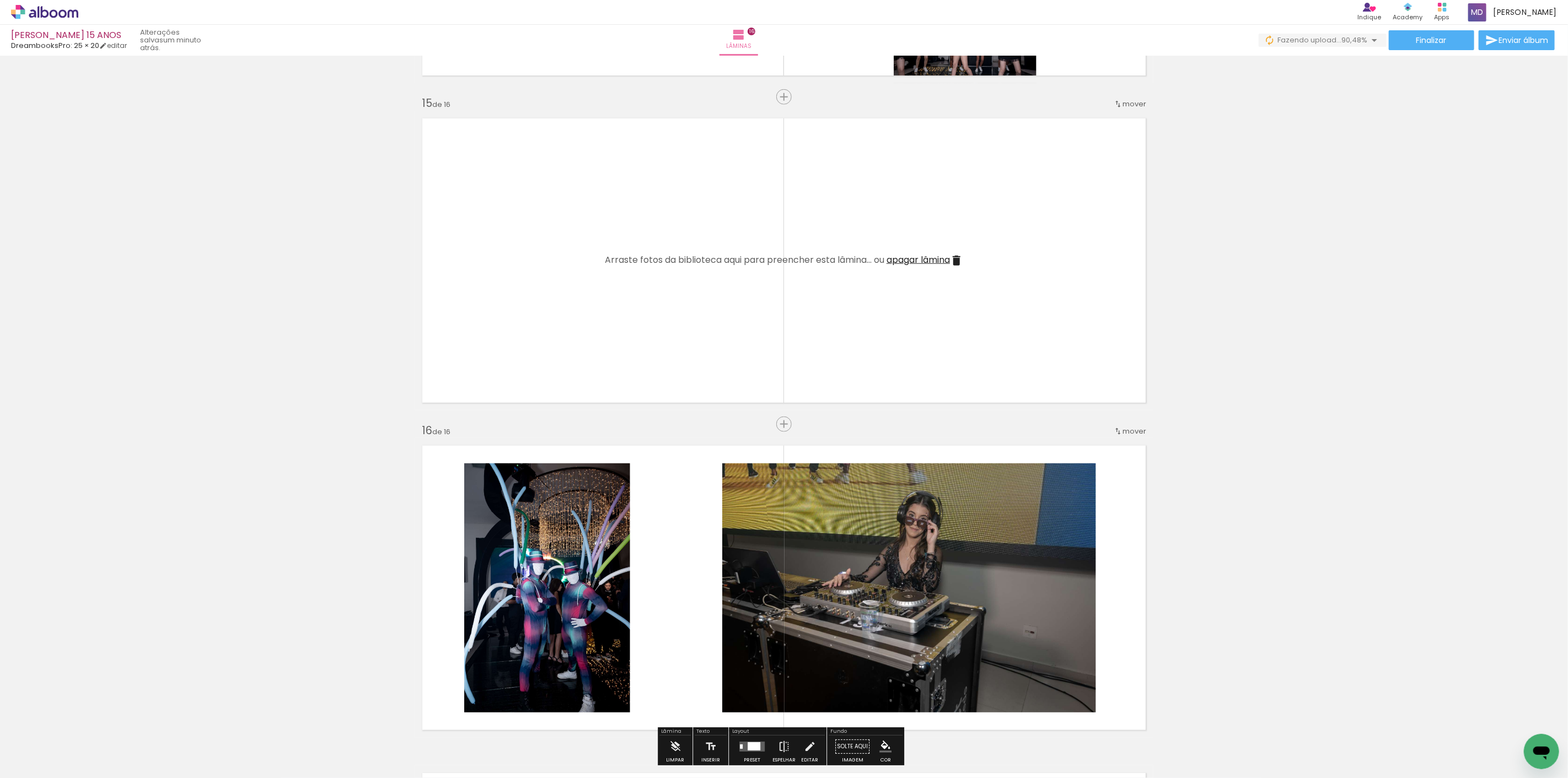
scroll to position [4598, 0]
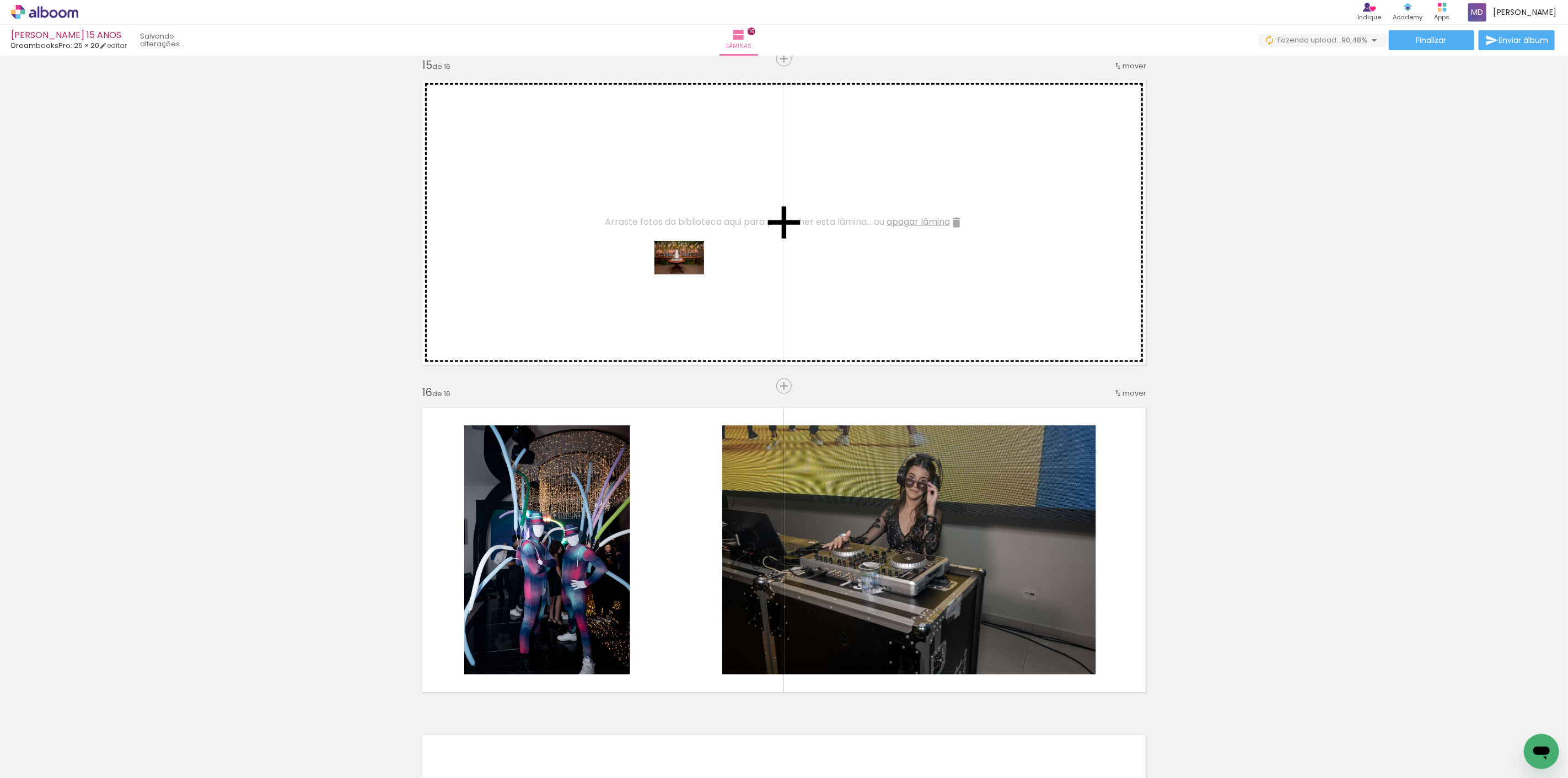
drag, startPoint x: 1343, startPoint y: 745, endPoint x: 688, endPoint y: 274, distance: 806.8
click at [688, 274] on quentale-workspace at bounding box center [784, 389] width 1568 height 778
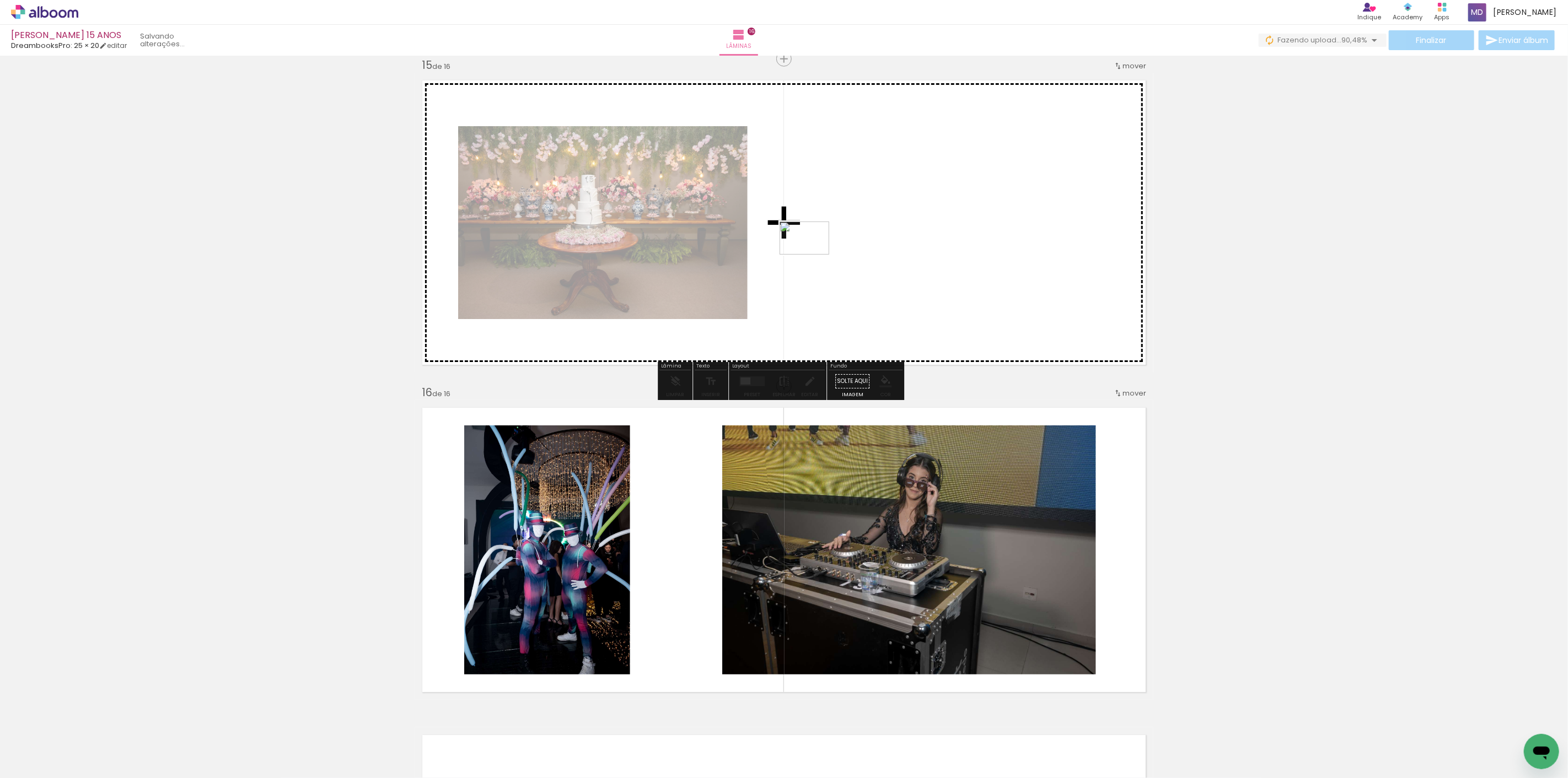
drag, startPoint x: 1456, startPoint y: 744, endPoint x: 813, endPoint y: 254, distance: 808.4
click at [813, 254] on quentale-workspace at bounding box center [784, 389] width 1568 height 778
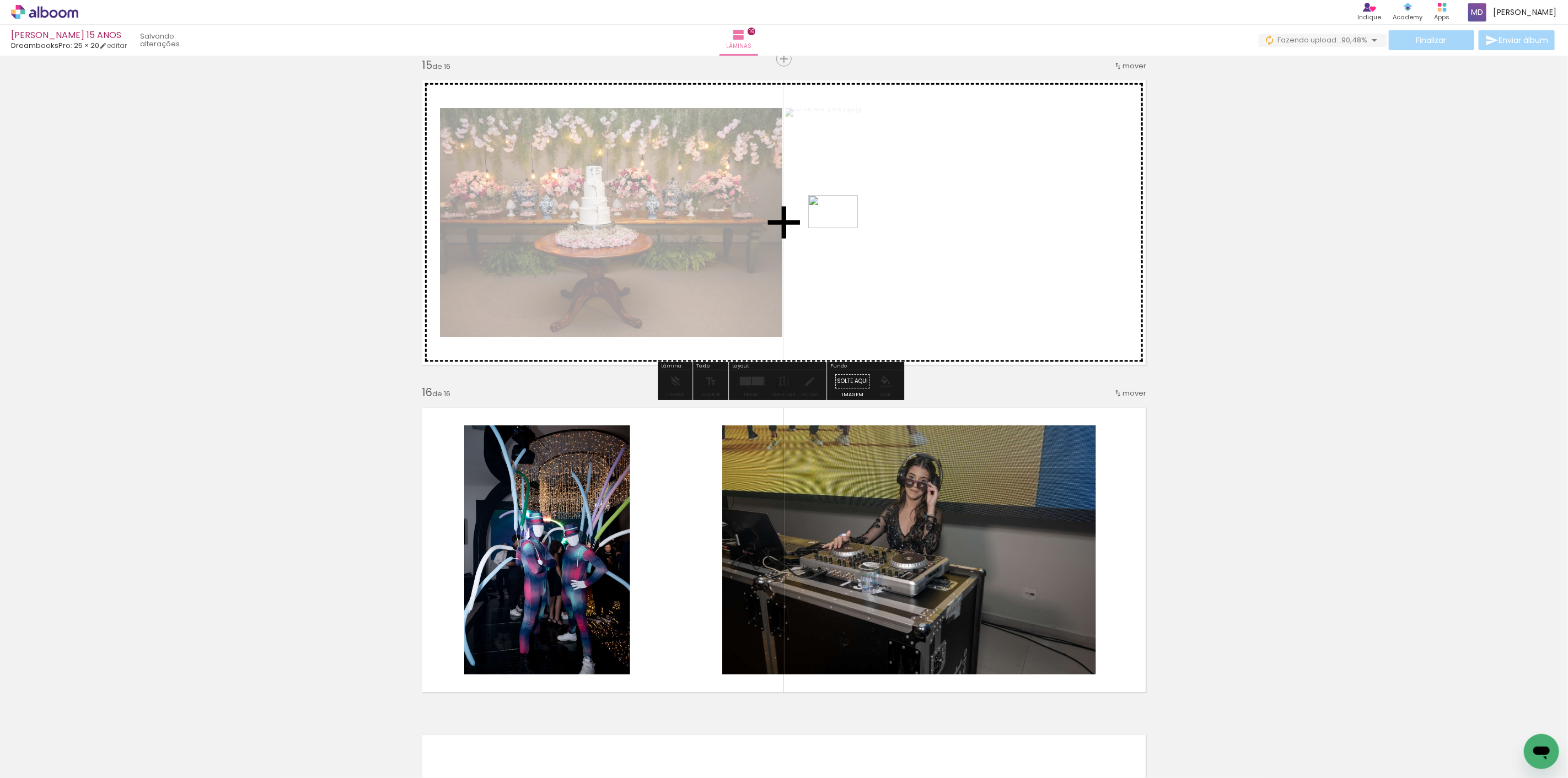
drag, startPoint x: 1402, startPoint y: 747, endPoint x: 841, endPoint y: 228, distance: 764.3
click at [841, 228] on quentale-workspace at bounding box center [784, 389] width 1568 height 778
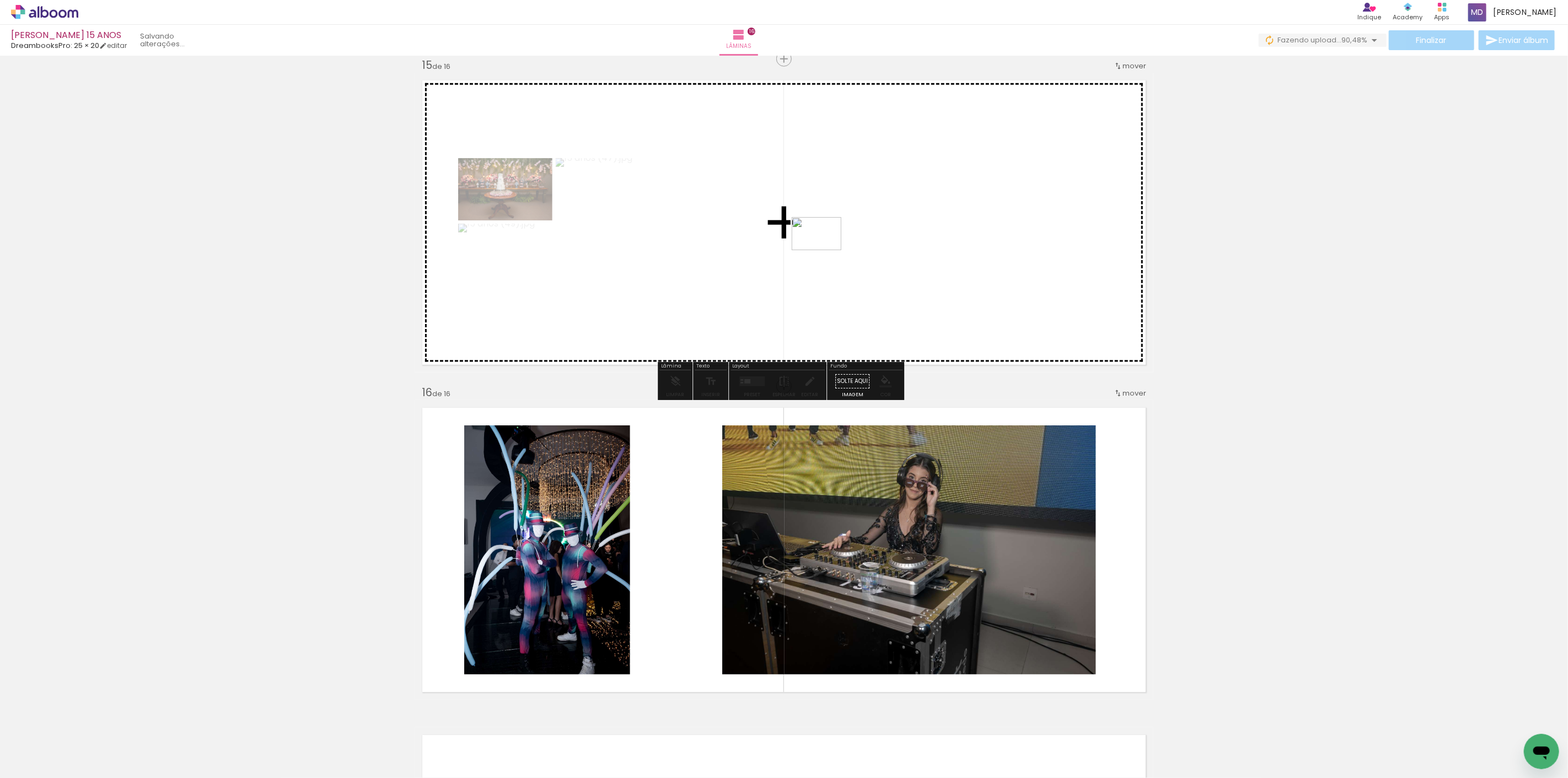
drag, startPoint x: 1513, startPoint y: 743, endPoint x: 823, endPoint y: 249, distance: 848.6
click at [824, 248] on quentale-workspace at bounding box center [784, 389] width 1568 height 778
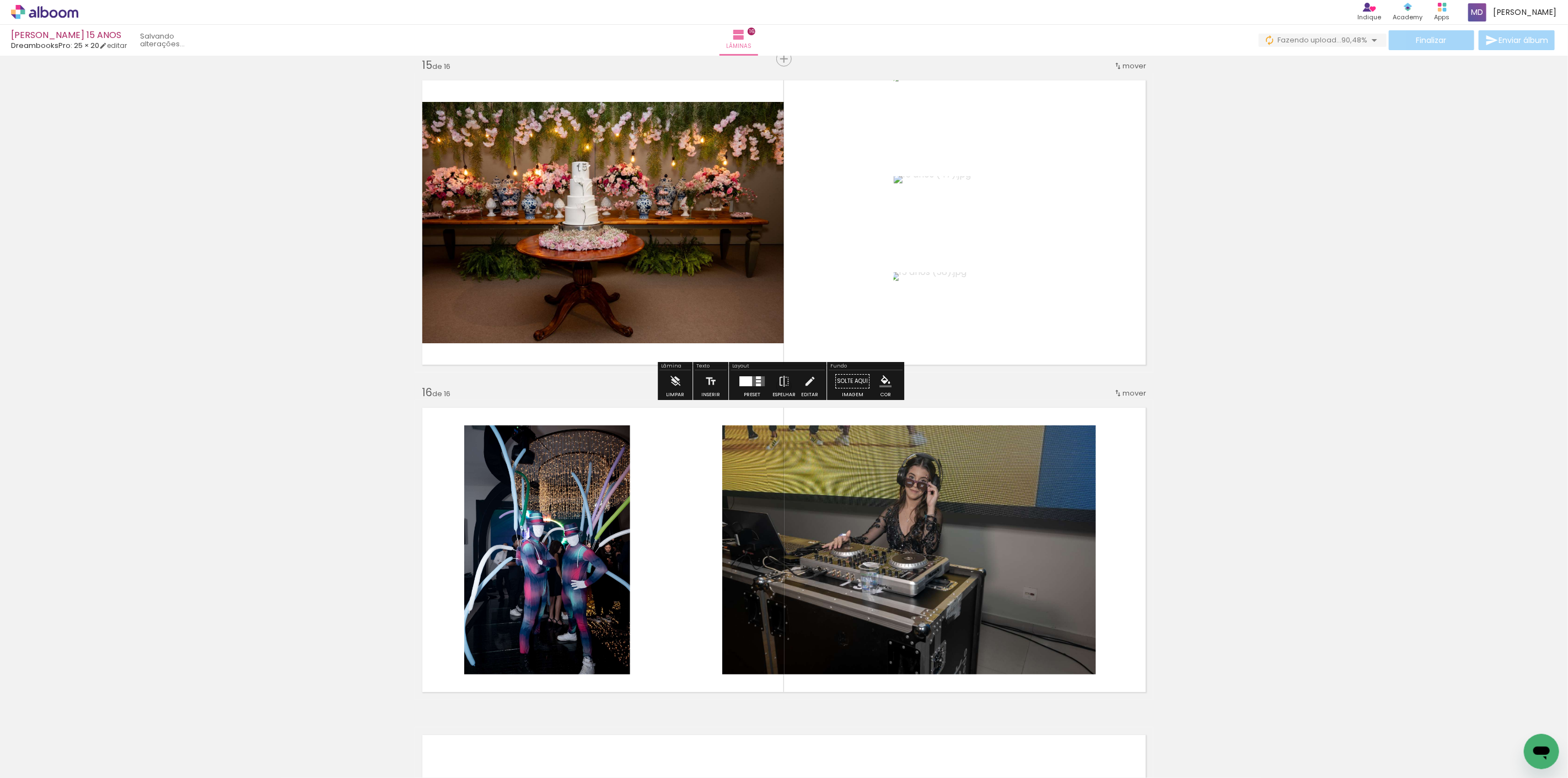
click at [745, 382] on div at bounding box center [746, 381] width 13 height 10
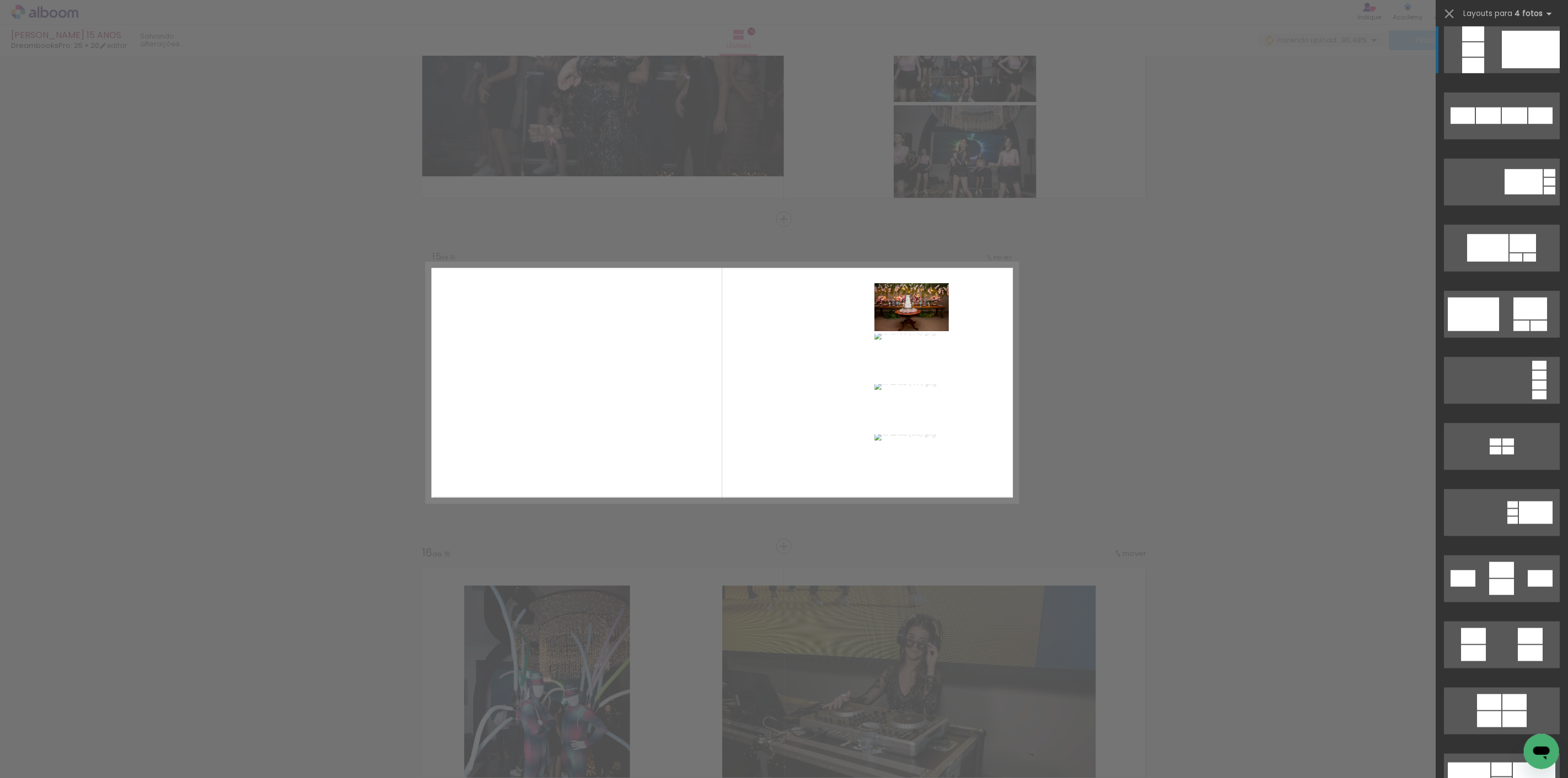
scroll to position [980, 0]
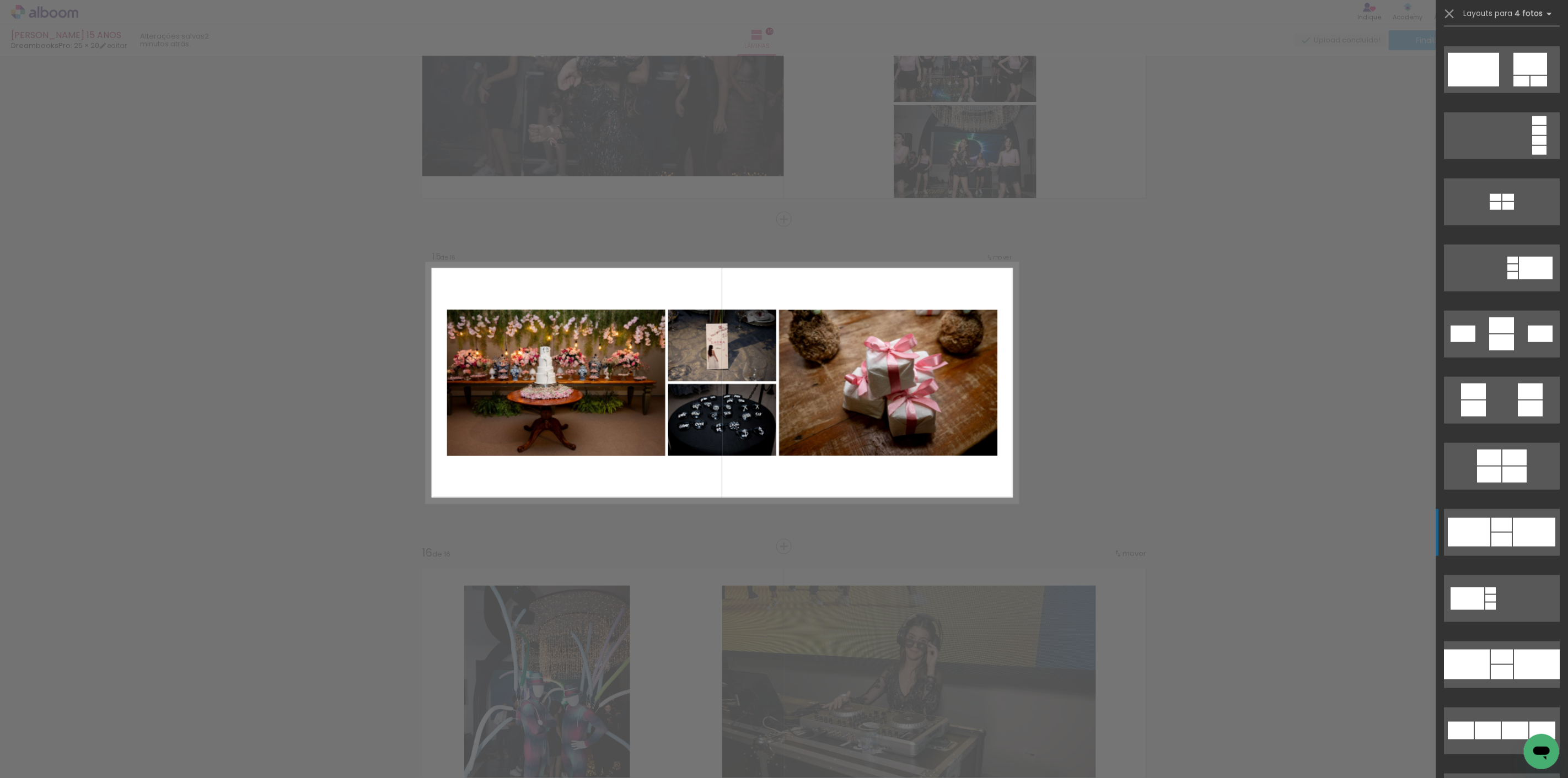
click at [1506, 533] on div at bounding box center [1501, 540] width 20 height 14
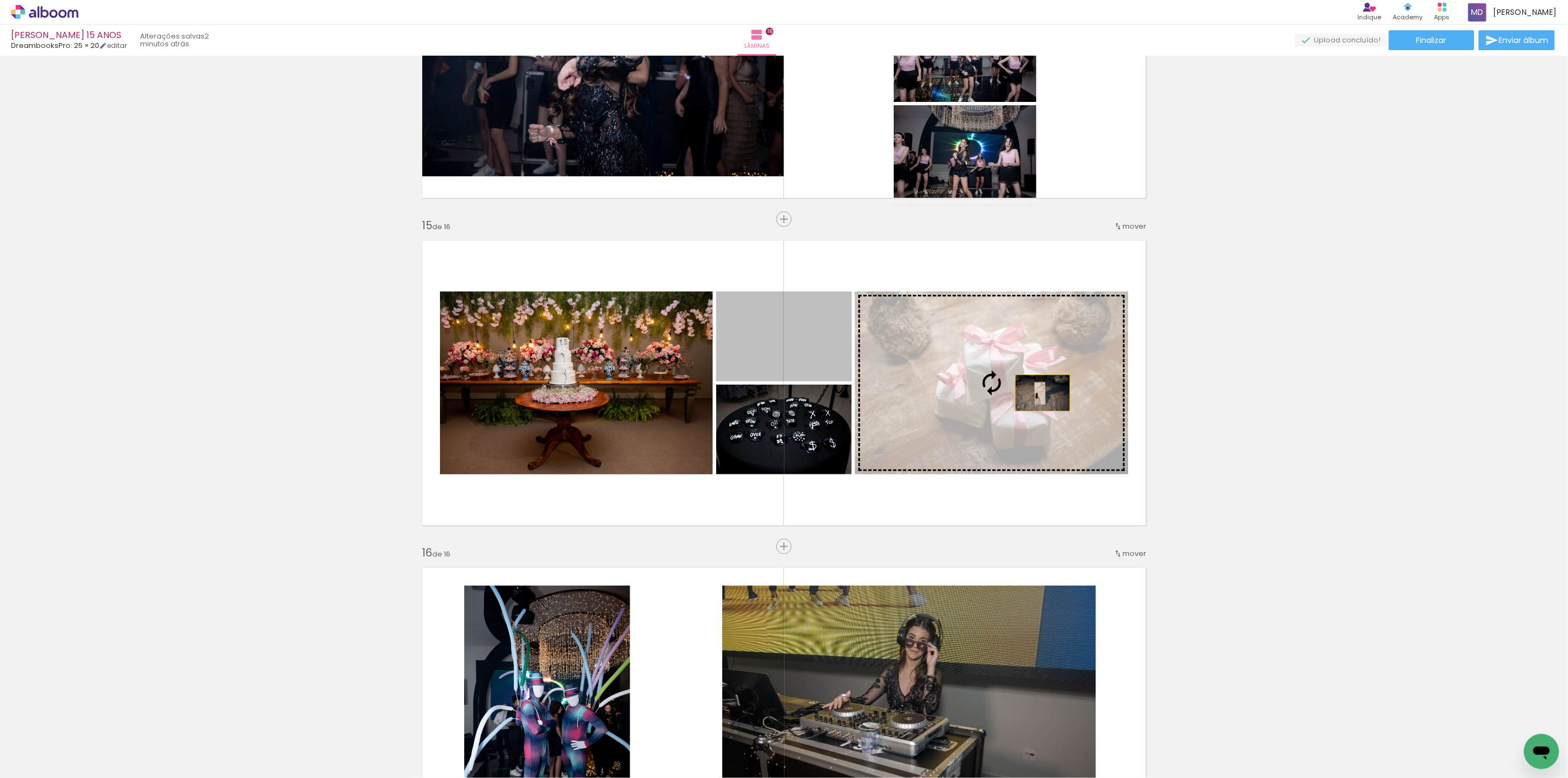
drag, startPoint x: 797, startPoint y: 345, endPoint x: 1038, endPoint y: 393, distance: 245.7
click at [0, 0] on slot at bounding box center [0, 0] width 0 height 0
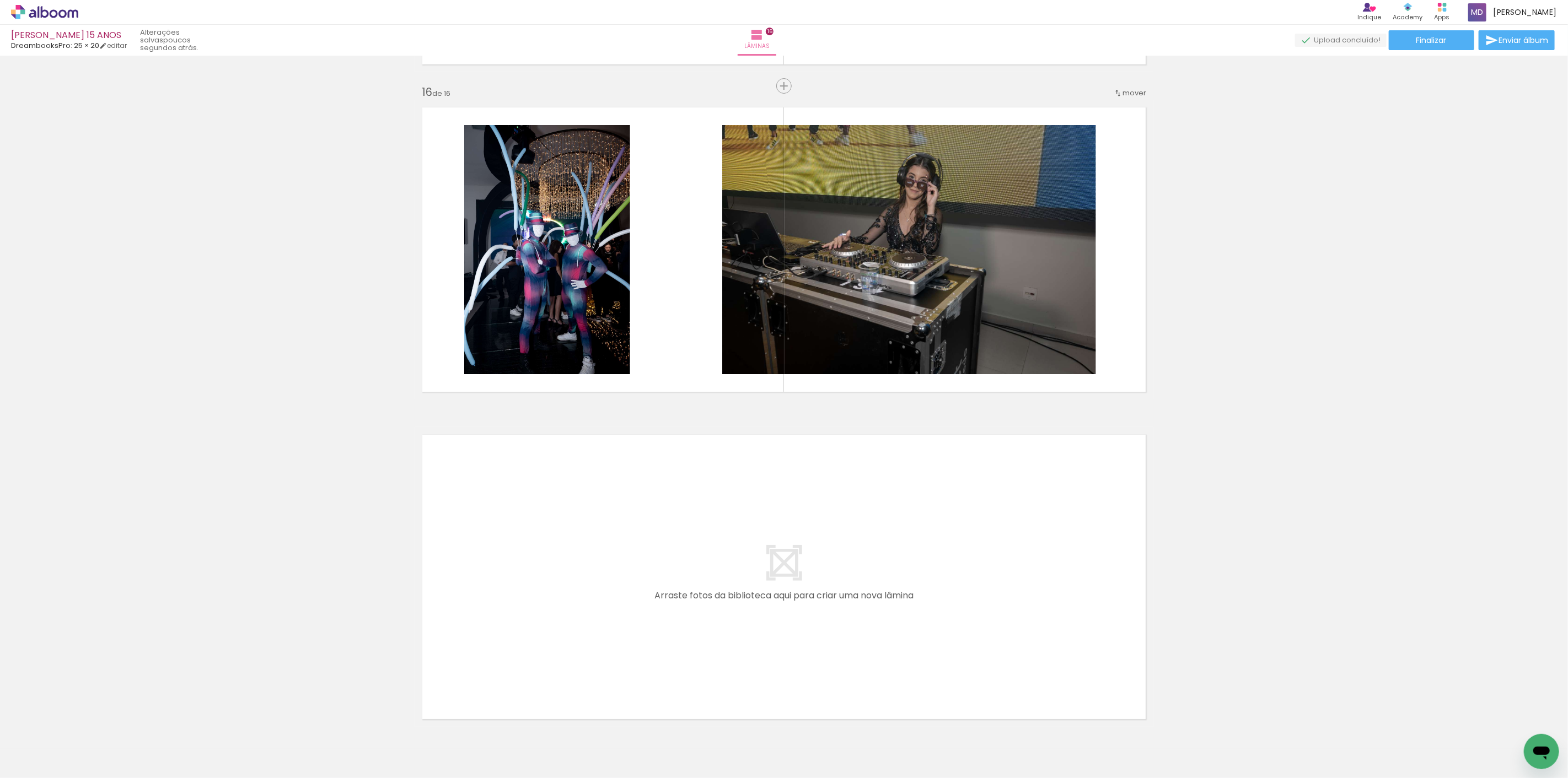
scroll to position [4955, 0]
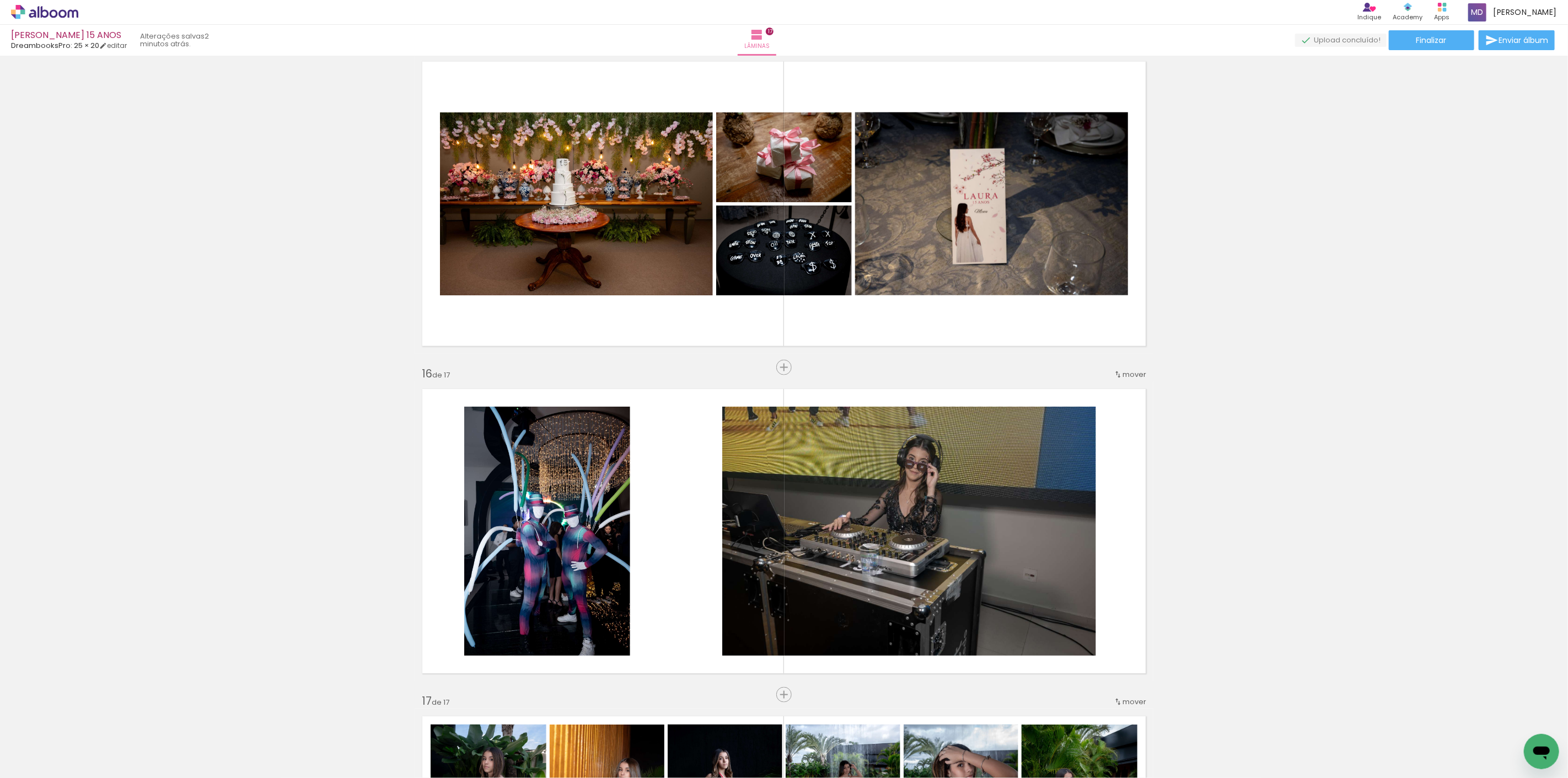
scroll to position [4608, 0]
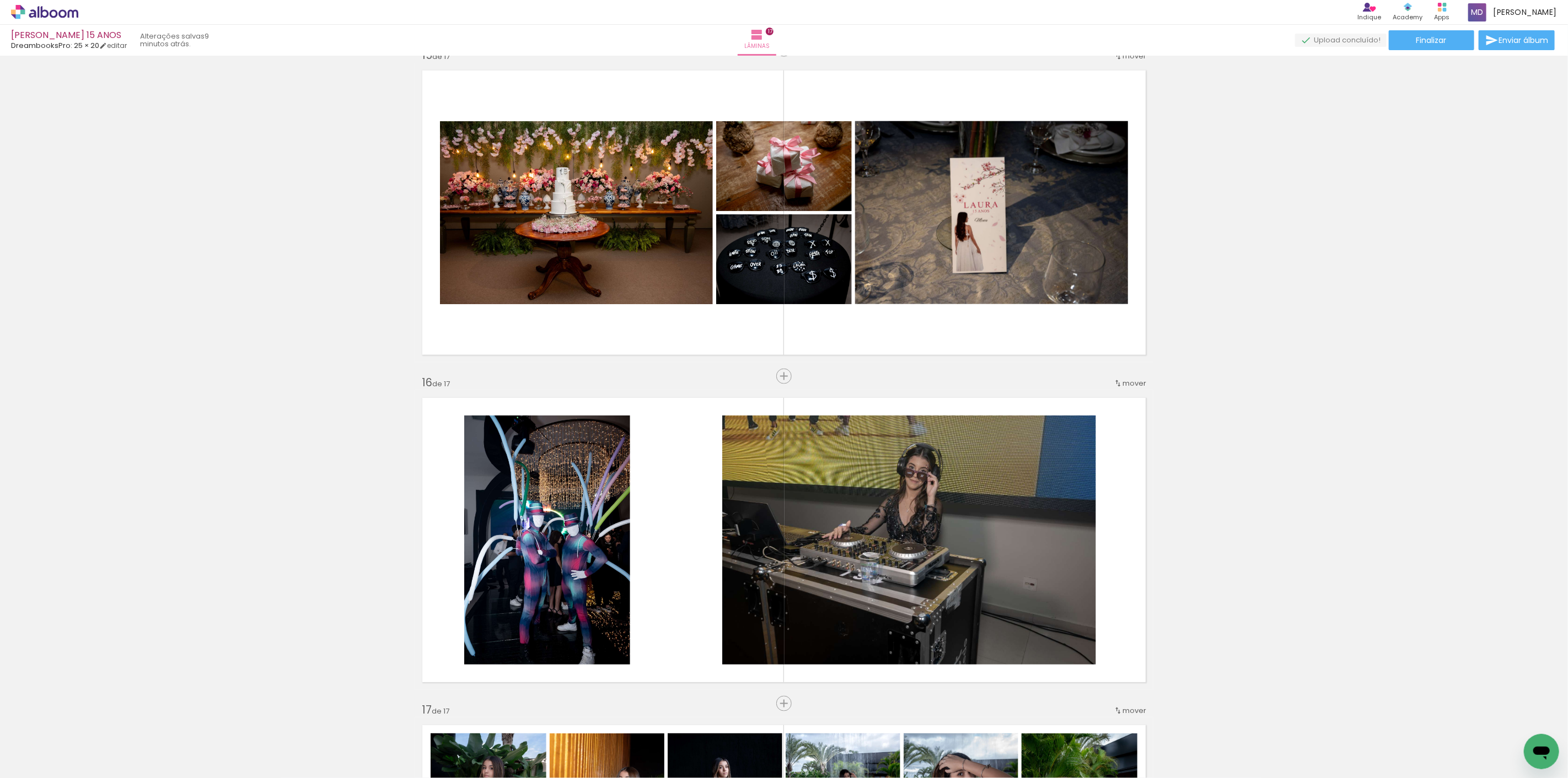
scroll to position [0, 1859]
click at [45, 764] on span "Adicionar Fotos" at bounding box center [39, 763] width 33 height 12
click at [0, 0] on input "file" at bounding box center [0, 0] width 0 height 0
